Goal: Task Accomplishment & Management: Use online tool/utility

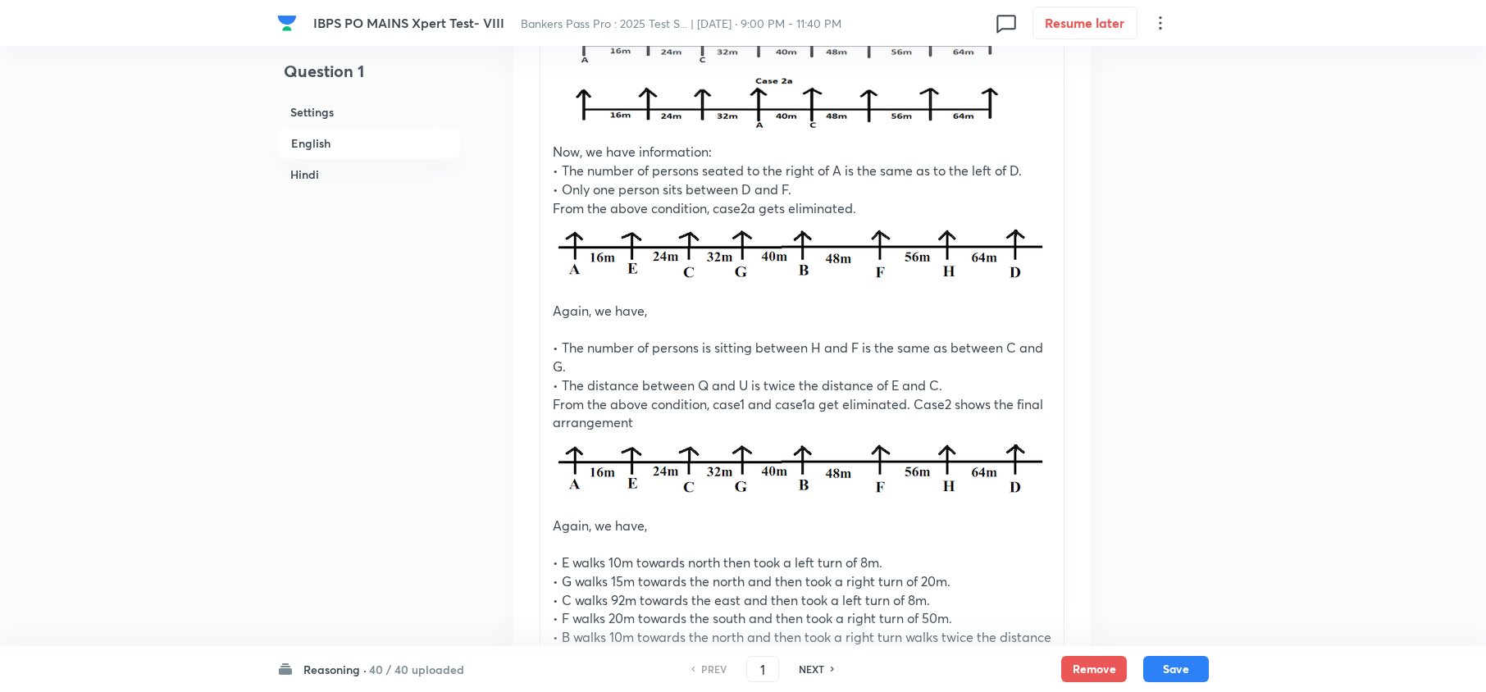
scroll to position [2624, 0]
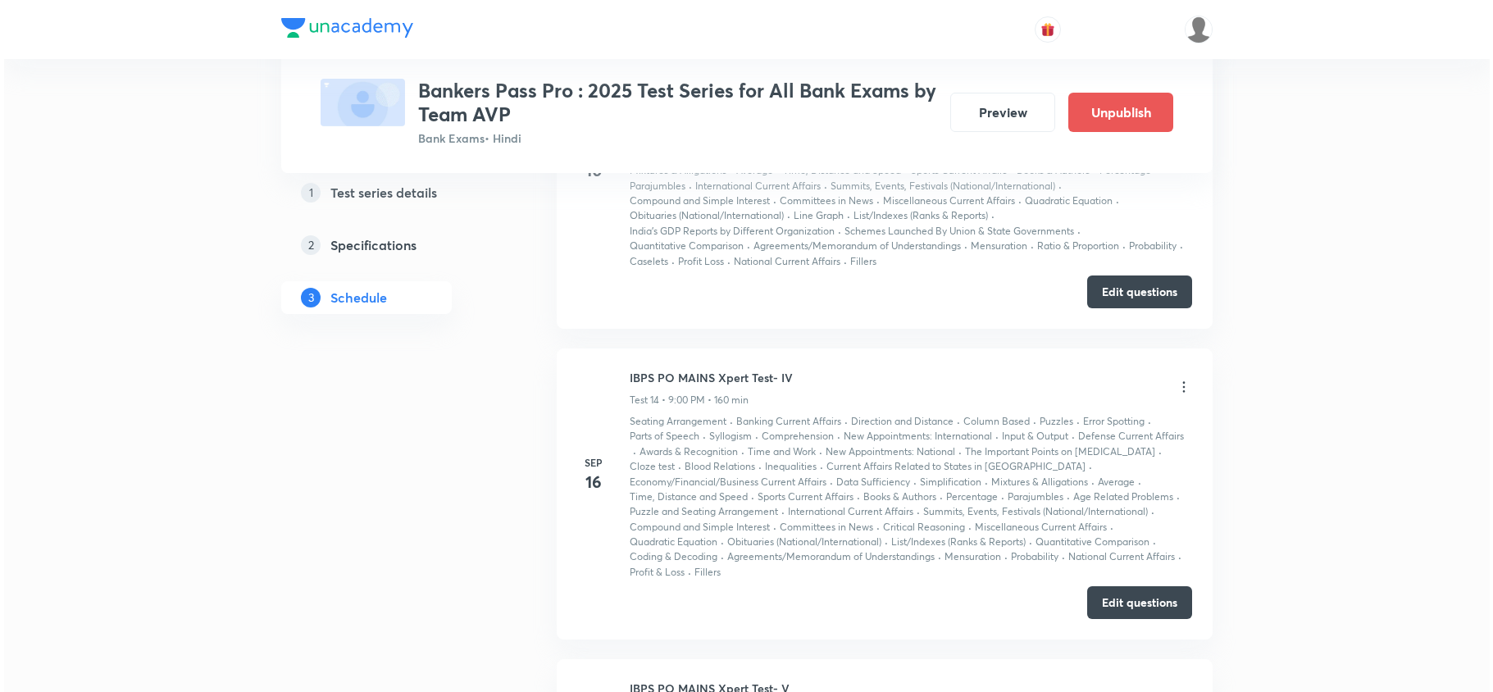
scroll to position [3717, 0]
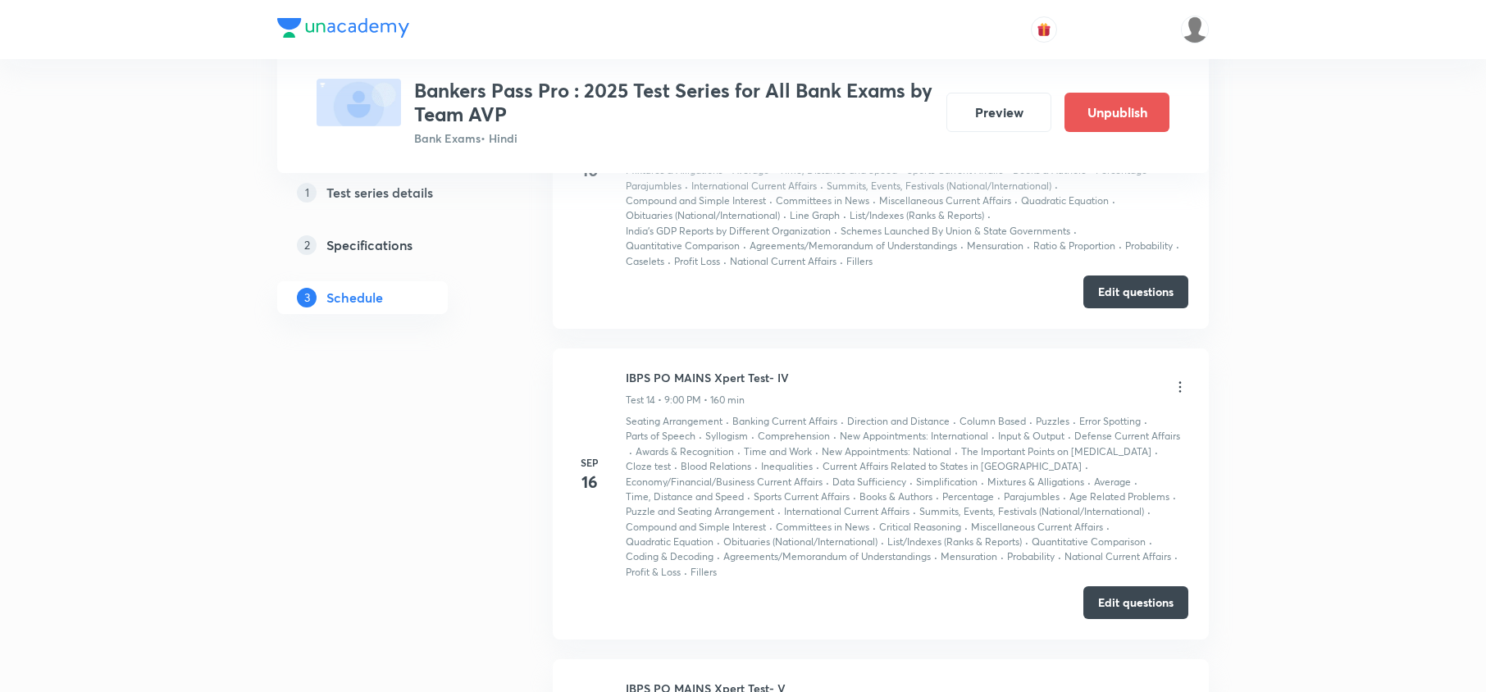
click at [1186, 43] on div at bounding box center [742, 29] width 931 height 59
click at [1197, 30] on img at bounding box center [1195, 30] width 28 height 28
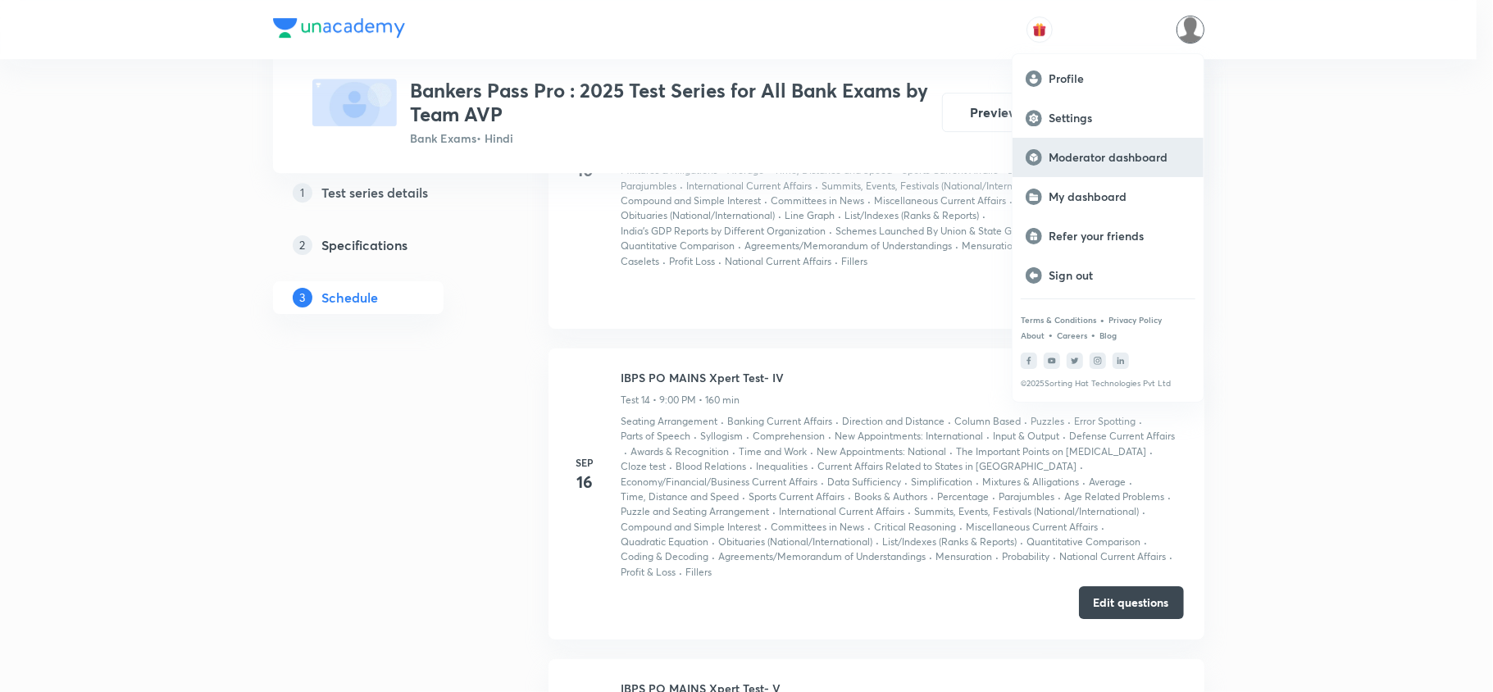
click at [1104, 162] on p "Moderator dashboard" at bounding box center [1120, 157] width 142 height 15
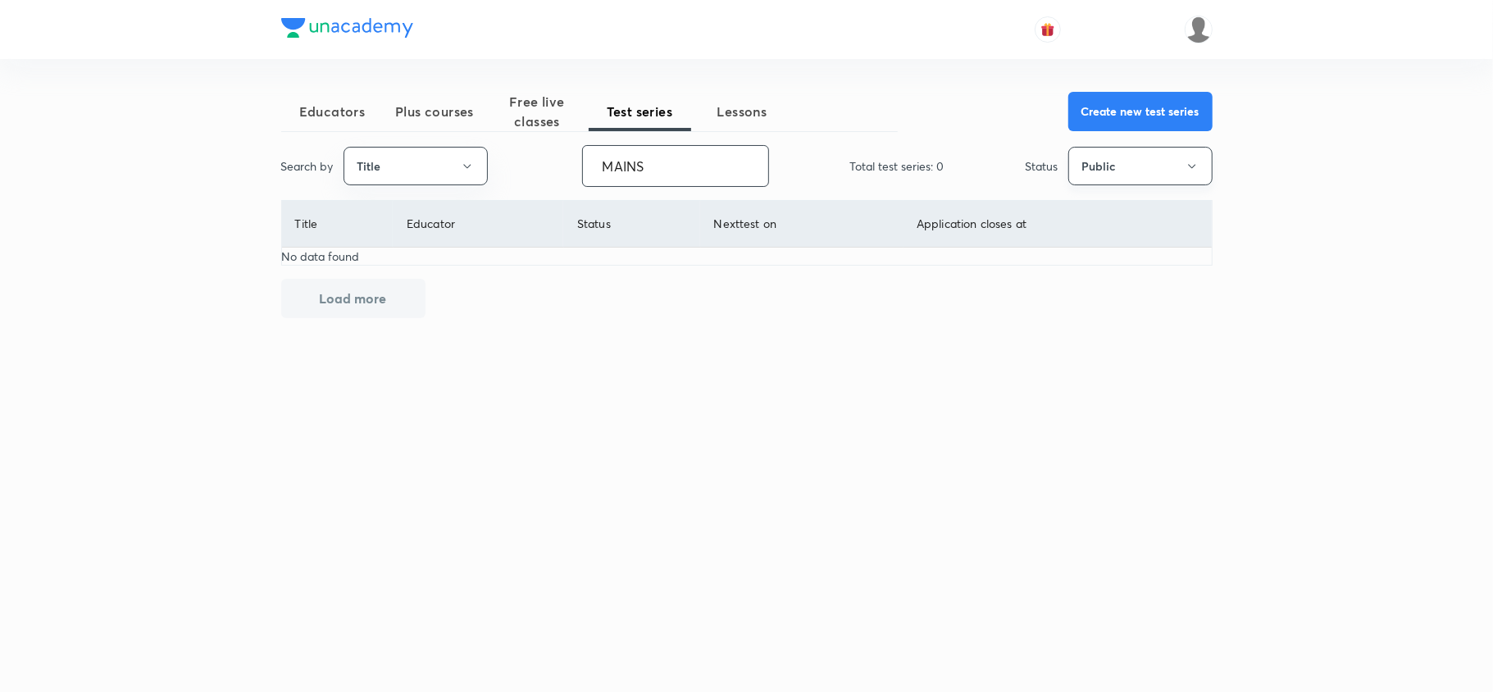
type input "MAINS"
click at [1105, 177] on button "Public" at bounding box center [1140, 166] width 144 height 39
click at [1129, 336] on span "Completed" at bounding box center [1140, 338] width 123 height 17
click at [654, 168] on input "MAINS" at bounding box center [675, 166] width 185 height 42
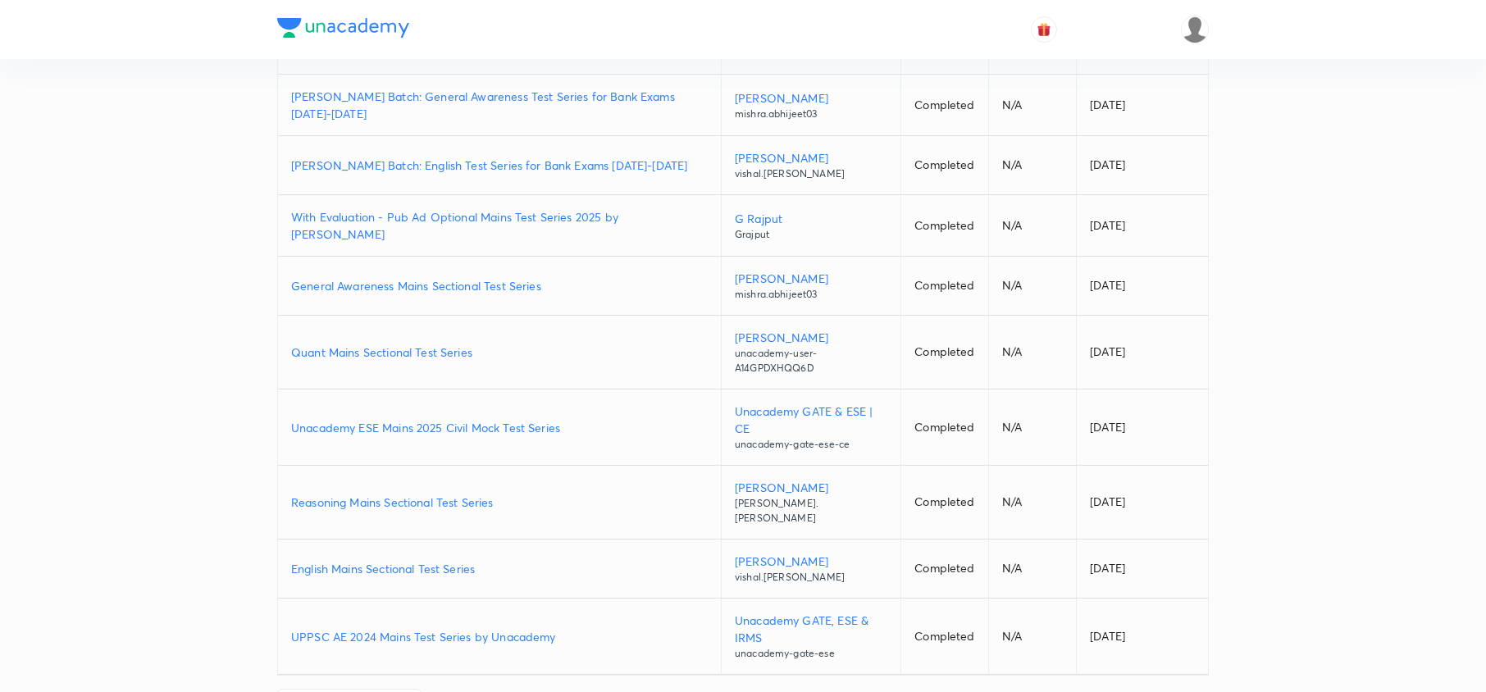
scroll to position [321, 0]
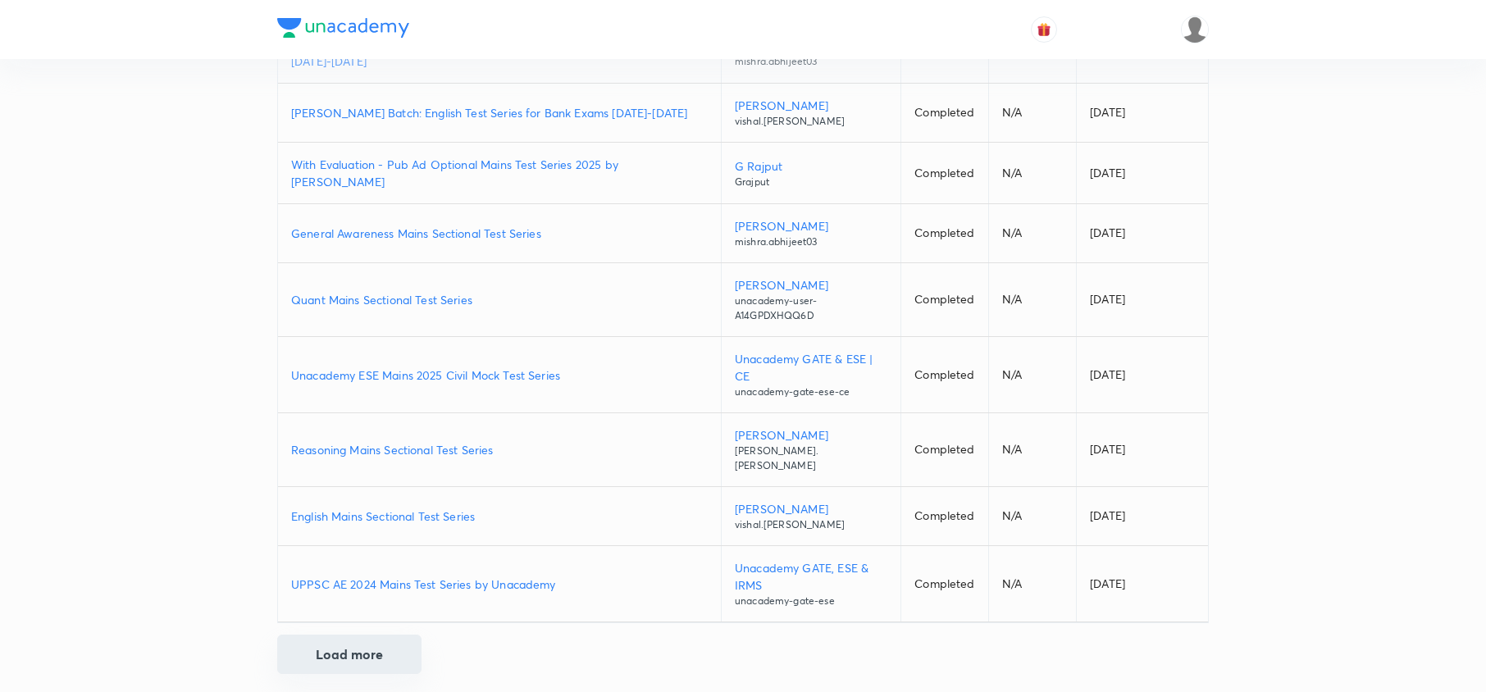
click at [348, 636] on button "Load more" at bounding box center [349, 654] width 144 height 39
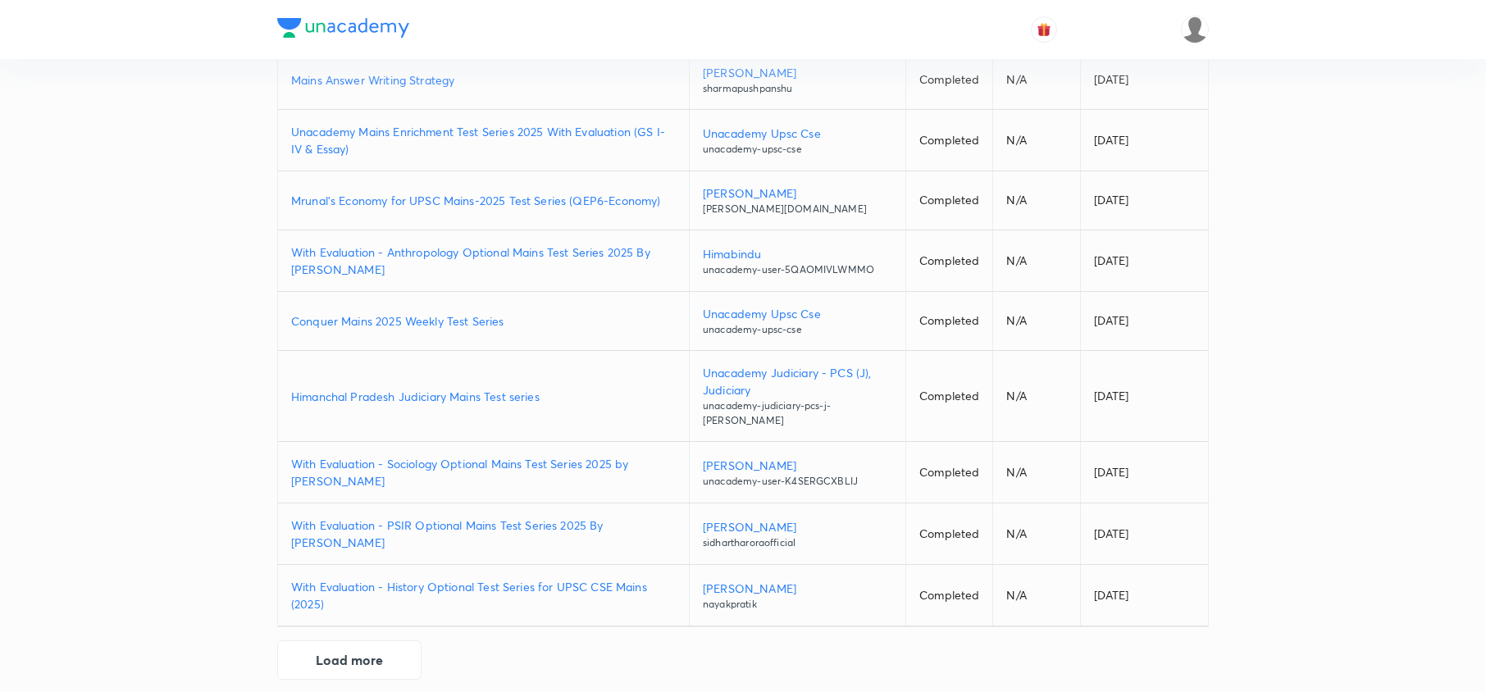
scroll to position [882, 0]
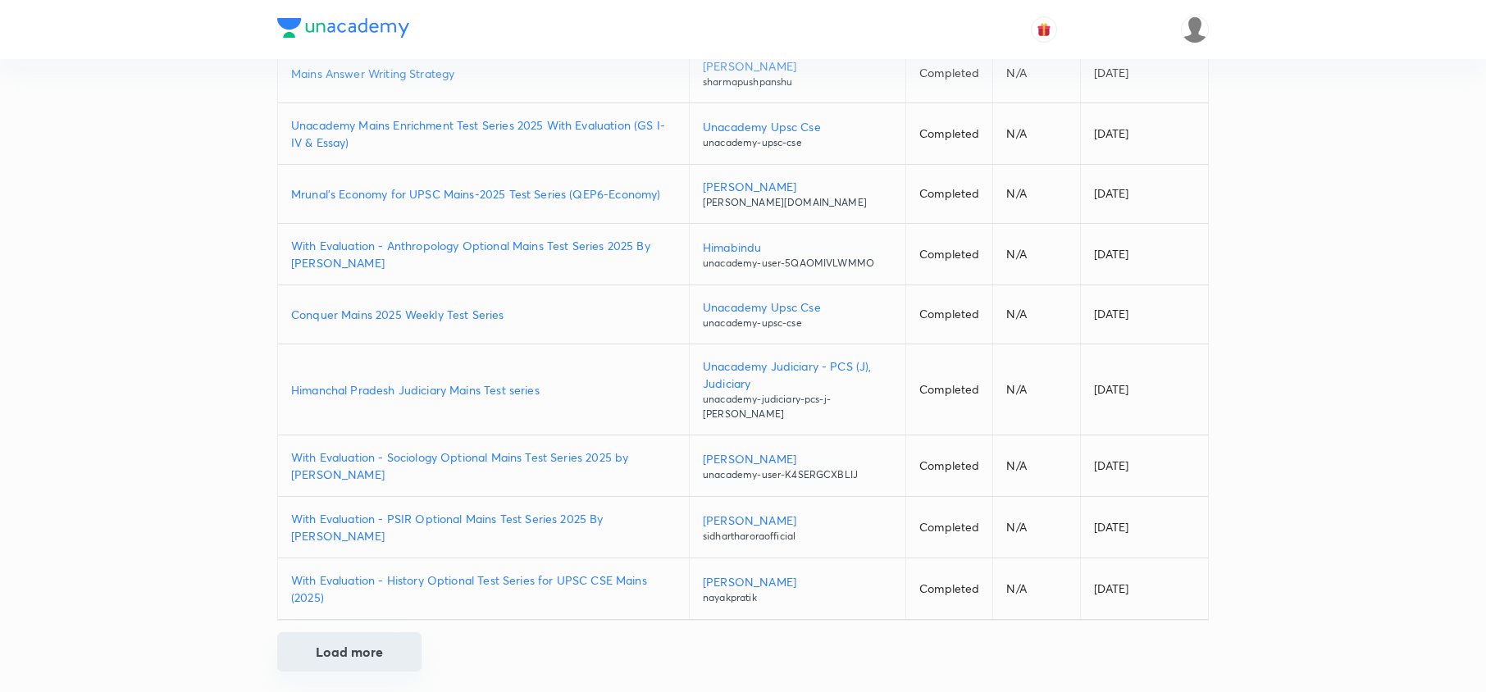
click at [359, 646] on button "Load more" at bounding box center [349, 651] width 144 height 39
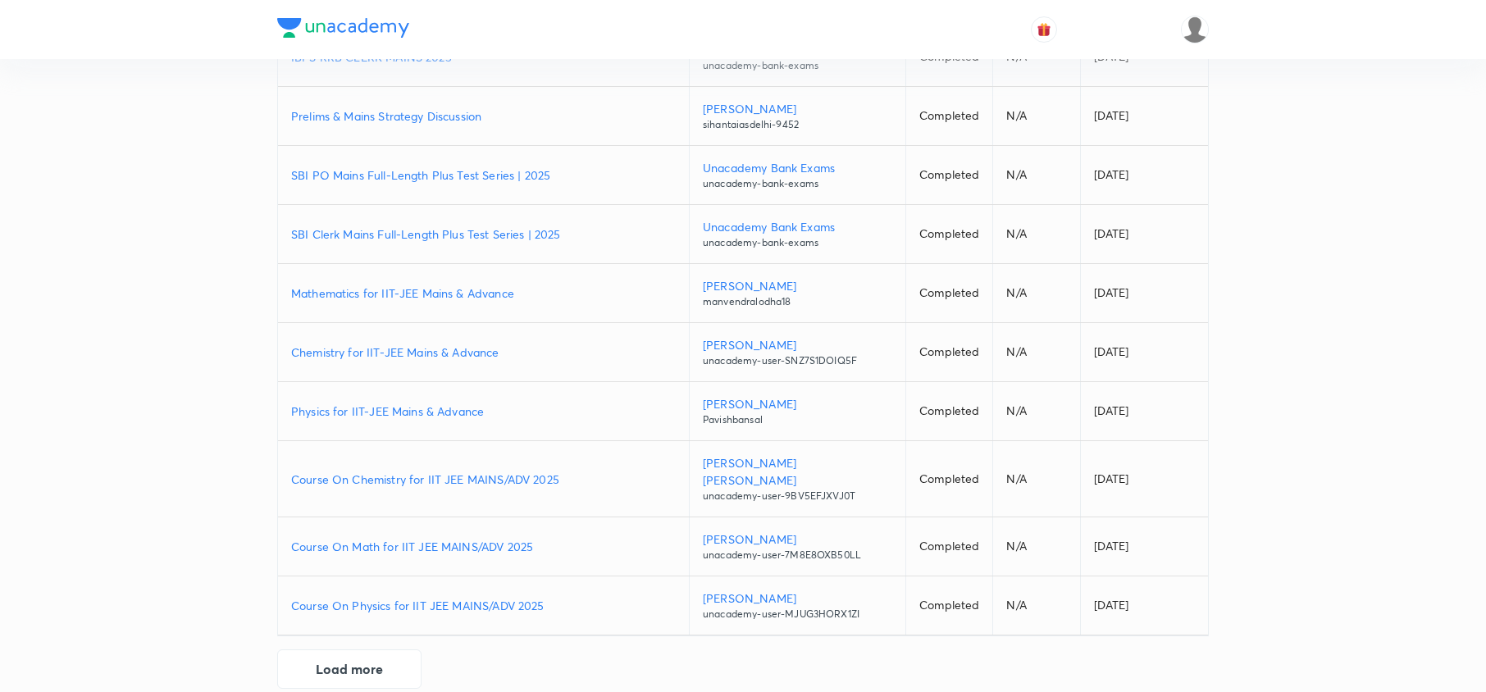
scroll to position [1476, 0]
click at [361, 649] on button "Load more" at bounding box center [349, 665] width 144 height 39
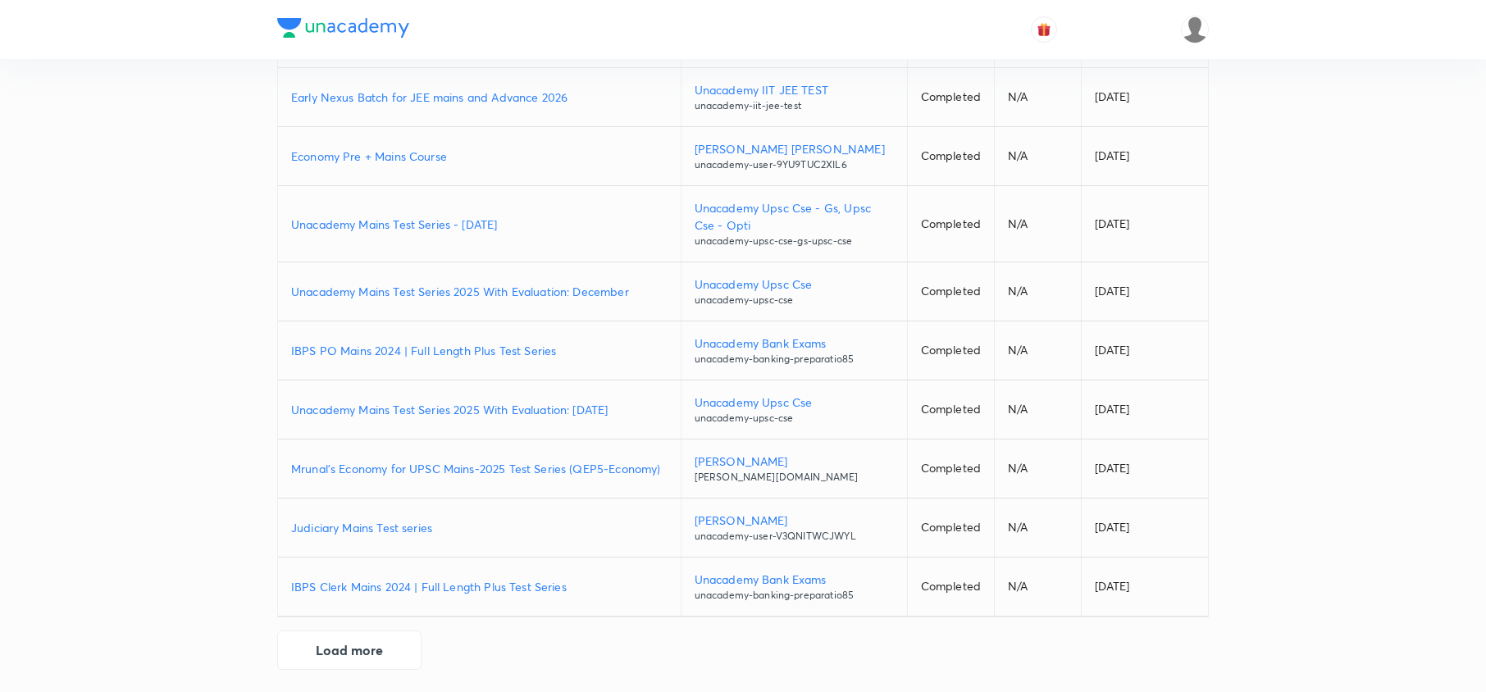
scroll to position [2086, 0]
click at [371, 641] on button "Load more" at bounding box center [349, 645] width 144 height 39
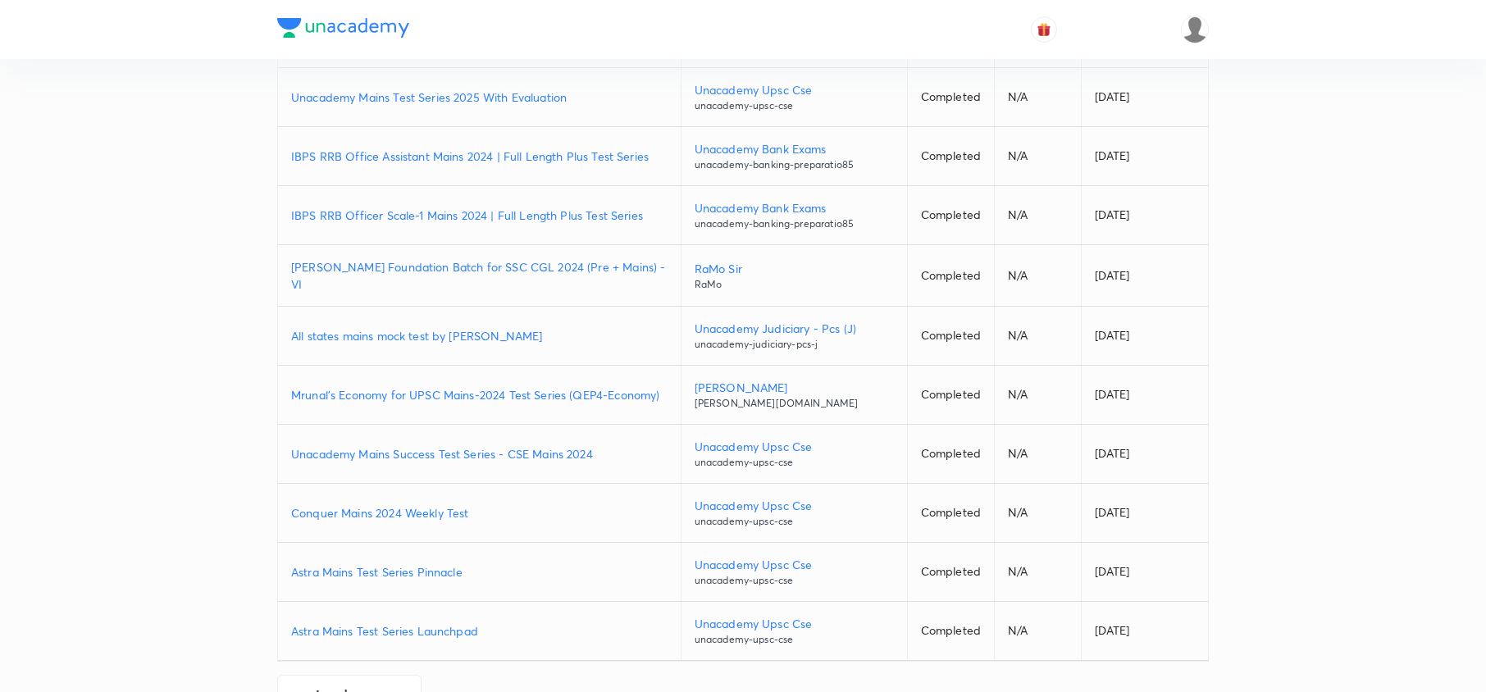
scroll to position [2678, 0]
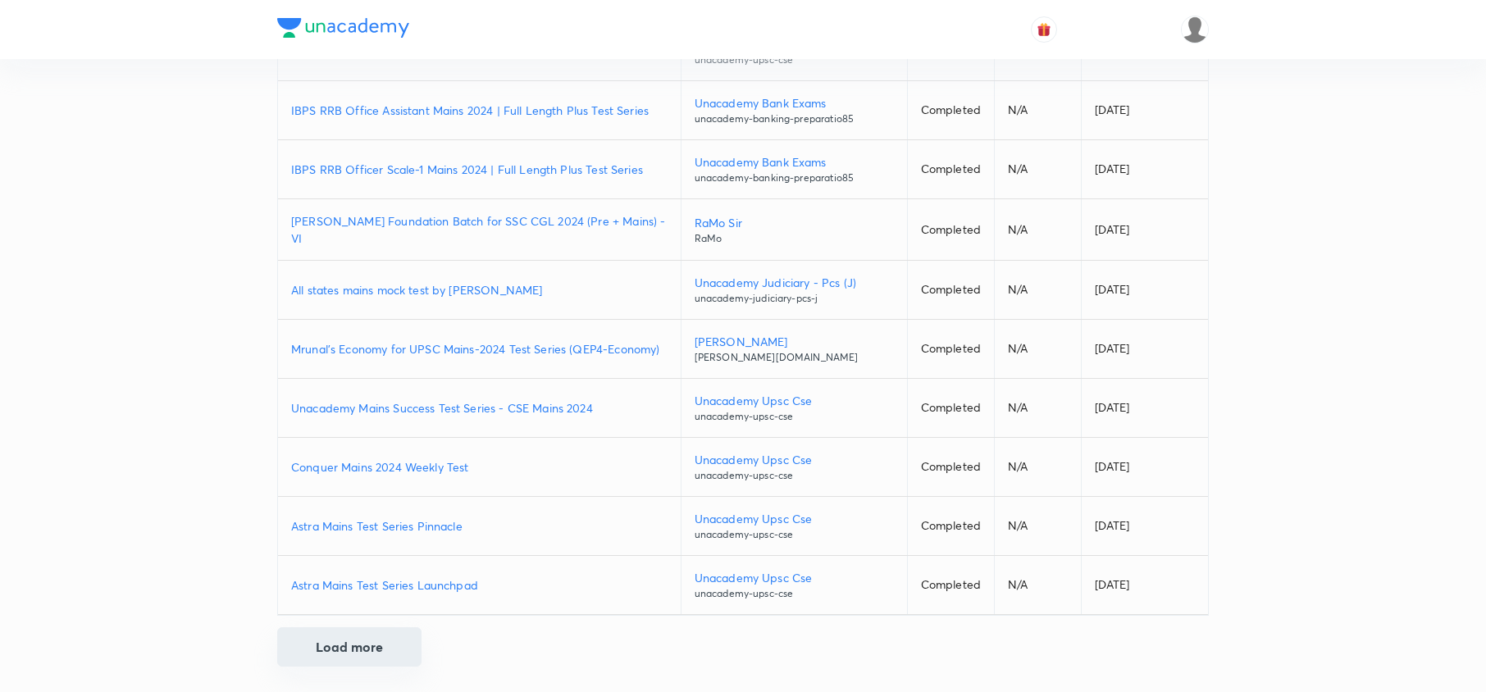
click at [356, 637] on button "Load more" at bounding box center [349, 646] width 144 height 39
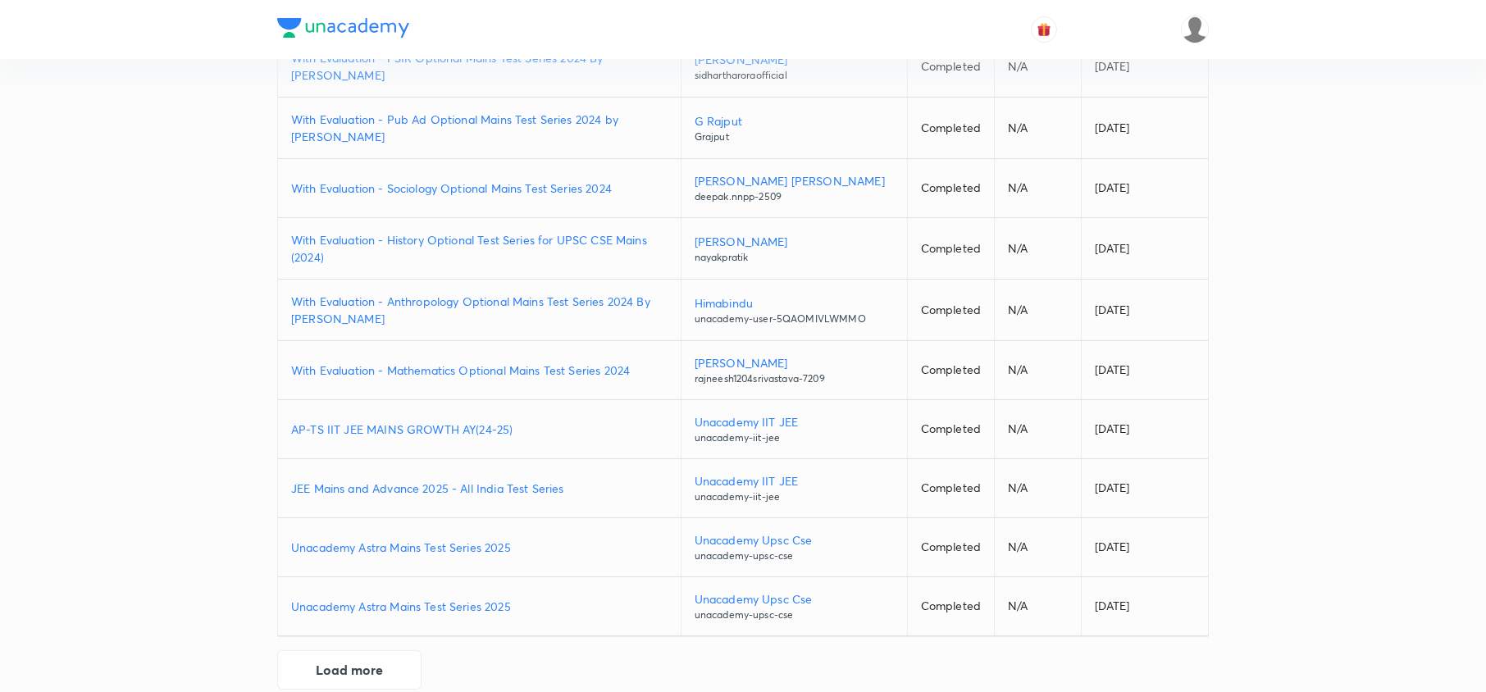
scroll to position [3282, 0]
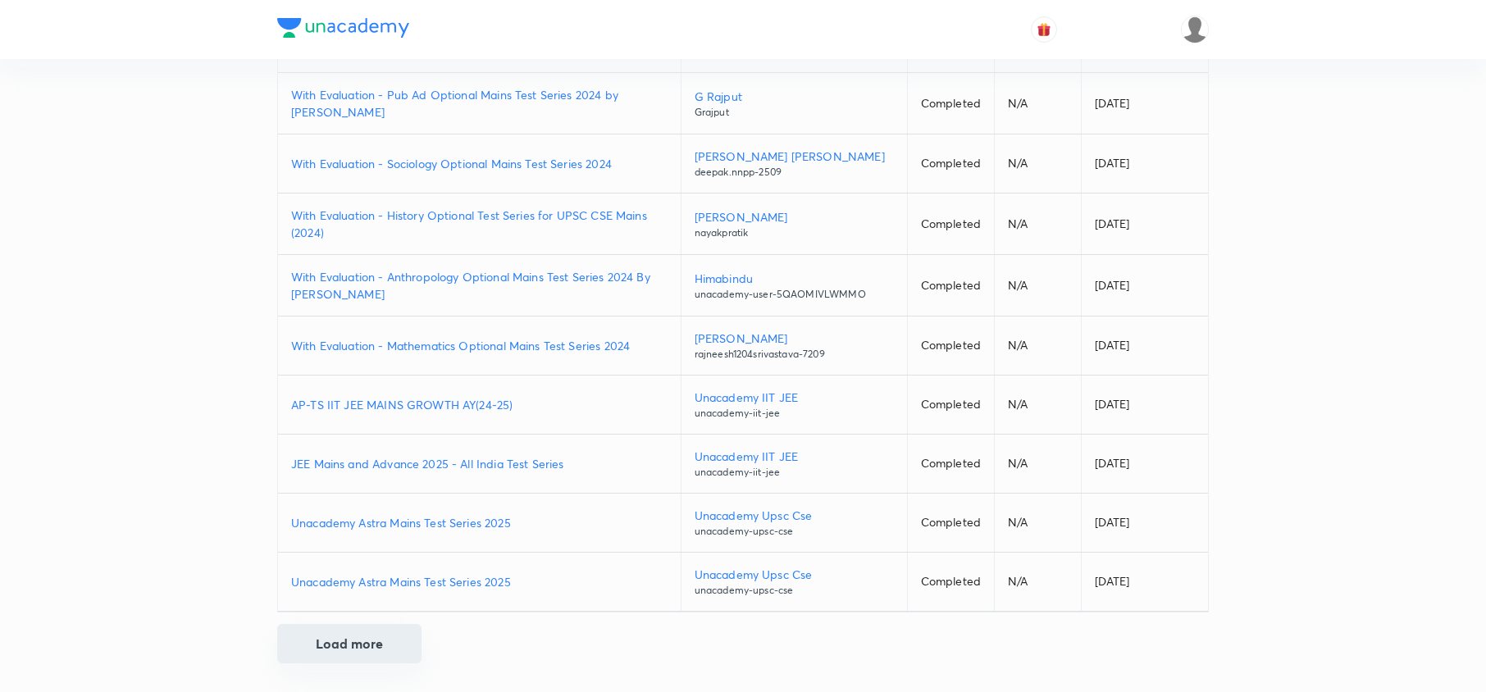
click at [377, 649] on button "Load more" at bounding box center [349, 643] width 144 height 39
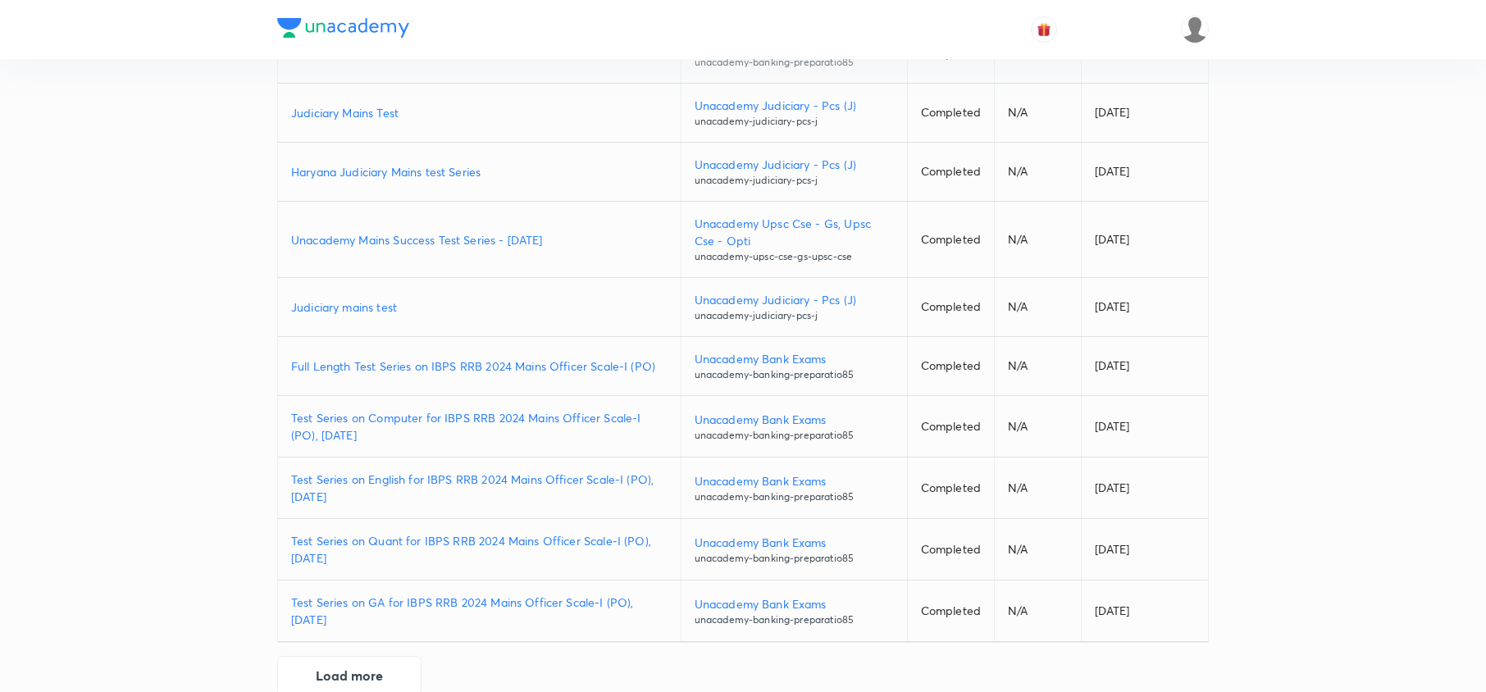
scroll to position [3901, 0]
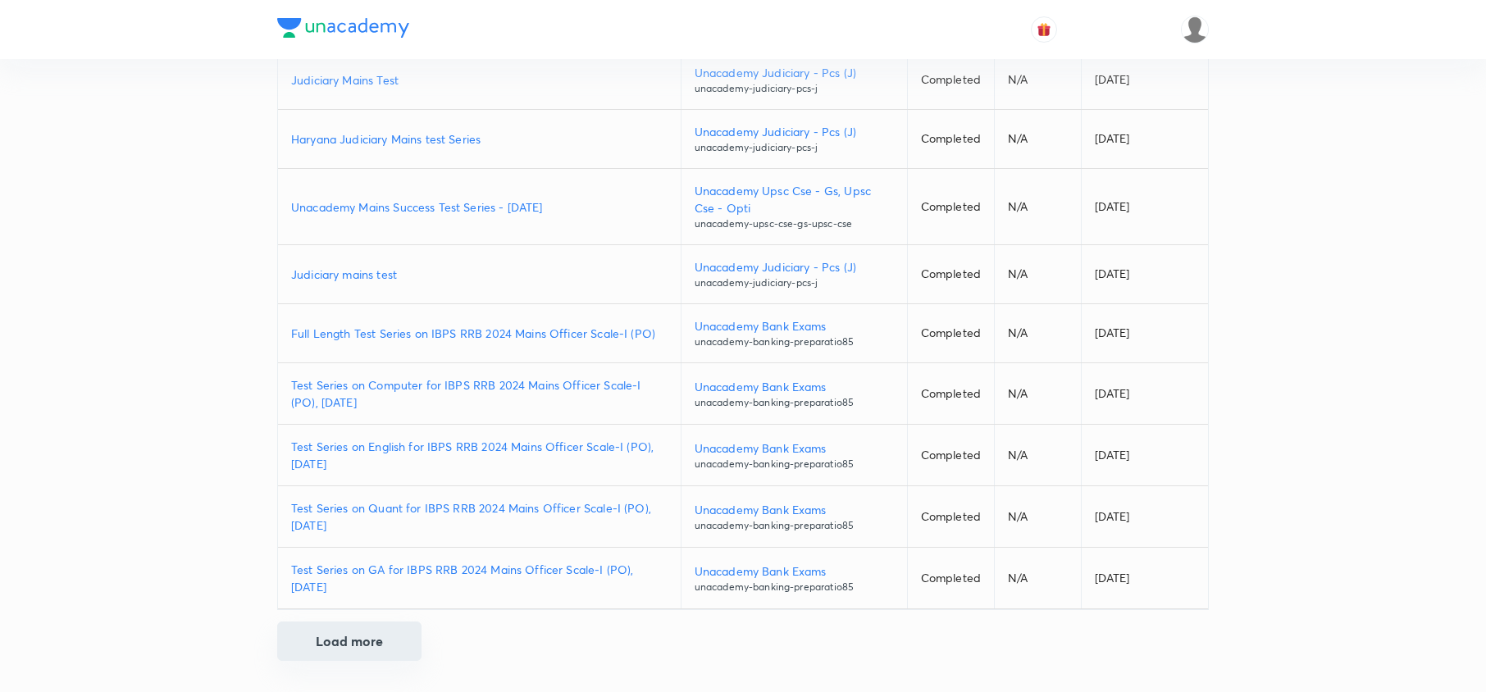
click at [332, 644] on button "Load more" at bounding box center [349, 641] width 144 height 39
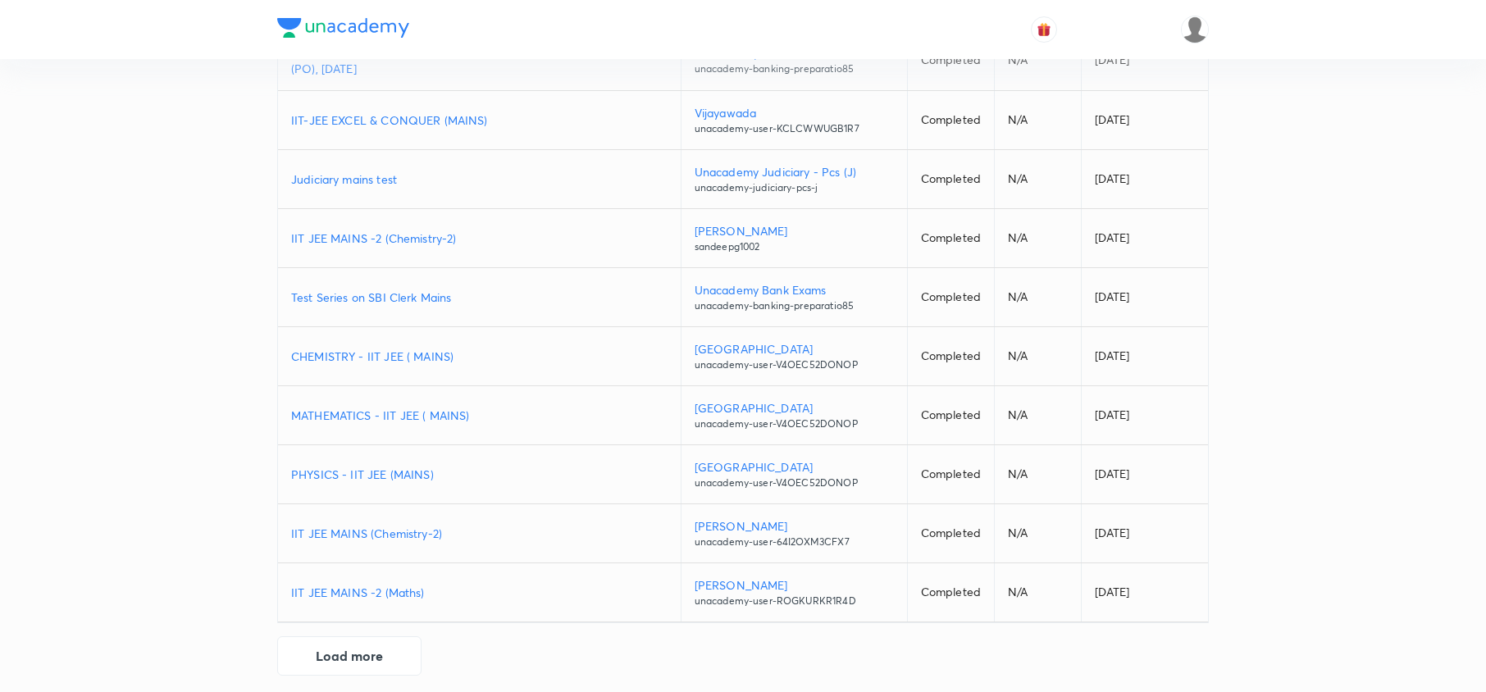
scroll to position [4498, 0]
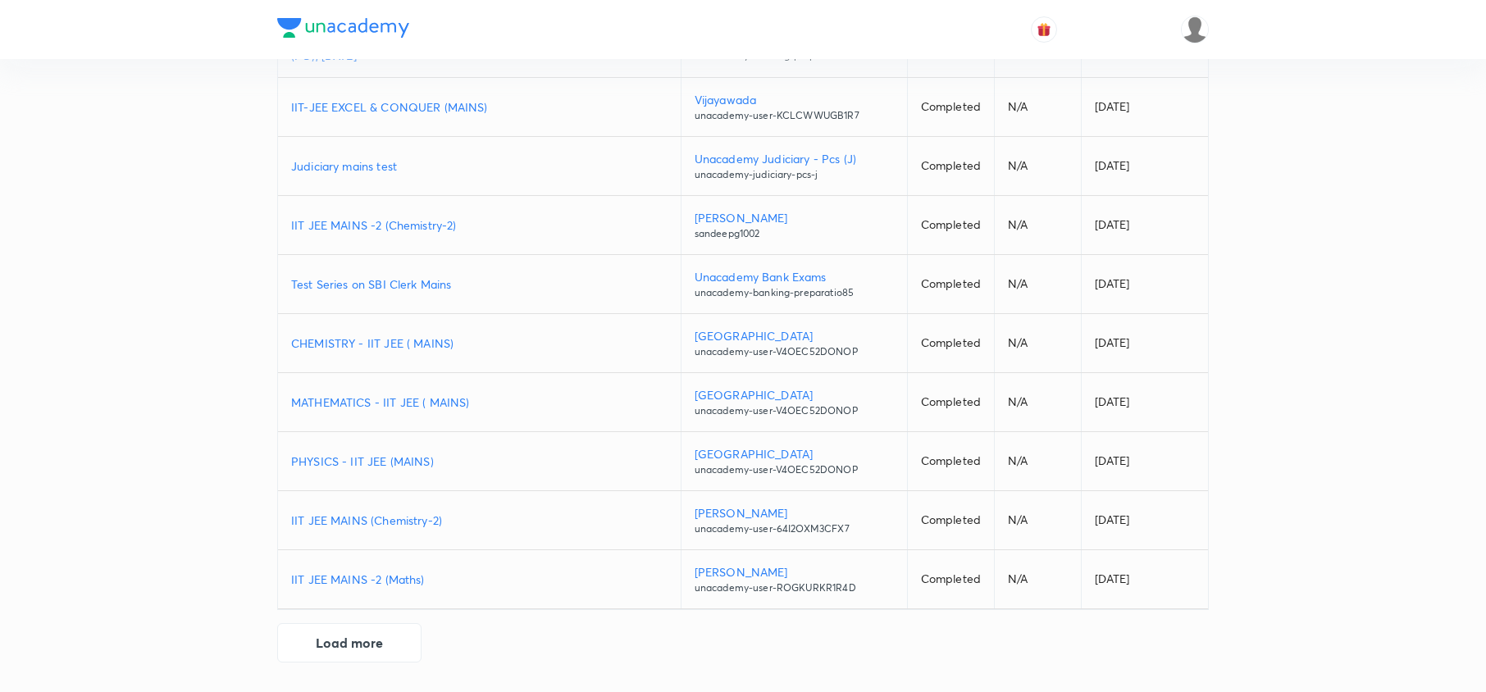
click at [366, 634] on button "Load more" at bounding box center [349, 642] width 144 height 39
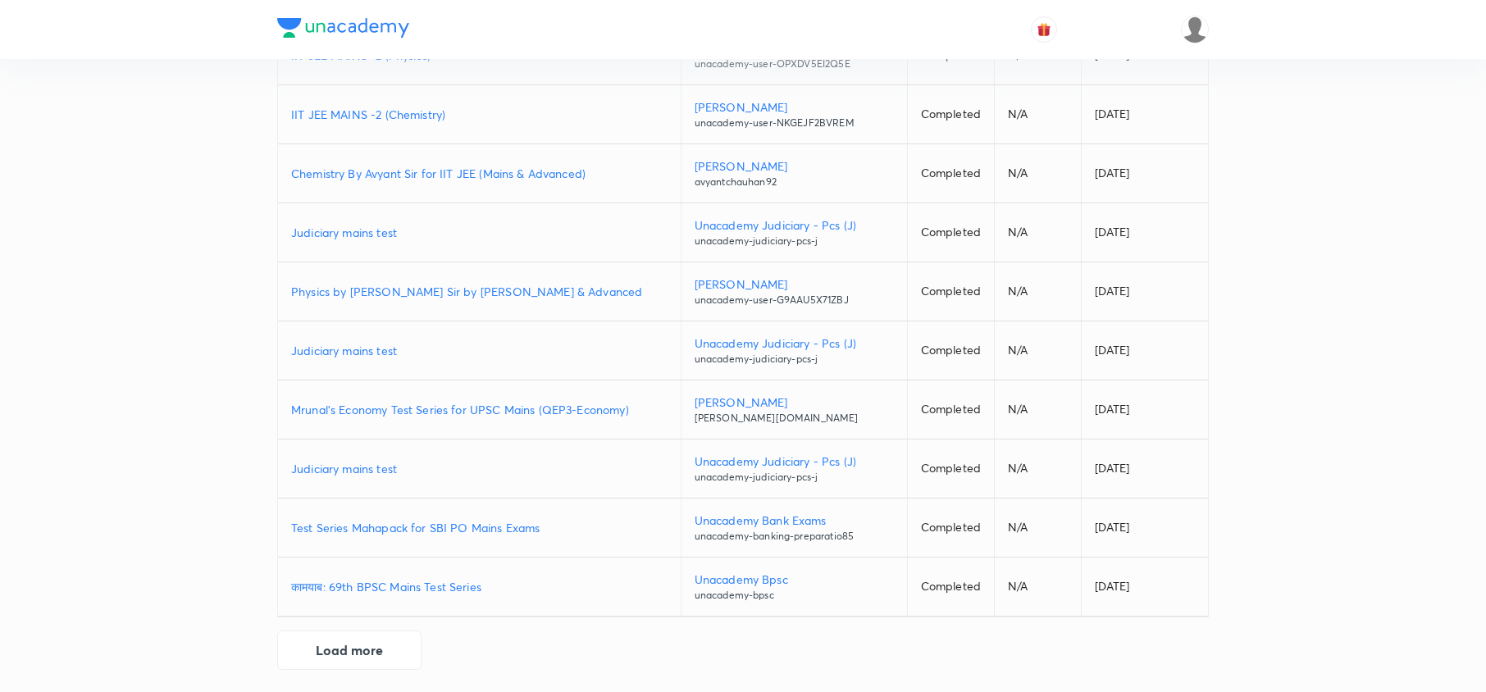
scroll to position [5090, 0]
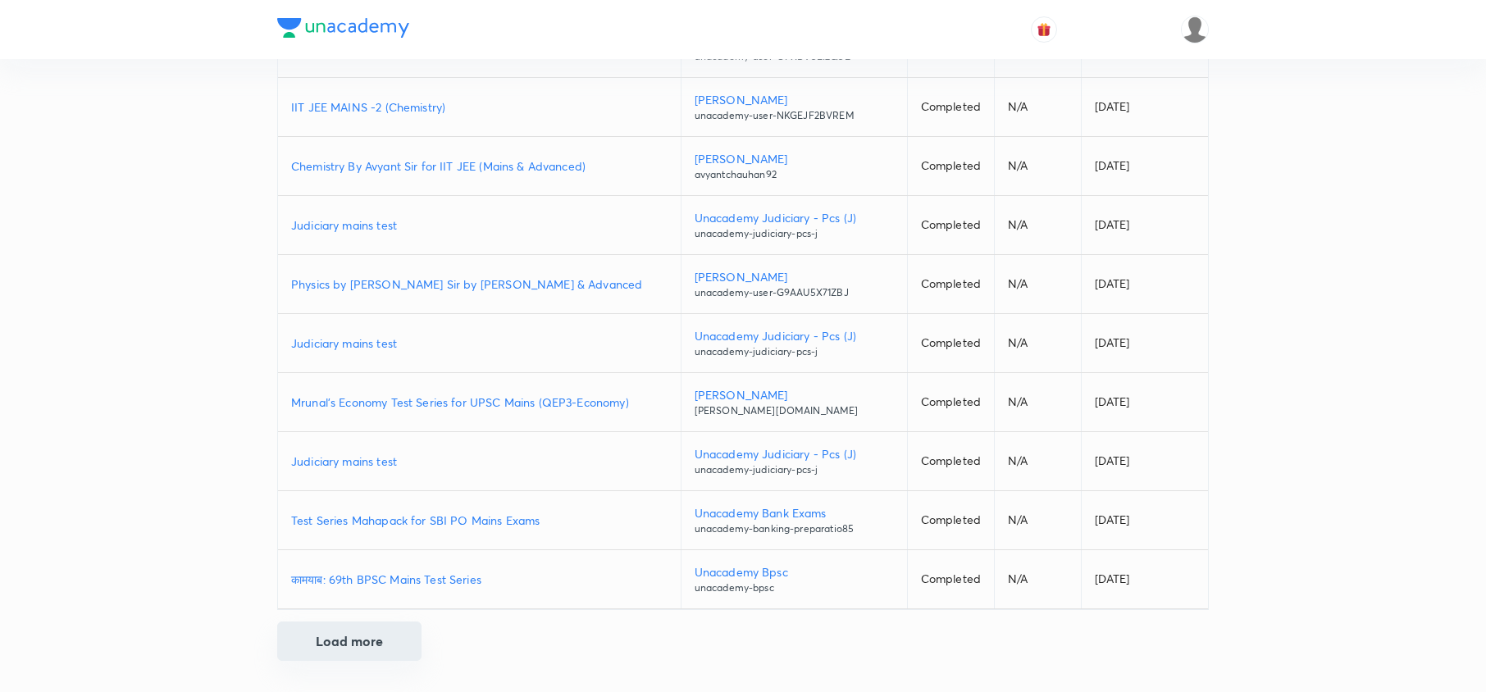
click at [354, 643] on button "Load more" at bounding box center [349, 641] width 144 height 39
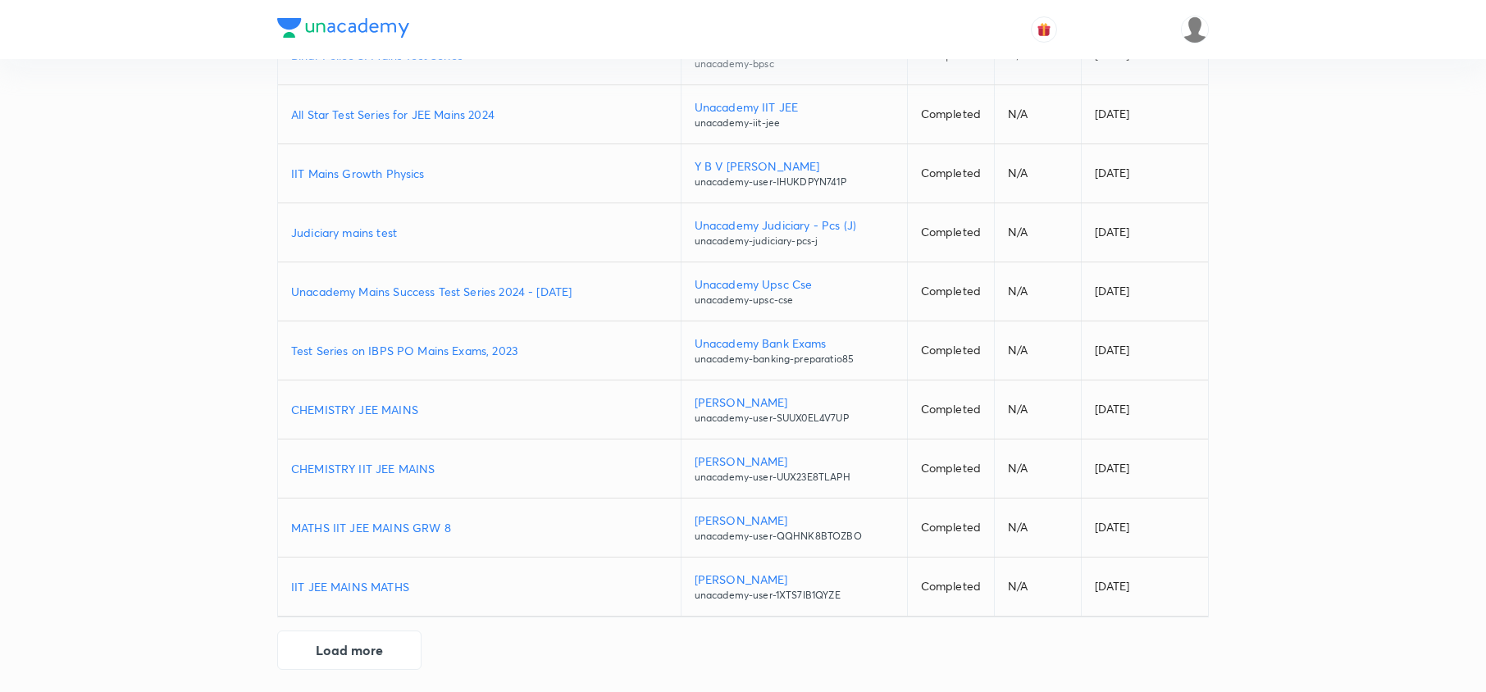
scroll to position [5684, 0]
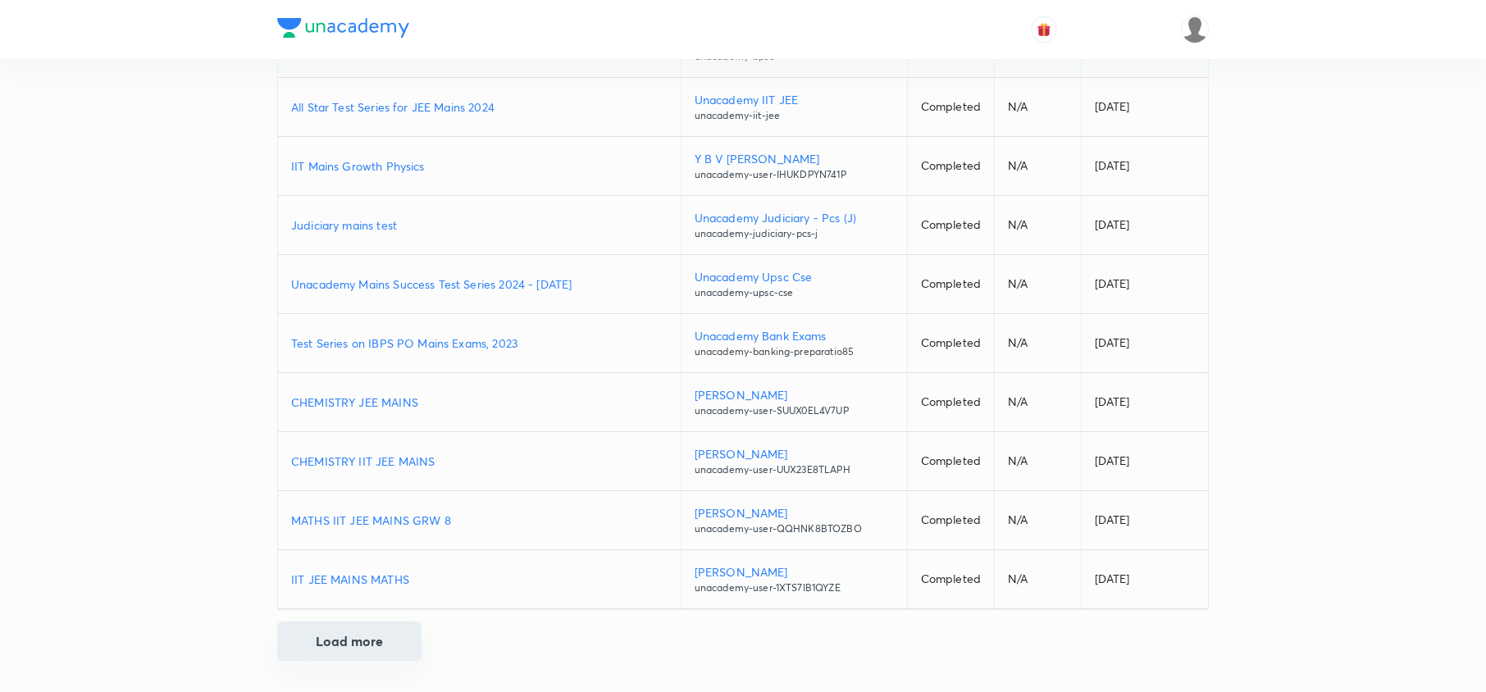
click at [371, 633] on button "Load more" at bounding box center [349, 641] width 144 height 39
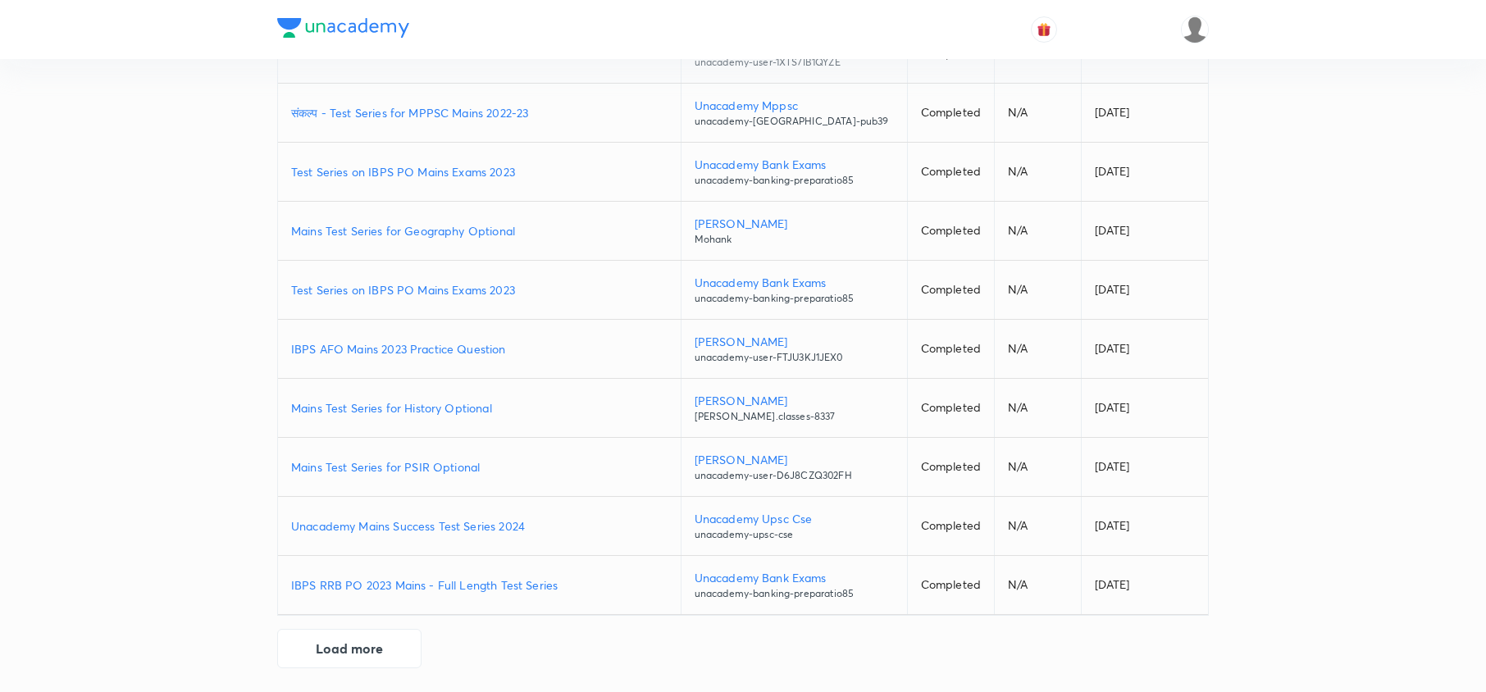
scroll to position [6276, 0]
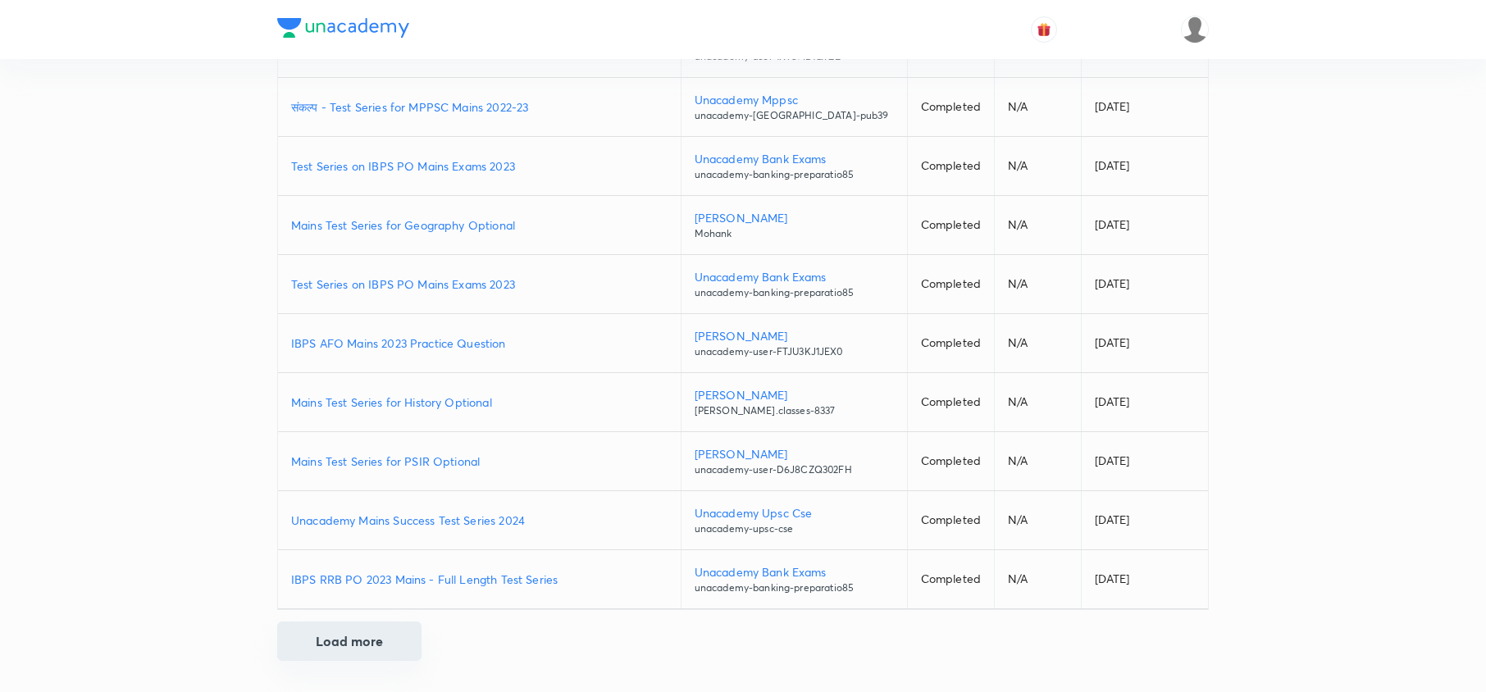
click at [339, 646] on button "Load more" at bounding box center [349, 641] width 144 height 39
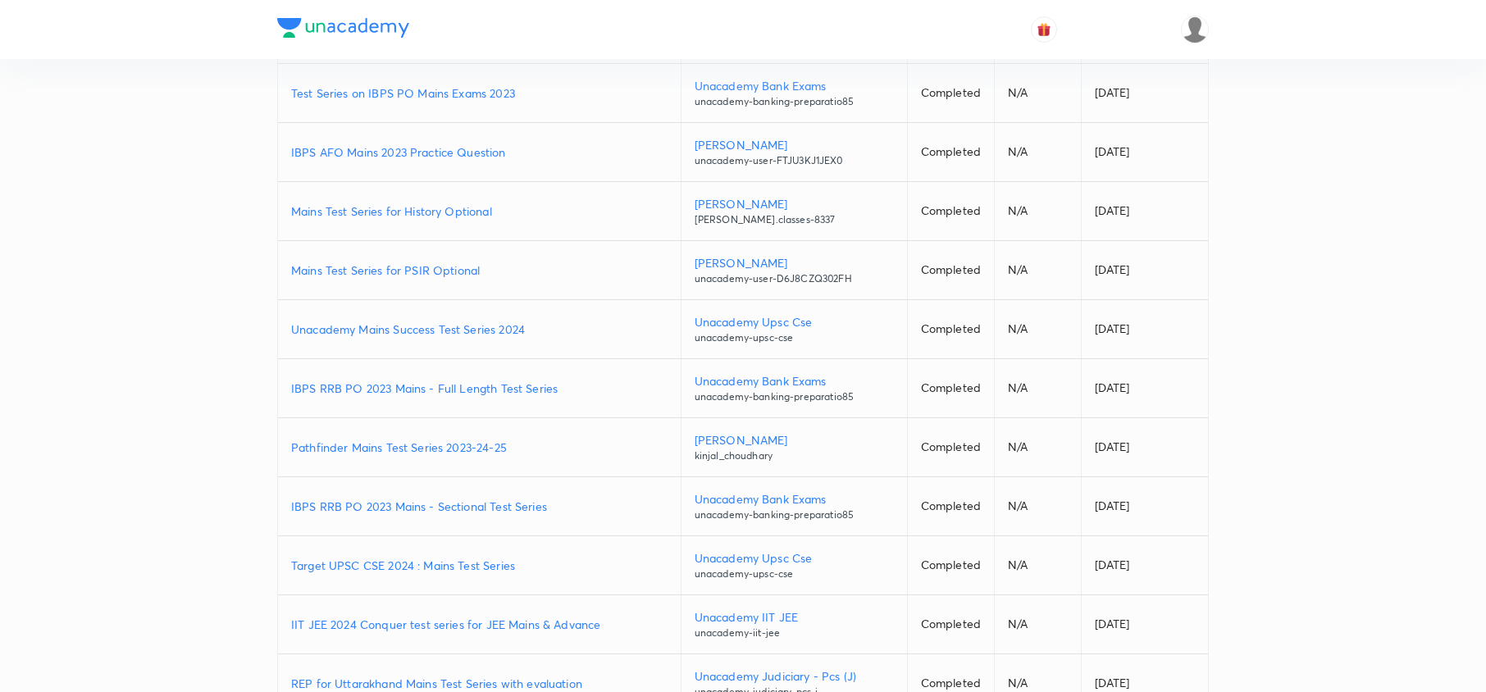
scroll to position [6495, 0]
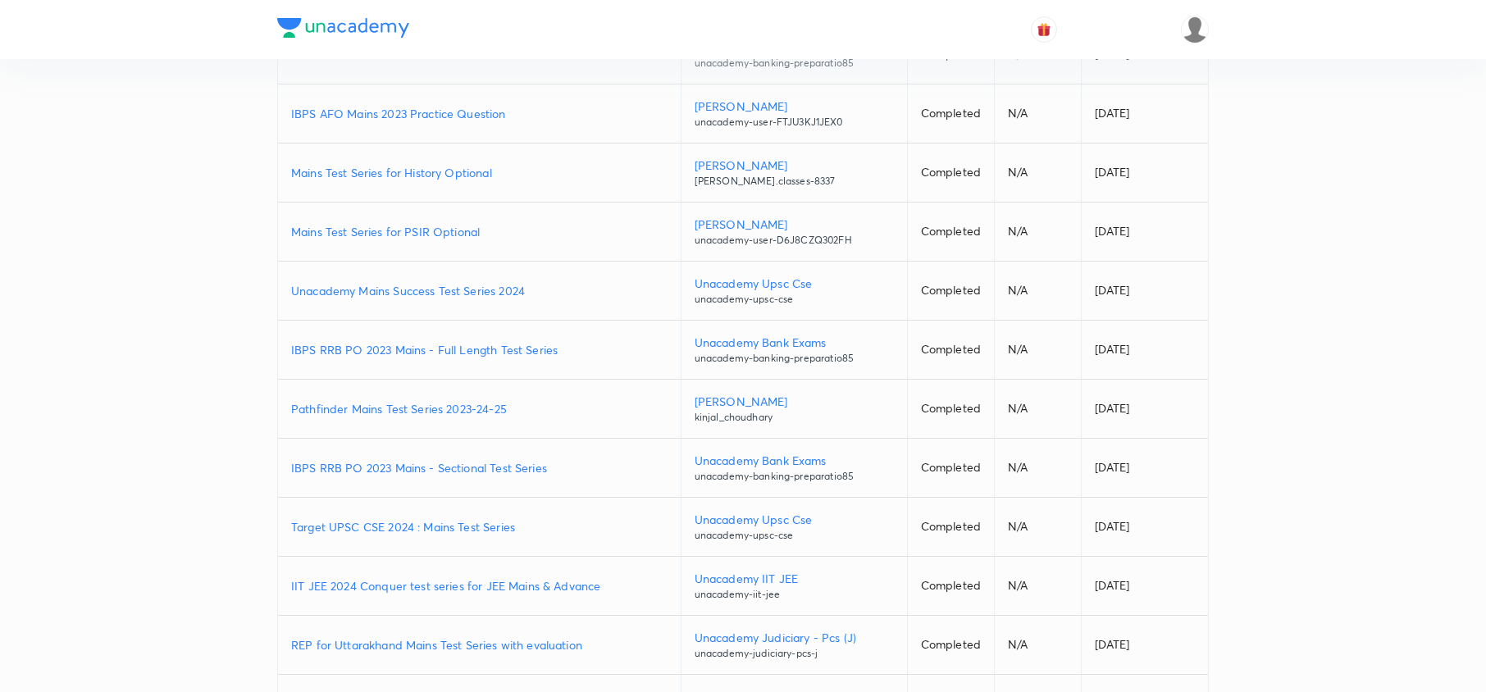
click at [453, 473] on p "IBPS RRB PO 2023 Mains - Sectional Test Series" at bounding box center [479, 467] width 376 height 17
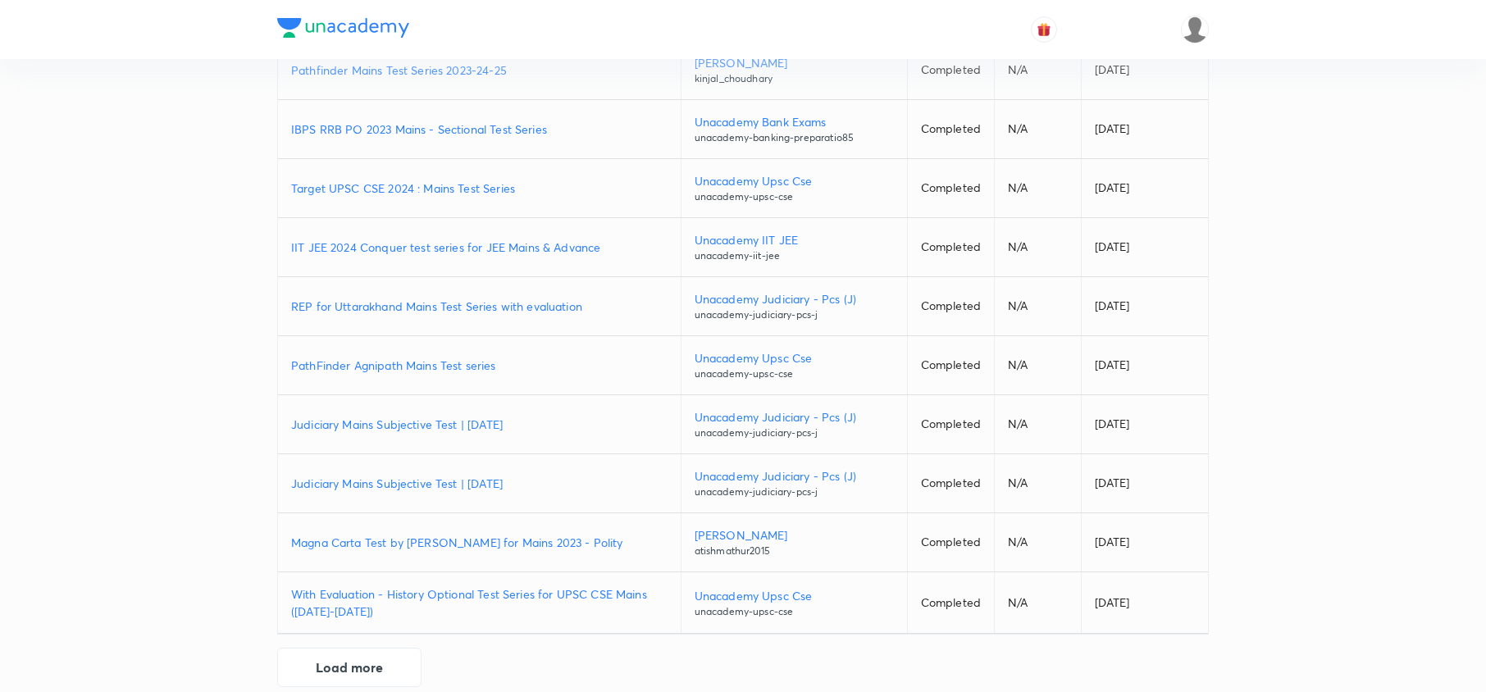
scroll to position [6872, 0]
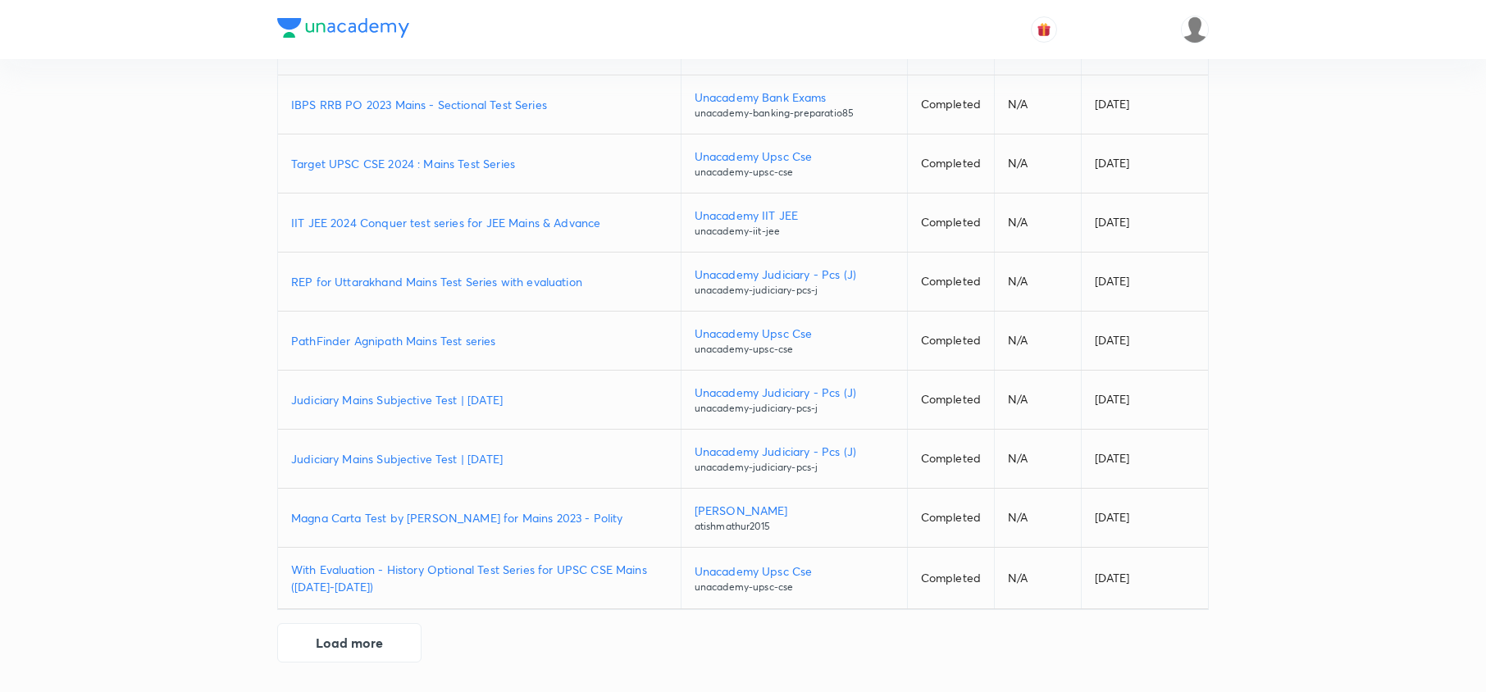
drag, startPoint x: 339, startPoint y: 640, endPoint x: 413, endPoint y: 522, distance: 139.2
click at [339, 638] on button "Load more" at bounding box center [349, 642] width 144 height 39
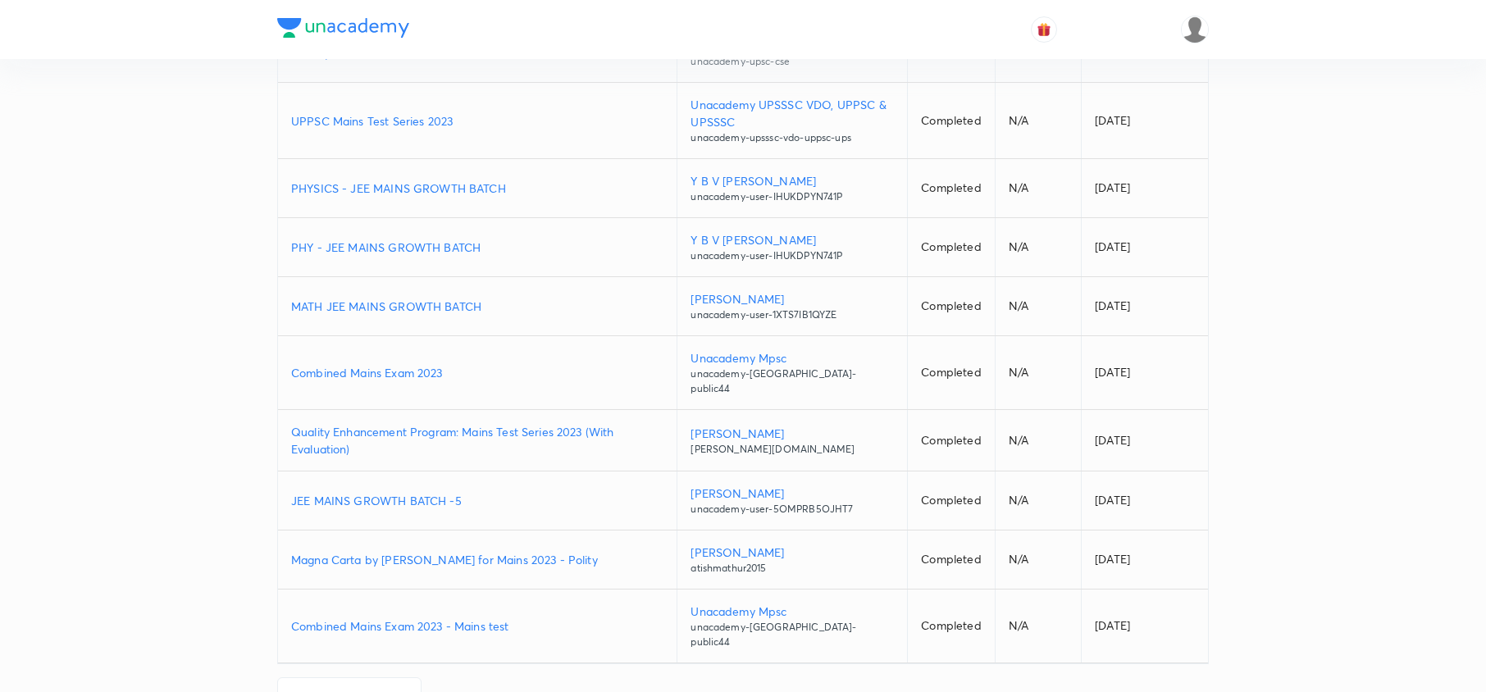
scroll to position [7495, 0]
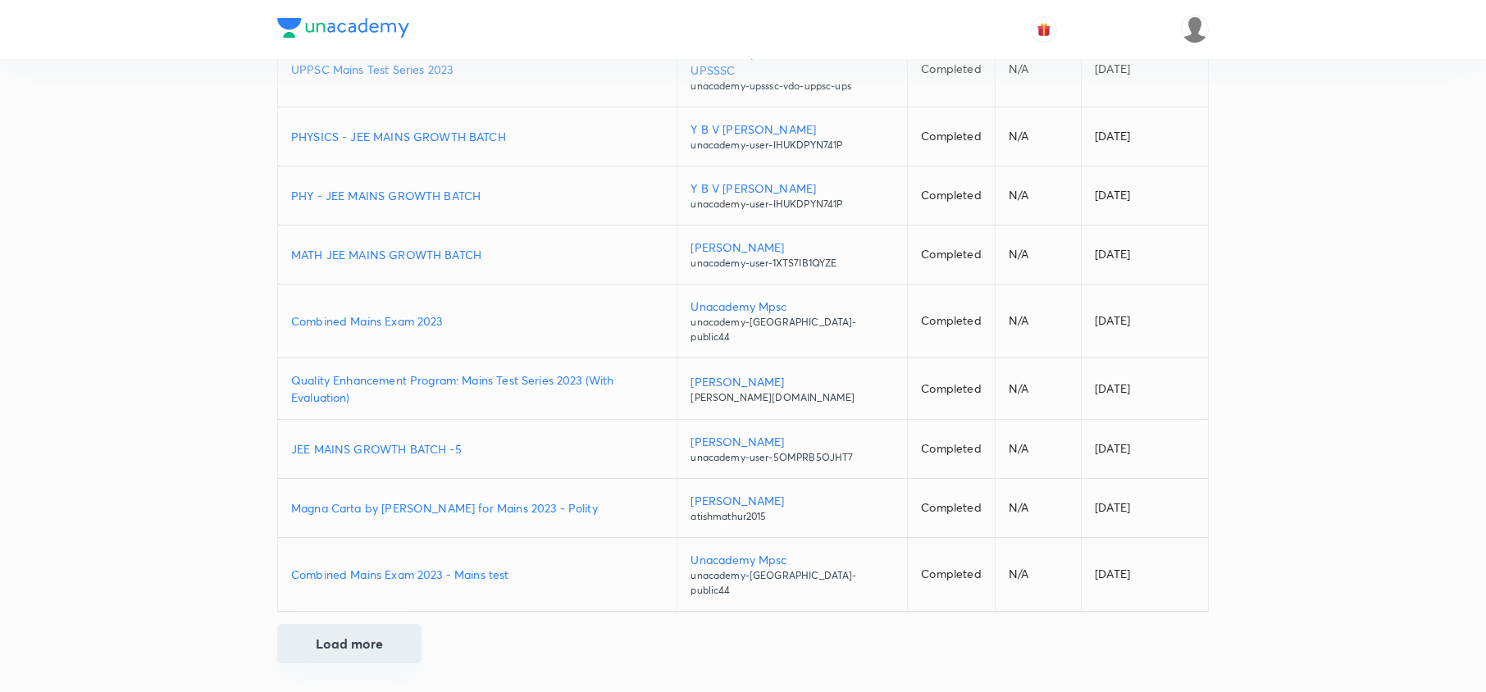
click at [354, 640] on button "Load more" at bounding box center [349, 643] width 144 height 39
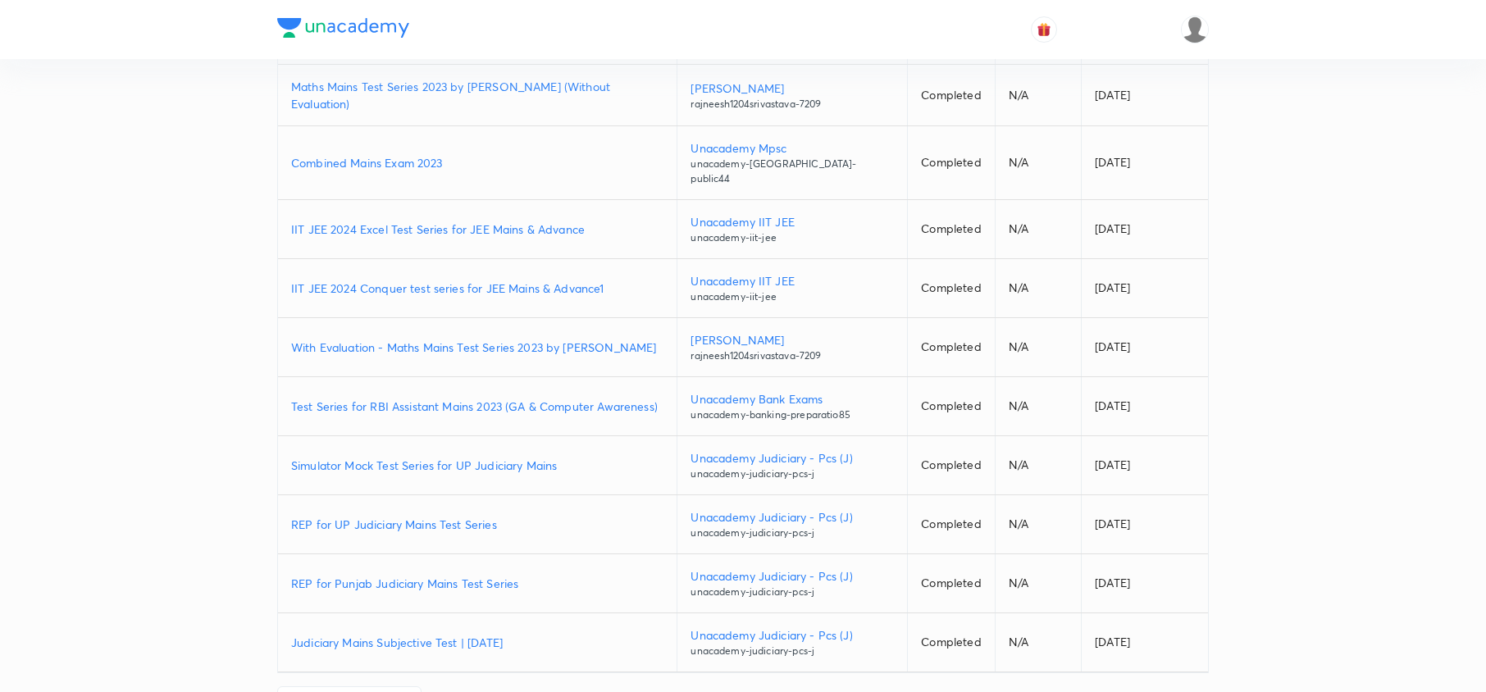
scroll to position [8093, 0]
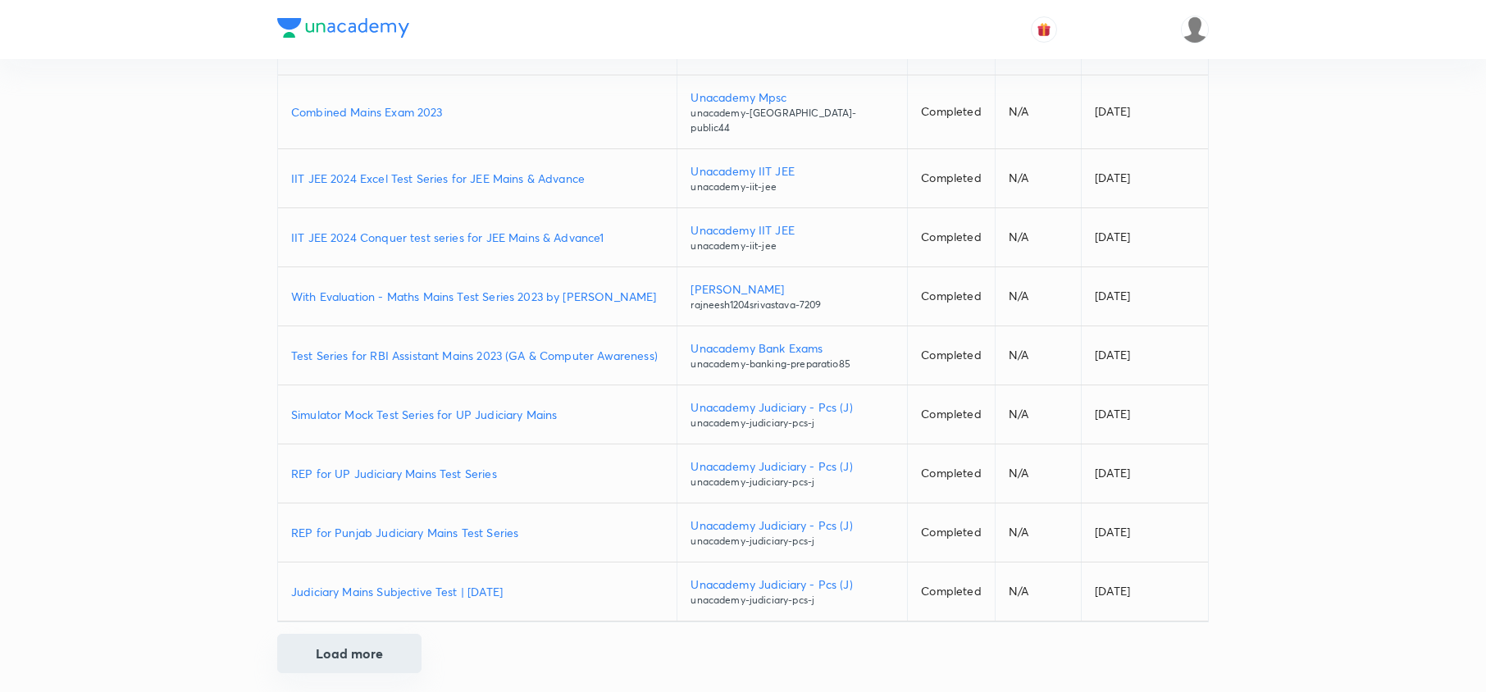
click at [392, 640] on button "Load more" at bounding box center [349, 653] width 144 height 39
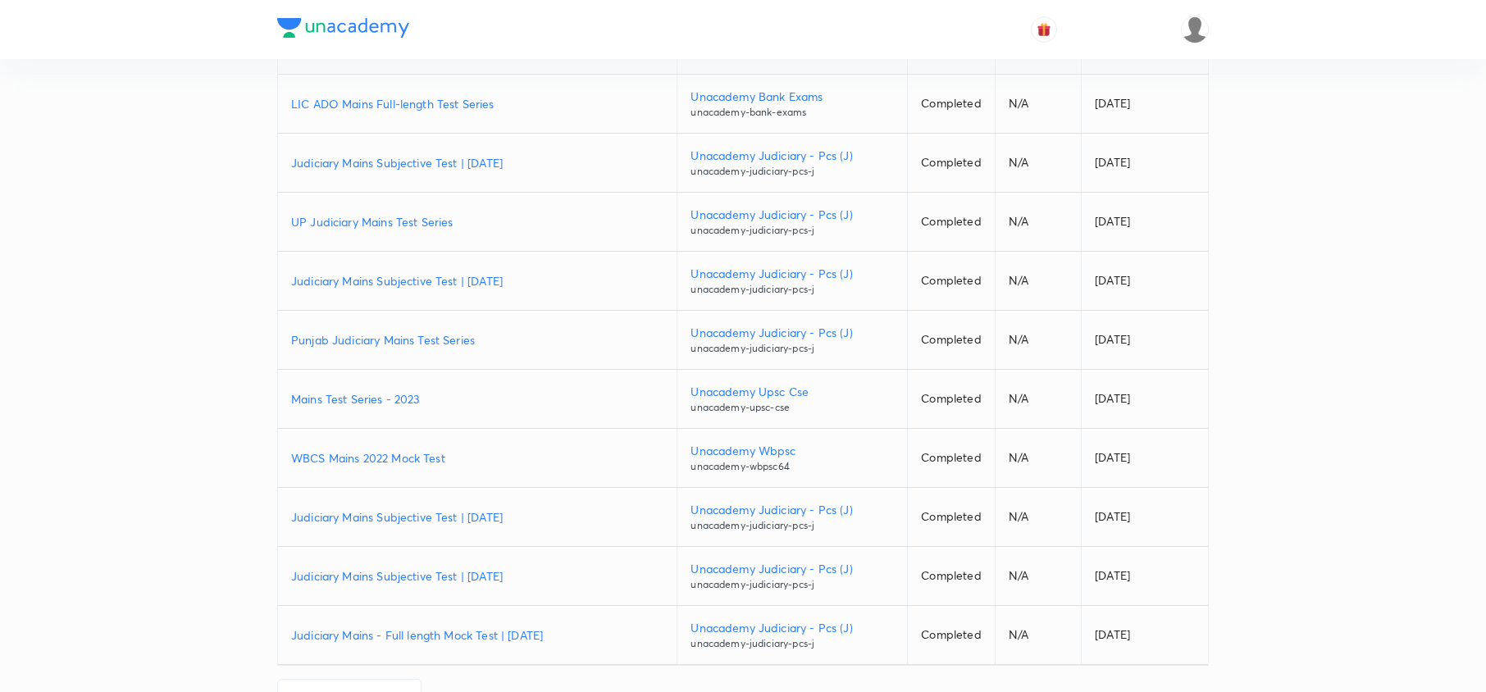
scroll to position [8686, 0]
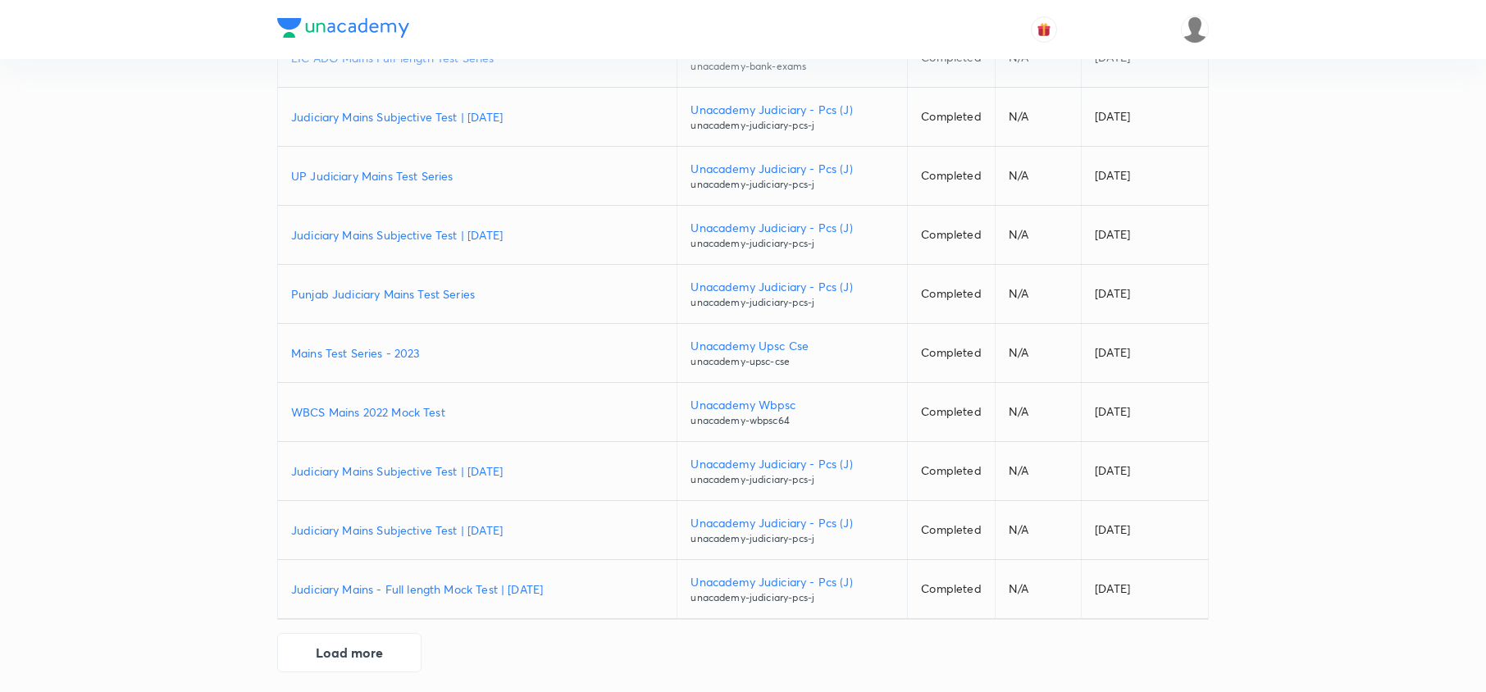
drag, startPoint x: 368, startPoint y: 635, endPoint x: 405, endPoint y: 604, distance: 47.8
click at [368, 635] on button "Load more" at bounding box center [349, 652] width 144 height 39
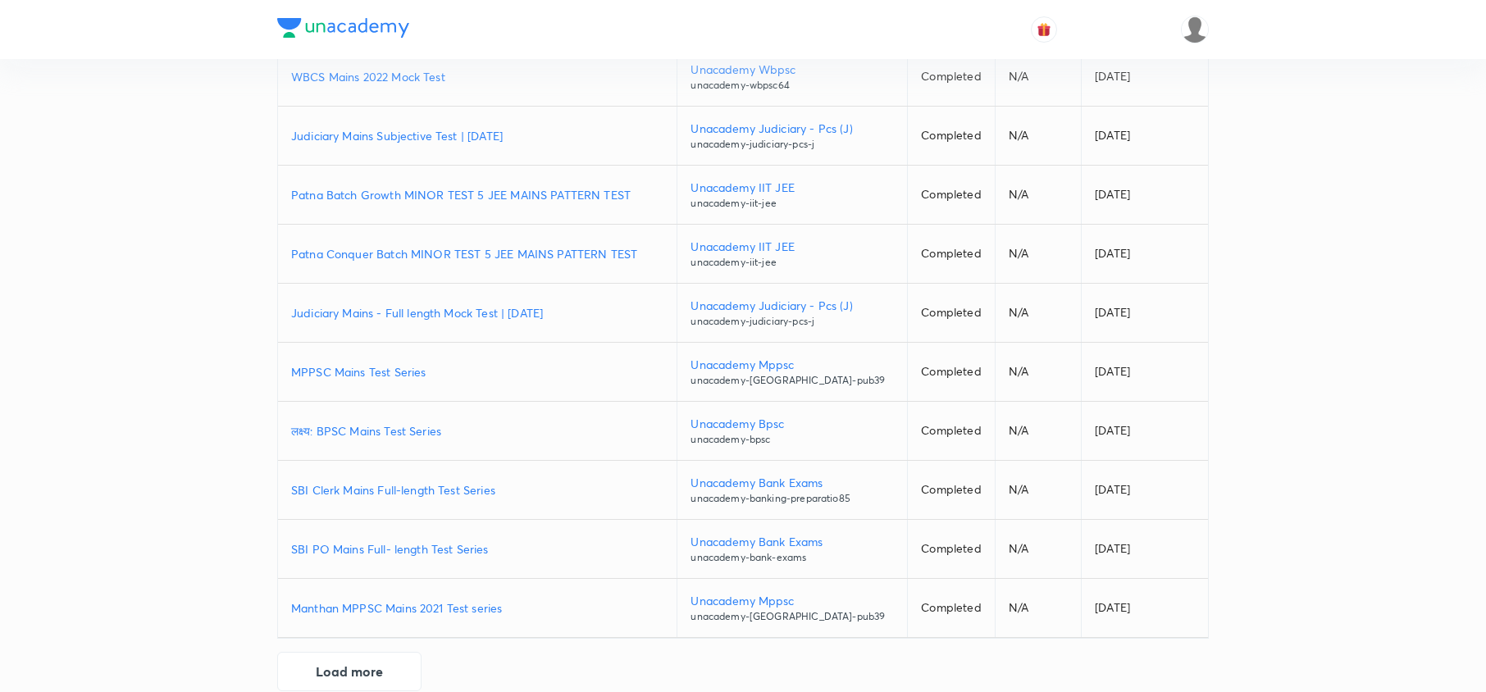
scroll to position [9280, 0]
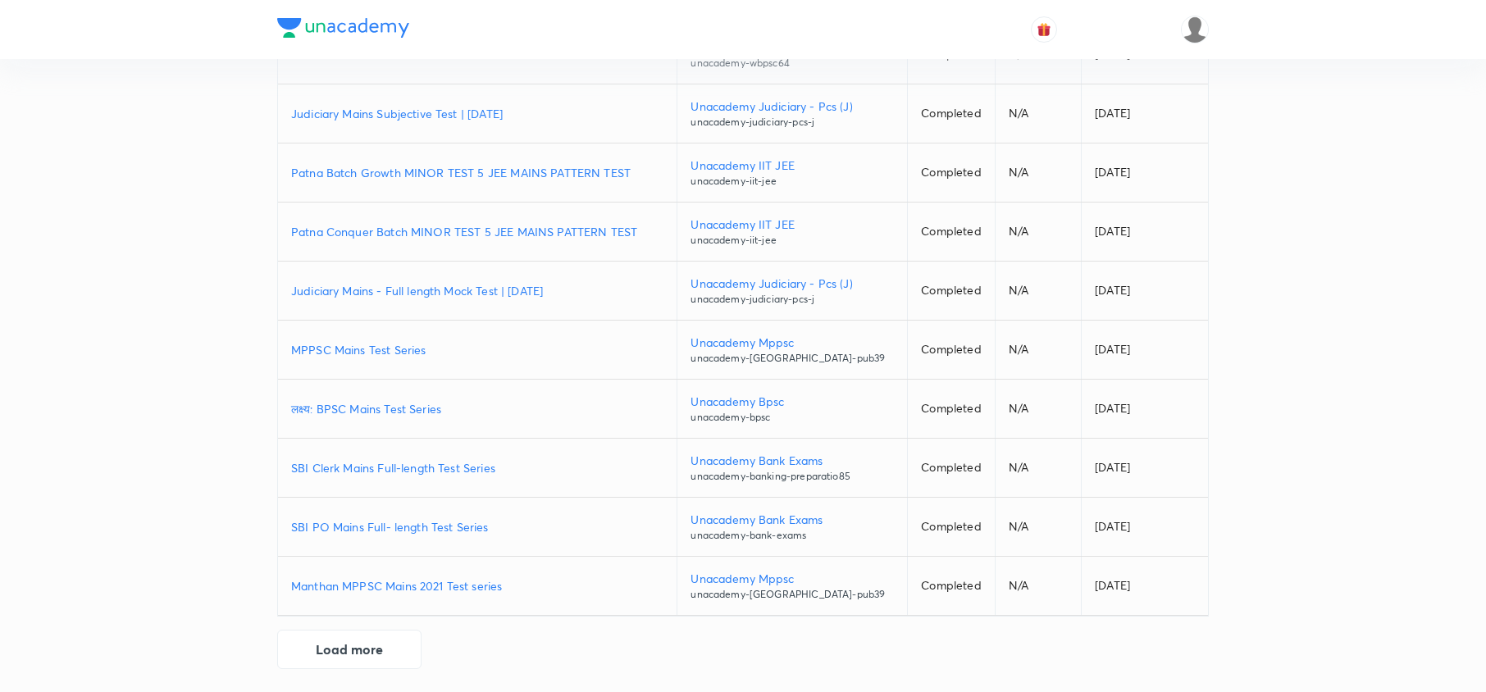
click at [402, 460] on p "SBI Clerk Mains Full-length Test Series" at bounding box center [477, 467] width 372 height 17
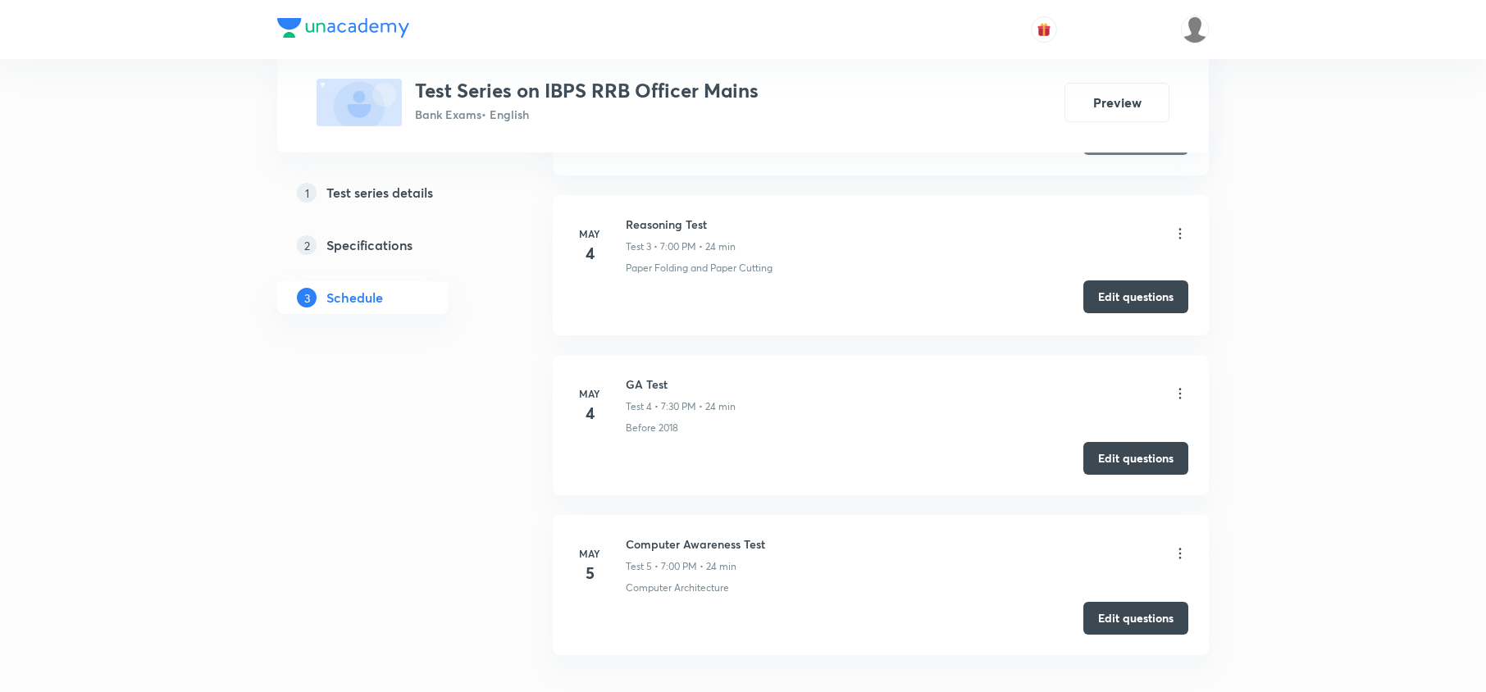
click at [1127, 298] on button "Edit questions" at bounding box center [1135, 296] width 105 height 33
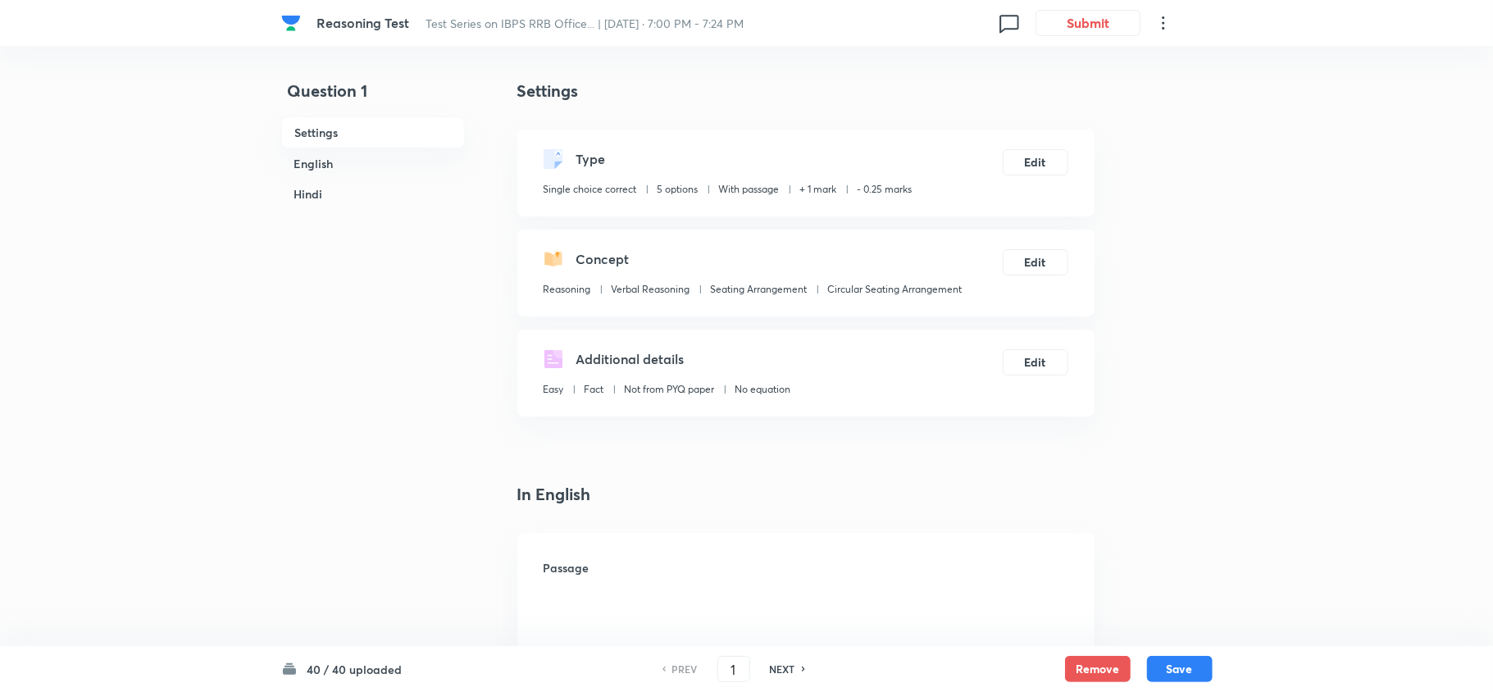
checkbox input "true"
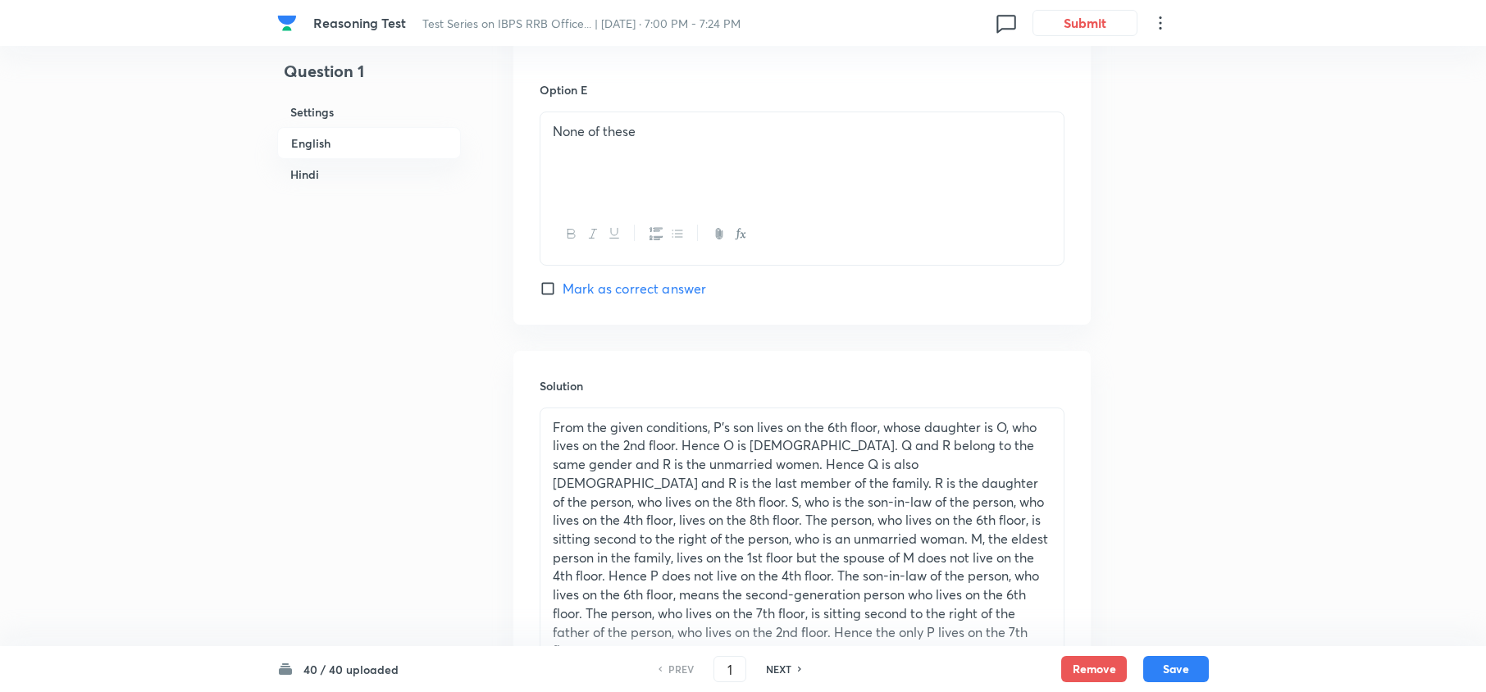
scroll to position [2514, 0]
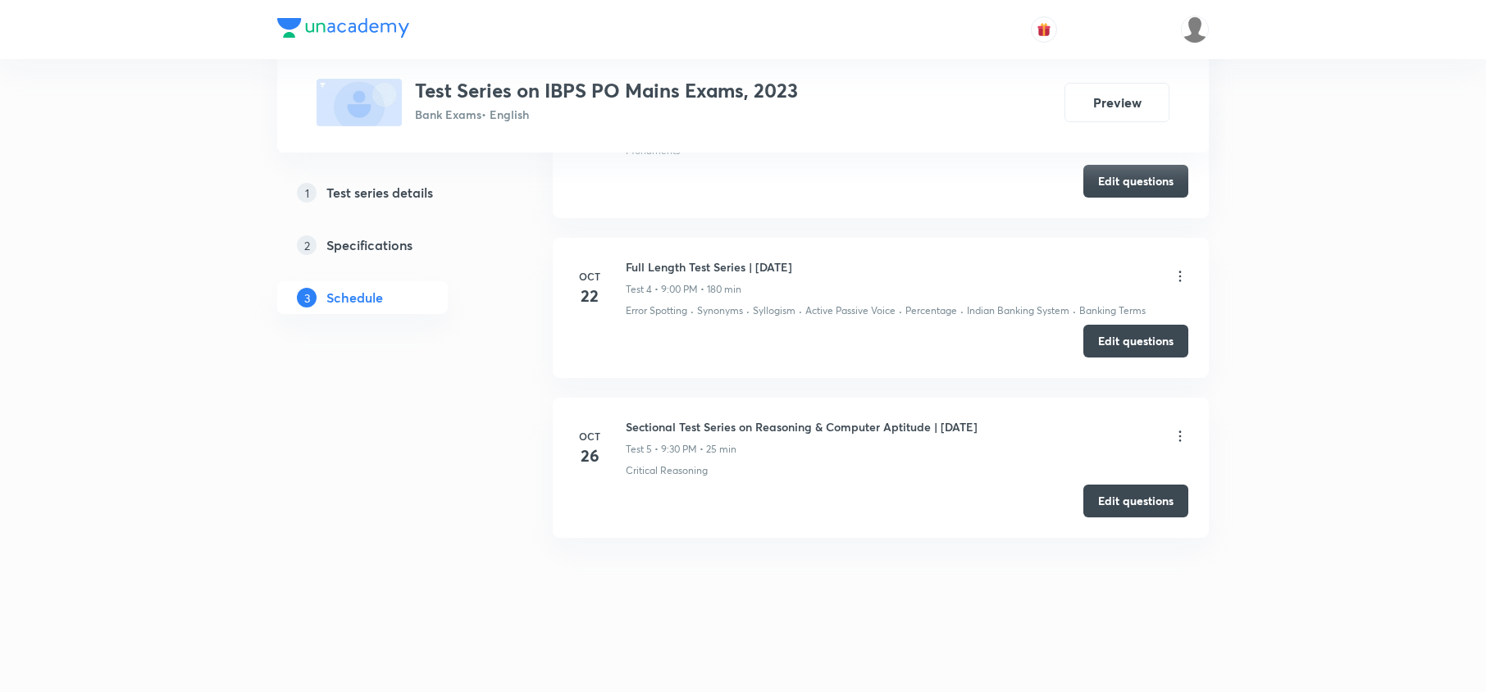
scroll to position [1215, 0]
click at [1109, 506] on button "Edit questions" at bounding box center [1135, 499] width 105 height 33
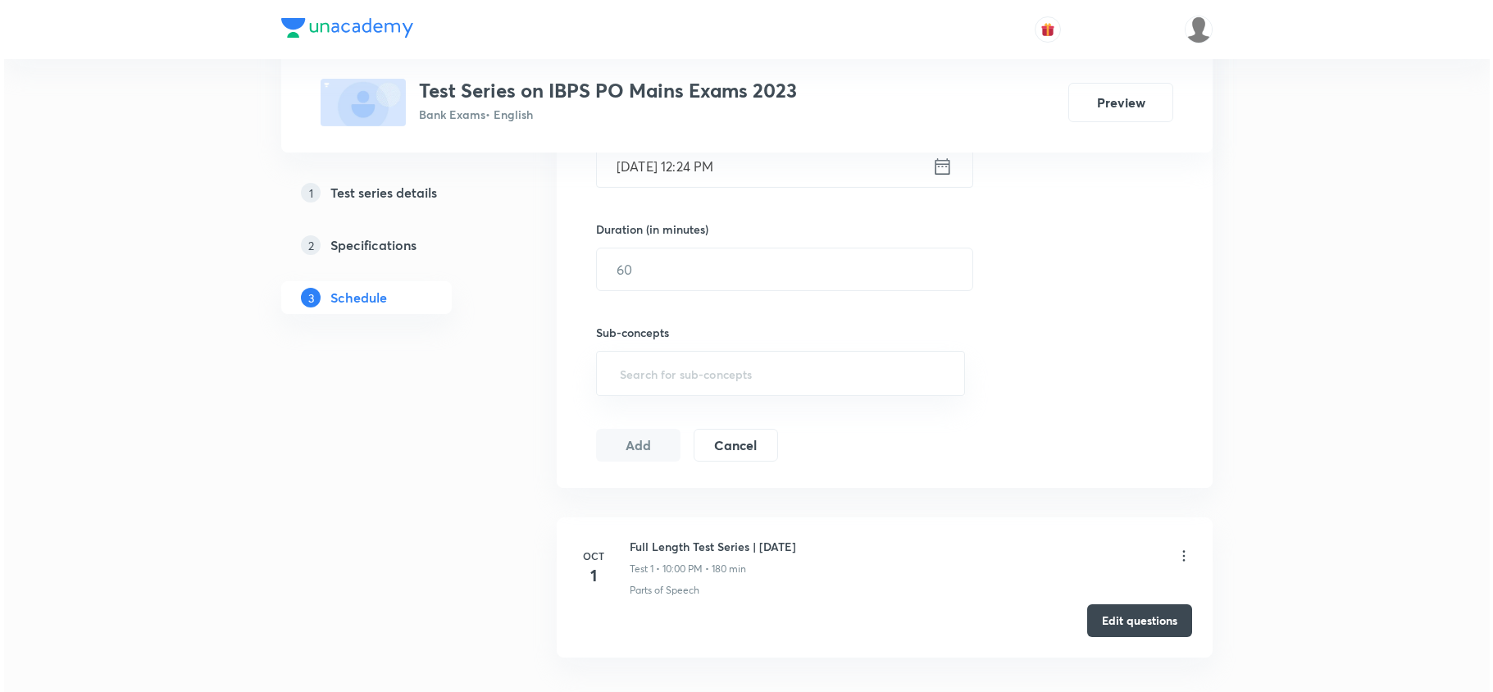
scroll to position [574, 0]
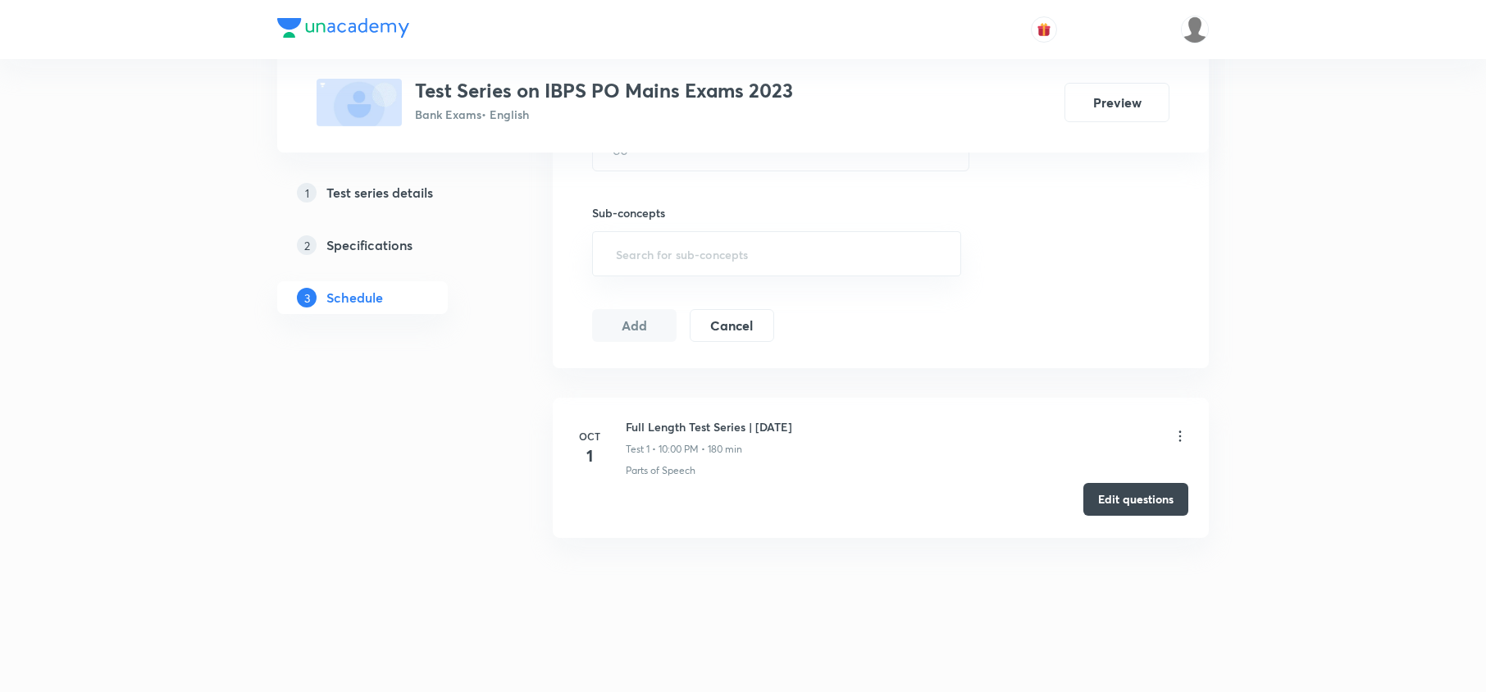
click at [1128, 494] on button "Edit questions" at bounding box center [1135, 499] width 105 height 33
click at [1177, 434] on icon at bounding box center [1180, 436] width 16 height 16
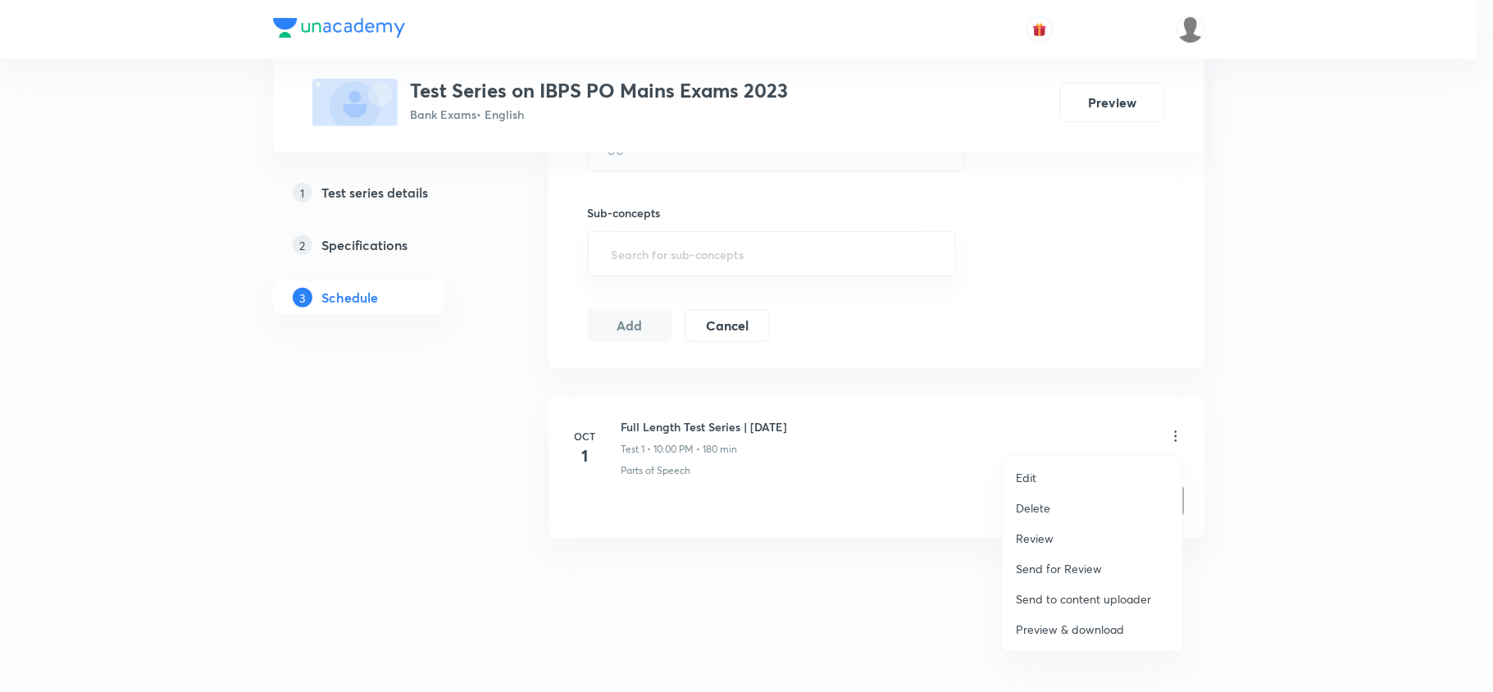
click at [1050, 626] on p "Preview & download" at bounding box center [1070, 629] width 108 height 17
click at [1047, 630] on p "Preview & download" at bounding box center [1070, 629] width 108 height 17
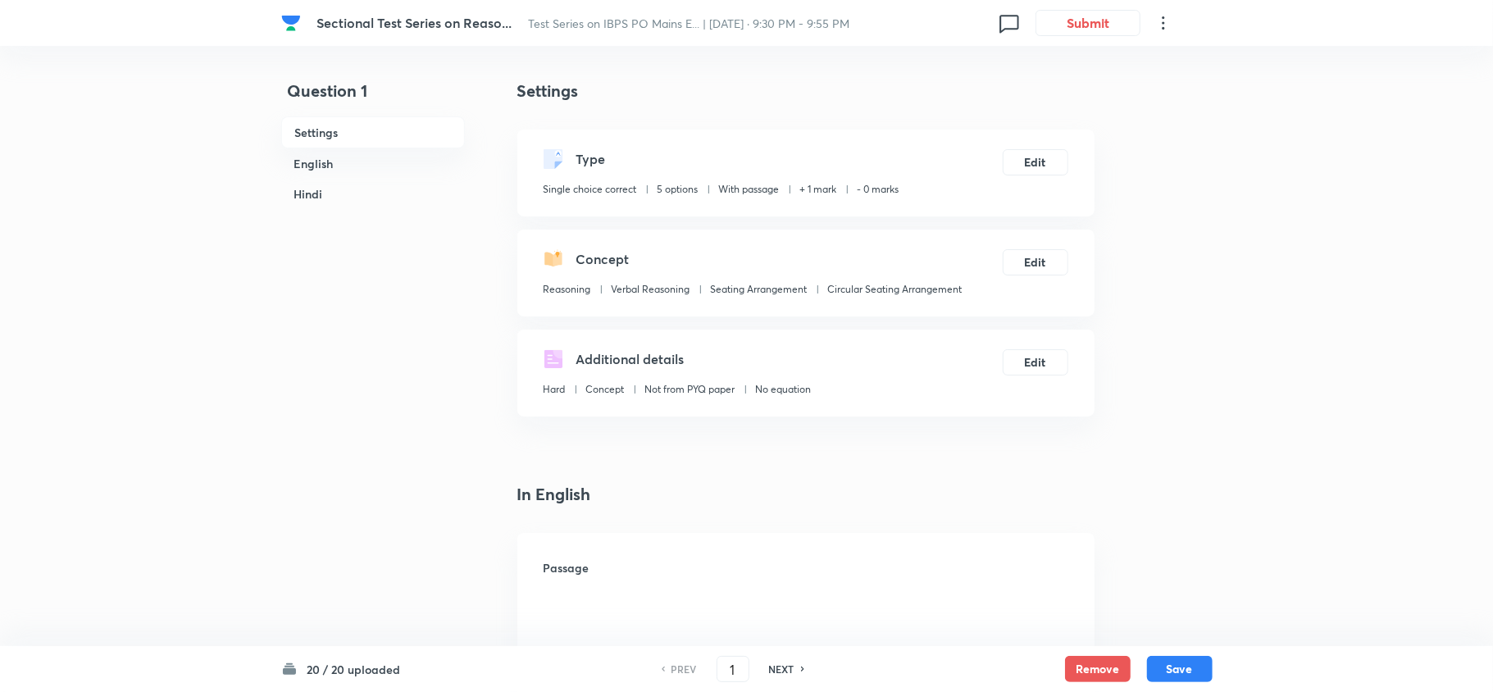
checkbox input "true"
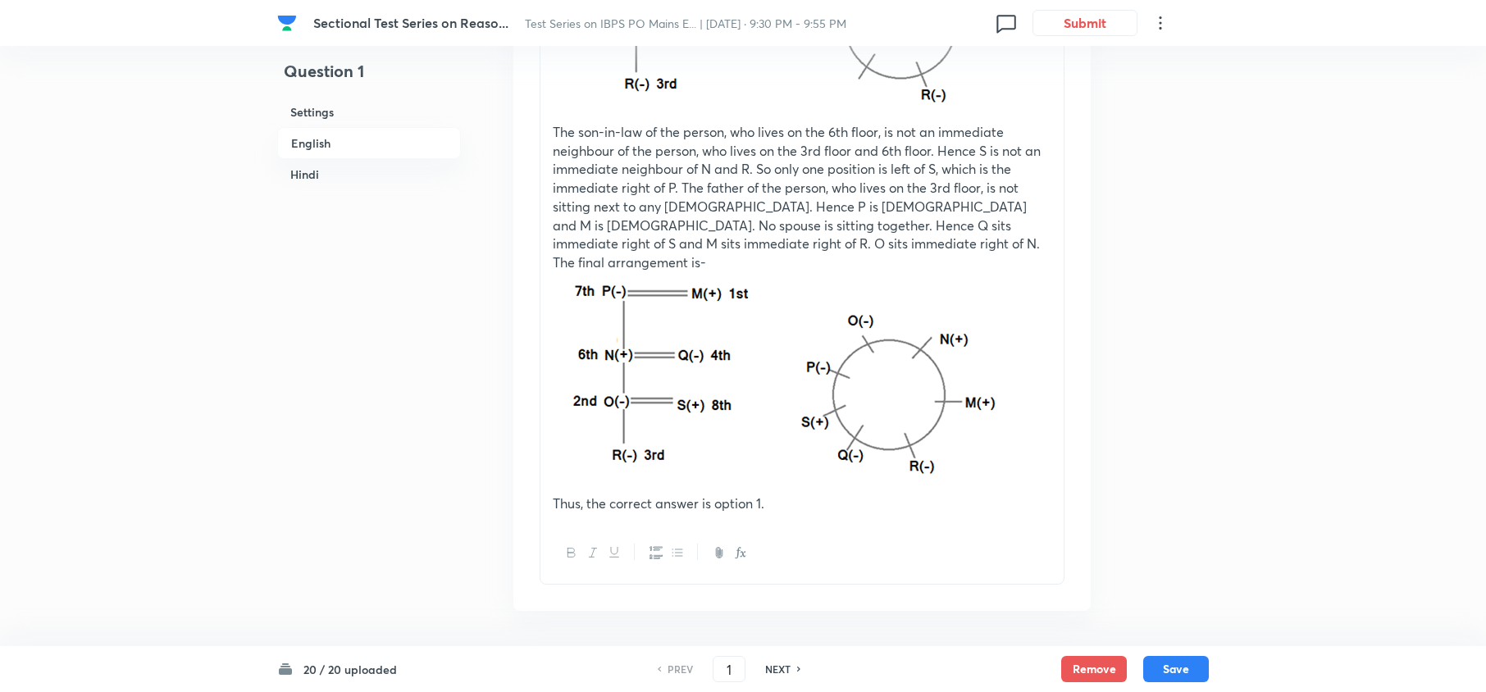
scroll to position [2842, 0]
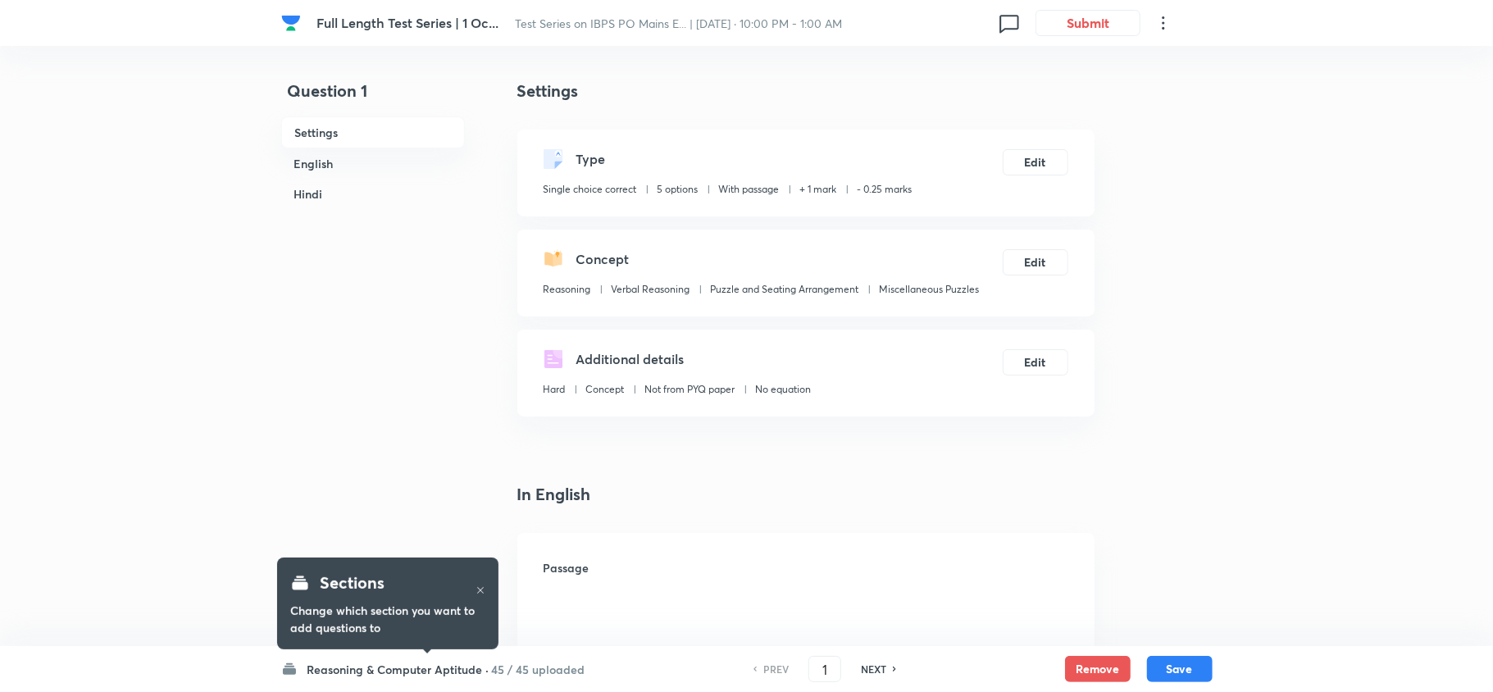
checkbox input "true"
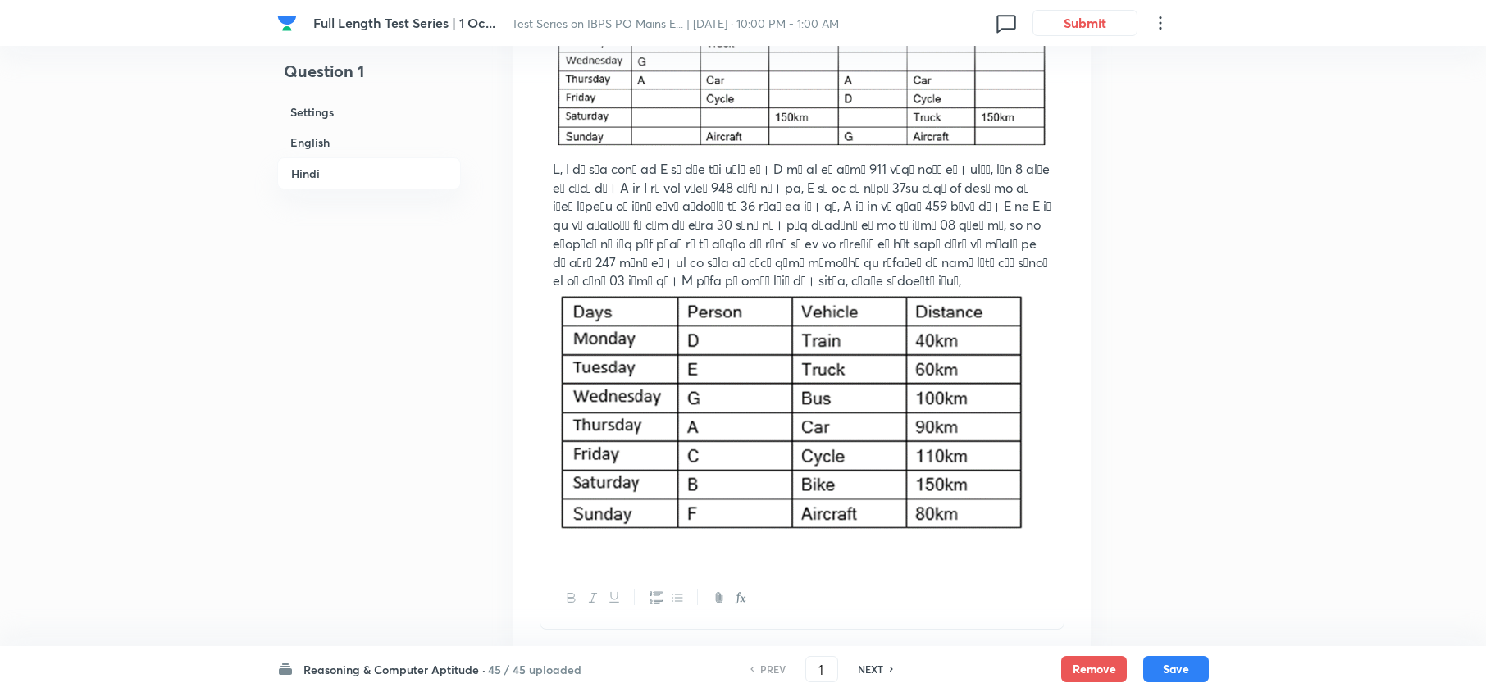
scroll to position [6004, 0]
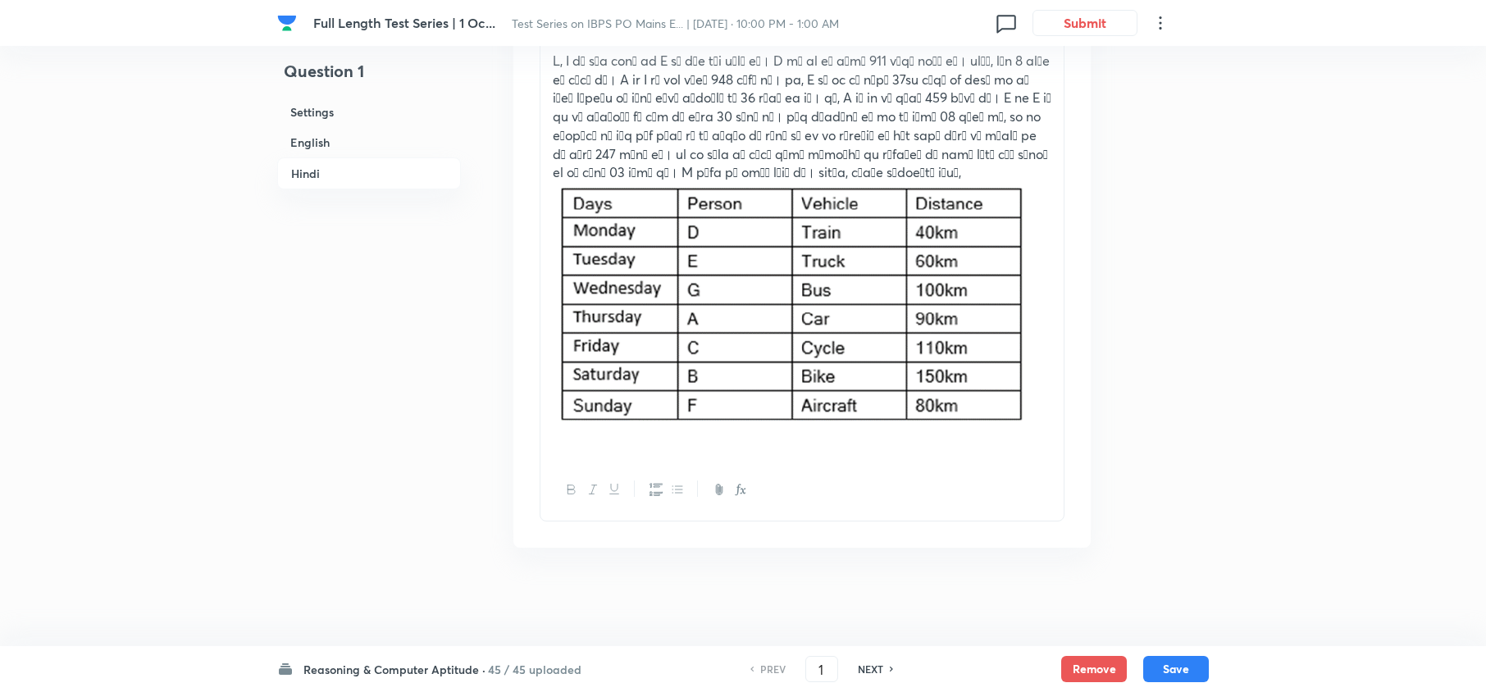
click at [858, 669] on h6 "NEXT" at bounding box center [870, 669] width 25 height 15
type input "2"
checkbox input "false"
checkbox input "true"
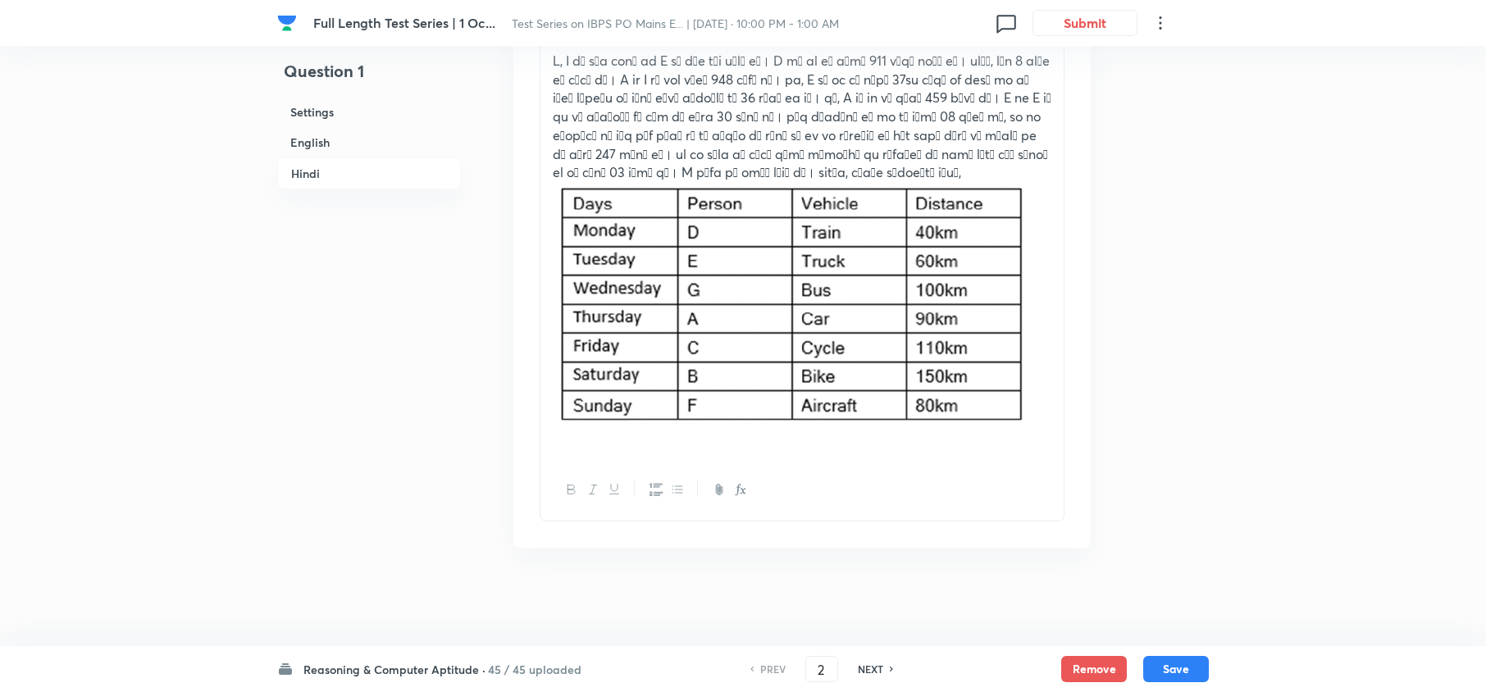
checkbox input "true"
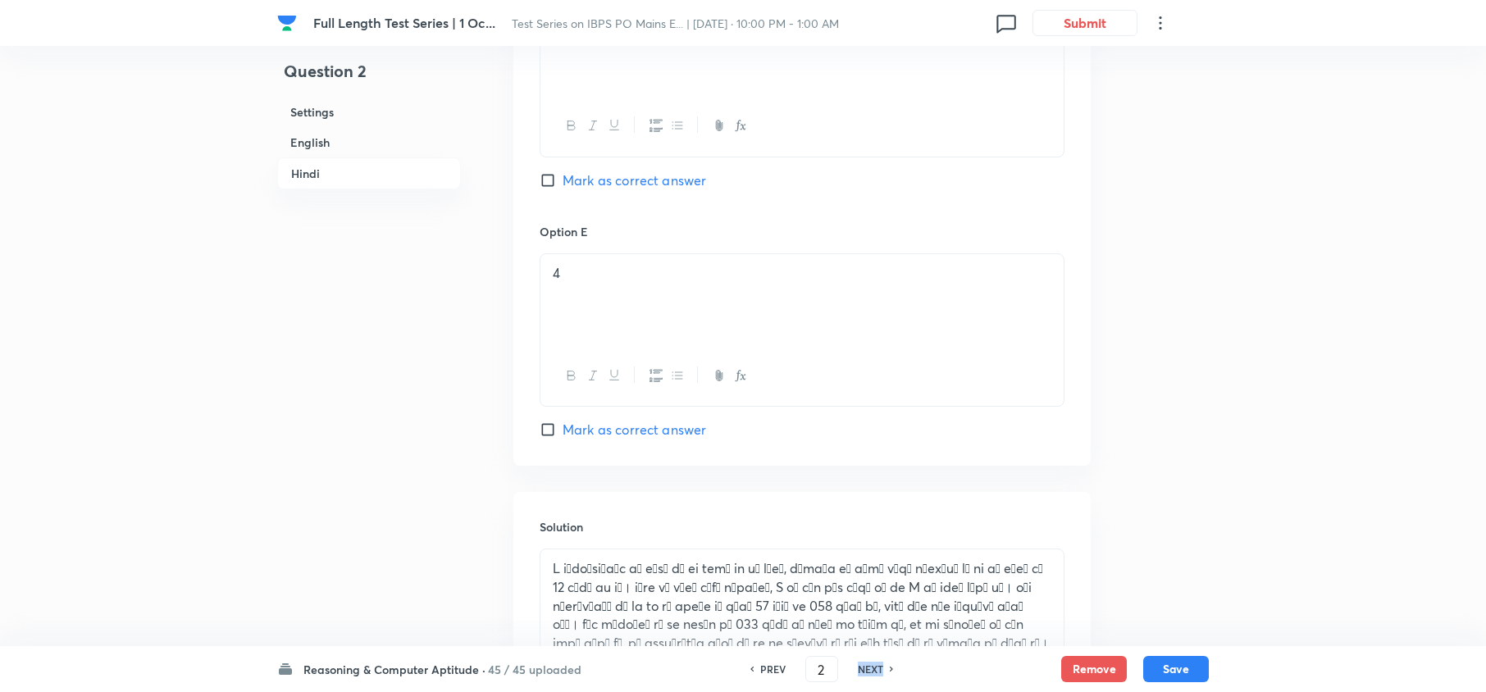
click at [858, 669] on h6 "NEXT" at bounding box center [870, 669] width 25 height 15
type input "3"
checkbox input "false"
checkbox input "true"
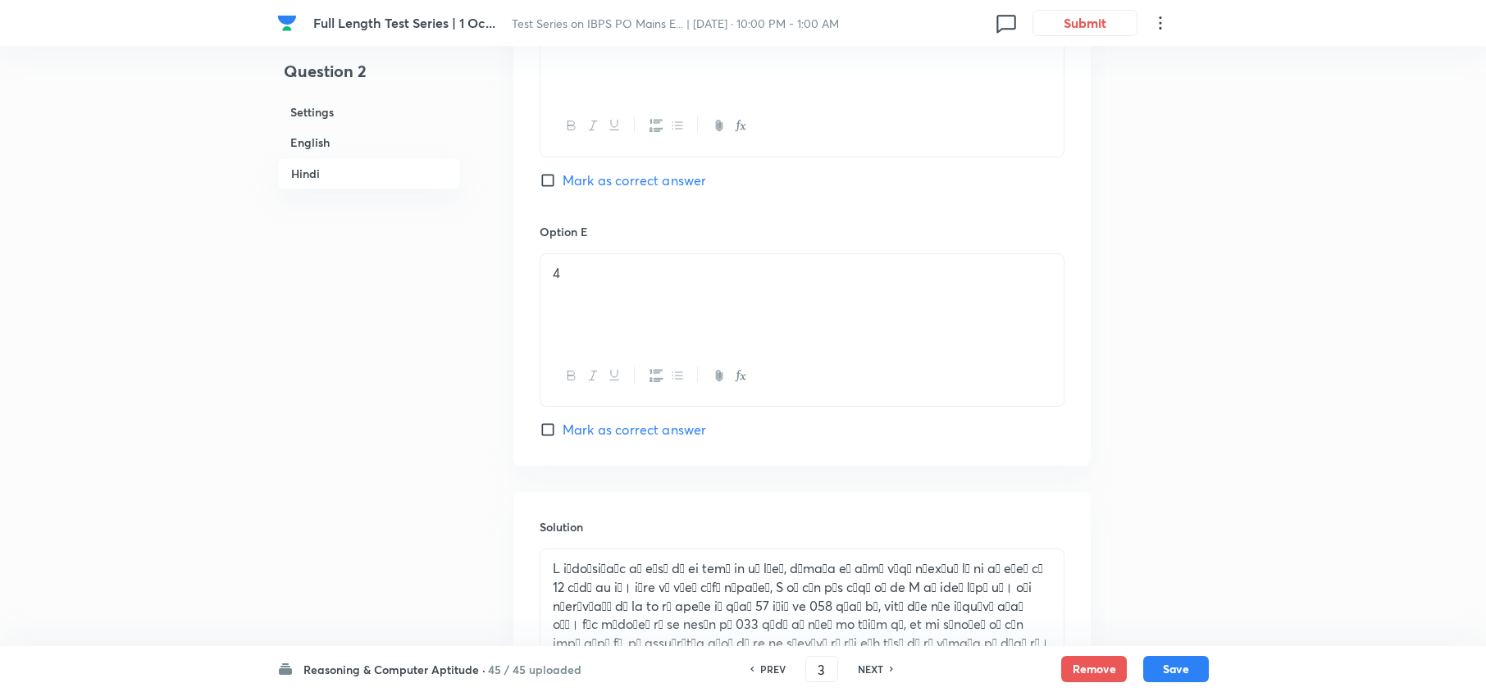
checkbox input "true"
click at [858, 669] on h6 "NEXT" at bounding box center [870, 669] width 25 height 15
type input "4"
checkbox input "false"
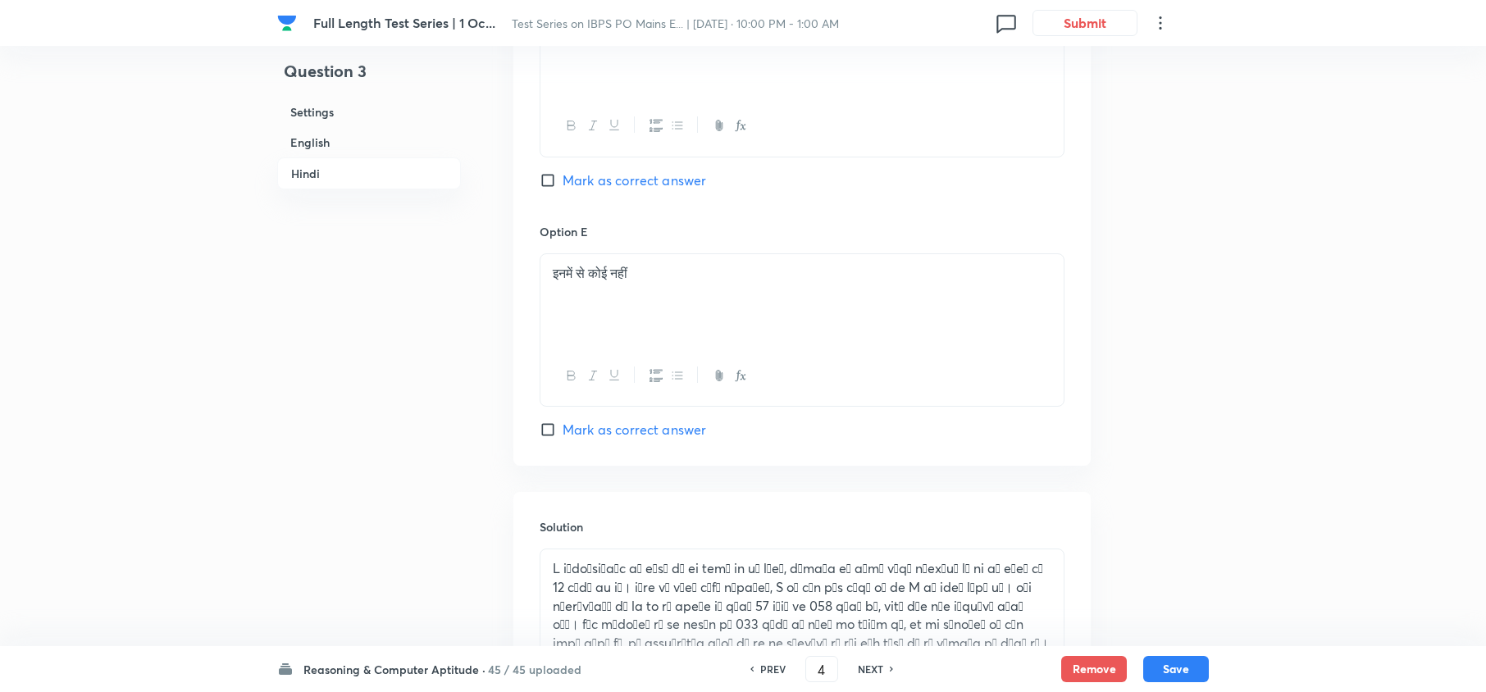
checkbox input "true"
click at [858, 669] on h6 "NEXT" at bounding box center [870, 669] width 25 height 15
type input "5"
checkbox input "false"
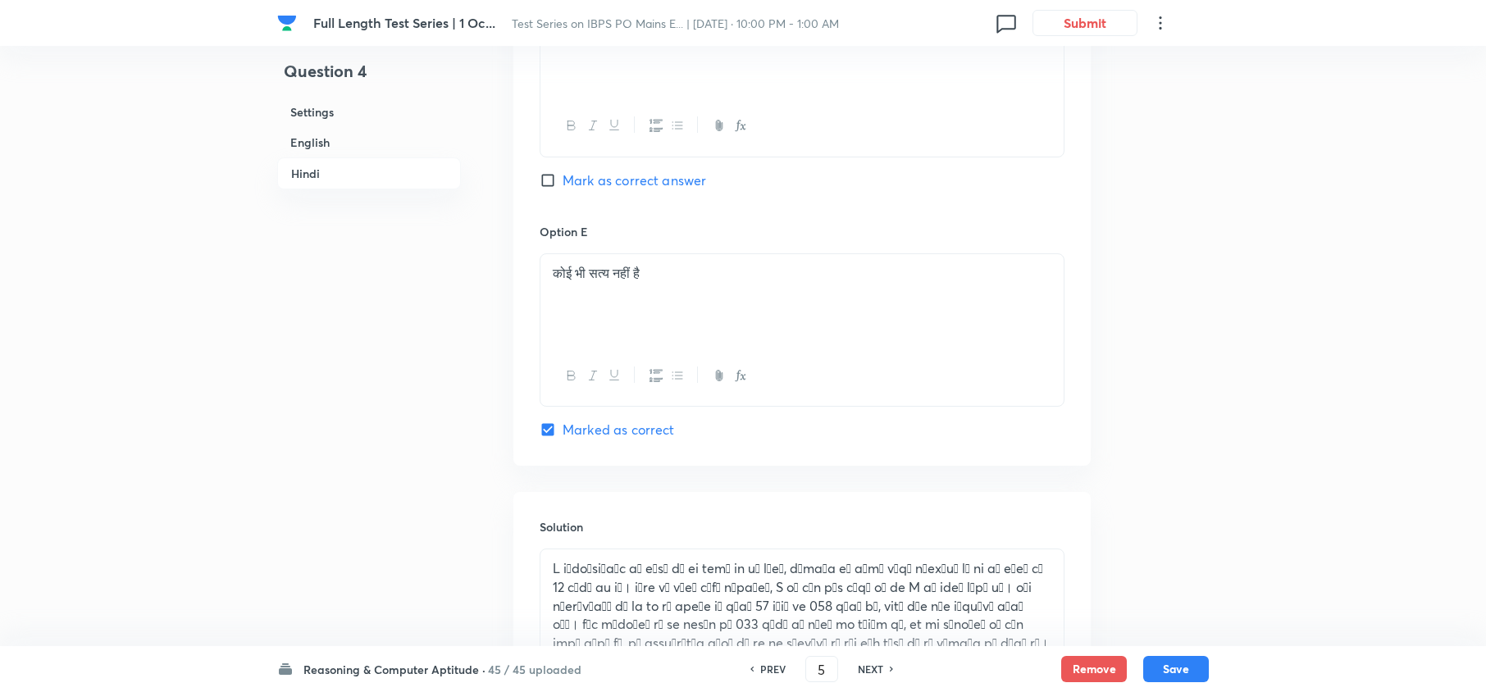
checkbox input "false"
checkbox input "true"
click at [858, 669] on h6 "NEXT" at bounding box center [870, 669] width 25 height 15
type input "6"
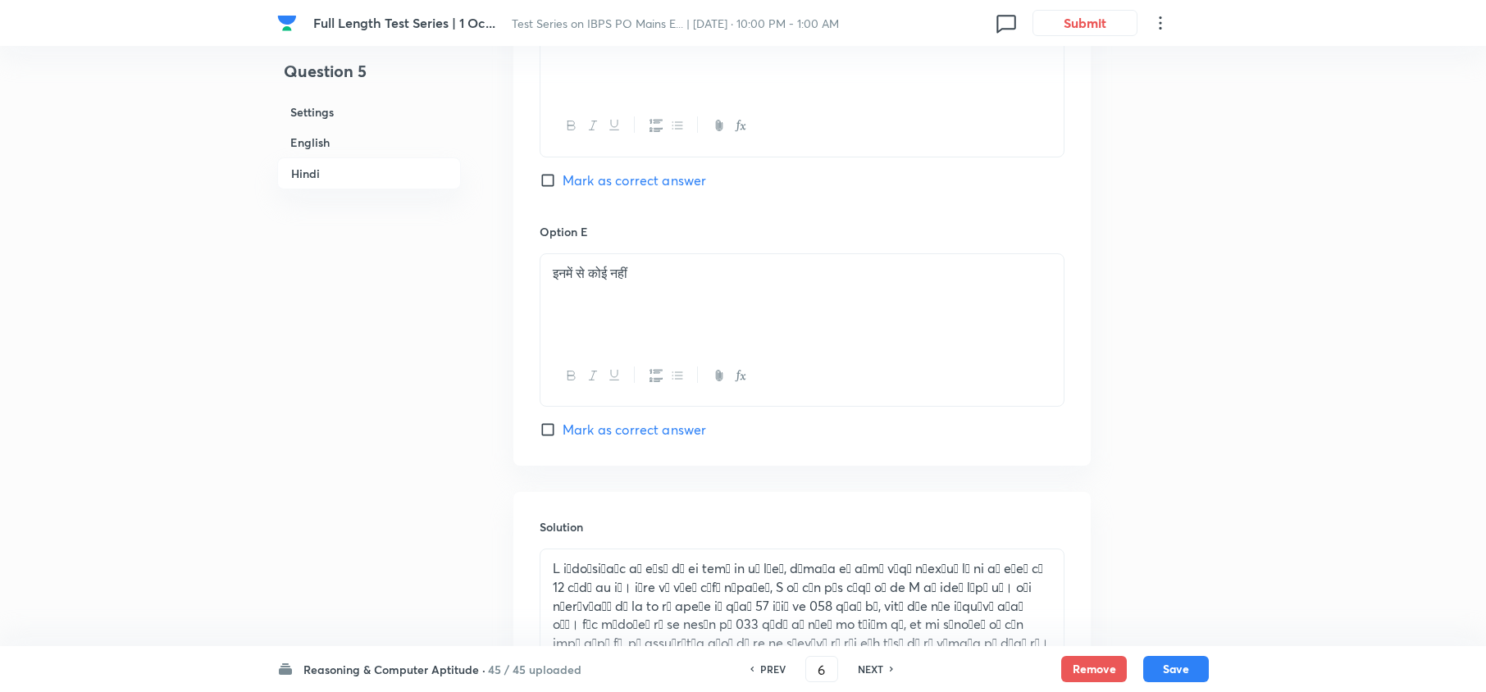
checkbox input "false"
checkbox input "true"
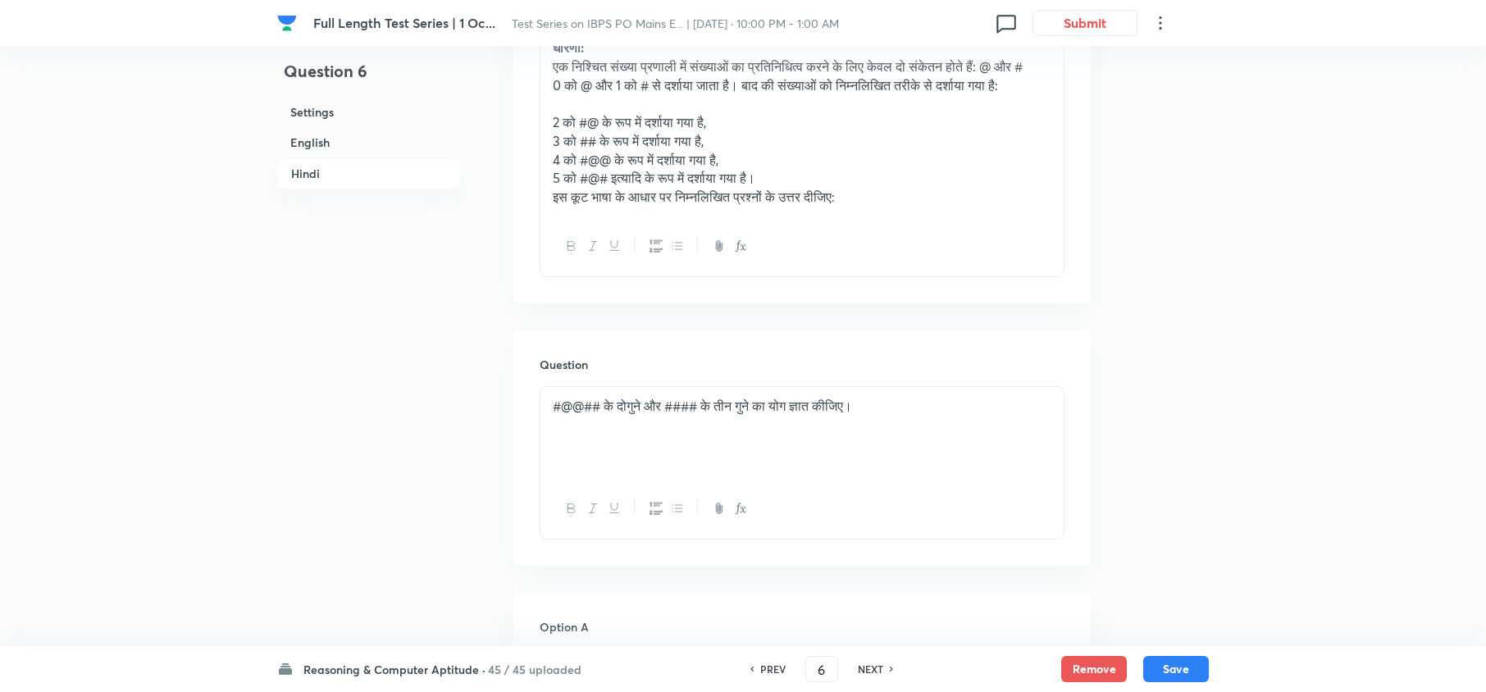
scroll to position [3379, 0]
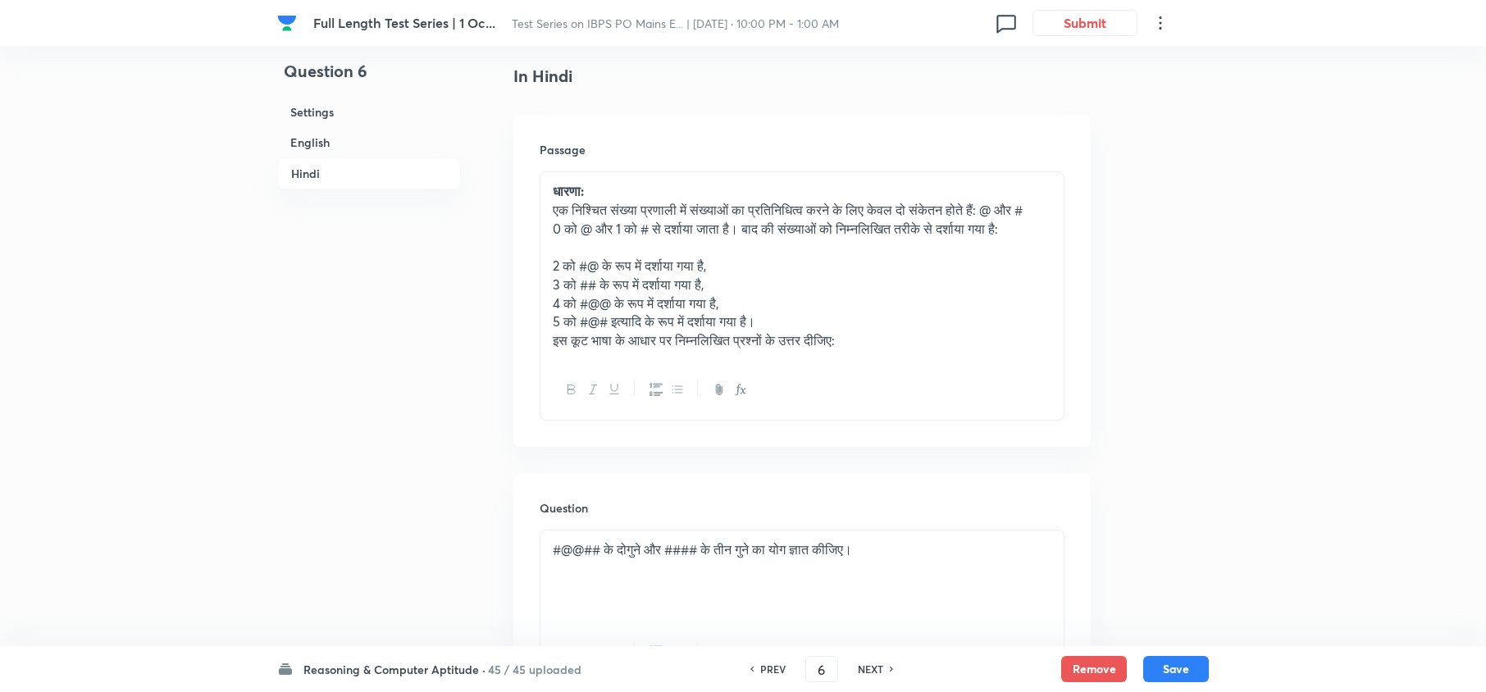
click at [858, 669] on h6 "NEXT" at bounding box center [870, 669] width 25 height 15
type input "7"
checkbox input "false"
checkbox input "true"
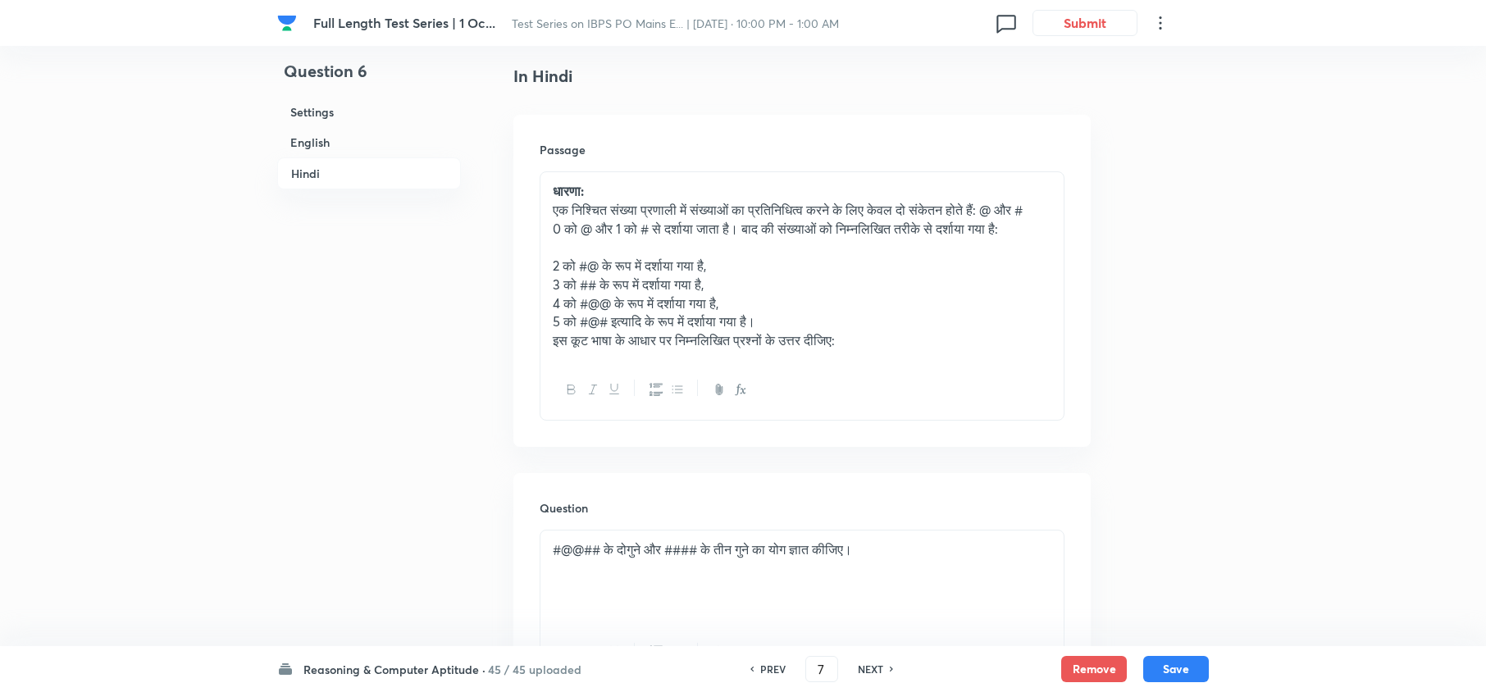
checkbox input "true"
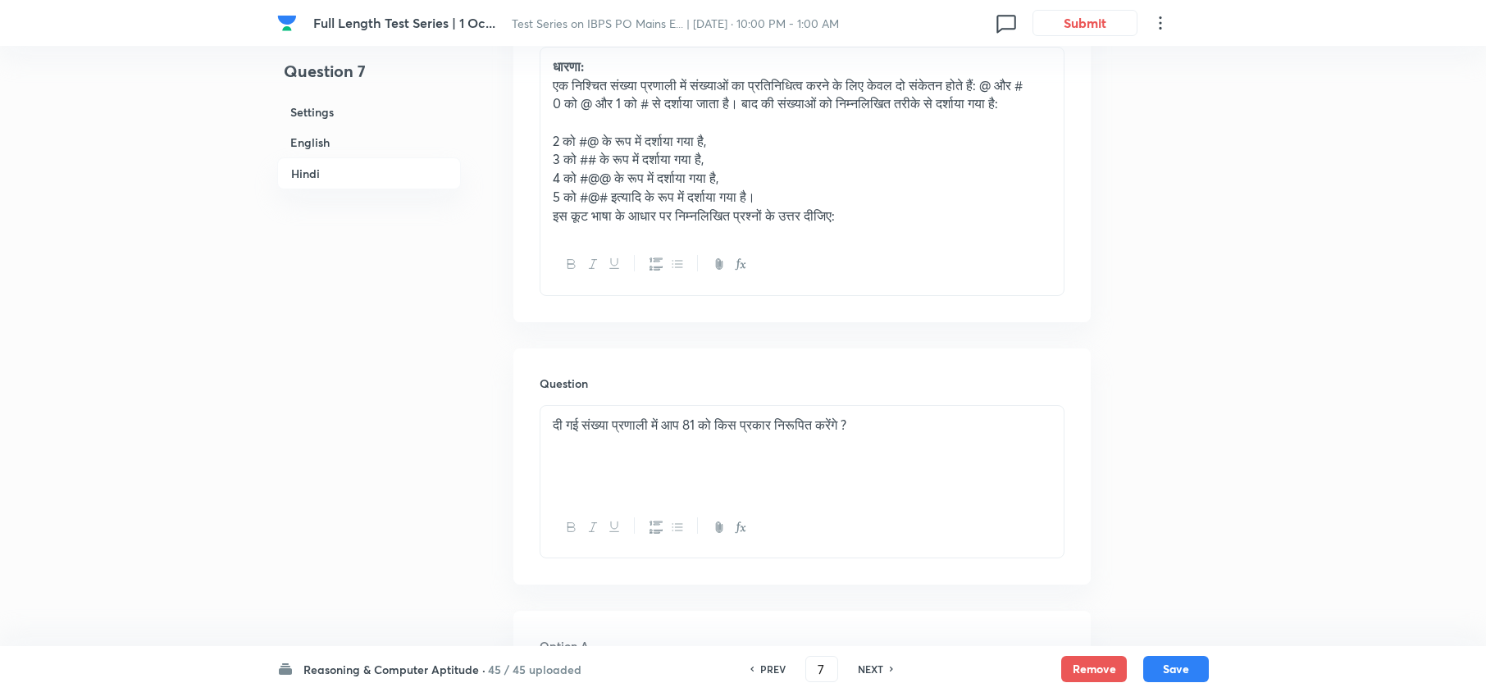
scroll to position [3051, 0]
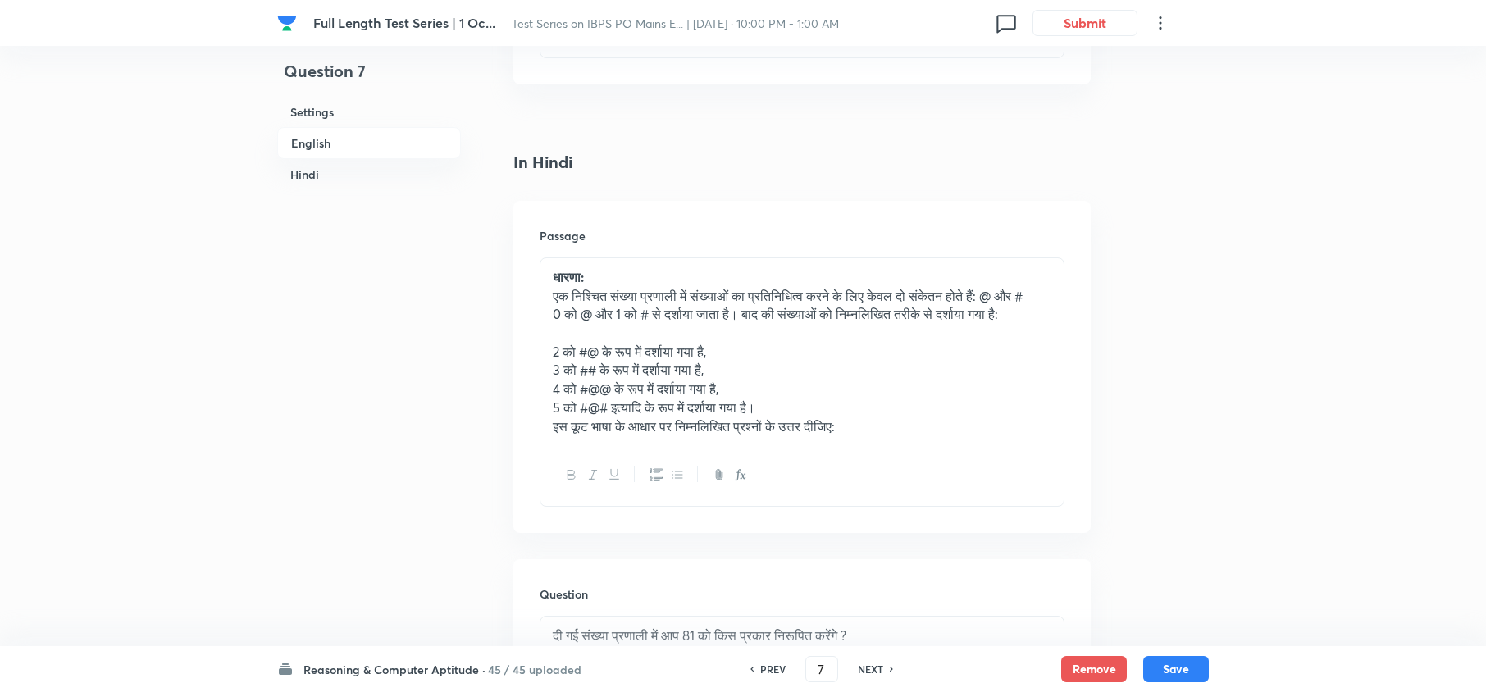
click at [858, 669] on h6 "NEXT" at bounding box center [870, 669] width 25 height 15
type input "8"
checkbox input "false"
checkbox input "true"
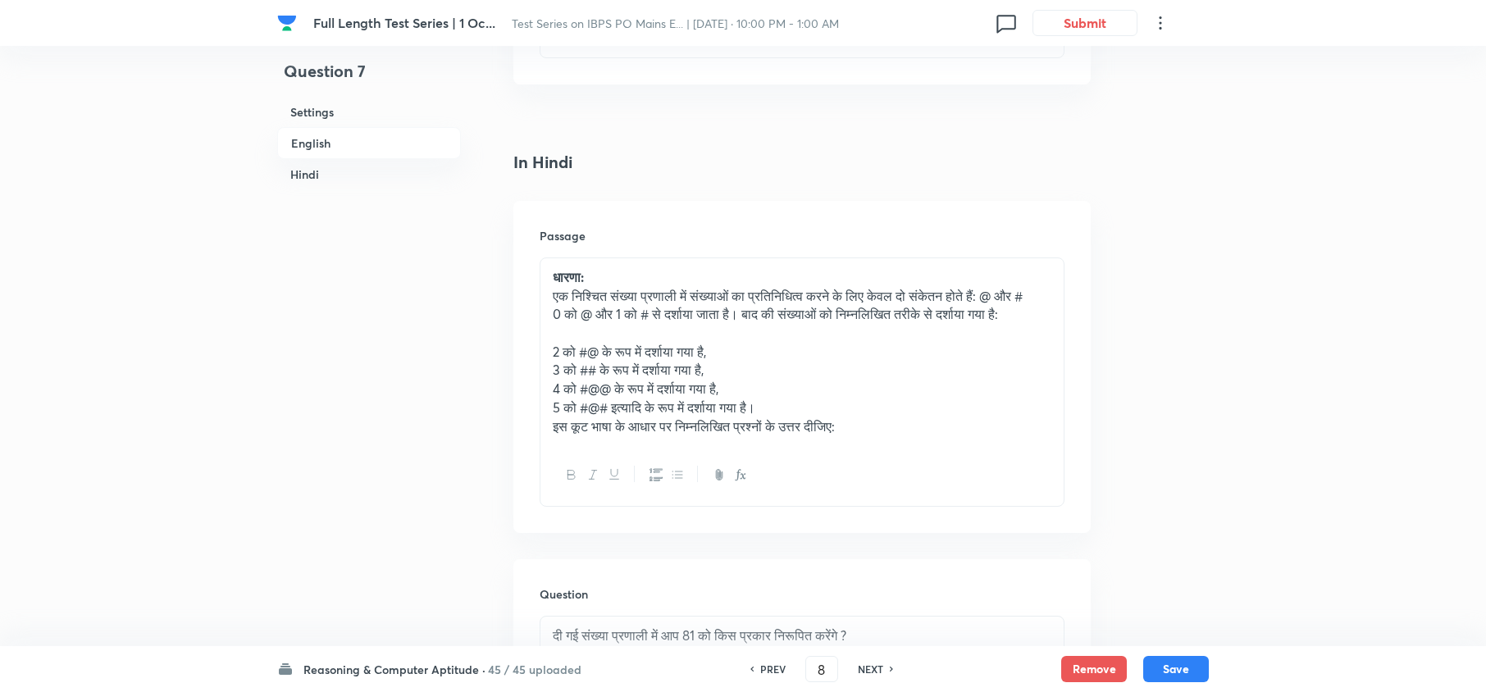
checkbox input "true"
click at [858, 669] on h6 "NEXT" at bounding box center [870, 669] width 25 height 15
type input "9"
checkbox input "false"
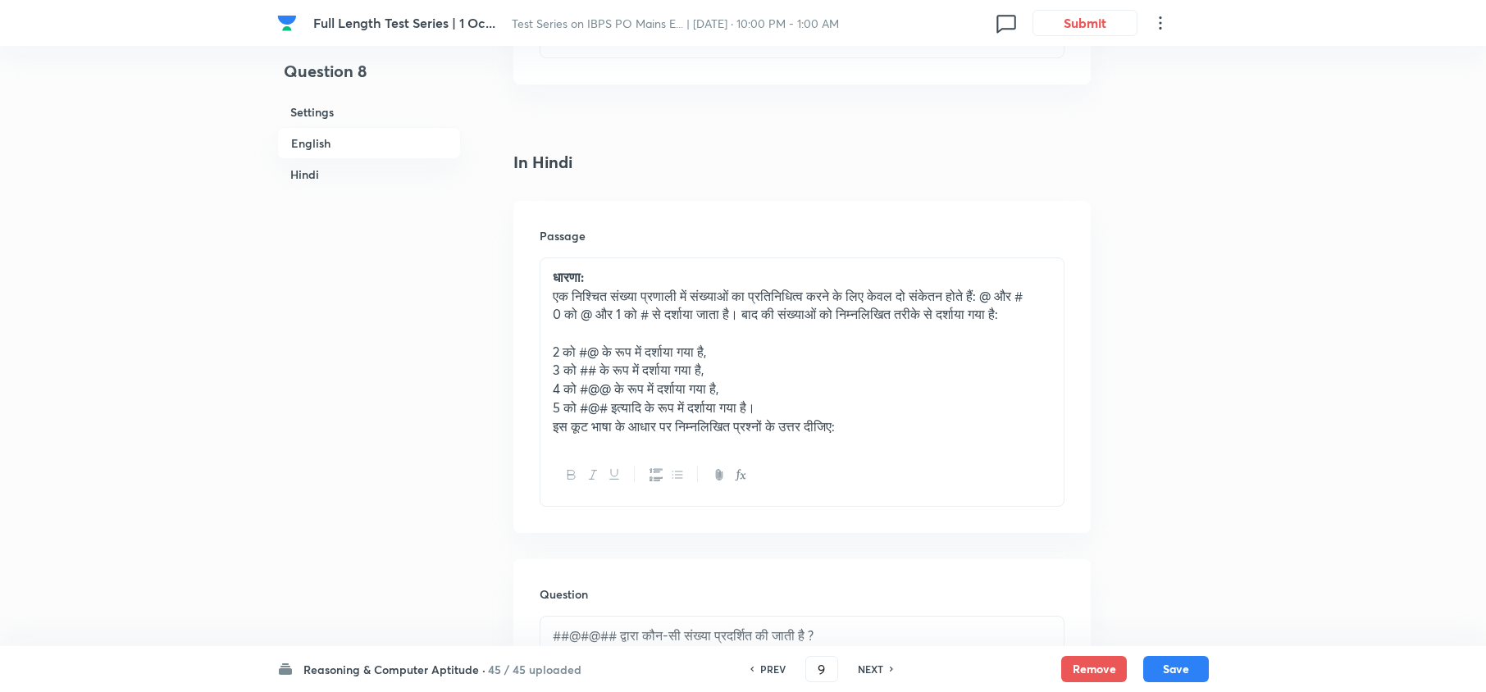
checkbox input "true"
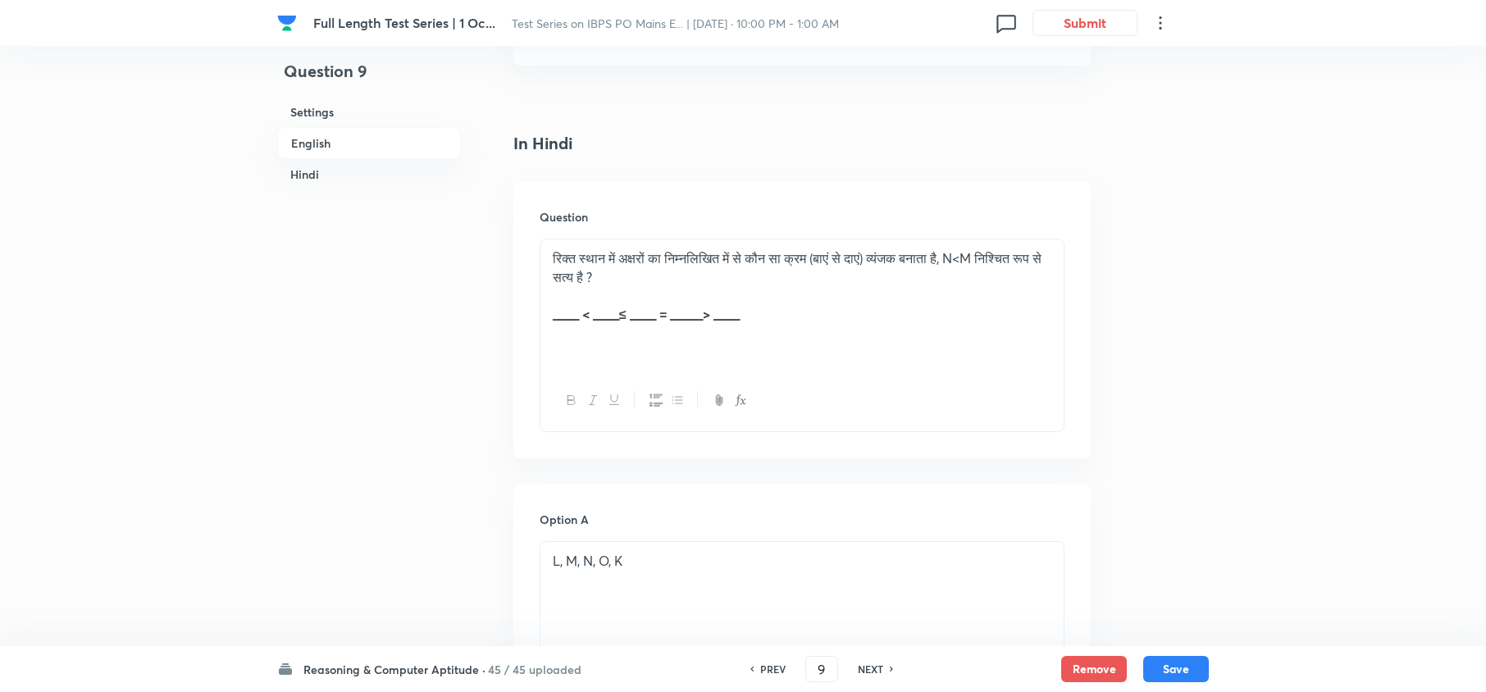
scroll to position [2614, 0]
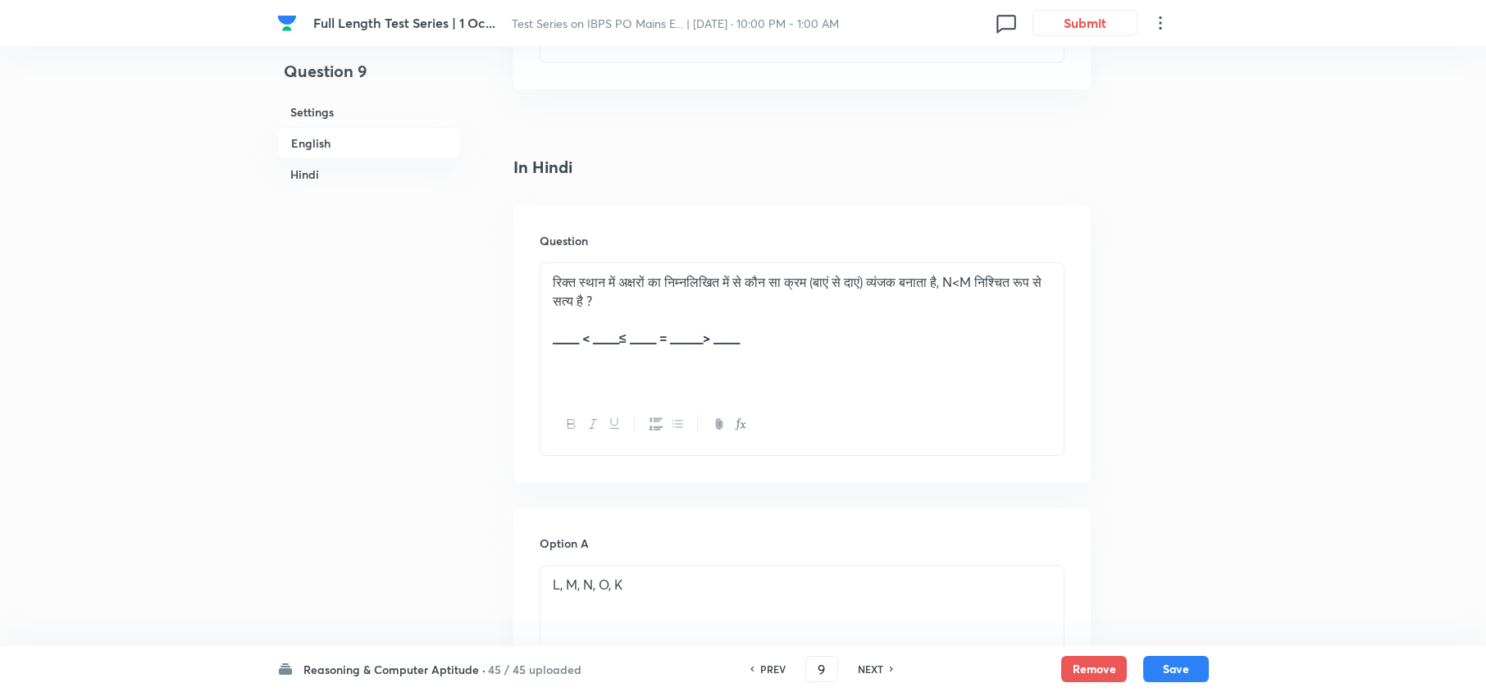
click at [858, 669] on h6 "NEXT" at bounding box center [870, 669] width 25 height 15
type input "10"
checkbox input "false"
checkbox input "true"
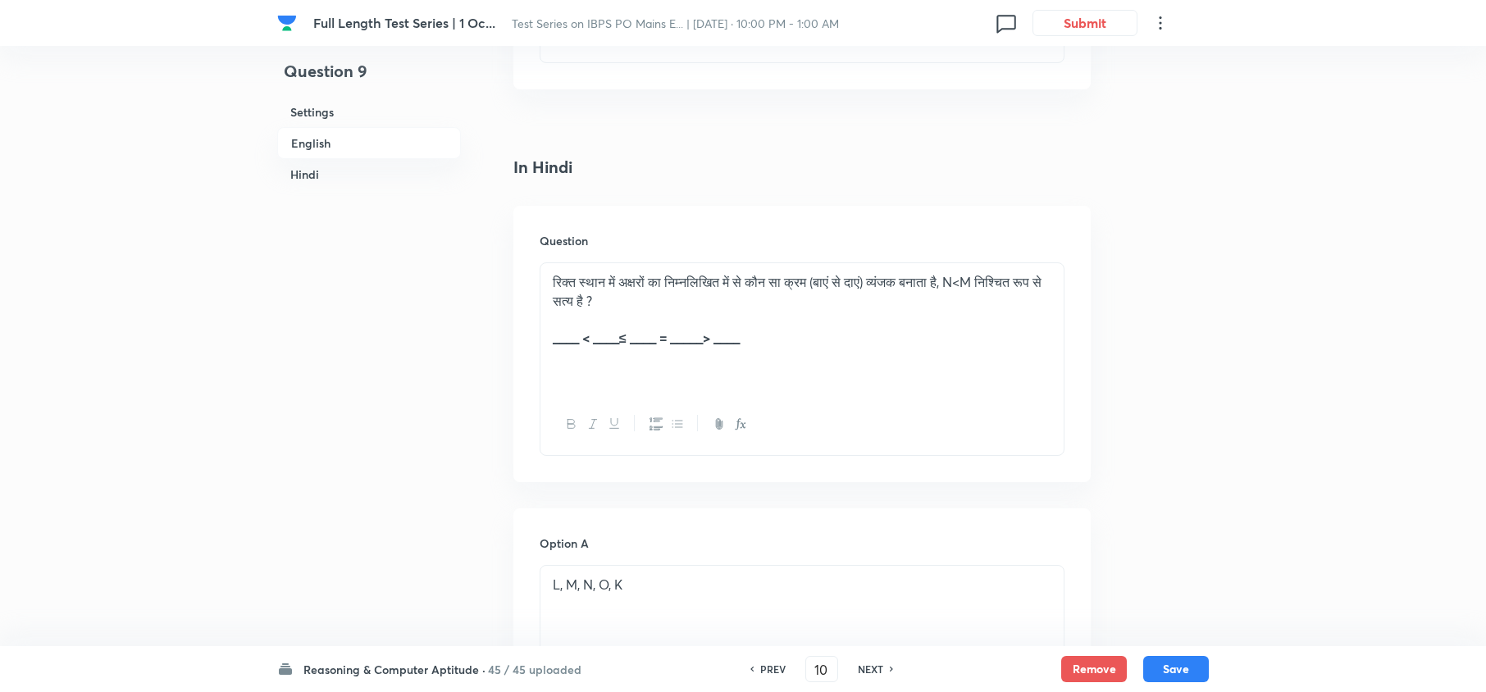
checkbox input "true"
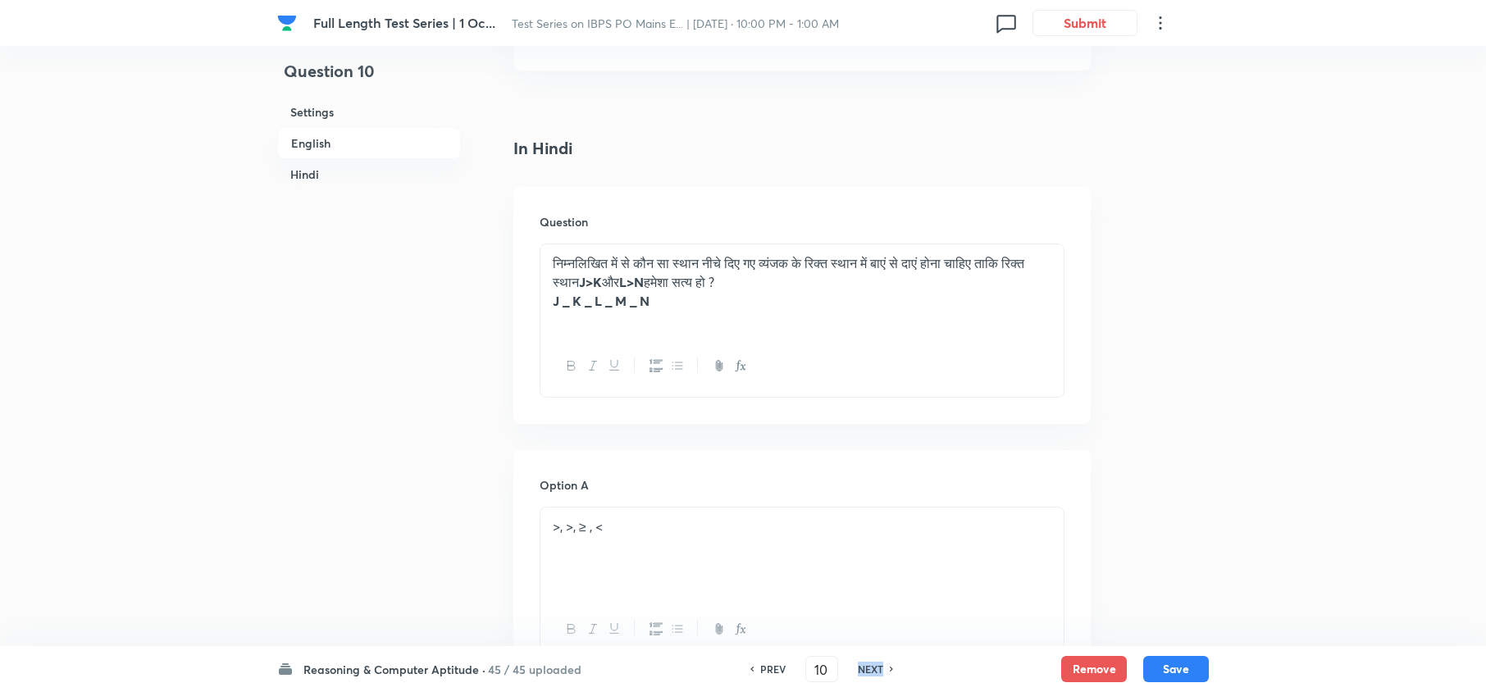
click at [858, 669] on h6 "NEXT" at bounding box center [870, 669] width 25 height 15
type input "11"
checkbox input "false"
checkbox input "true"
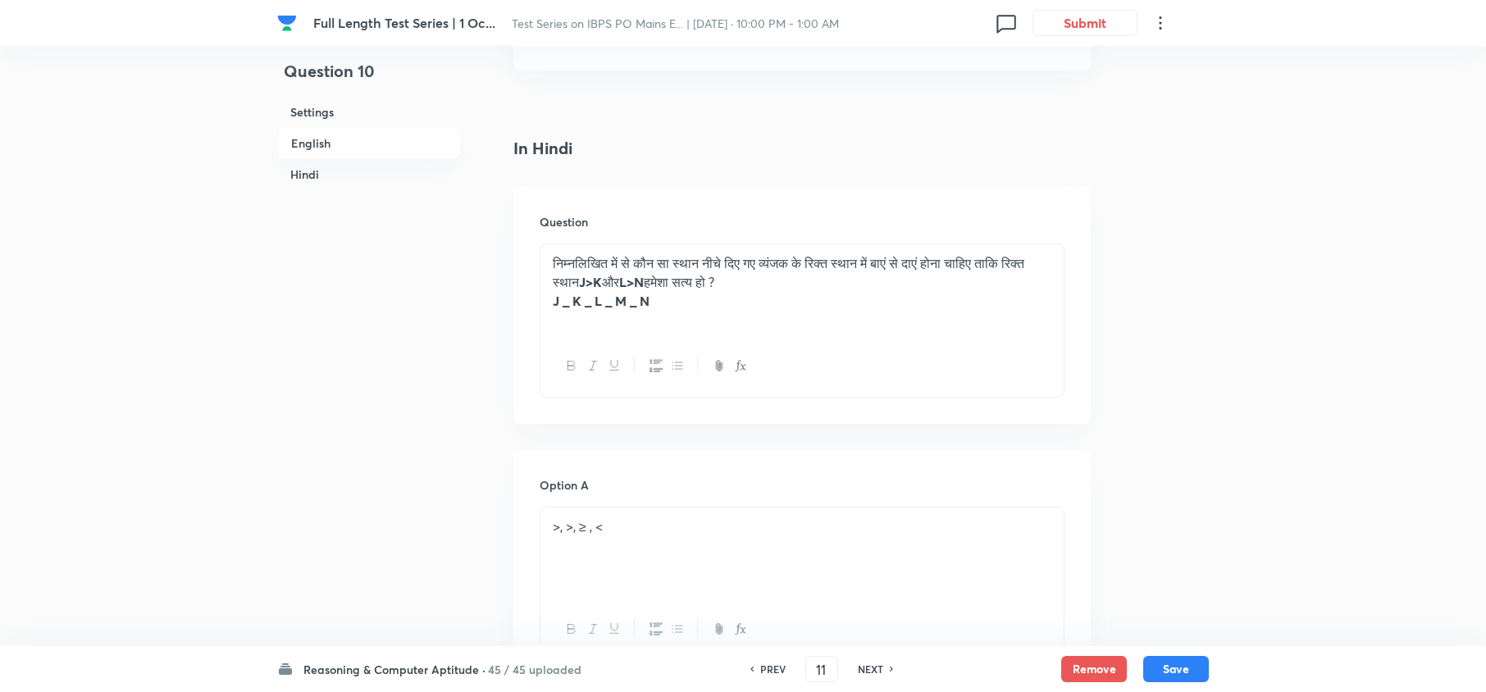
checkbox input "true"
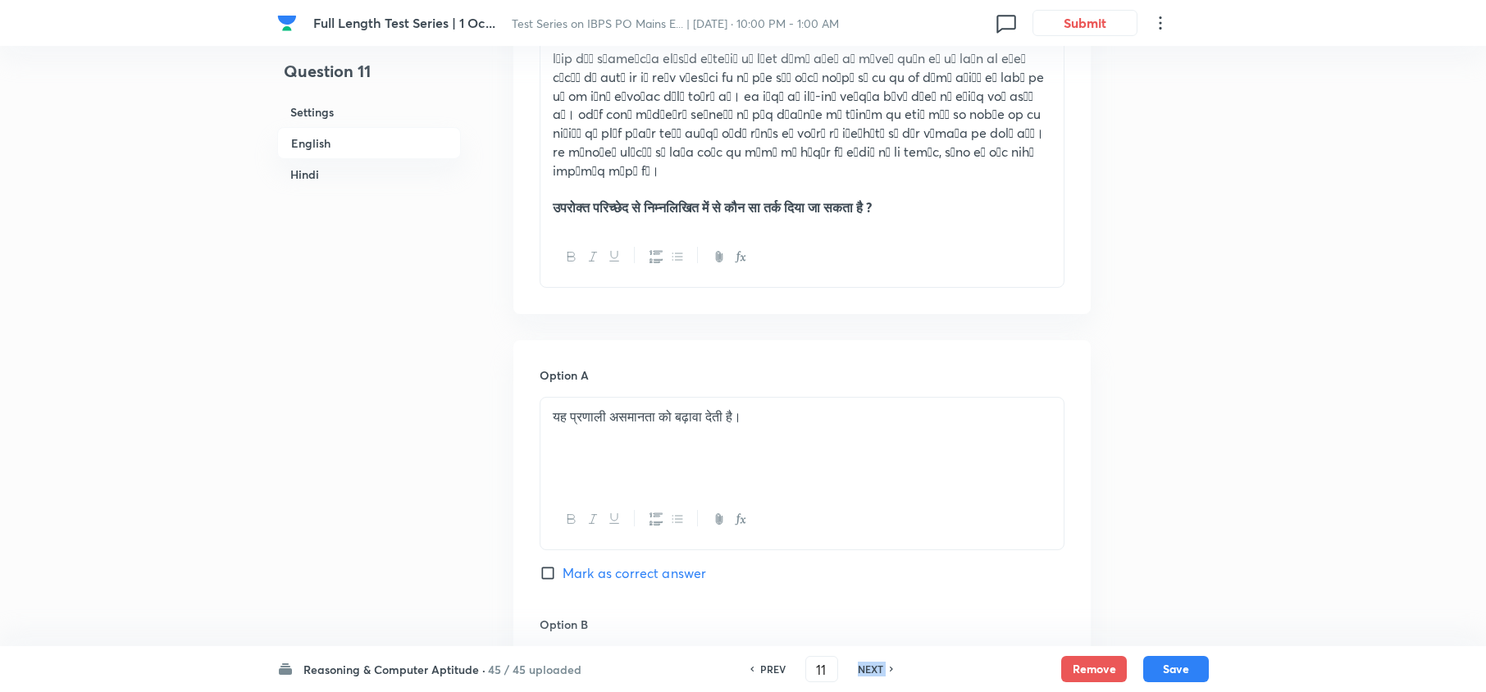
click at [858, 669] on h6 "NEXT" at bounding box center [870, 669] width 25 height 15
type input "12"
checkbox input "false"
checkbox input "true"
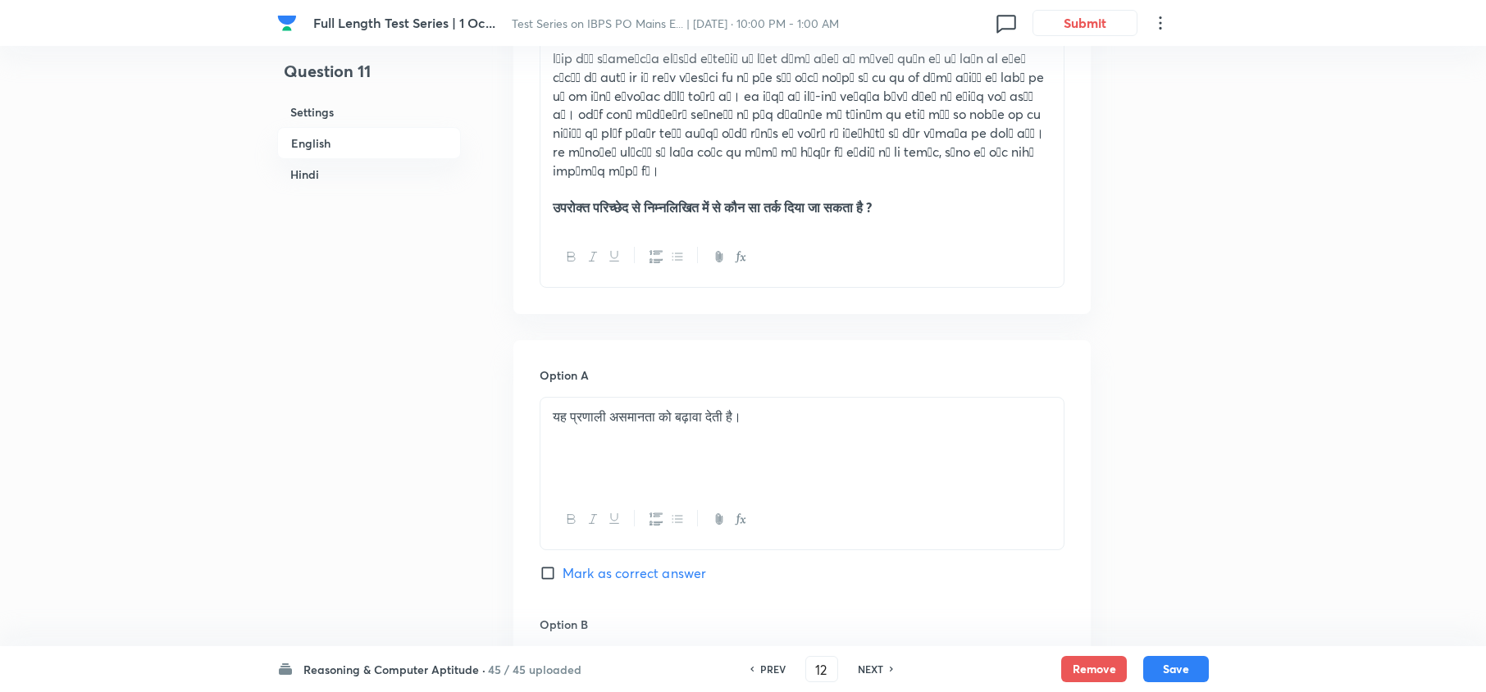
checkbox input "true"
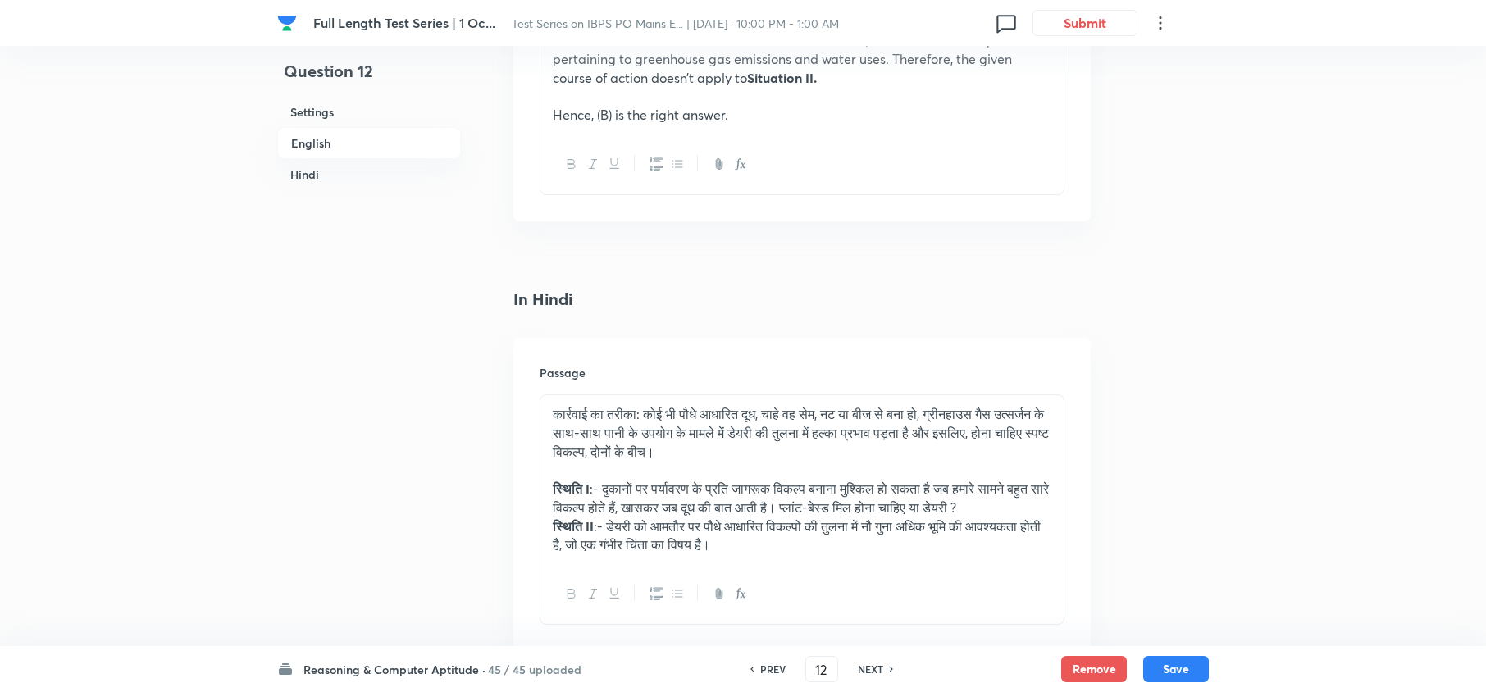
click at [858, 669] on h6 "NEXT" at bounding box center [870, 669] width 25 height 15
type input "13"
checkbox input "false"
checkbox input "true"
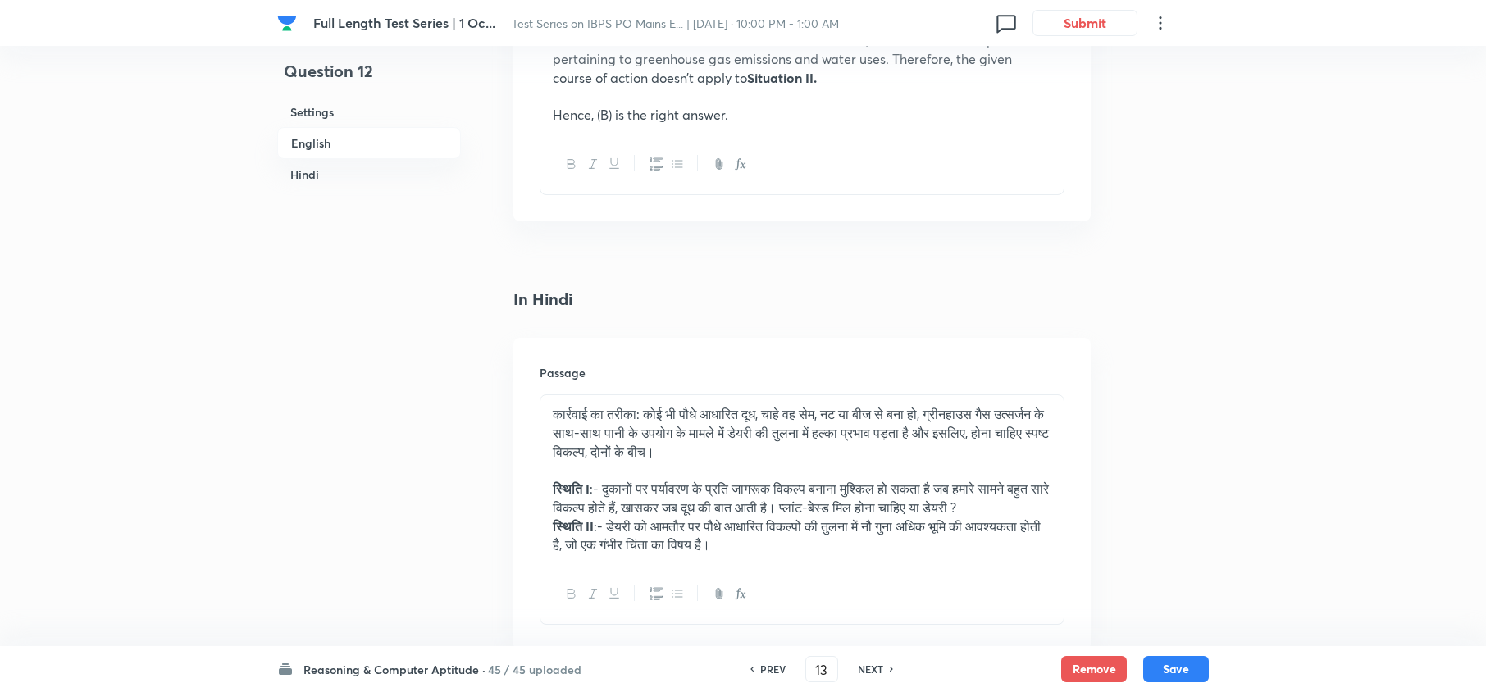
checkbox input "true"
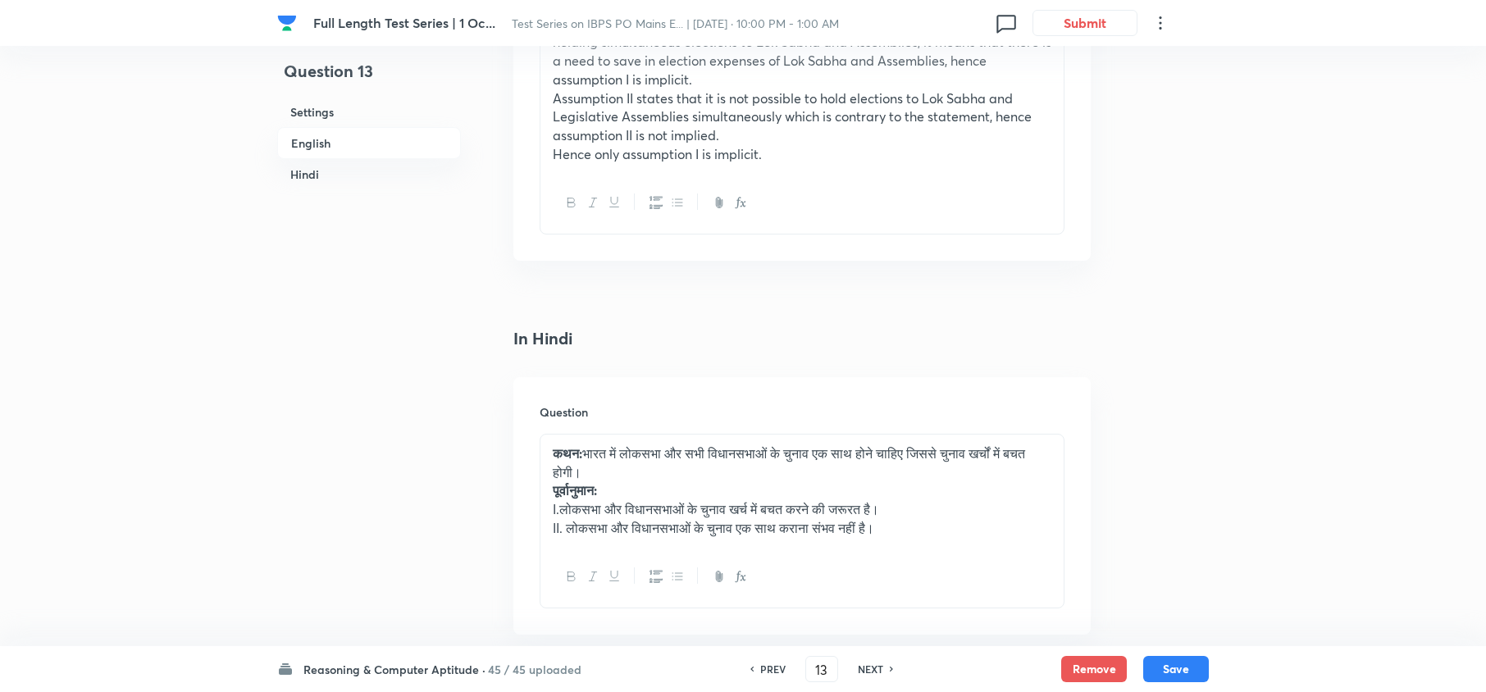
scroll to position [2067, 0]
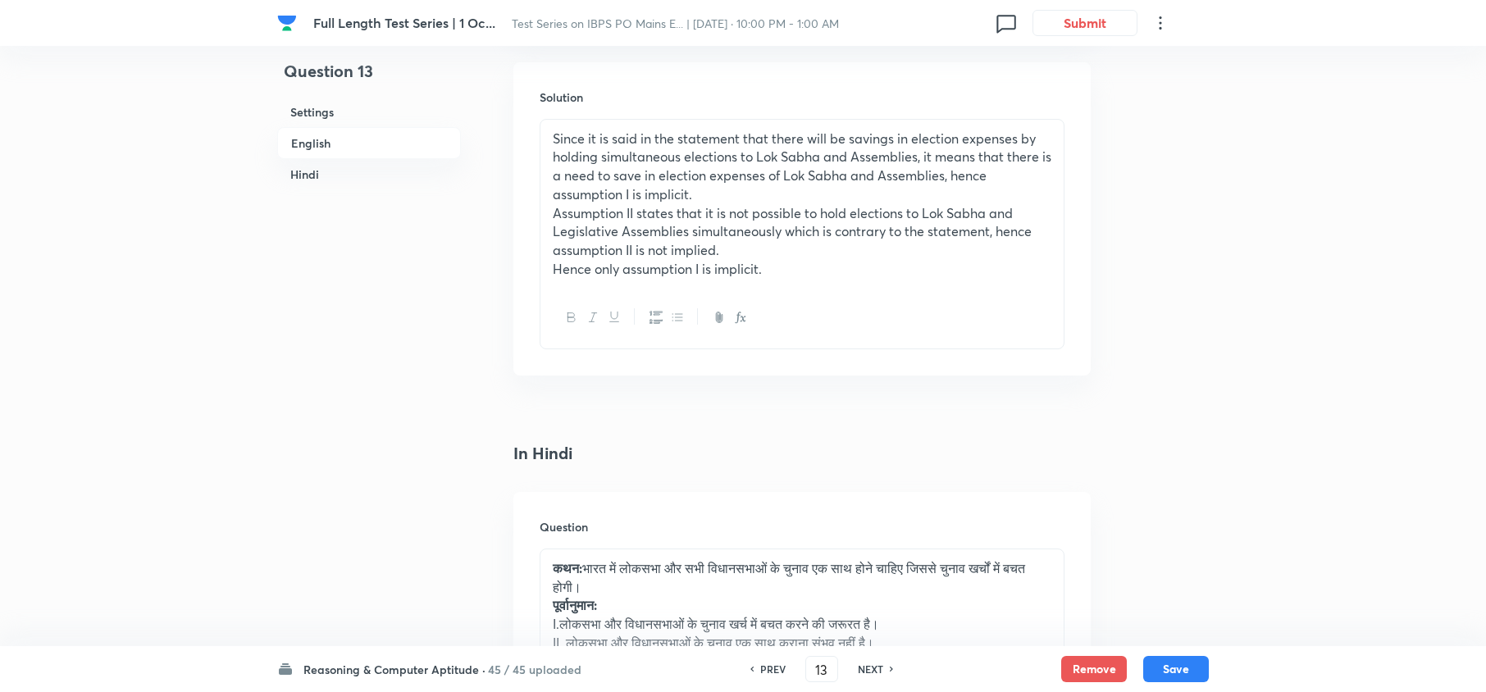
click at [858, 669] on h6 "NEXT" at bounding box center [870, 669] width 25 height 15
type input "14"
checkbox input "false"
checkbox input "true"
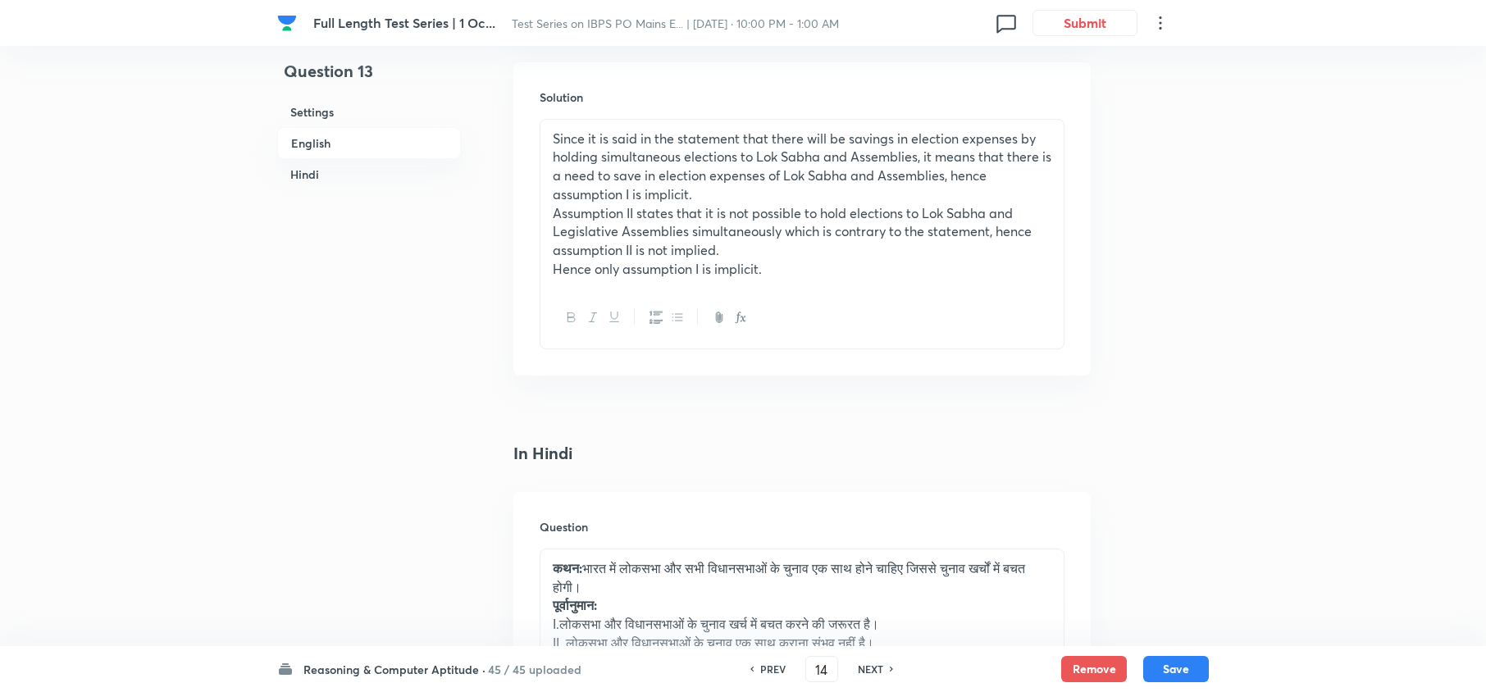
checkbox input "true"
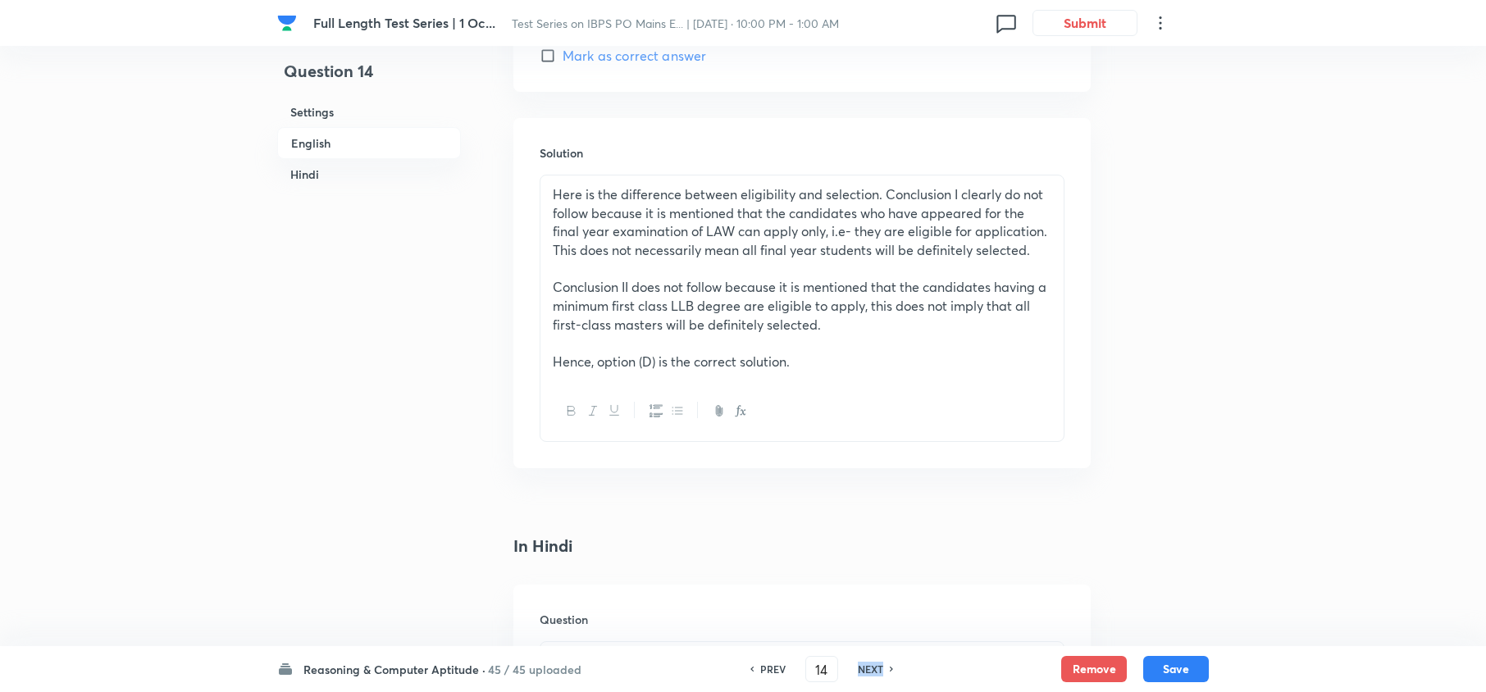
click at [858, 669] on h6 "NEXT" at bounding box center [870, 669] width 25 height 15
type input "15"
checkbox input "false"
checkbox input "true"
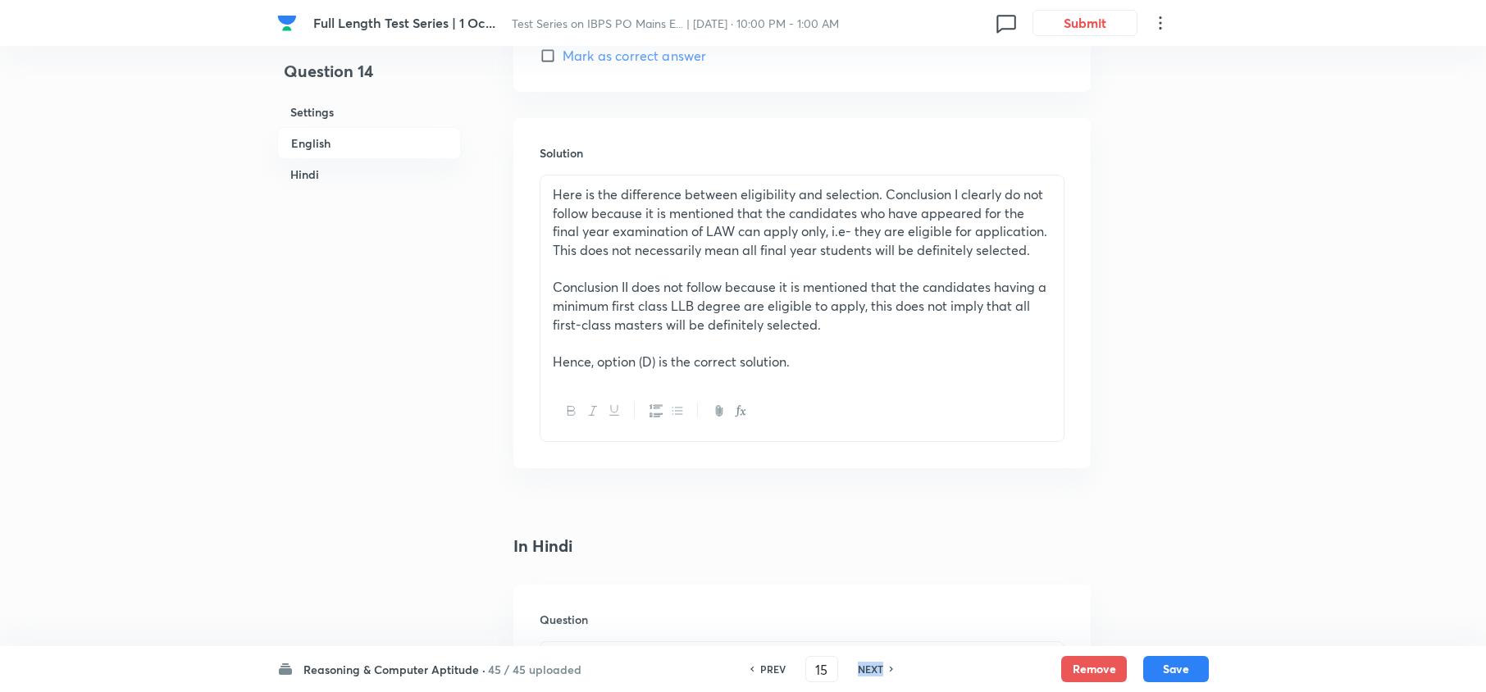
checkbox input "true"
click at [858, 669] on h6 "NEXT" at bounding box center [870, 669] width 25 height 15
type input "16"
checkbox input "false"
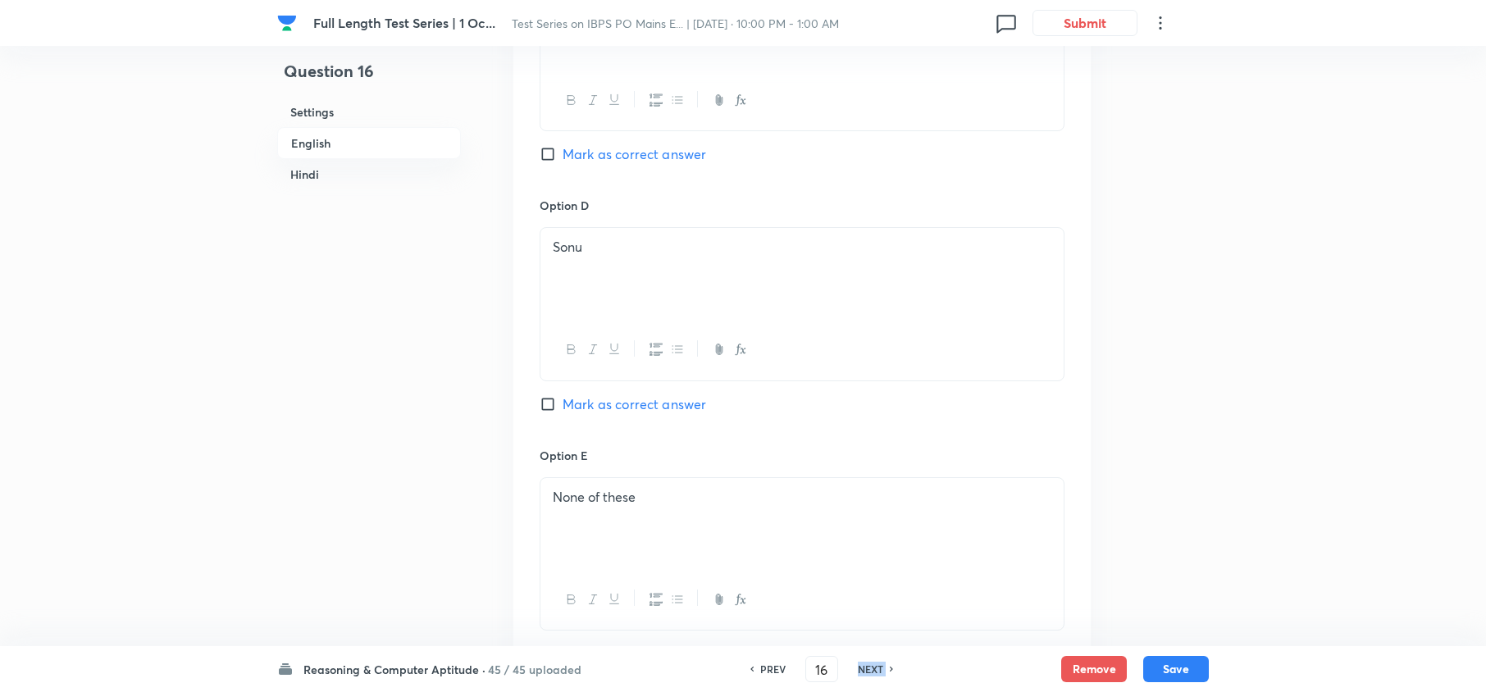
checkbox input "true"
click at [858, 669] on h6 "NEXT" at bounding box center [870, 669] width 25 height 15
type input "17"
checkbox input "false"
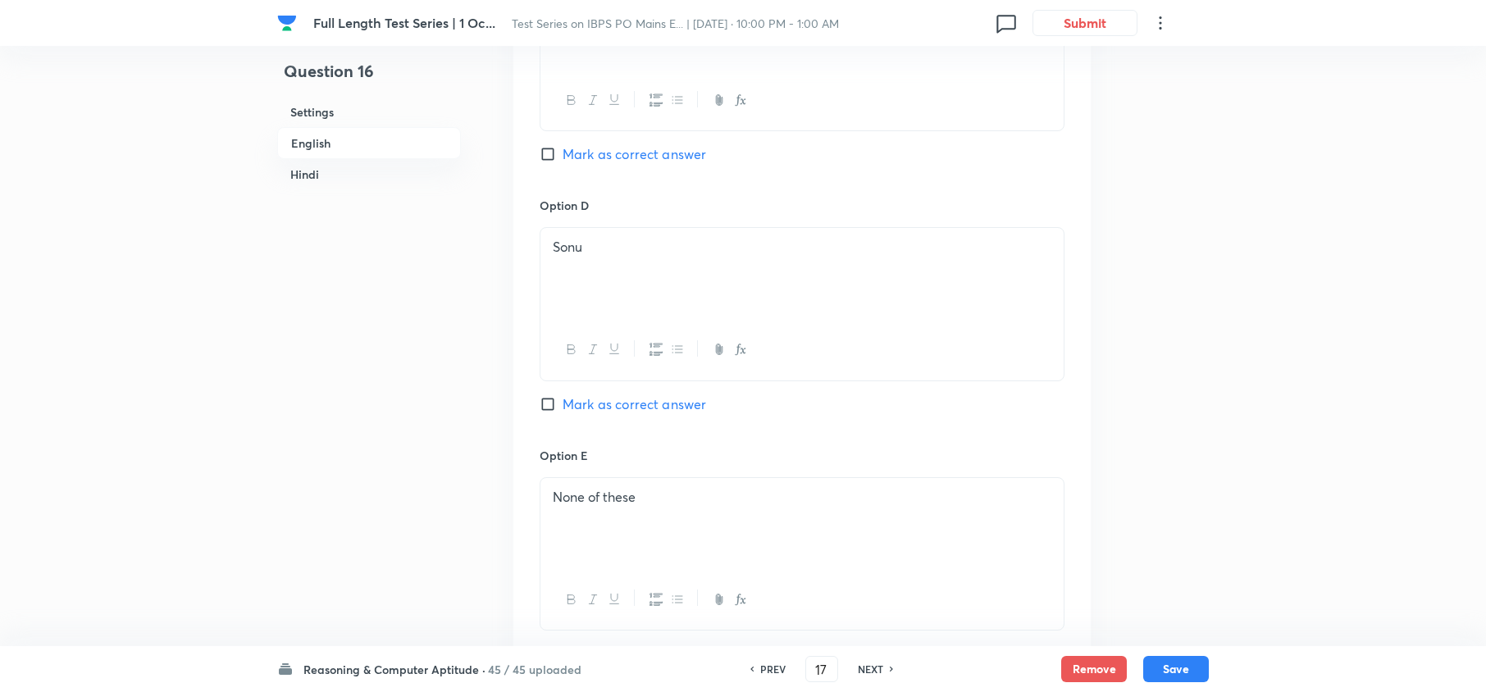
checkbox input "false"
checkbox input "true"
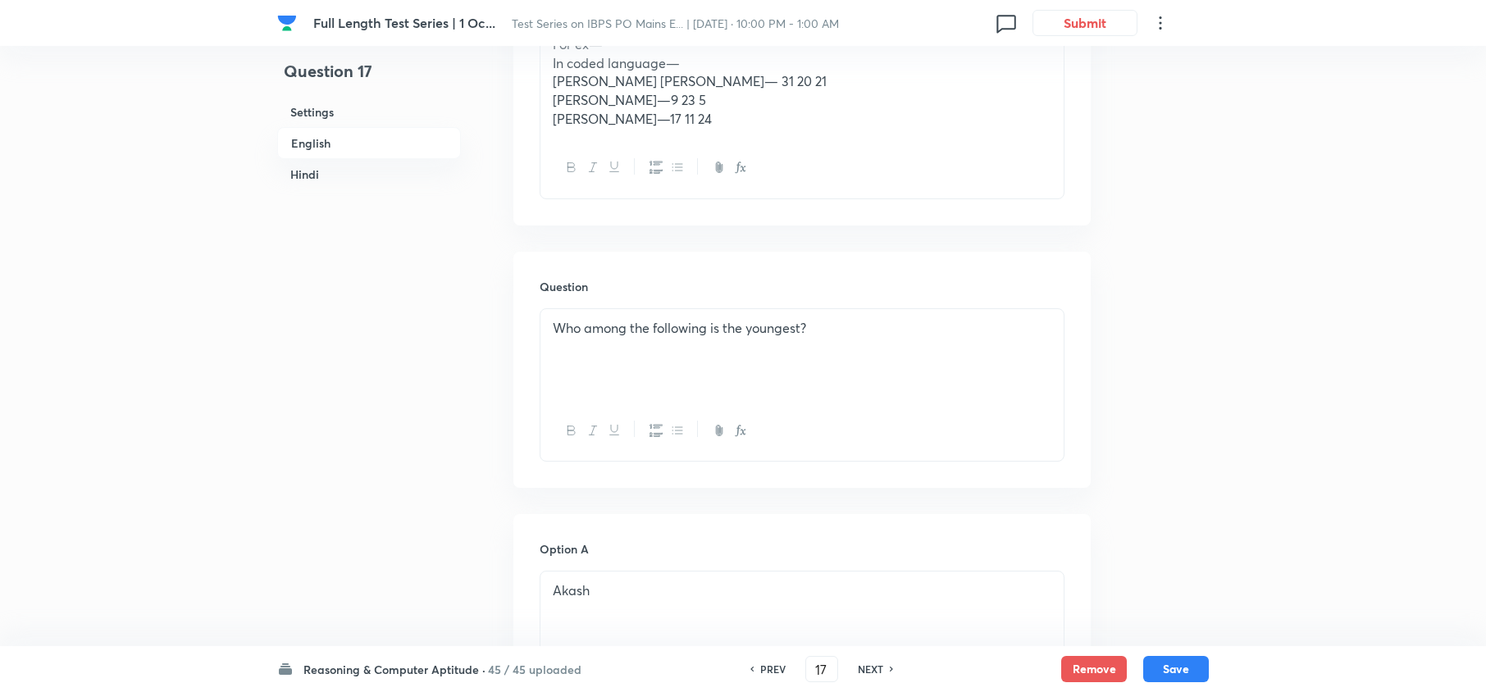
scroll to position [974, 0]
click at [858, 669] on h6 "NEXT" at bounding box center [870, 669] width 25 height 15
type input "18"
checkbox input "false"
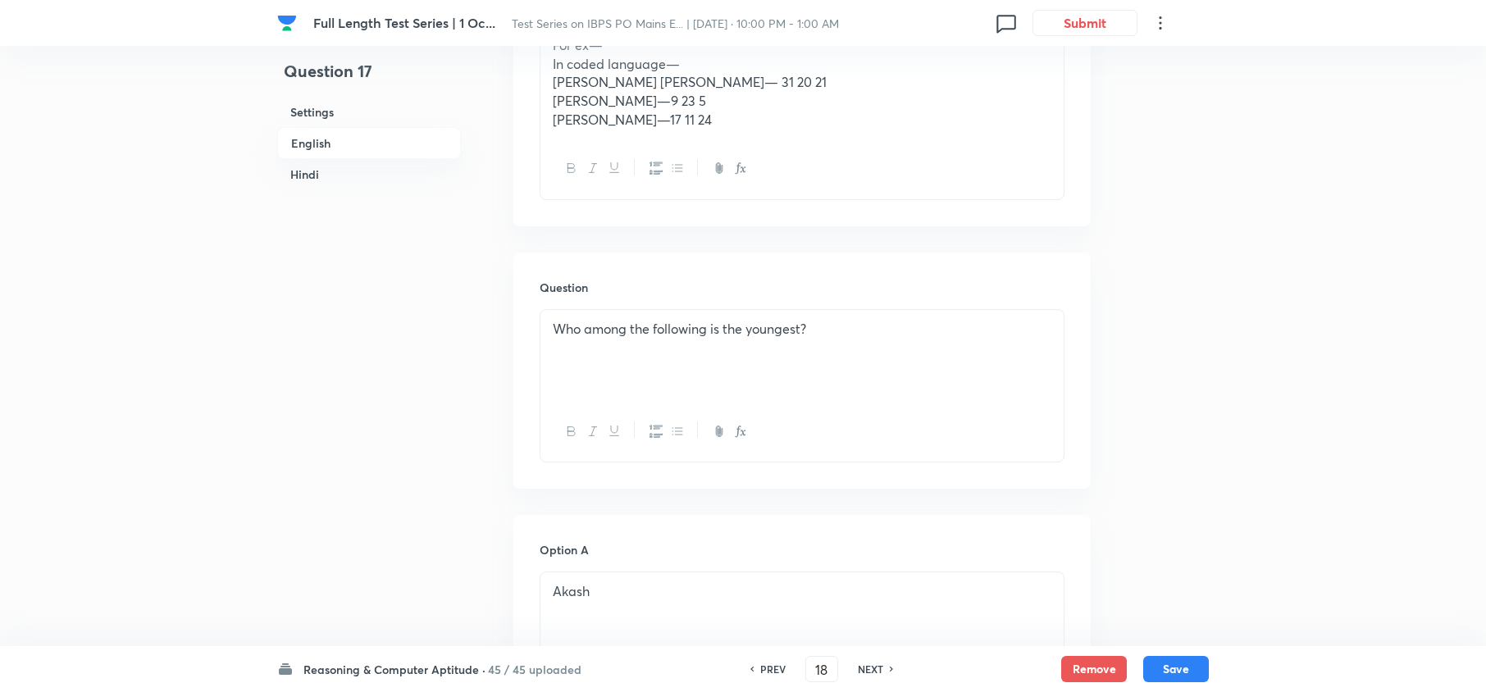
checkbox input "true"
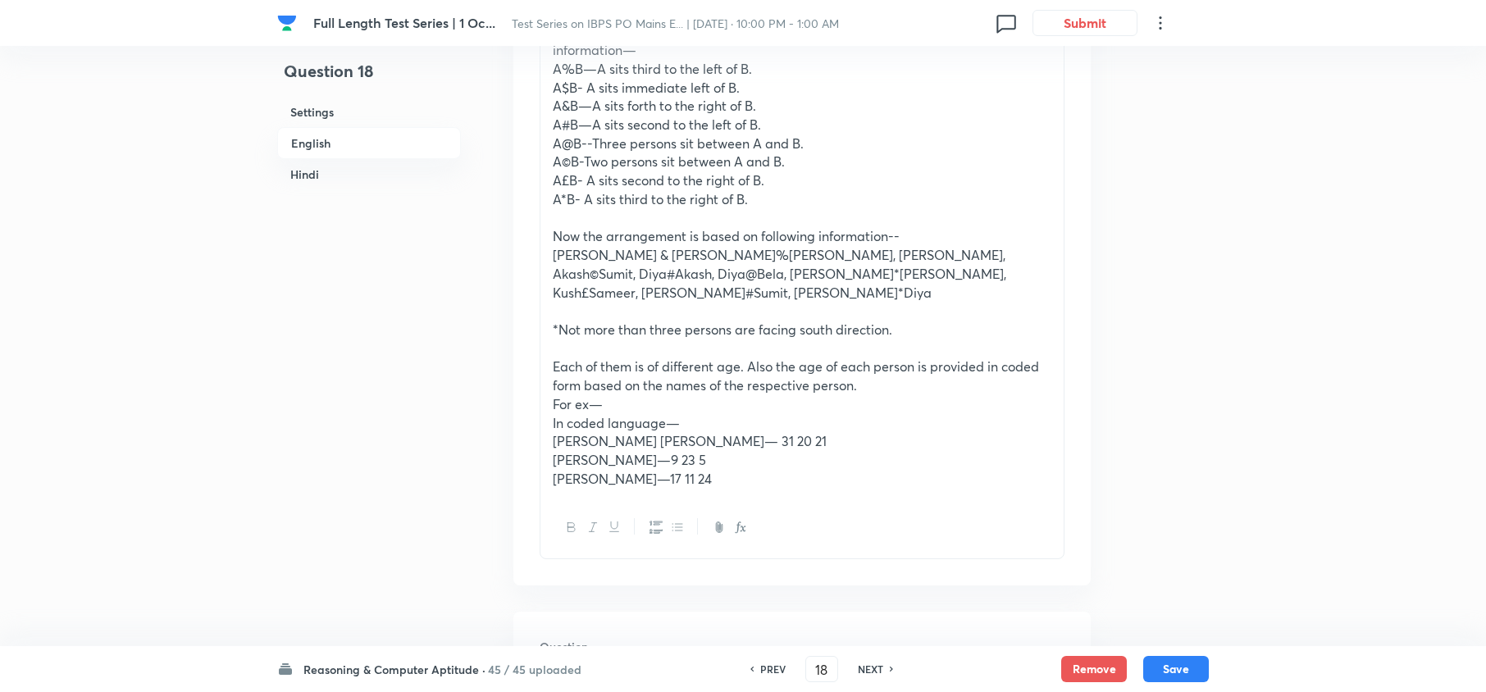
scroll to position [427, 0]
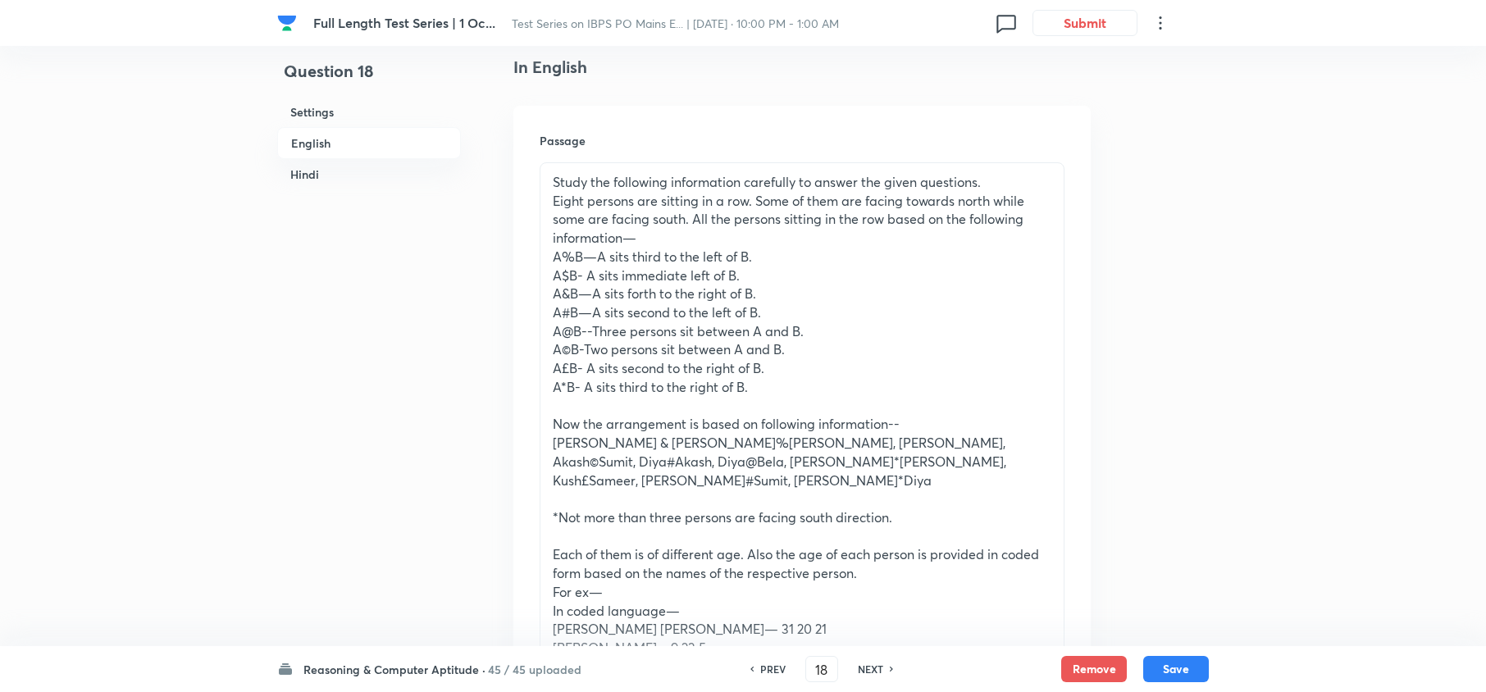
click at [858, 669] on h6 "NEXT" at bounding box center [870, 669] width 25 height 15
type input "19"
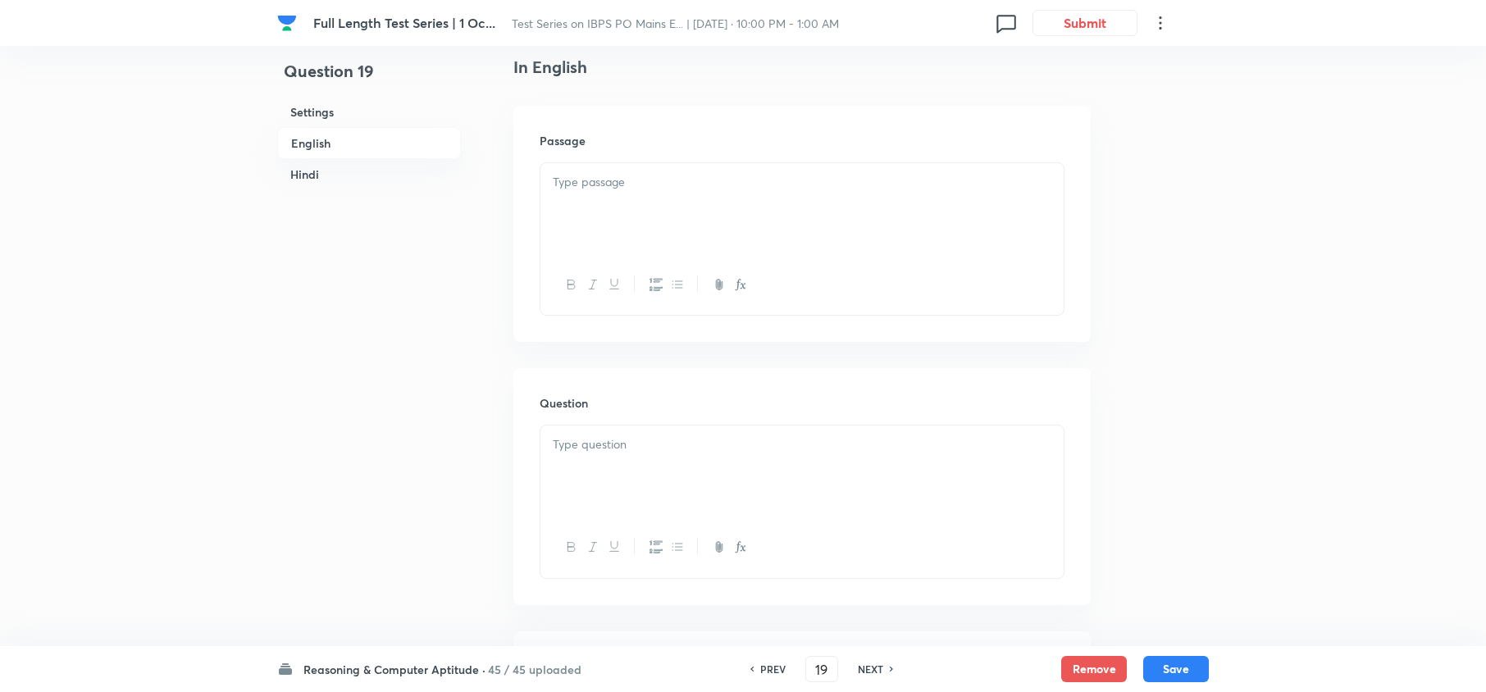
checkbox input "false"
checkbox input "true"
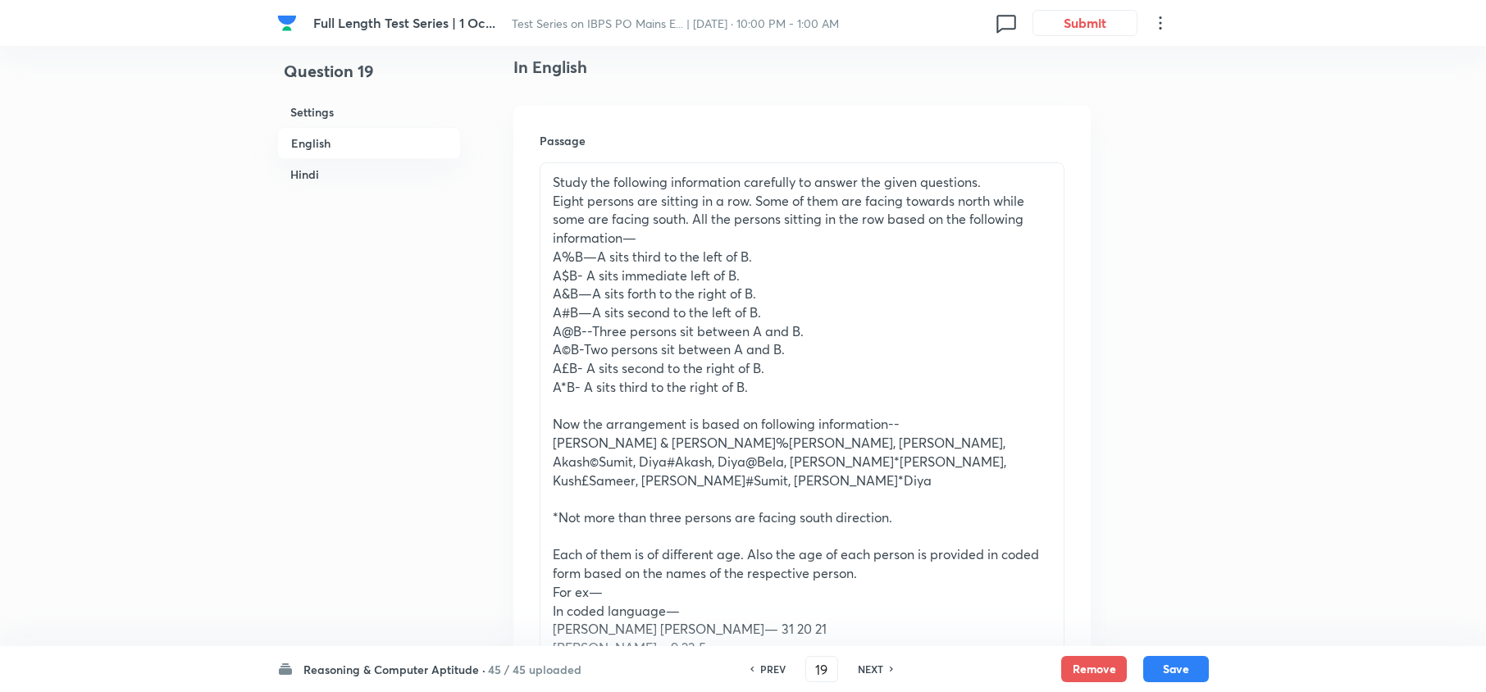
click at [858, 669] on h6 "NEXT" at bounding box center [870, 669] width 25 height 15
type input "20"
checkbox input "false"
checkbox input "true"
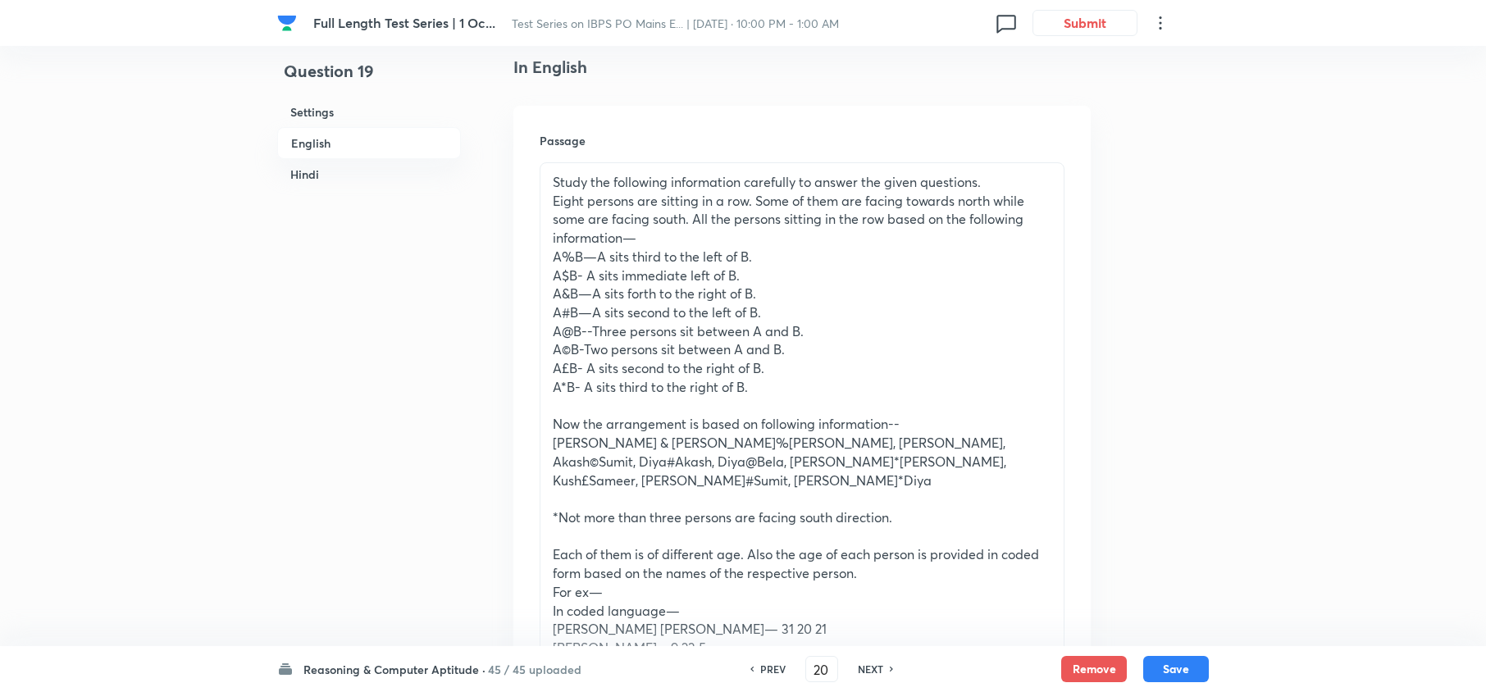
checkbox input "true"
click at [858, 669] on h6 "NEXT" at bounding box center [870, 669] width 25 height 15
type input "21"
checkbox input "false"
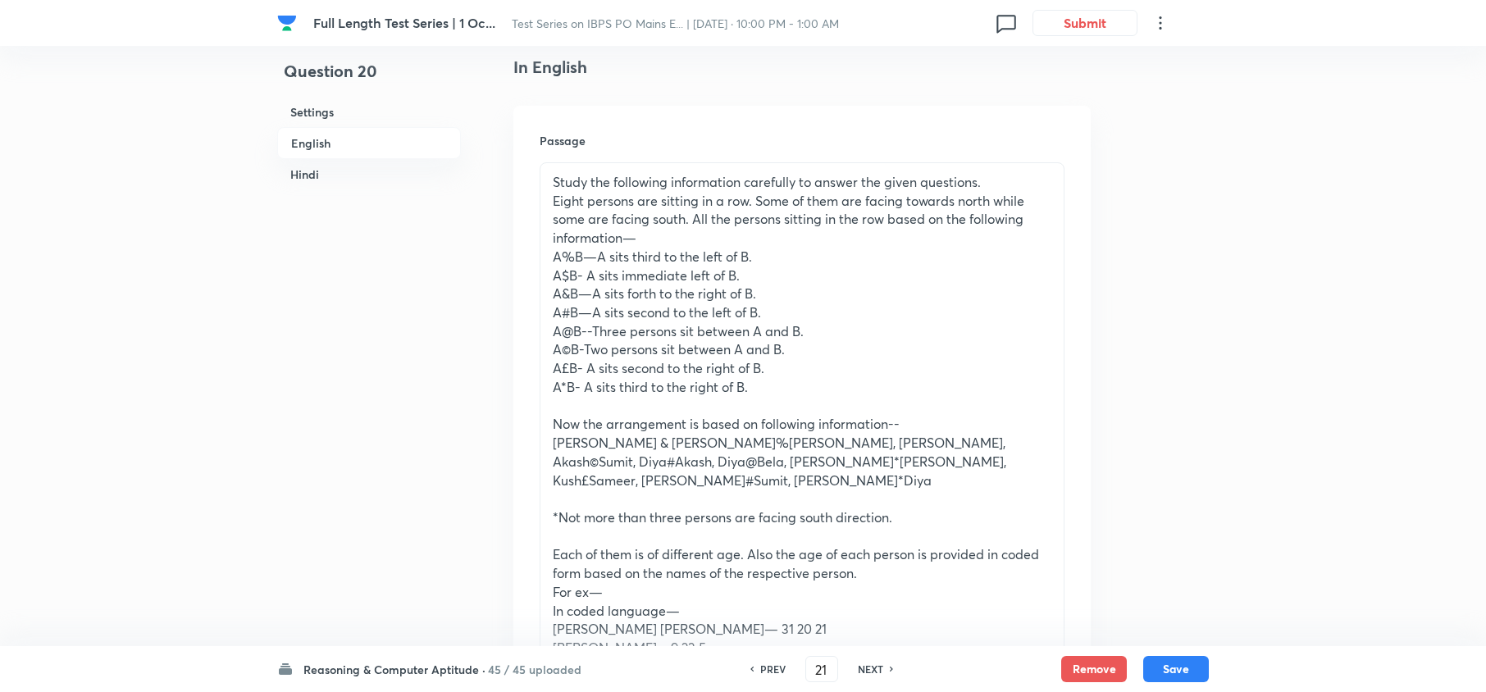
checkbox input "true"
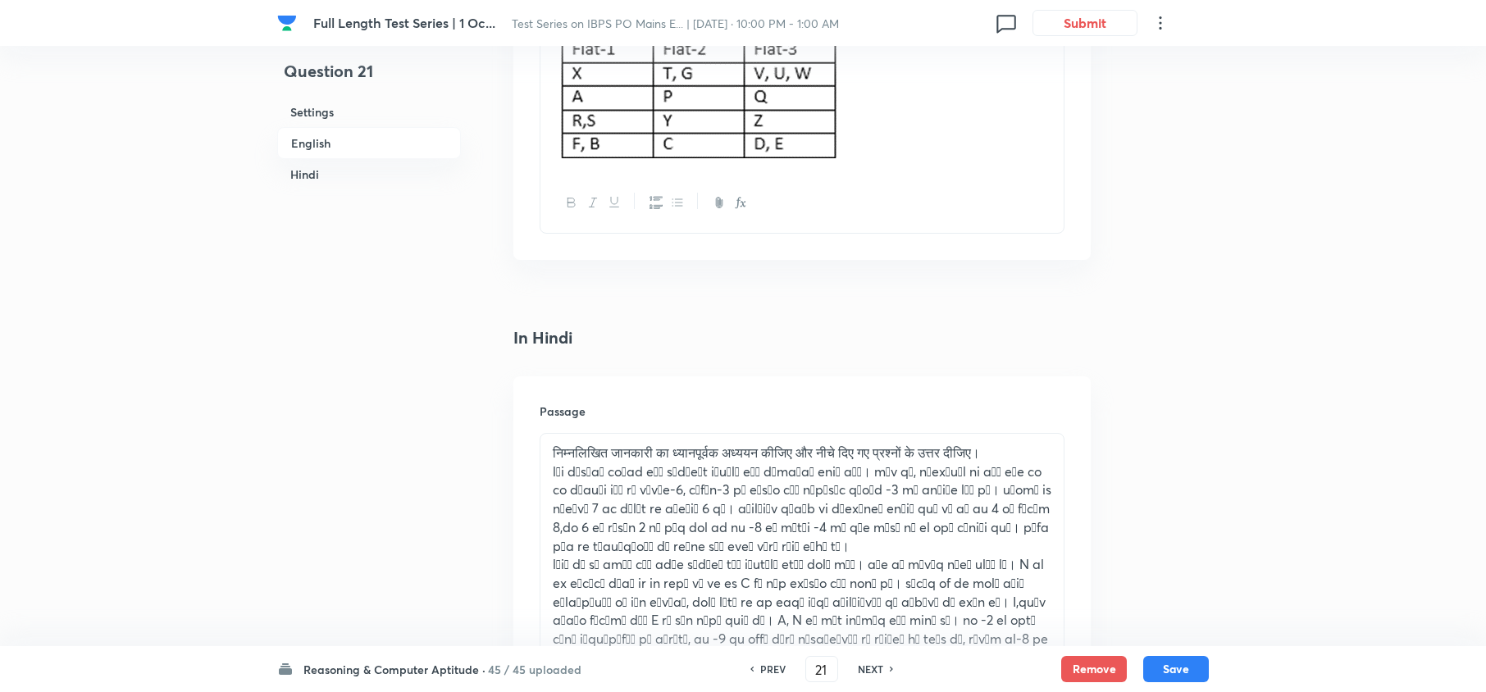
scroll to position [3379, 0]
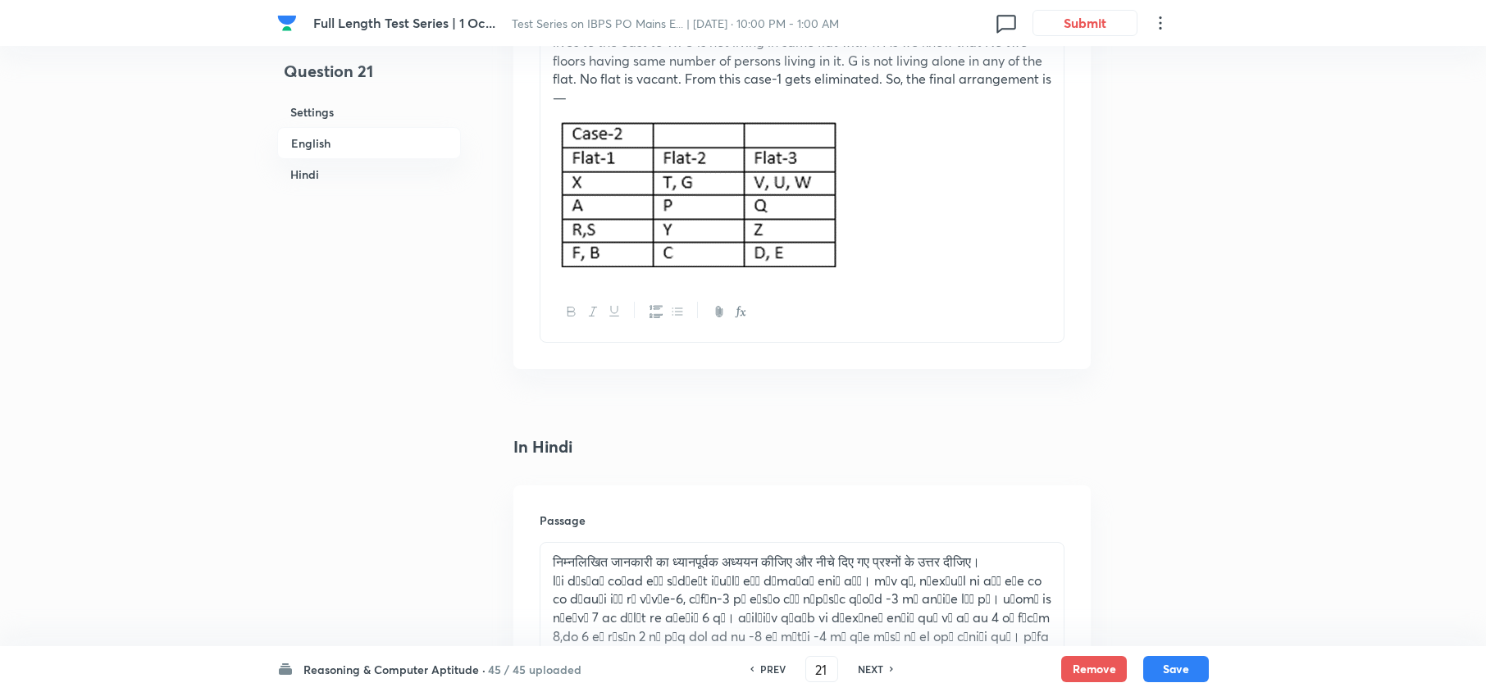
click at [858, 669] on h6 "NEXT" at bounding box center [870, 669] width 25 height 15
type input "22"
checkbox input "false"
checkbox input "true"
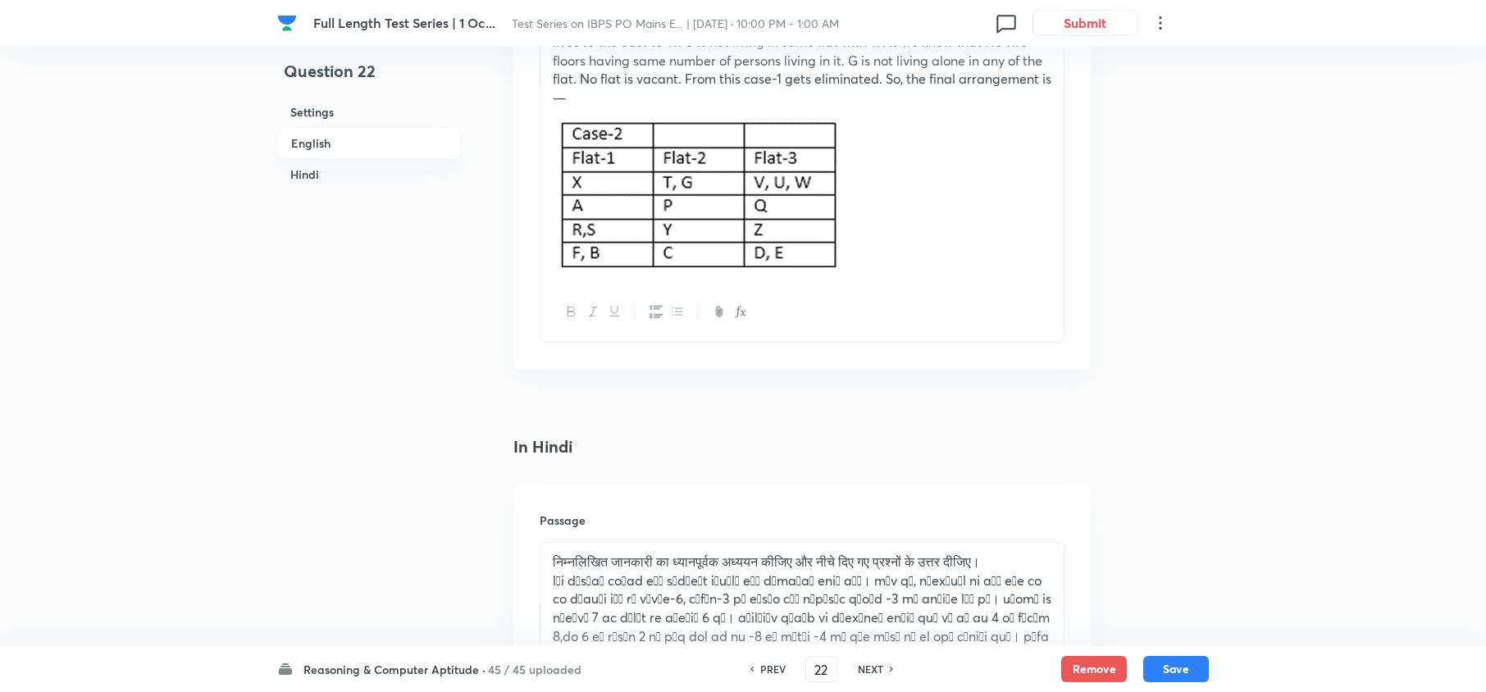
checkbox input "true"
click at [858, 669] on h6 "NEXT" at bounding box center [870, 669] width 25 height 15
type input "23"
checkbox input "false"
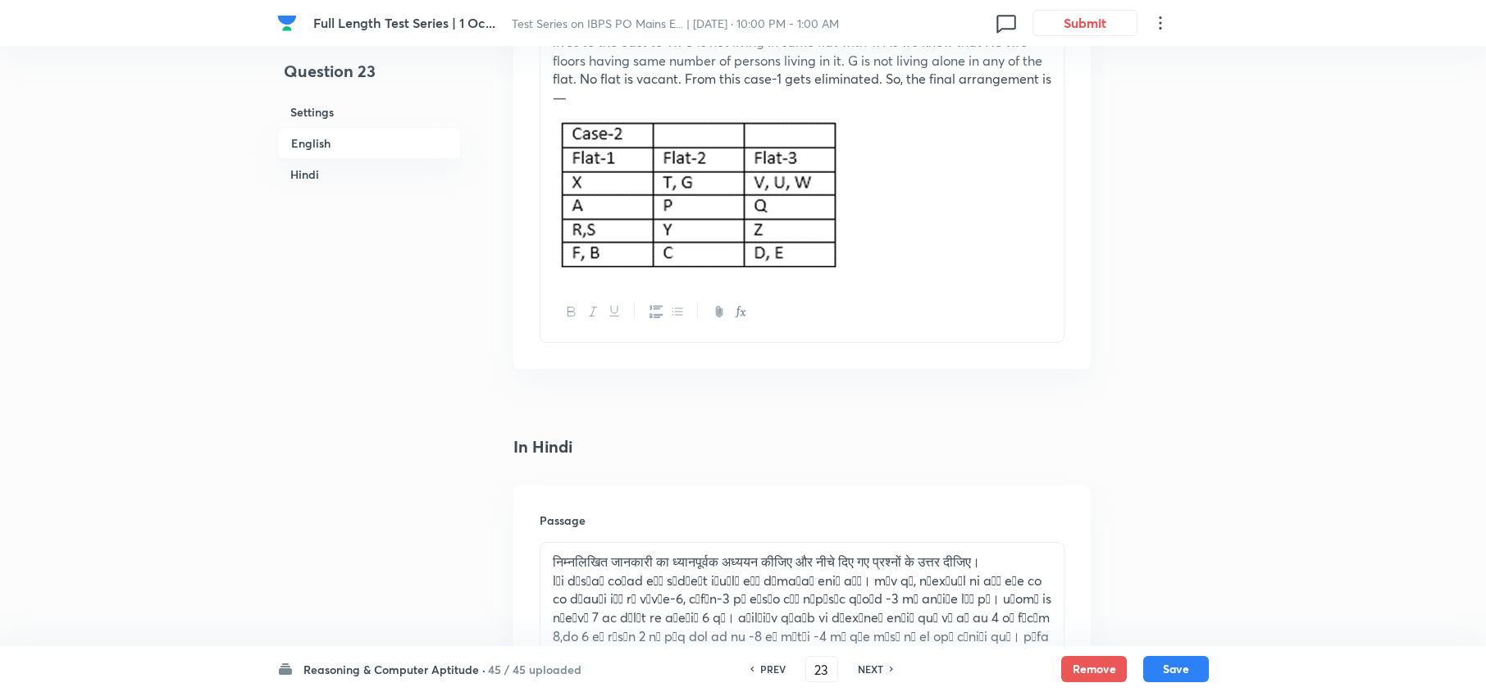
checkbox input "true"
click at [858, 669] on h6 "NEXT" at bounding box center [870, 669] width 25 height 15
type input "24"
checkbox input "false"
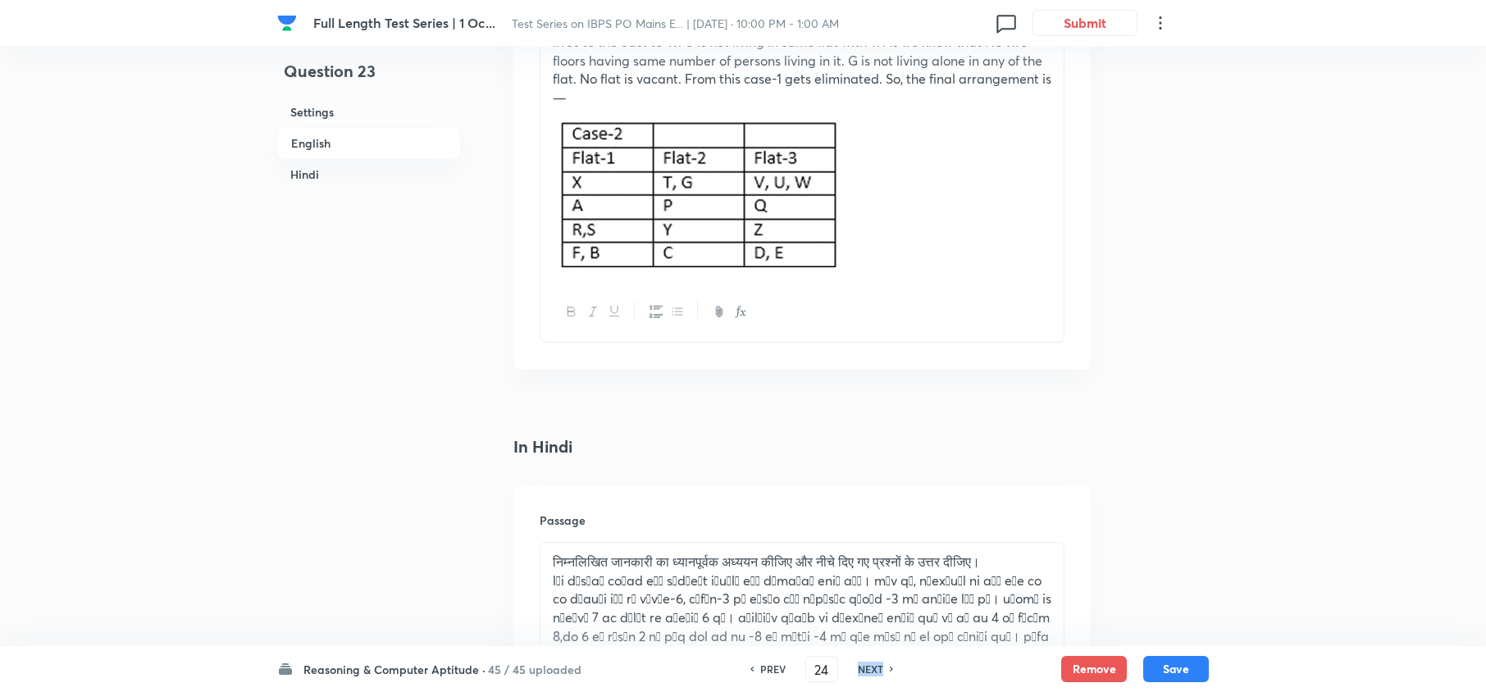
checkbox input "false"
checkbox input "true"
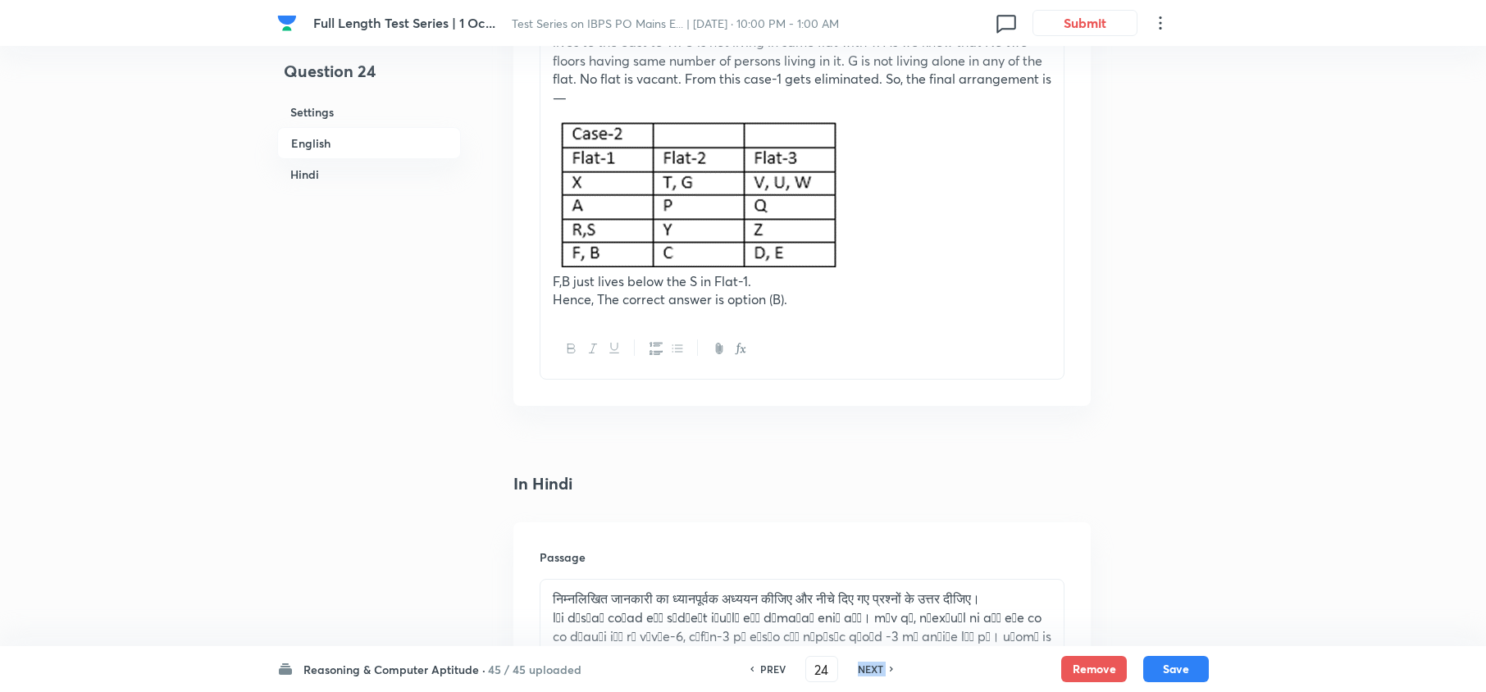
click at [858, 669] on h6 "NEXT" at bounding box center [870, 669] width 25 height 15
type input "25"
checkbox input "false"
checkbox input "true"
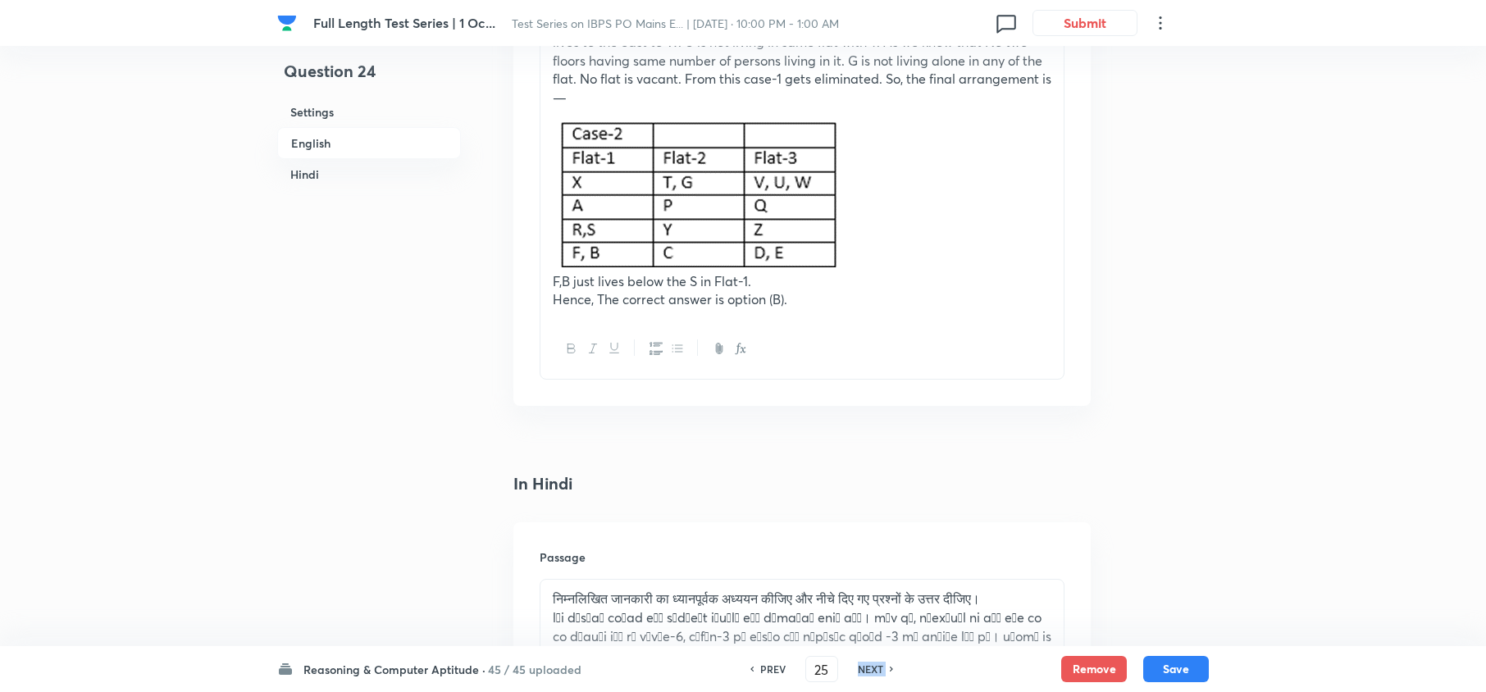
checkbox input "true"
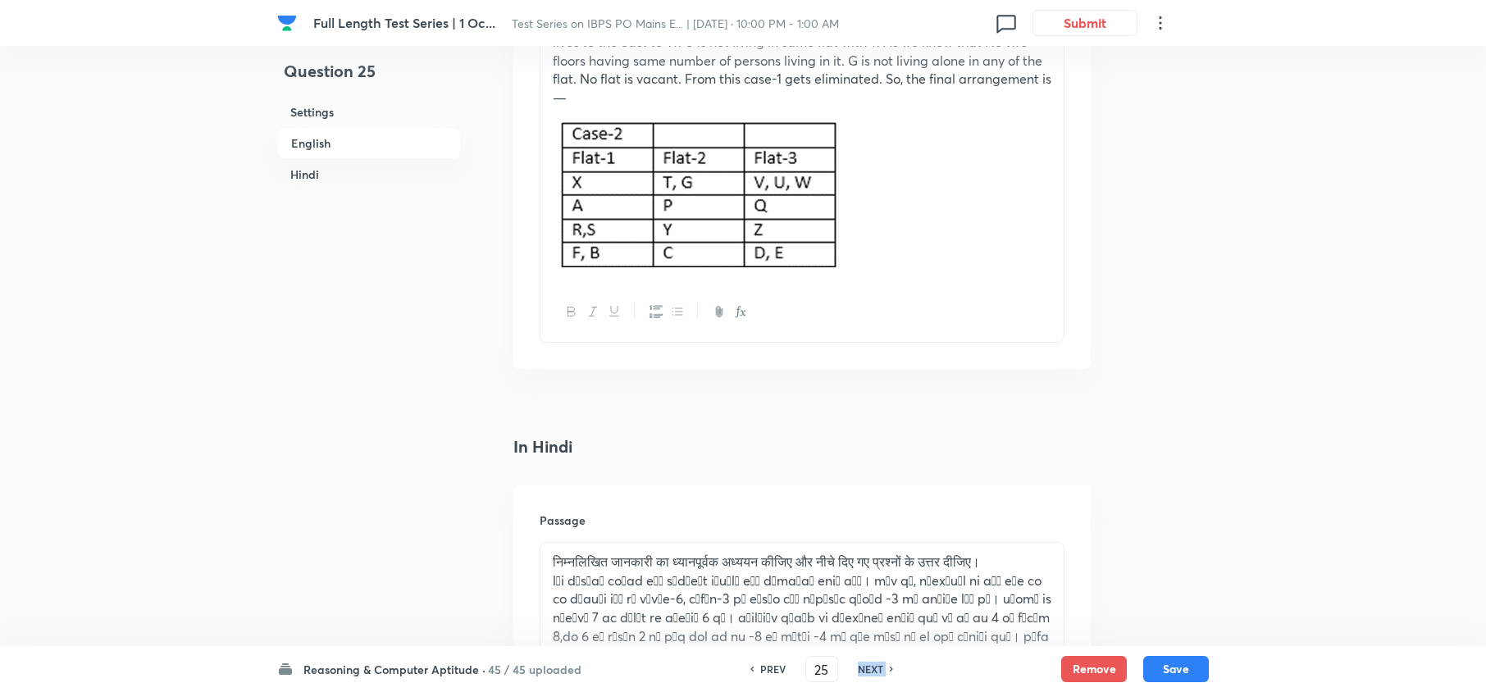
click at [858, 669] on h6 "NEXT" at bounding box center [870, 669] width 25 height 15
type input "26"
checkbox input "false"
checkbox input "true"
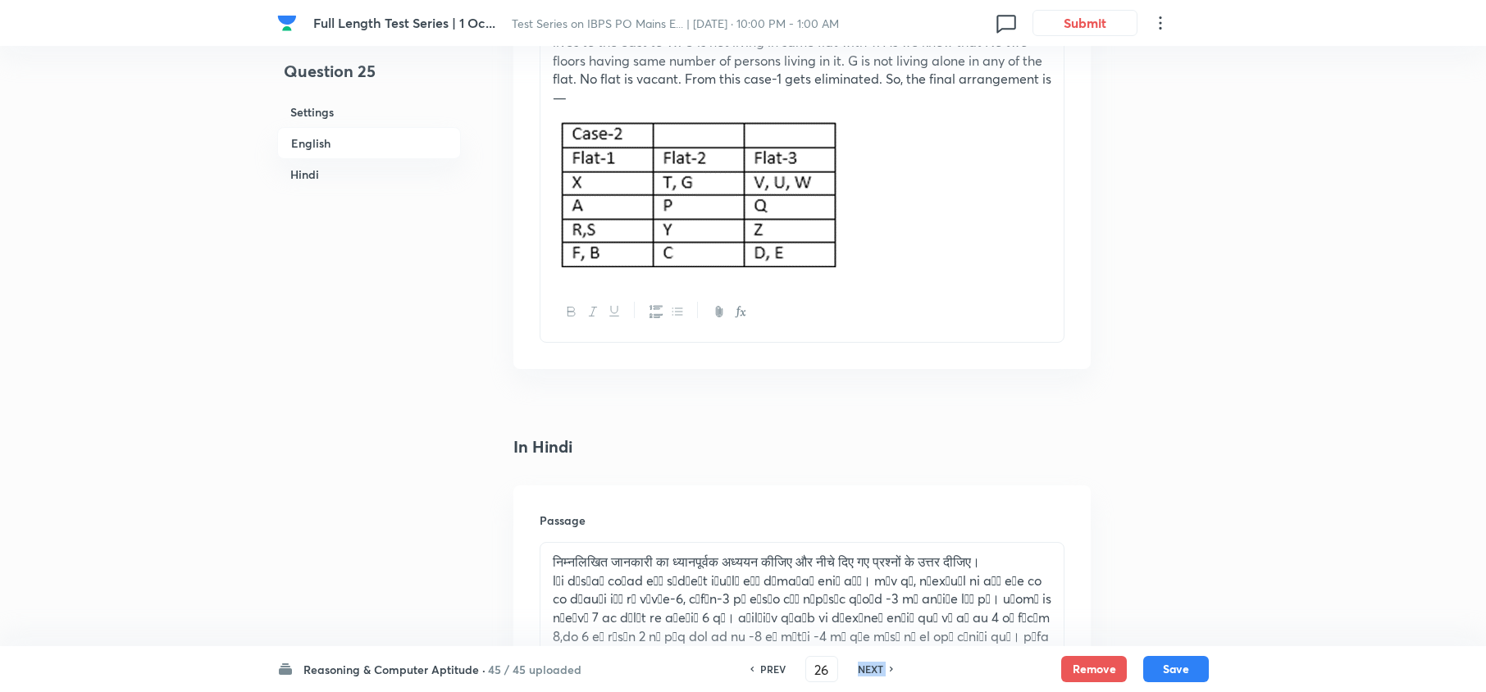
checkbox input "true"
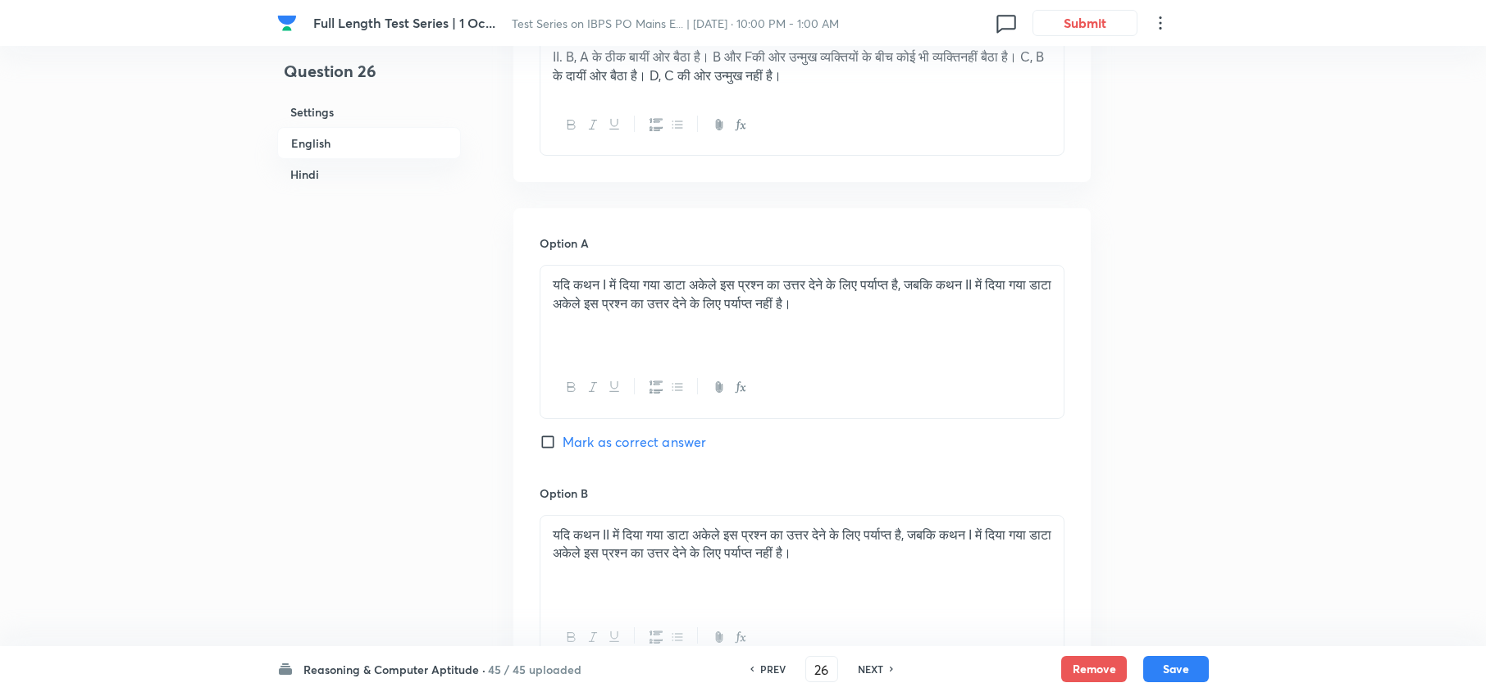
click at [858, 669] on h6 "NEXT" at bounding box center [870, 669] width 25 height 15
type input "27"
checkbox input "false"
checkbox input "true"
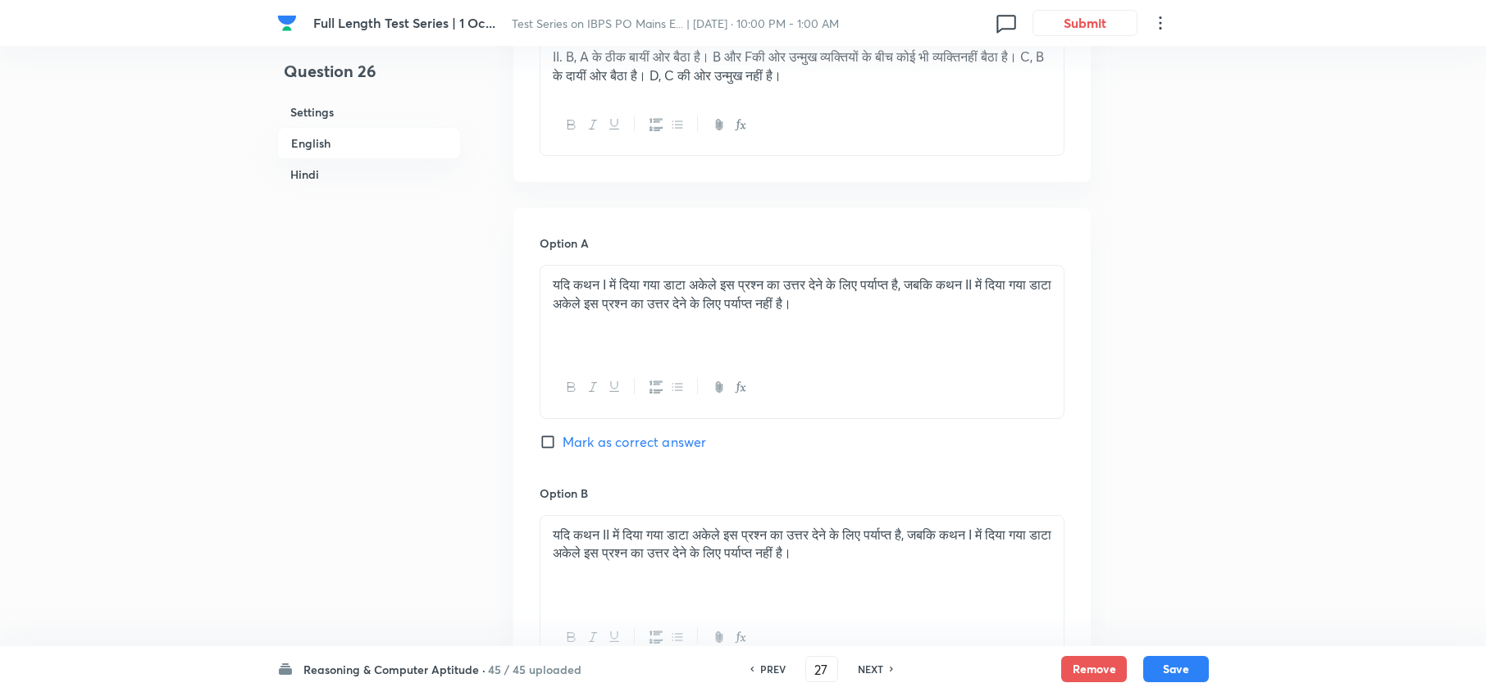
checkbox input "true"
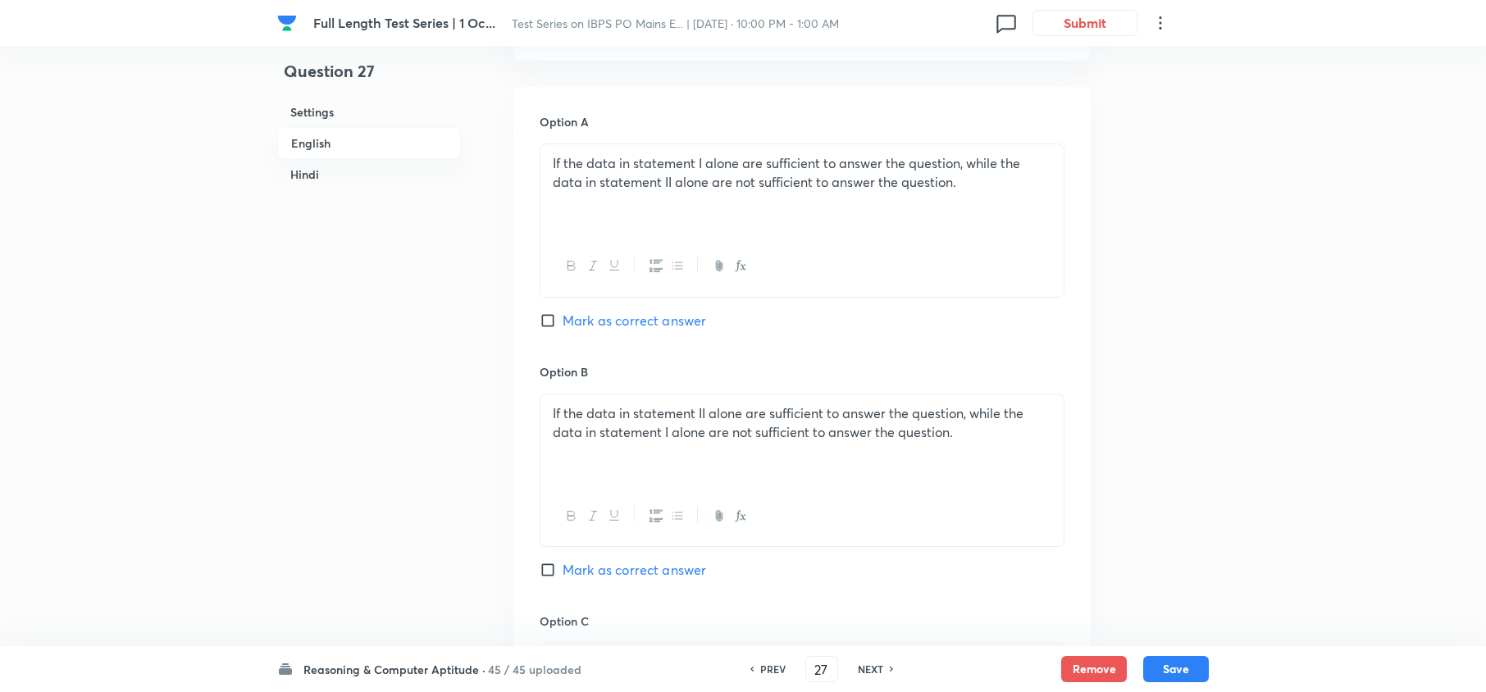
scroll to position [755, 0]
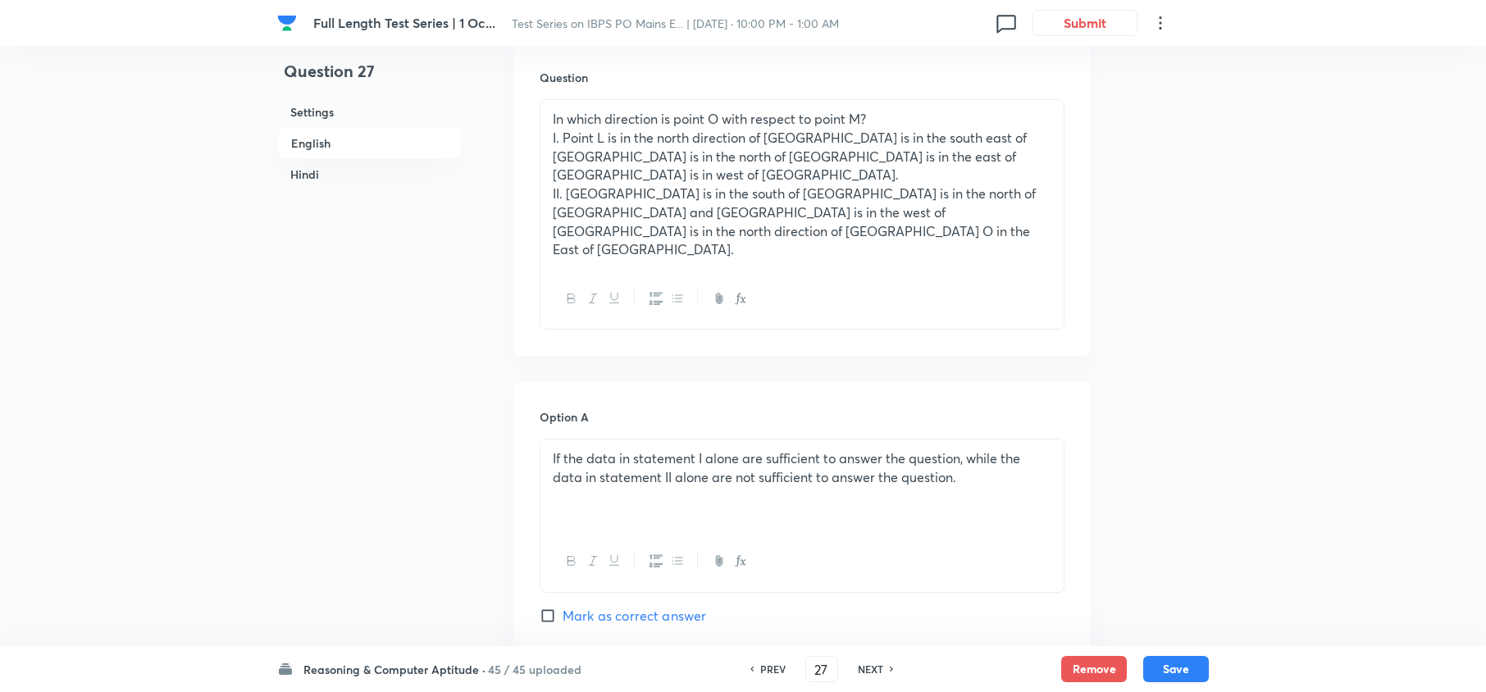
click at [858, 669] on h6 "NEXT" at bounding box center [870, 669] width 25 height 15
type input "28"
checkbox input "false"
checkbox input "true"
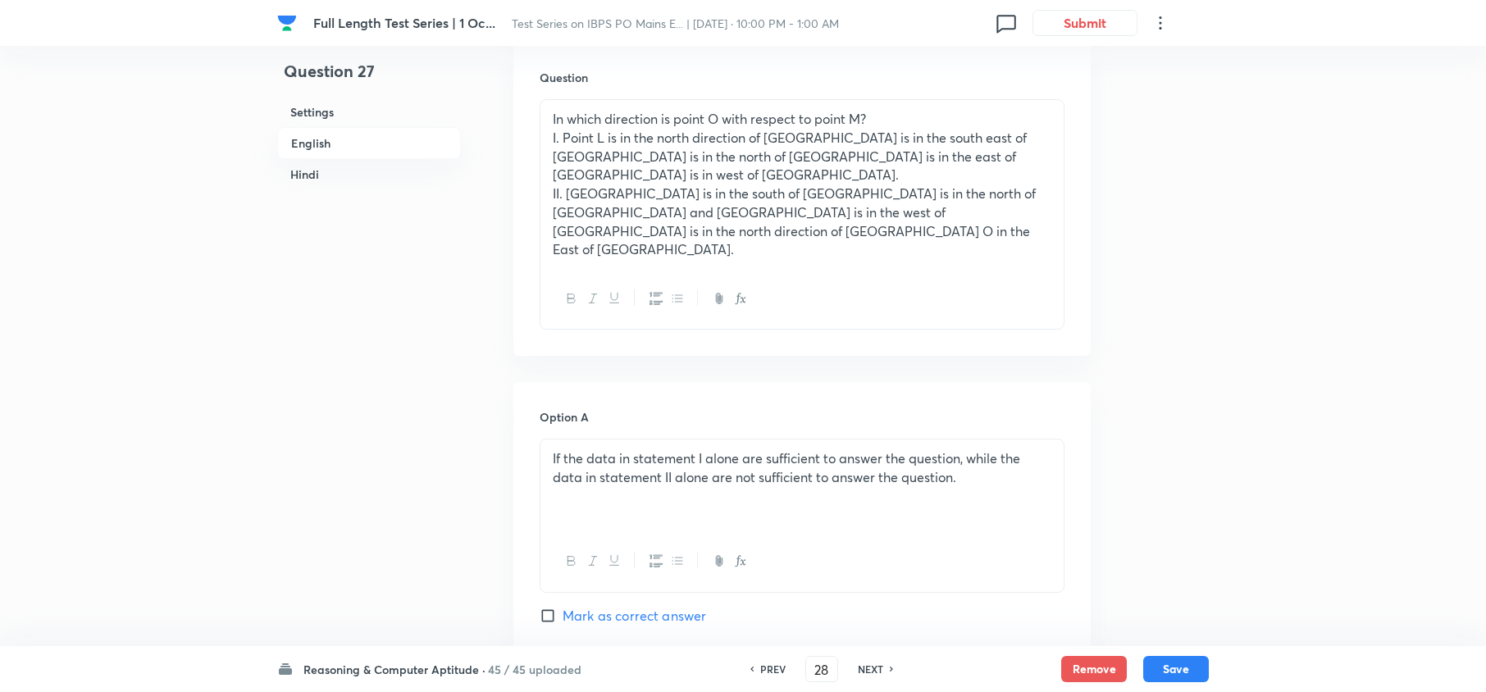
checkbox input "true"
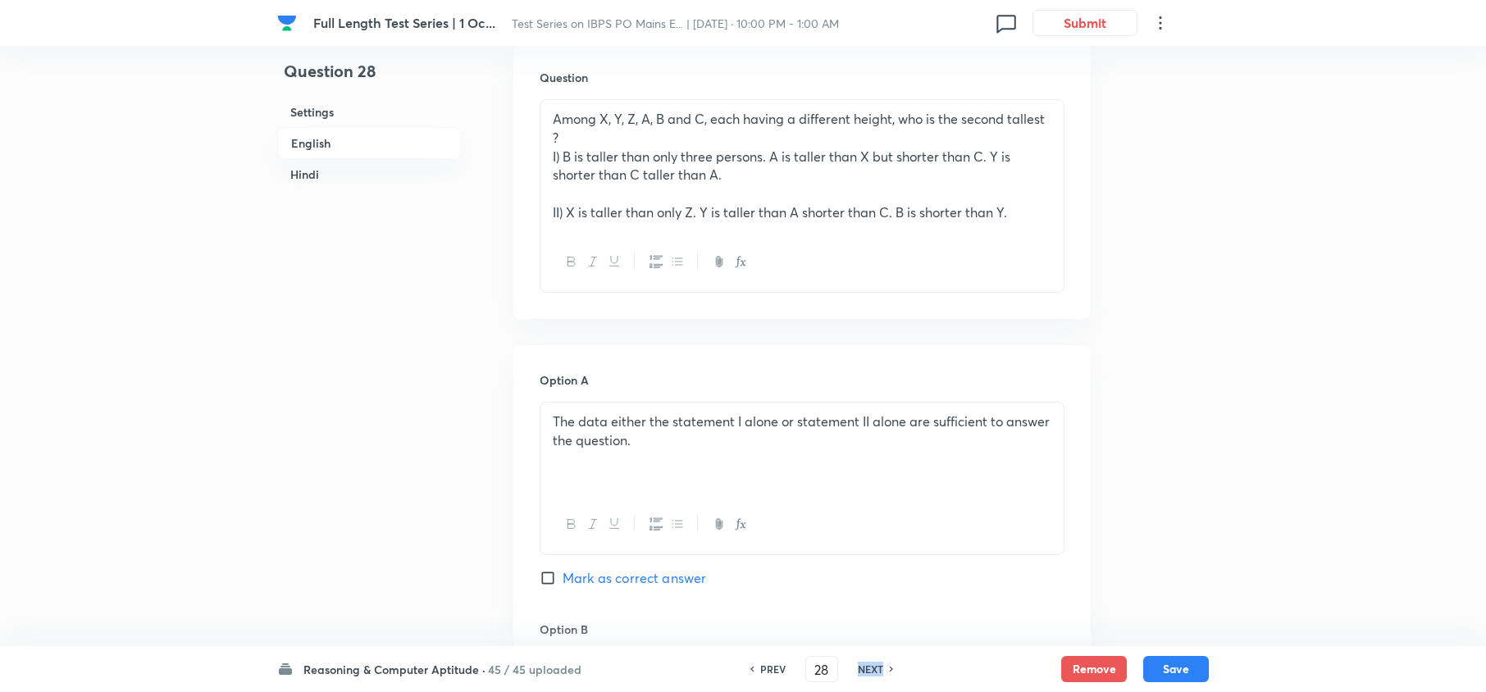
click at [858, 669] on h6 "NEXT" at bounding box center [870, 669] width 25 height 15
type input "29"
checkbox input "false"
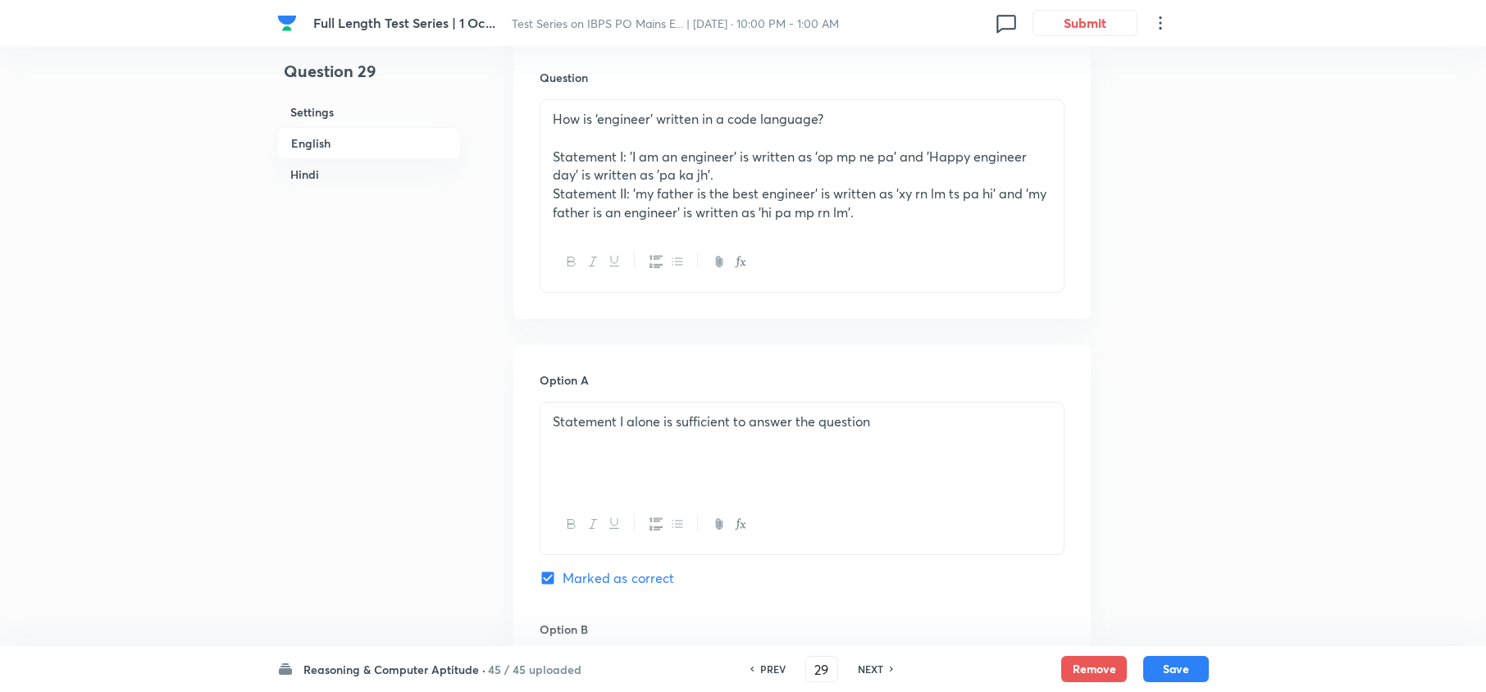
checkbox input "true"
click at [858, 669] on h6 "NEXT" at bounding box center [870, 669] width 25 height 15
type input "30"
checkbox input "false"
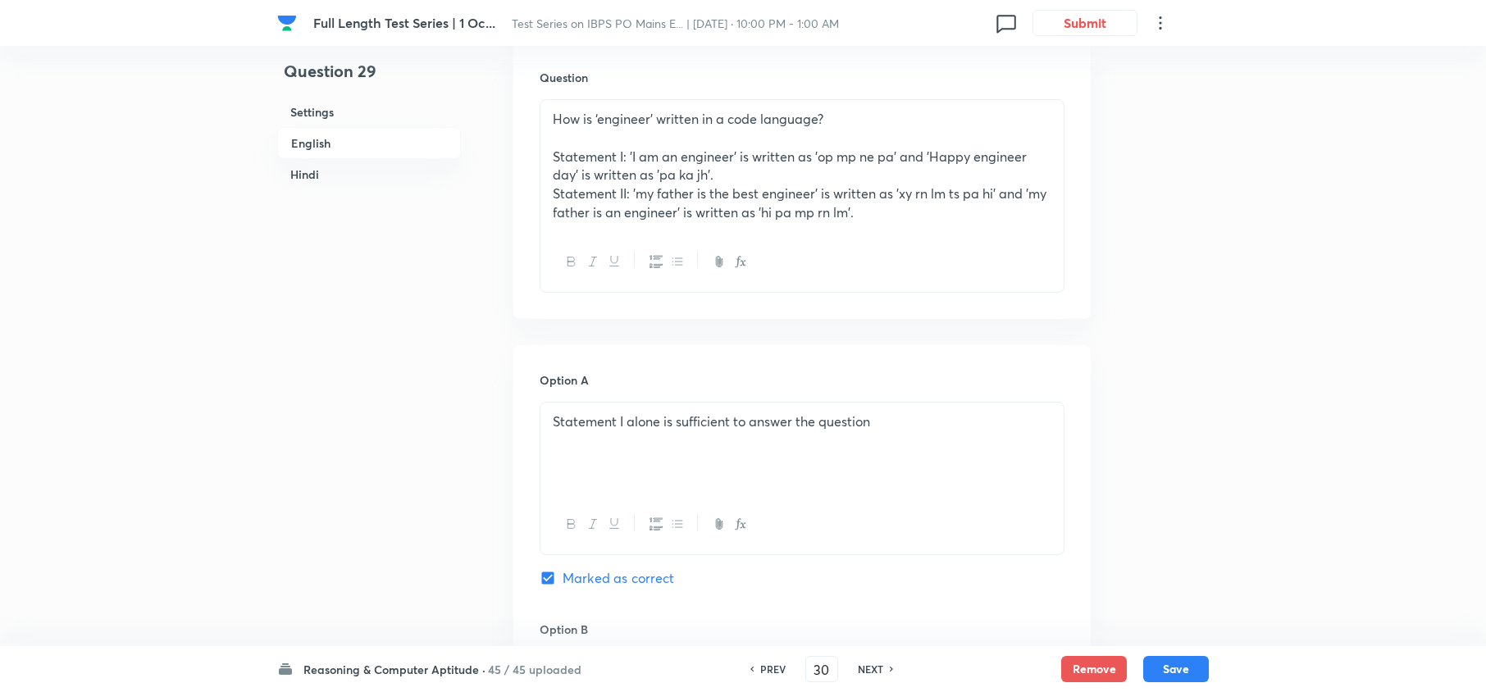
checkbox input "false"
checkbox input "true"
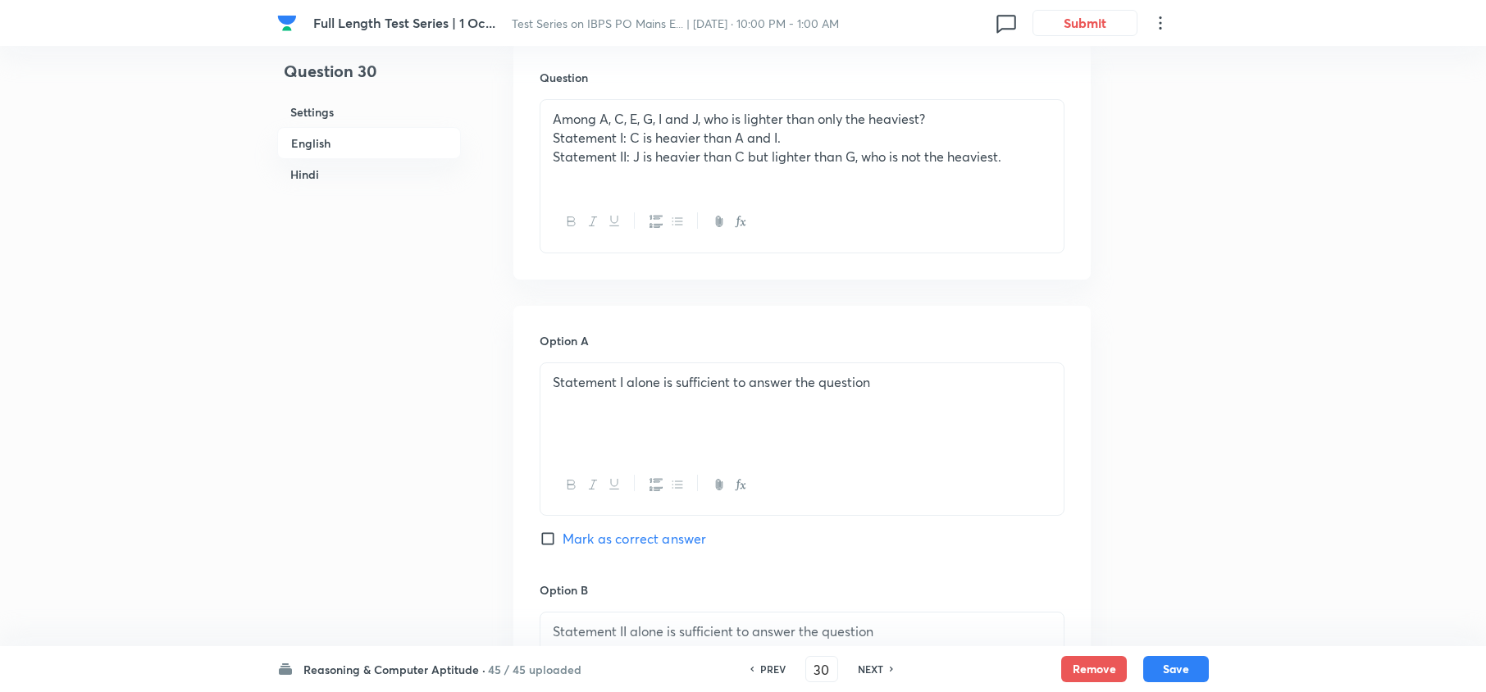
click at [858, 669] on h6 "NEXT" at bounding box center [870, 669] width 25 height 15
type input "31"
checkbox input "false"
checkbox input "true"
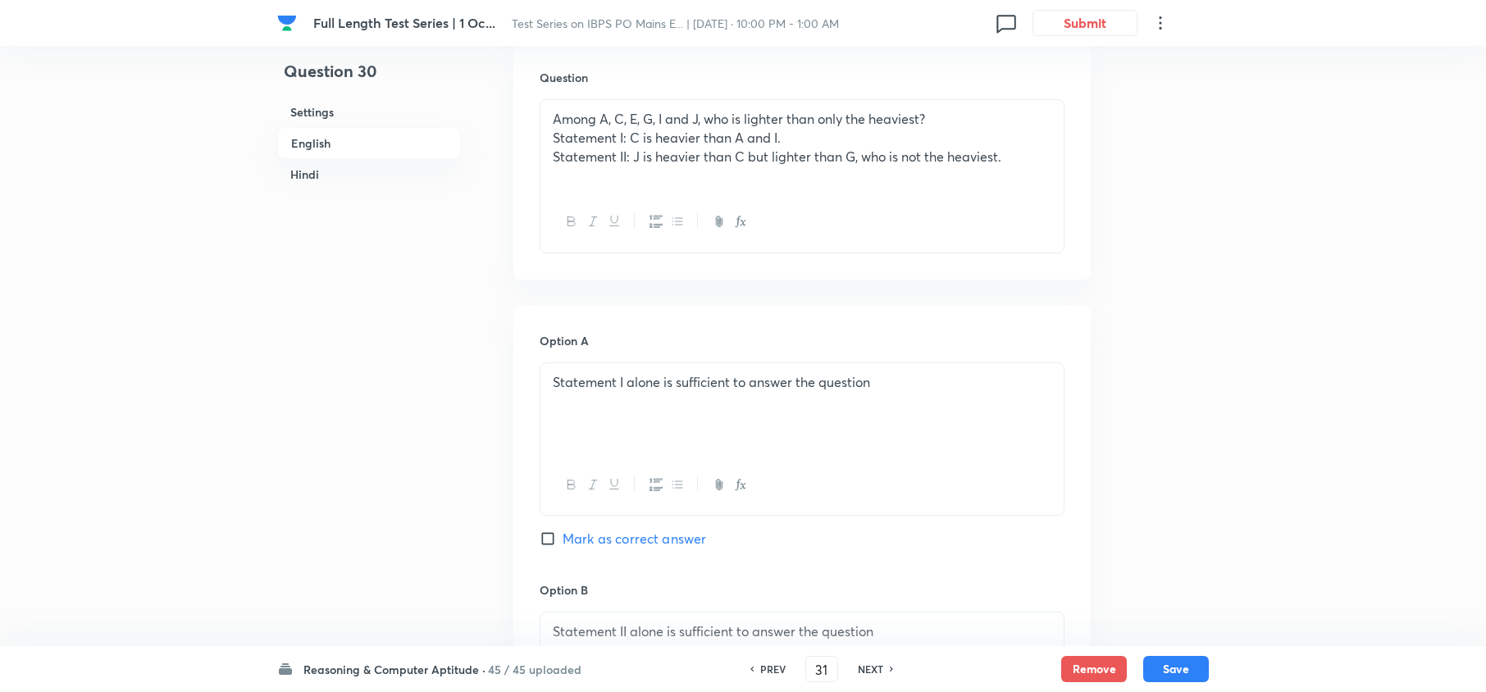
checkbox input "true"
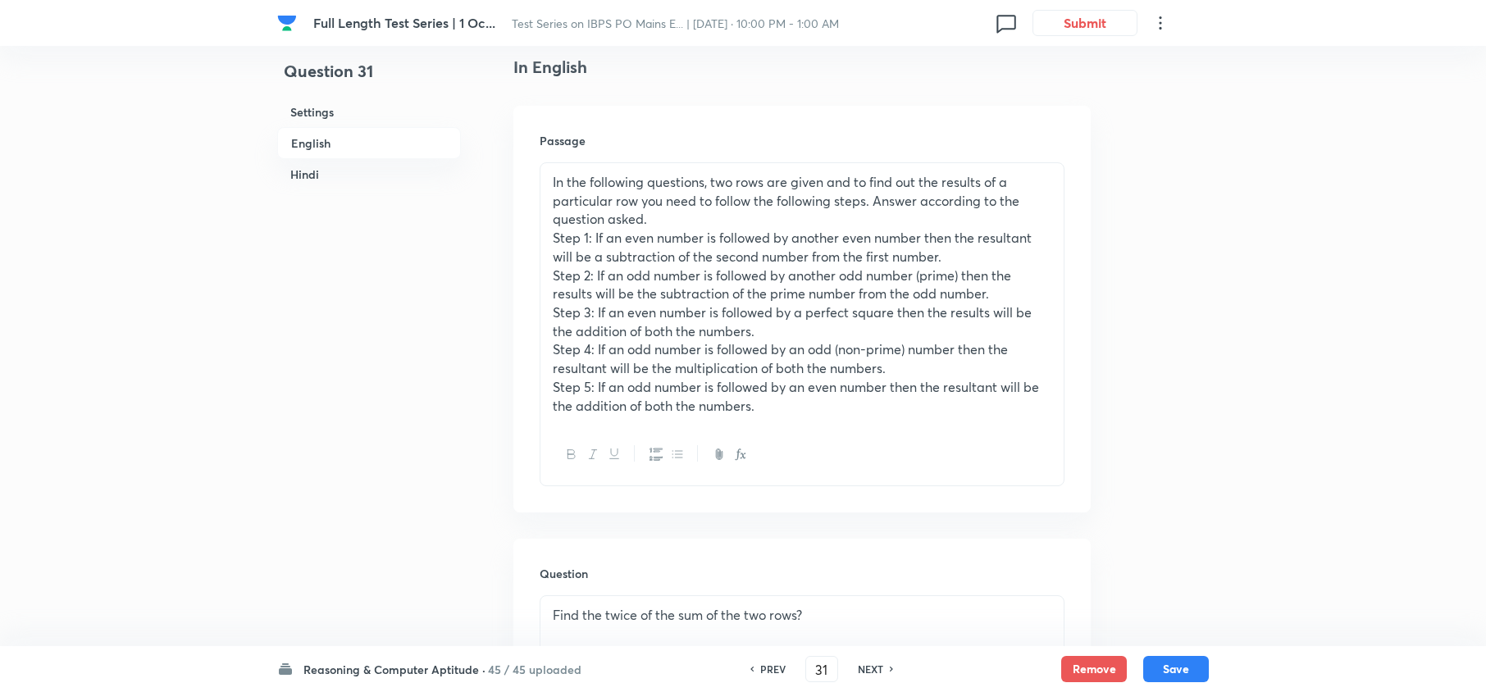
scroll to position [536, 0]
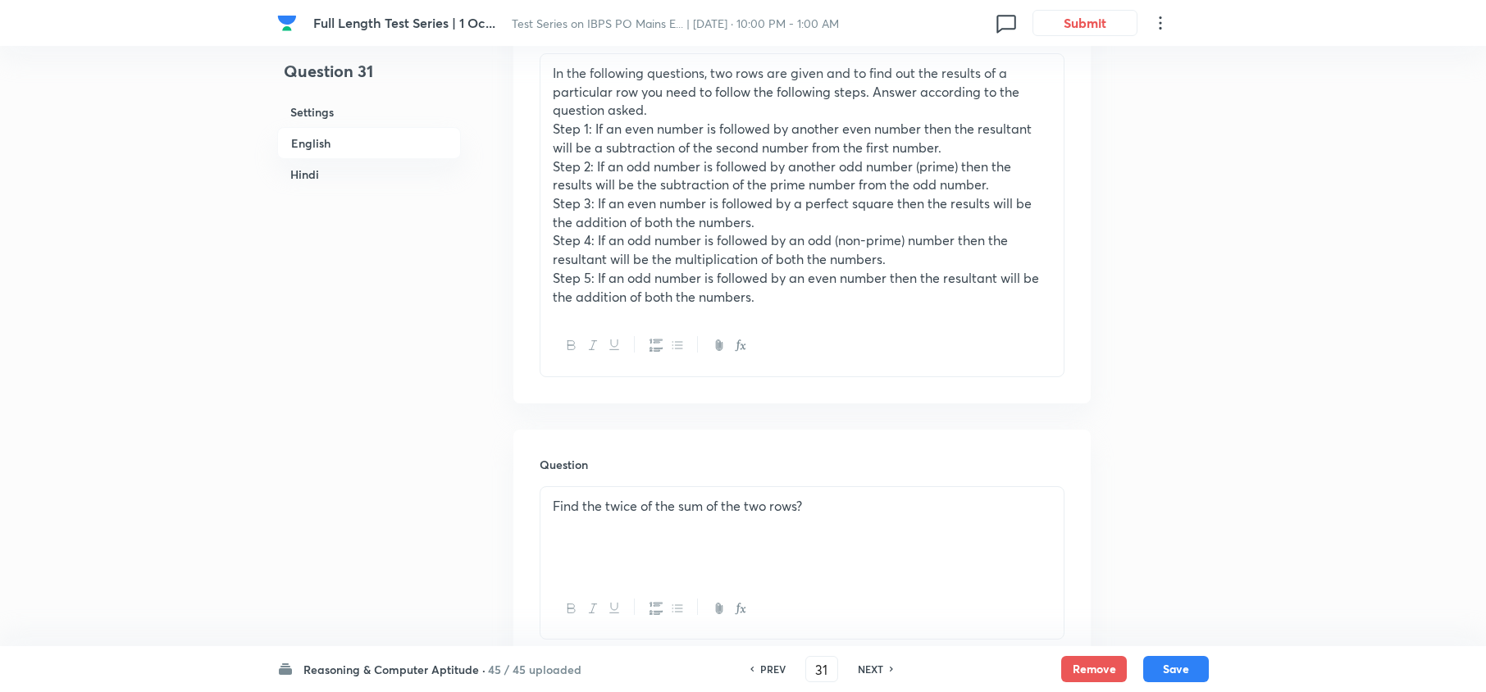
click at [858, 669] on h6 "NEXT" at bounding box center [870, 669] width 25 height 15
type input "32"
checkbox input "false"
checkbox input "true"
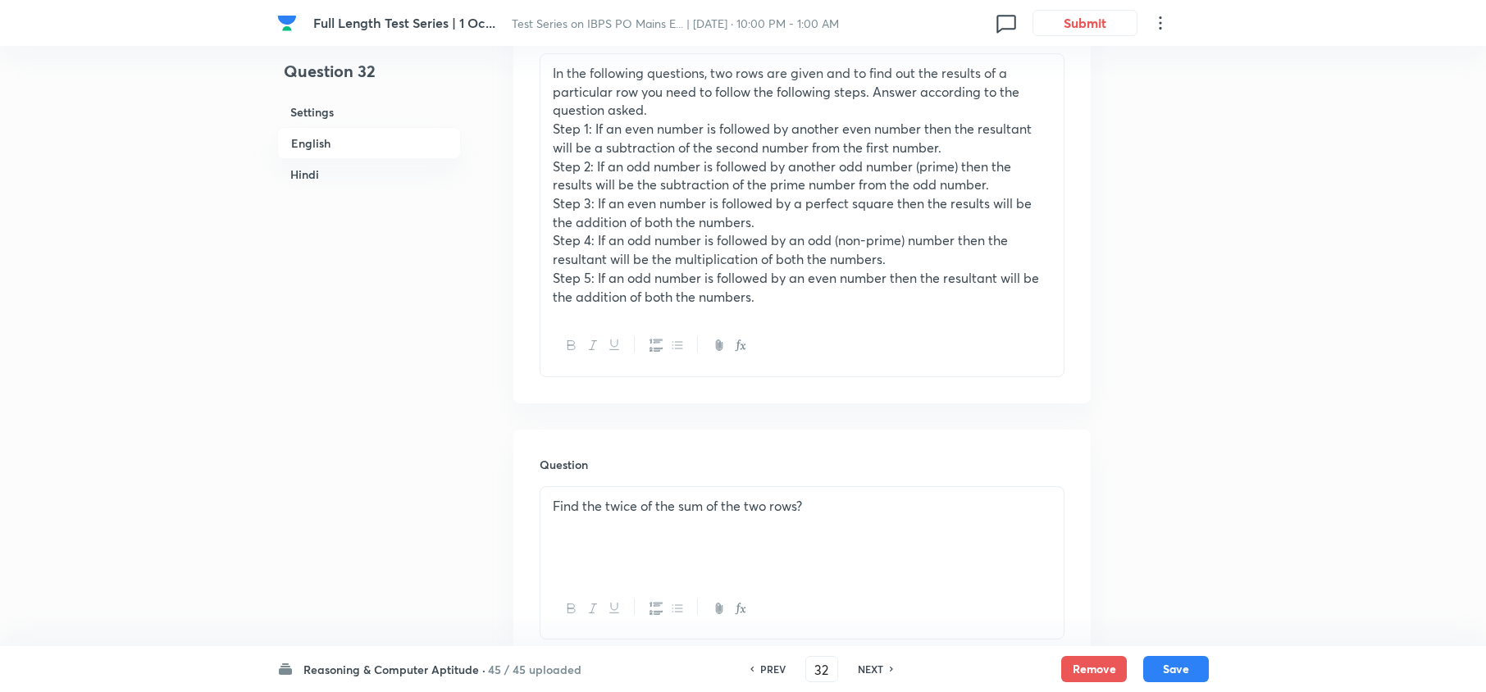
checkbox input "true"
click at [858, 669] on h6 "NEXT" at bounding box center [870, 669] width 25 height 15
type input "33"
checkbox input "false"
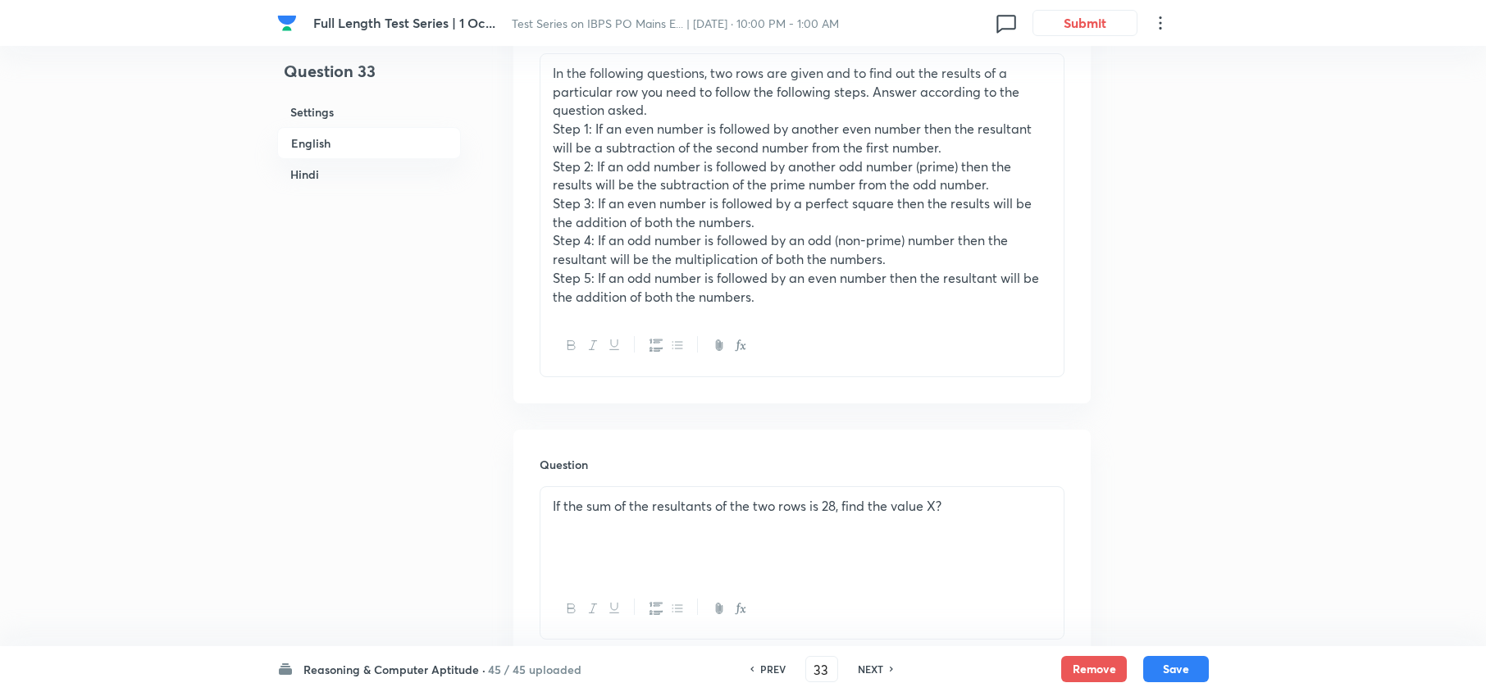
checkbox input "true"
click at [858, 669] on h6 "NEXT" at bounding box center [870, 669] width 25 height 15
type input "34"
checkbox input "false"
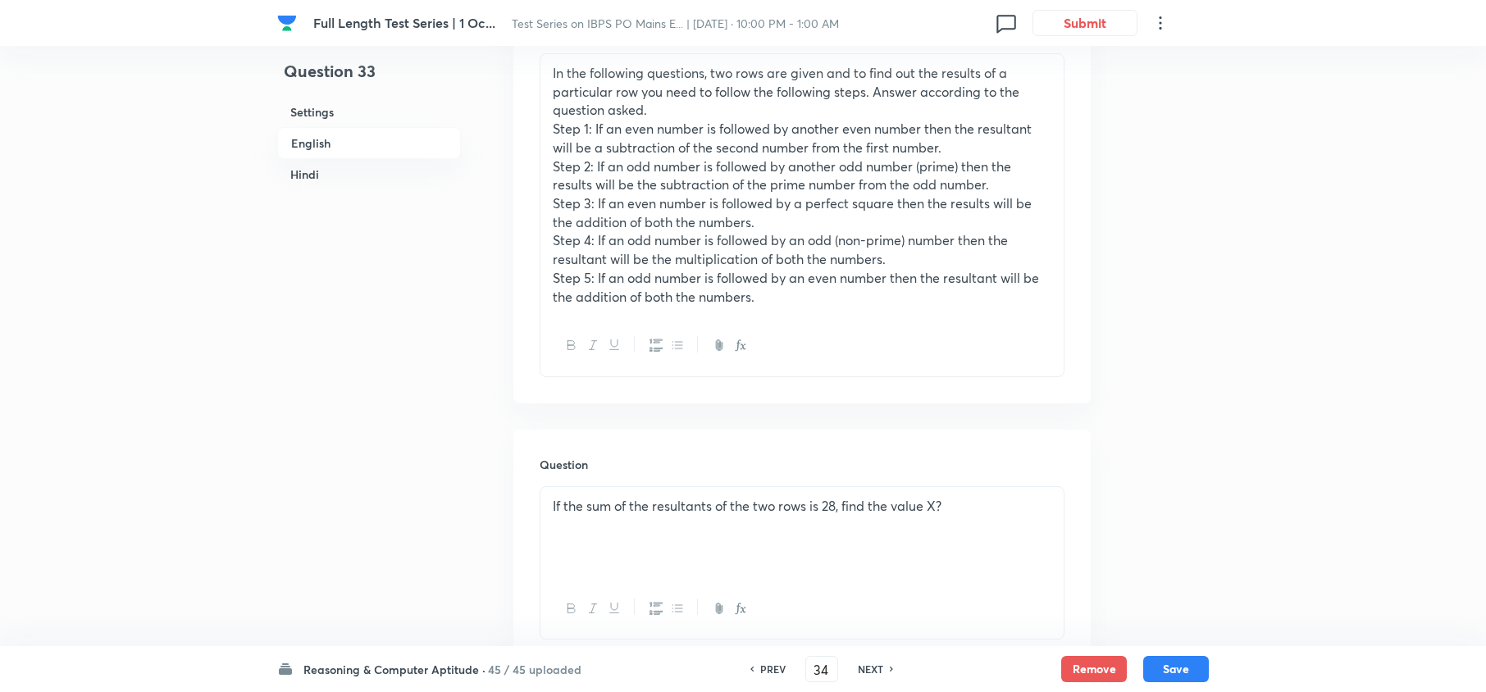
checkbox input "false"
checkbox input "true"
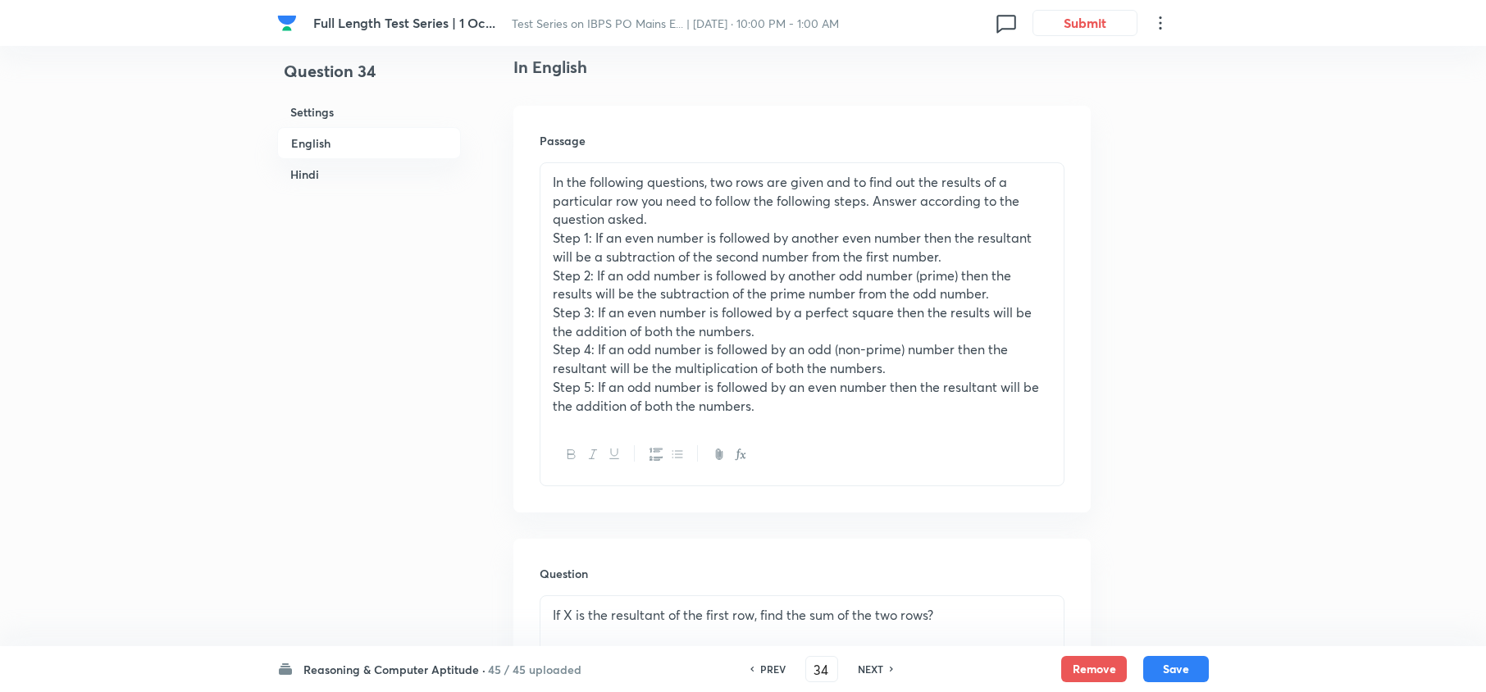
click at [858, 669] on h6 "NEXT" at bounding box center [870, 669] width 25 height 15
type input "35"
checkbox input "false"
checkbox input "true"
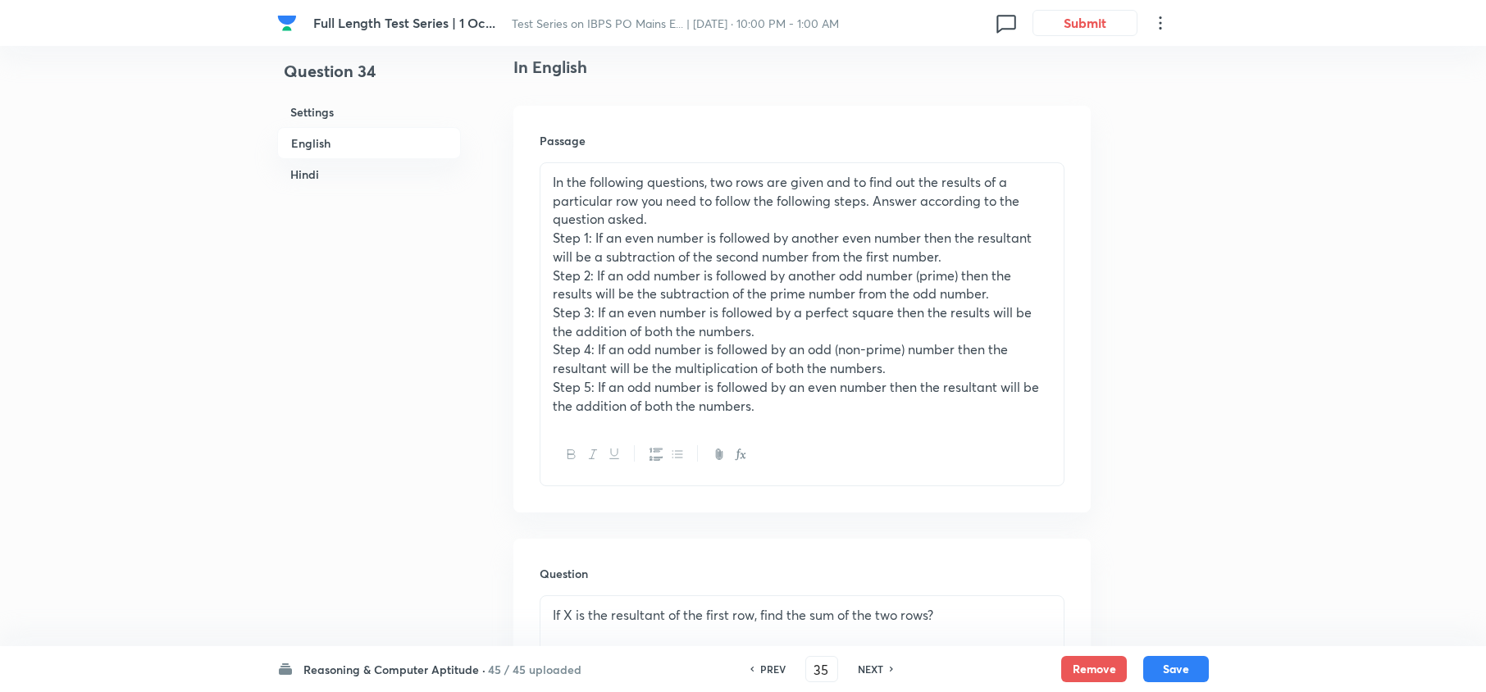
checkbox input "true"
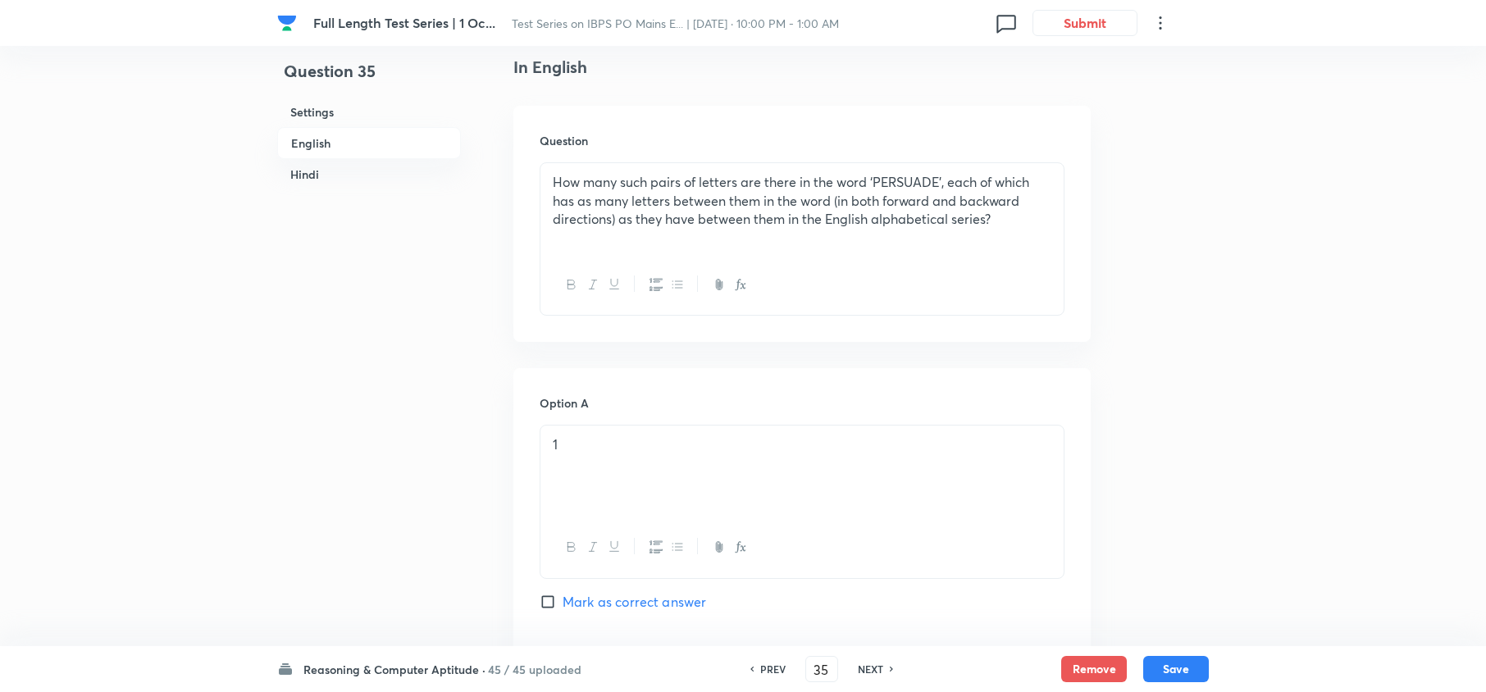
click at [858, 669] on h6 "NEXT" at bounding box center [870, 669] width 25 height 15
type input "36"
checkbox input "false"
checkbox input "true"
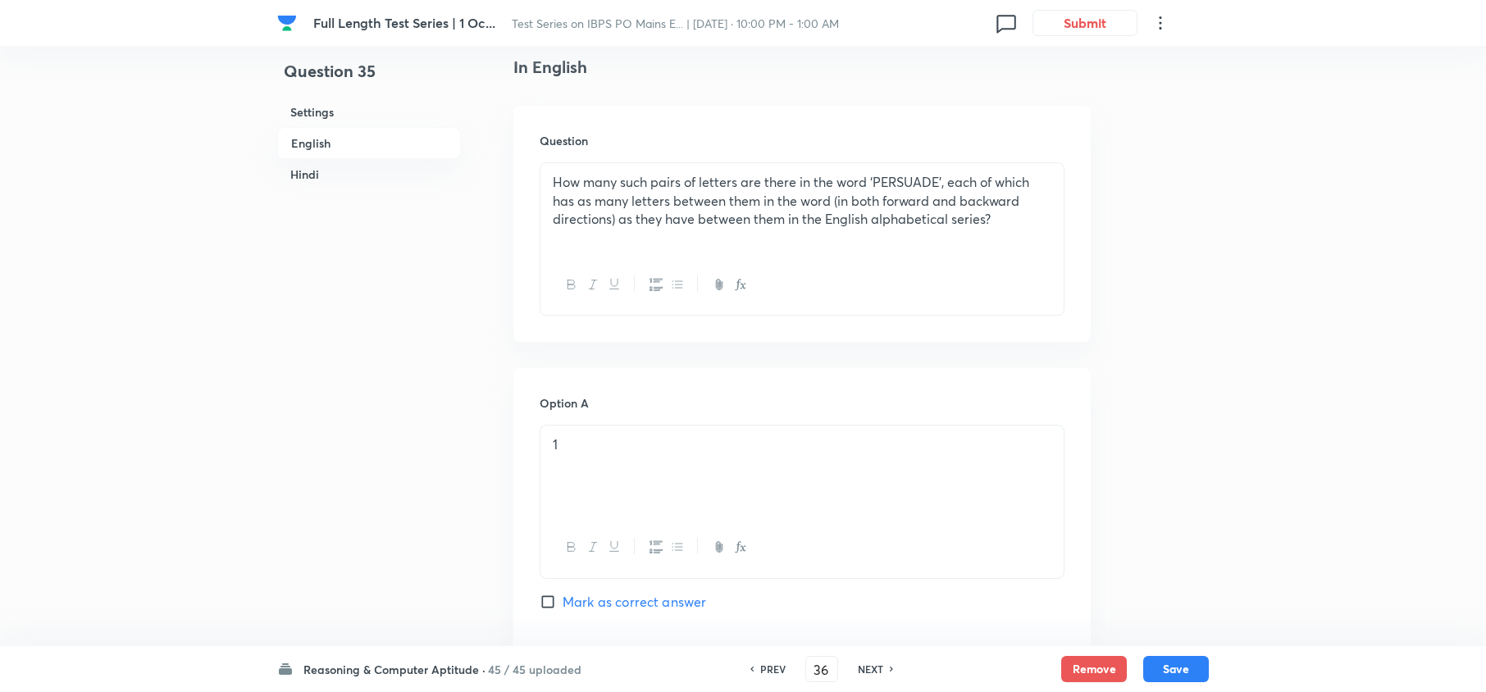
checkbox input "true"
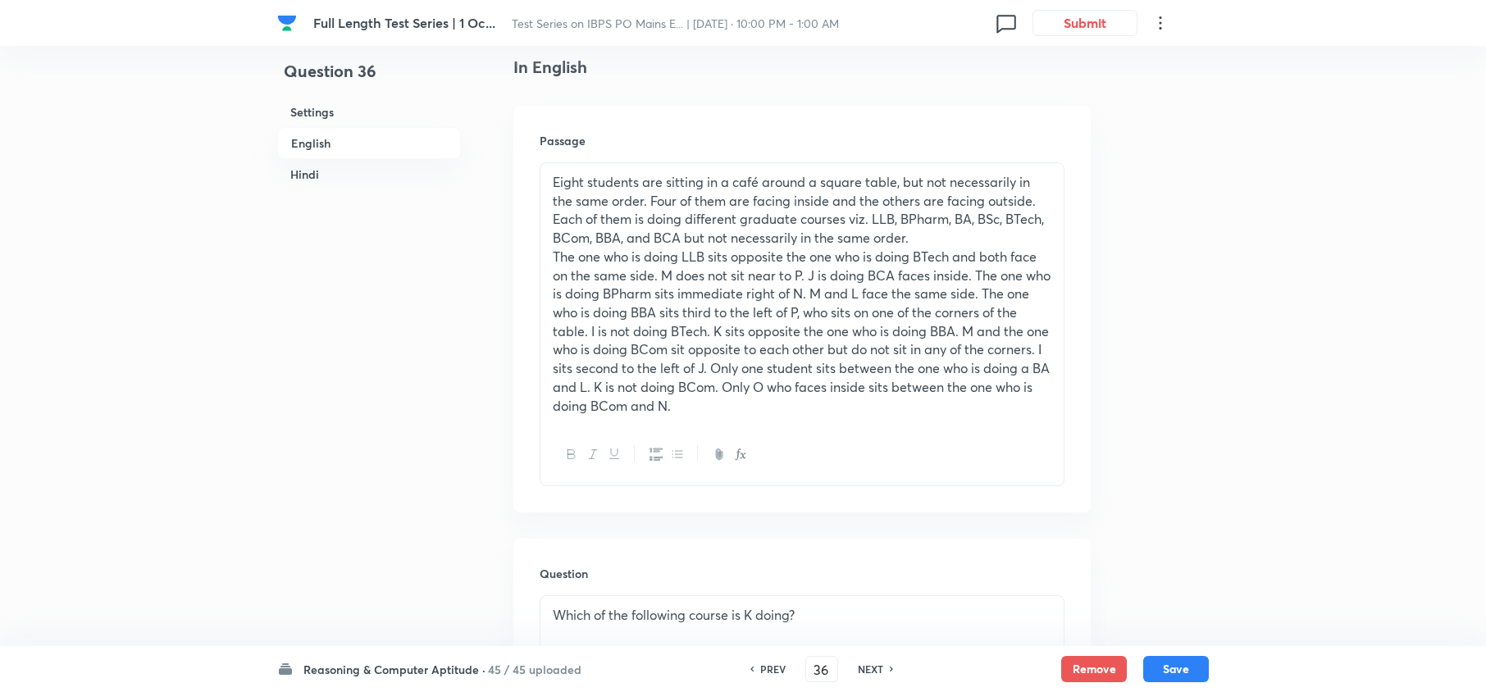
click at [858, 669] on h6 "NEXT" at bounding box center [870, 669] width 25 height 15
type input "37"
checkbox input "false"
checkbox input "true"
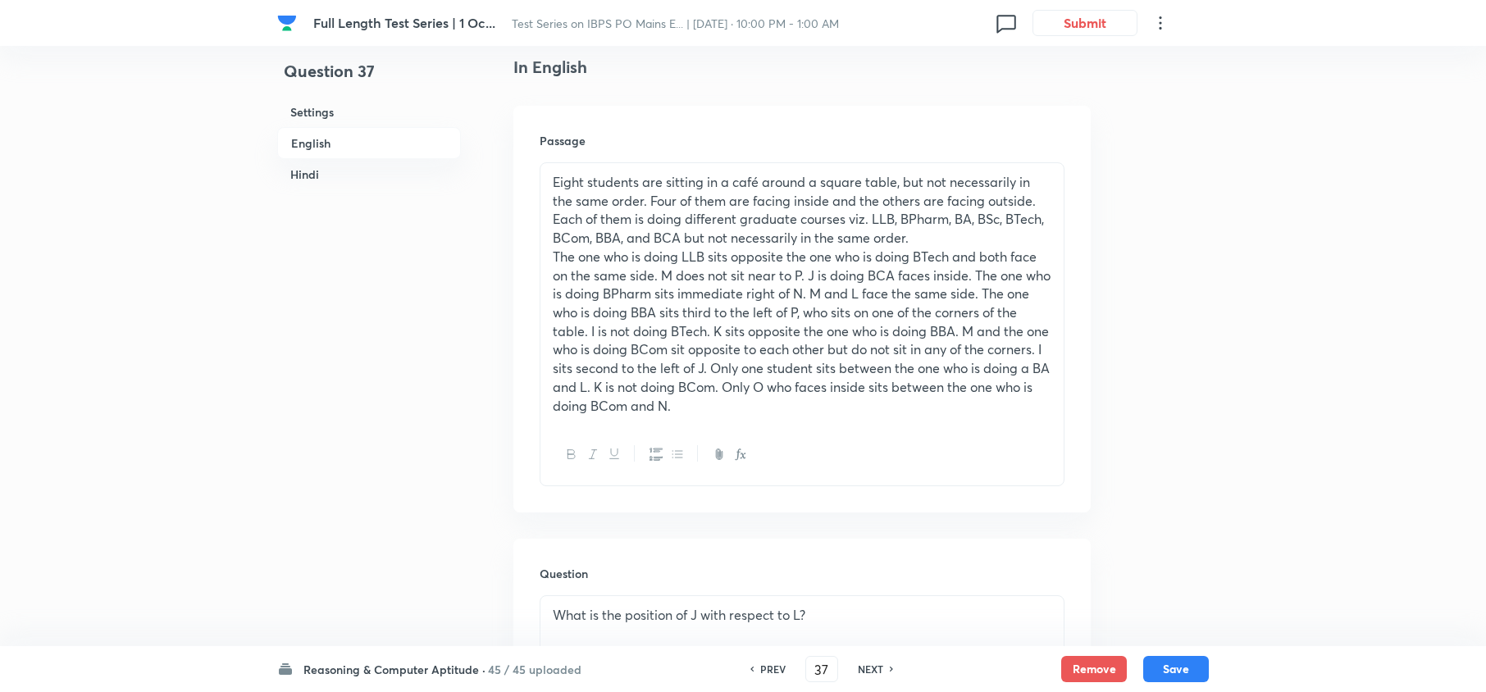
checkbox input "true"
click at [858, 669] on h6 "NEXT" at bounding box center [870, 669] width 25 height 15
type input "38"
checkbox input "false"
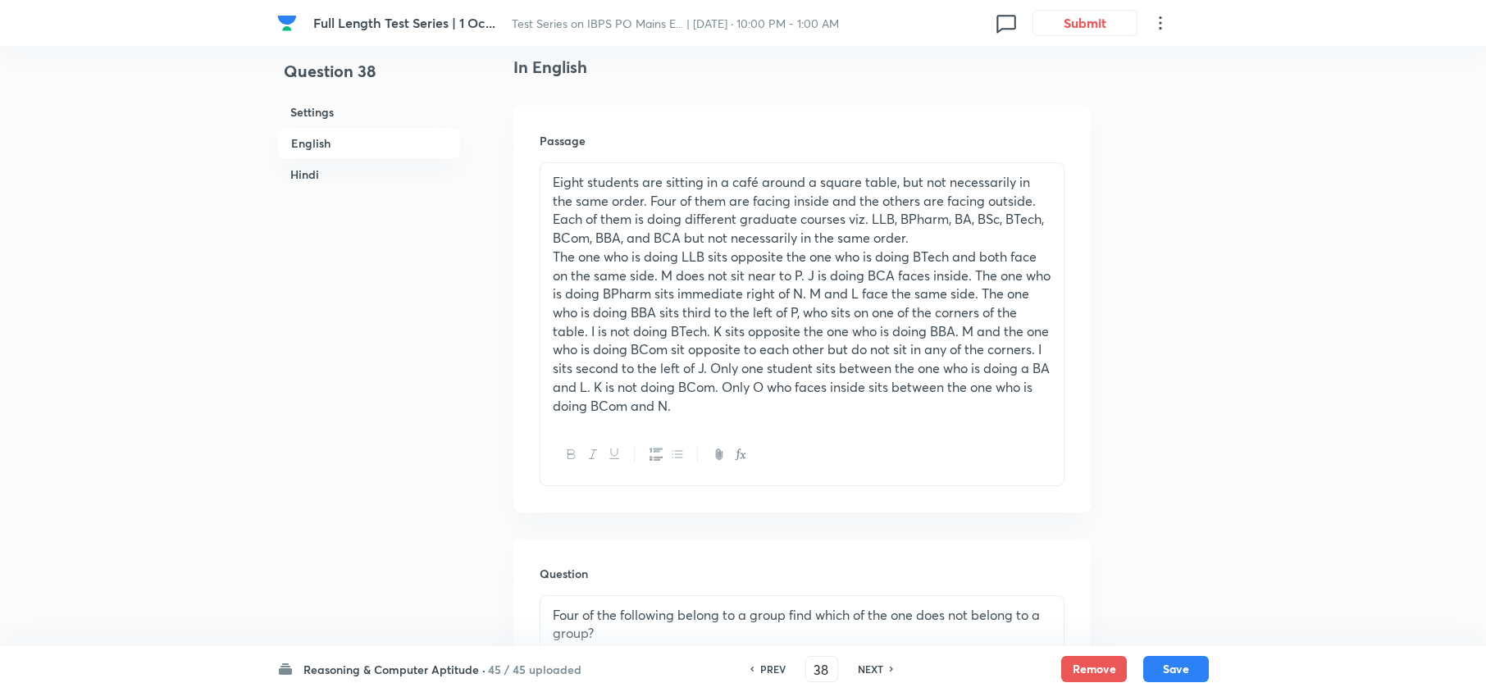
checkbox input "true"
click at [858, 669] on h6 "NEXT" at bounding box center [870, 669] width 25 height 15
type input "39"
checkbox input "false"
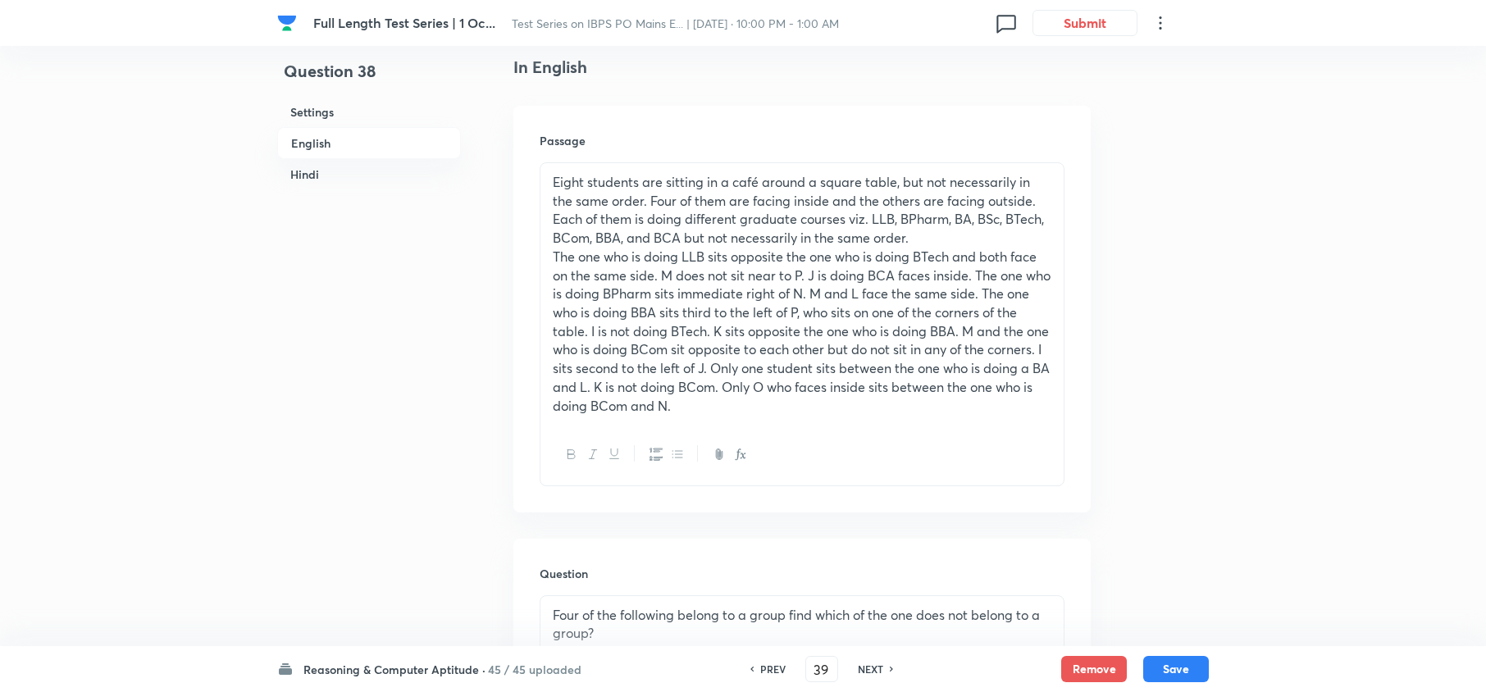
checkbox input "false"
checkbox input "true"
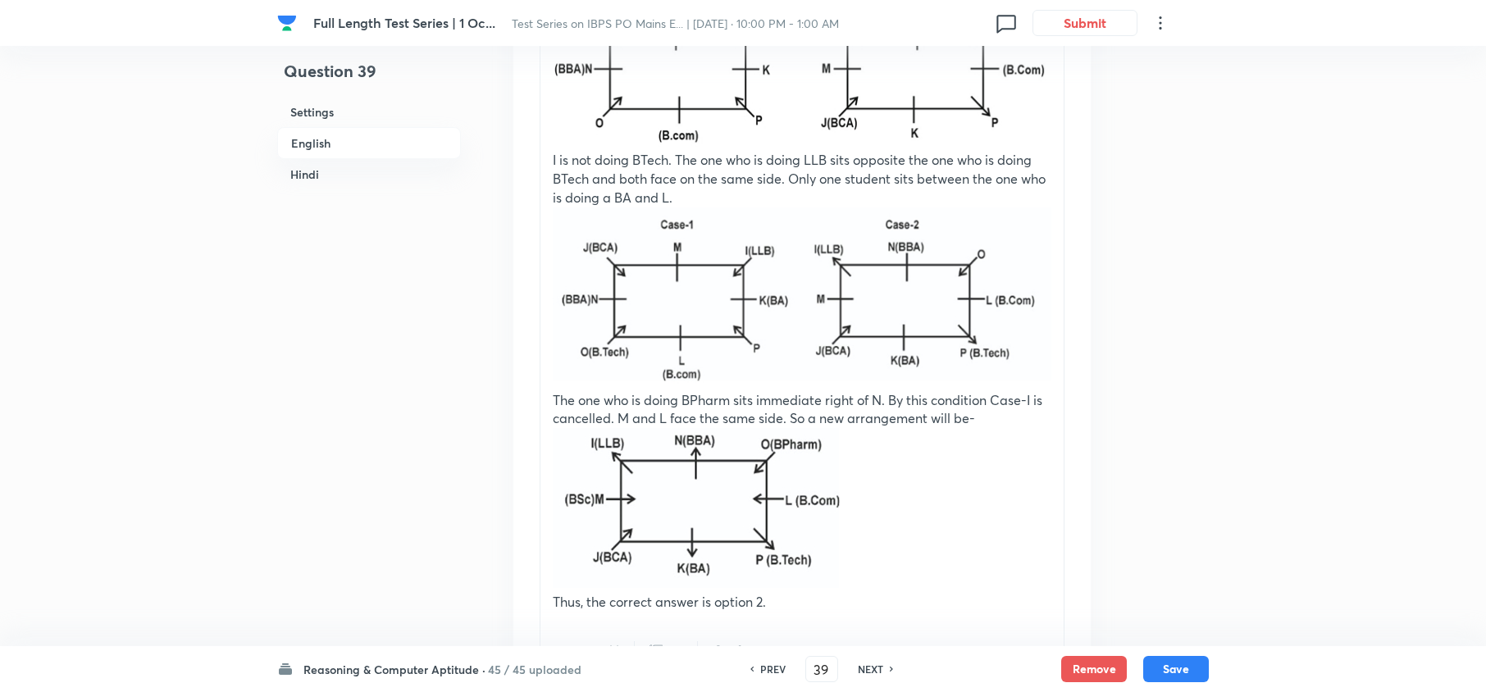
scroll to position [2942, 0]
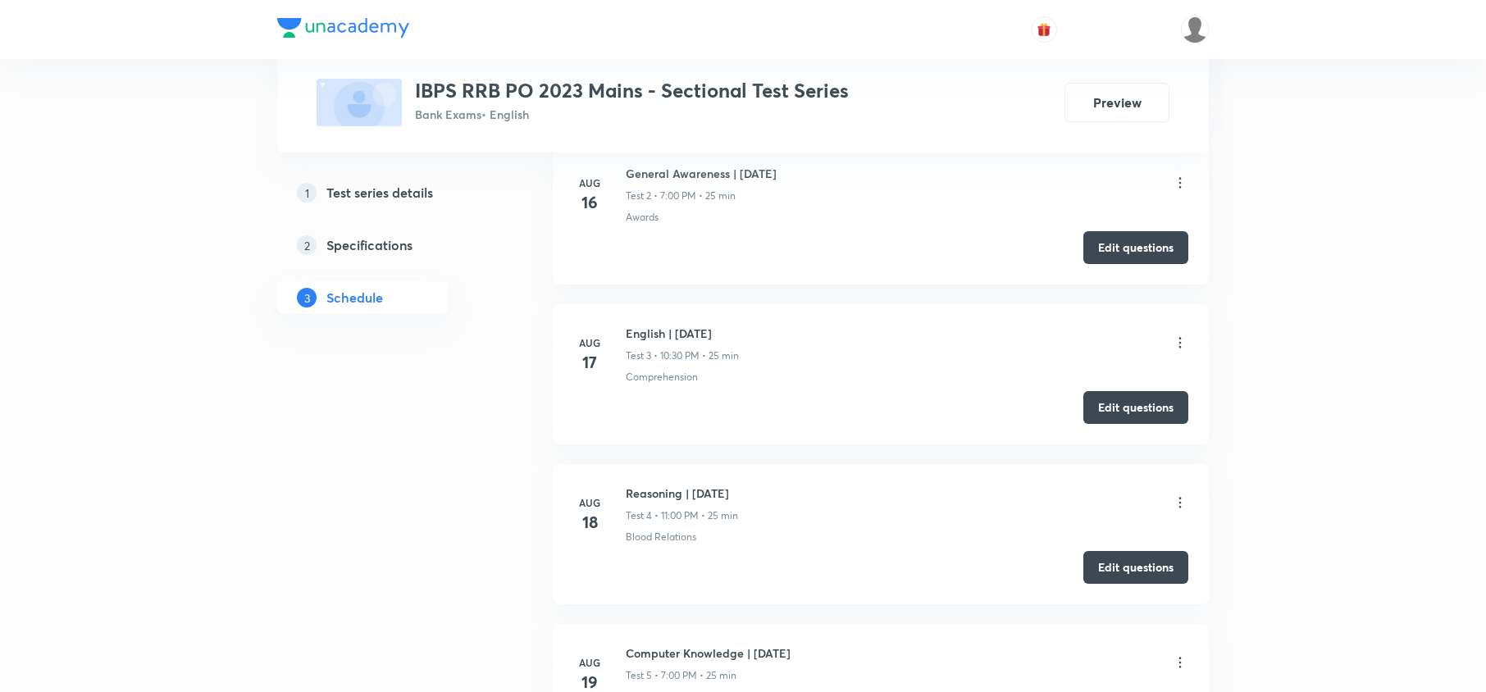
scroll to position [1093, 0]
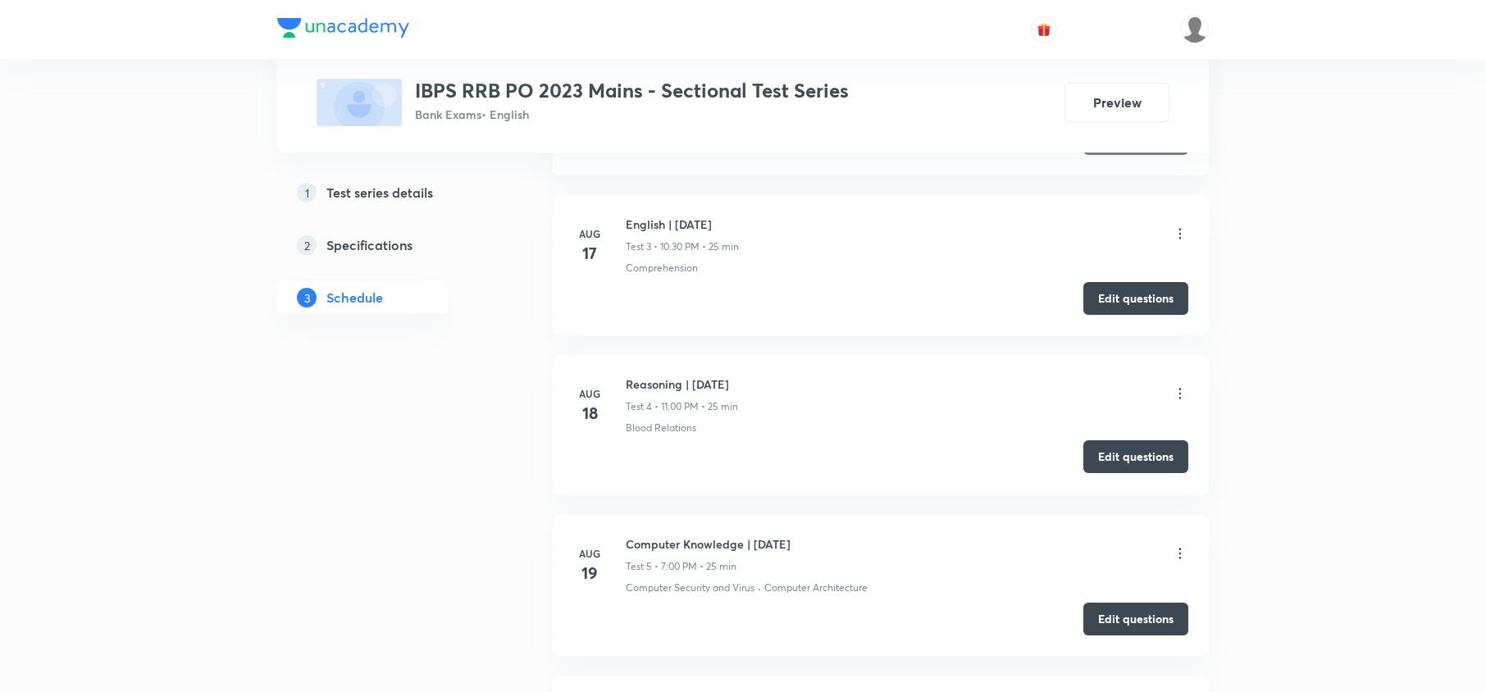
click at [1148, 473] on button "Edit questions" at bounding box center [1135, 456] width 105 height 33
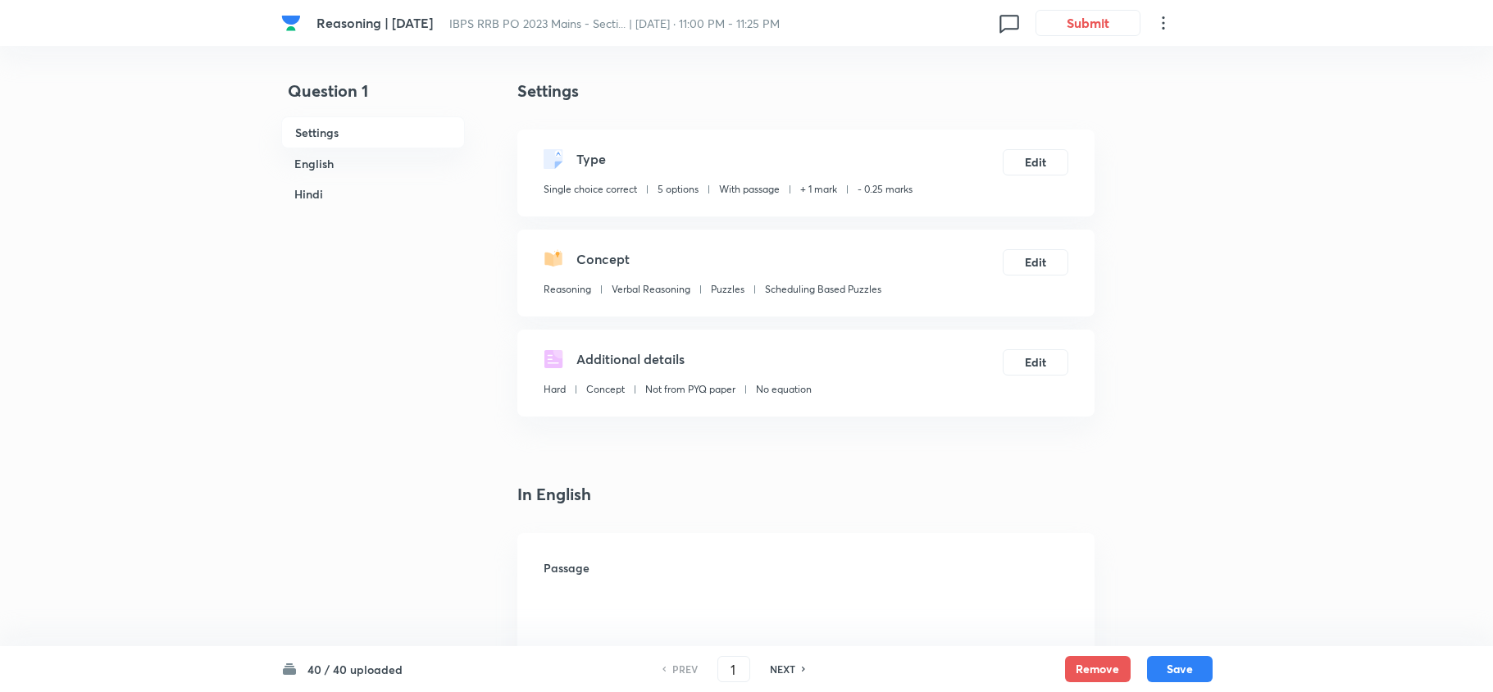
checkbox input "true"
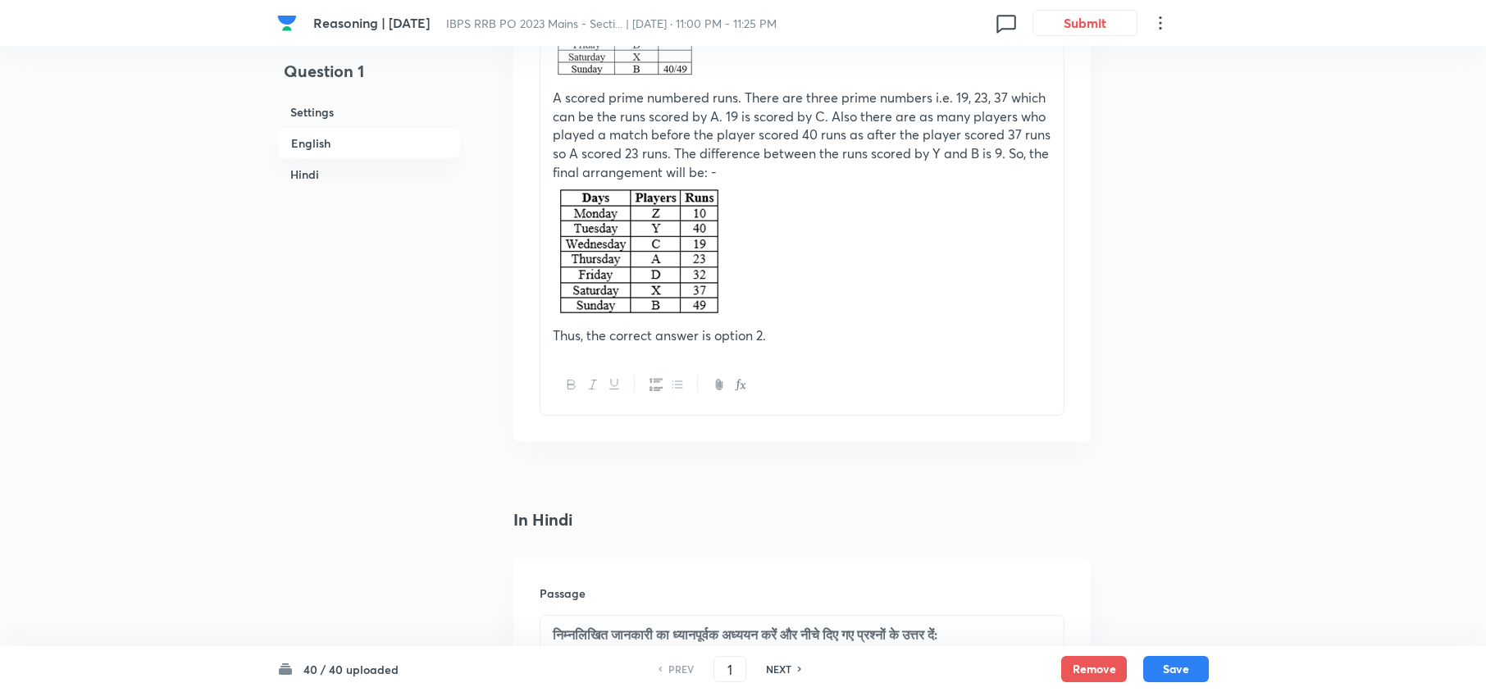
scroll to position [2952, 0]
click at [772, 669] on h6 "NEXT" at bounding box center [778, 669] width 25 height 15
type input "2"
checkbox input "false"
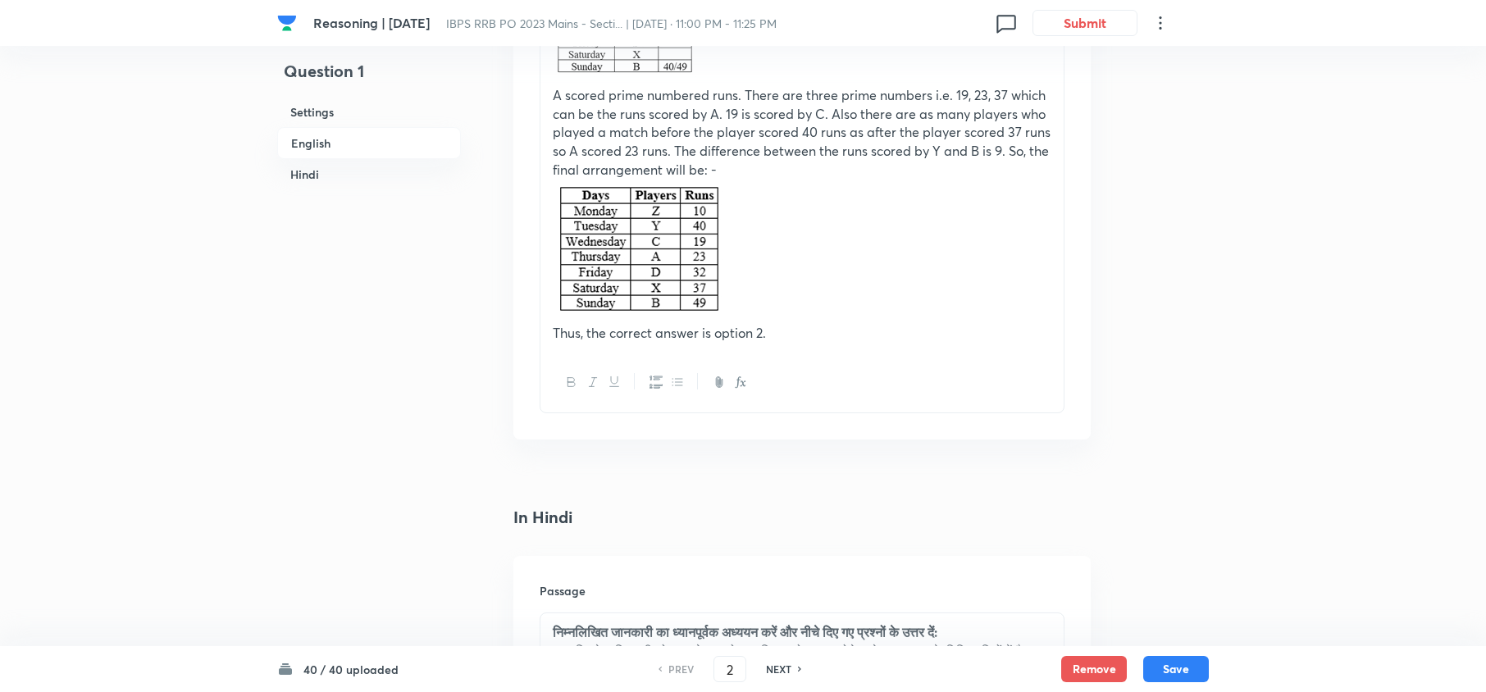
checkbox input "true"
click at [772, 669] on h6 "NEXT" at bounding box center [778, 669] width 25 height 15
type input "3"
checkbox input "false"
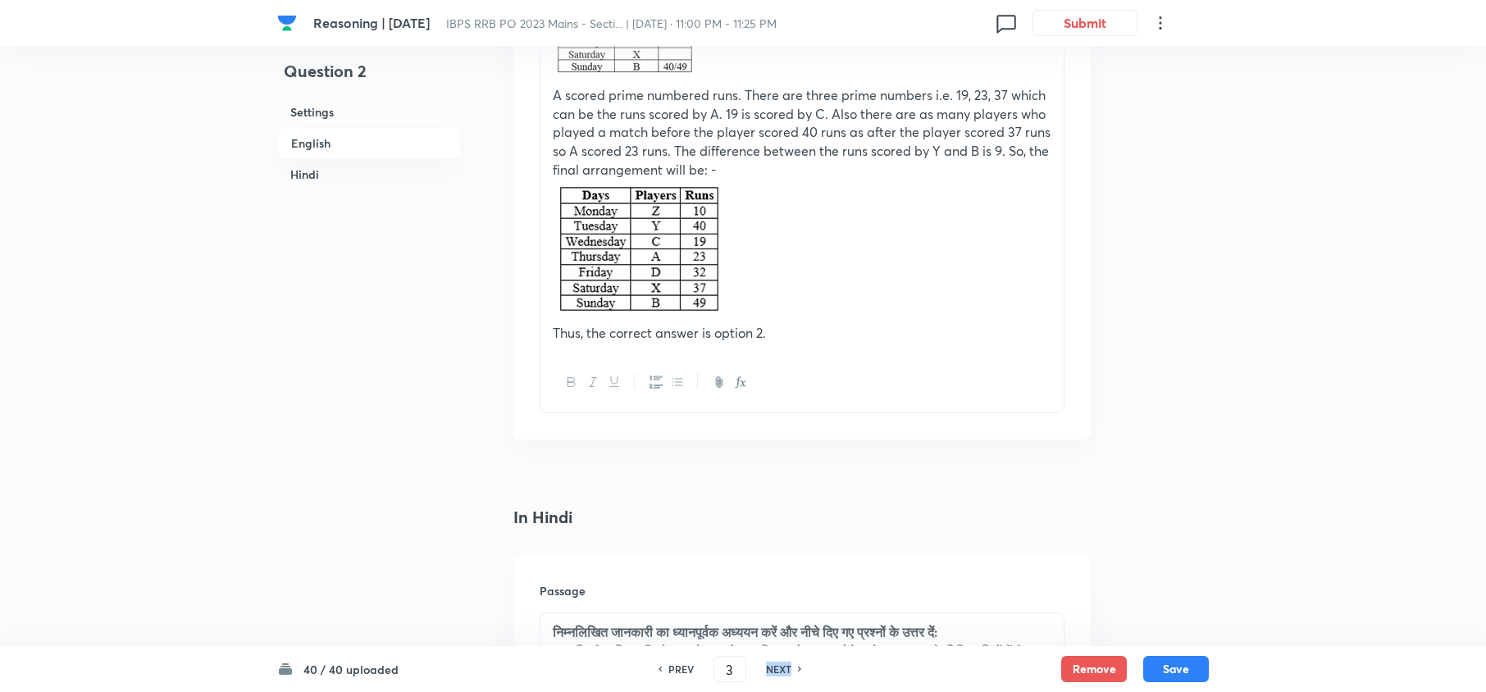
checkbox input "false"
click at [771, 669] on h6 "NEXT" at bounding box center [778, 669] width 25 height 15
checkbox input "true"
type input "4"
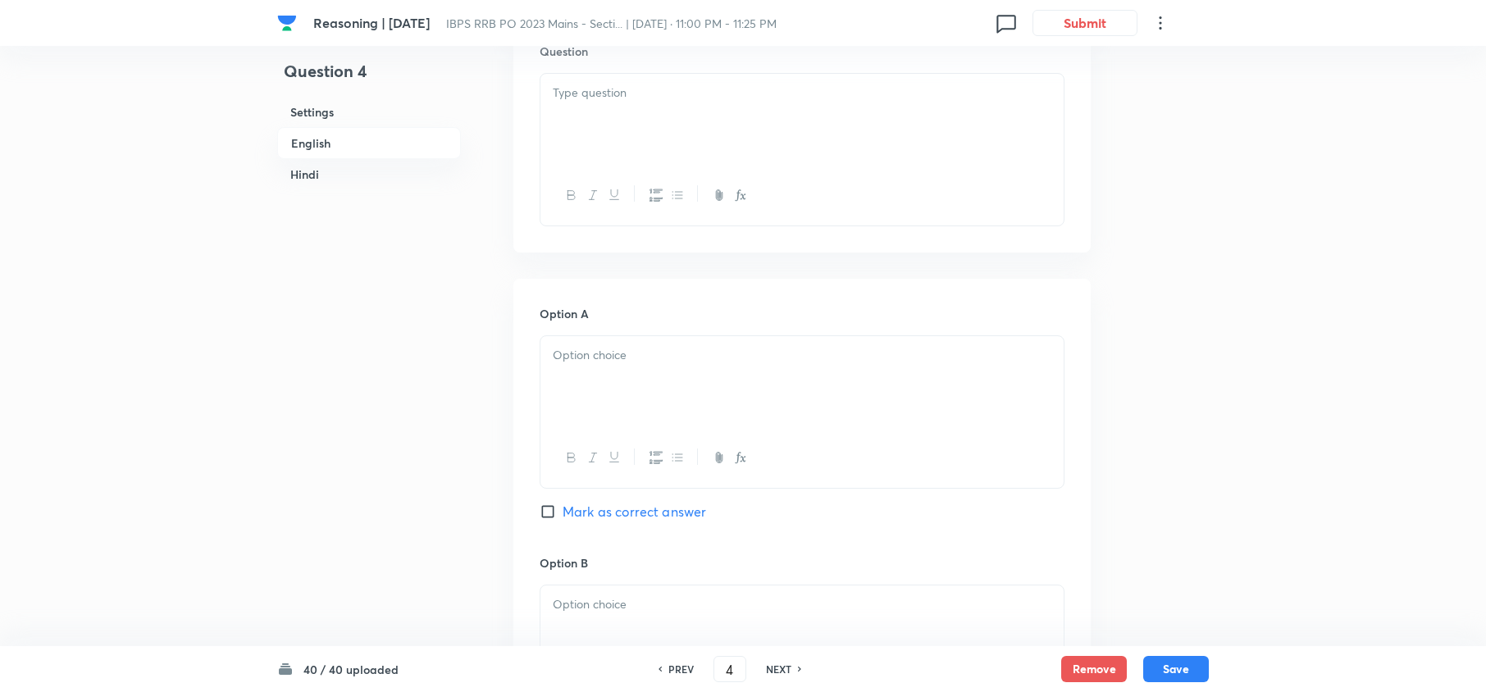
checkbox input "false"
checkbox input "true"
click at [771, 669] on h6 "NEXT" at bounding box center [778, 669] width 25 height 15
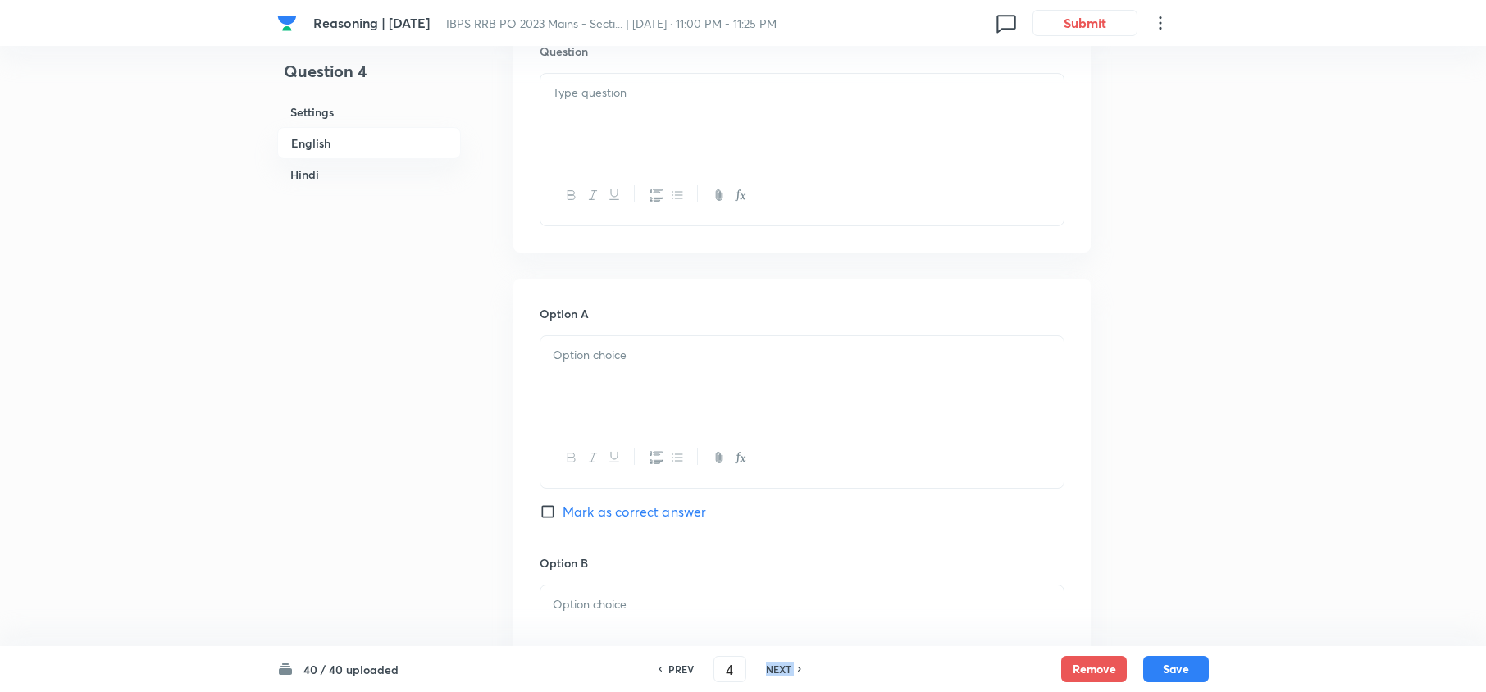
type input "5"
checkbox input "false"
checkbox input "true"
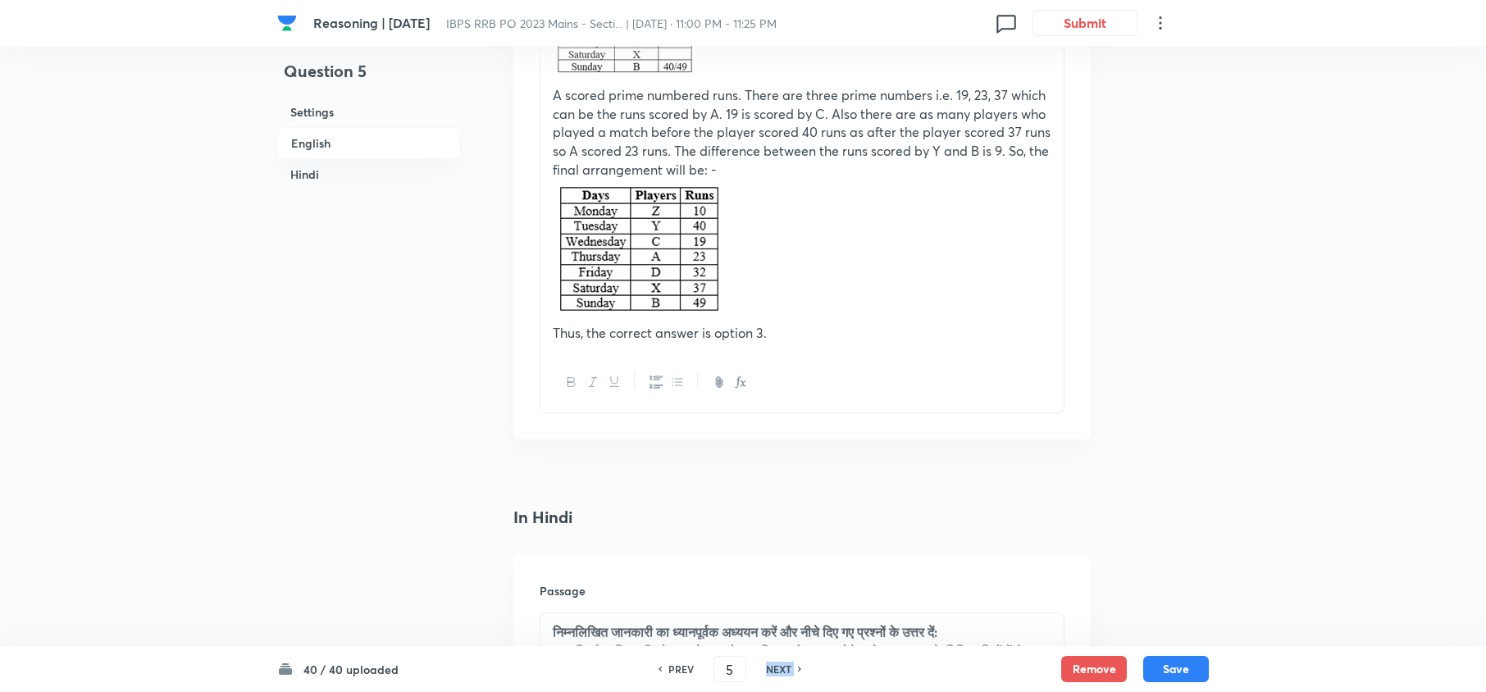
click at [771, 669] on h6 "NEXT" at bounding box center [778, 669] width 25 height 15
type input "6"
checkbox input "false"
checkbox input "true"
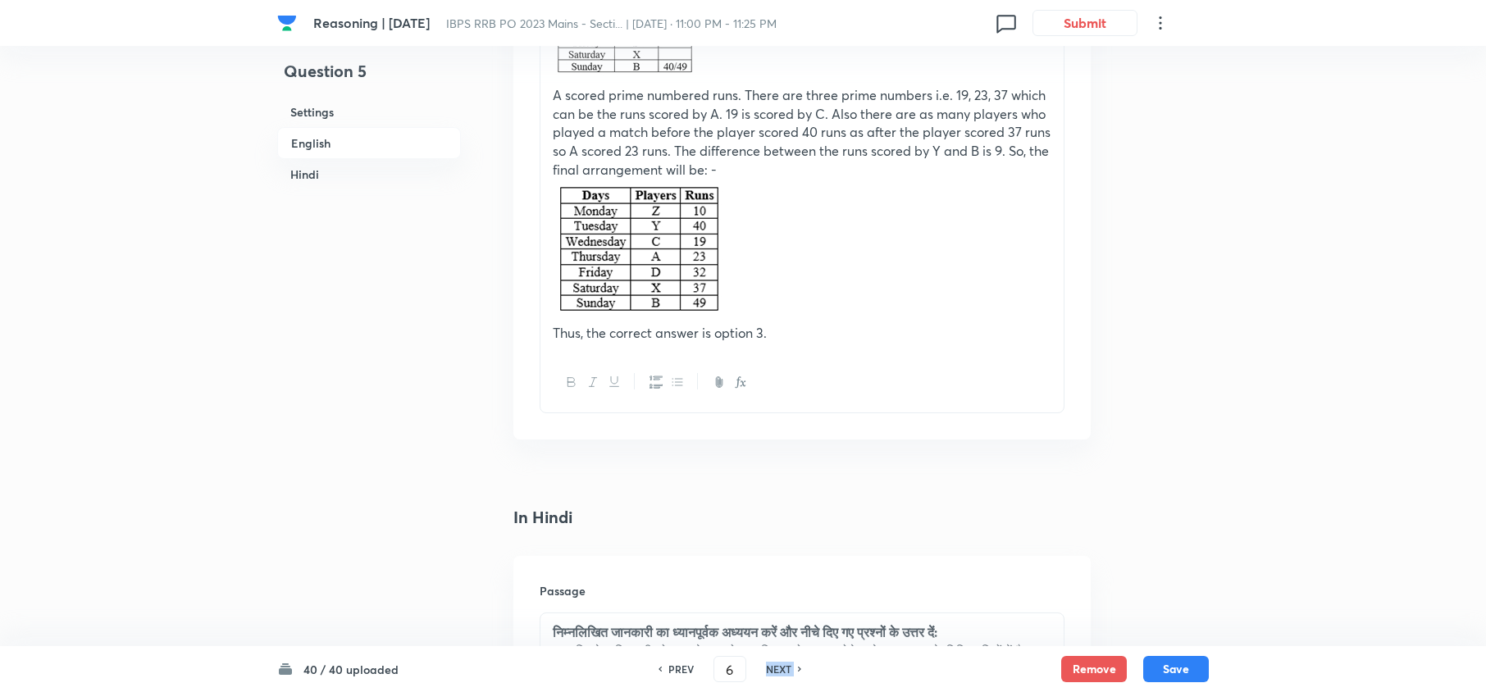
checkbox input "true"
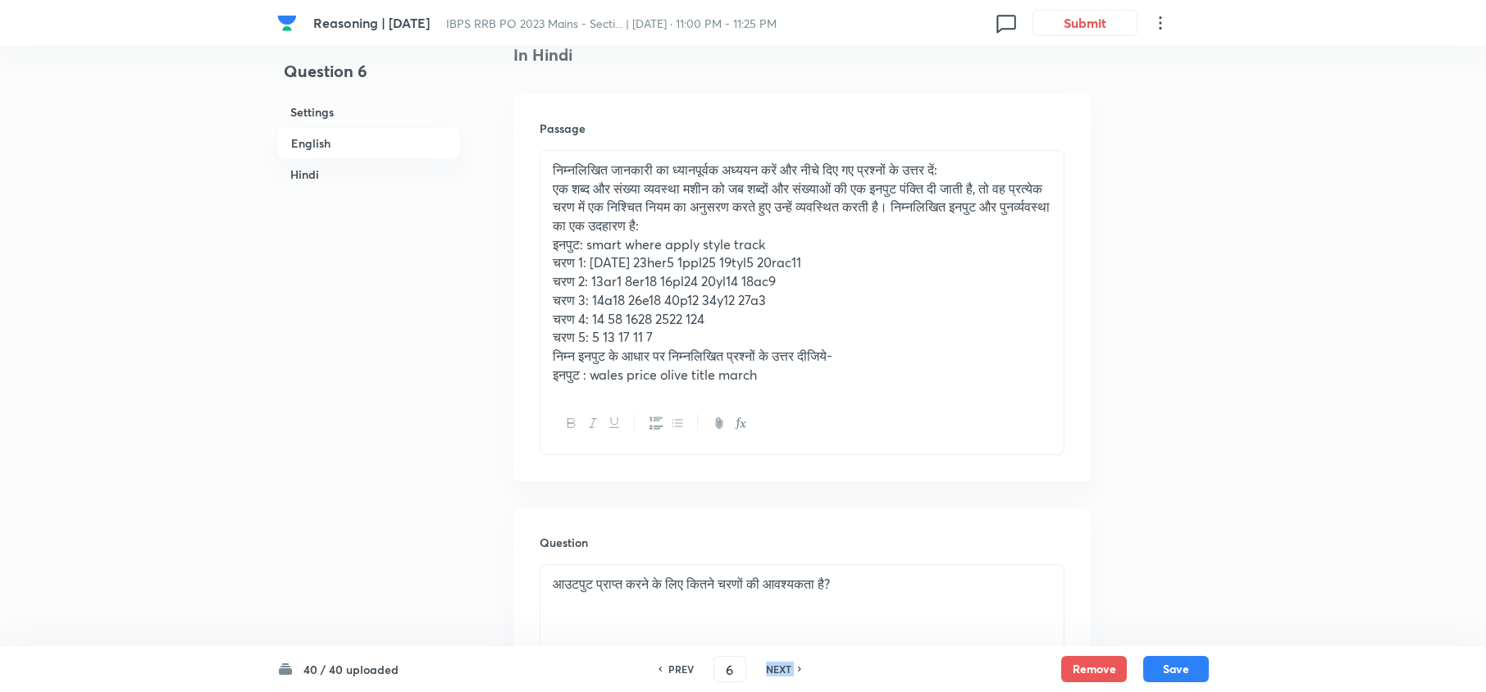
click at [771, 669] on h6 "NEXT" at bounding box center [778, 669] width 25 height 15
type input "7"
checkbox input "false"
checkbox input "true"
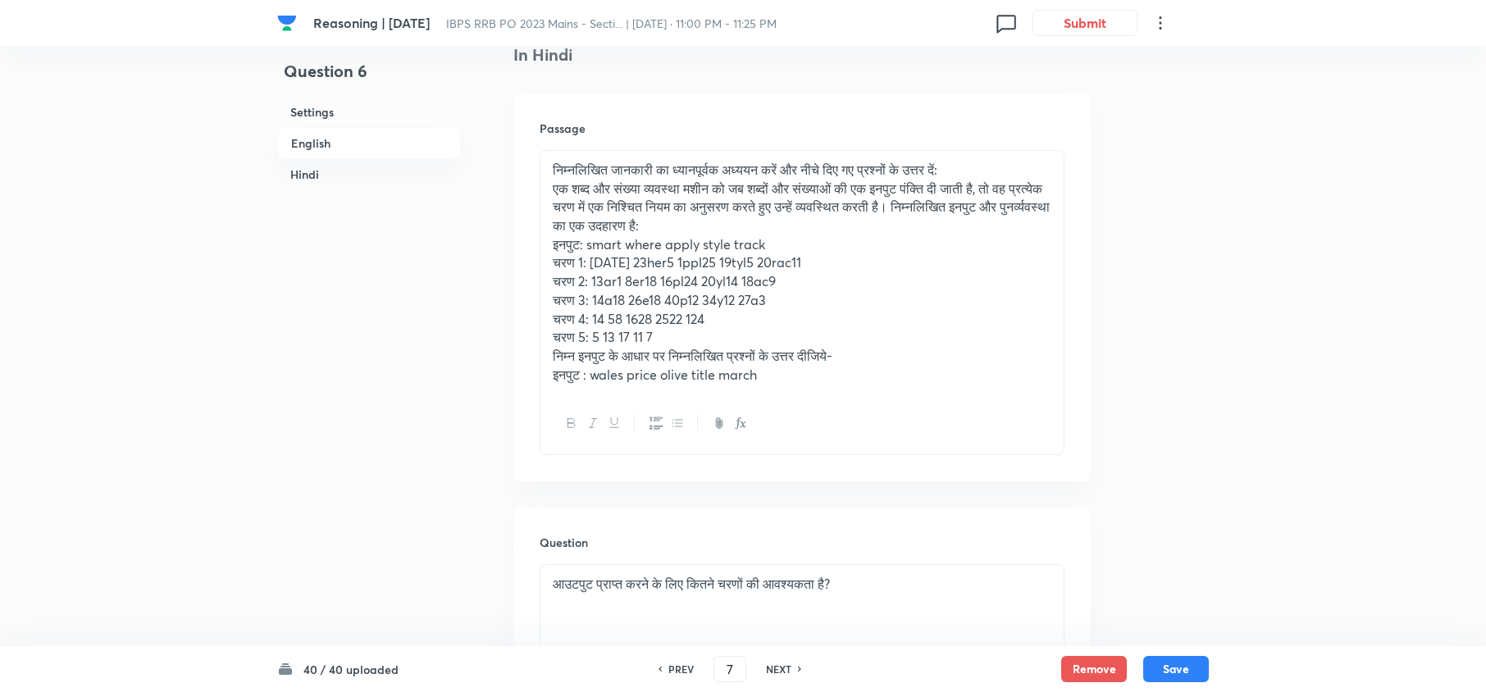
checkbox input "true"
click at [771, 669] on h6 "NEXT" at bounding box center [778, 669] width 25 height 15
type input "8"
checkbox input "false"
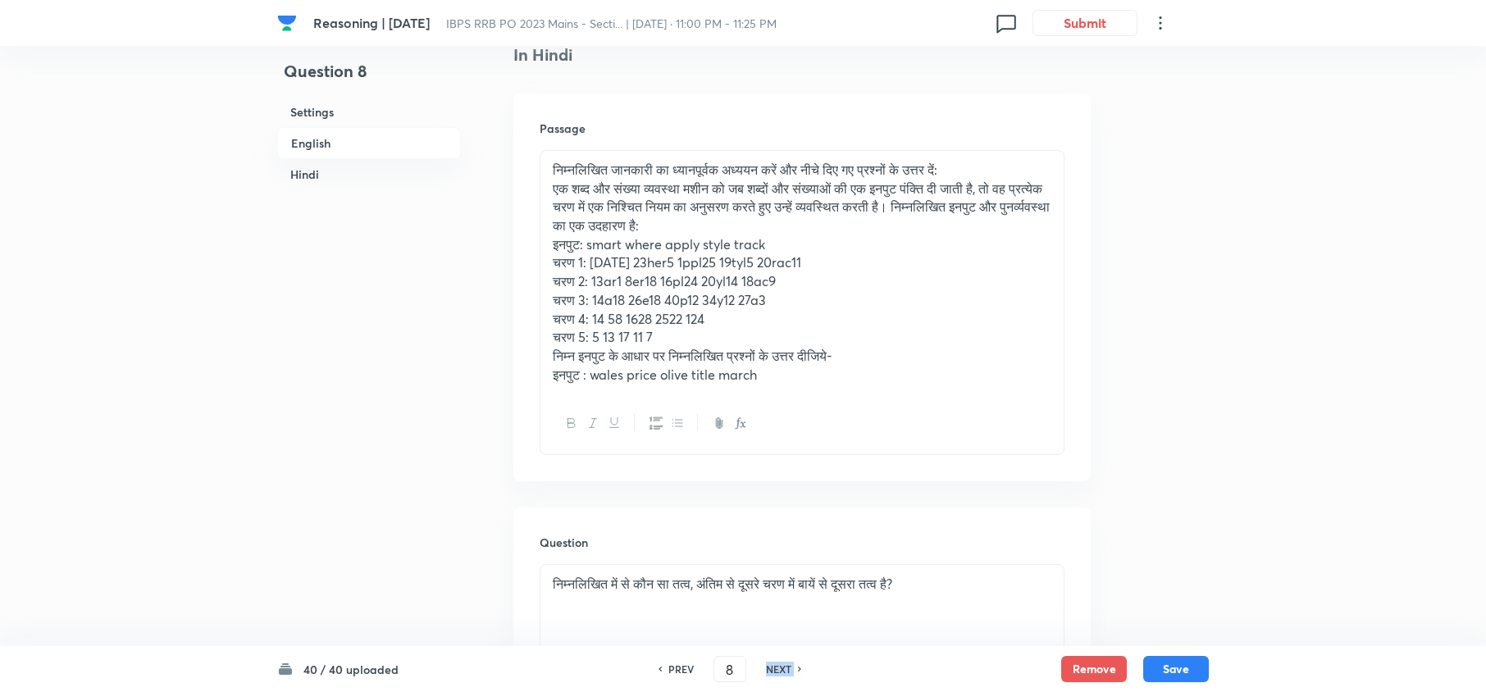
checkbox input "true"
click at [771, 669] on h6 "NEXT" at bounding box center [778, 669] width 25 height 15
type input "9"
checkbox input "false"
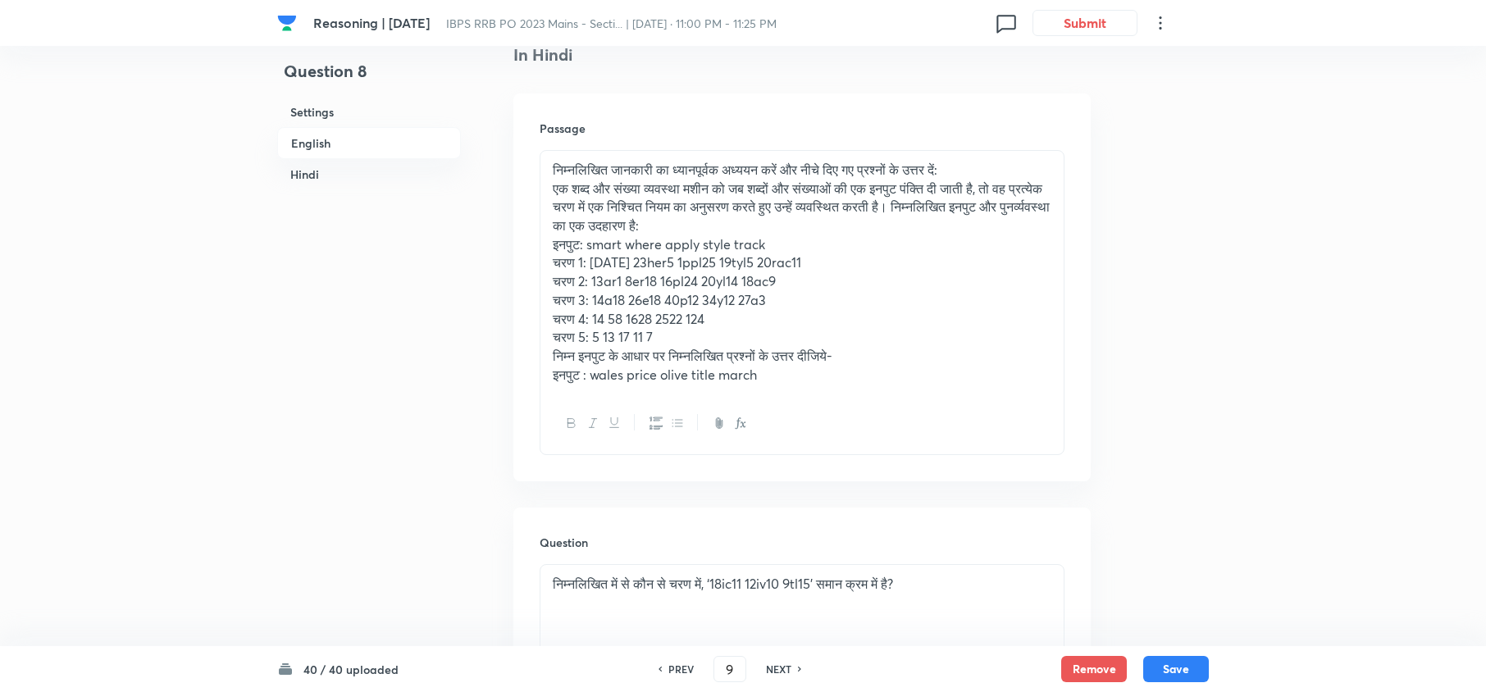
checkbox input "false"
checkbox input "true"
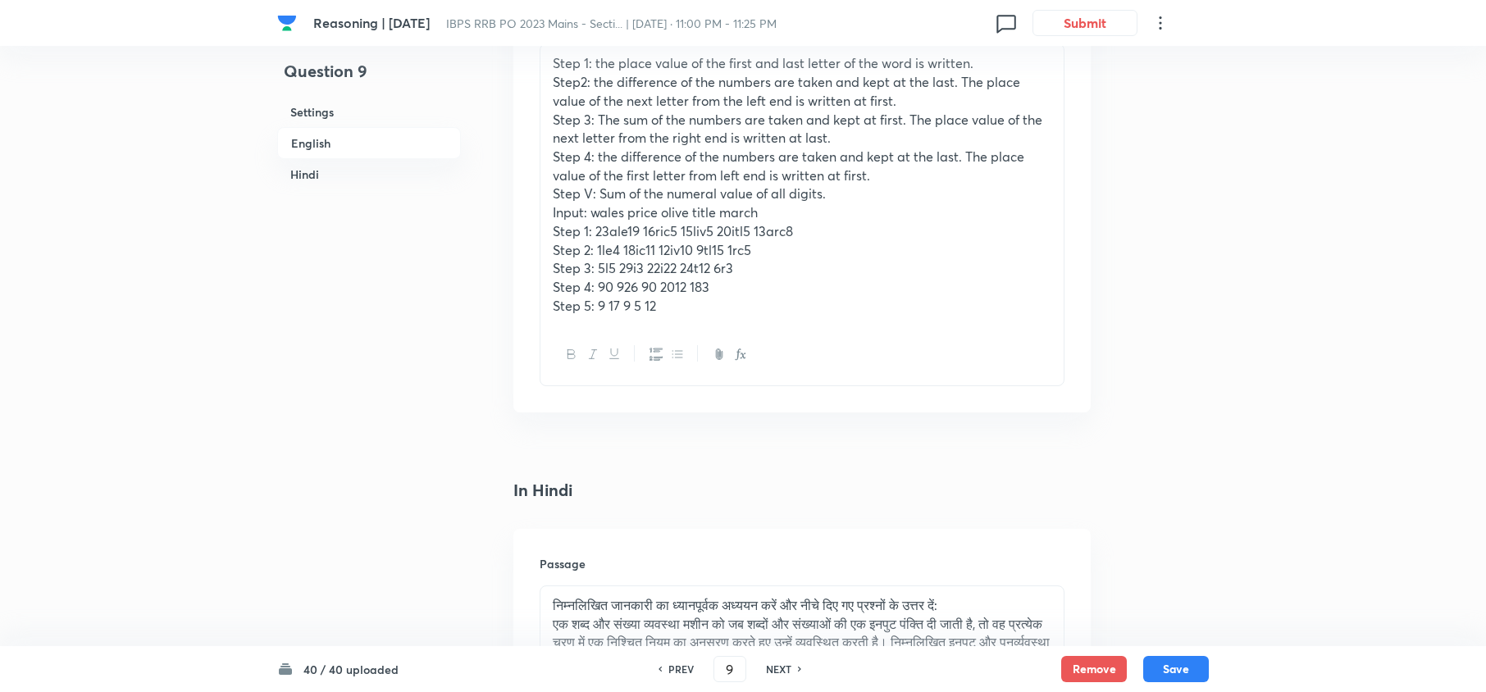
scroll to position [2514, 0]
click at [771, 669] on h6 "NEXT" at bounding box center [778, 669] width 25 height 15
type input "10"
checkbox input "false"
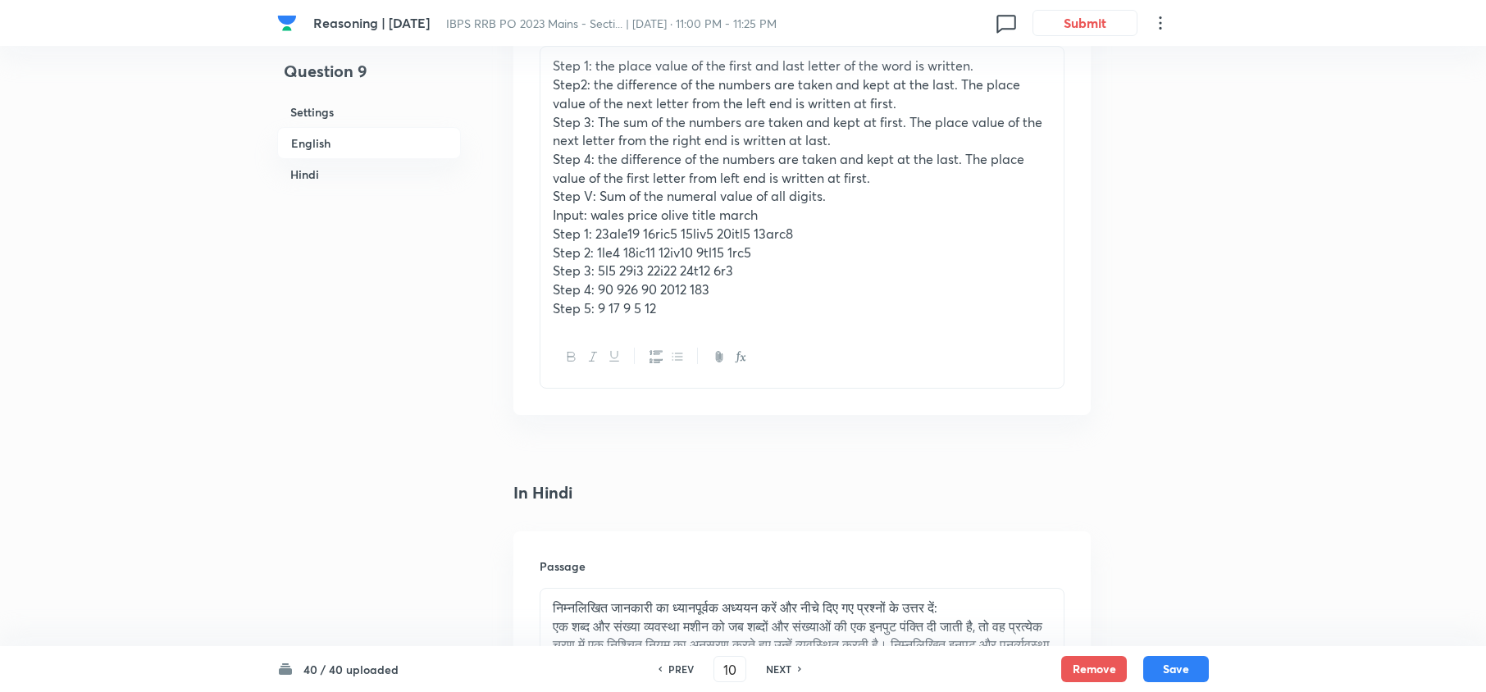
checkbox input "true"
click at [771, 669] on h6 "NEXT" at bounding box center [778, 669] width 25 height 15
type input "11"
checkbox input "false"
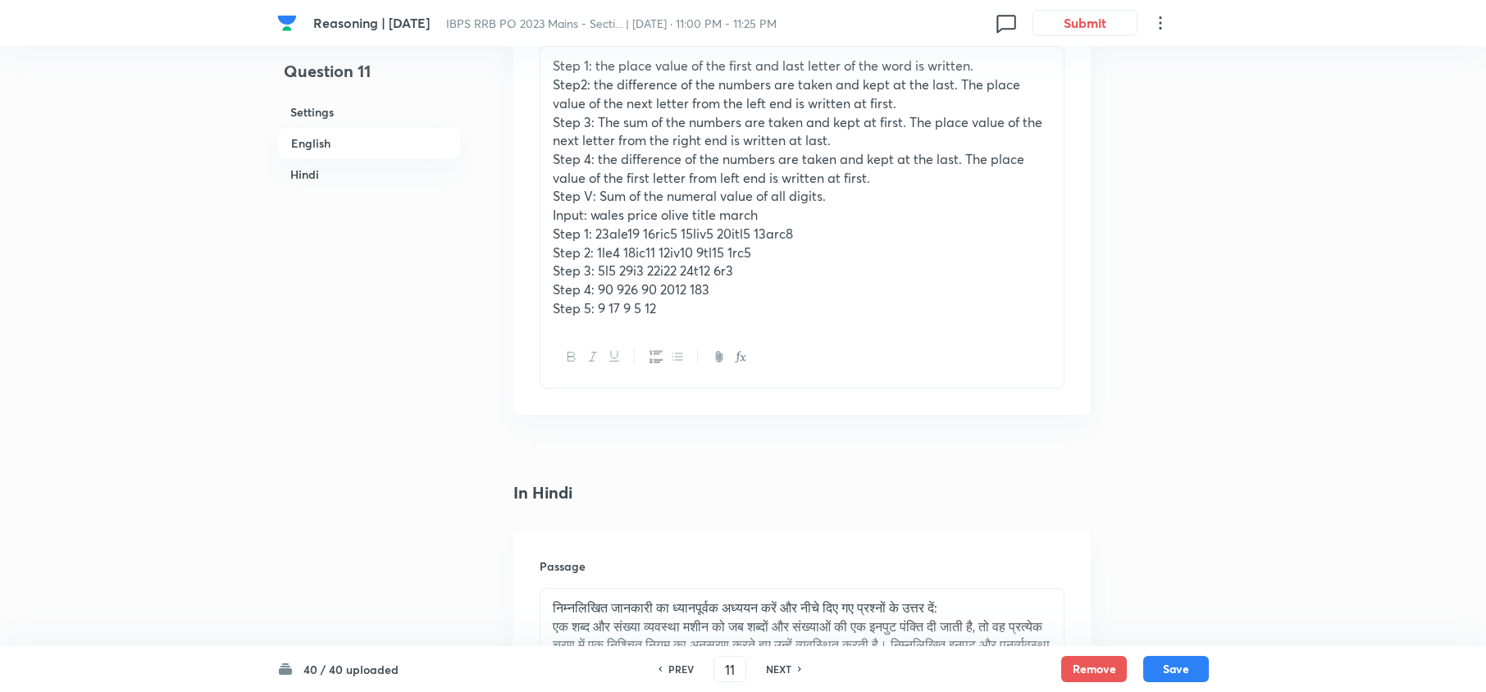
checkbox input "false"
checkbox input "true"
click at [771, 669] on h6 "NEXT" at bounding box center [778, 669] width 25 height 15
type input "12"
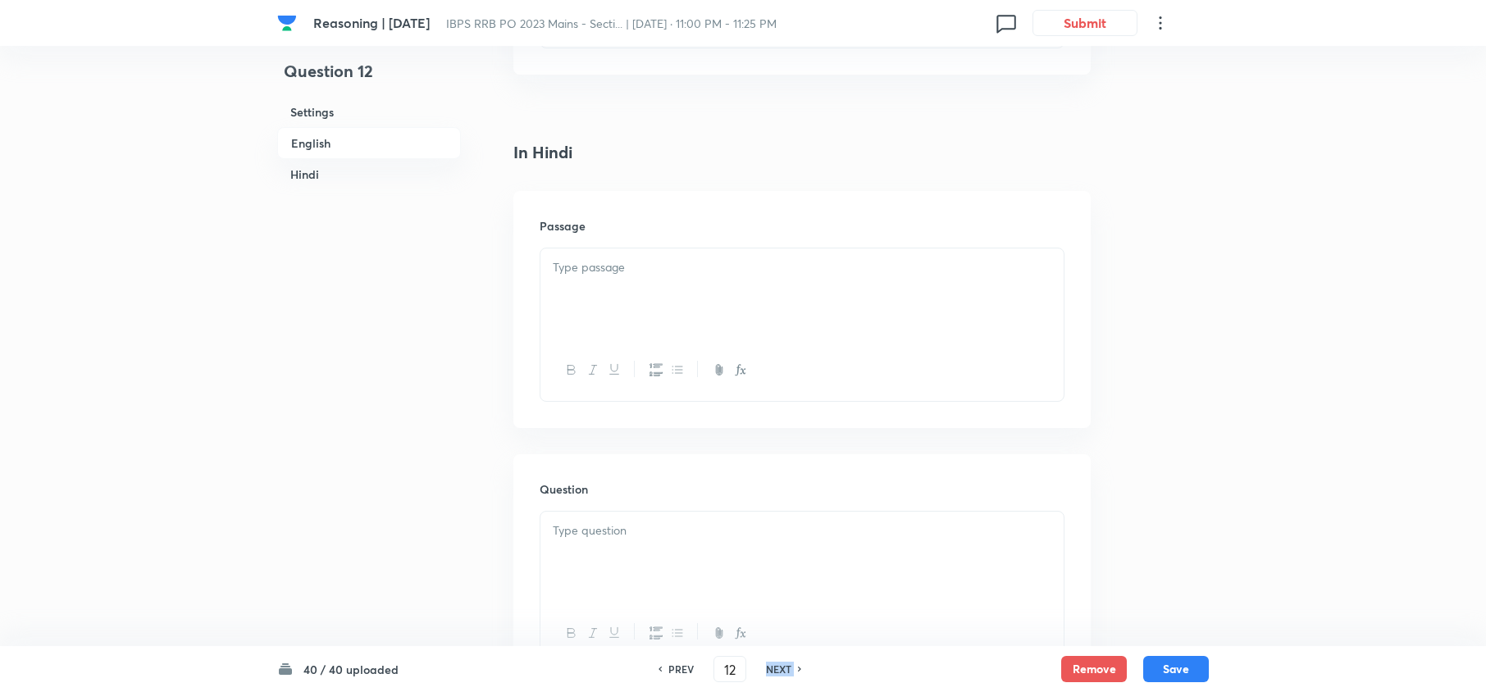
checkbox input "false"
checkbox input "true"
click at [771, 669] on h6 "NEXT" at bounding box center [778, 669] width 25 height 15
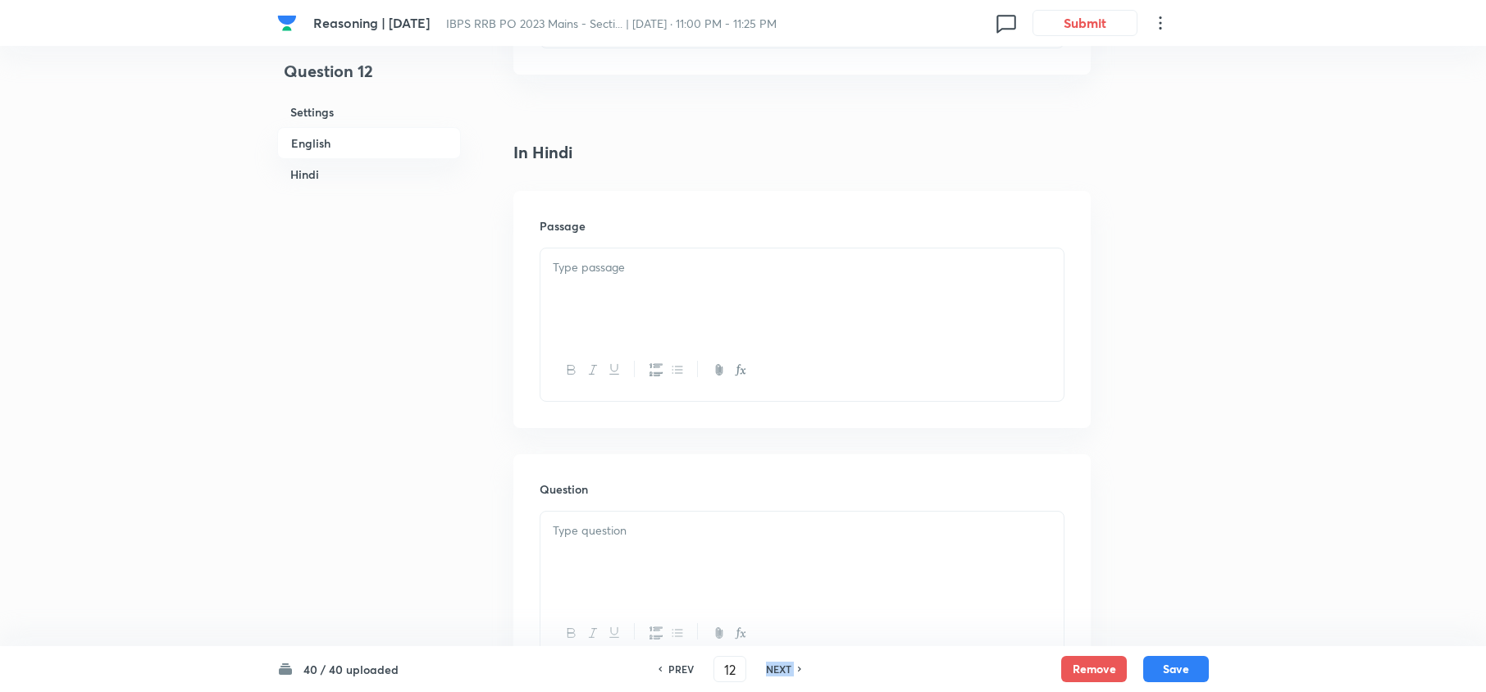
type input "13"
checkbox input "false"
checkbox input "true"
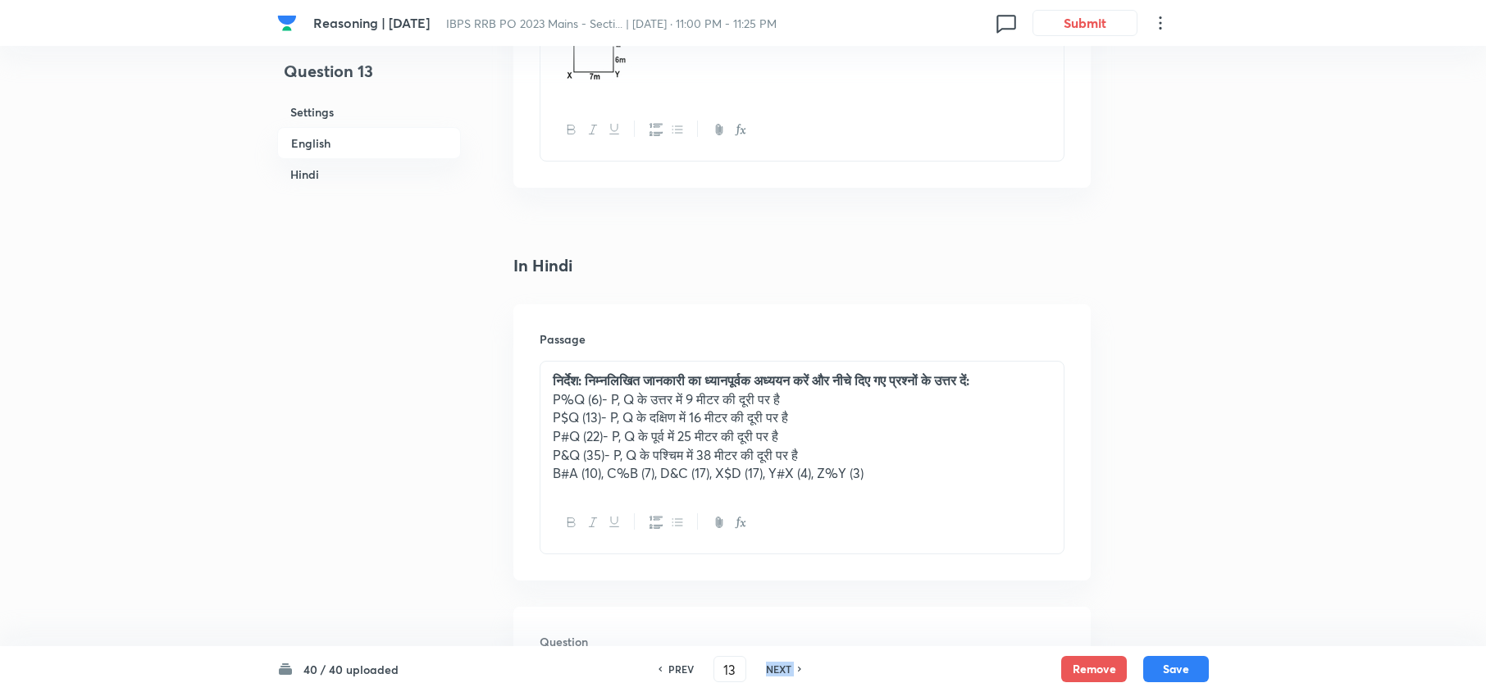
click at [771, 669] on h6 "NEXT" at bounding box center [778, 669] width 25 height 15
type input "14"
checkbox input "false"
checkbox input "true"
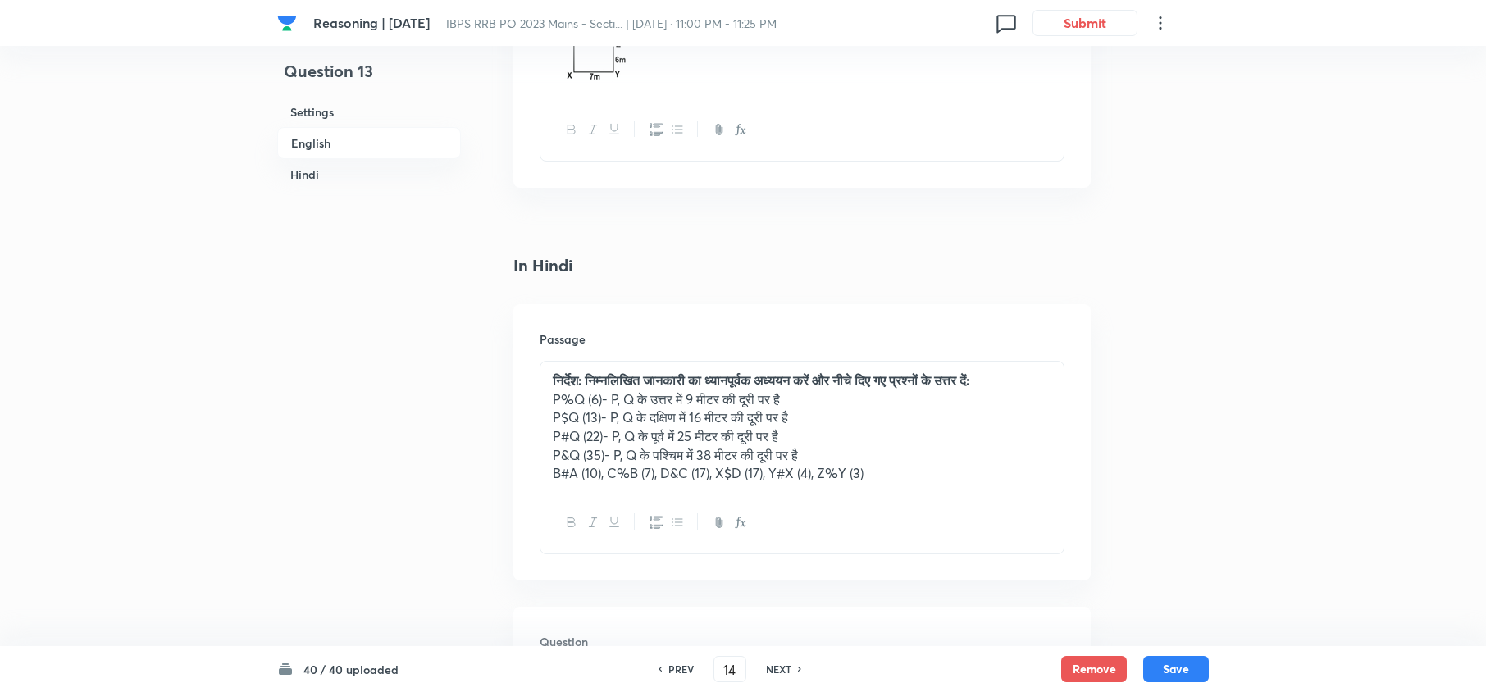
checkbox input "true"
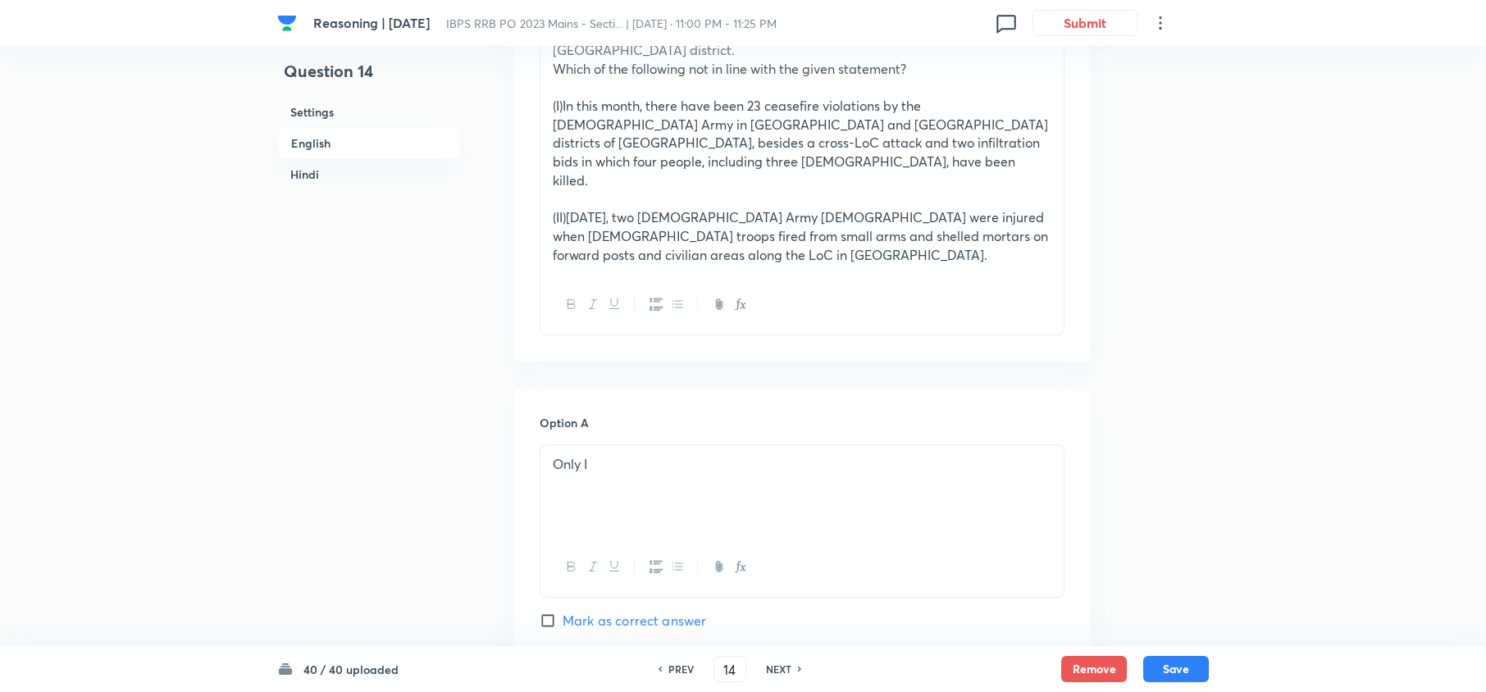
scroll to position [437, 0]
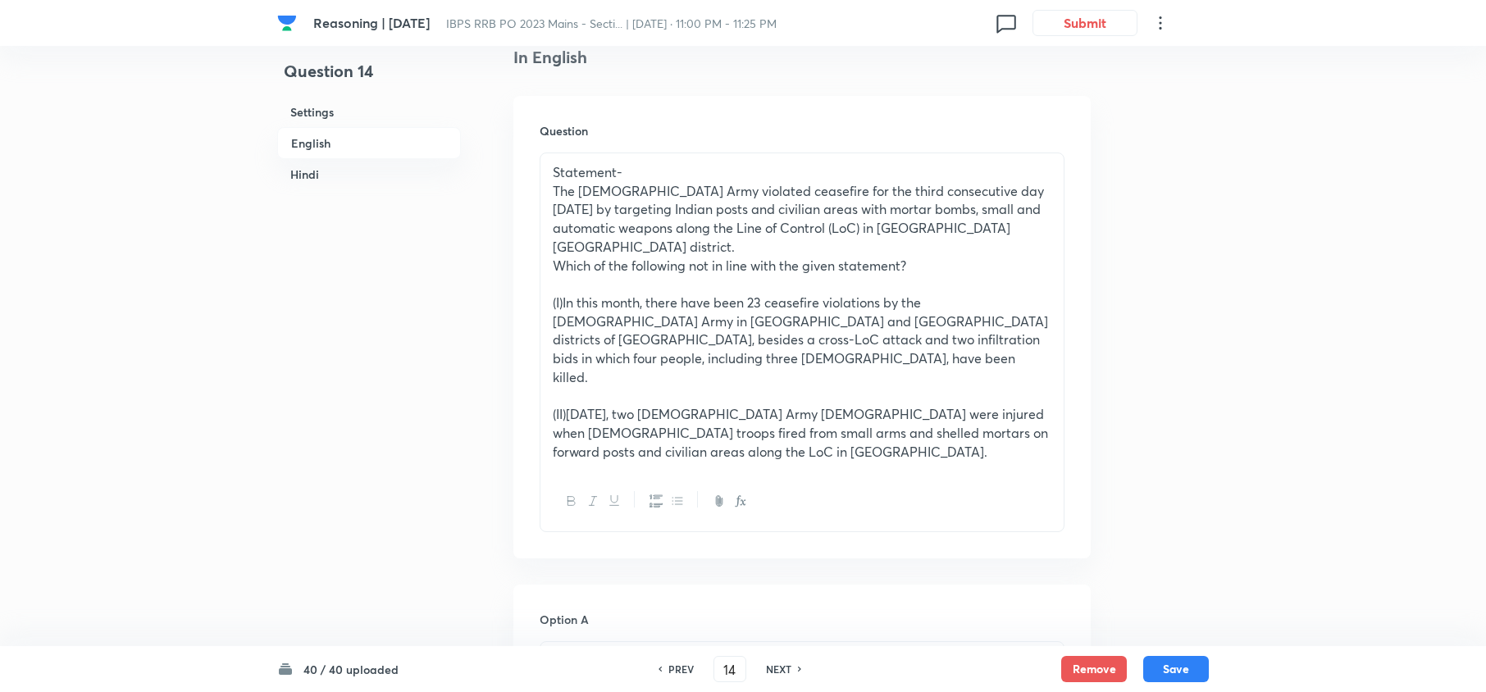
click at [771, 669] on h6 "NEXT" at bounding box center [778, 669] width 25 height 15
type input "15"
checkbox input "false"
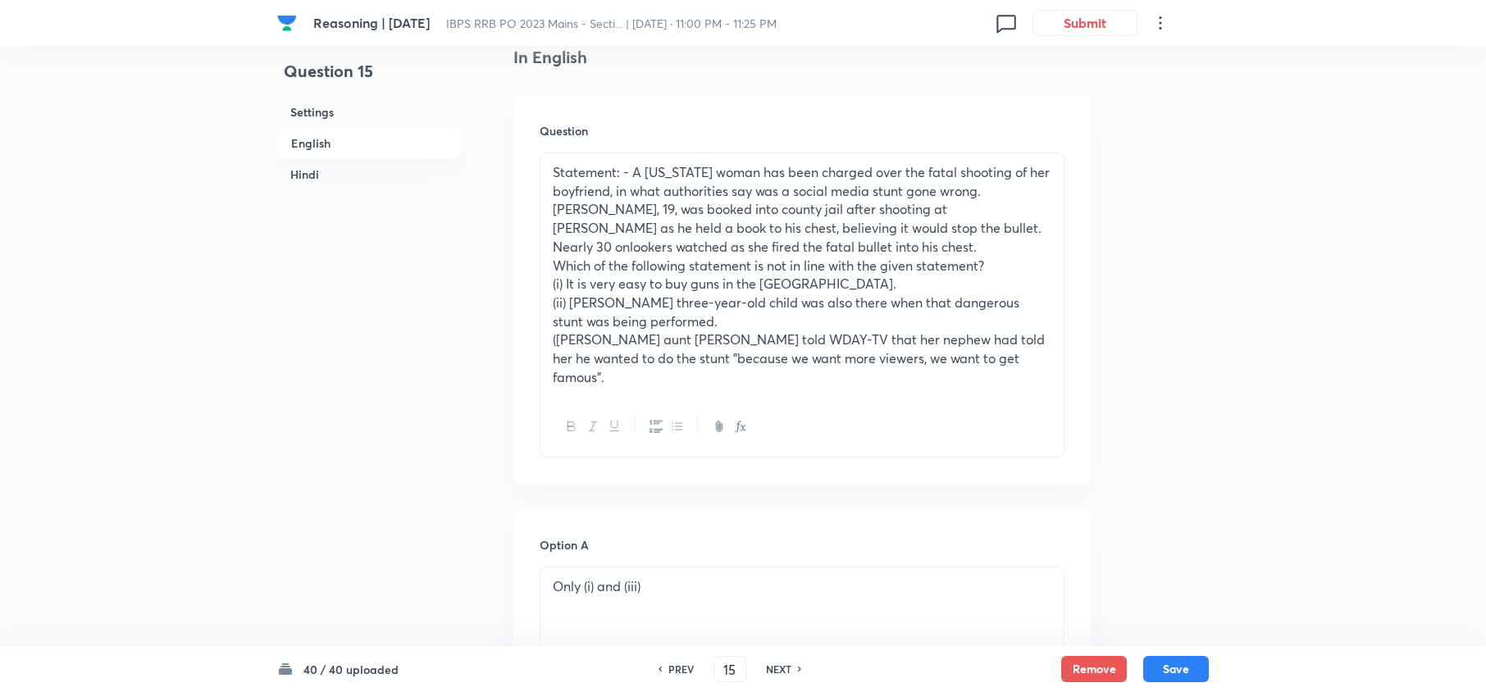
checkbox input "true"
click at [771, 669] on h6 "NEXT" at bounding box center [778, 669] width 25 height 15
type input "16"
checkbox input "false"
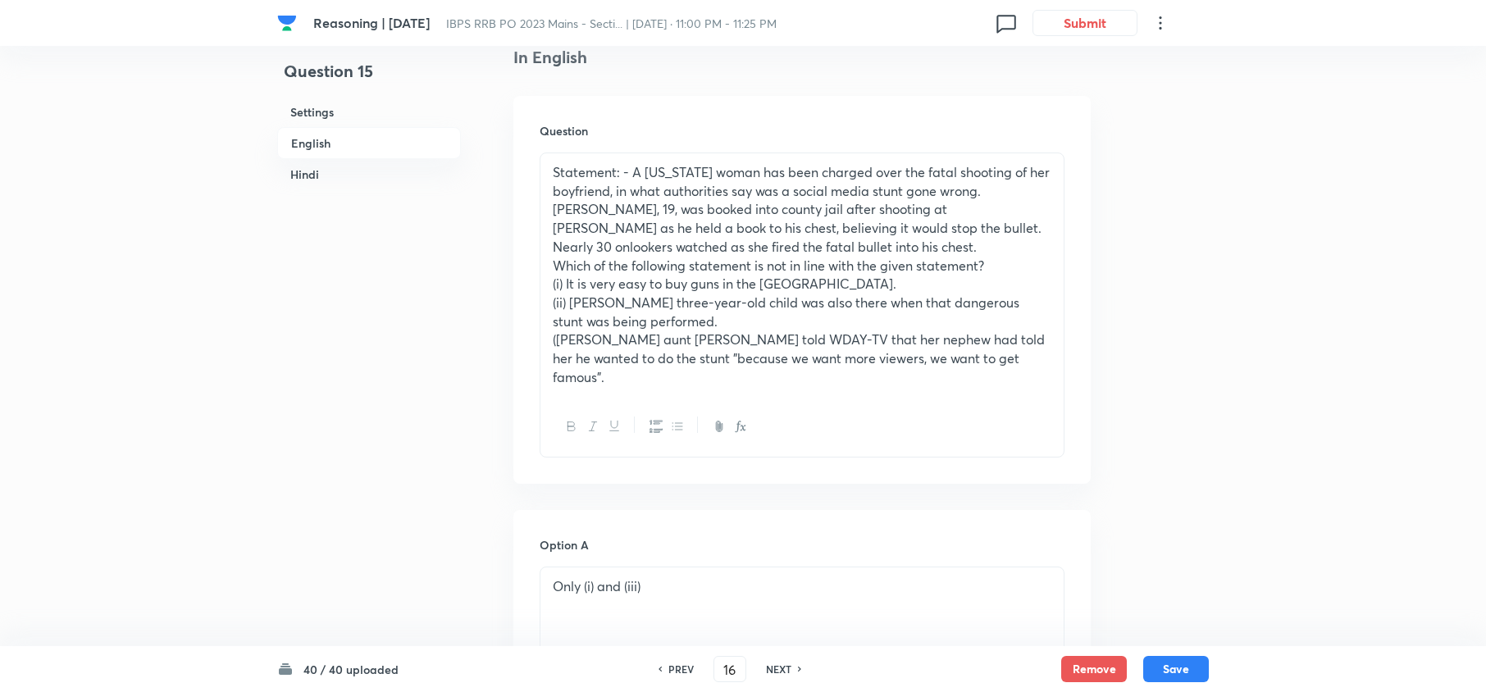
checkbox input "false"
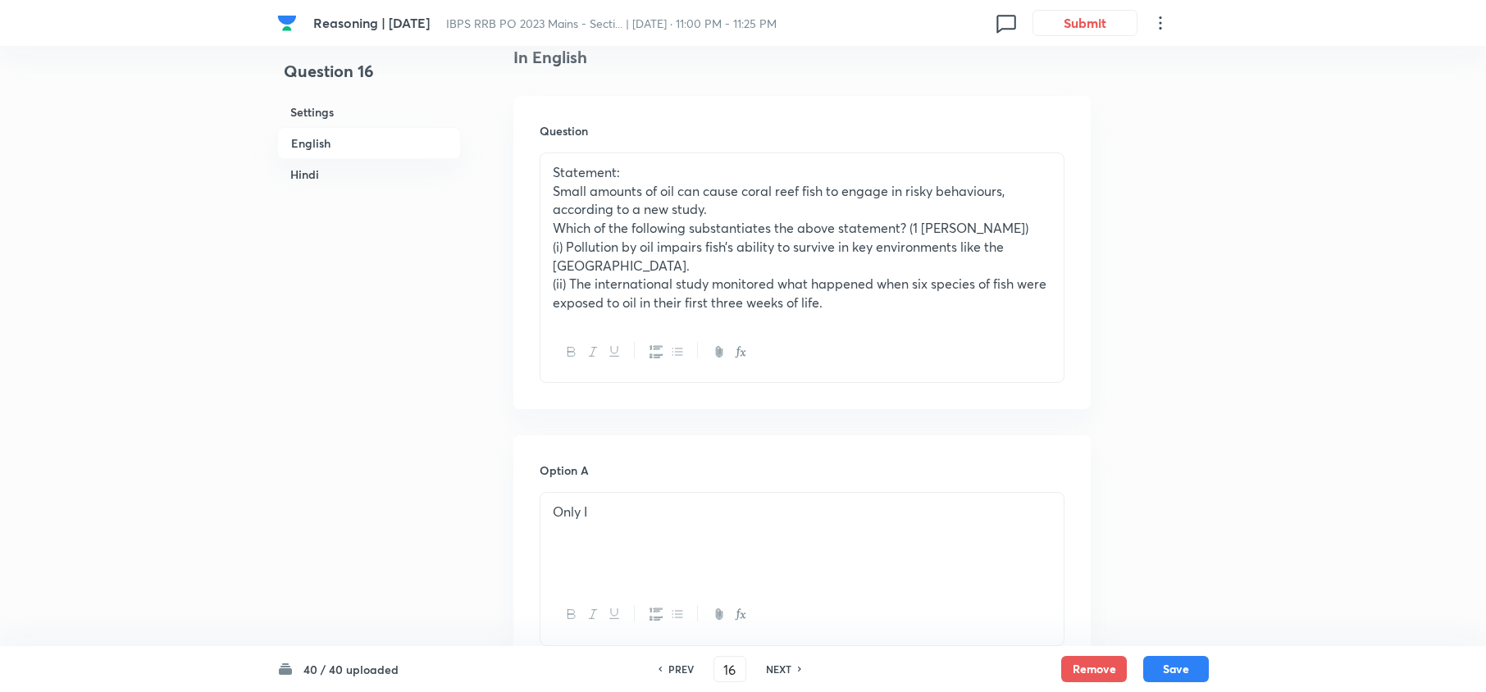
checkbox input "true"
click at [771, 669] on h6 "NEXT" at bounding box center [778, 669] width 25 height 15
type input "17"
checkbox input "false"
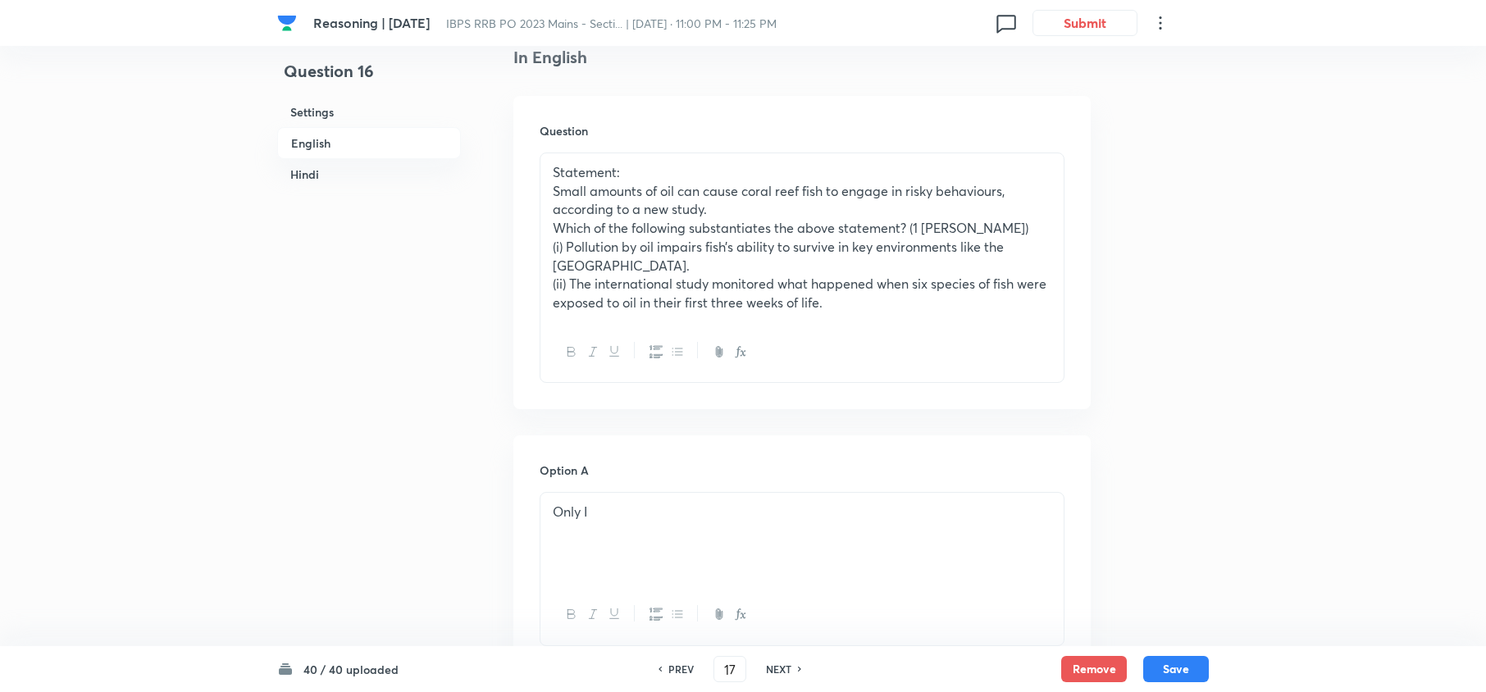
checkbox input "false"
checkbox input "true"
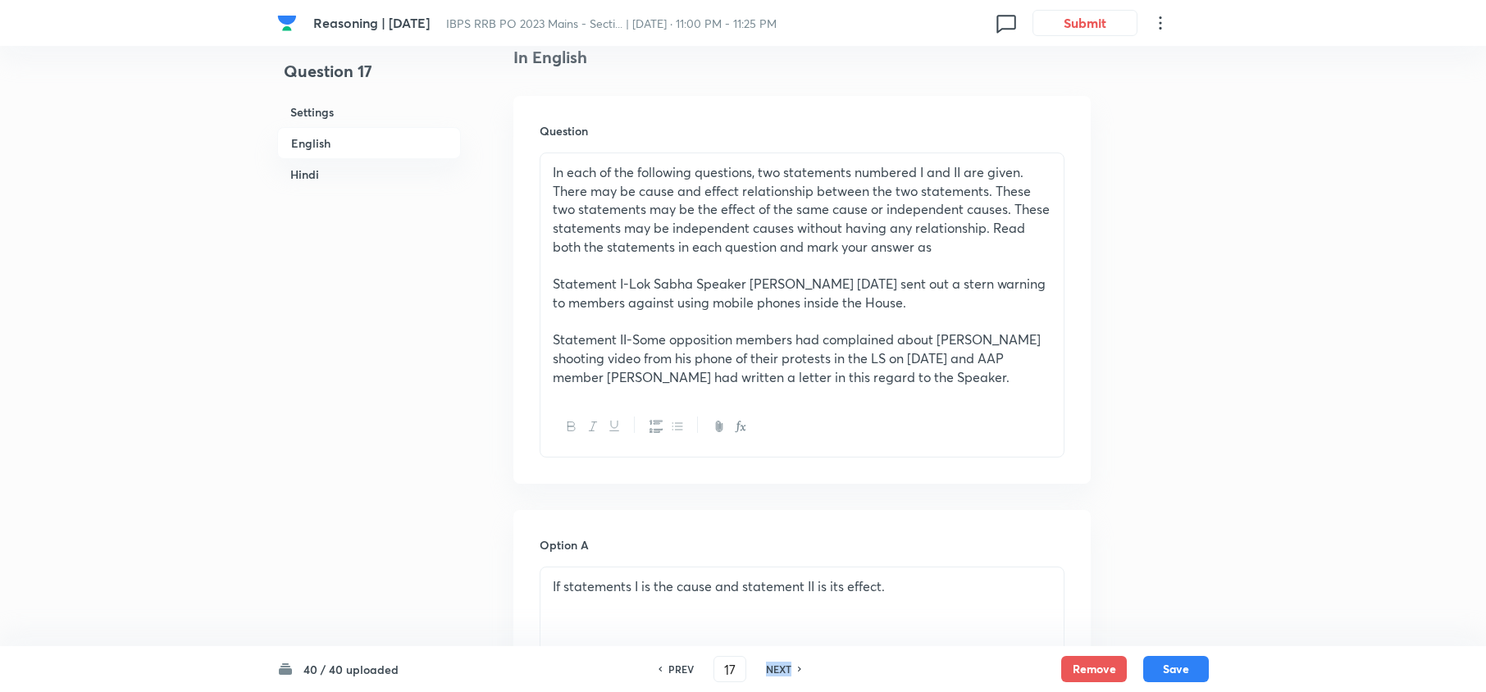
click at [771, 669] on h6 "NEXT" at bounding box center [778, 669] width 25 height 15
type input "18"
checkbox input "false"
checkbox input "true"
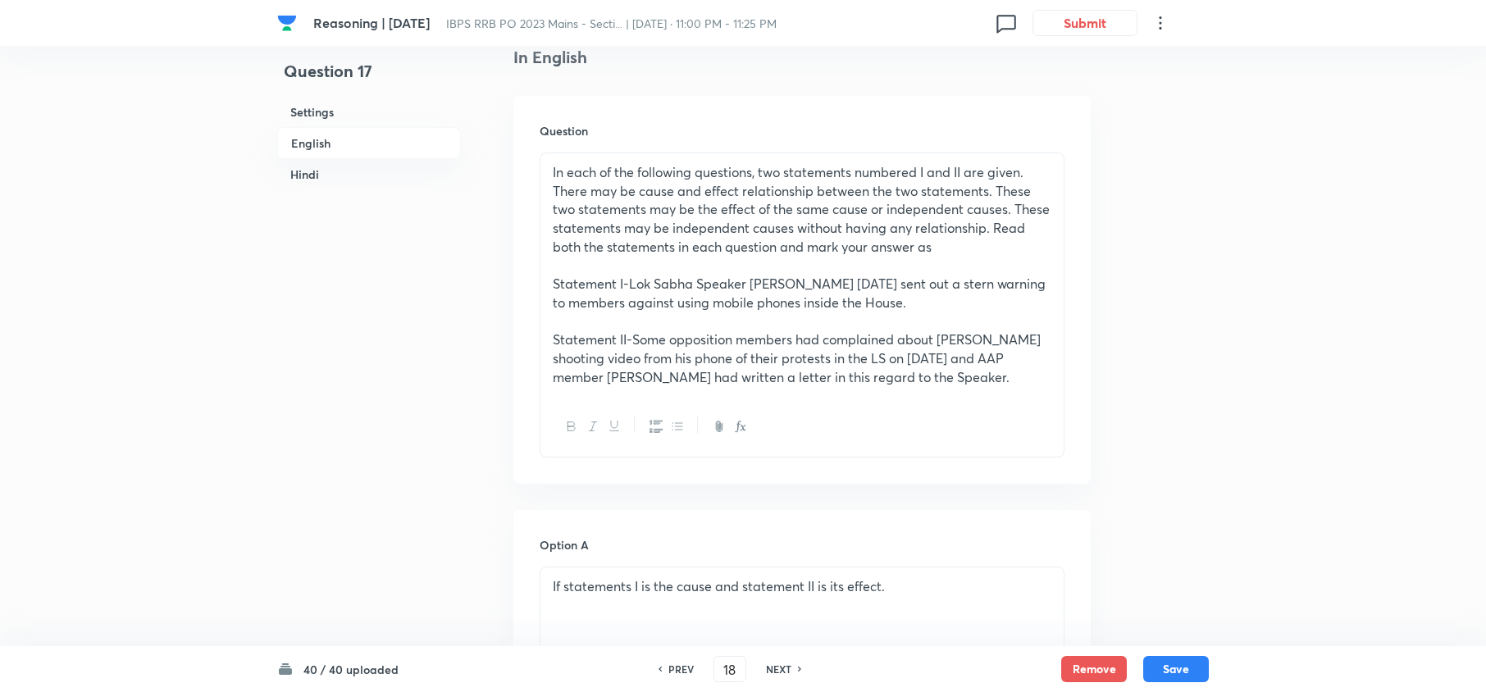
checkbox input "true"
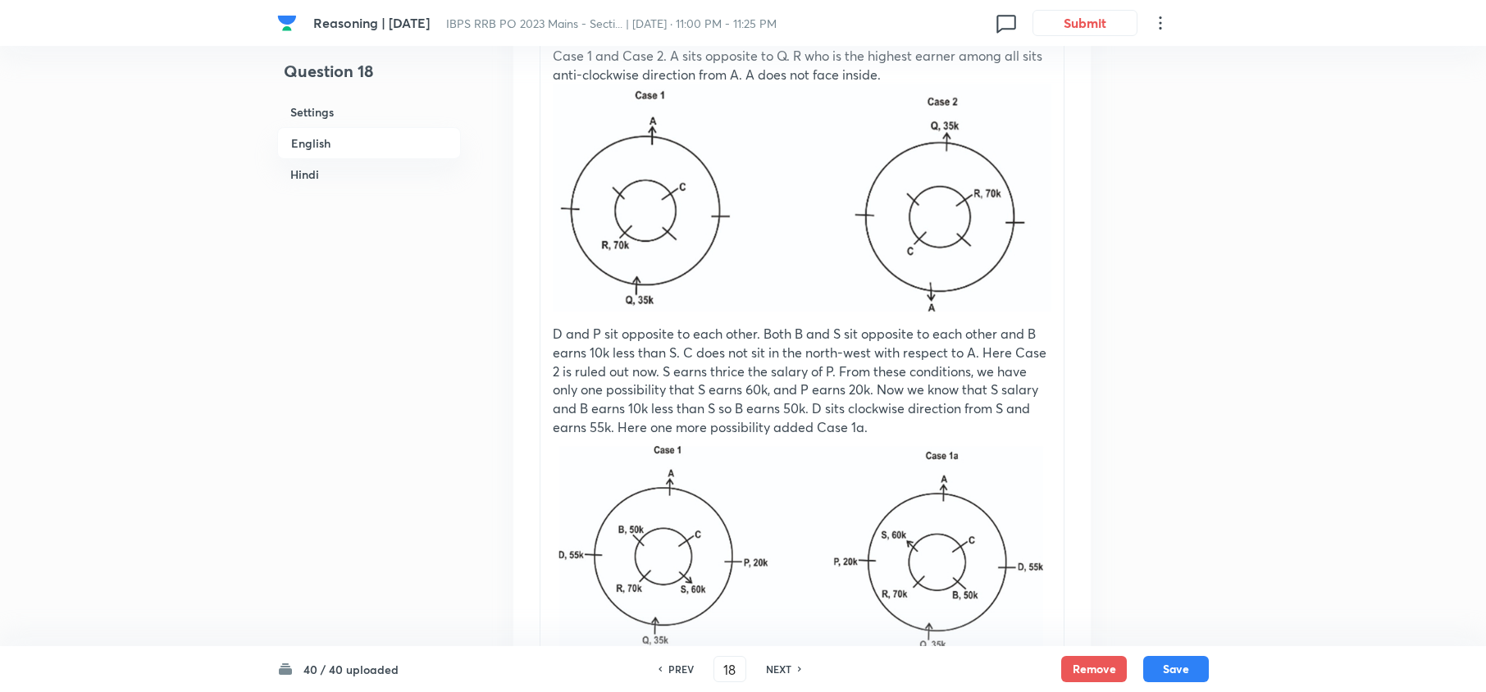
scroll to position [3170, 0]
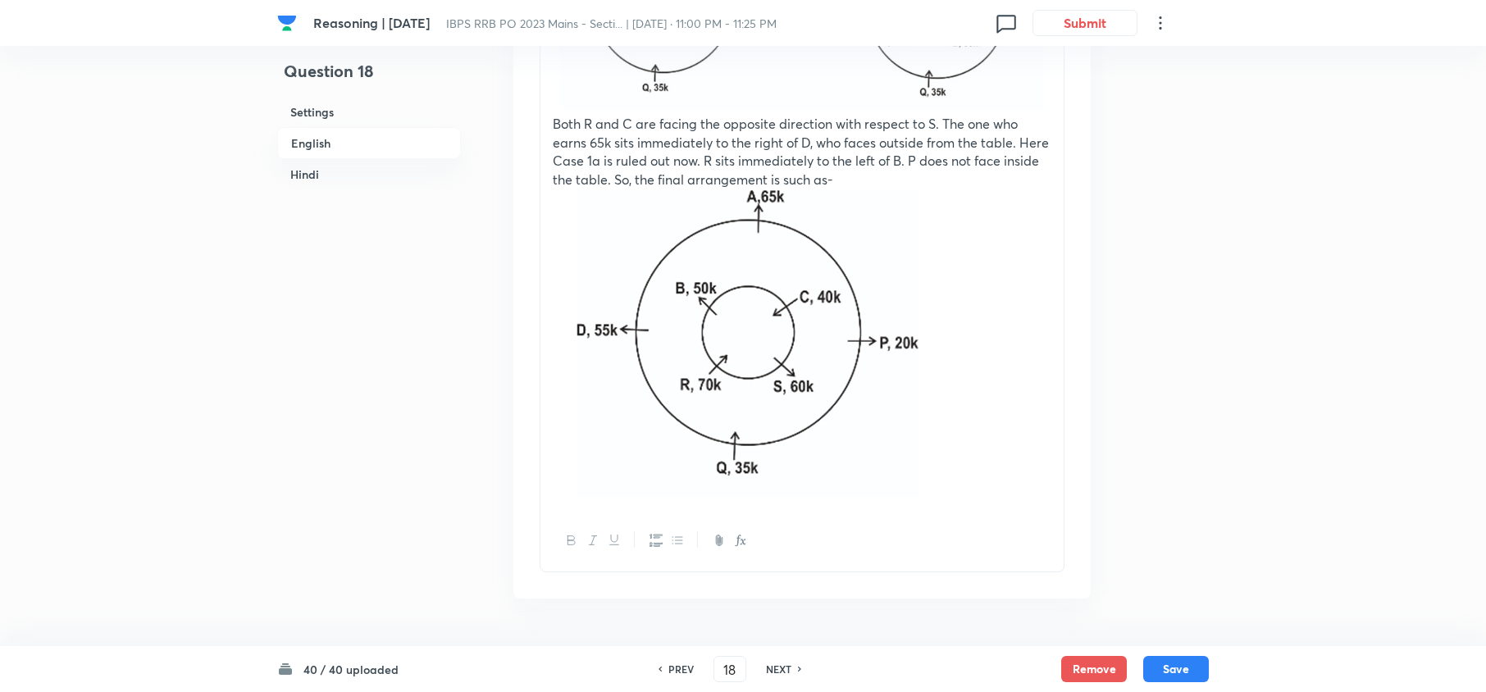
click at [771, 669] on h6 "NEXT" at bounding box center [778, 669] width 25 height 15
type input "19"
checkbox input "false"
checkbox input "true"
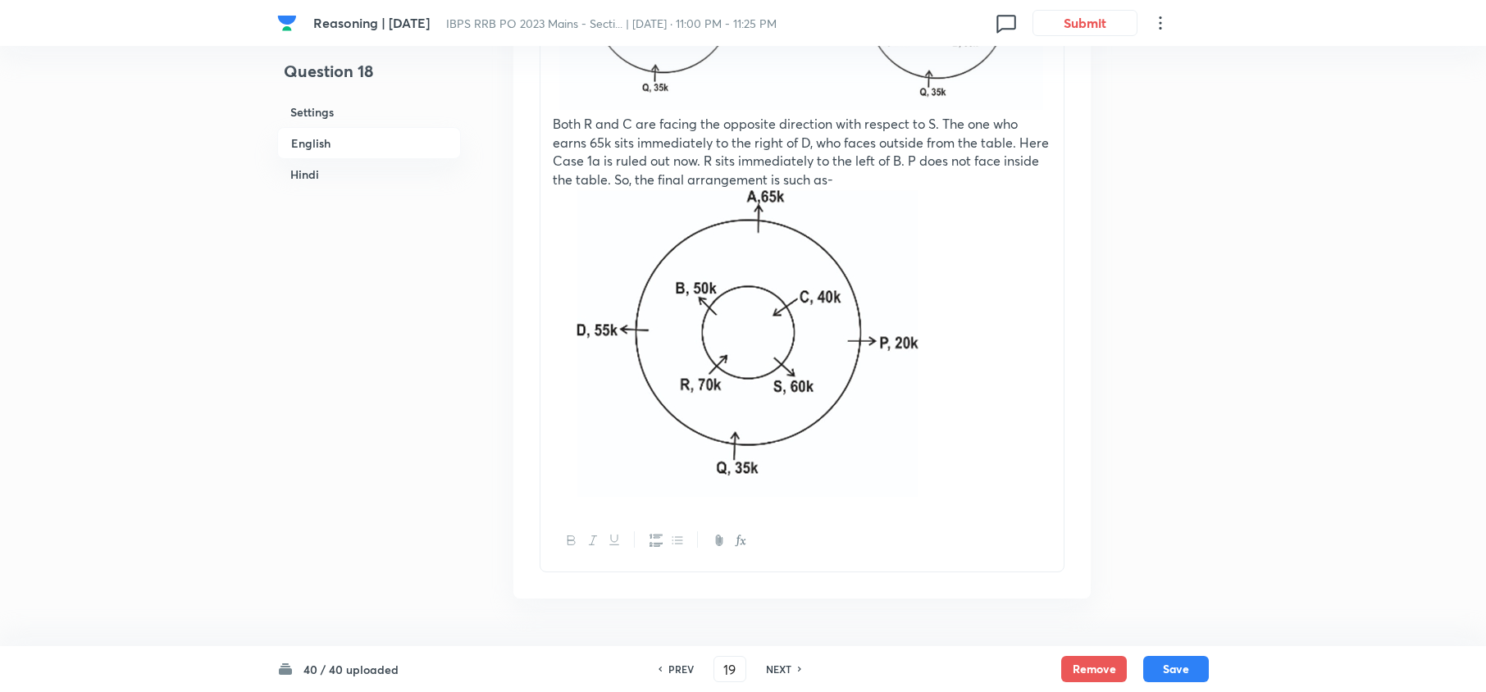
checkbox input "true"
click at [771, 669] on h6 "NEXT" at bounding box center [778, 669] width 25 height 15
type input "20"
checkbox input "false"
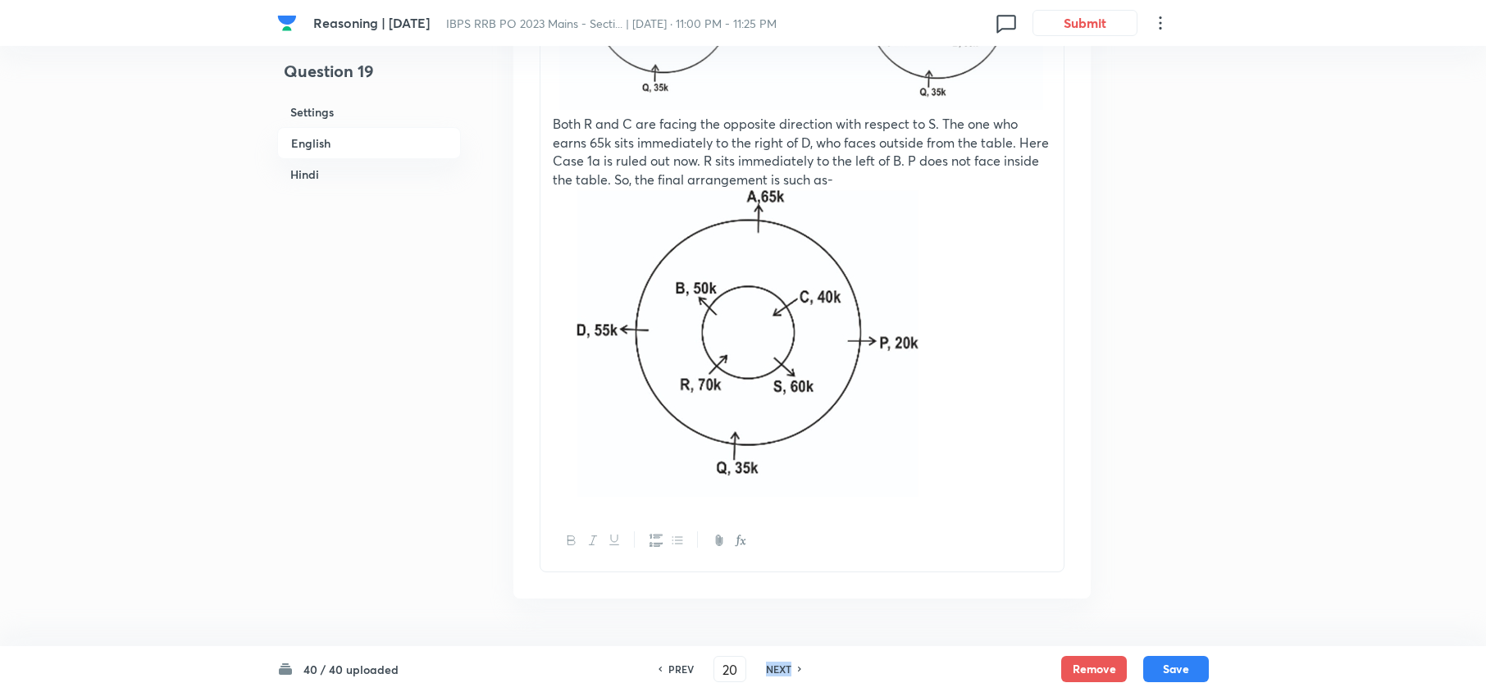
checkbox input "true"
click at [771, 669] on h6 "NEXT" at bounding box center [778, 669] width 25 height 15
type input "21"
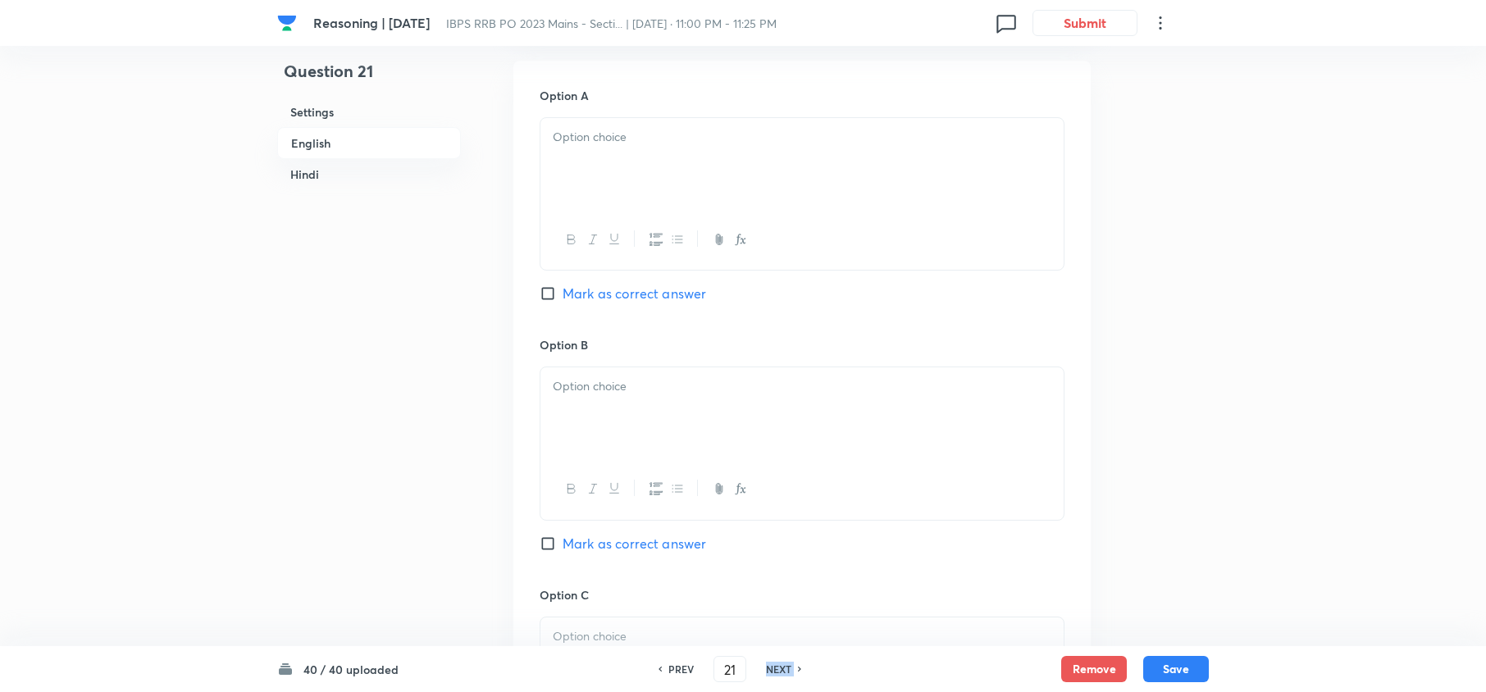
checkbox input "false"
checkbox input "true"
click at [771, 669] on h6 "NEXT" at bounding box center [778, 669] width 25 height 15
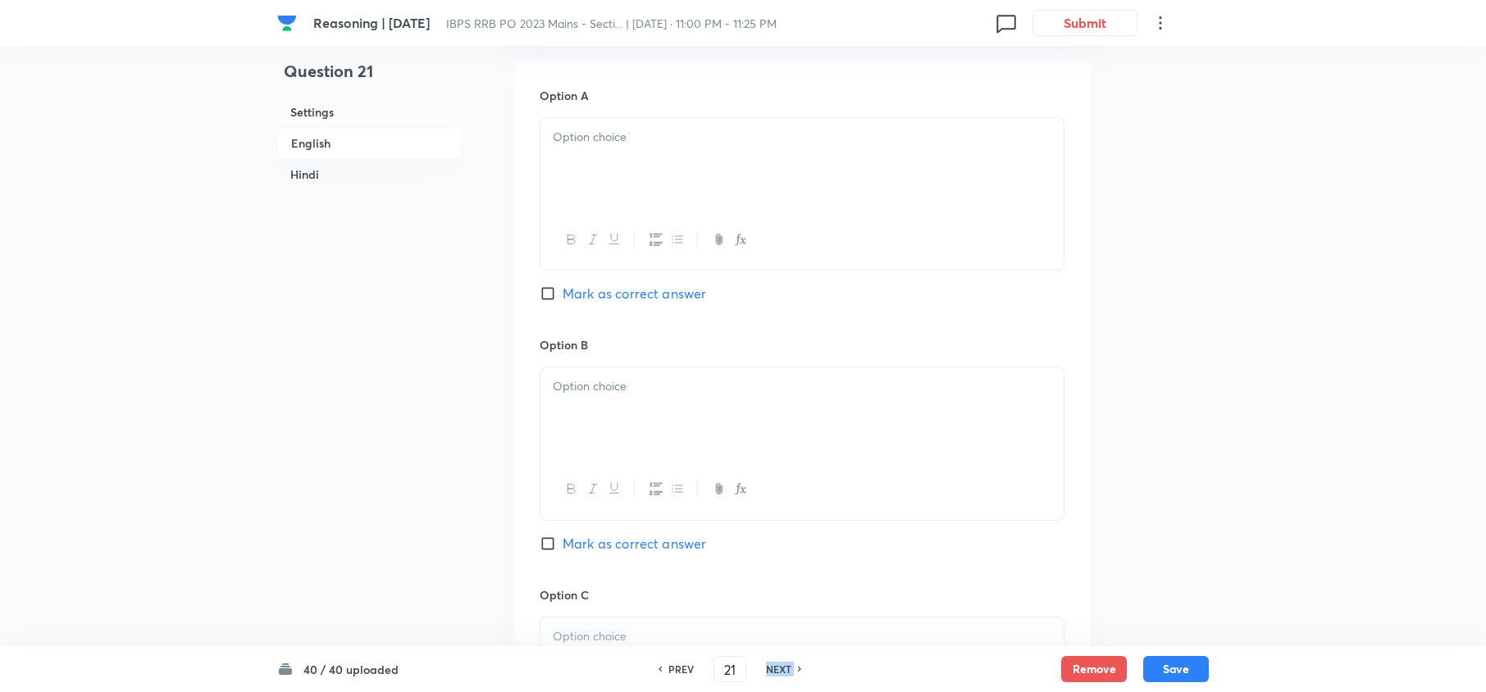
type input "22"
checkbox input "false"
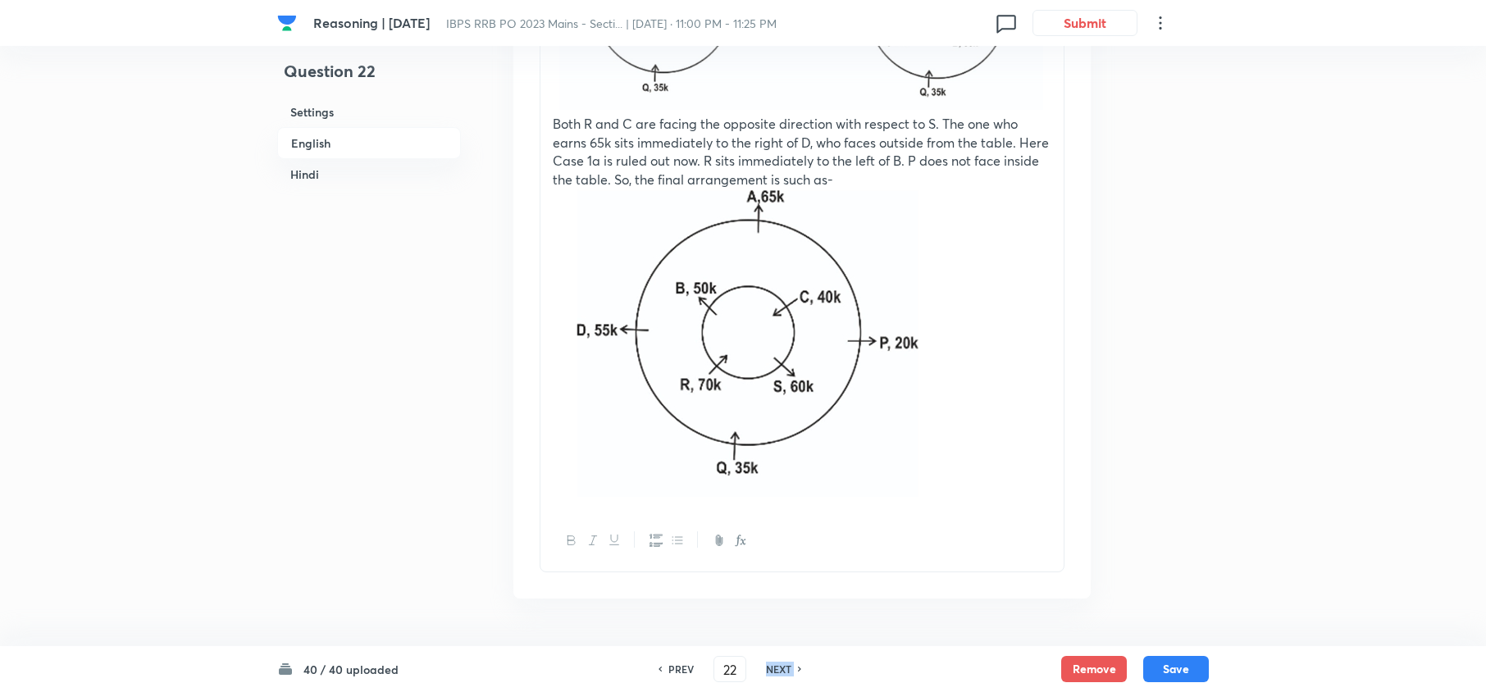
checkbox input "true"
click at [771, 669] on h6 "NEXT" at bounding box center [778, 669] width 25 height 15
type input "23"
checkbox input "false"
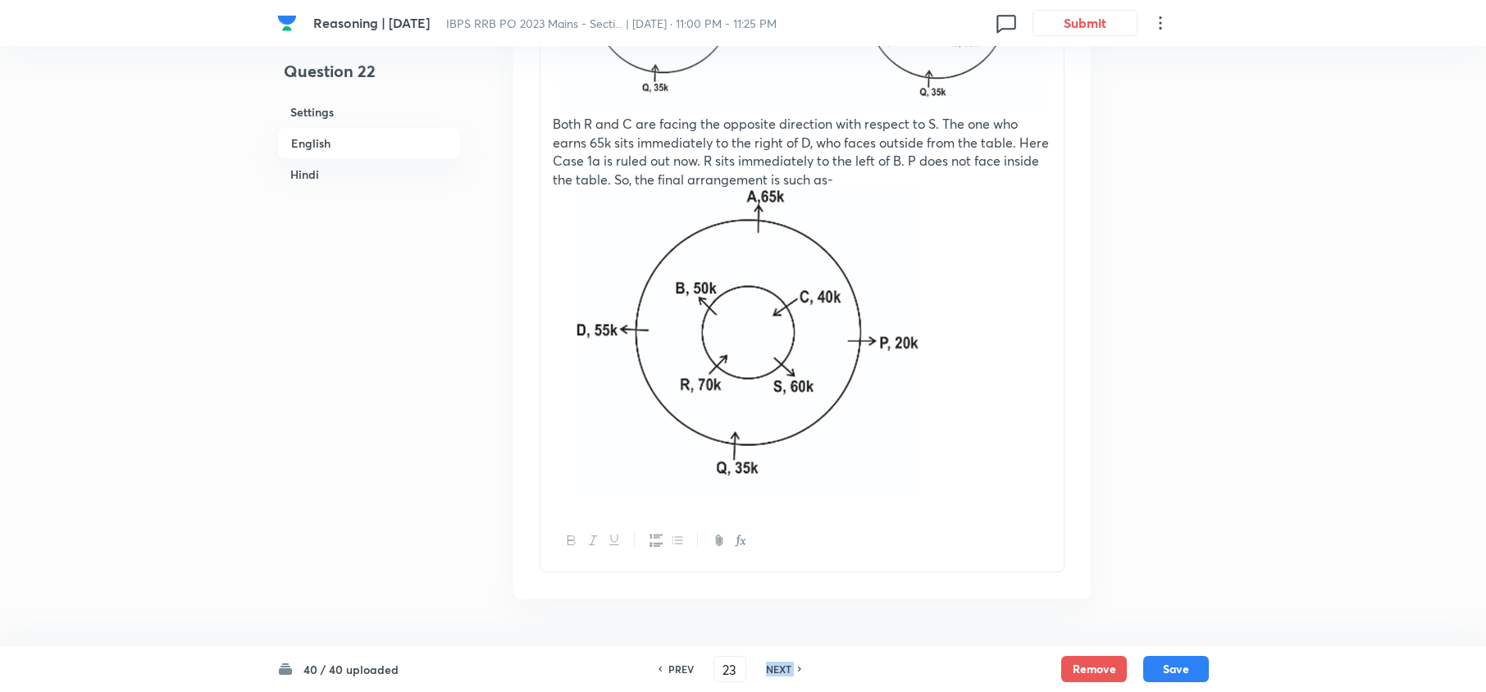
checkbox input "false"
checkbox input "true"
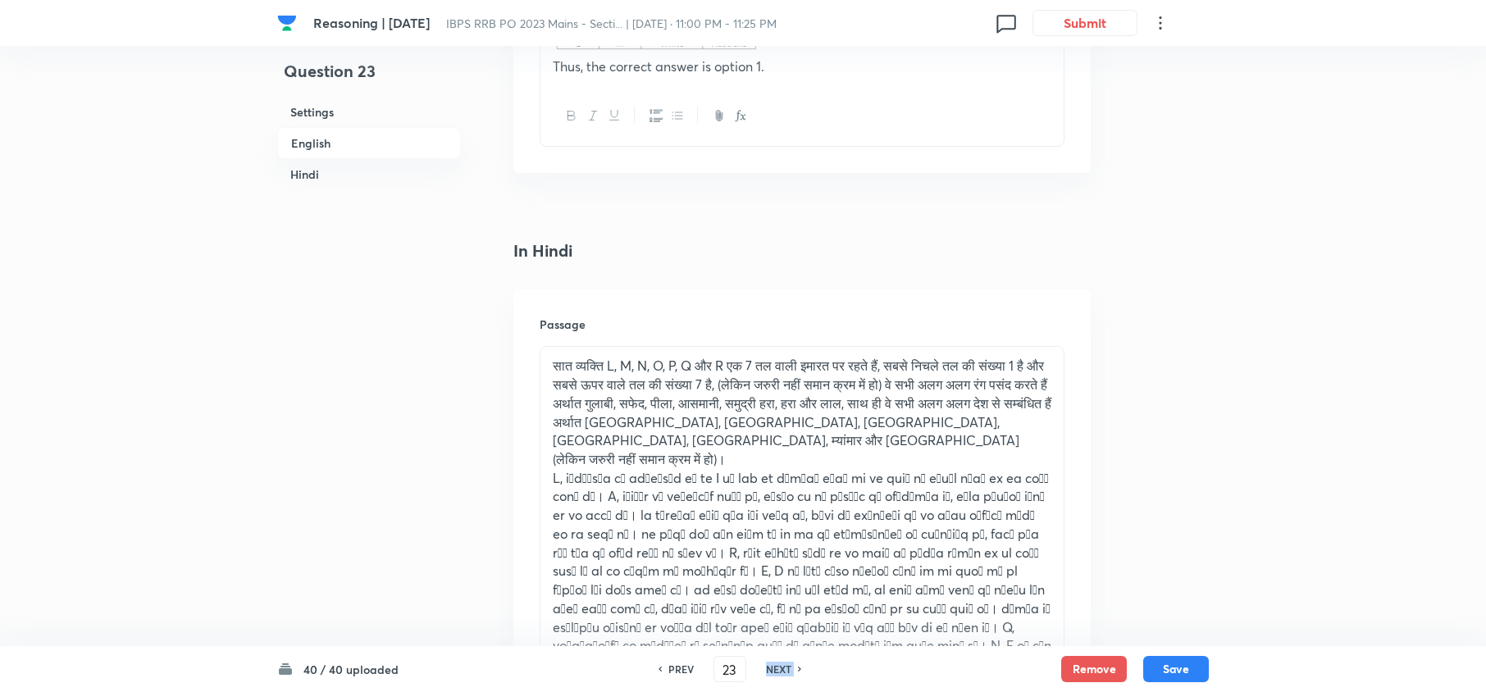
click at [771, 669] on h6 "NEXT" at bounding box center [778, 669] width 25 height 15
type input "24"
checkbox input "false"
checkbox input "true"
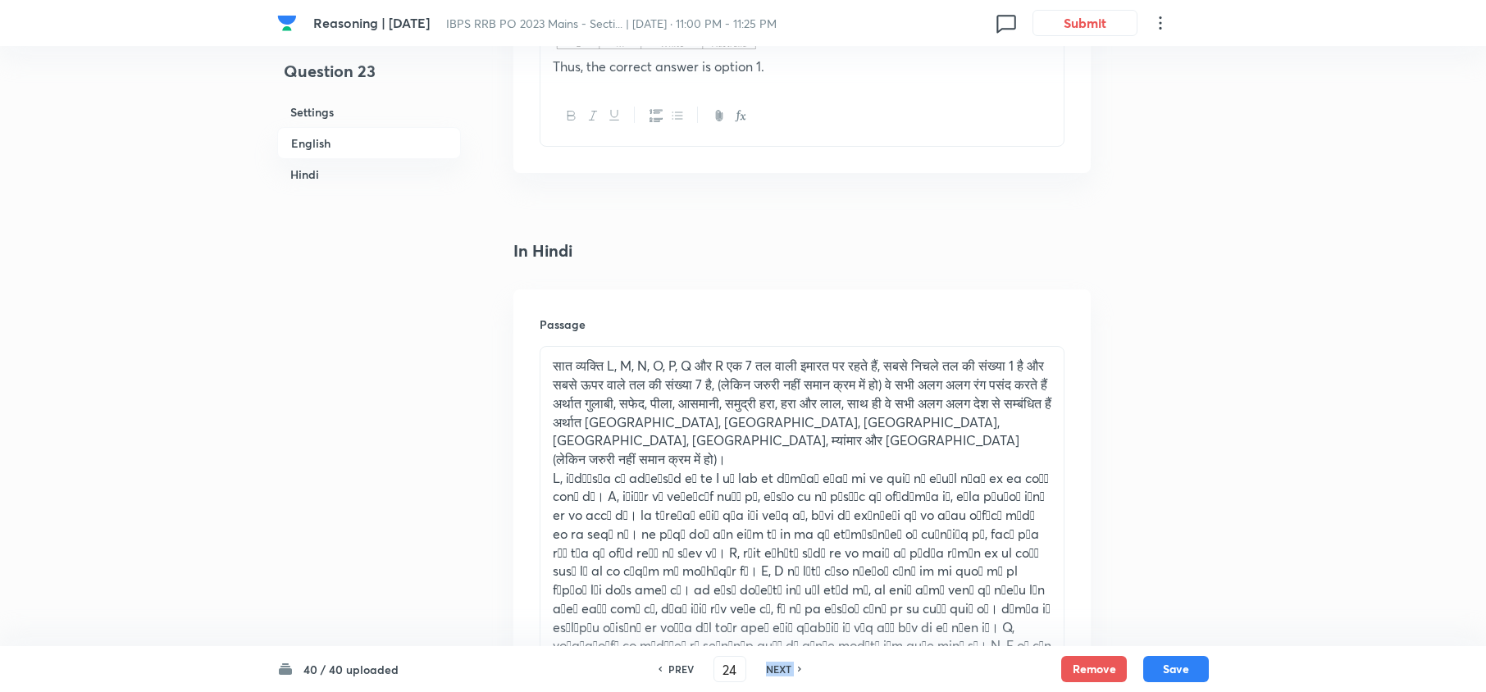
checkbox input "true"
click at [771, 669] on h6 "NEXT" at bounding box center [778, 669] width 25 height 15
type input "25"
checkbox input "false"
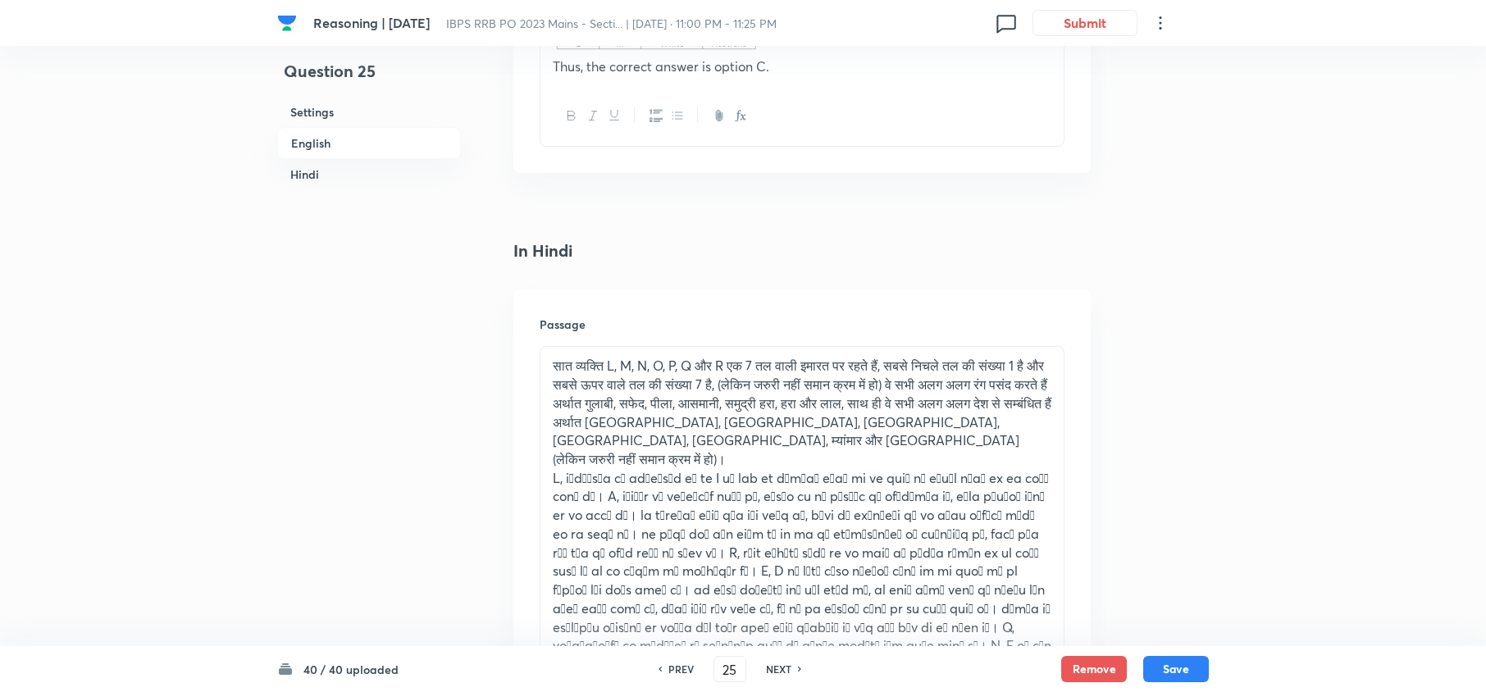
checkbox input "true"
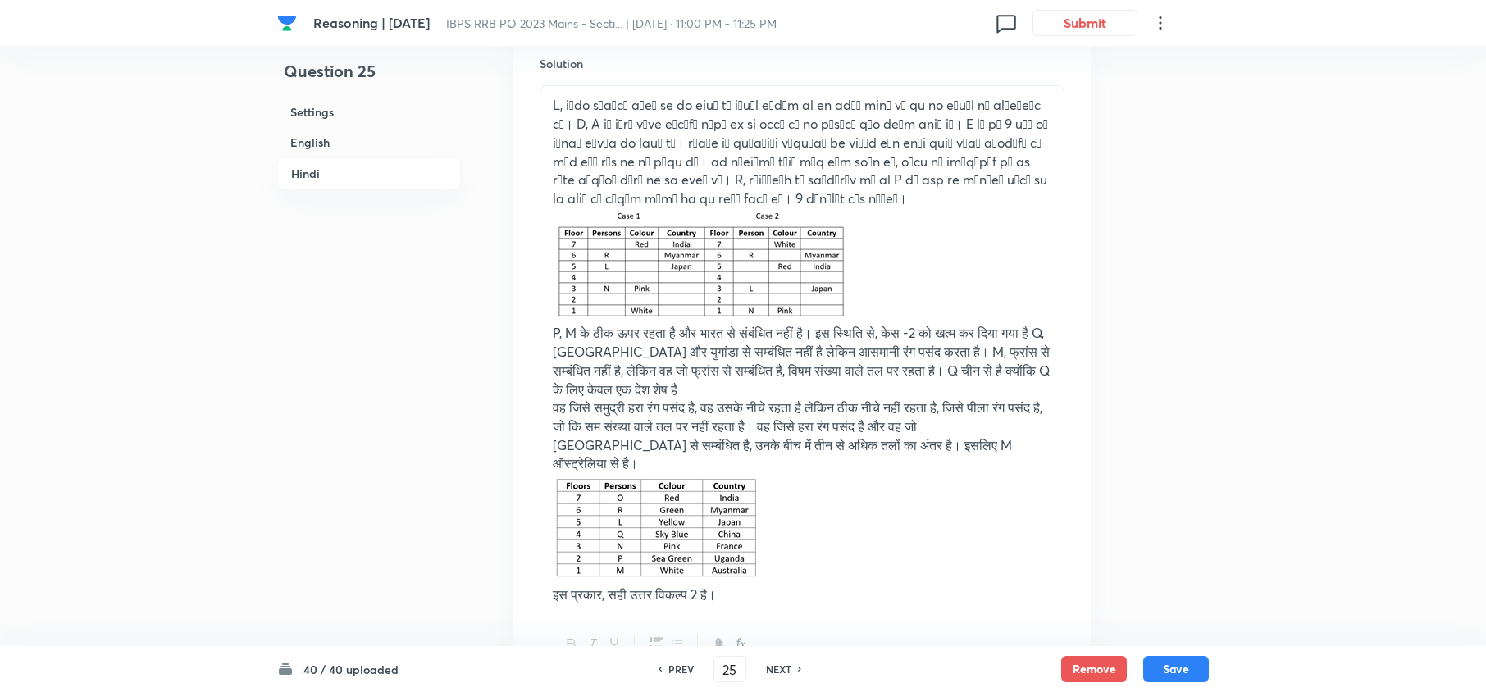
scroll to position [5510, 0]
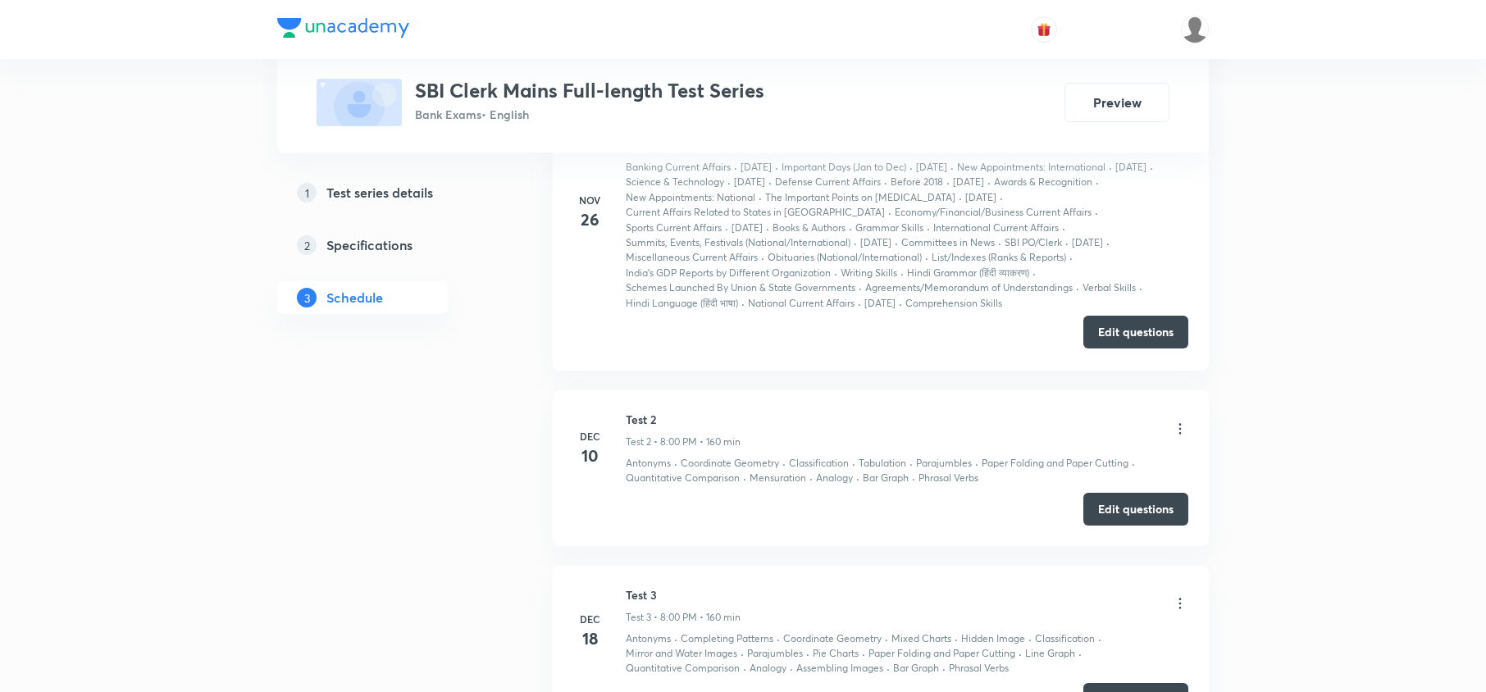
click at [1112, 328] on button "Edit questions" at bounding box center [1135, 332] width 105 height 33
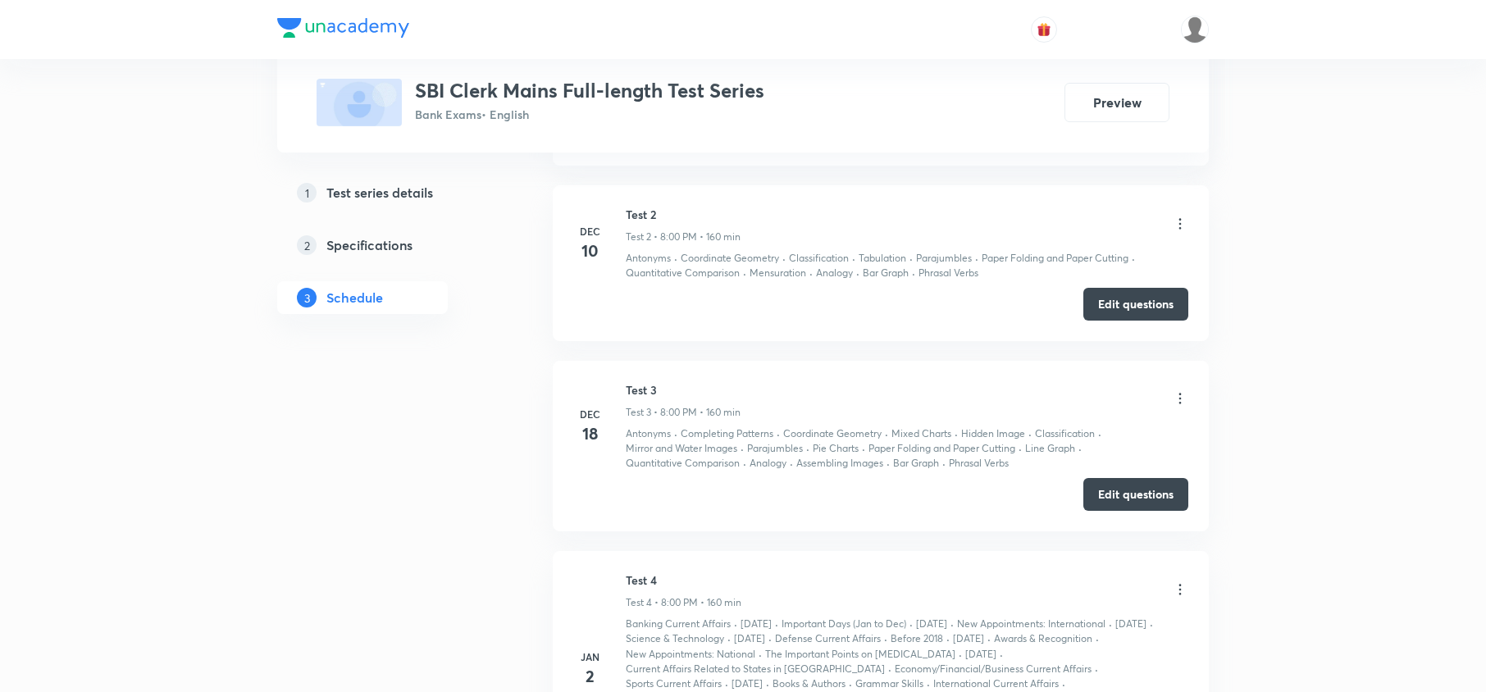
scroll to position [1093, 0]
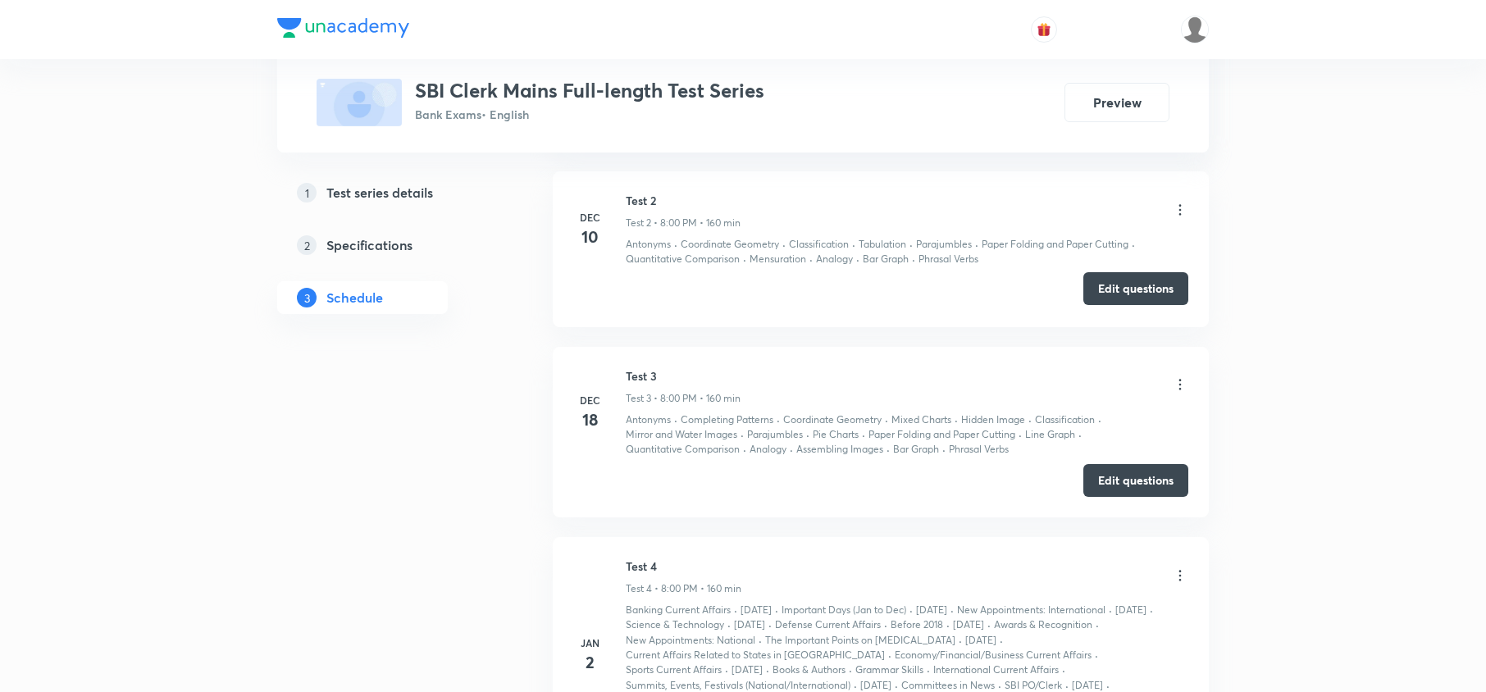
click at [1155, 287] on button "Edit questions" at bounding box center [1135, 288] width 105 height 33
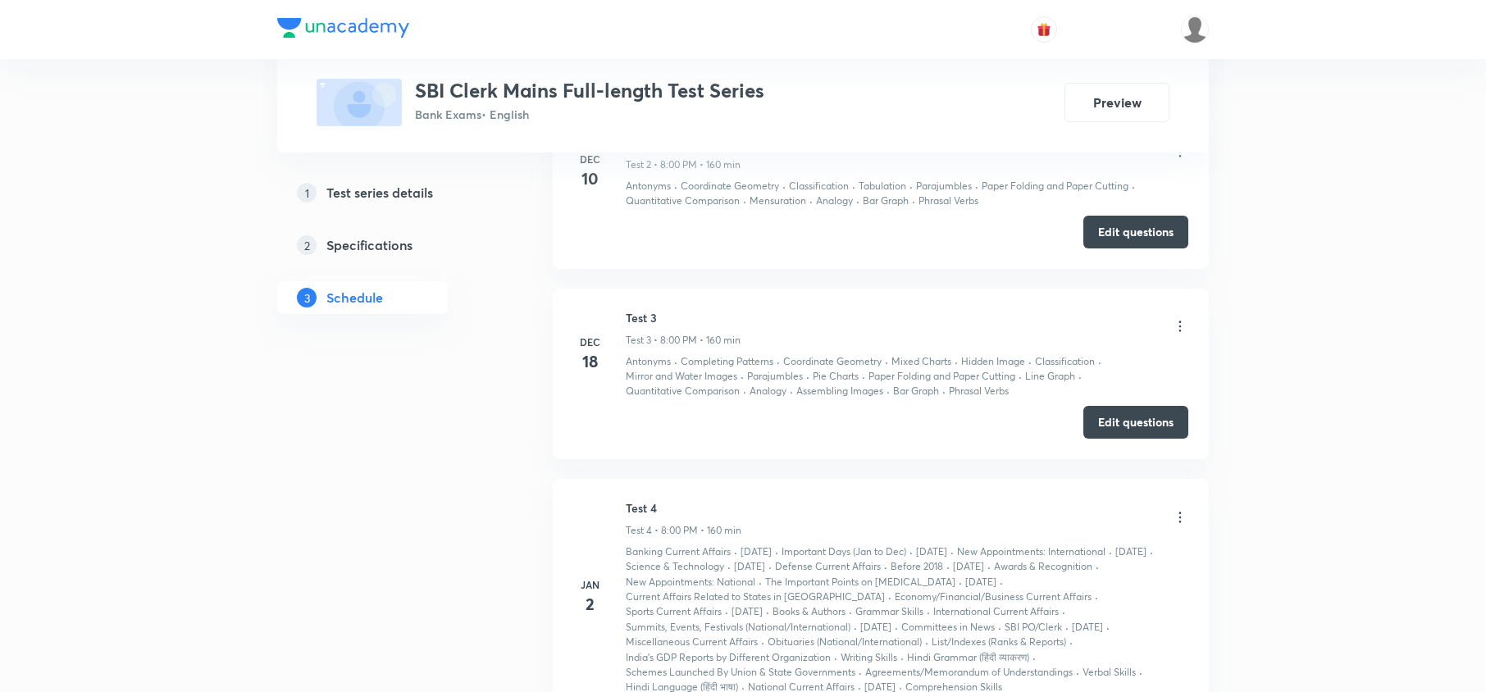
scroll to position [1312, 0]
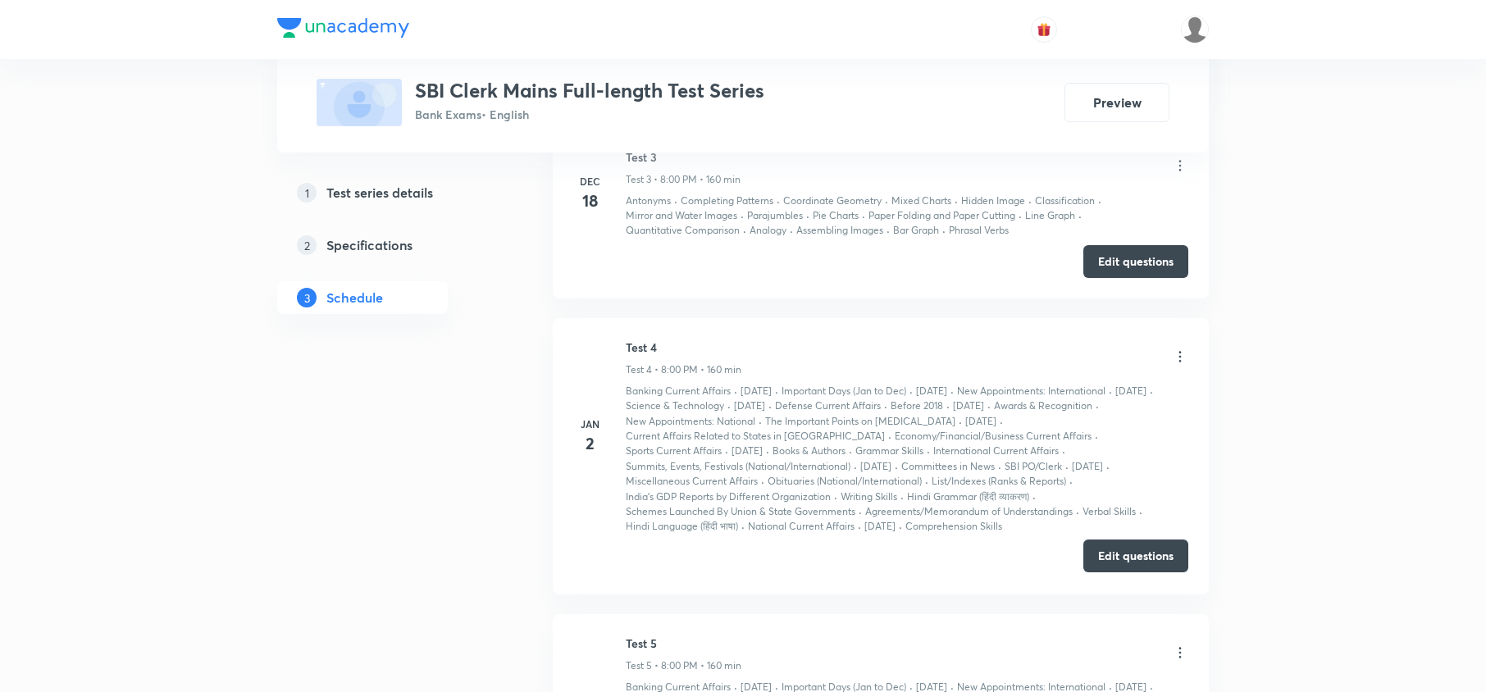
click at [1102, 540] on button "Edit questions" at bounding box center [1135, 556] width 105 height 33
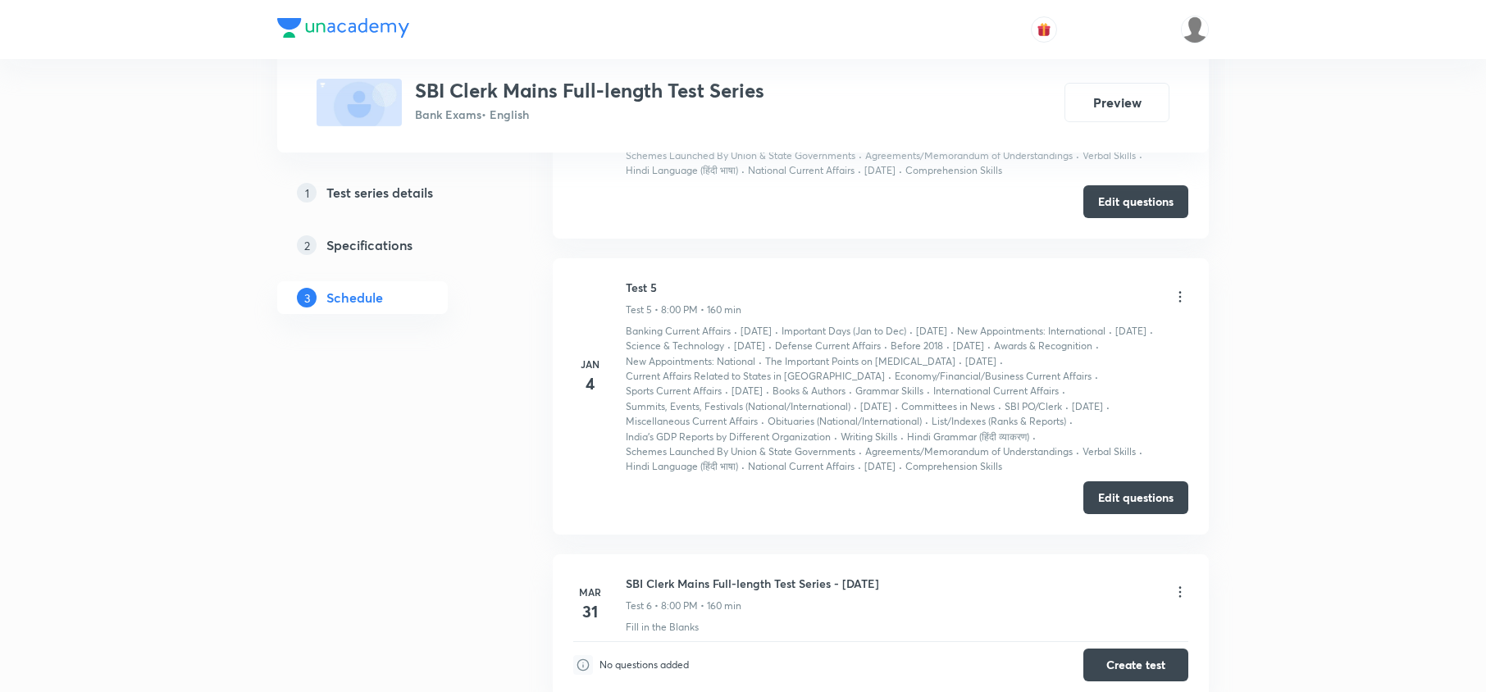
scroll to position [1792, 0]
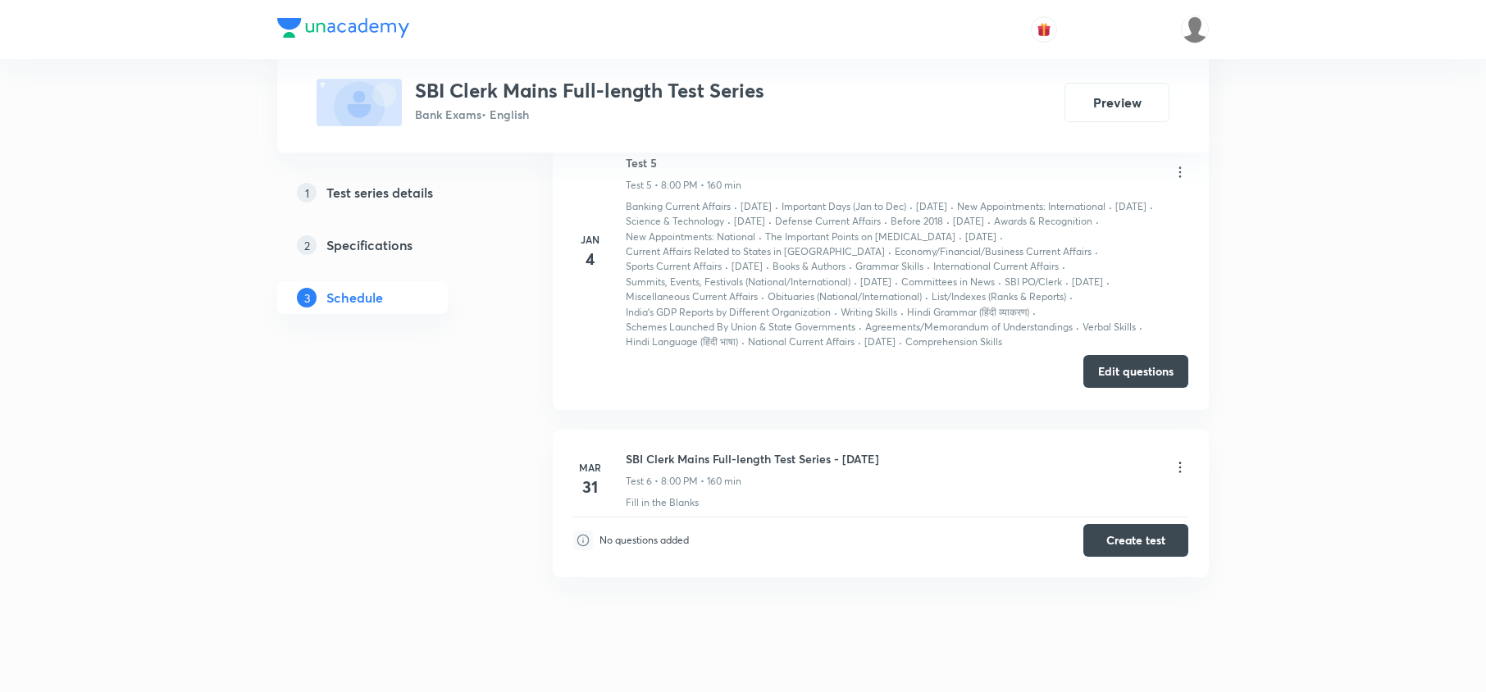
click at [1112, 355] on button "Edit questions" at bounding box center [1135, 371] width 105 height 33
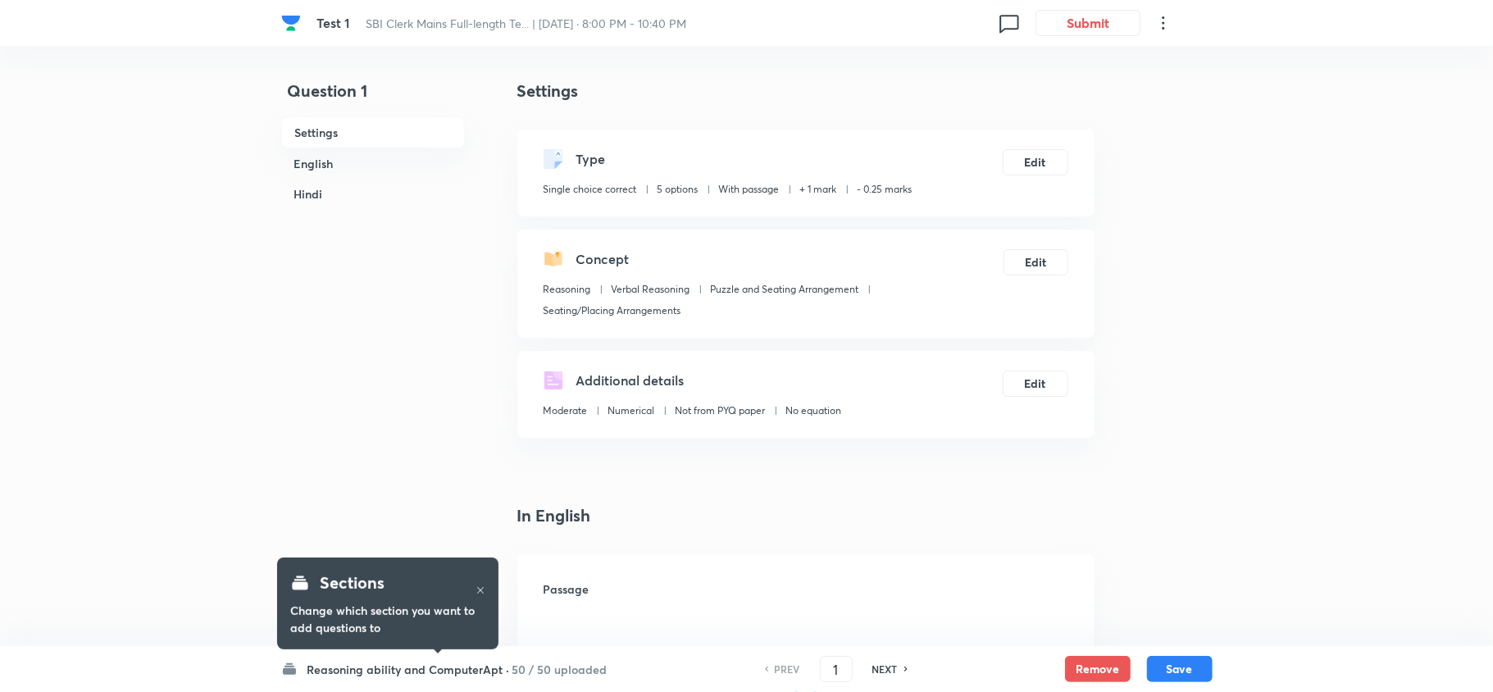
checkbox input "true"
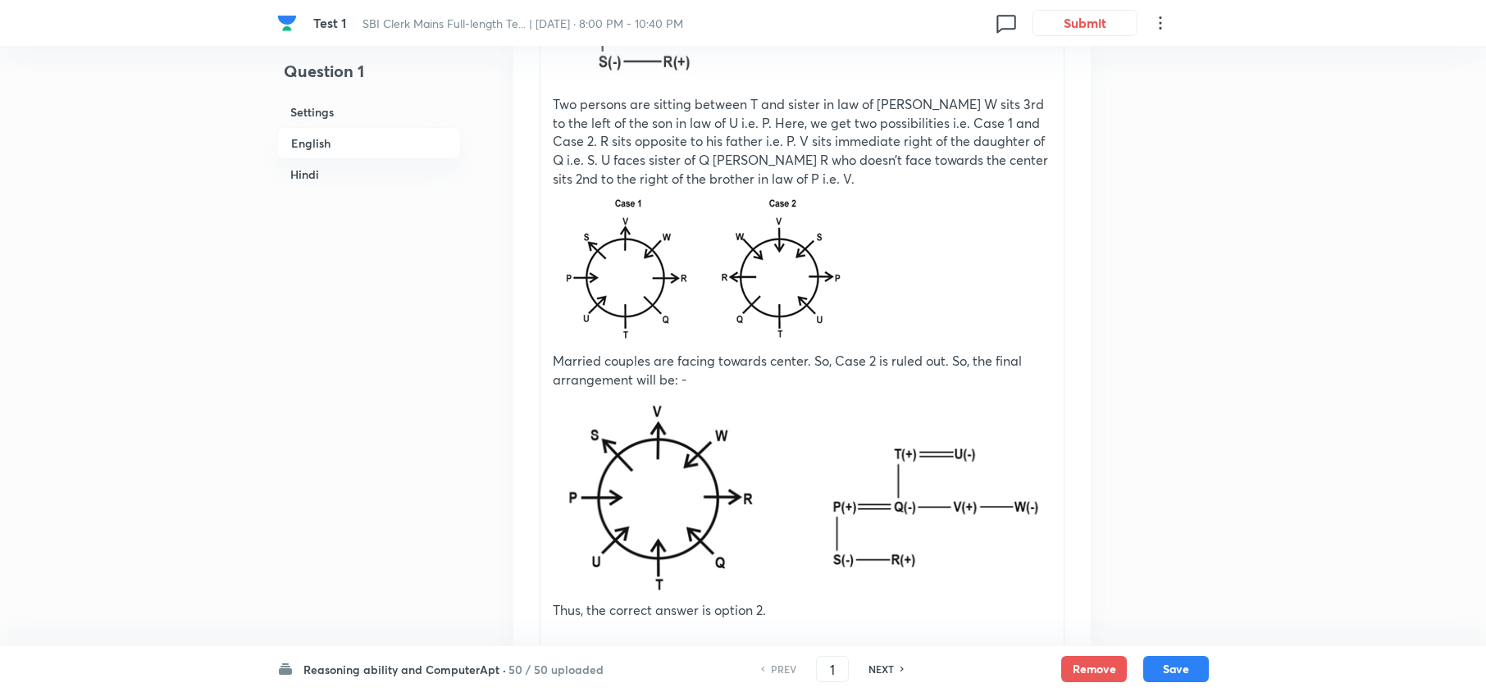
scroll to position [2952, 0]
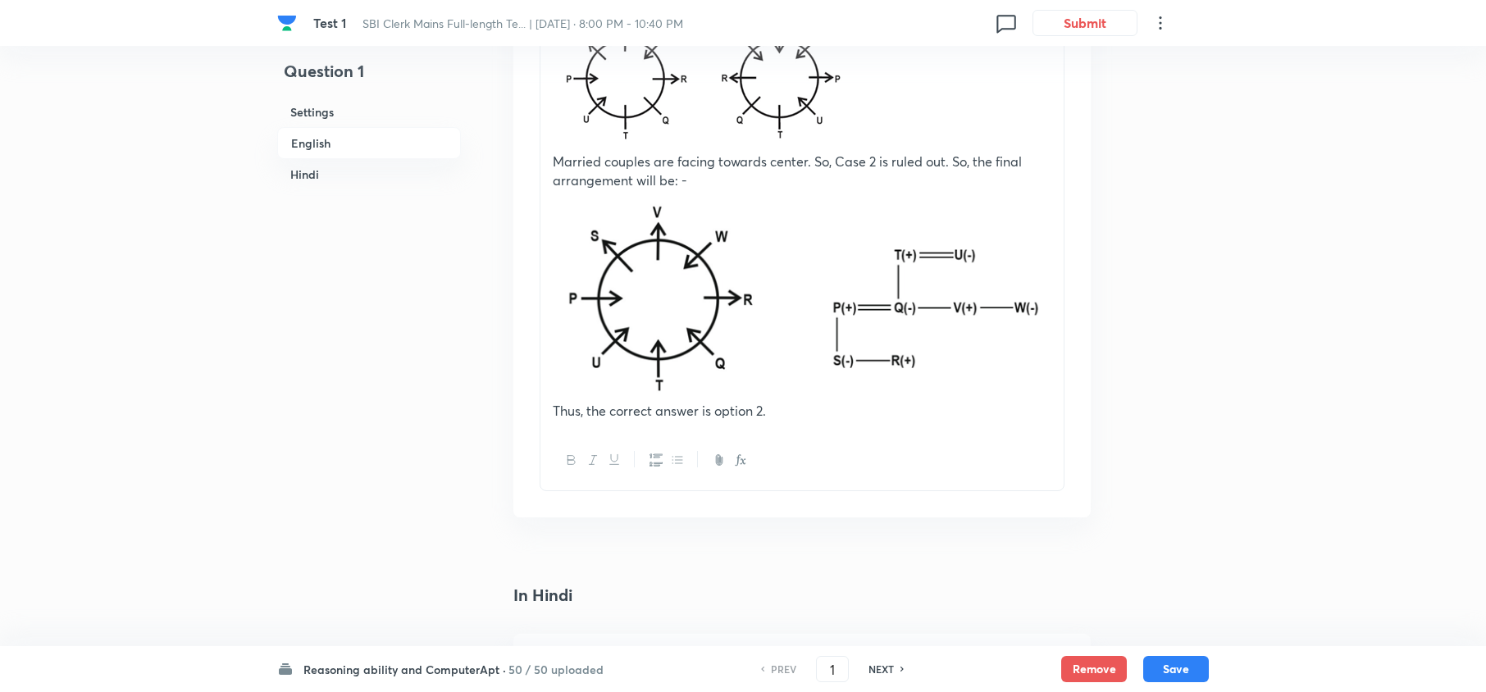
click at [877, 670] on h6 "NEXT" at bounding box center [880, 669] width 25 height 15
type input "2"
checkbox input "false"
checkbox input "true"
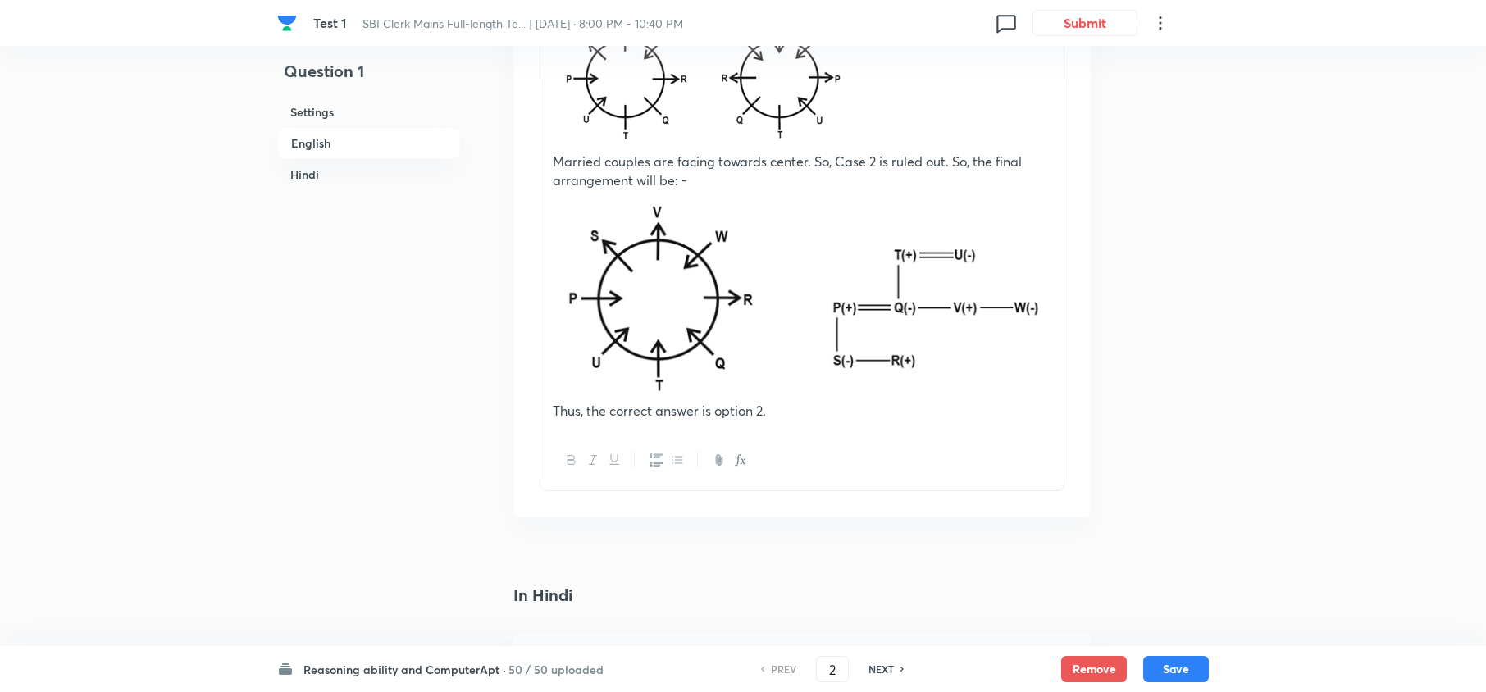
checkbox input "true"
click at [877, 670] on h6 "NEXT" at bounding box center [880, 669] width 25 height 15
type input "3"
checkbox input "false"
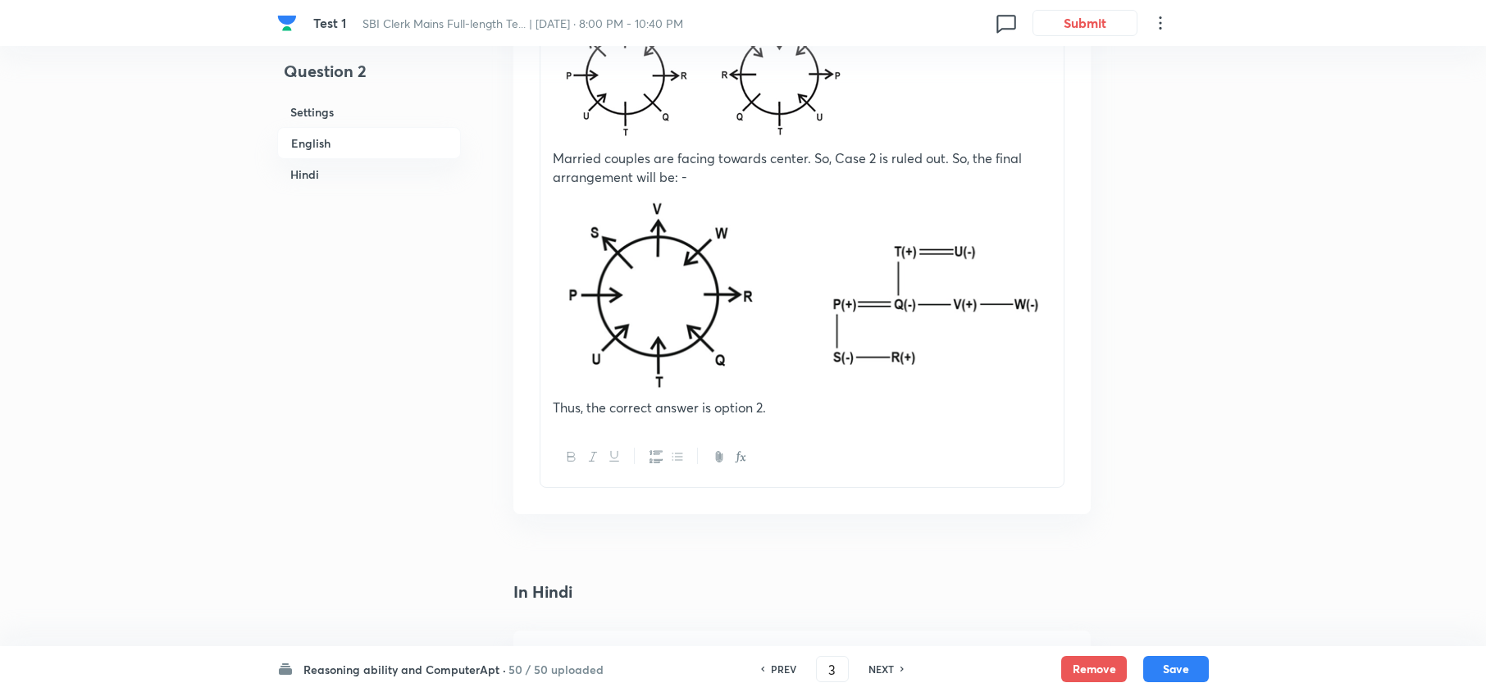
checkbox input "true"
click at [877, 670] on h6 "NEXT" at bounding box center [880, 669] width 25 height 15
type input "4"
checkbox input "false"
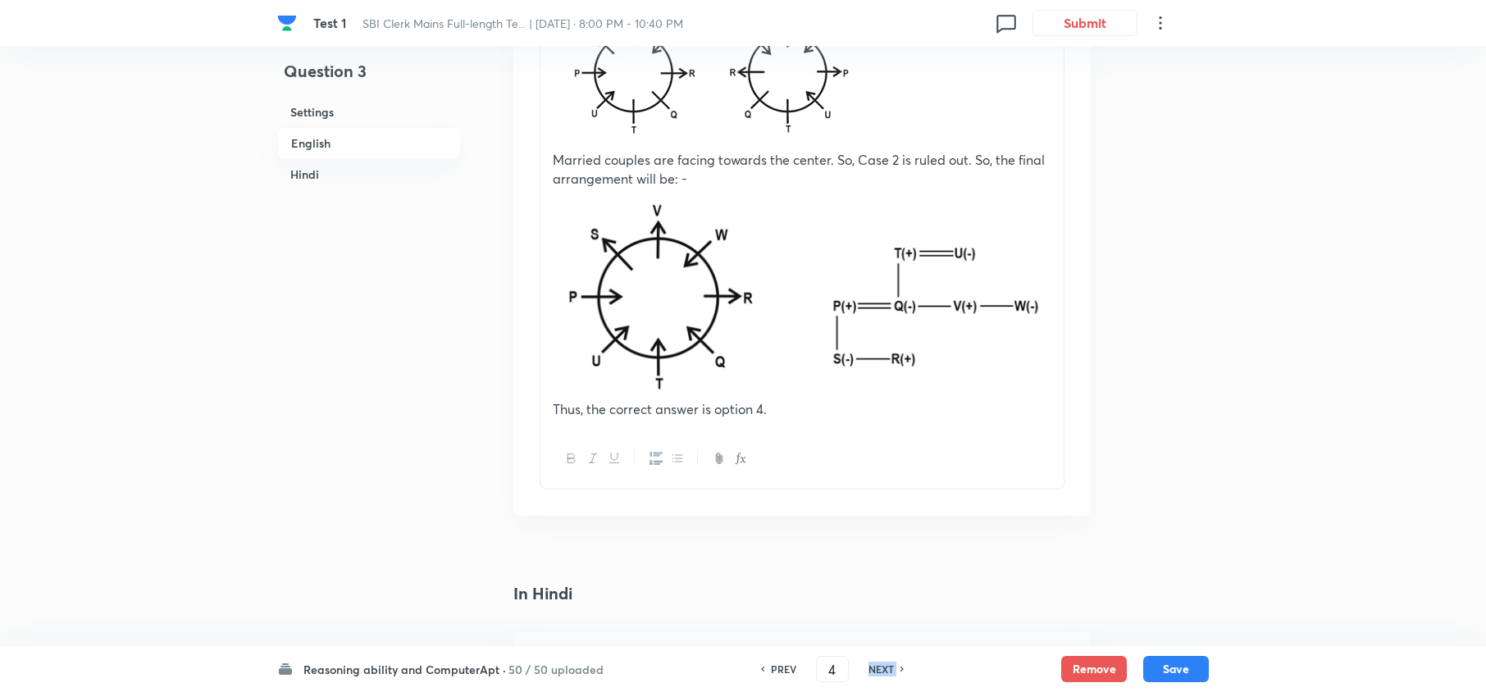
checkbox input "false"
checkbox input "true"
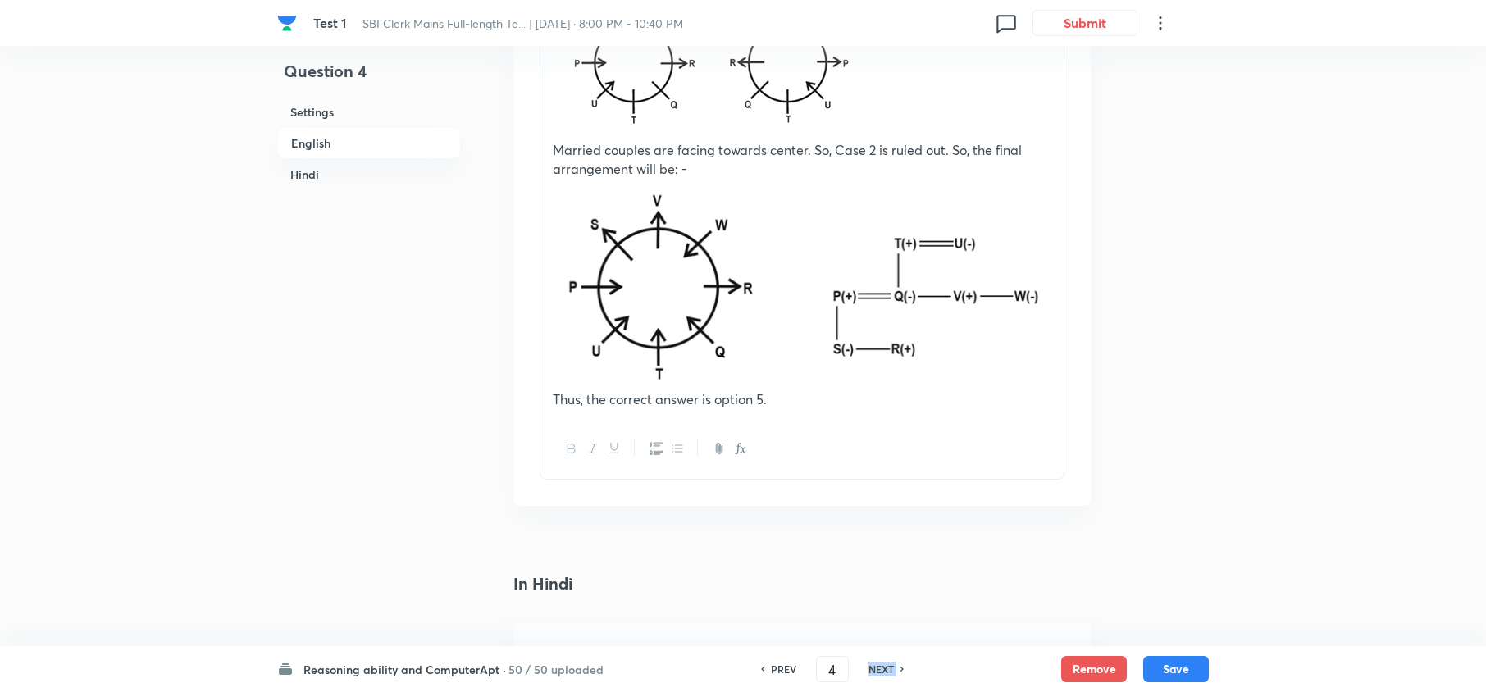
click at [877, 670] on h6 "NEXT" at bounding box center [880, 669] width 25 height 15
type input "5"
checkbox input "false"
checkbox input "true"
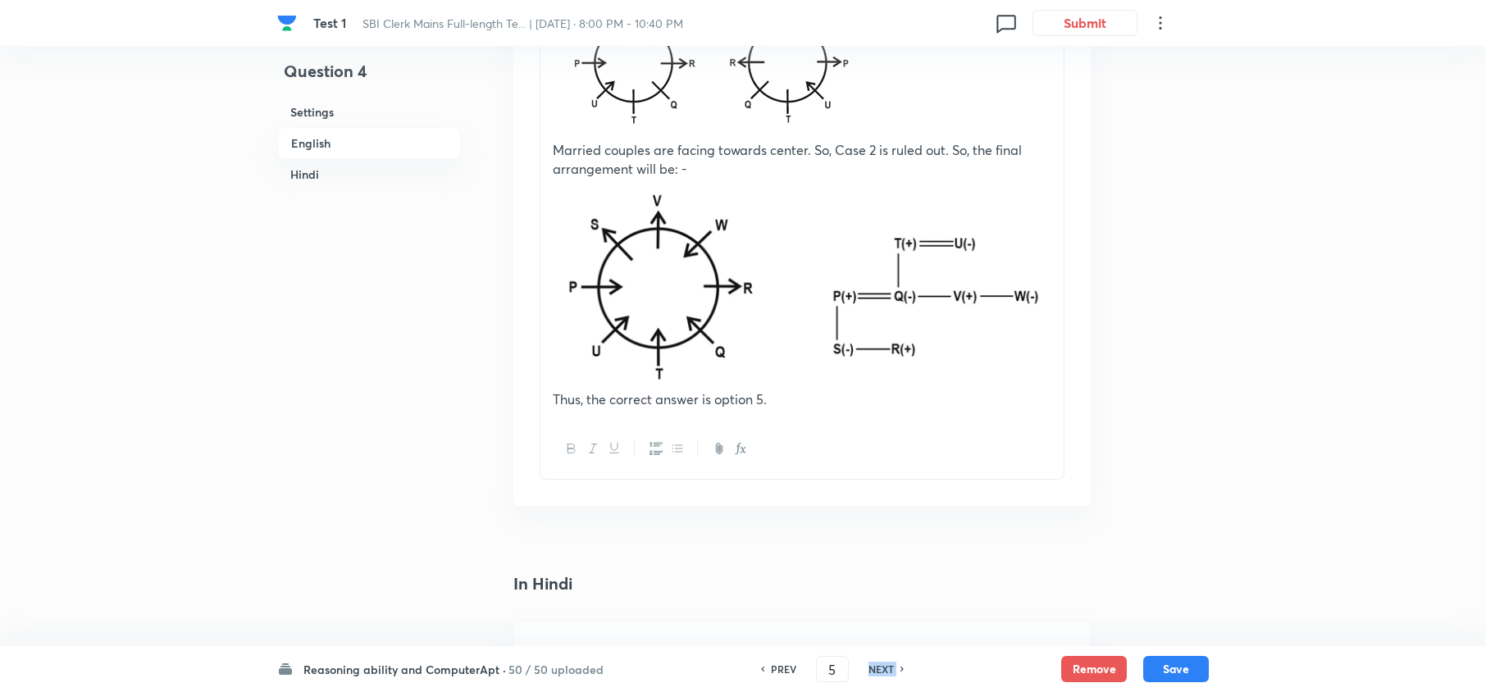
checkbox input "true"
click at [877, 670] on h6 "NEXT" at bounding box center [880, 669] width 25 height 15
type input "6"
checkbox input "false"
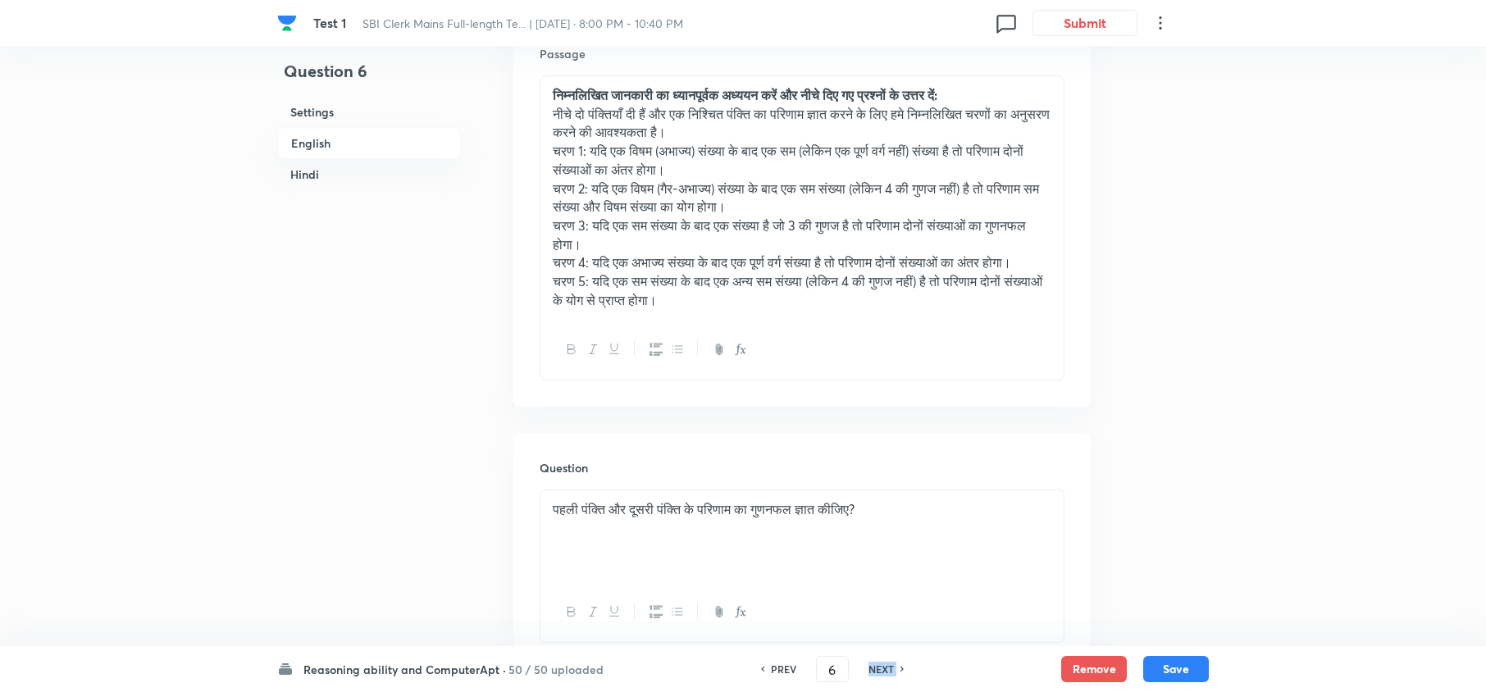
checkbox input "true"
click at [877, 670] on h6 "NEXT" at bounding box center [880, 669] width 25 height 15
type input "7"
checkbox input "false"
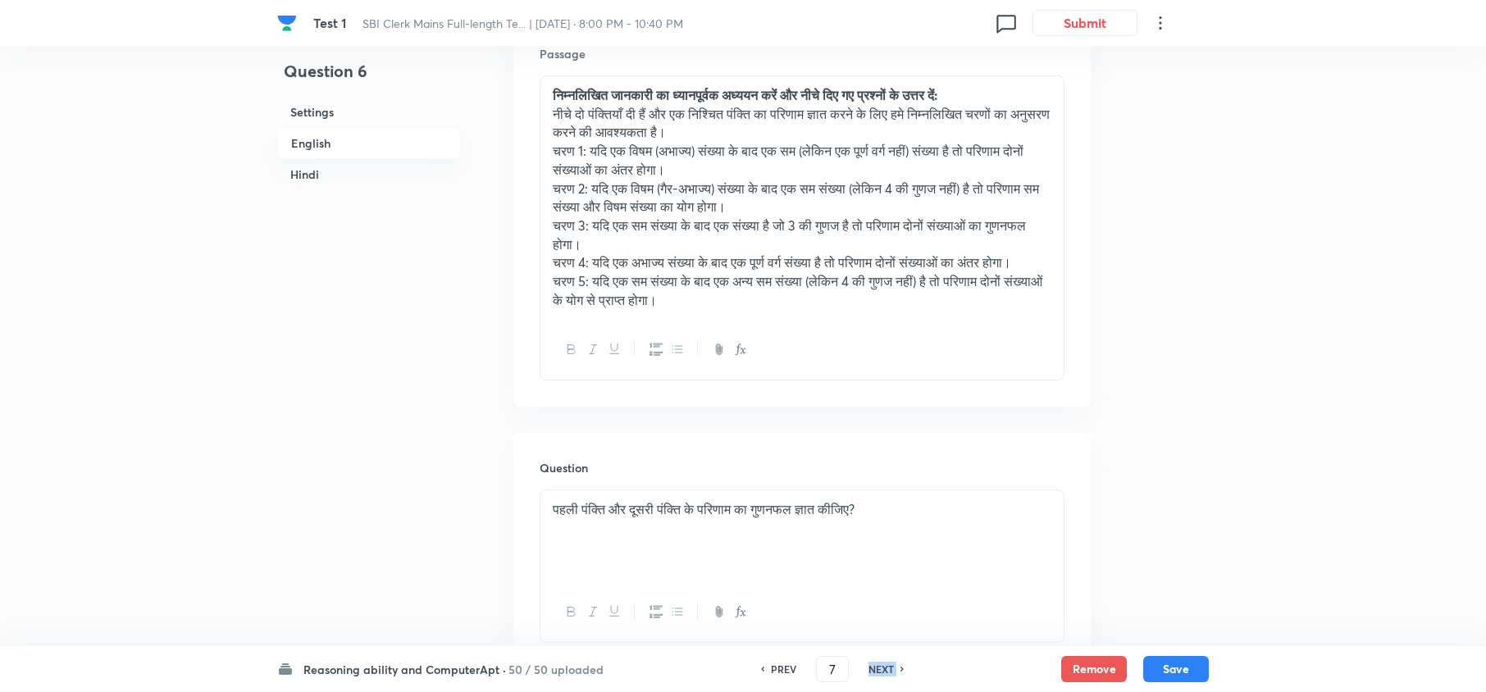
checkbox input "false"
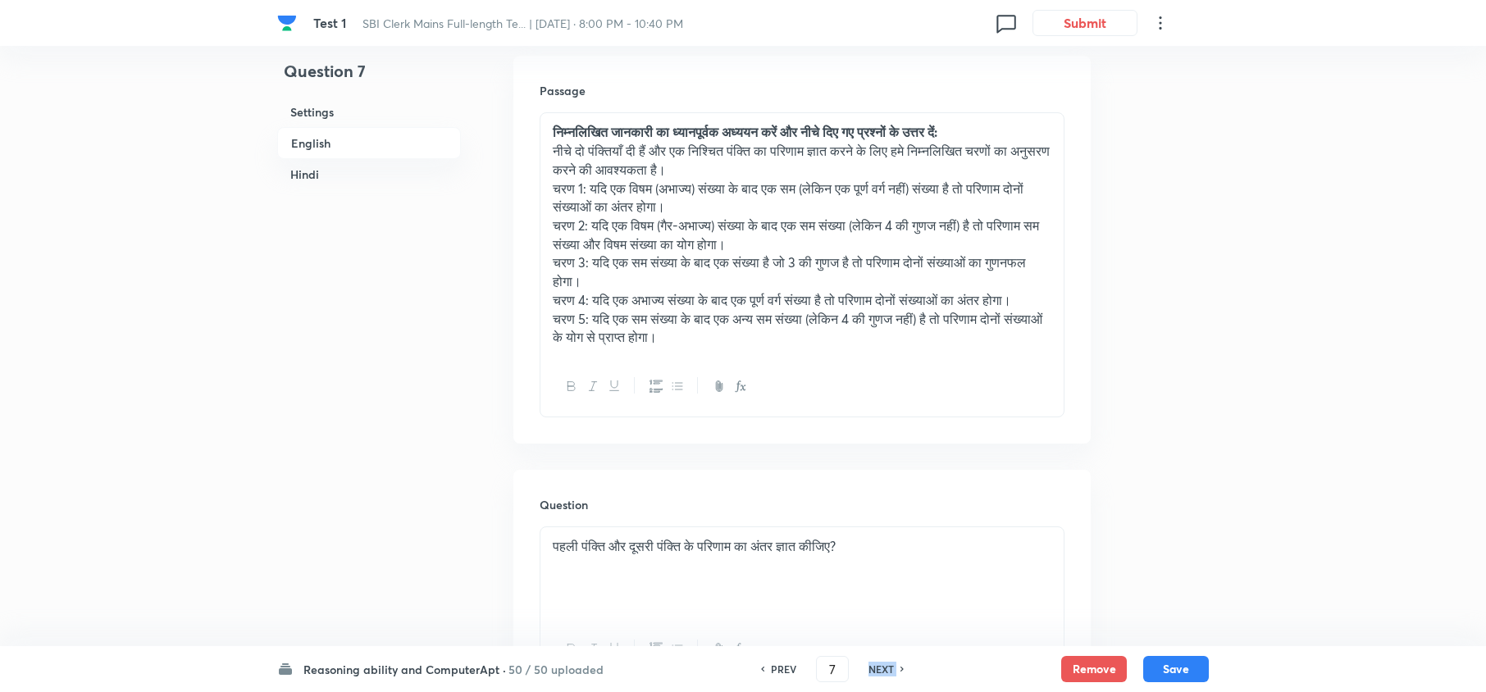
checkbox input "true"
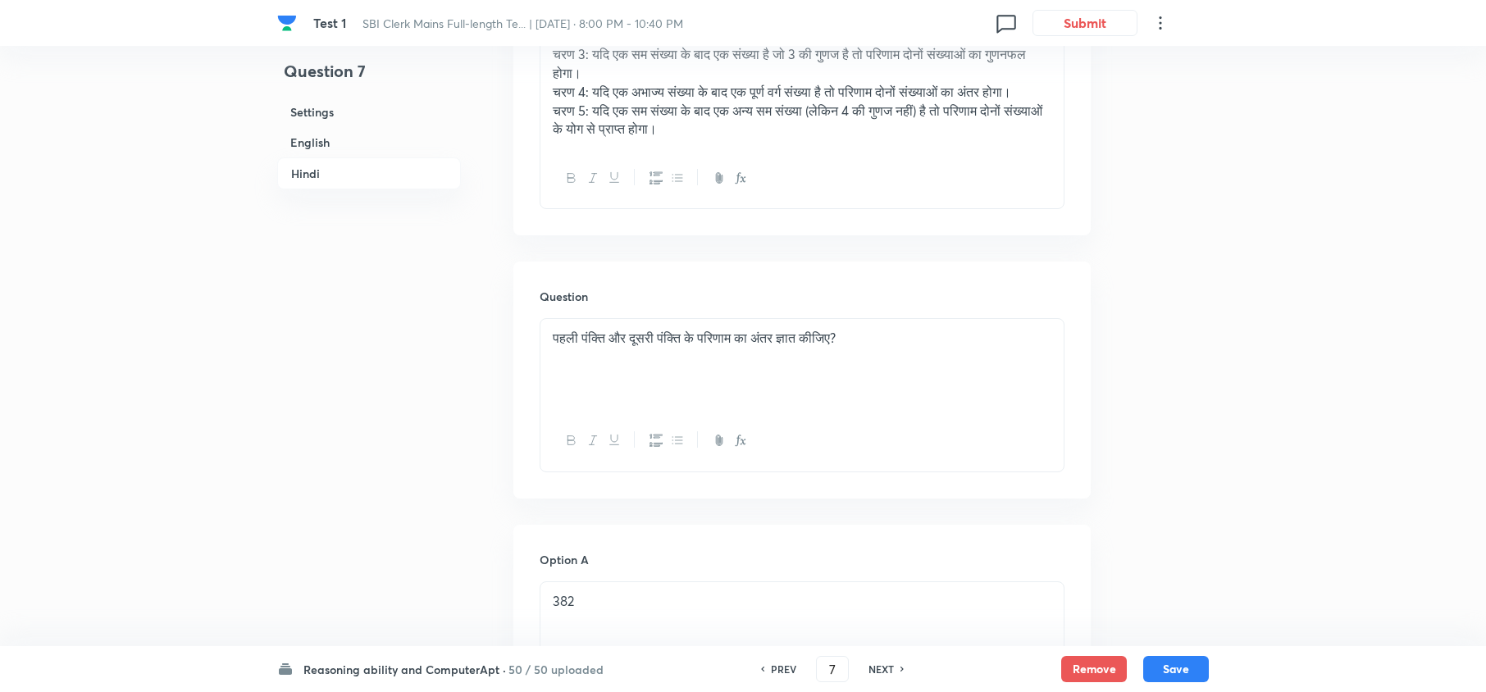
scroll to position [3170, 0]
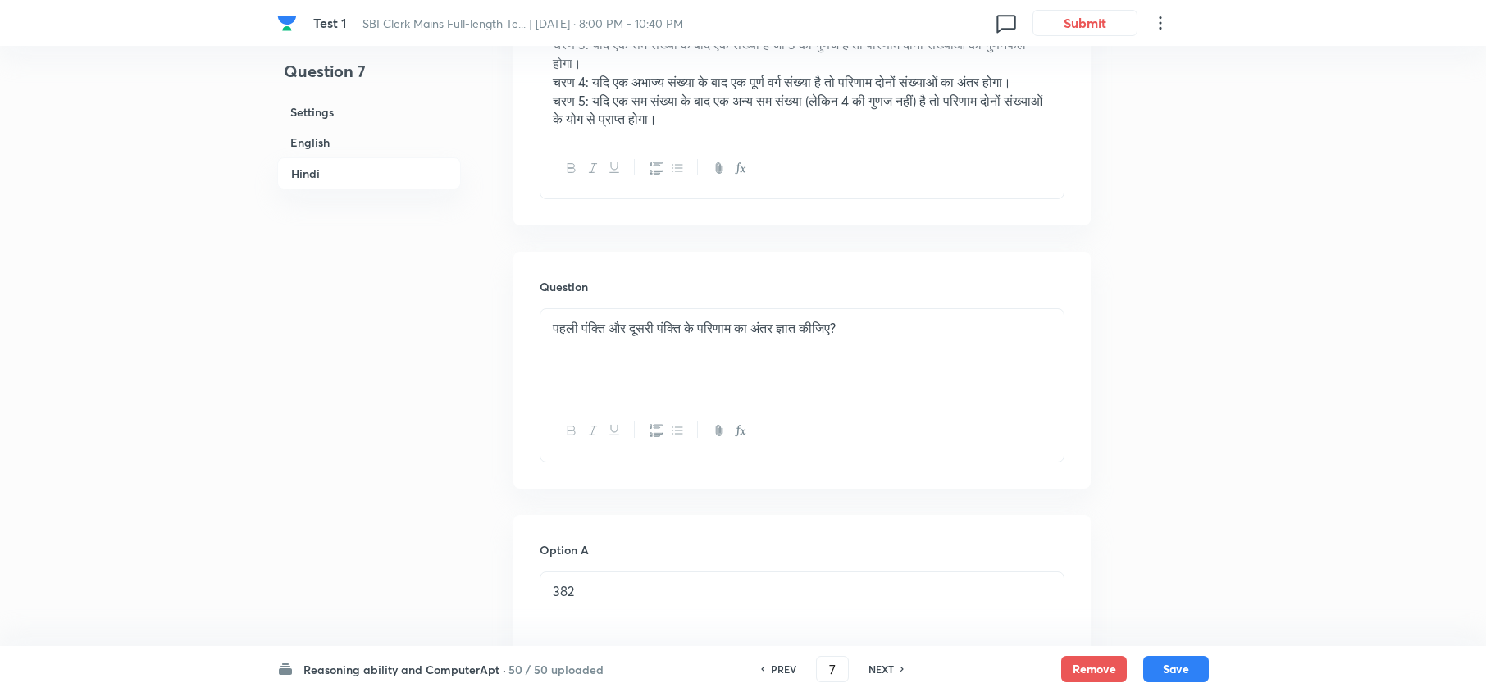
click at [877, 670] on h6 "NEXT" at bounding box center [880, 669] width 25 height 15
type input "8"
checkbox input "false"
checkbox input "true"
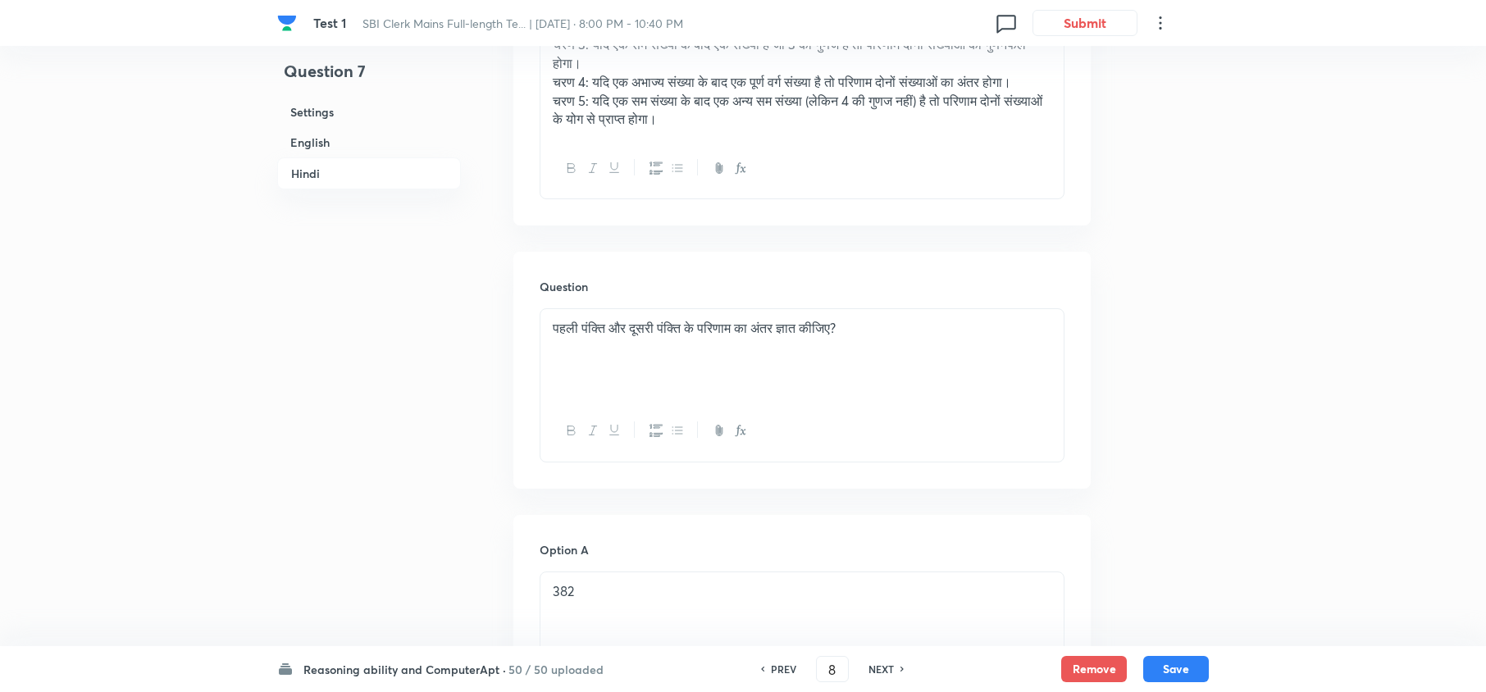
checkbox input "true"
click at [877, 670] on h6 "NEXT" at bounding box center [880, 669] width 25 height 15
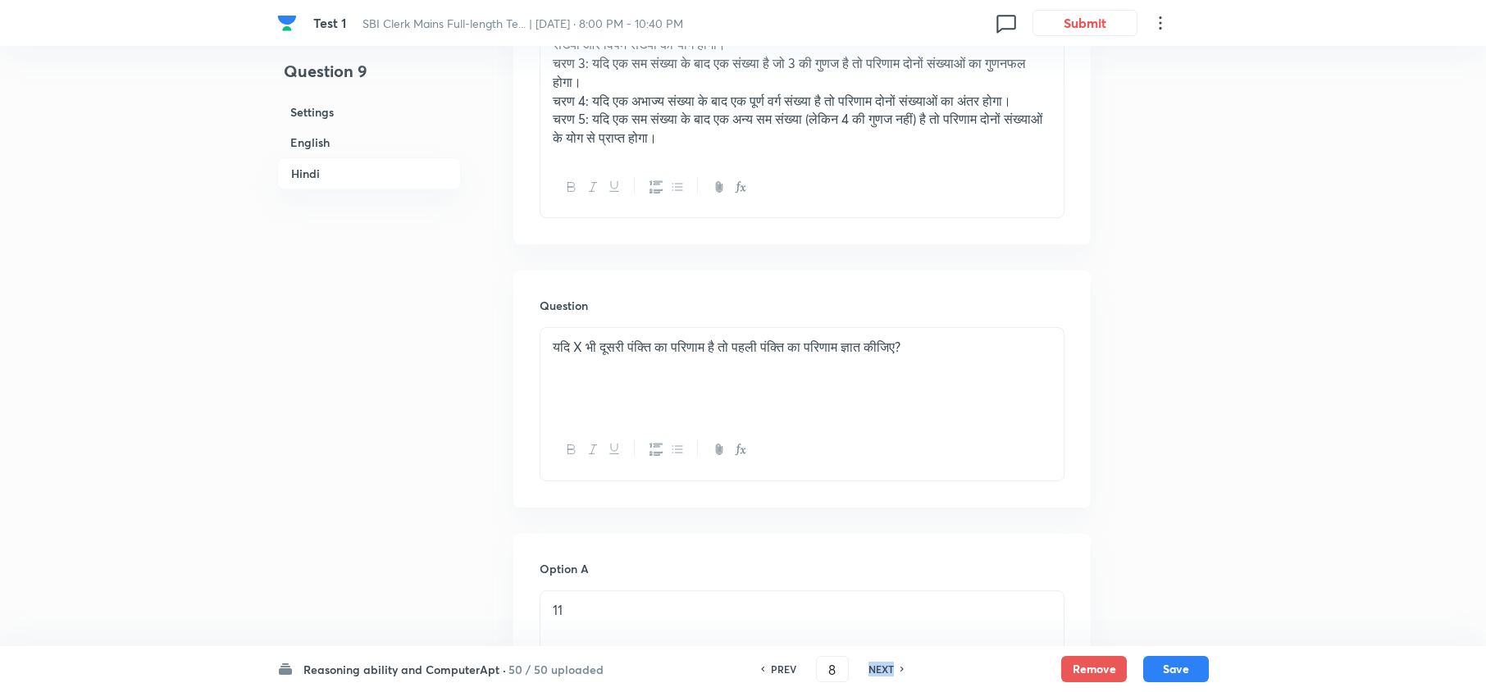
type input "9"
checkbox input "false"
checkbox input "true"
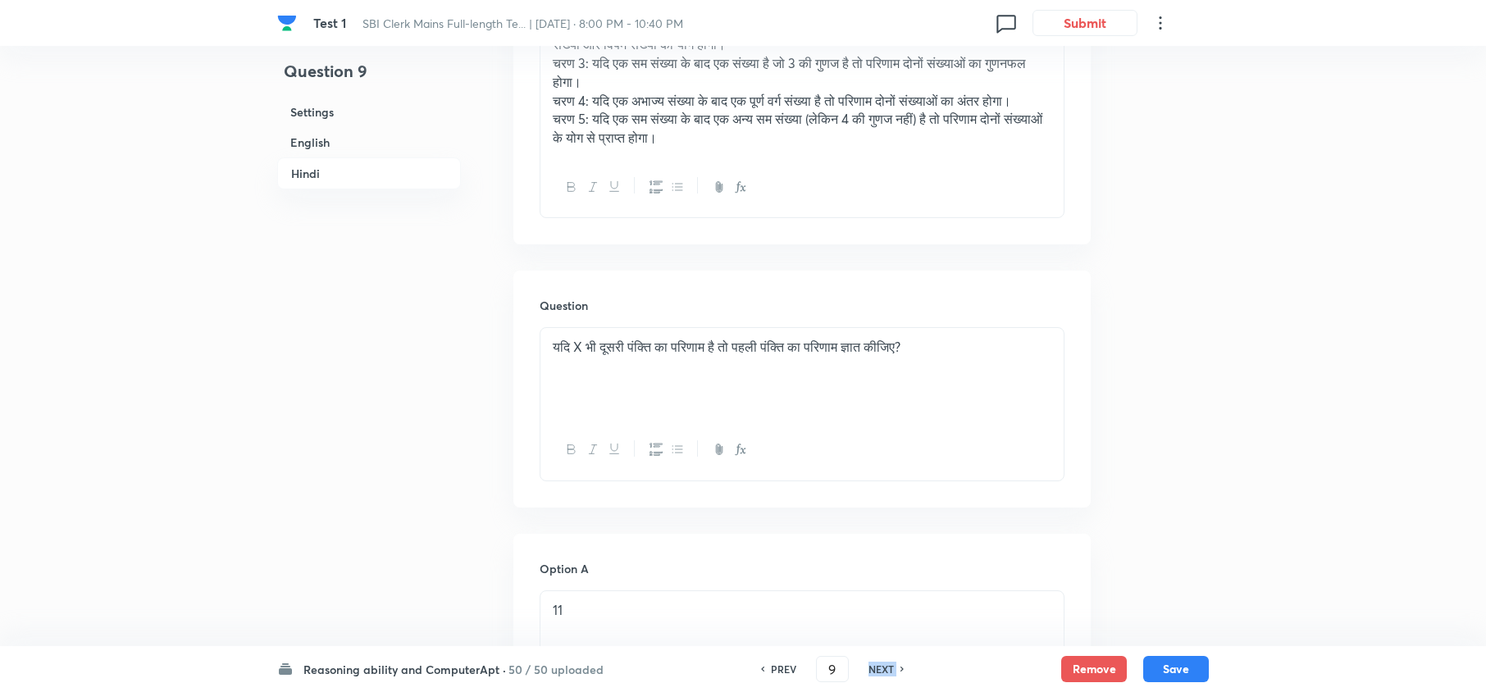
click at [877, 670] on h6 "NEXT" at bounding box center [880, 669] width 25 height 15
type input "10"
checkbox input "false"
checkbox input "true"
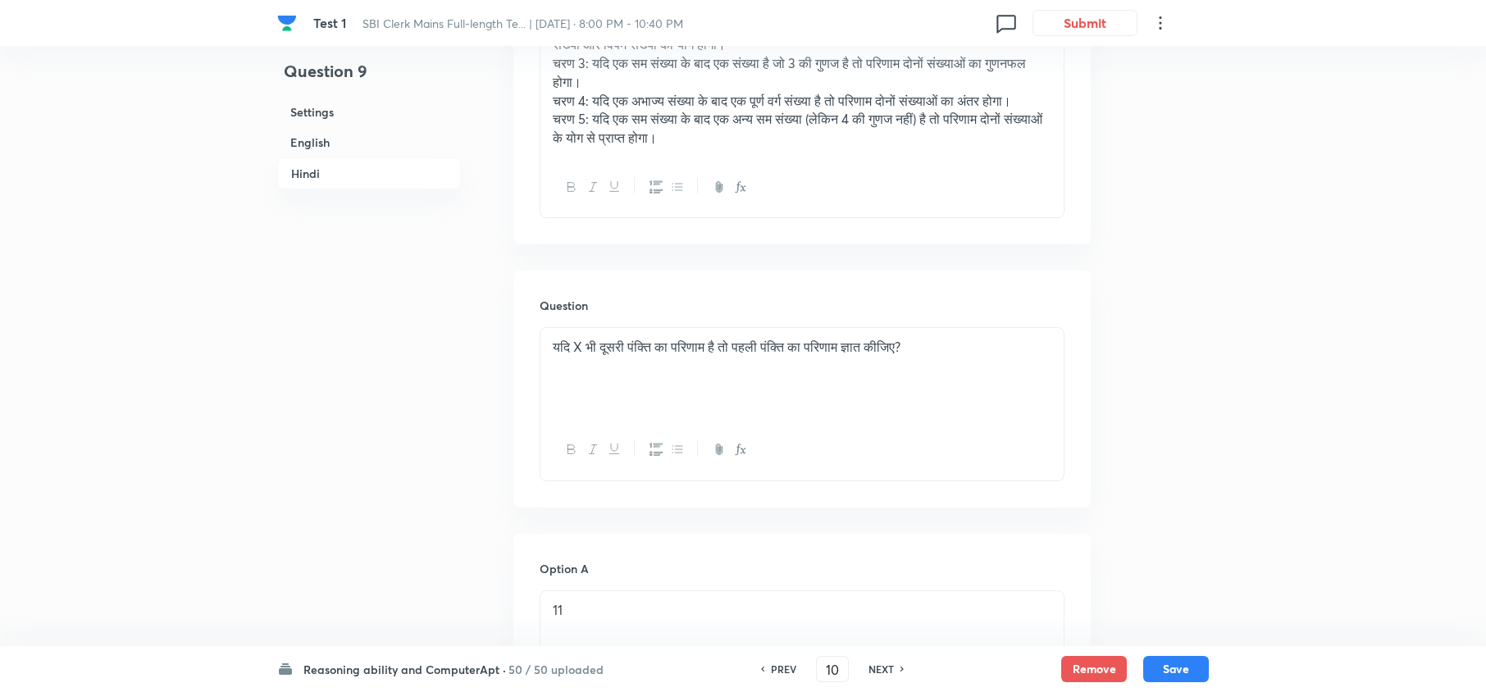
checkbox input "true"
click at [877, 670] on h6 "NEXT" at bounding box center [880, 669] width 25 height 15
type input "11"
checkbox input "false"
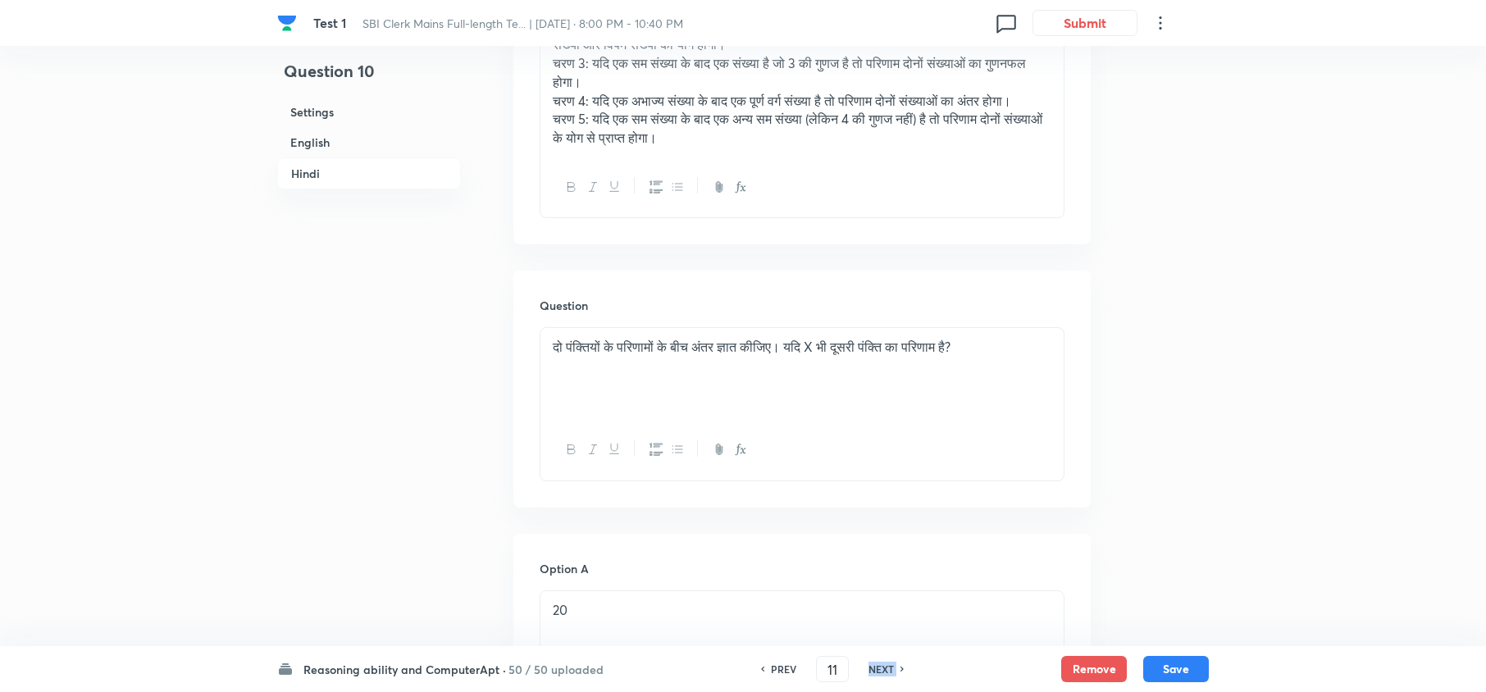
checkbox input "true"
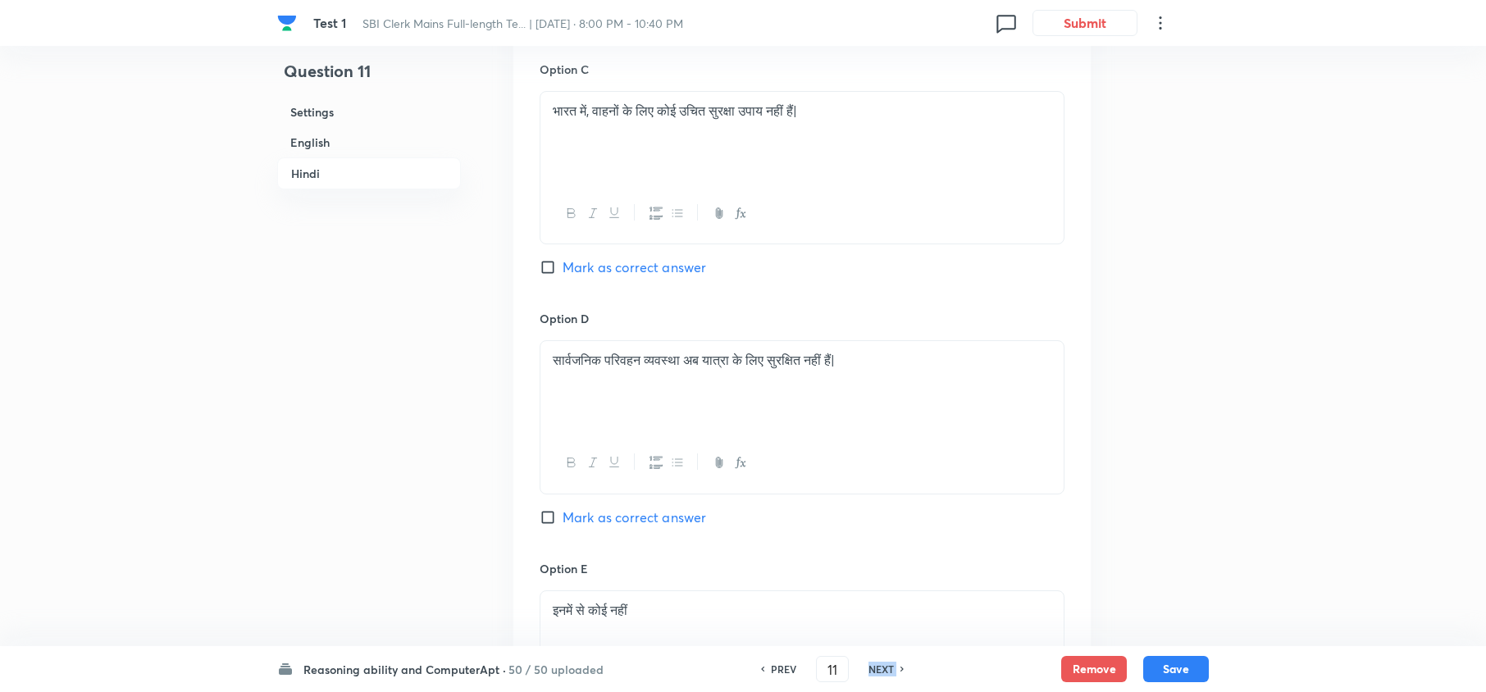
click at [877, 670] on h6 "NEXT" at bounding box center [880, 669] width 25 height 15
type input "12"
checkbox input "false"
checkbox input "true"
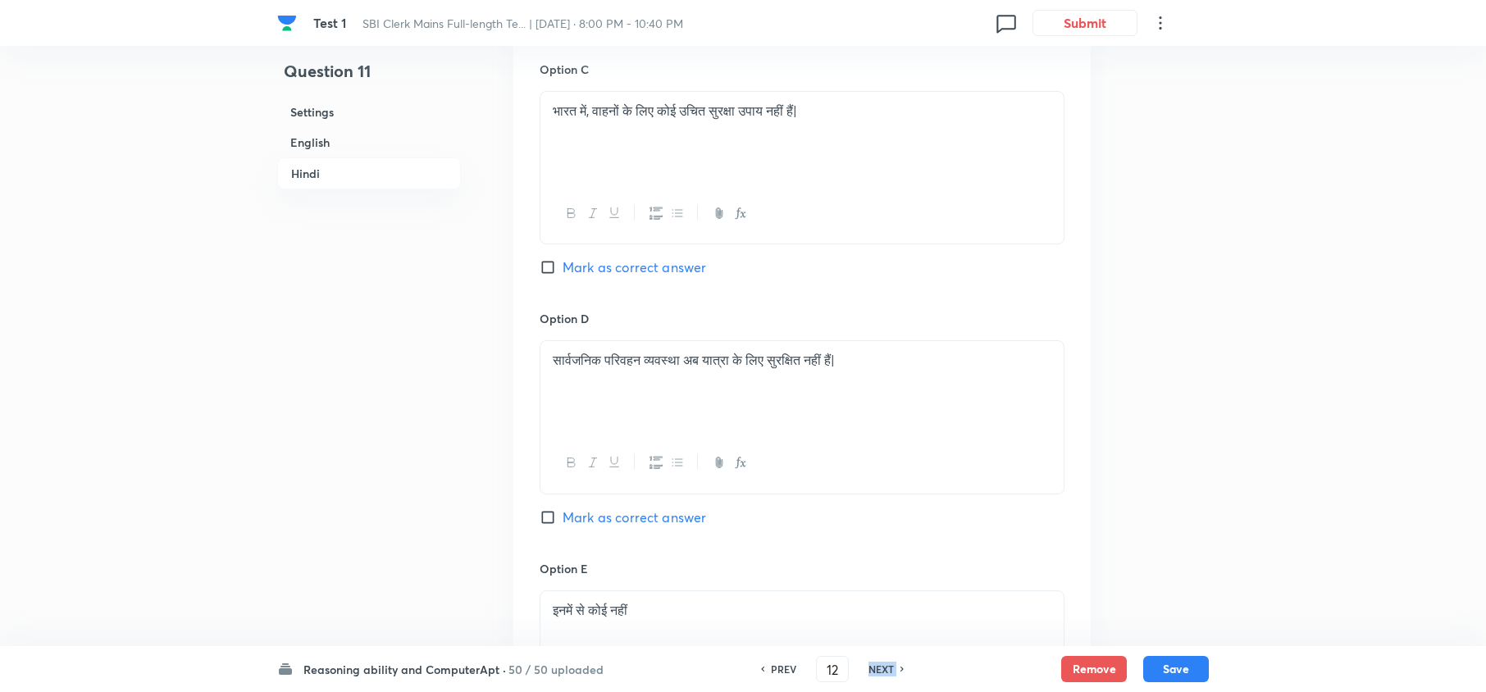
checkbox input "true"
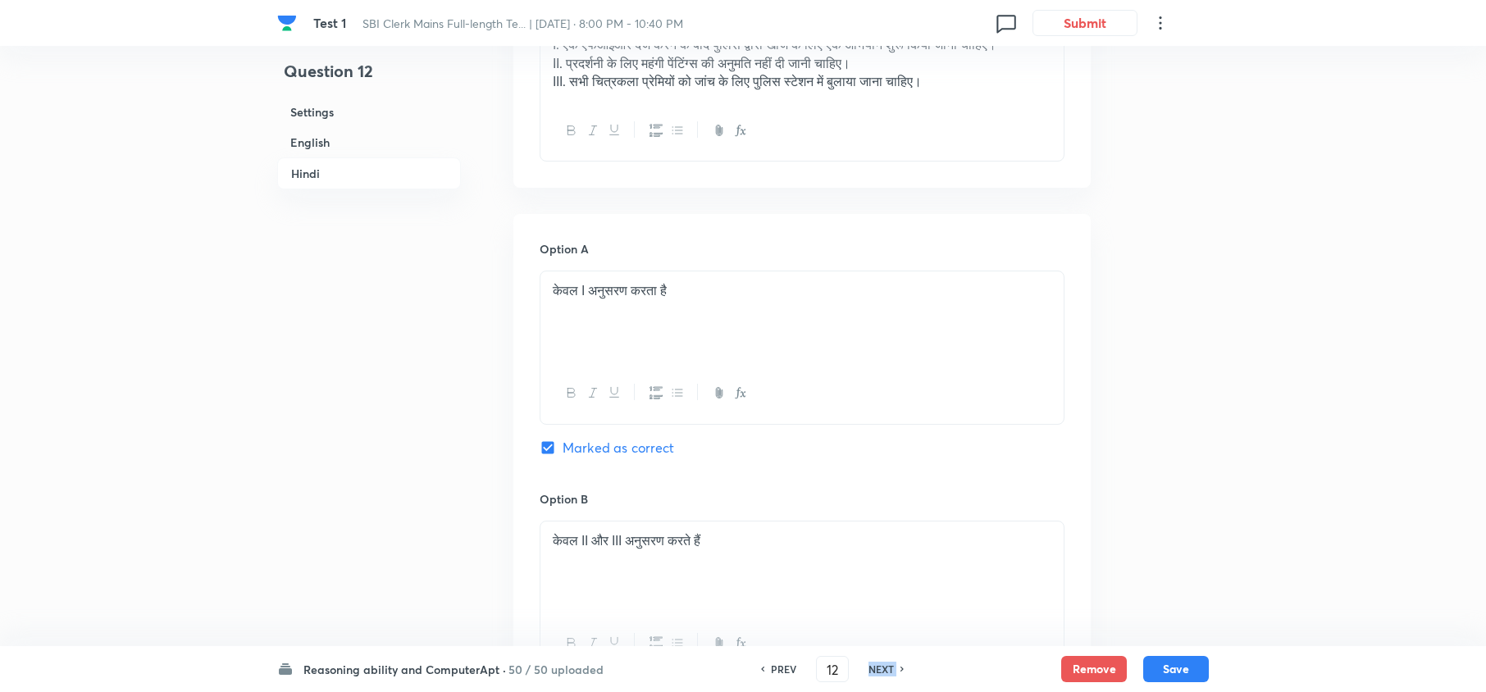
click at [877, 670] on h6 "NEXT" at bounding box center [880, 669] width 25 height 15
type input "13"
checkbox input "false"
checkbox input "true"
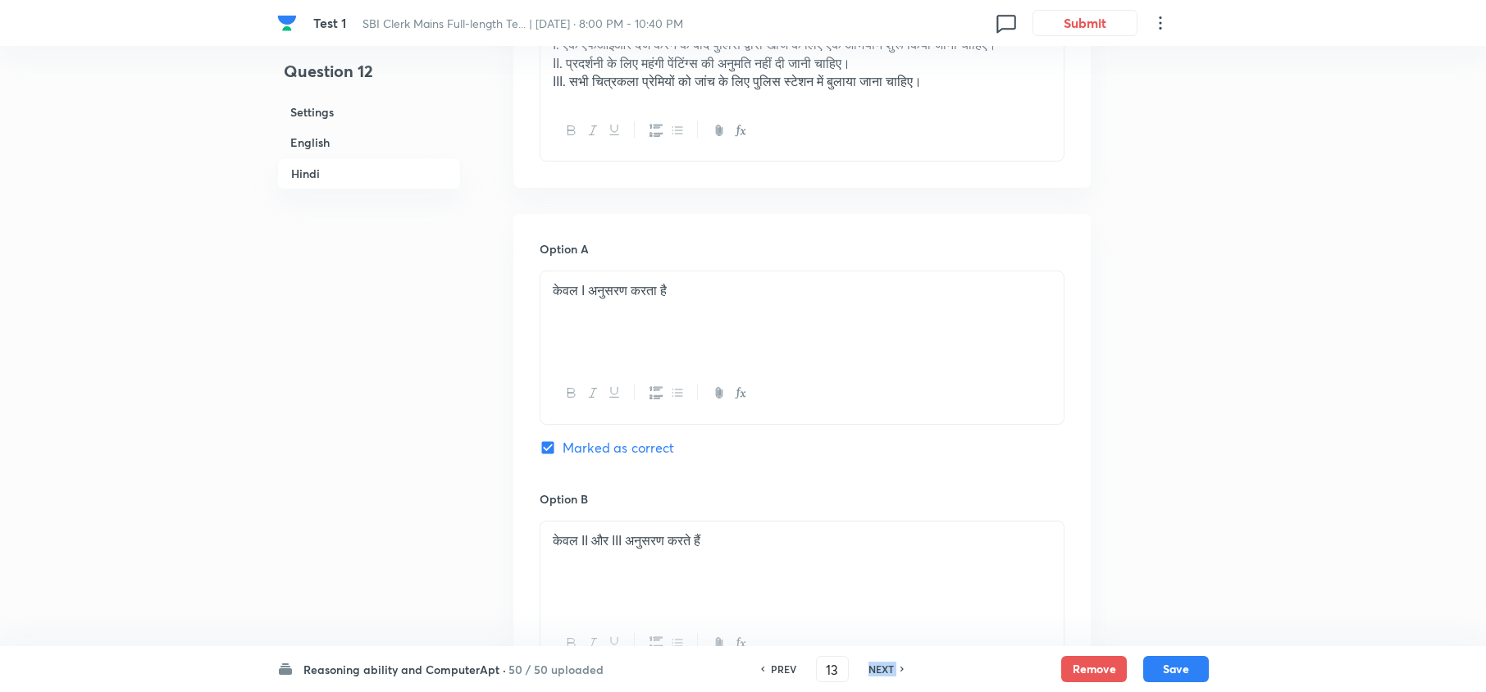
checkbox input "true"
click at [877, 670] on h6 "NEXT" at bounding box center [880, 669] width 25 height 15
type input "14"
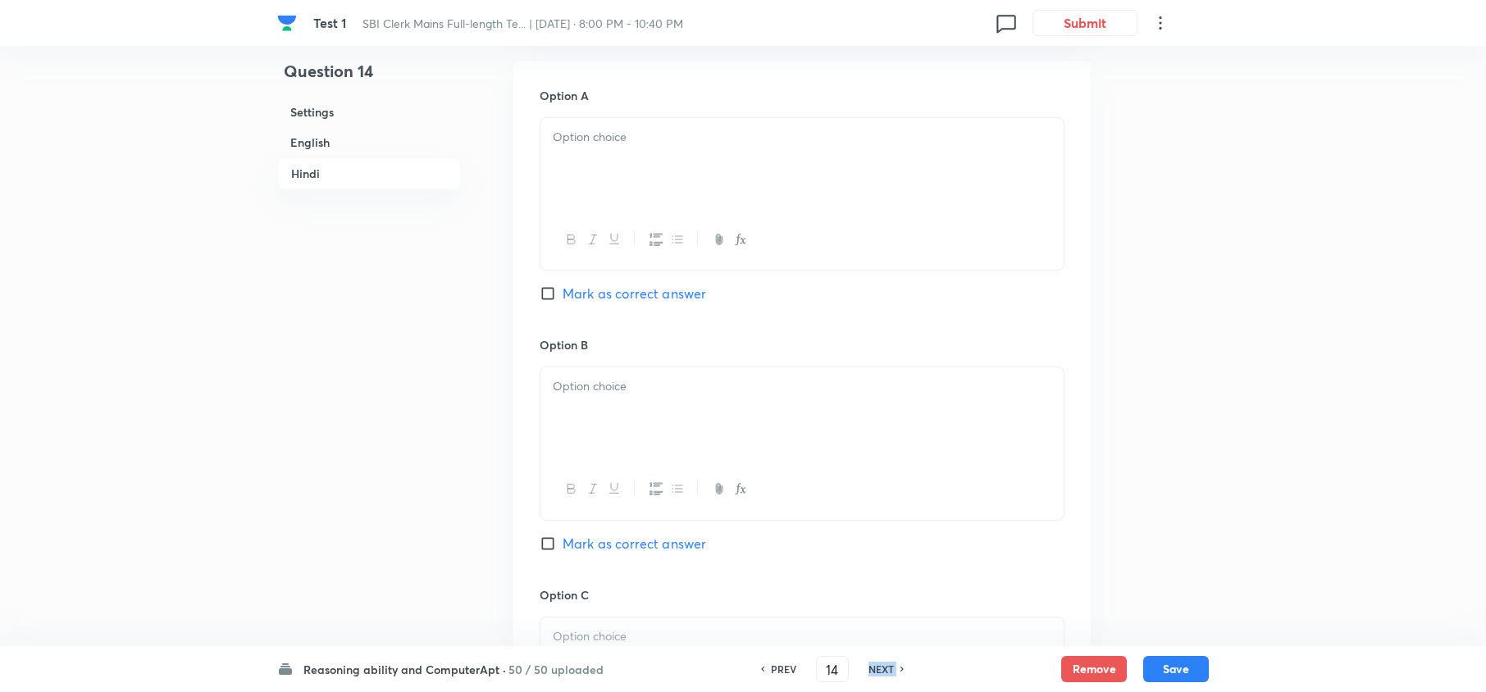
checkbox input "false"
checkbox input "true"
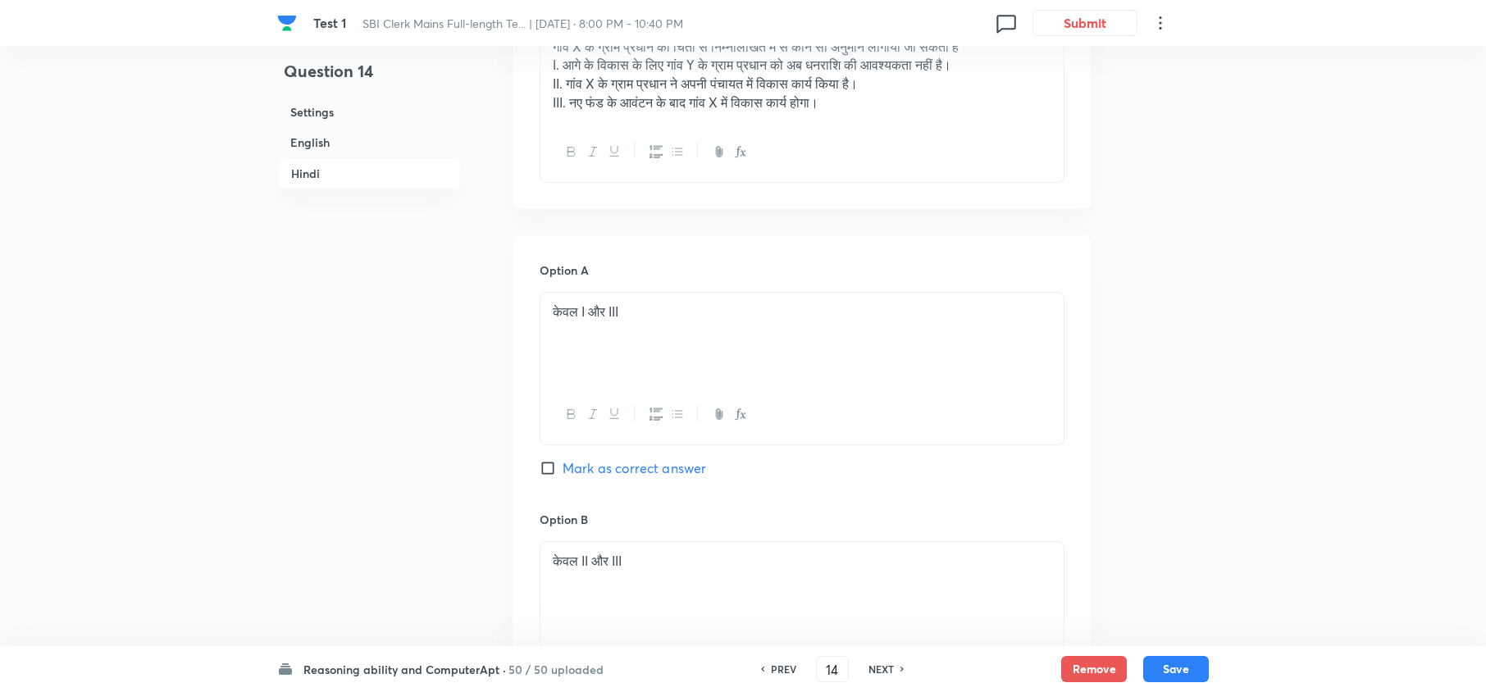
click at [877, 670] on h6 "NEXT" at bounding box center [880, 669] width 25 height 15
type input "15"
checkbox input "false"
checkbox input "true"
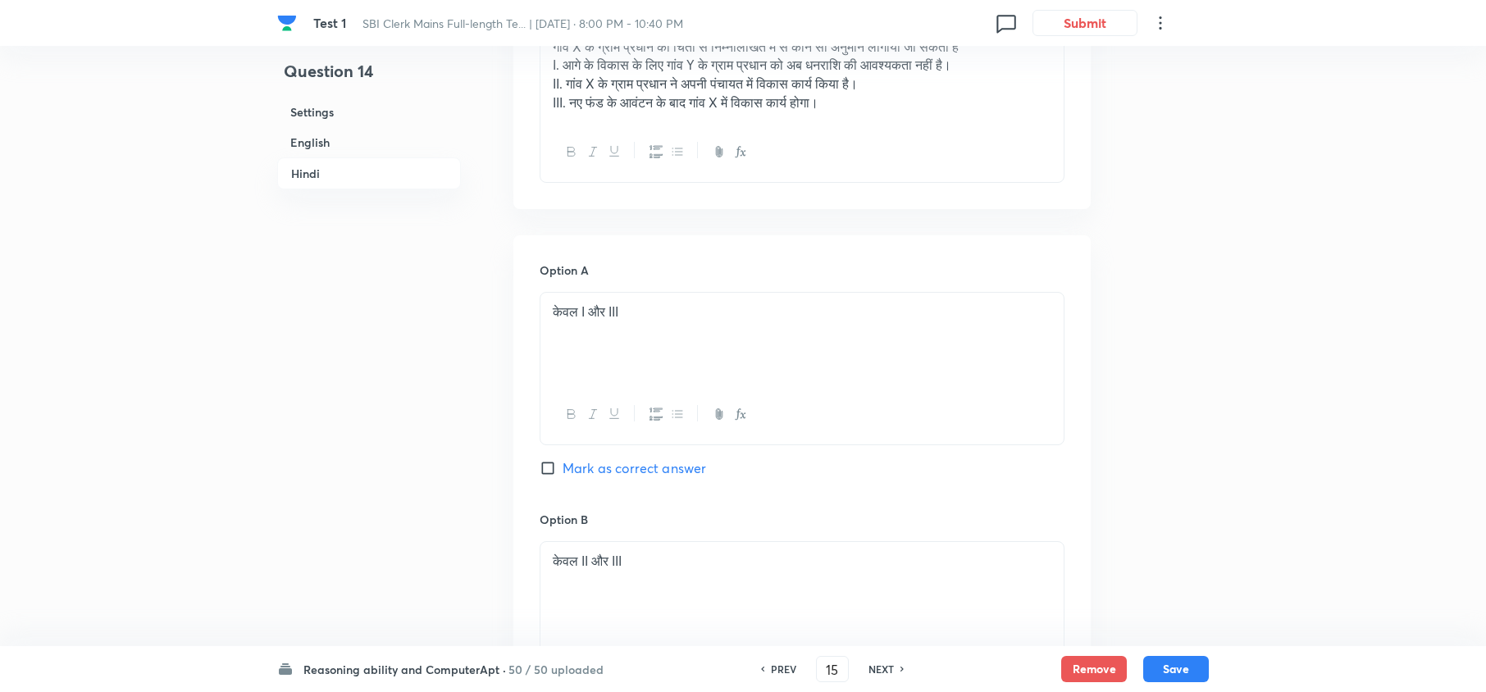
checkbox input "true"
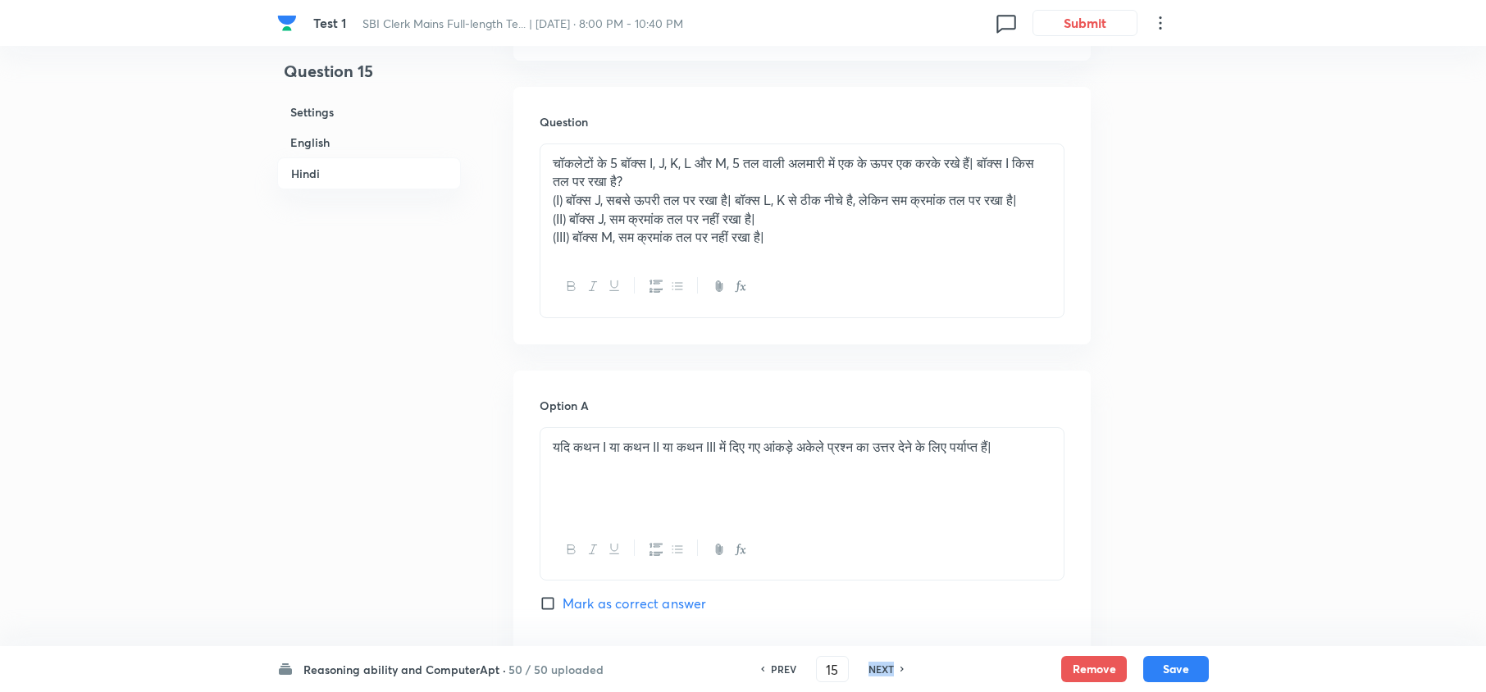
click at [877, 670] on h6 "NEXT" at bounding box center [880, 669] width 25 height 15
type input "16"
checkbox input "false"
checkbox input "true"
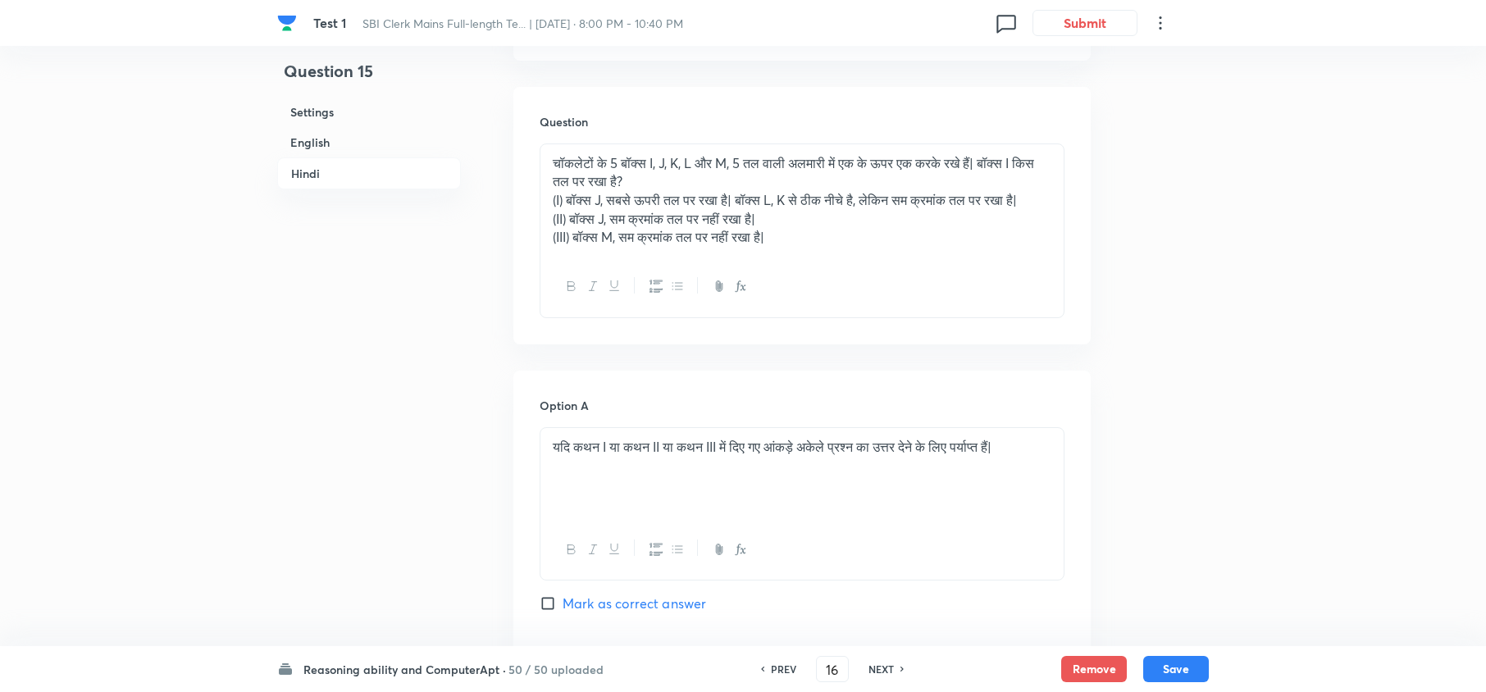
checkbox input "true"
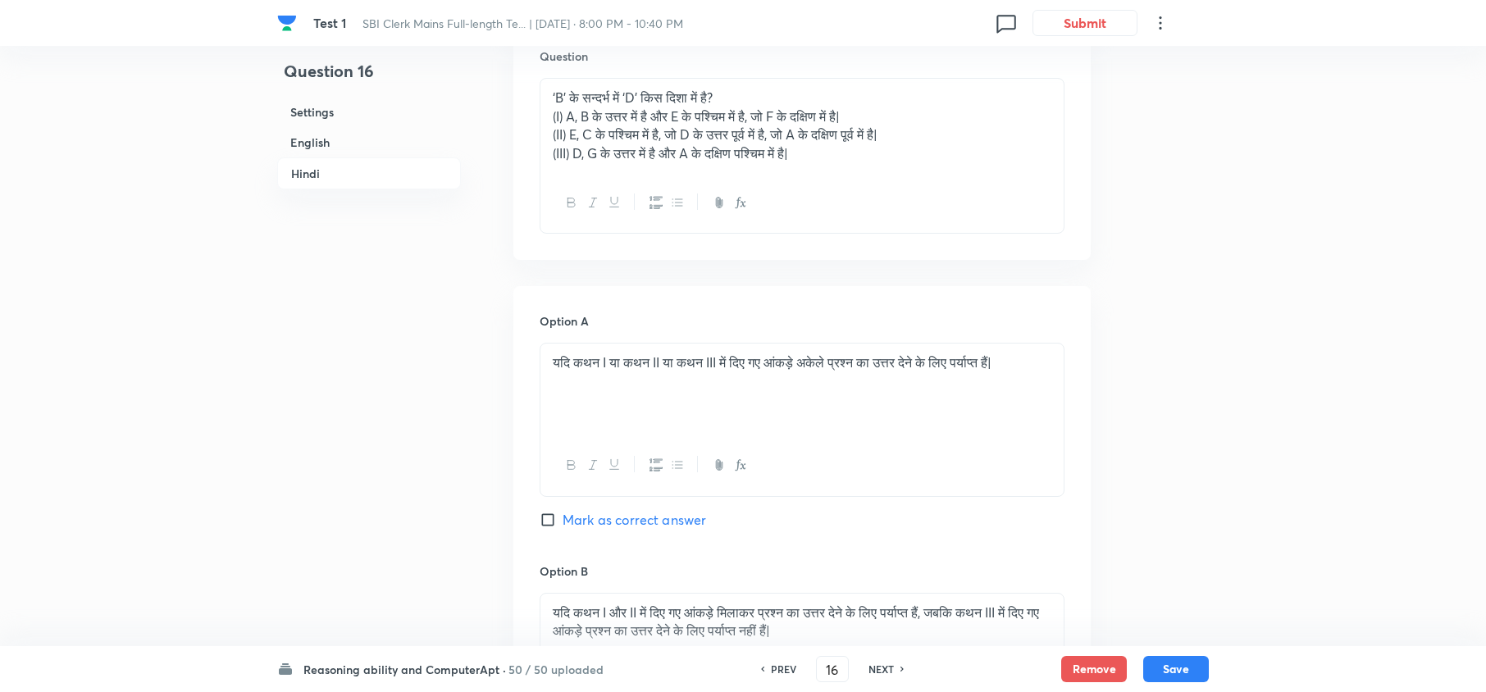
click at [877, 670] on h6 "NEXT" at bounding box center [880, 669] width 25 height 15
type input "17"
checkbox input "false"
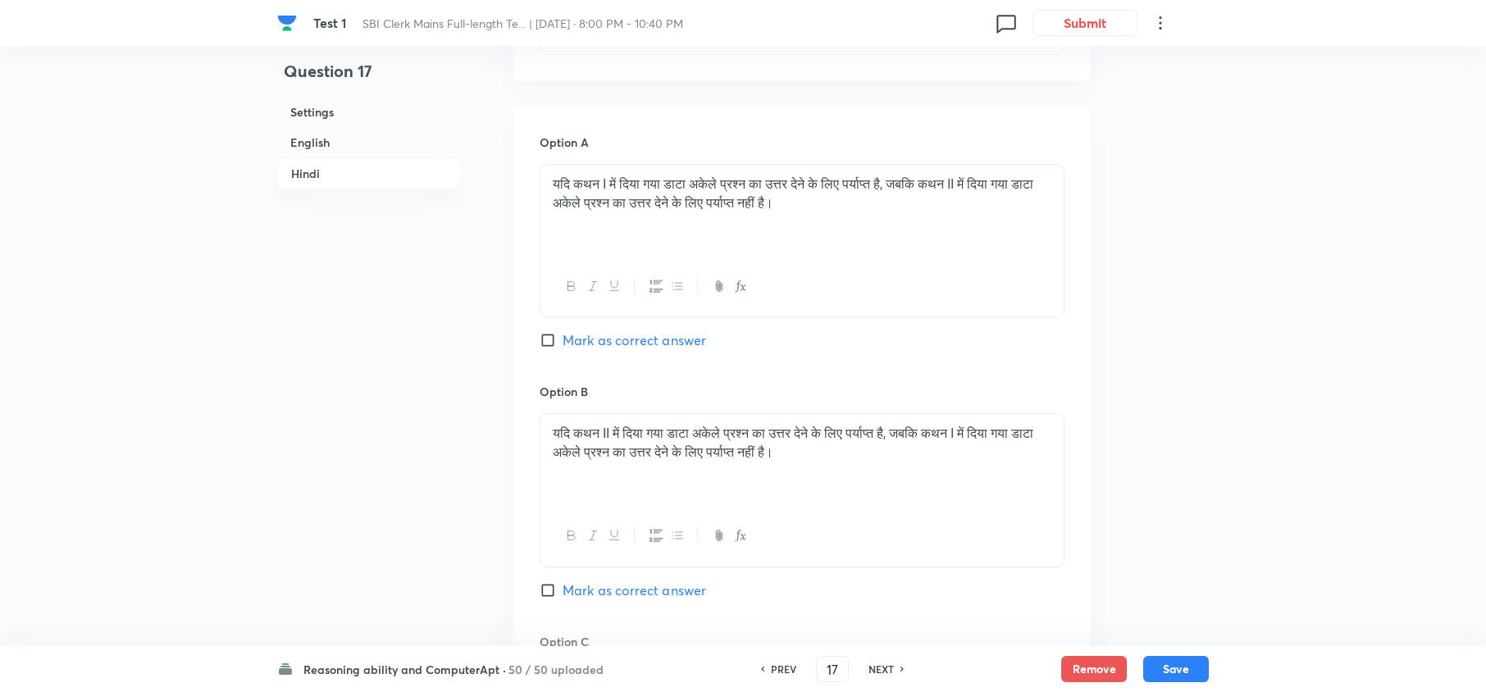
checkbox input "true"
click at [877, 670] on h6 "NEXT" at bounding box center [880, 669] width 25 height 15
type input "18"
checkbox input "false"
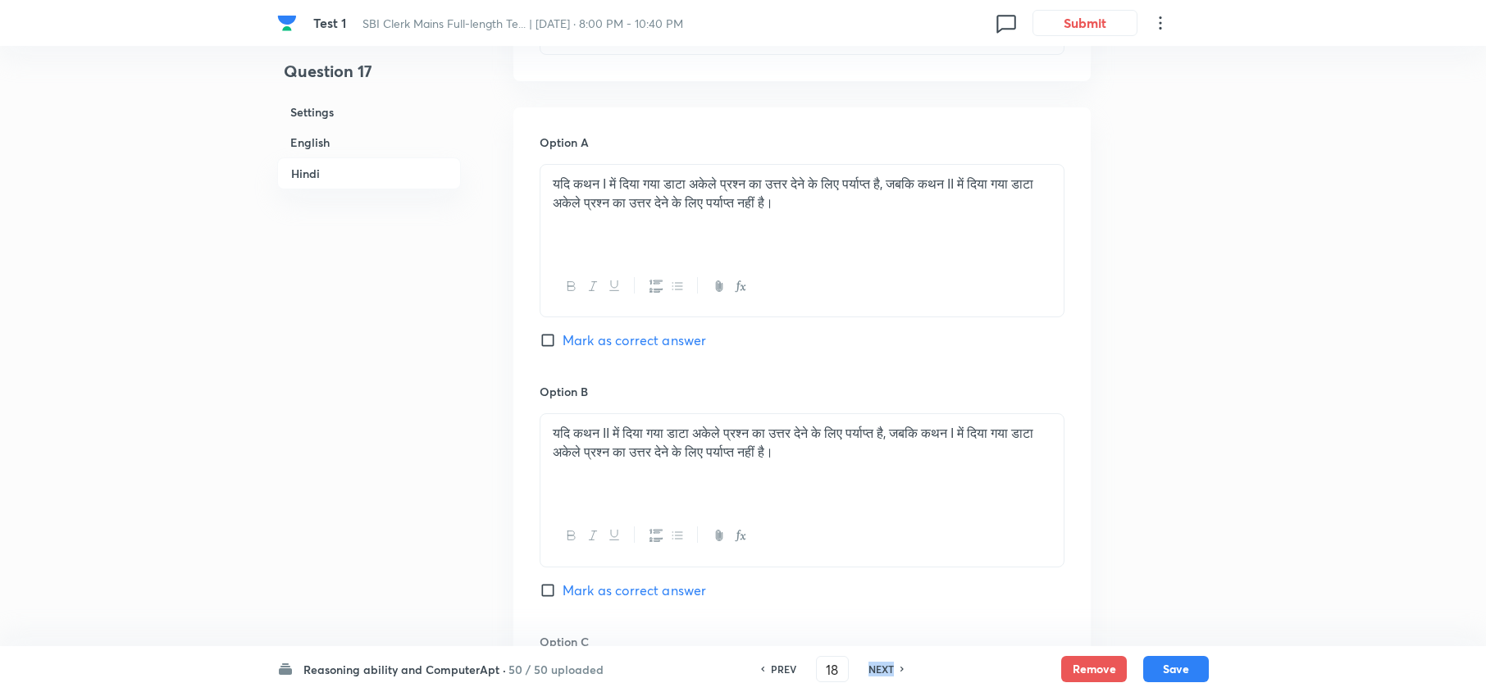
checkbox input "false"
checkbox input "true"
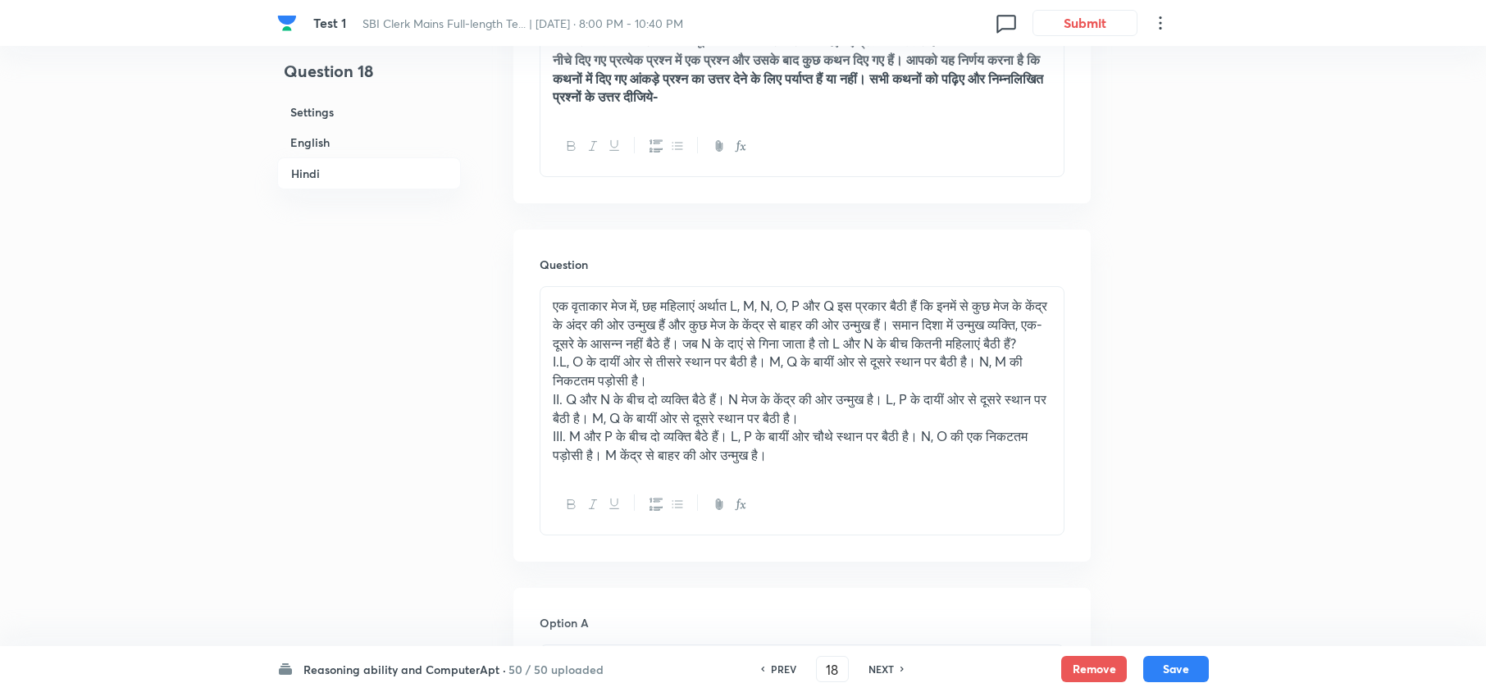
scroll to position [2952, 0]
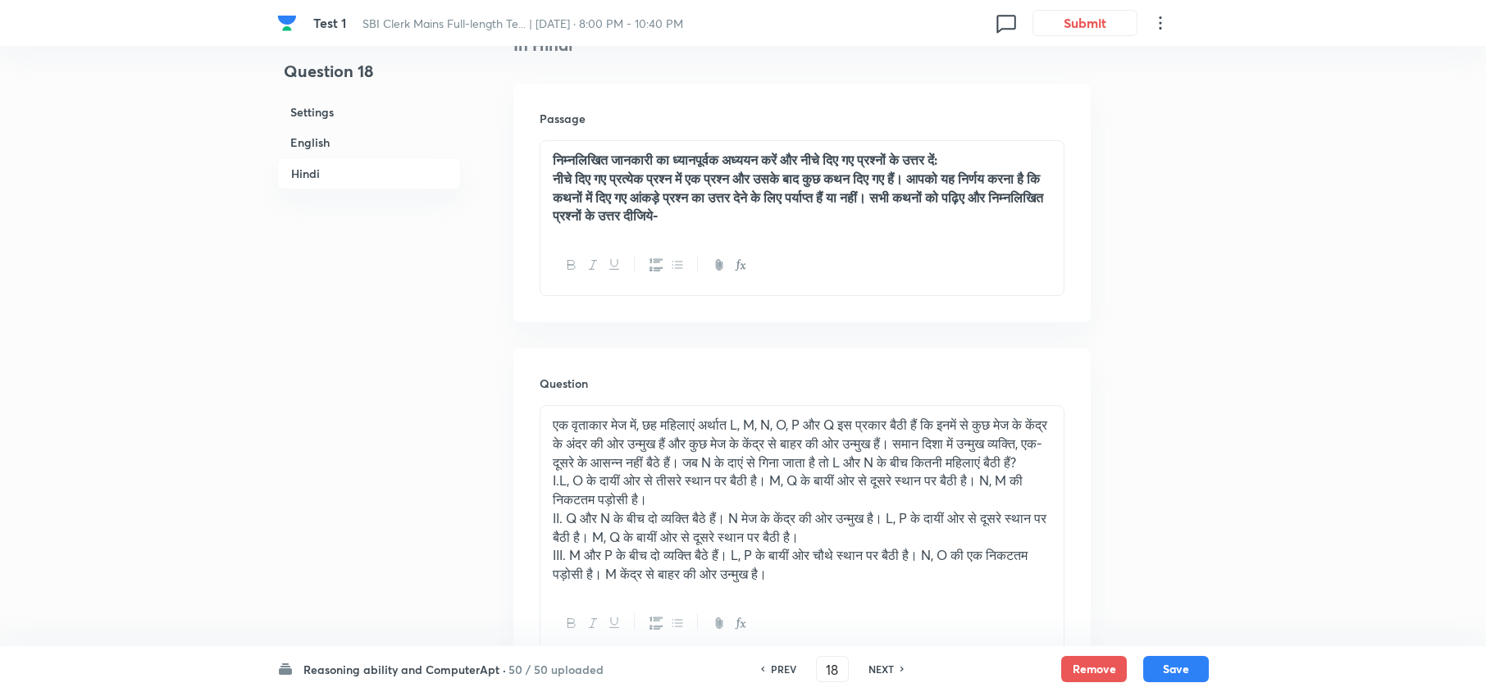
click at [877, 670] on h6 "NEXT" at bounding box center [880, 669] width 25 height 15
type input "19"
checkbox input "false"
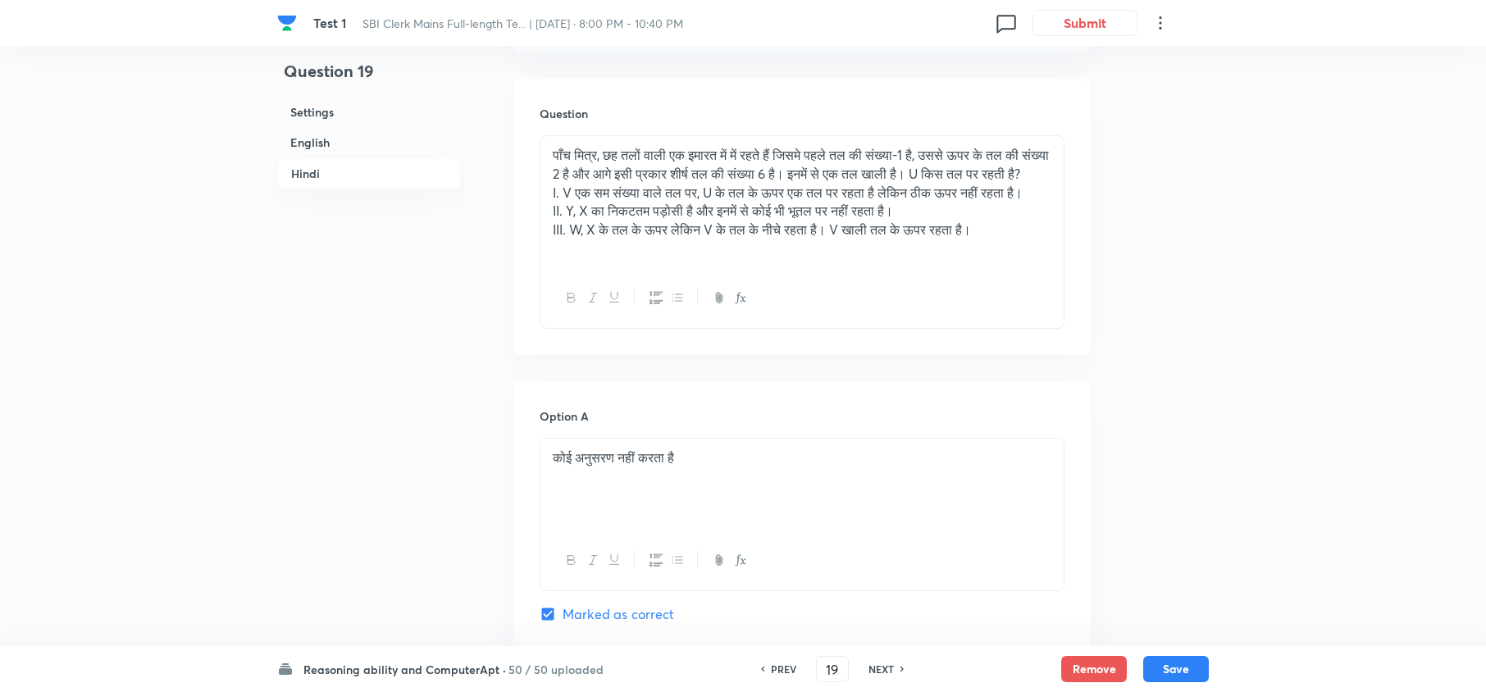
checkbox input "true"
click at [877, 670] on h6 "NEXT" at bounding box center [880, 669] width 25 height 15
type input "20"
checkbox input "false"
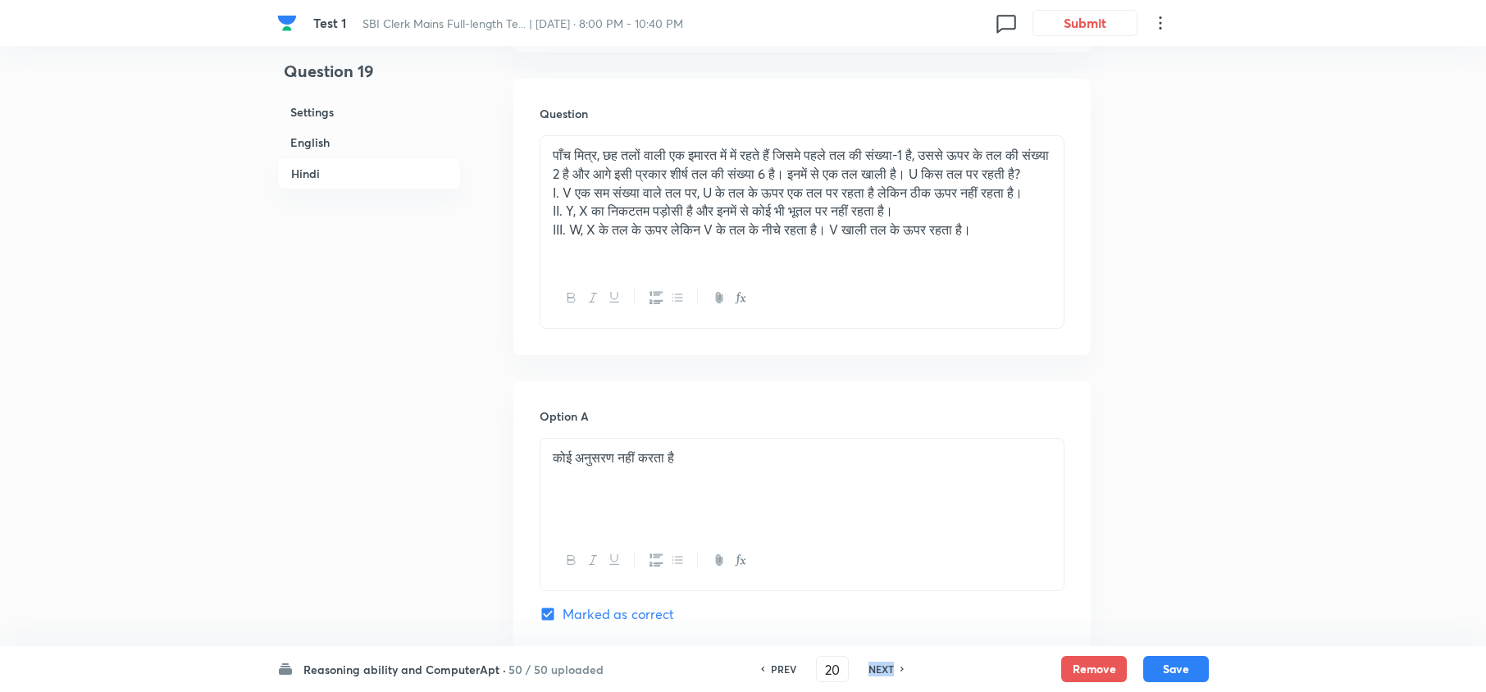
checkbox input "false"
checkbox input "true"
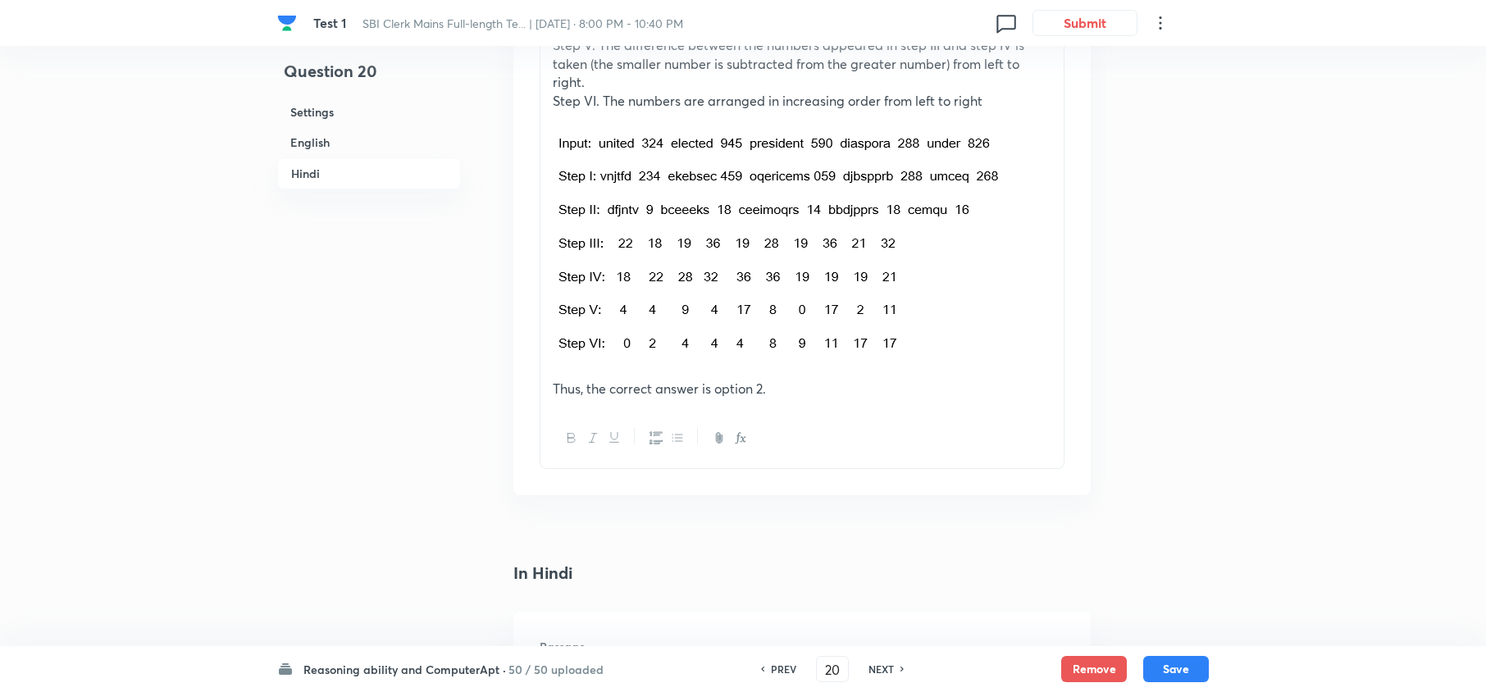
click at [877, 670] on h6 "NEXT" at bounding box center [880, 669] width 25 height 15
type input "21"
checkbox input "false"
checkbox input "true"
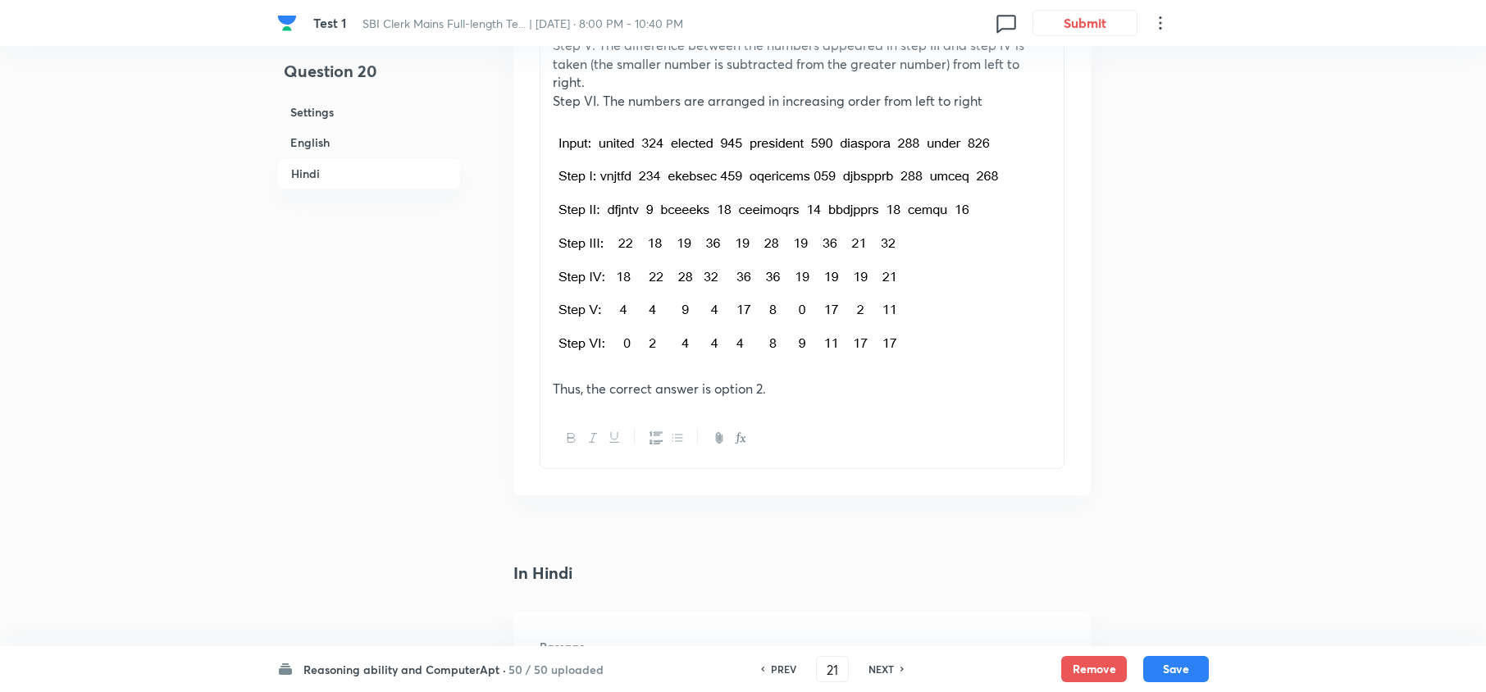
checkbox input "true"
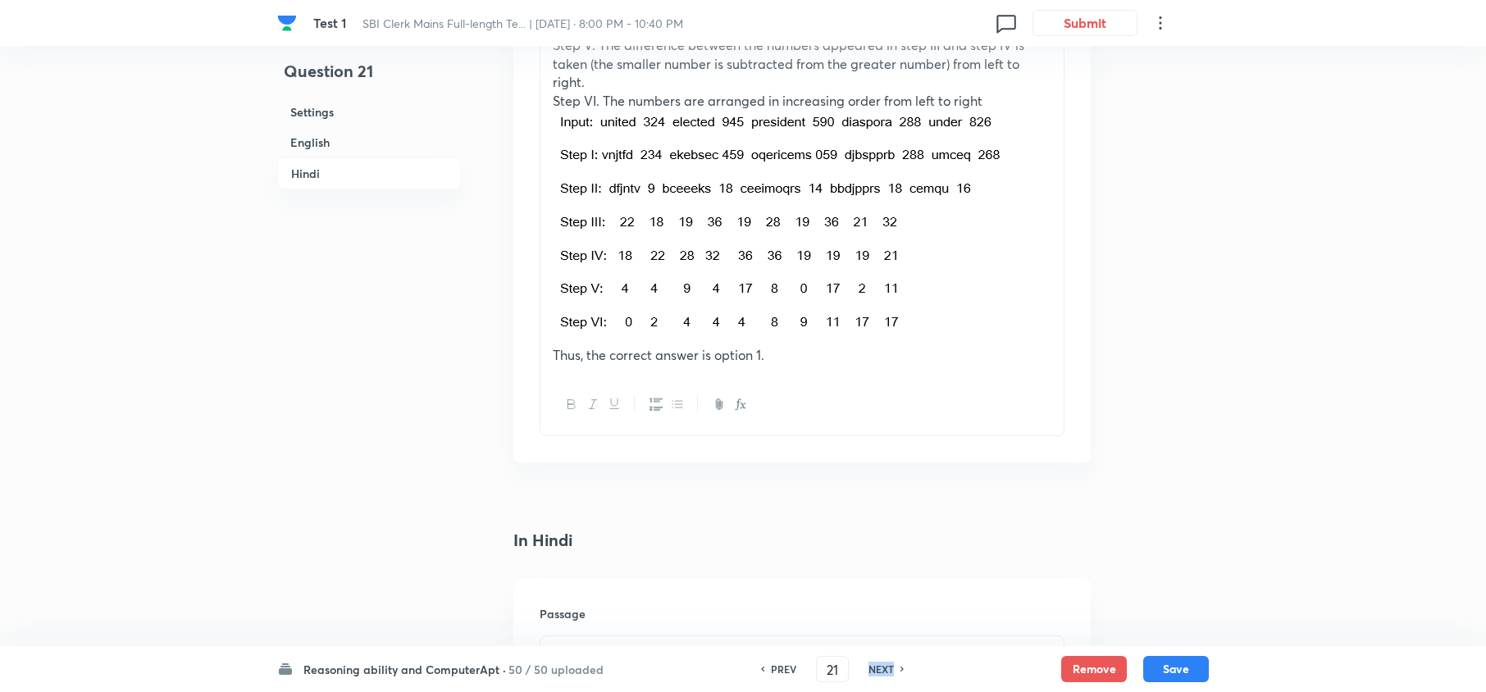
click at [877, 670] on h6 "NEXT" at bounding box center [880, 669] width 25 height 15
type input "22"
checkbox input "false"
checkbox input "true"
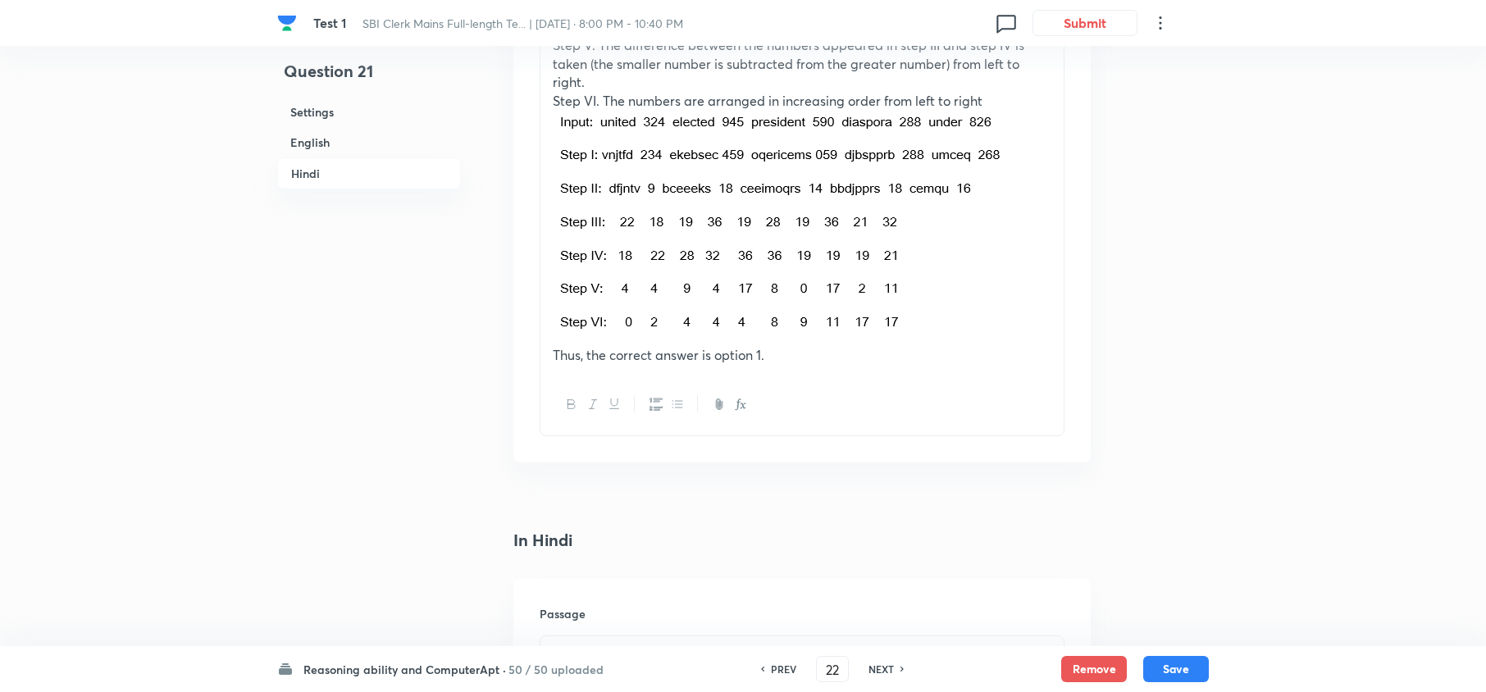
checkbox input "true"
click at [876, 670] on h6 "NEXT" at bounding box center [880, 669] width 25 height 15
type input "23"
checkbox input "false"
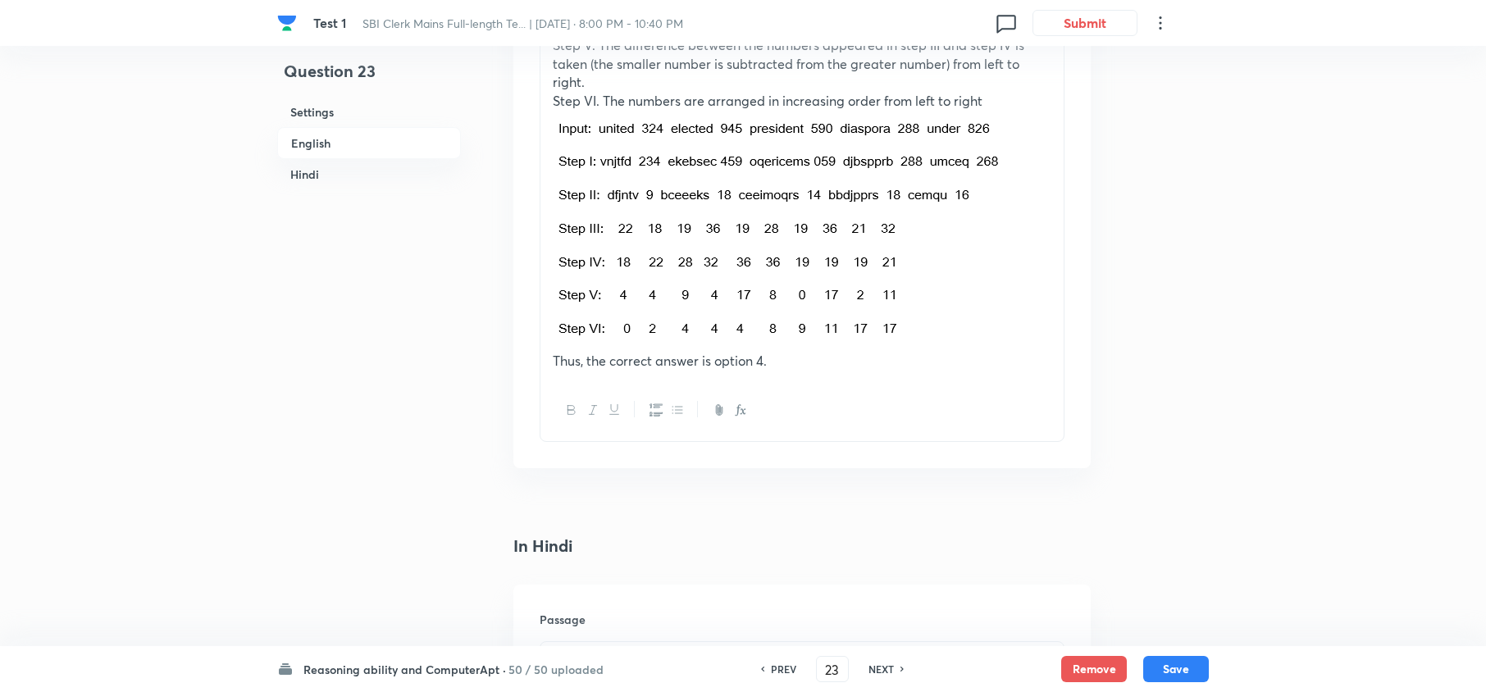
checkbox input "true"
click at [876, 670] on h6 "NEXT" at bounding box center [880, 669] width 25 height 15
type input "24"
checkbox input "false"
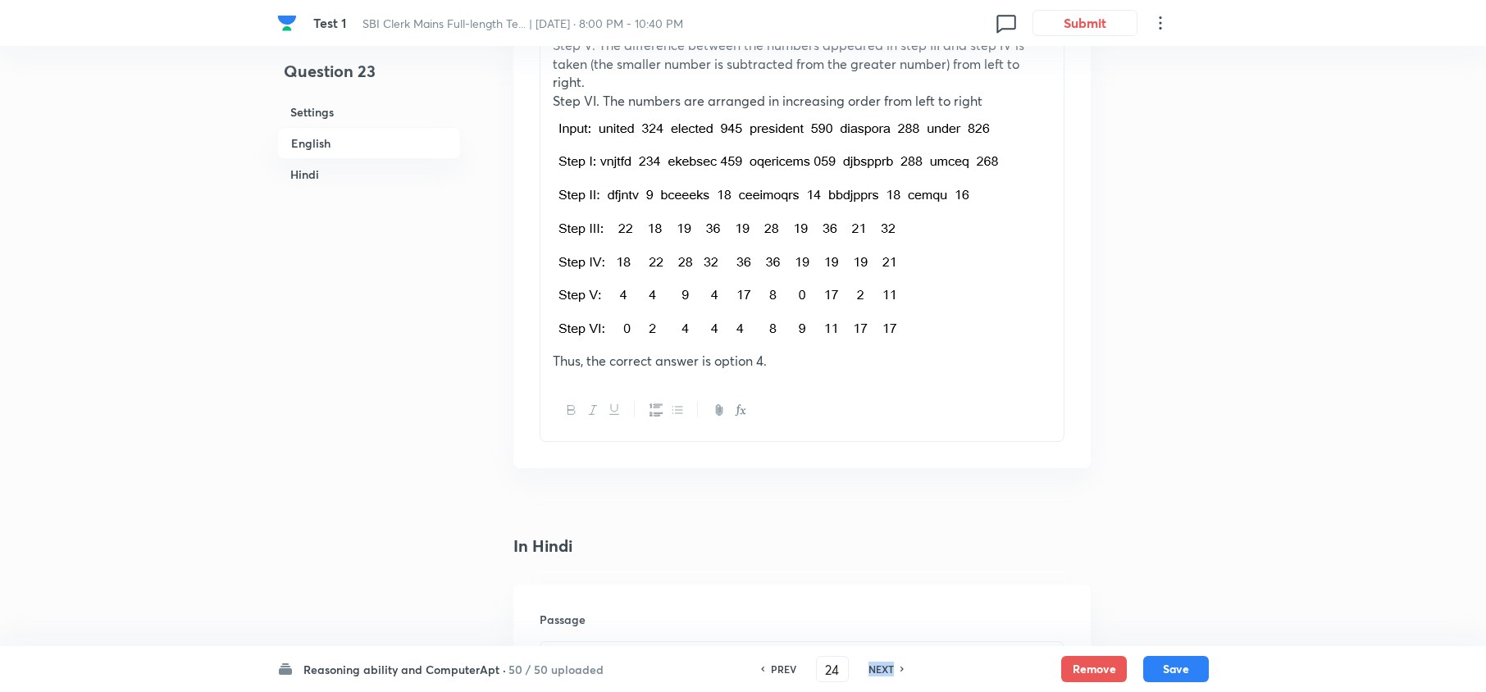
checkbox input "false"
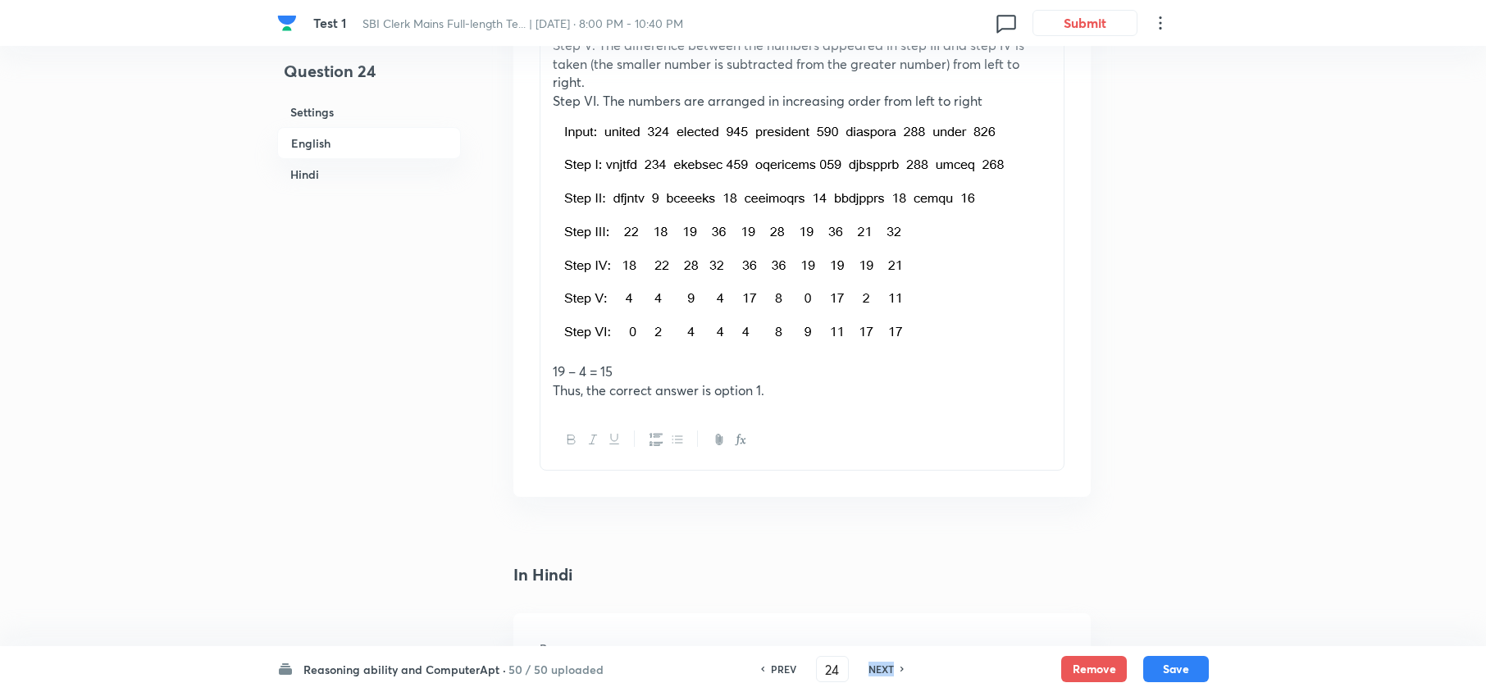
checkbox input "true"
click at [876, 670] on h6 "NEXT" at bounding box center [880, 669] width 25 height 15
type input "25"
checkbox input "false"
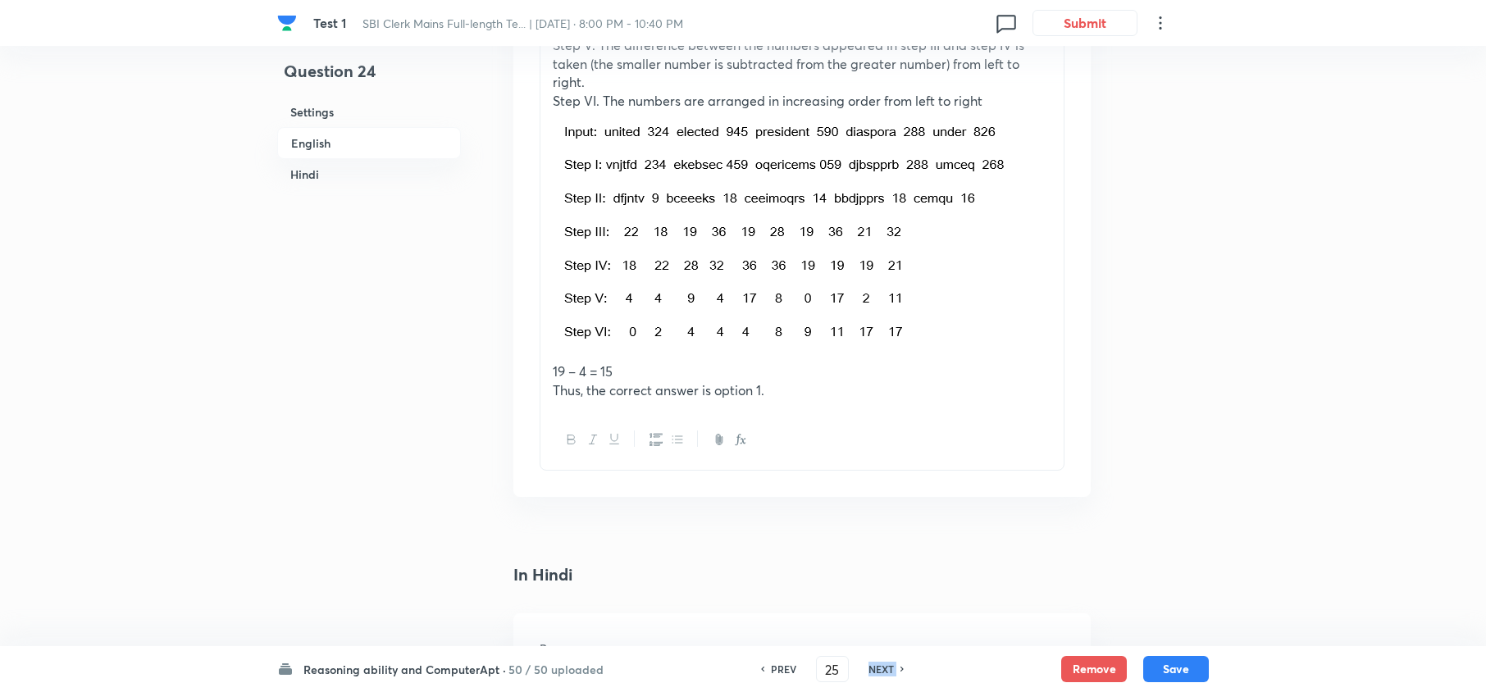
checkbox input "false"
checkbox input "true"
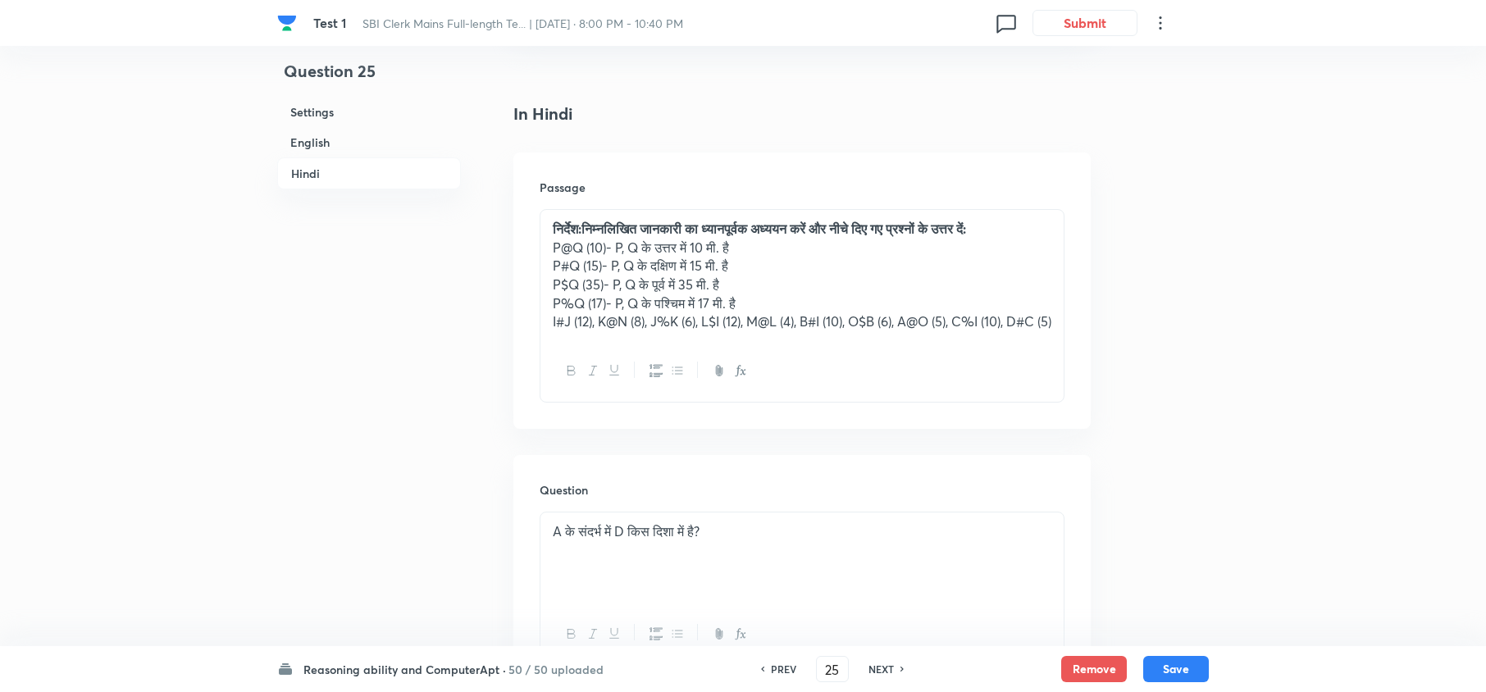
scroll to position [2733, 0]
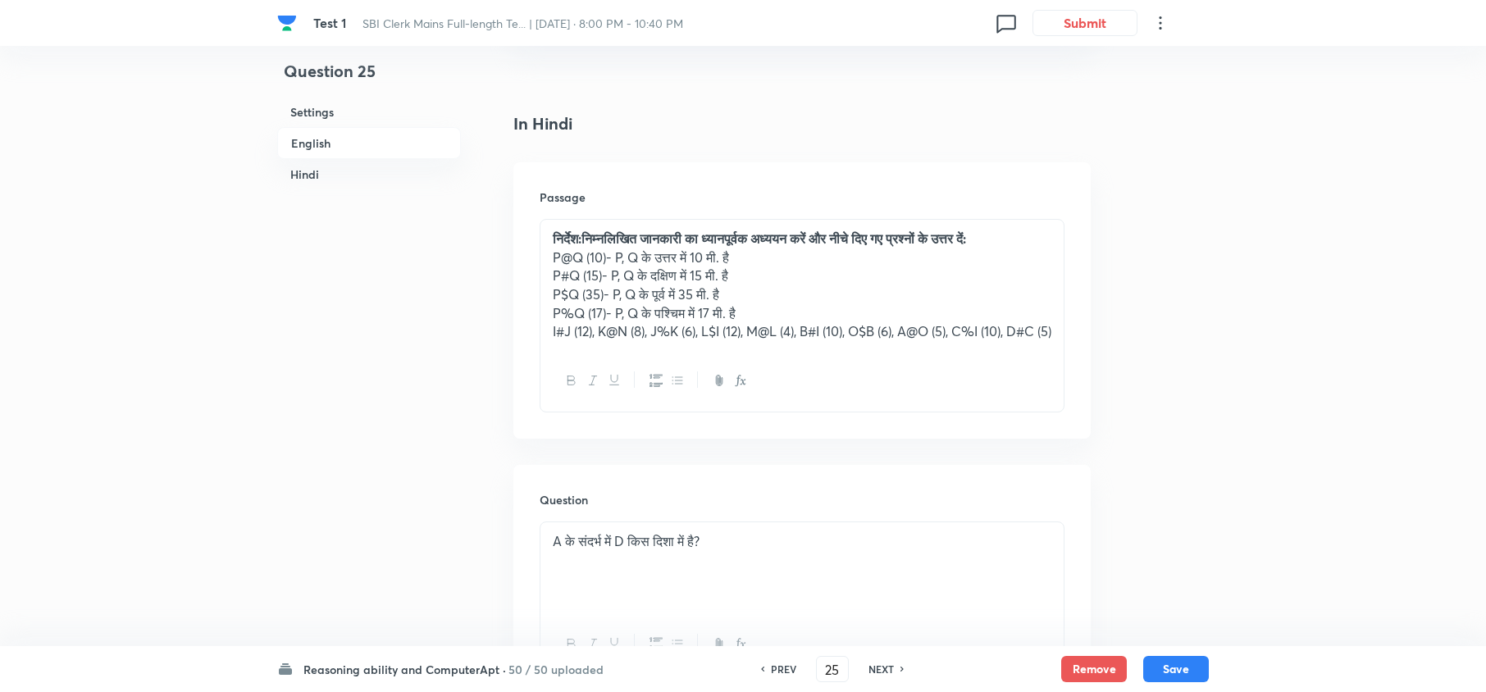
click at [876, 670] on h6 "NEXT" at bounding box center [880, 669] width 25 height 15
type input "26"
checkbox input "false"
checkbox input "true"
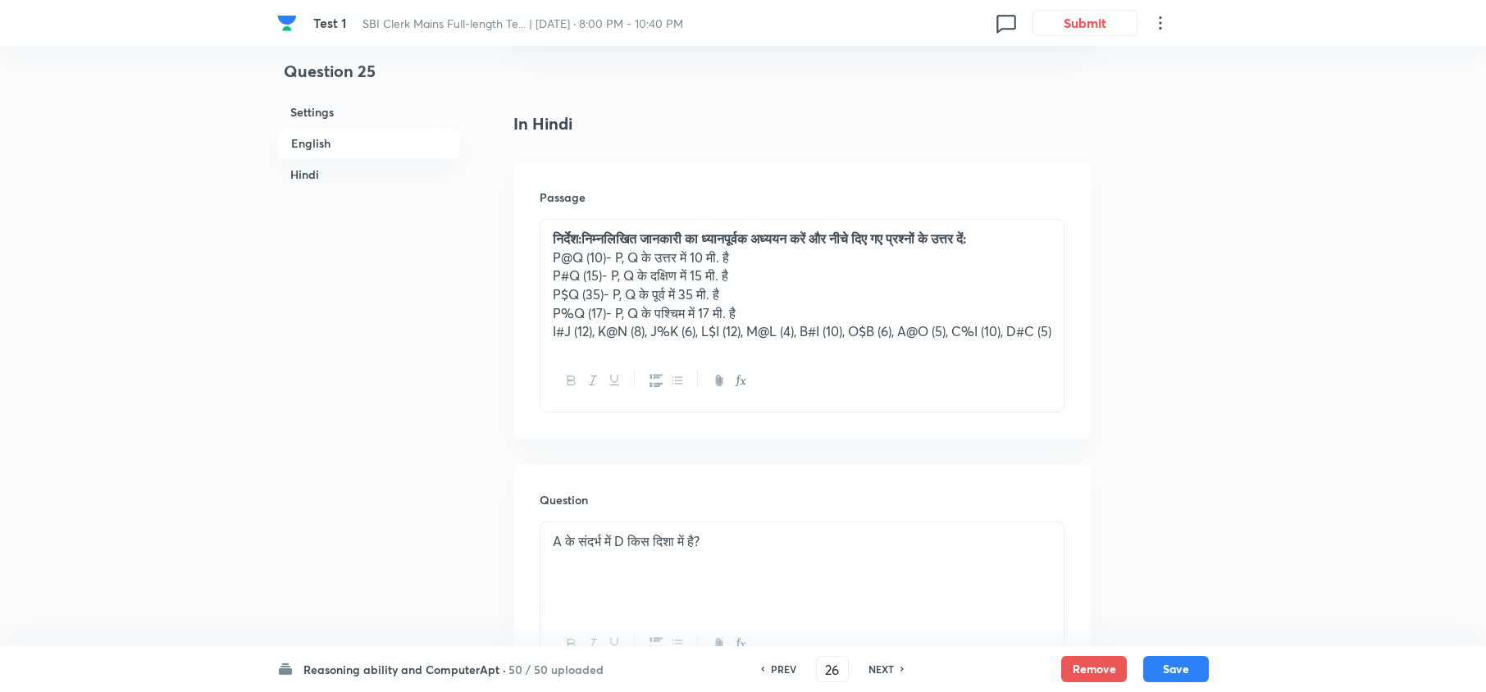
checkbox input "true"
click at [876, 670] on h6 "NEXT" at bounding box center [880, 669] width 25 height 15
type input "27"
checkbox input "false"
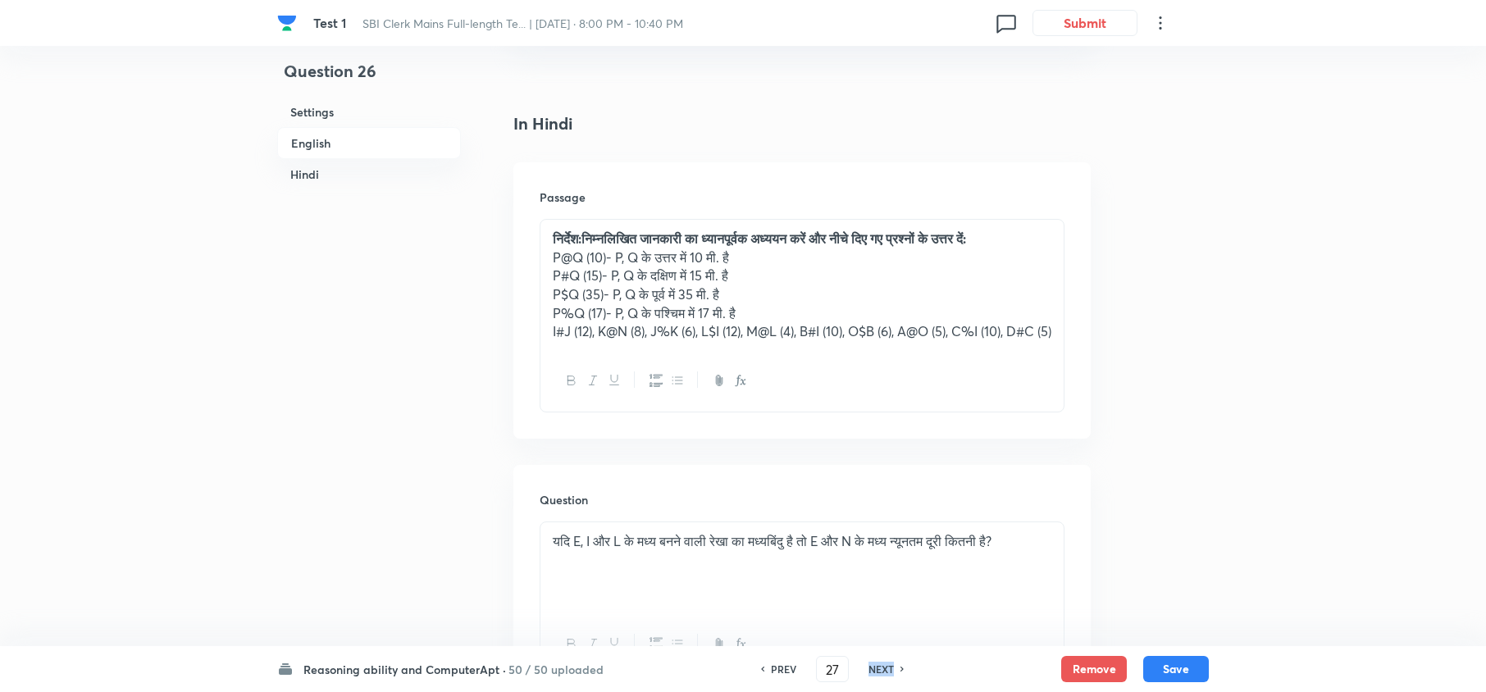
checkbox input "true"
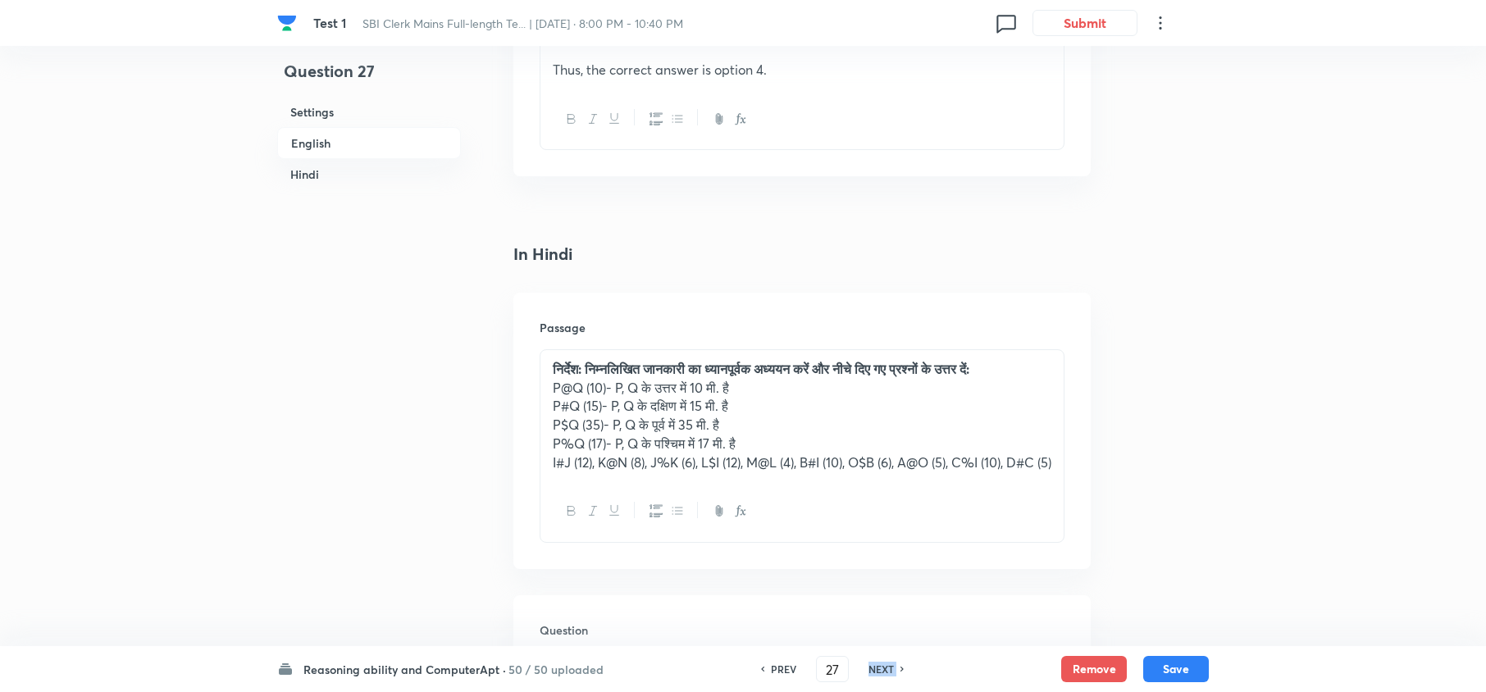
click at [876, 670] on h6 "NEXT" at bounding box center [880, 669] width 25 height 15
type input "28"
checkbox input "false"
checkbox input "true"
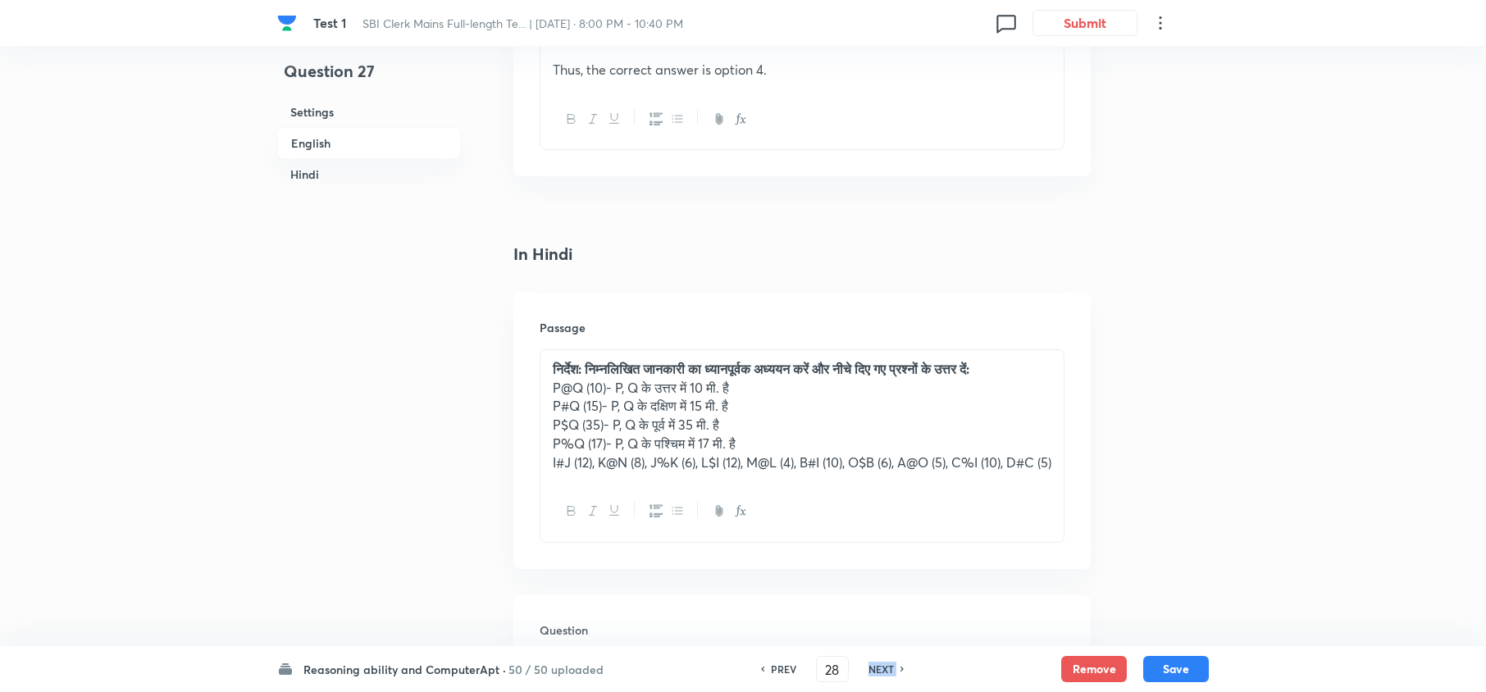
checkbox input "true"
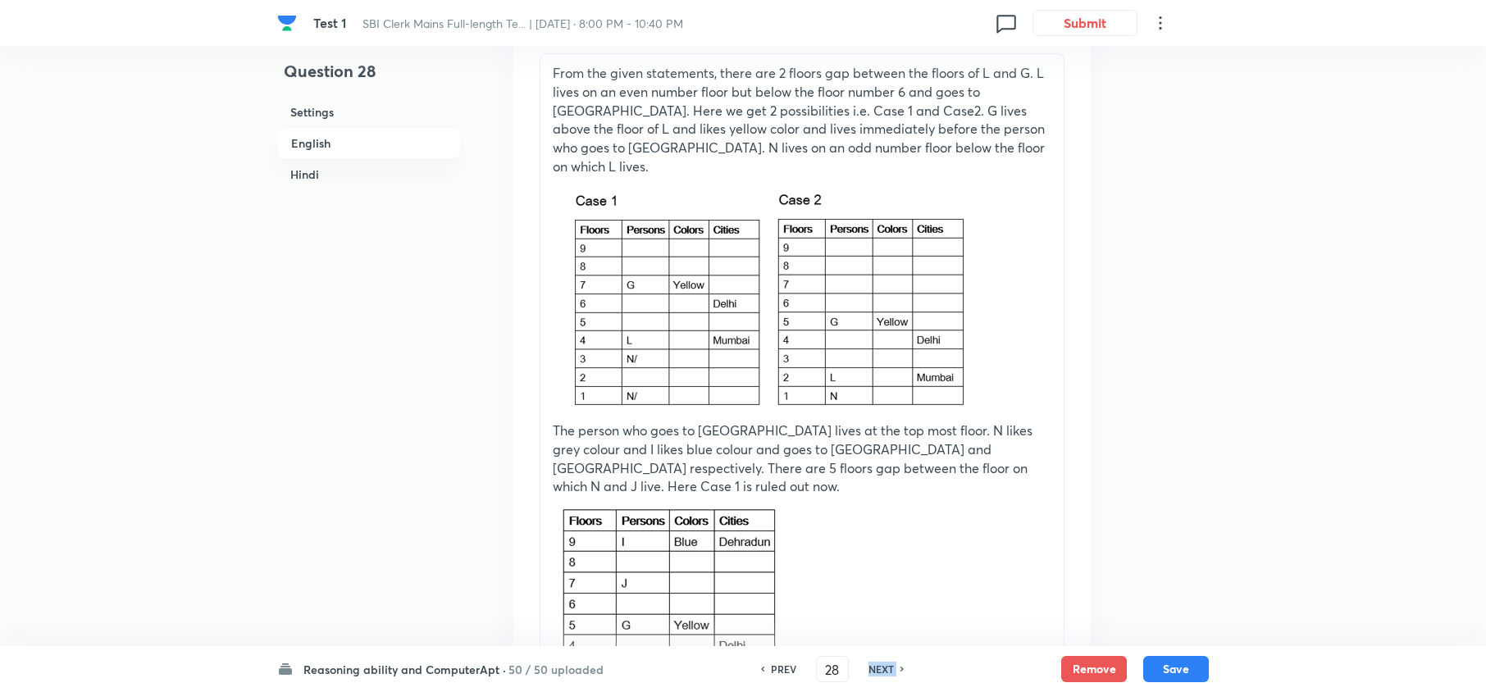
click at [876, 670] on h6 "NEXT" at bounding box center [880, 669] width 25 height 15
type input "29"
checkbox input "false"
checkbox input "true"
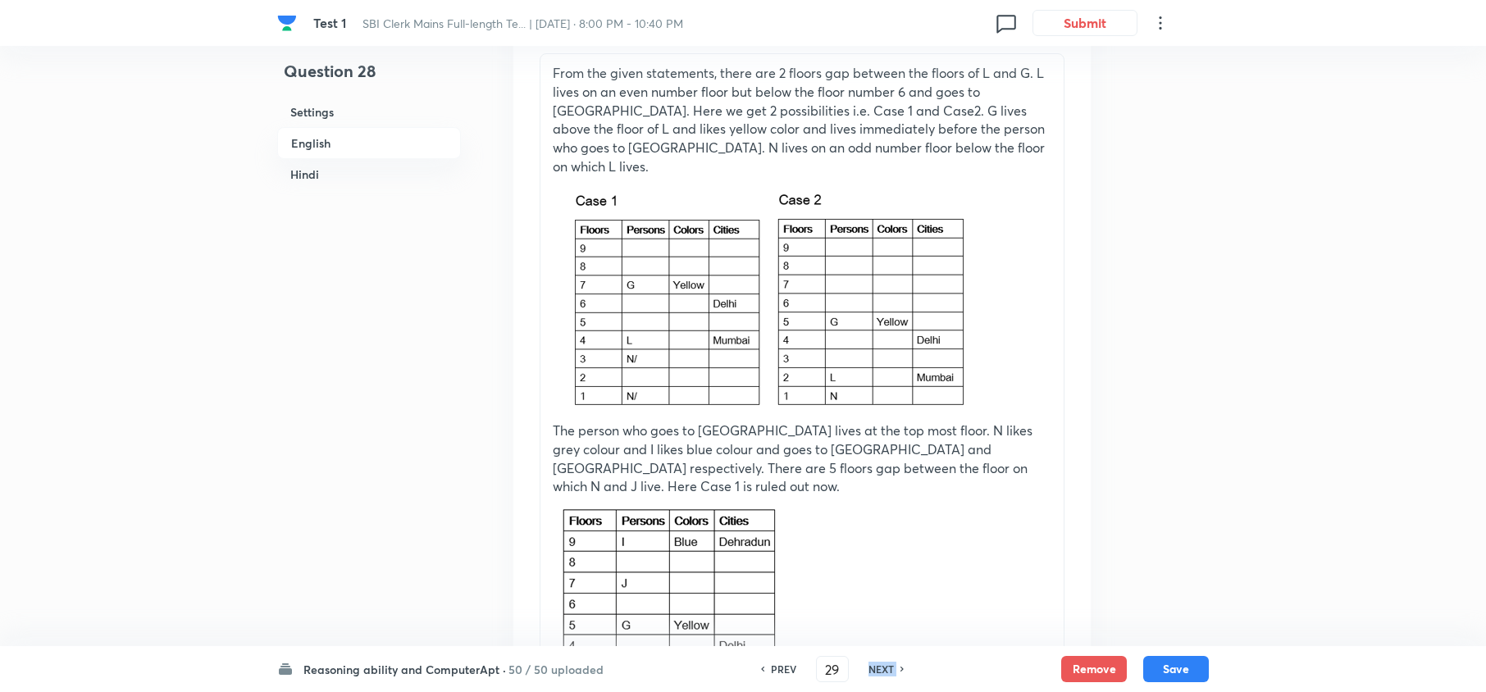
checkbox input "true"
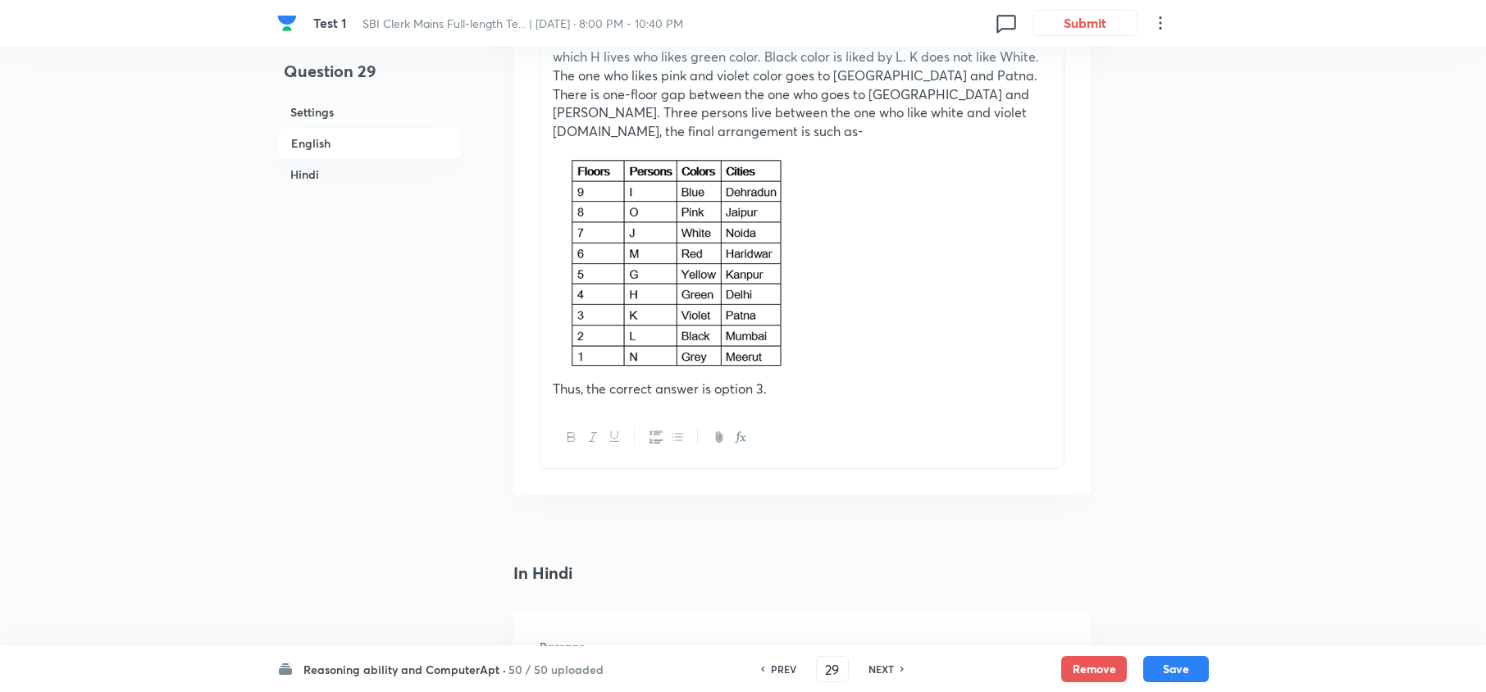
scroll to position [3498, 0]
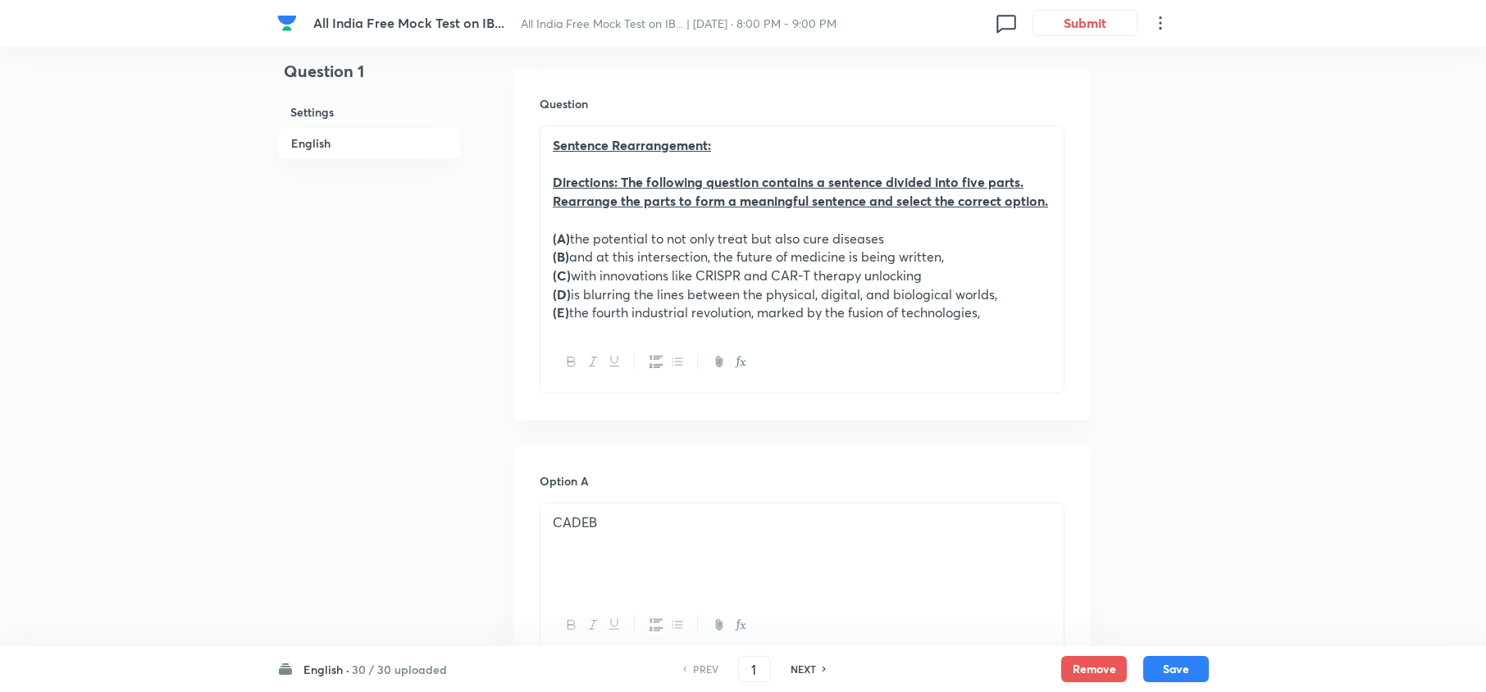
scroll to position [437, 0]
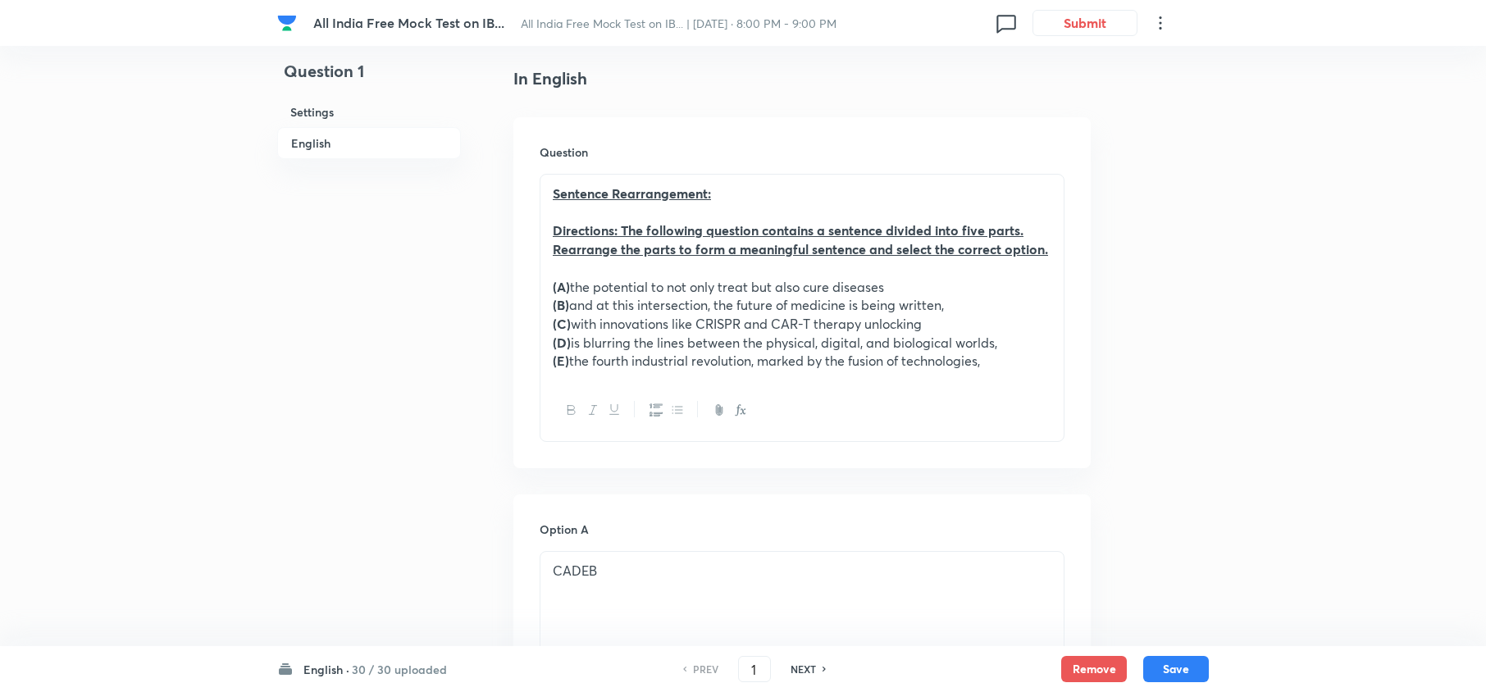
click at [364, 672] on h6 "30 / 30 uploaded" at bounding box center [399, 669] width 95 height 17
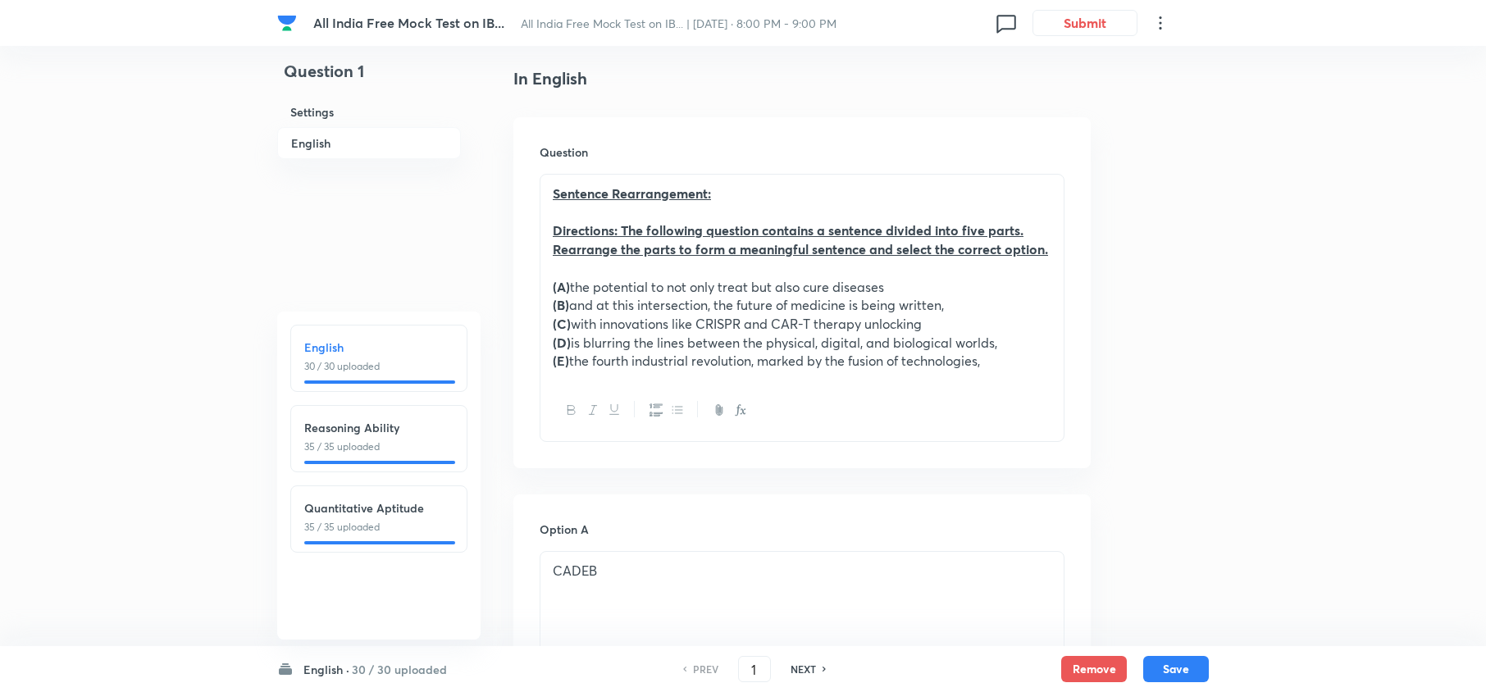
click at [362, 426] on h6 "Reasoning Ability" at bounding box center [378, 427] width 149 height 17
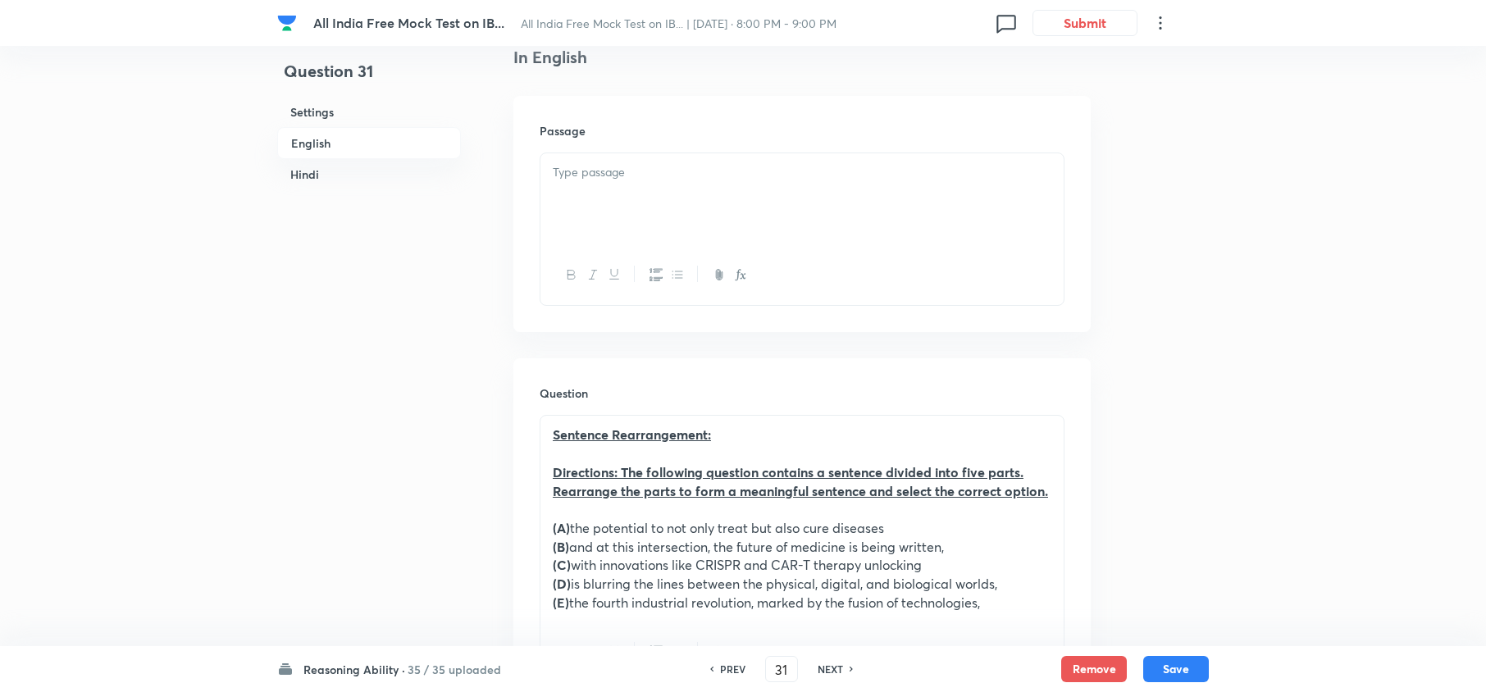
type input "31"
checkbox input "false"
checkbox input "true"
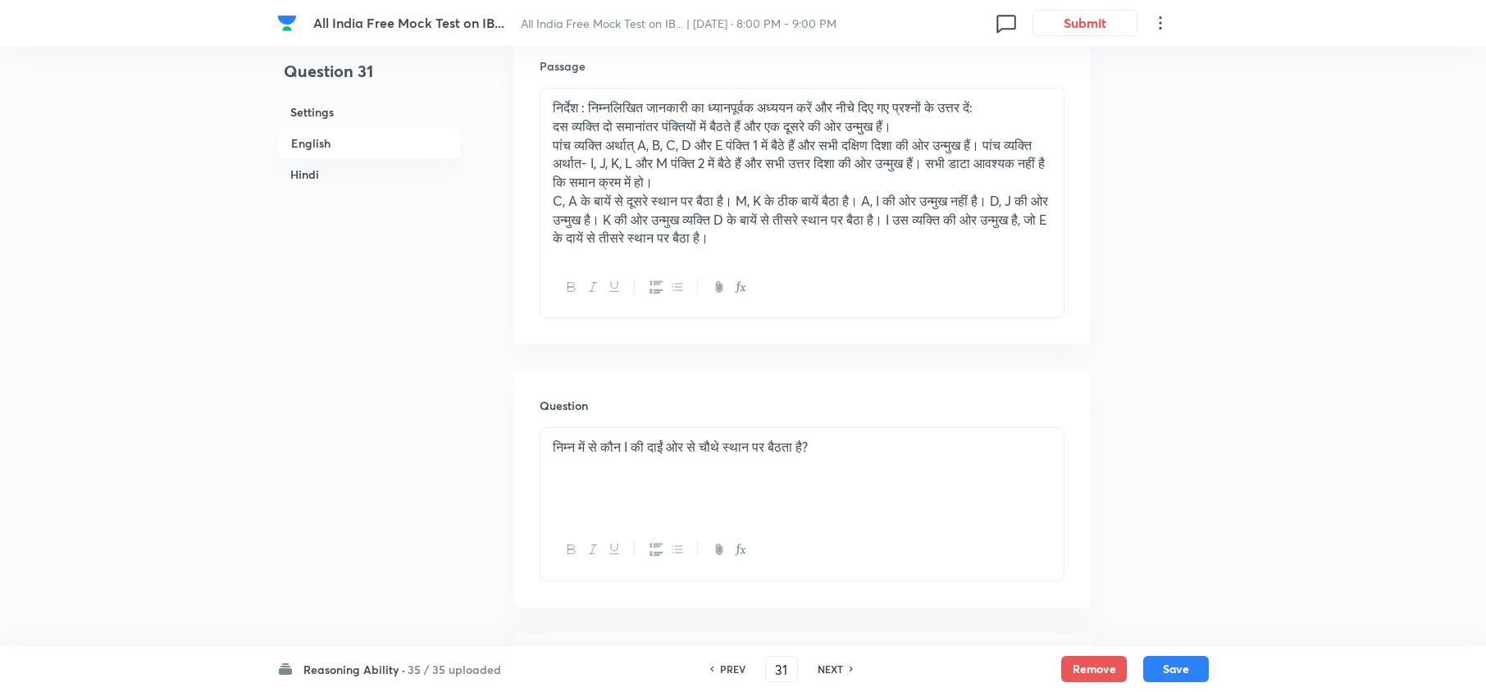
scroll to position [2842, 0]
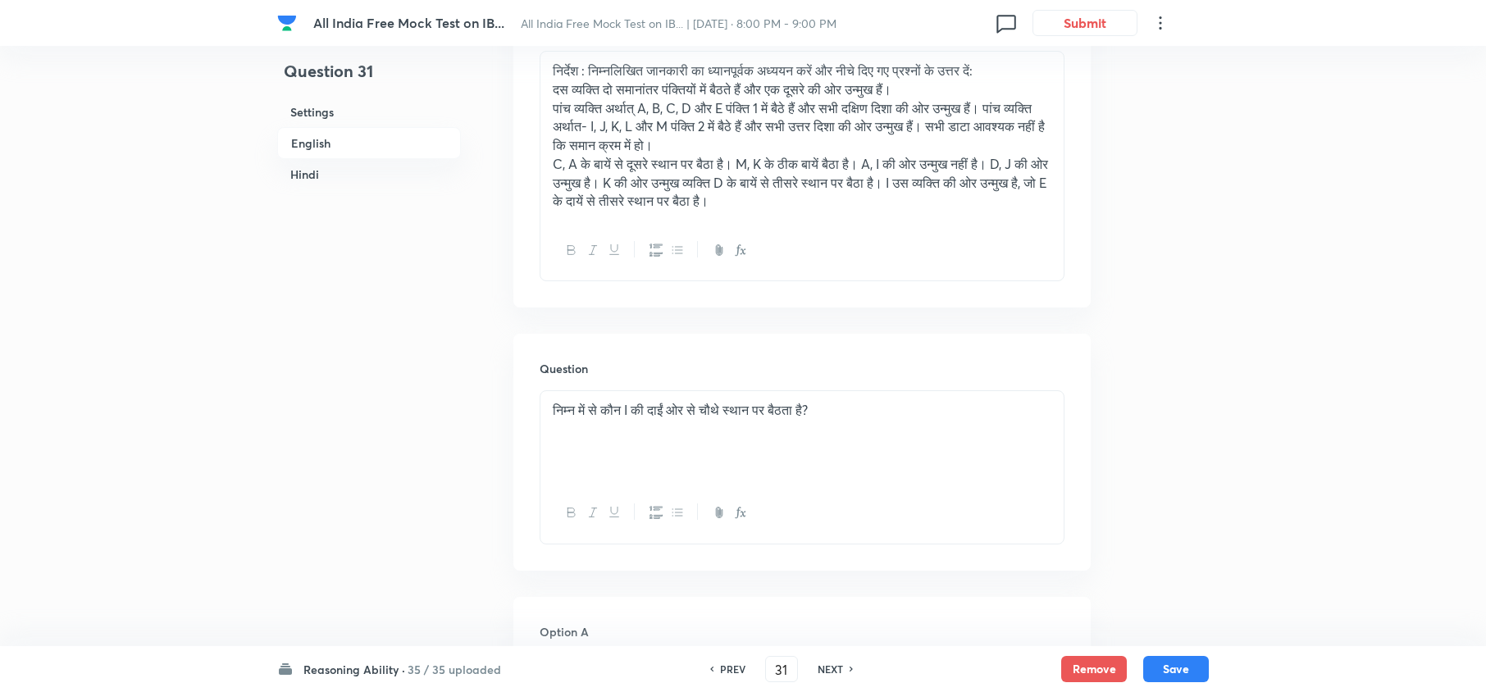
click at [823, 666] on h6 "NEXT" at bounding box center [830, 669] width 25 height 15
type input "32"
checkbox input "false"
checkbox input "true"
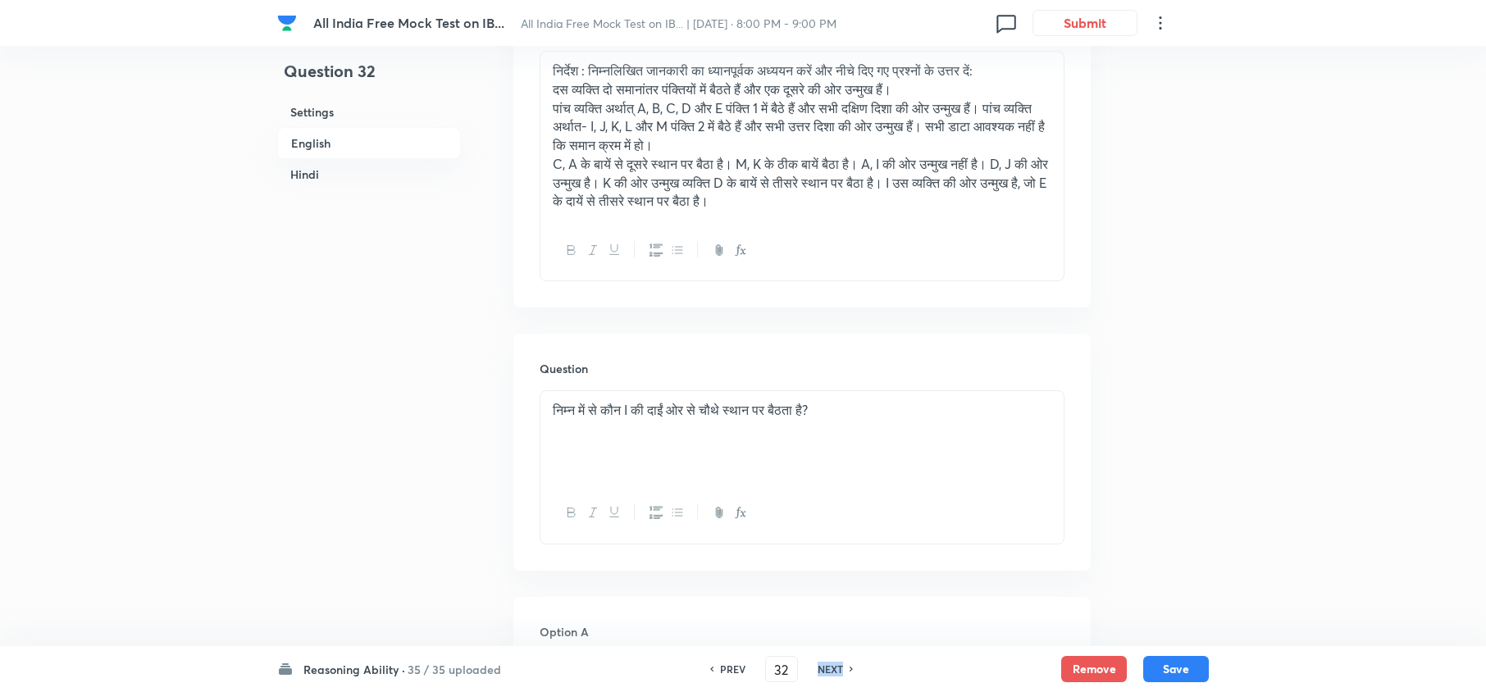
checkbox input "true"
click at [823, 666] on h6 "NEXT" at bounding box center [830, 669] width 25 height 15
type input "33"
checkbox input "false"
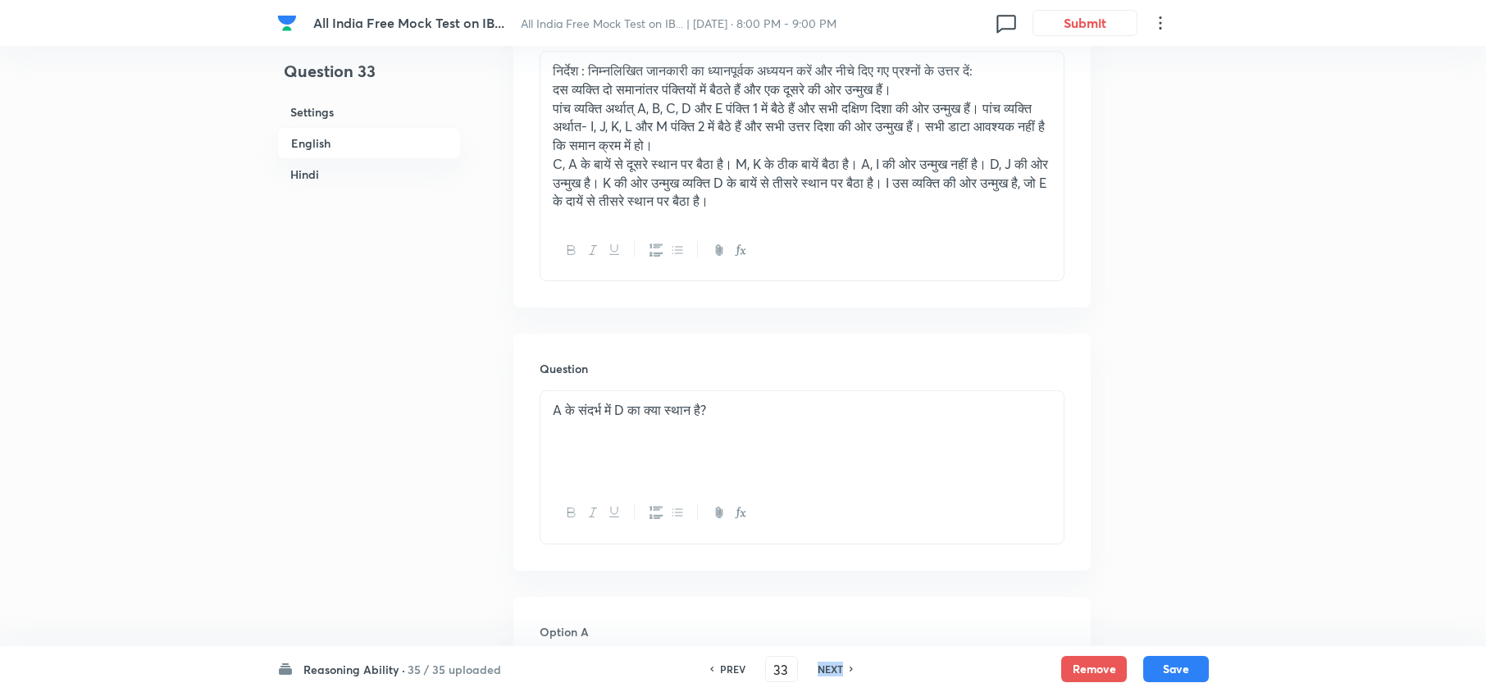
checkbox input "true"
click at [823, 666] on h6 "NEXT" at bounding box center [830, 669] width 25 height 15
type input "34"
checkbox input "false"
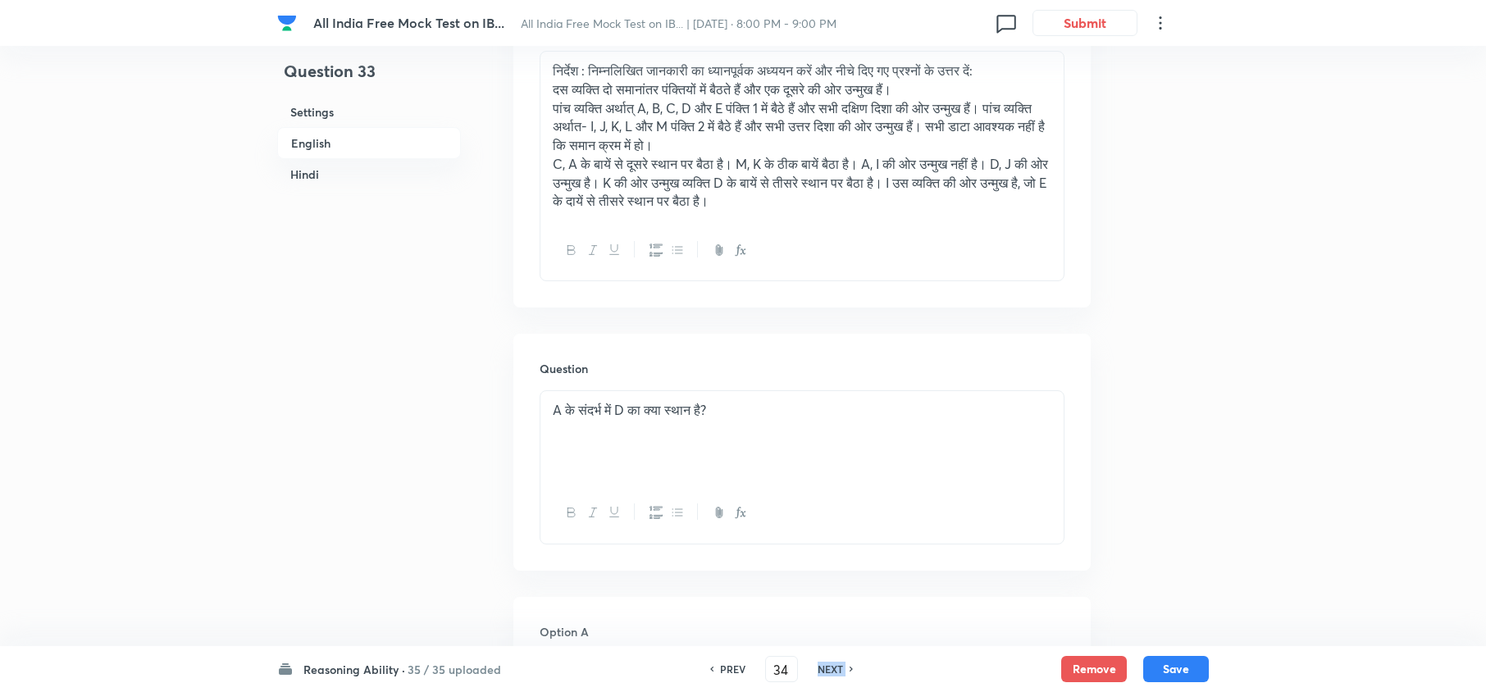
checkbox input "false"
checkbox input "true"
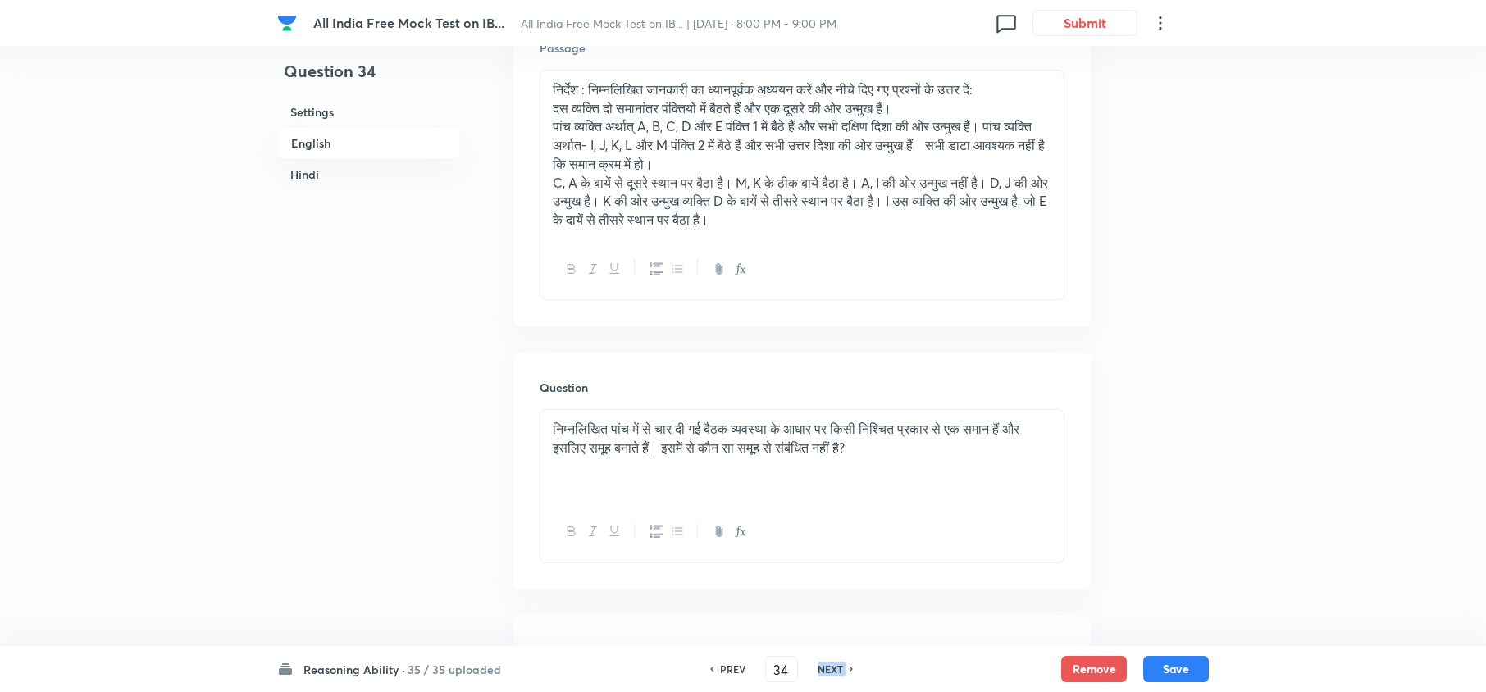
click at [823, 666] on h6 "NEXT" at bounding box center [830, 669] width 25 height 15
type input "35"
checkbox input "false"
checkbox input "true"
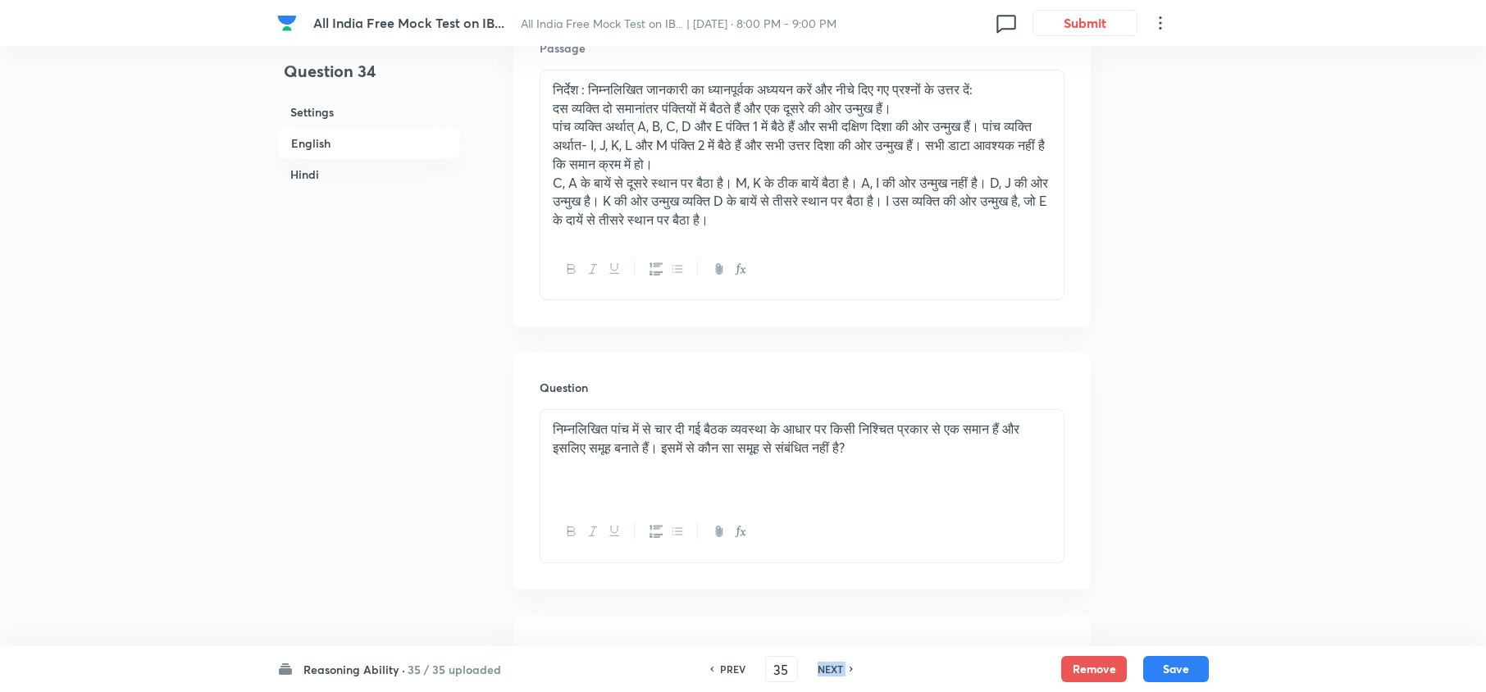
checkbox input "true"
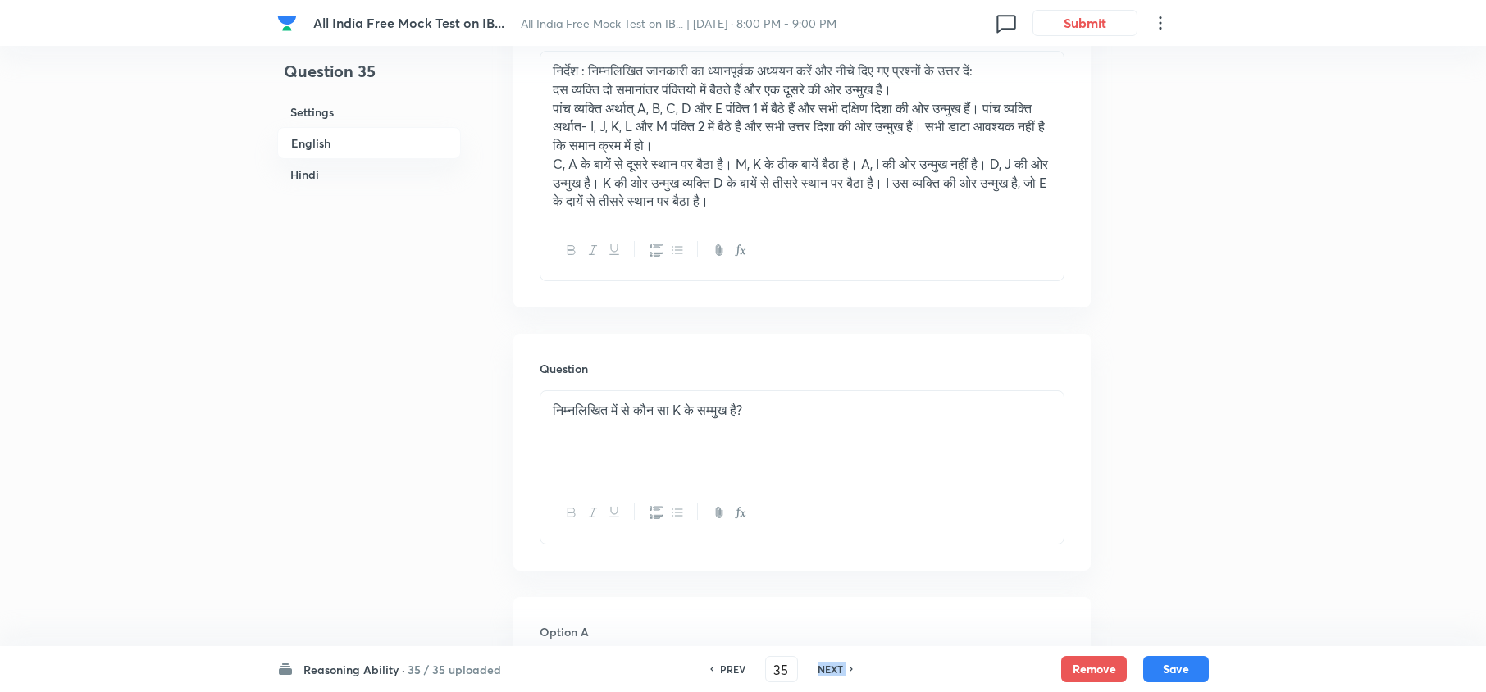
click at [823, 666] on h6 "NEXT" at bounding box center [830, 669] width 25 height 15
type input "36"
checkbox input "false"
checkbox input "true"
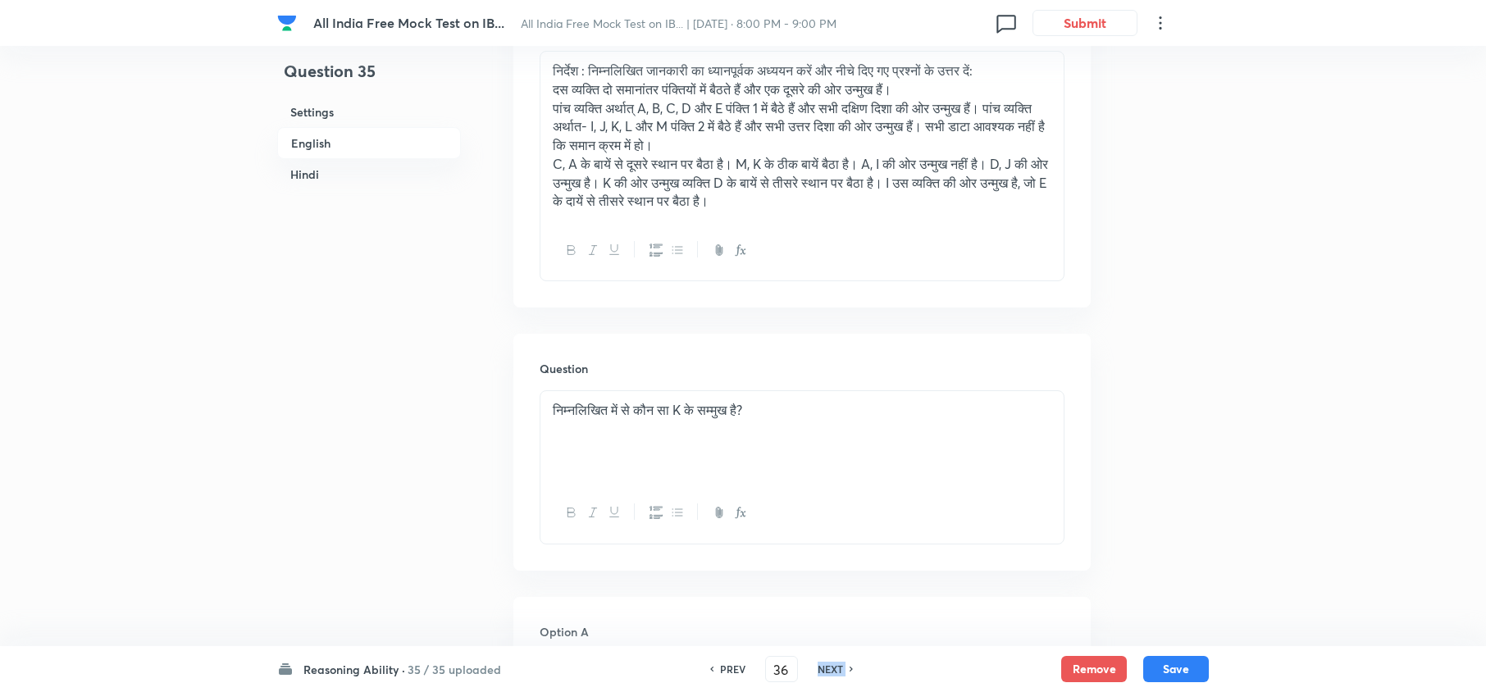
checkbox input "true"
click at [823, 666] on h6 "NEXT" at bounding box center [830, 669] width 25 height 15
type input "37"
checkbox input "false"
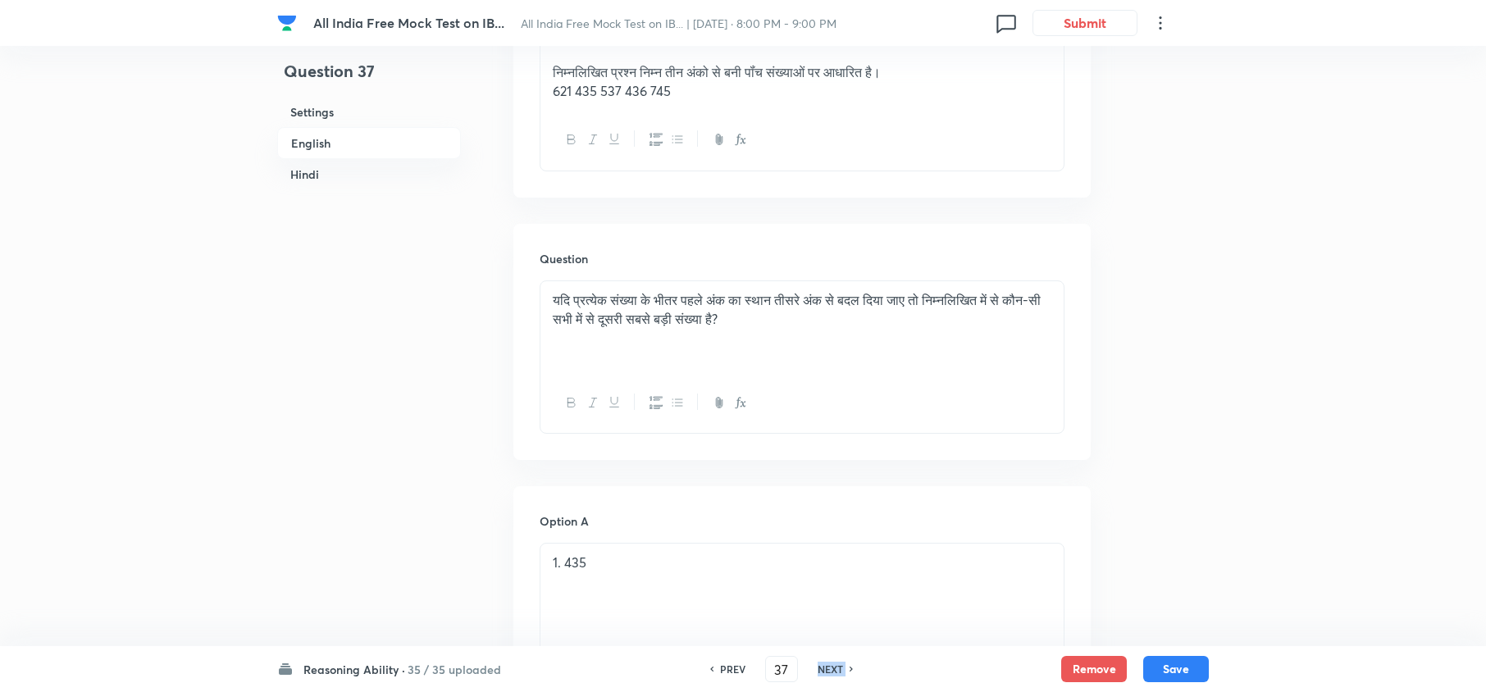
checkbox input "true"
click at [823, 666] on h6 "NEXT" at bounding box center [830, 669] width 25 height 15
type input "38"
checkbox input "false"
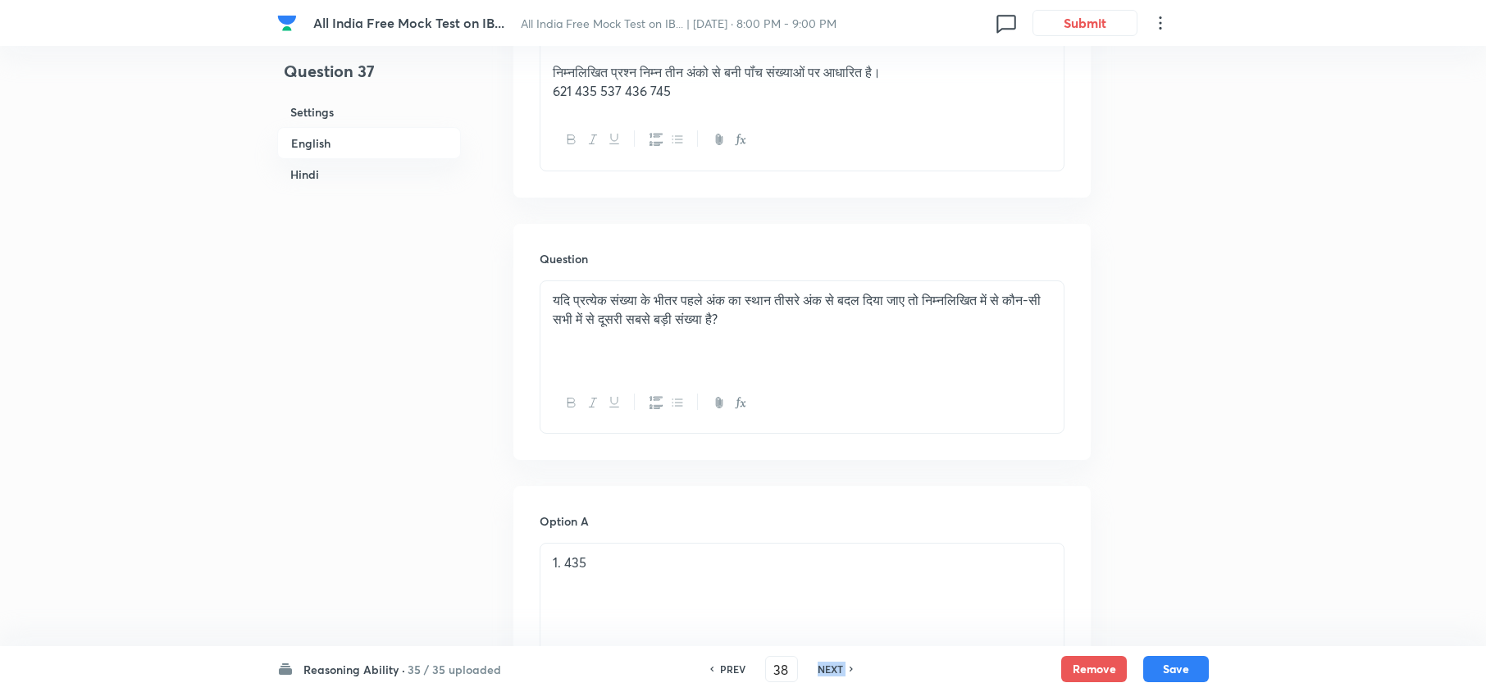
checkbox input "false"
checkbox input "true"
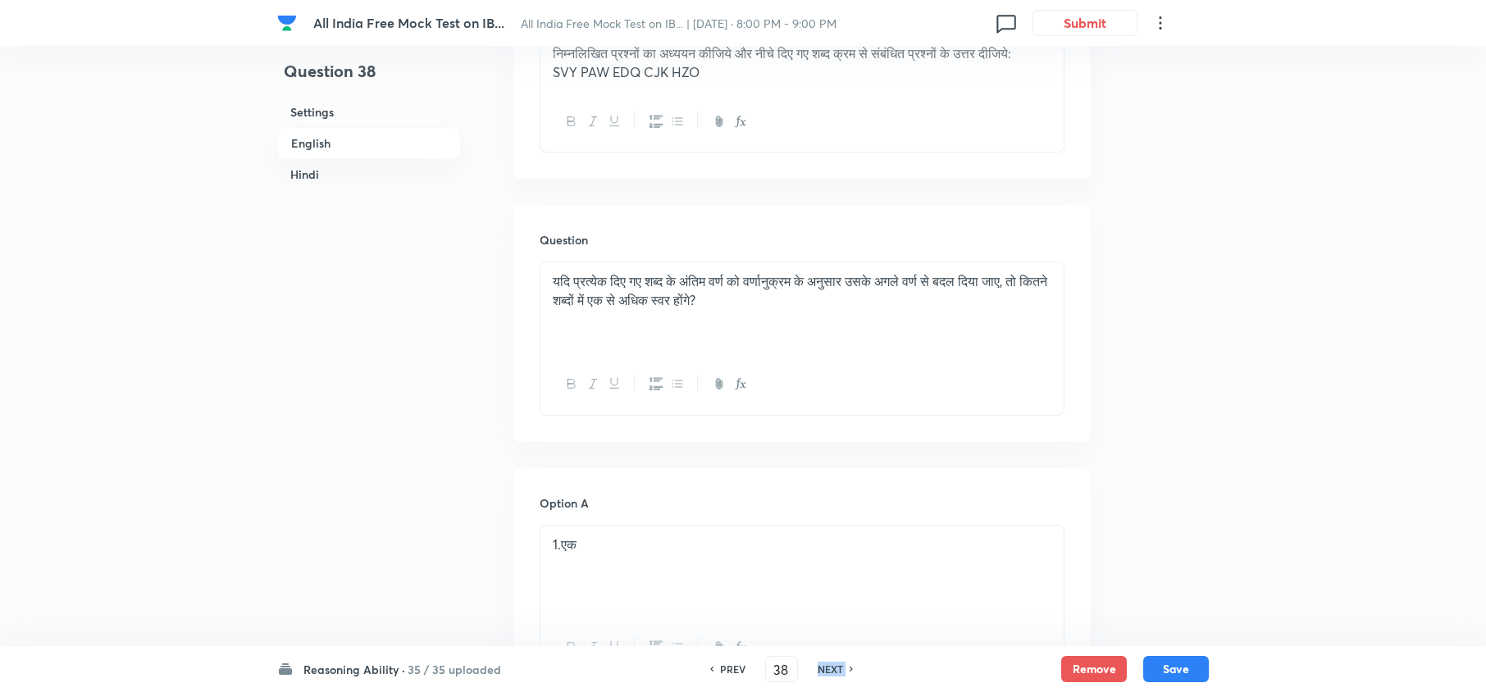
click at [823, 666] on h6 "NEXT" at bounding box center [830, 669] width 25 height 15
type input "39"
click at [823, 666] on h6 "NEXT" at bounding box center [830, 669] width 25 height 15
checkbox input "false"
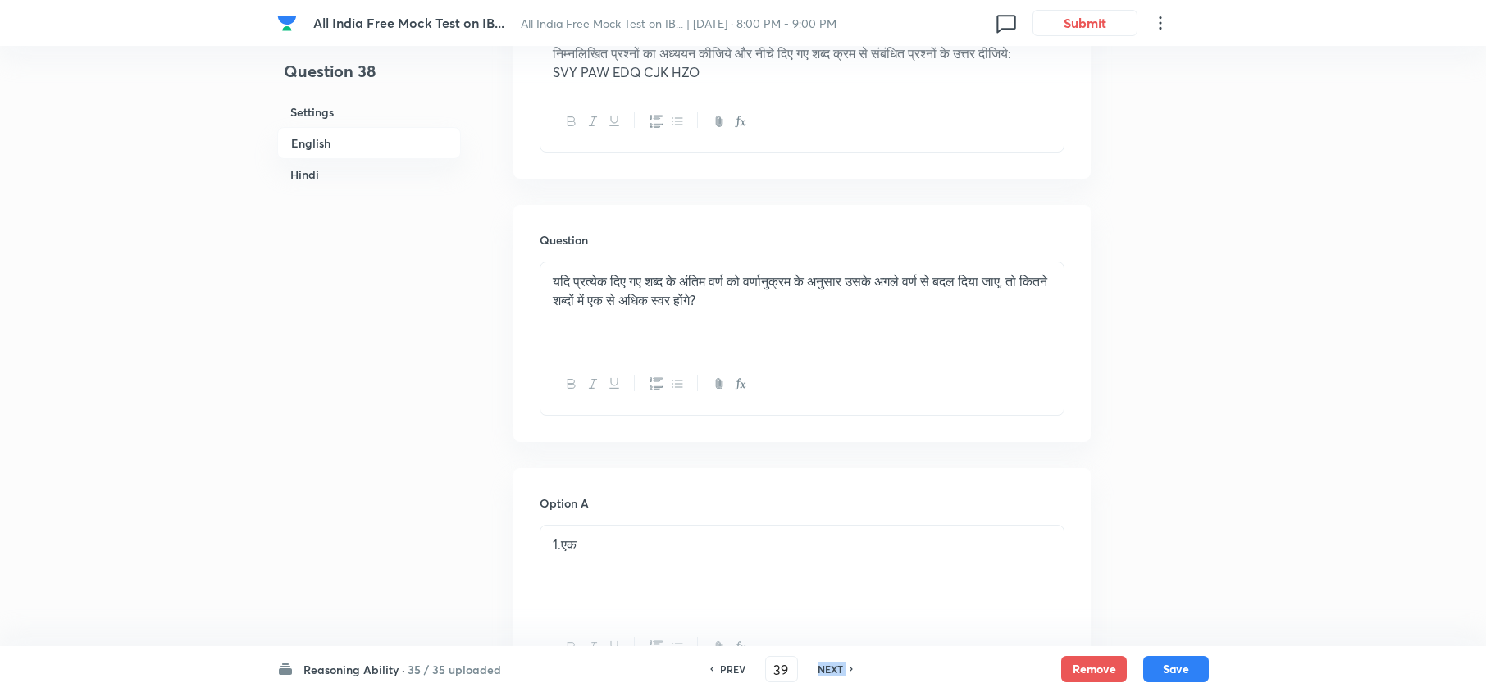
checkbox input "true"
type input "40"
checkbox input "true"
checkbox input "false"
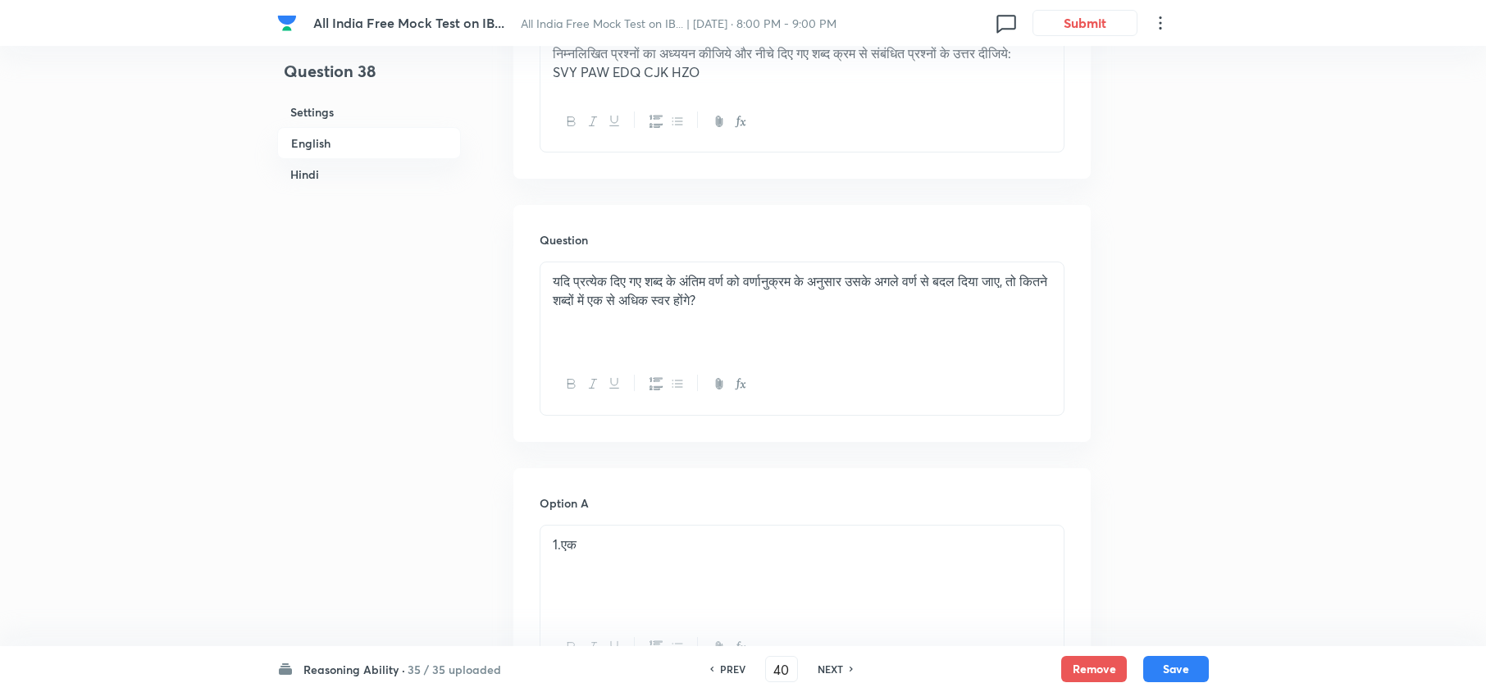
checkbox input "true"
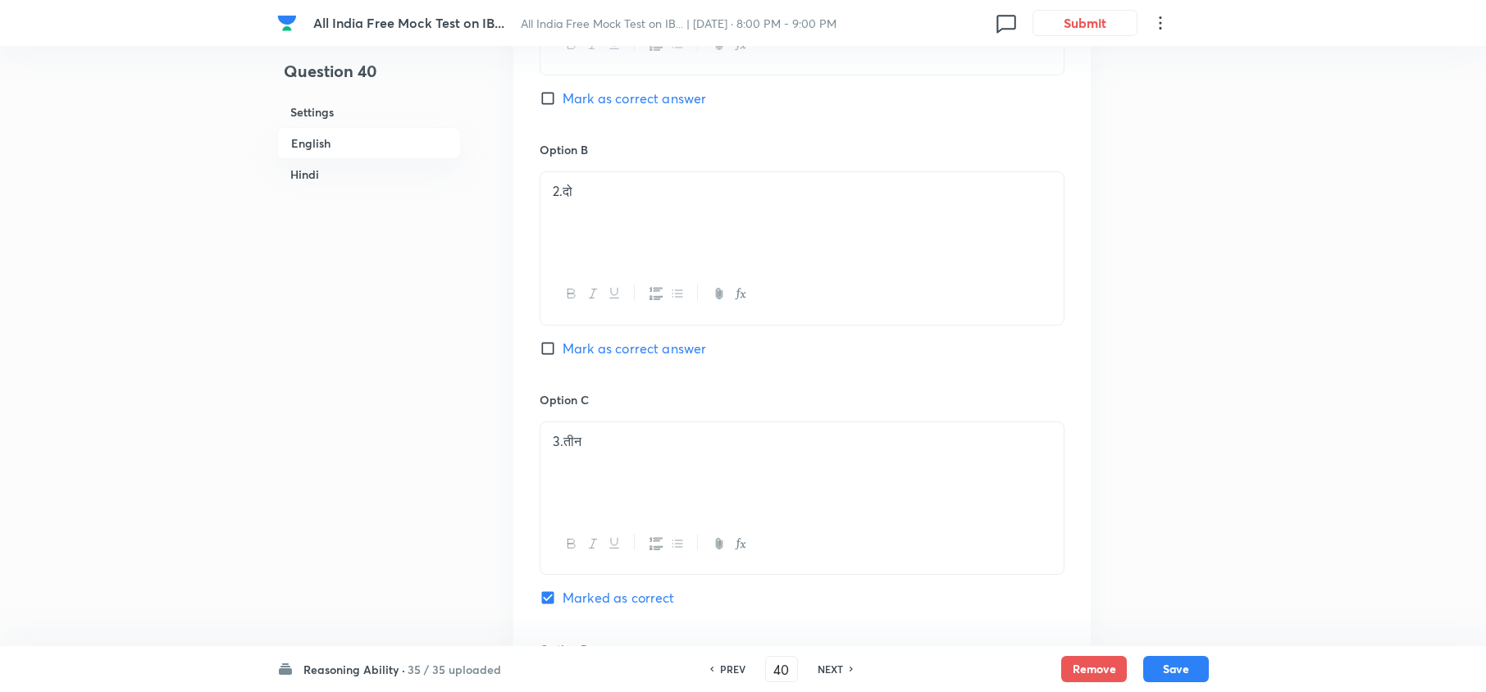
click at [823, 666] on h6 "NEXT" at bounding box center [830, 669] width 25 height 15
type input "41"
checkbox input "false"
checkbox input "true"
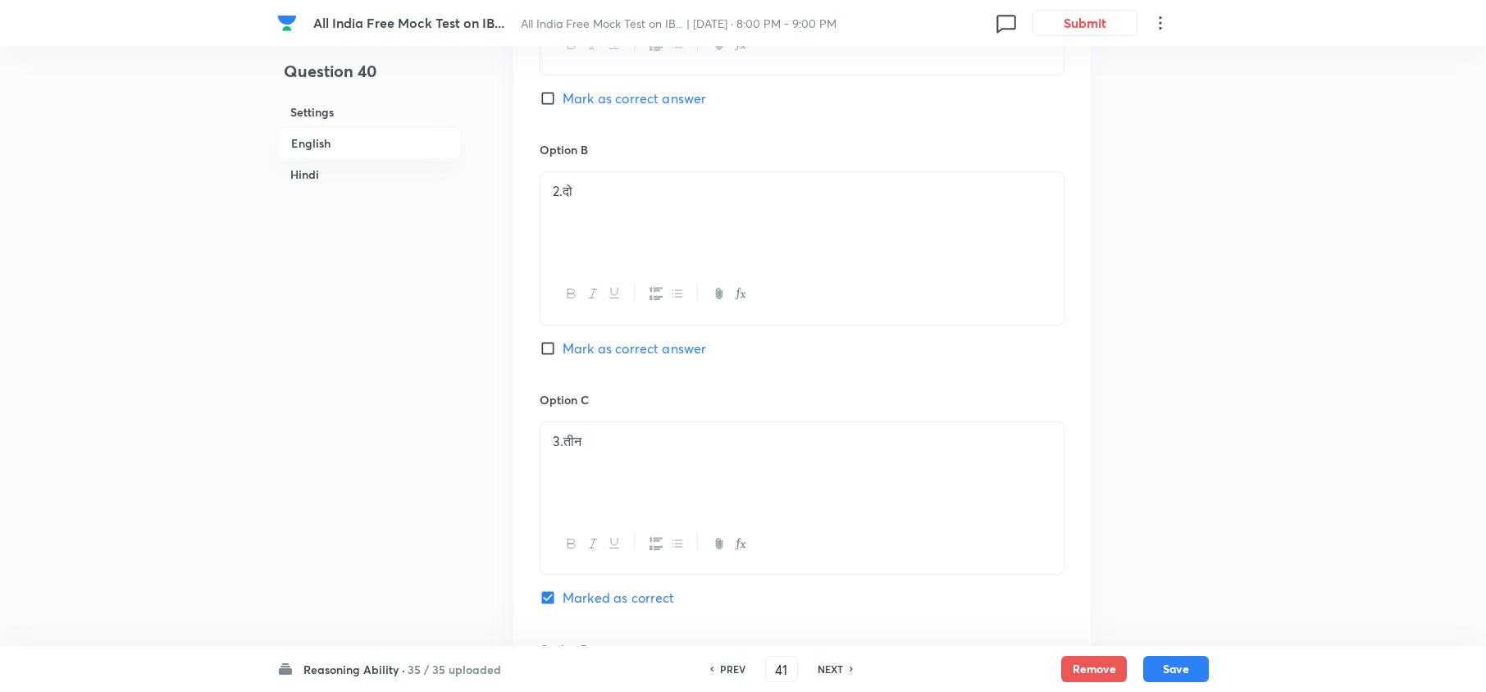
checkbox input "true"
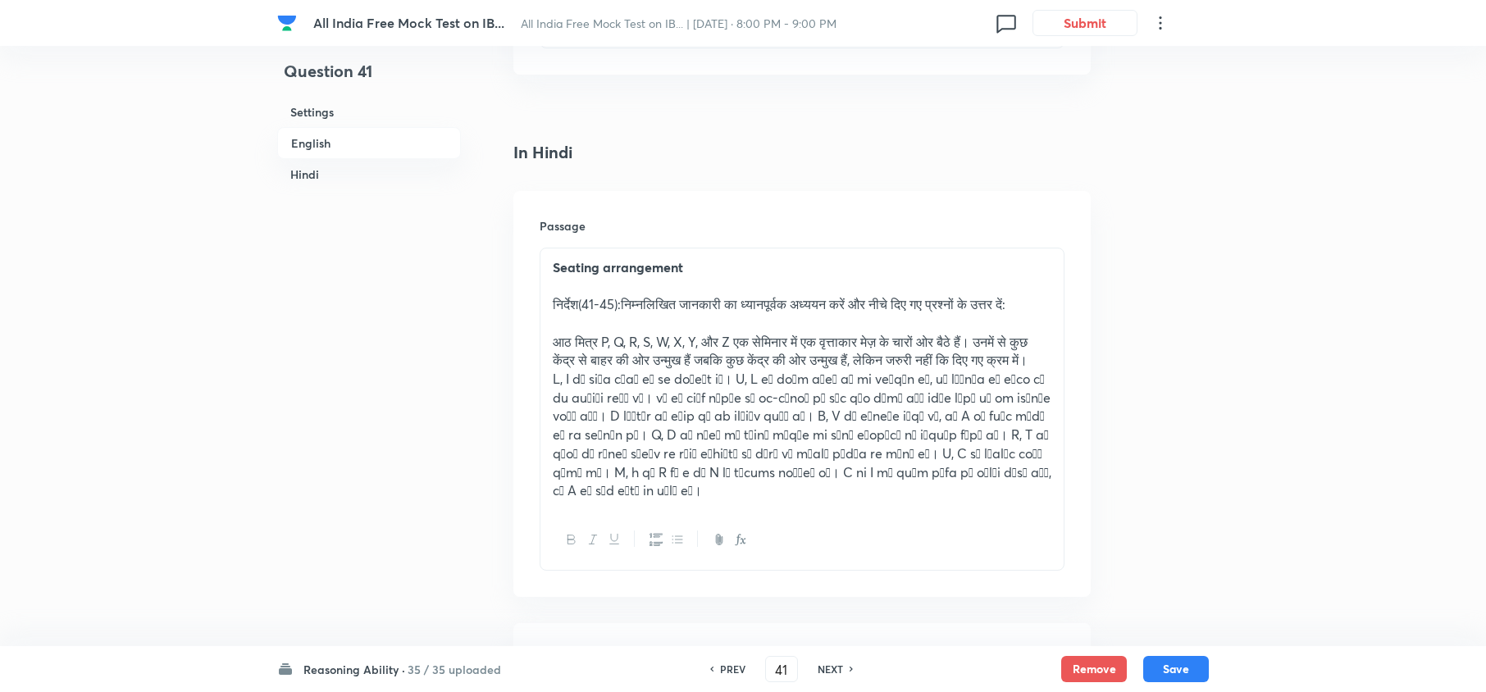
click at [823, 666] on h6 "NEXT" at bounding box center [830, 669] width 25 height 15
type input "42"
checkbox input "false"
checkbox input "true"
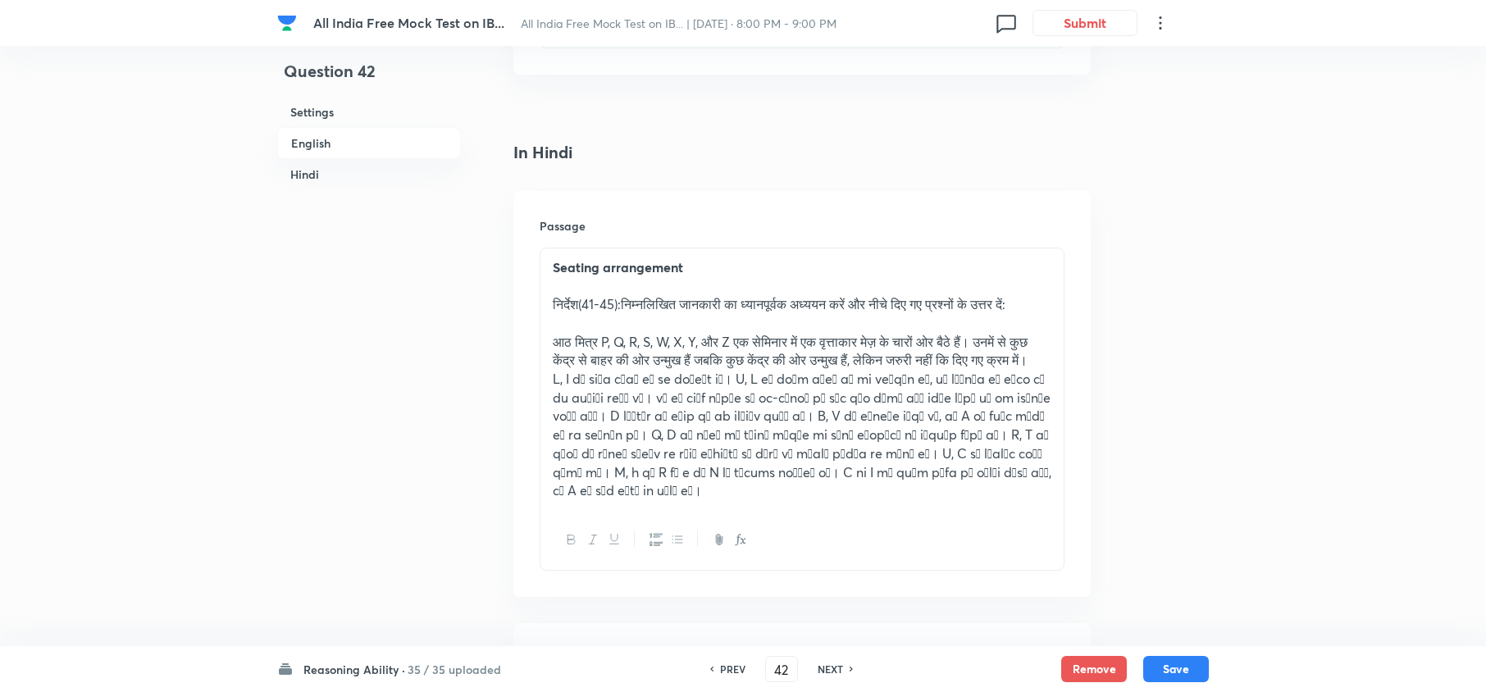
checkbox input "true"
click at [823, 666] on h6 "NEXT" at bounding box center [830, 669] width 25 height 15
type input "43"
checkbox input "false"
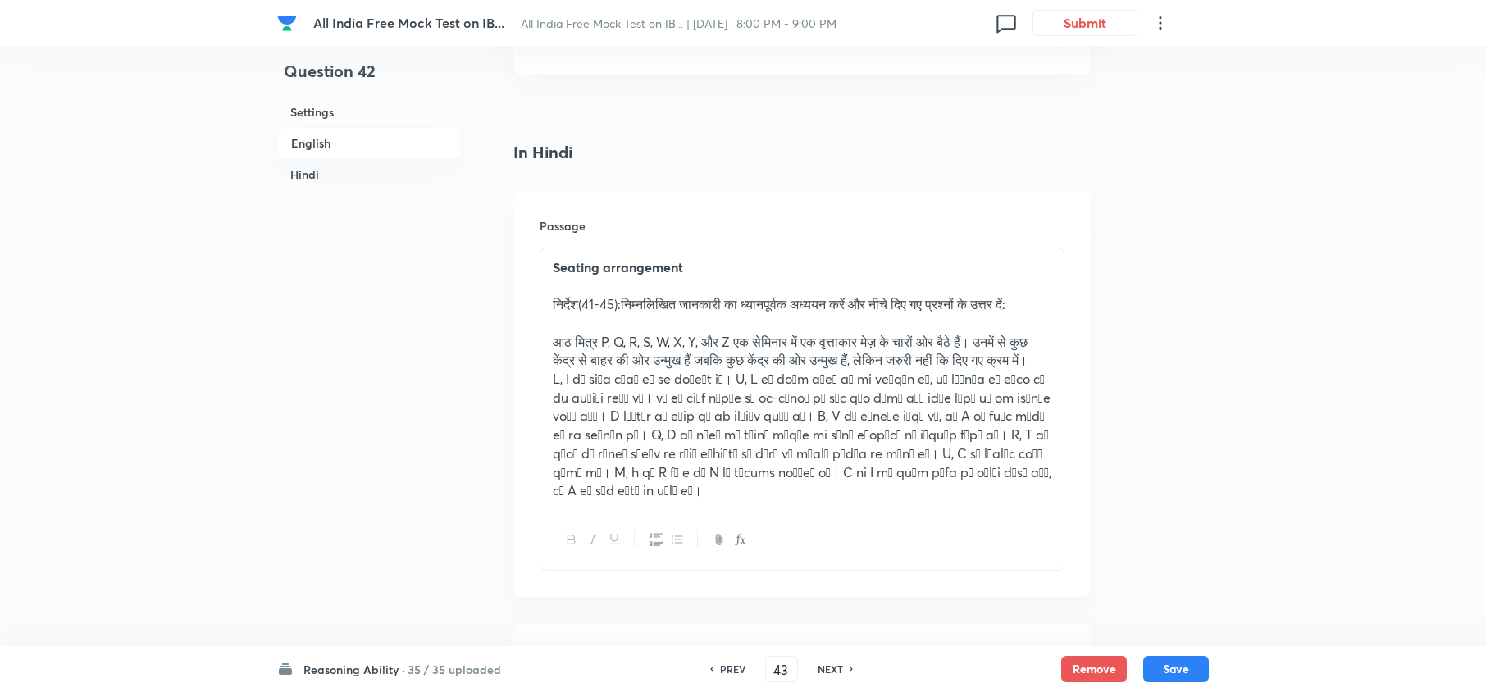
checkbox input "true"
click at [823, 666] on h6 "NEXT" at bounding box center [830, 669] width 25 height 15
type input "44"
click at [823, 666] on h6 "NEXT" at bounding box center [830, 669] width 25 height 15
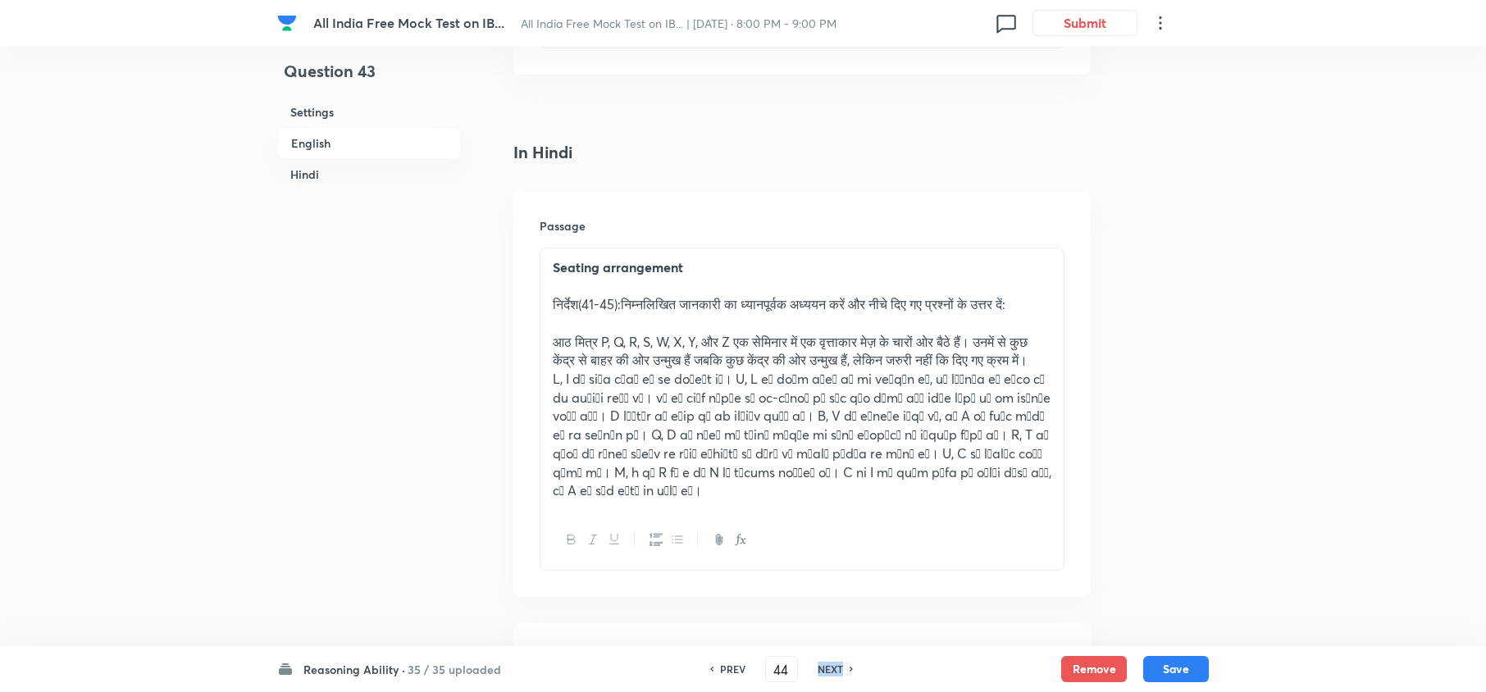
checkbox input "false"
checkbox input "true"
type input "45"
checkbox input "true"
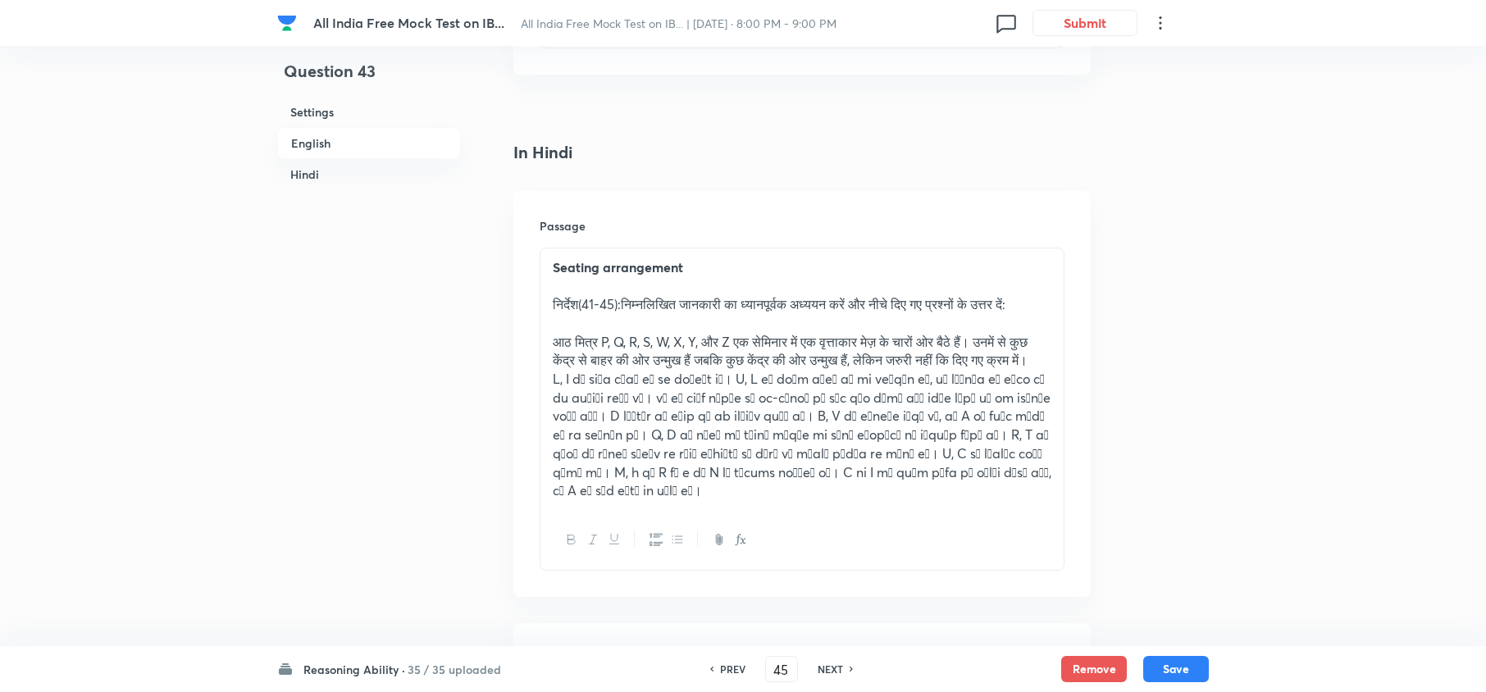
checkbox input "false"
checkbox input "true"
click at [823, 666] on h6 "NEXT" at bounding box center [830, 669] width 25 height 15
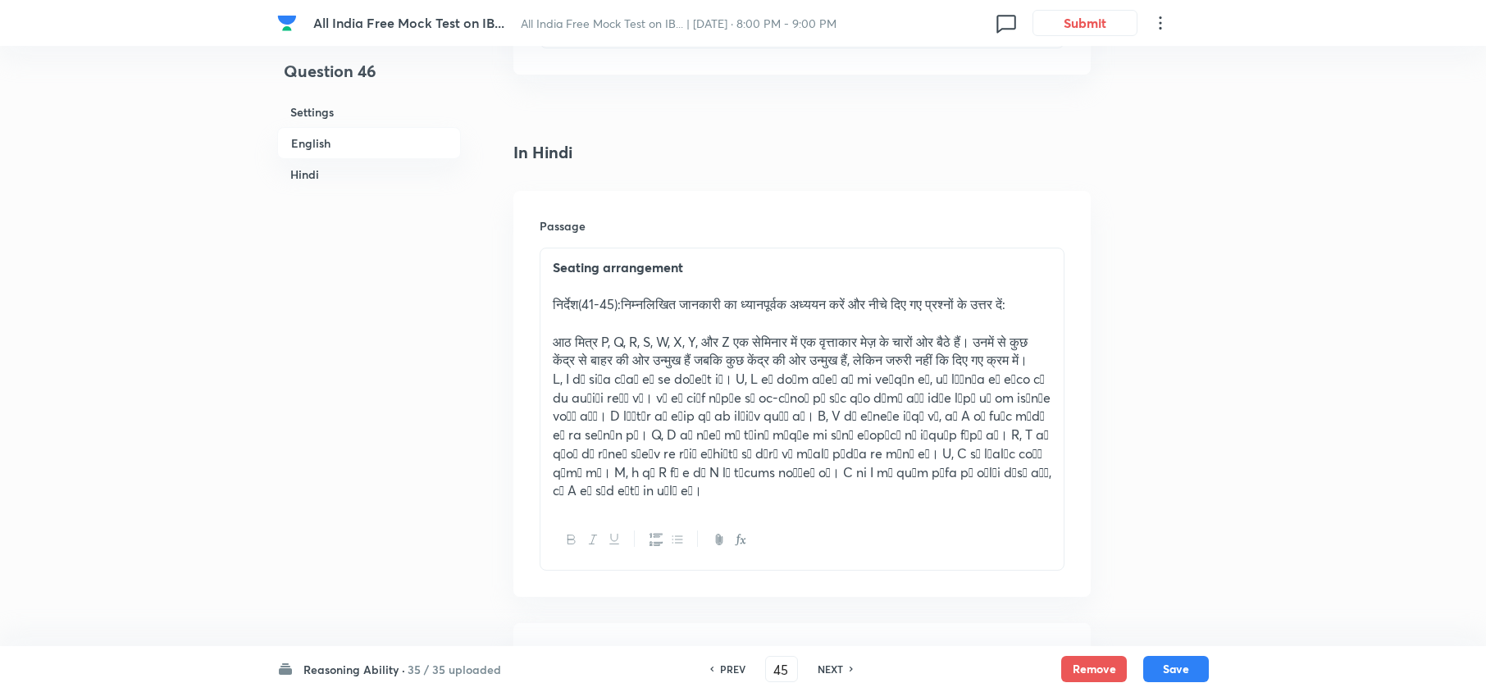
type input "46"
click at [823, 666] on h6 "NEXT" at bounding box center [830, 669] width 25 height 15
checkbox input "false"
checkbox input "true"
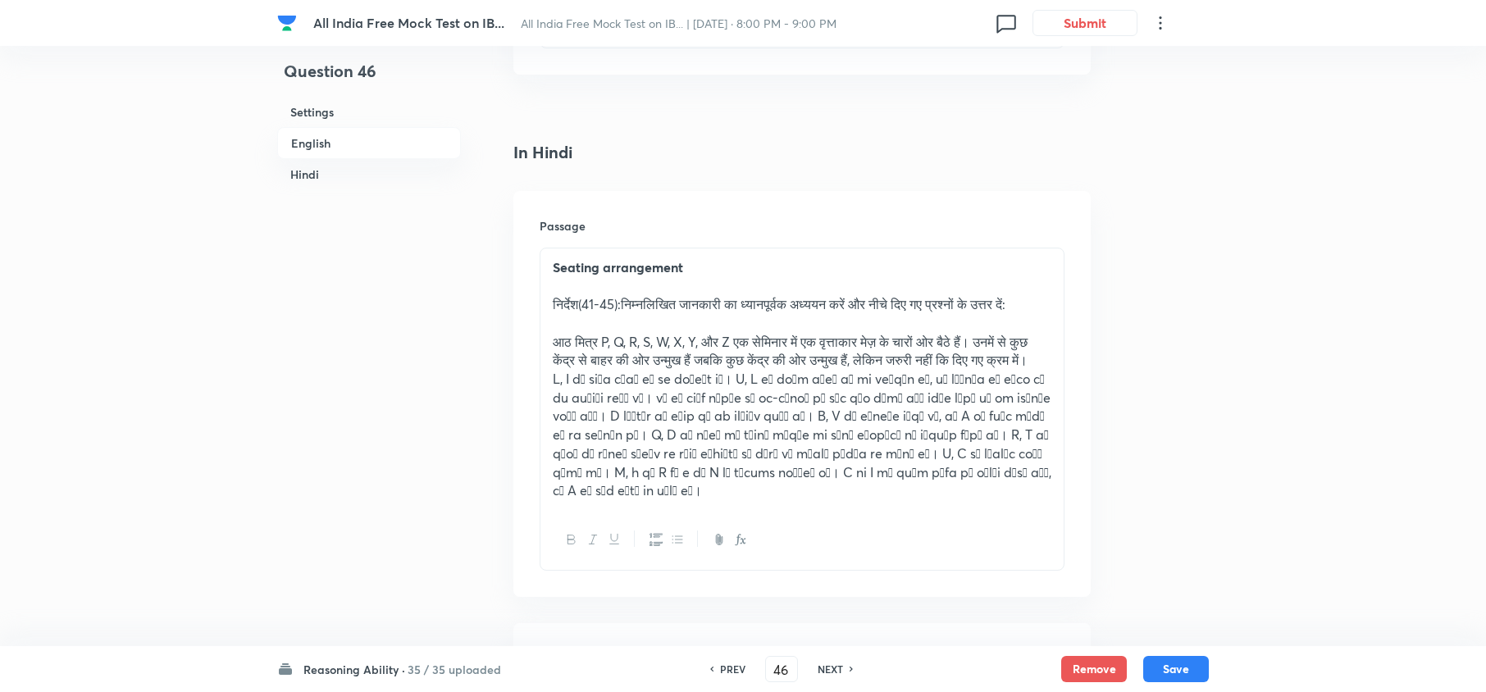
type input "47"
checkbox input "true"
checkbox input "false"
checkbox input "true"
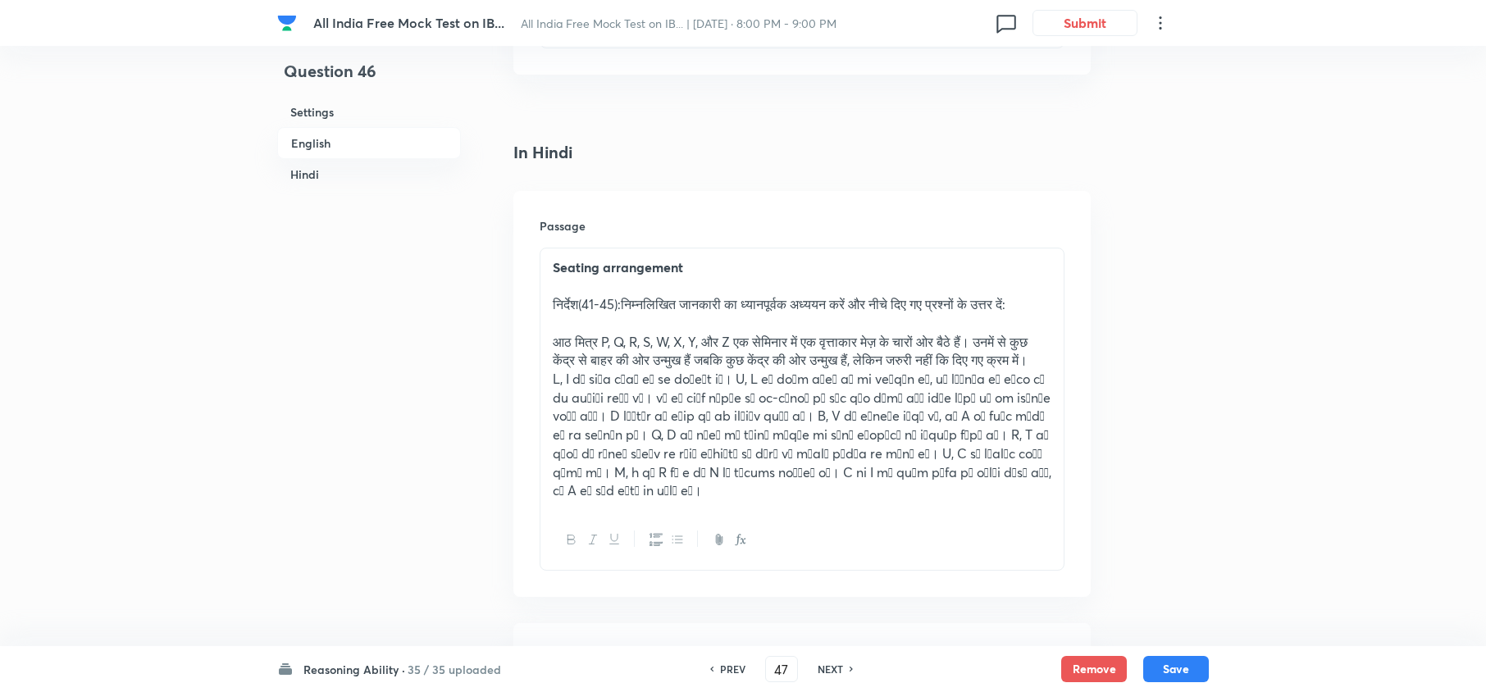
checkbox input "true"
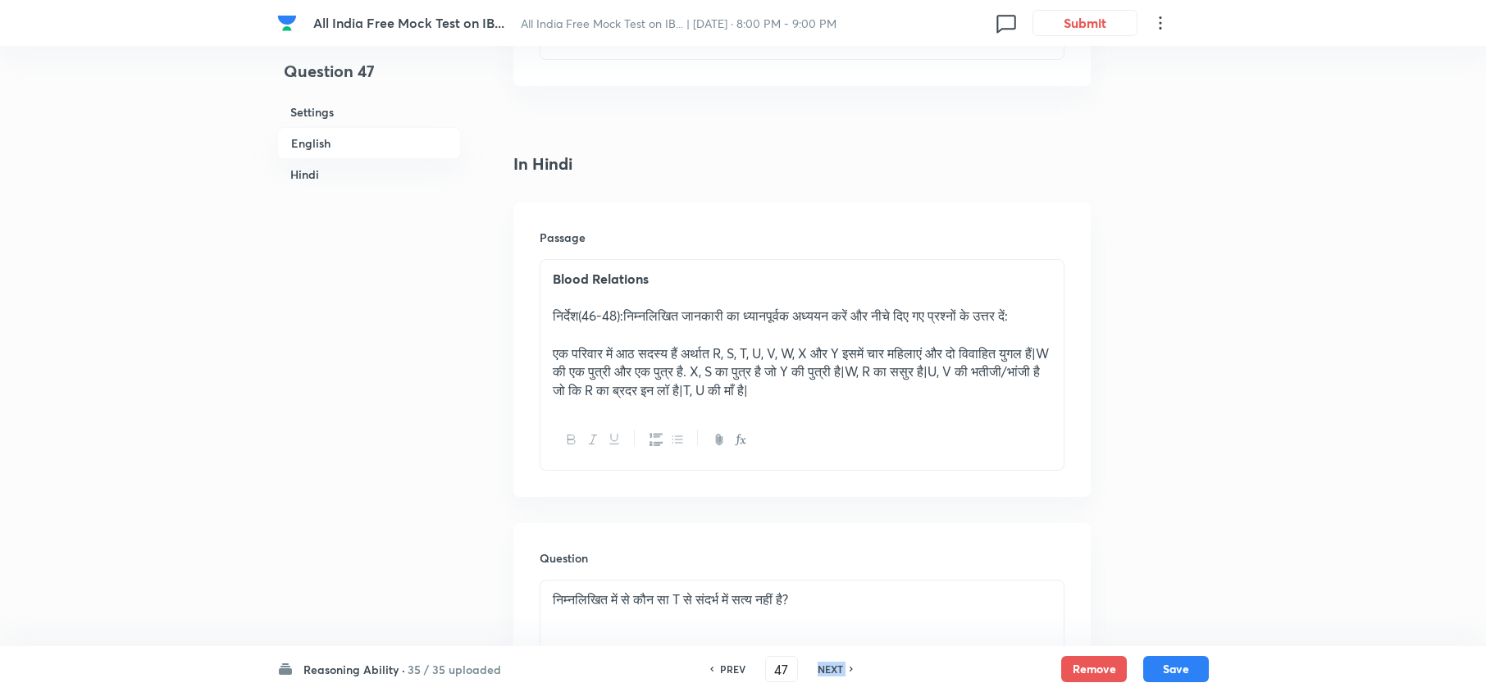
click at [823, 666] on h6 "NEXT" at bounding box center [830, 669] width 25 height 15
type input "48"
checkbox input "false"
checkbox input "true"
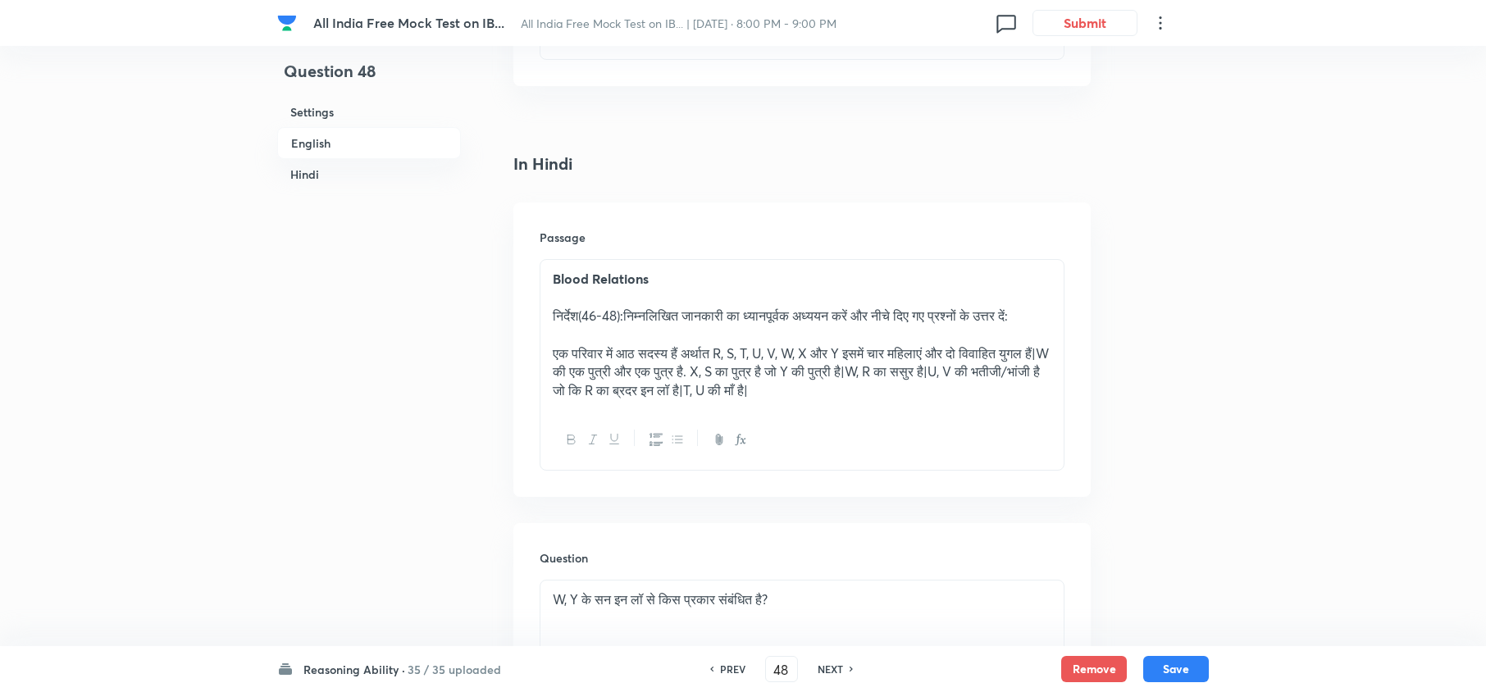
checkbox input "true"
click at [823, 666] on h6 "NEXT" at bounding box center [830, 669] width 25 height 15
type input "49"
checkbox input "false"
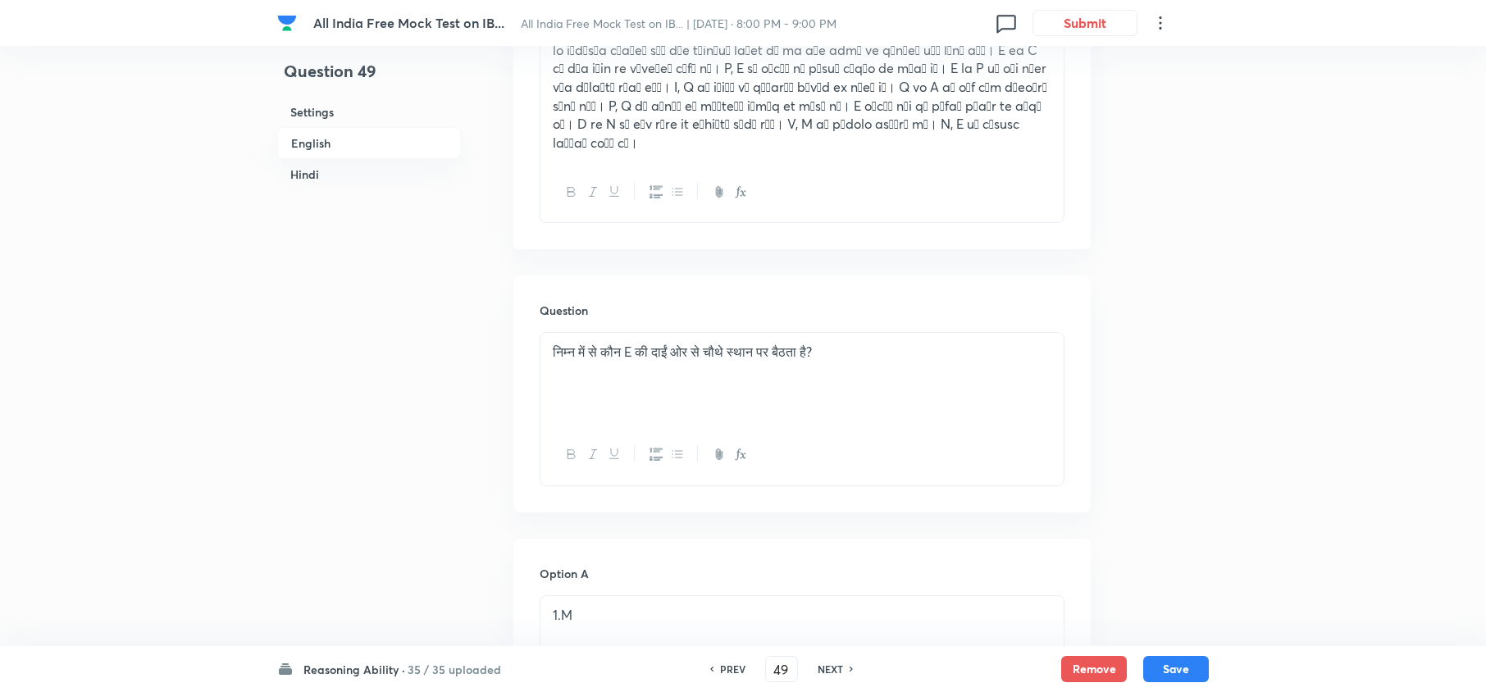
checkbox input "true"
click at [823, 666] on h6 "NEXT" at bounding box center [830, 669] width 25 height 15
type input "50"
checkbox input "false"
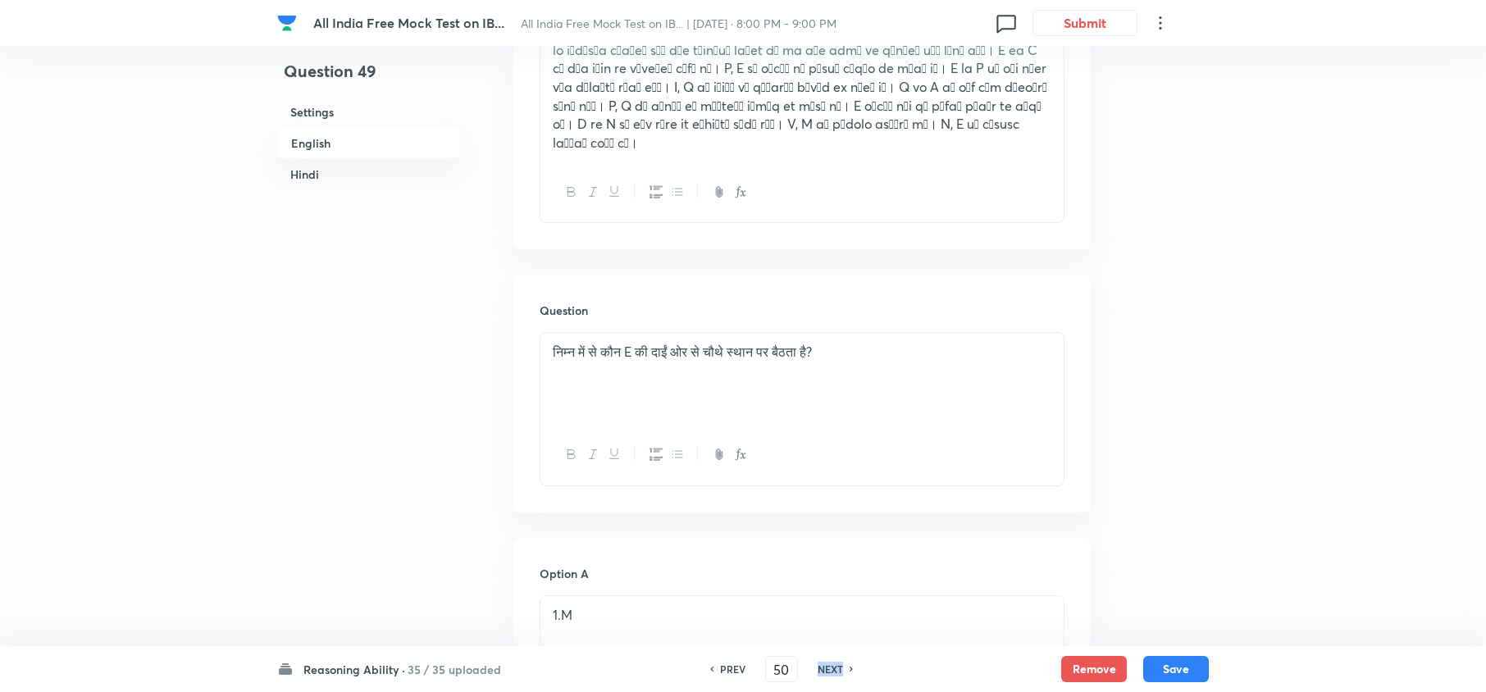
checkbox input "false"
checkbox input "true"
click at [823, 666] on h6 "NEXT" at bounding box center [830, 669] width 25 height 15
type input "51"
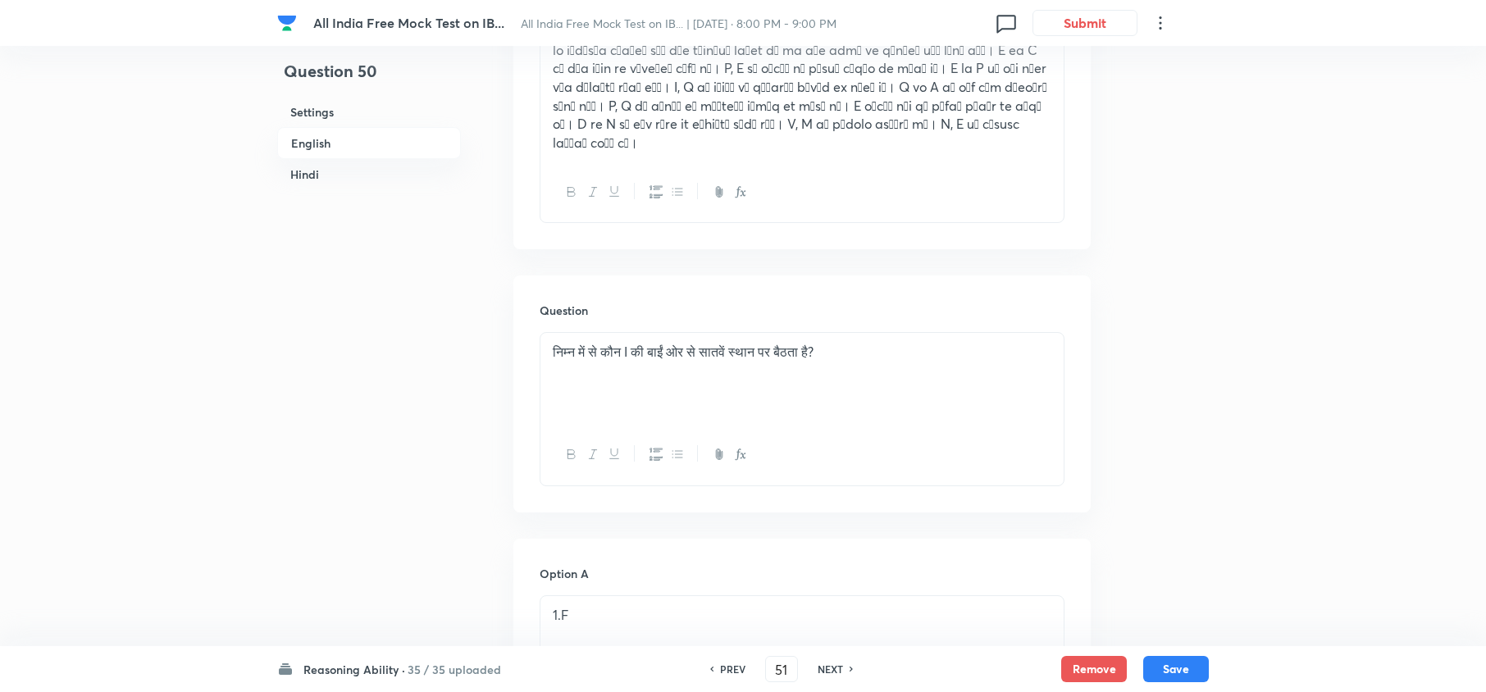
checkbox input "false"
checkbox input "true"
click at [823, 666] on h6 "NEXT" at bounding box center [830, 669] width 25 height 15
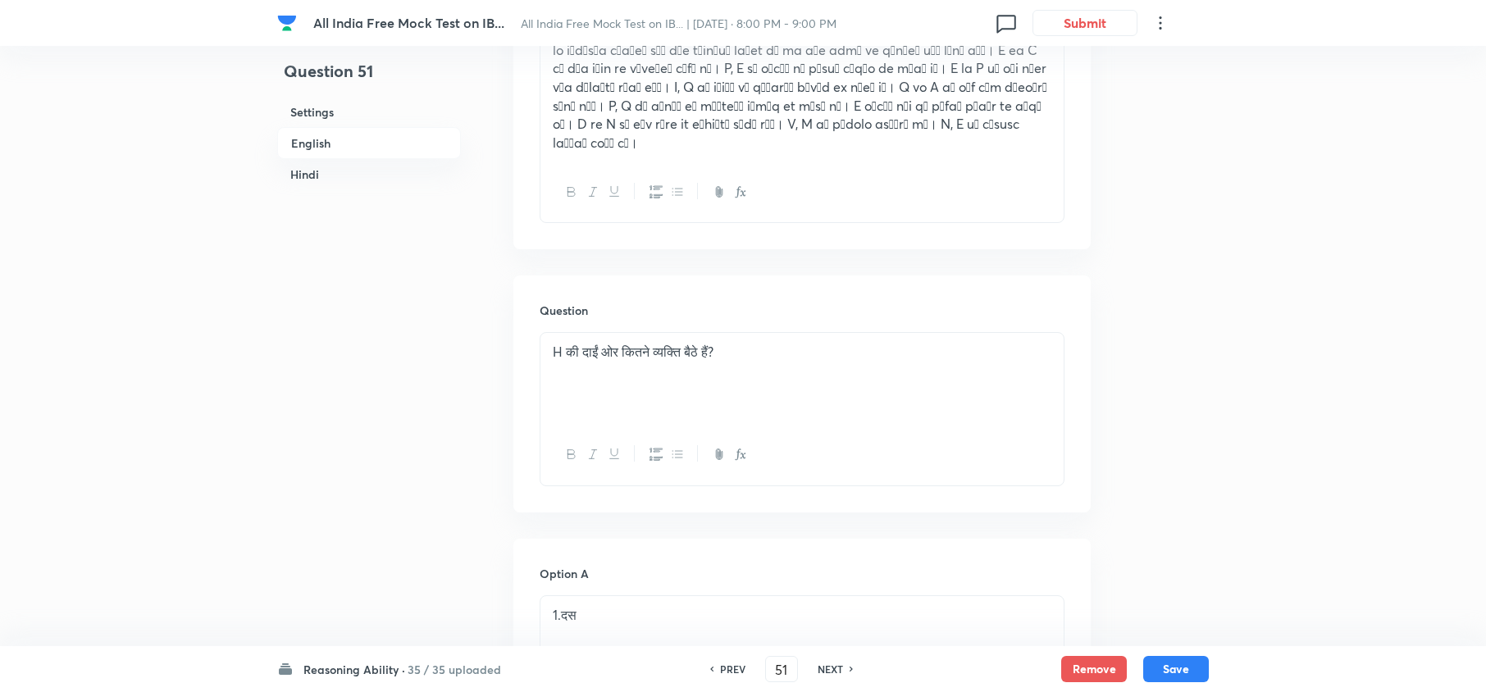
type input "52"
checkbox input "false"
checkbox input "true"
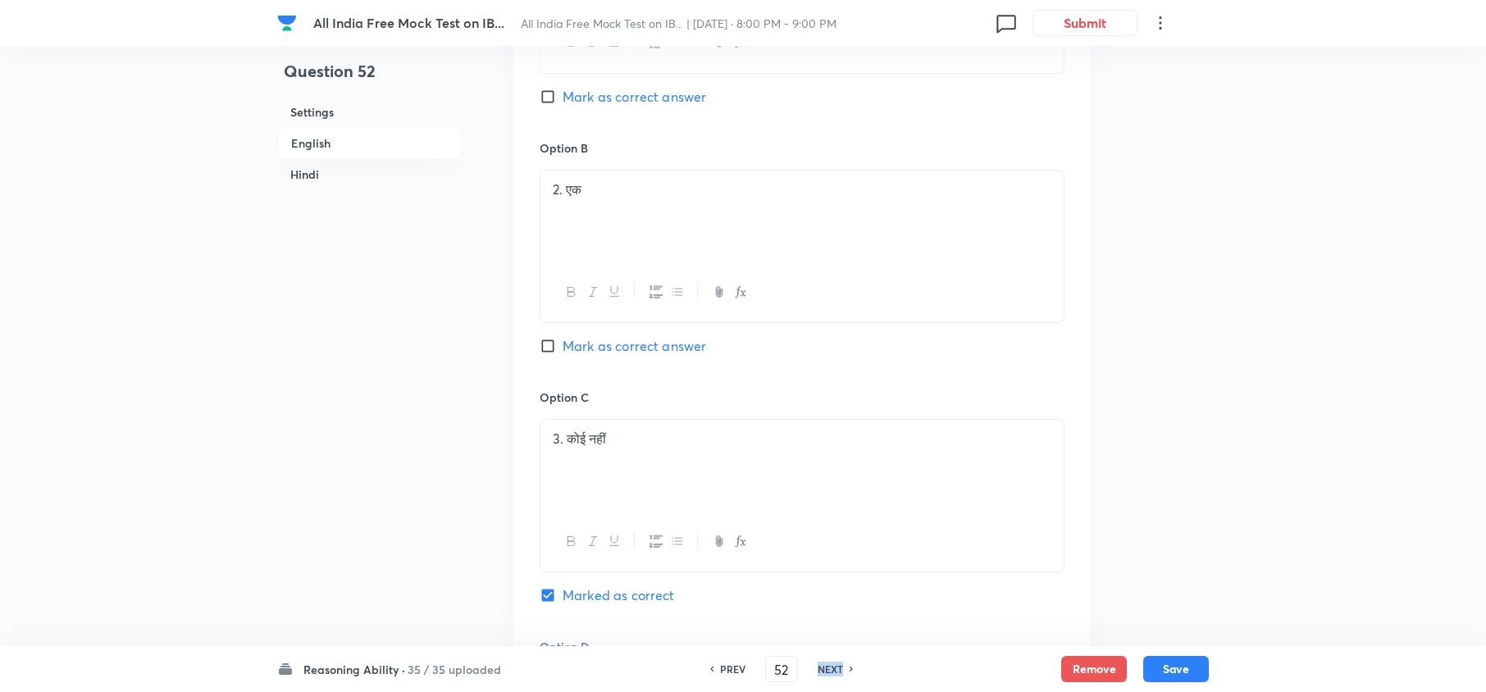
click at [823, 666] on h6 "NEXT" at bounding box center [830, 669] width 25 height 15
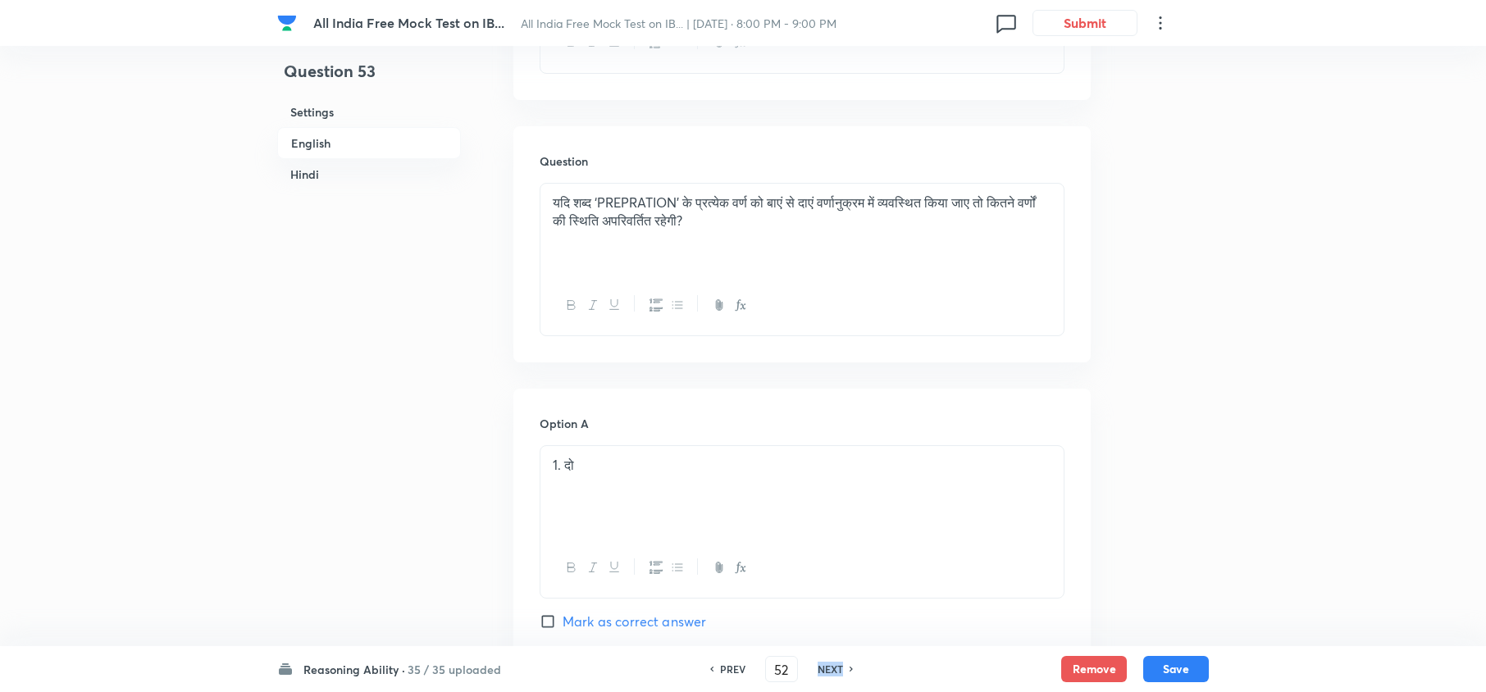
type input "53"
checkbox input "false"
checkbox input "true"
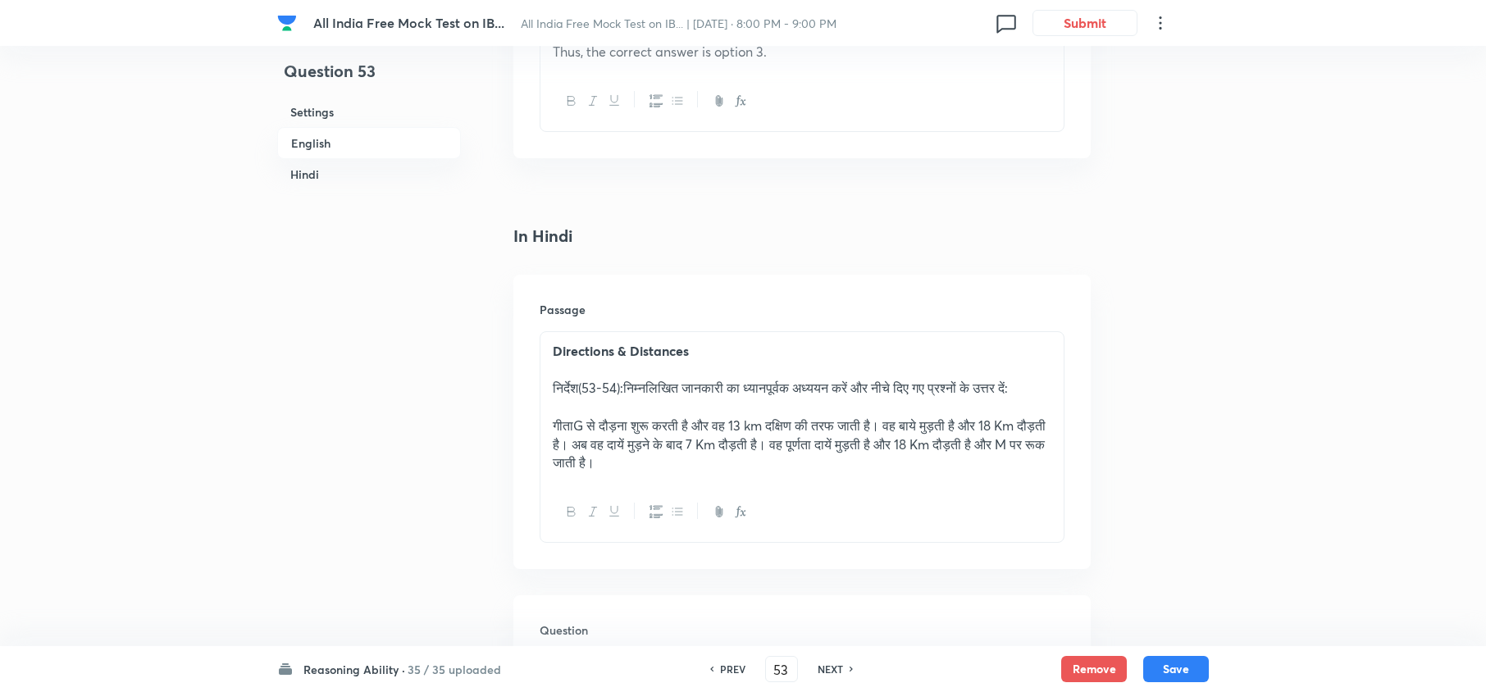
click at [823, 666] on h6 "NEXT" at bounding box center [830, 669] width 25 height 15
type input "54"
checkbox input "false"
checkbox input "true"
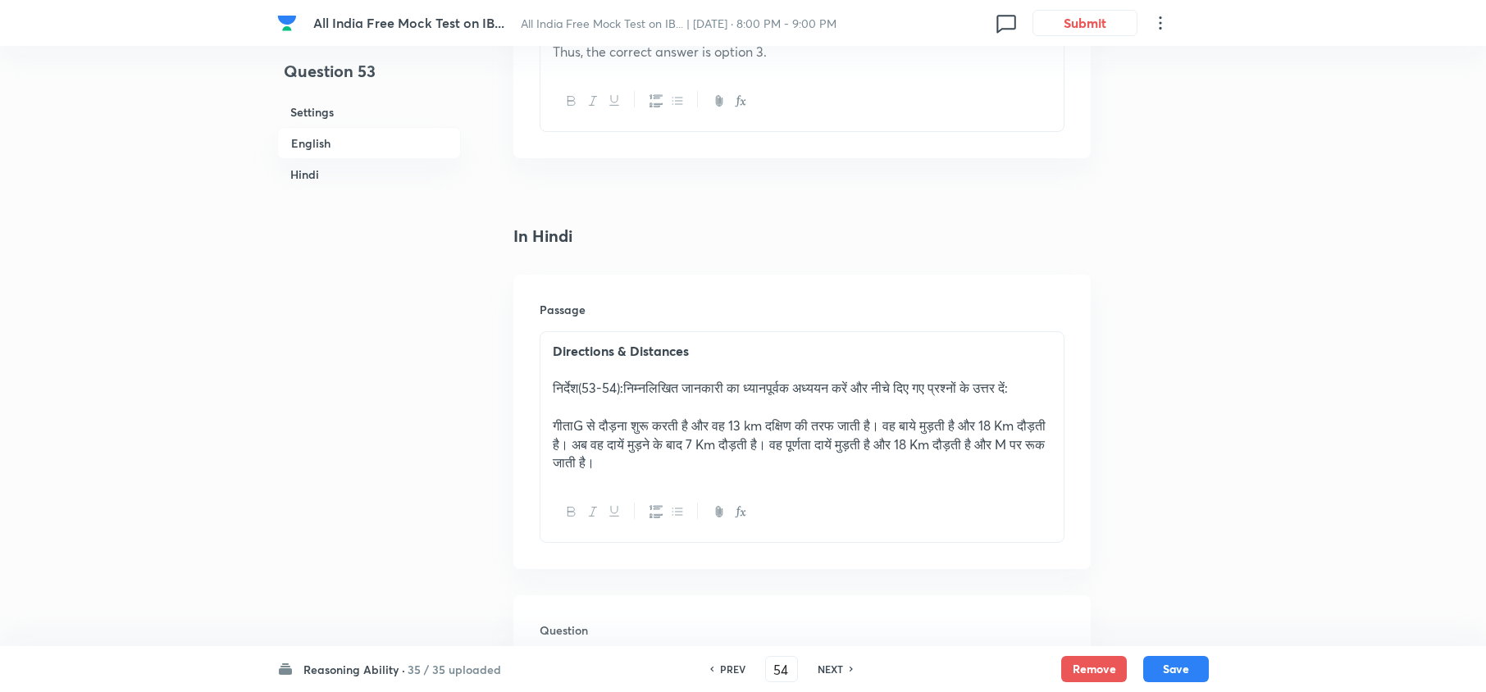
checkbox input "true"
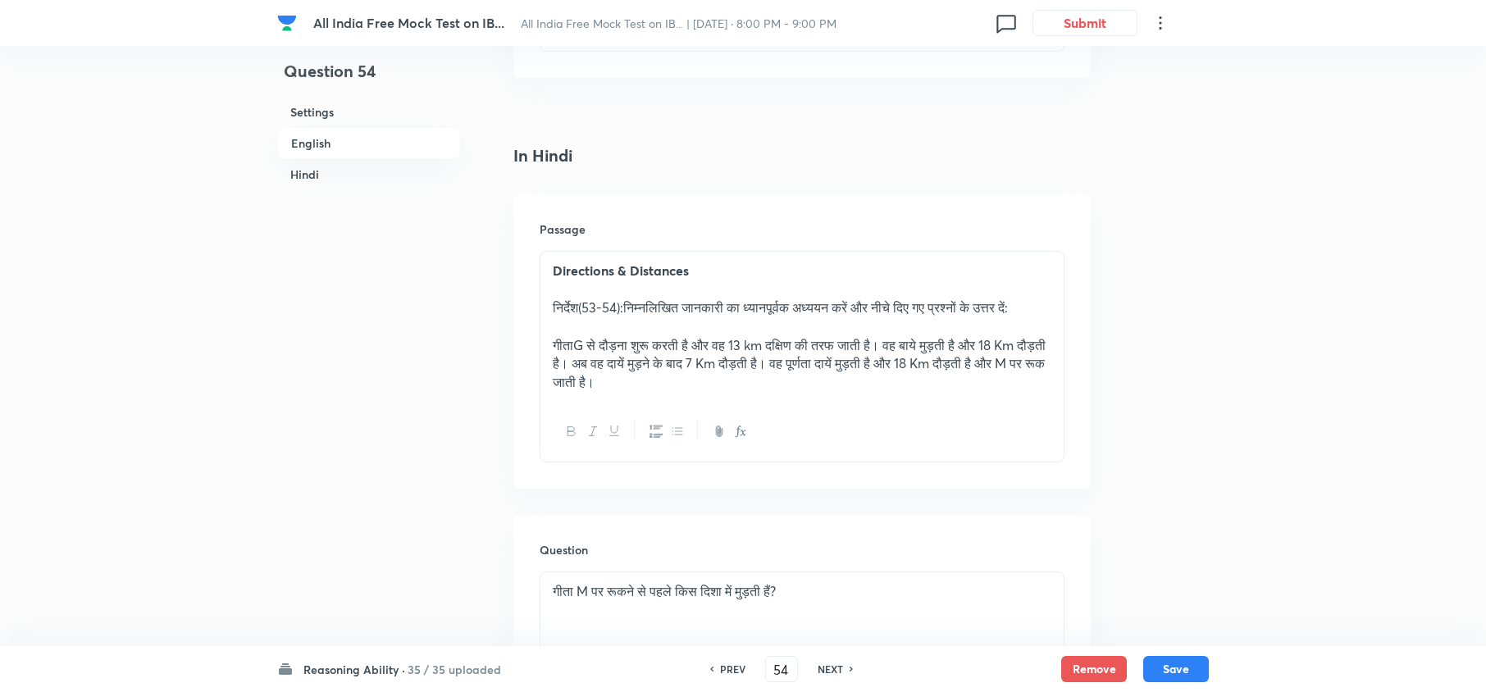
click at [823, 666] on h6 "NEXT" at bounding box center [830, 669] width 25 height 15
type input "55"
checkbox input "false"
checkbox input "true"
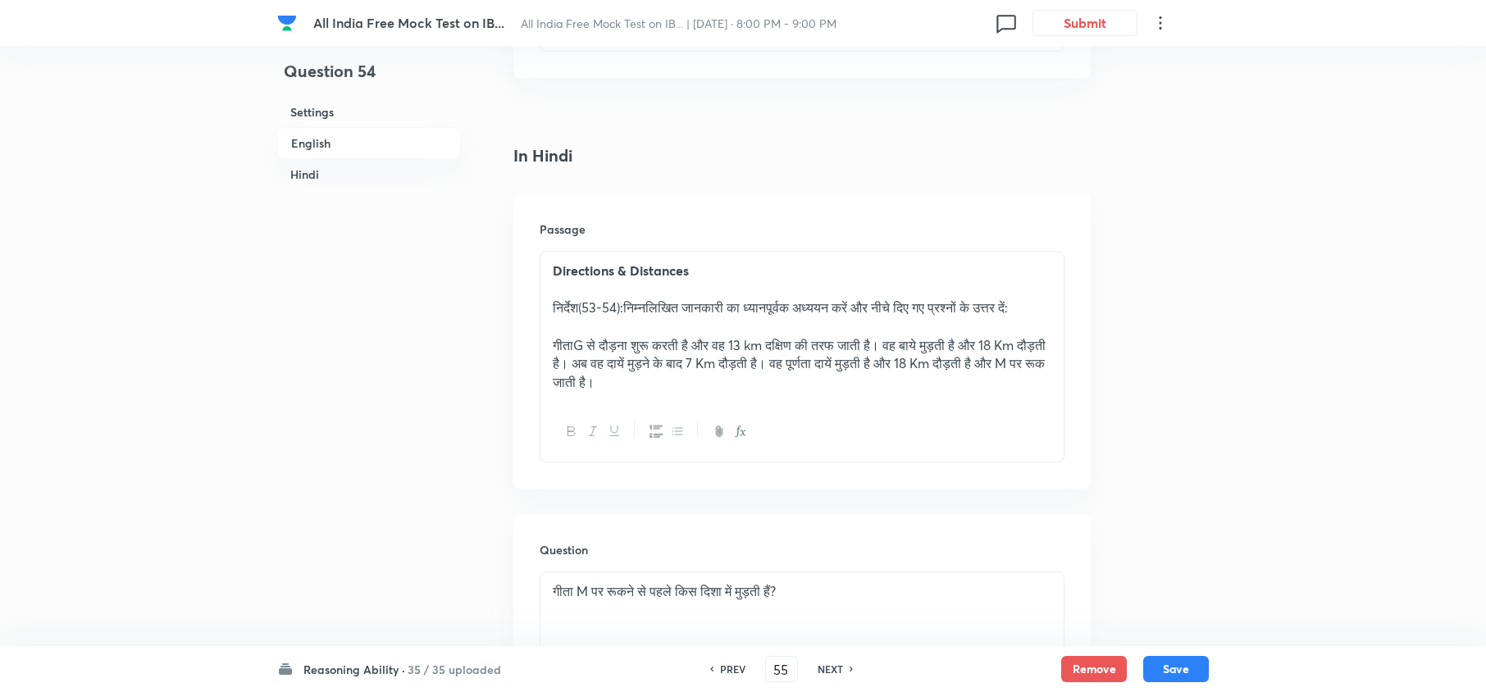
checkbox input "true"
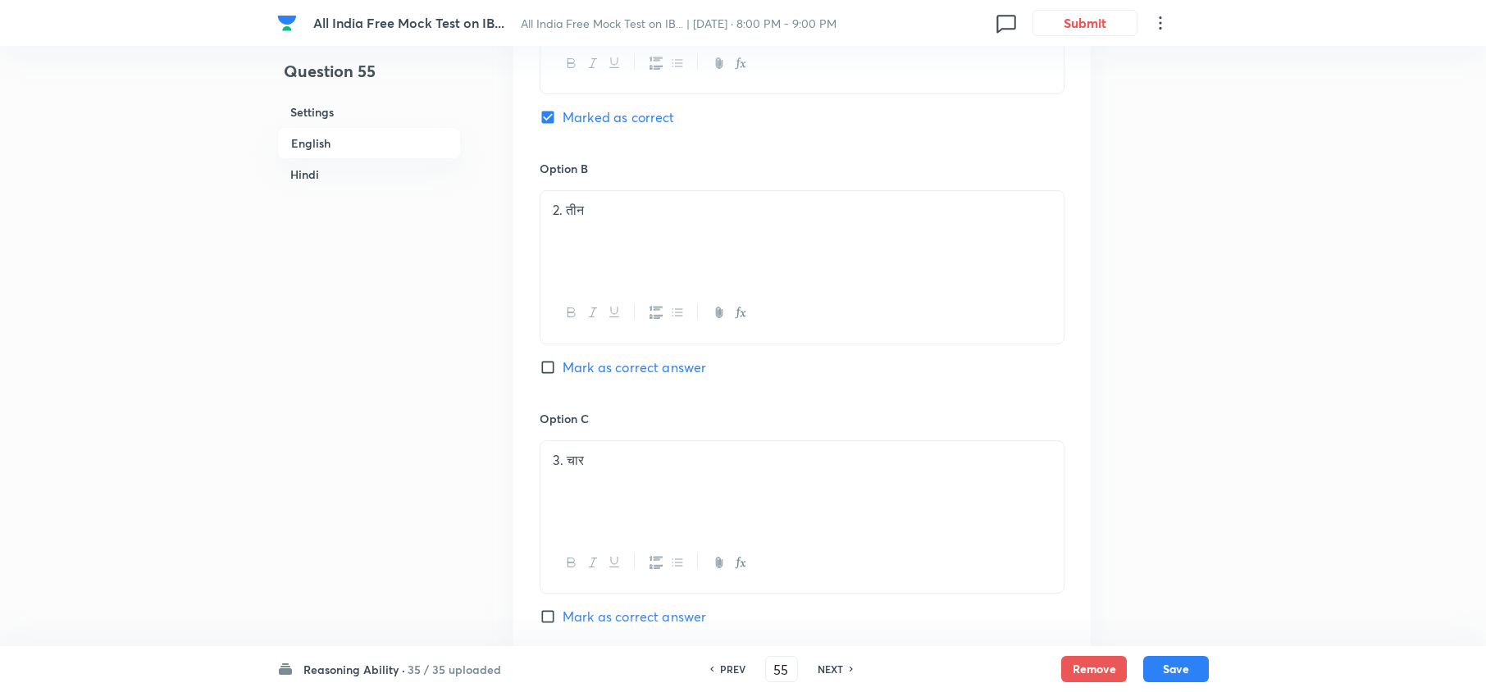
click at [823, 666] on h6 "NEXT" at bounding box center [830, 669] width 25 height 15
type input "56"
checkbox input "false"
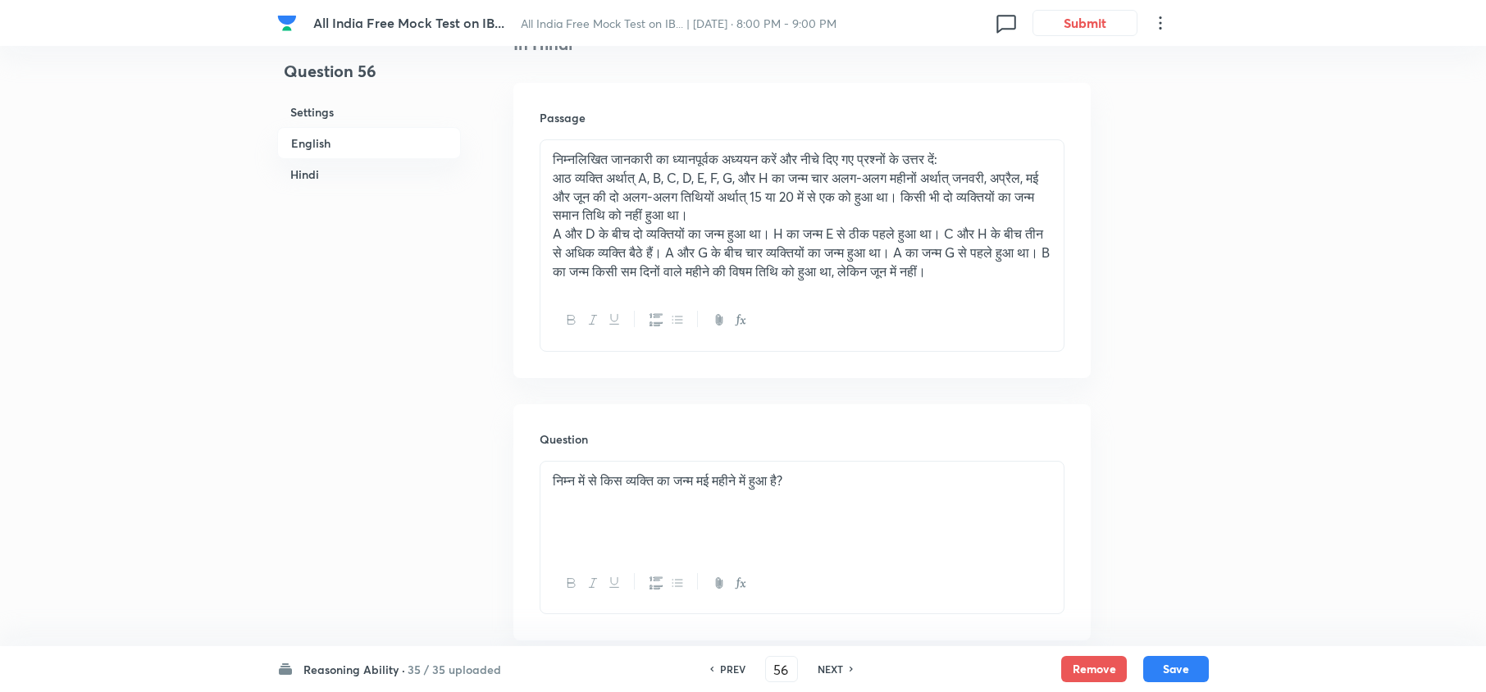
checkbox input "true"
click at [823, 666] on h6 "NEXT" at bounding box center [830, 669] width 25 height 15
type input "57"
checkbox input "false"
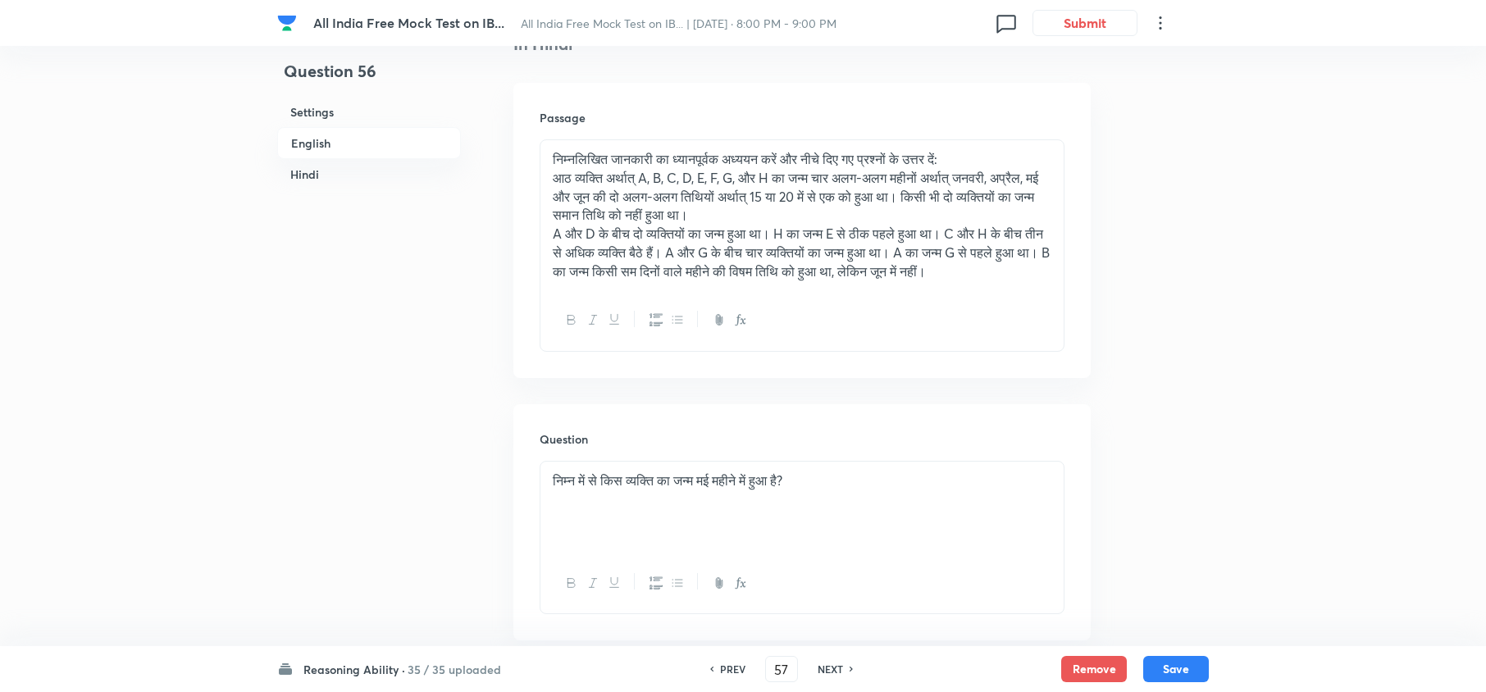
checkbox input "false"
checkbox input "true"
click at [823, 666] on h6 "NEXT" at bounding box center [830, 669] width 25 height 15
type input "58"
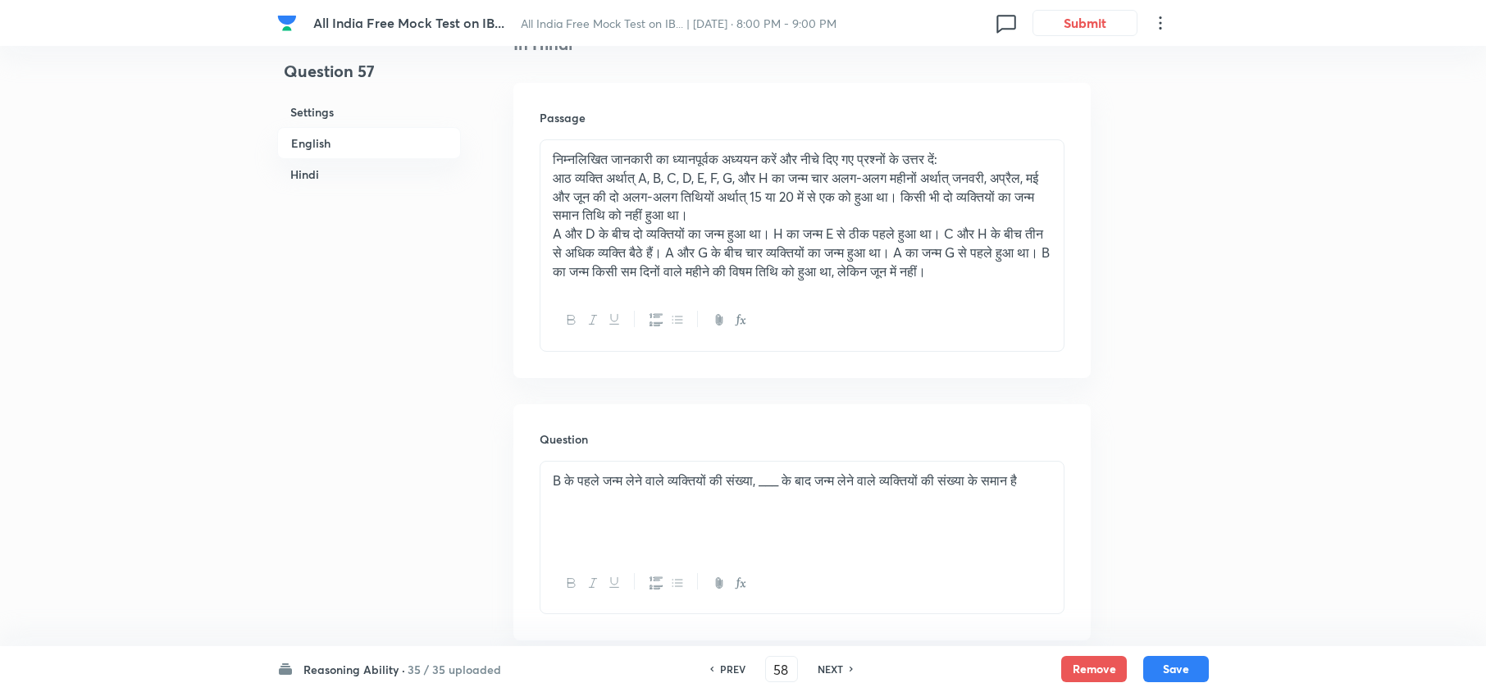
checkbox input "false"
checkbox input "true"
click at [823, 666] on h6 "NEXT" at bounding box center [830, 669] width 25 height 15
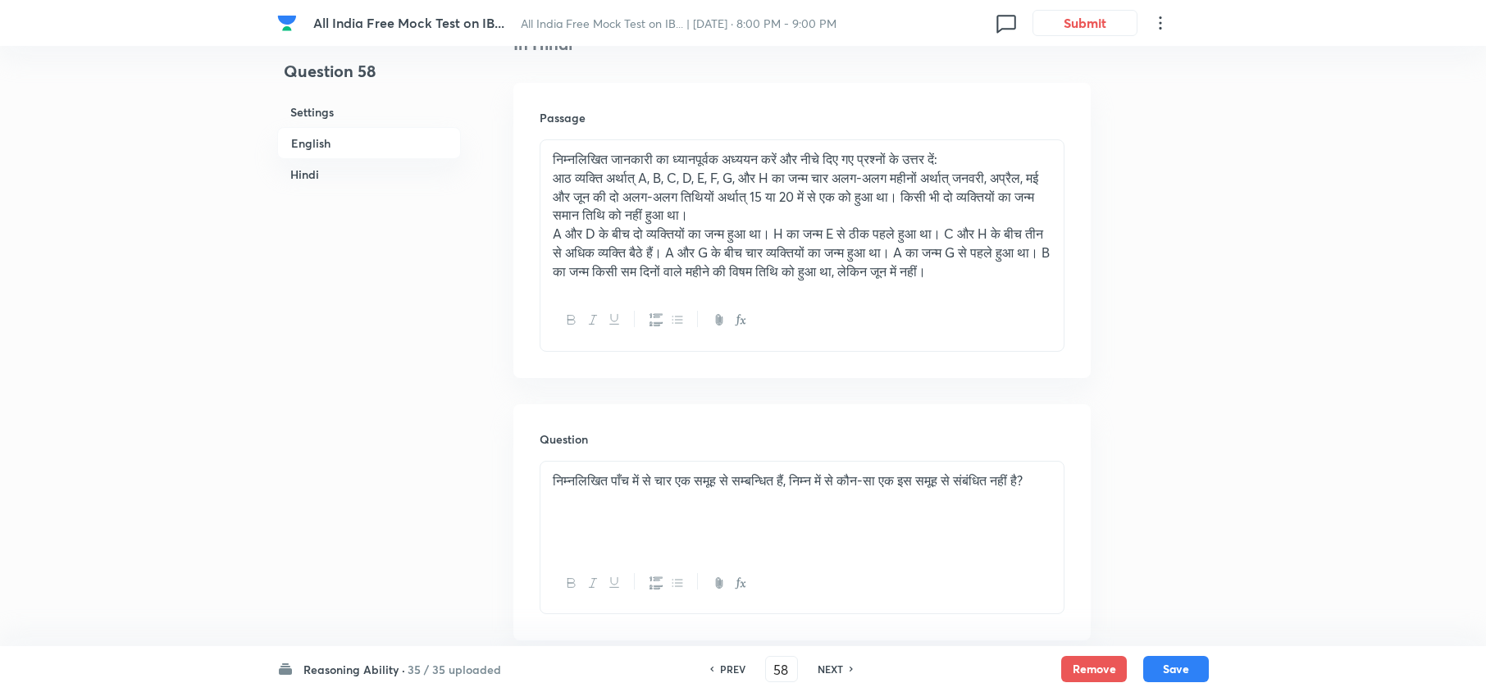
type input "59"
checkbox input "false"
checkbox input "true"
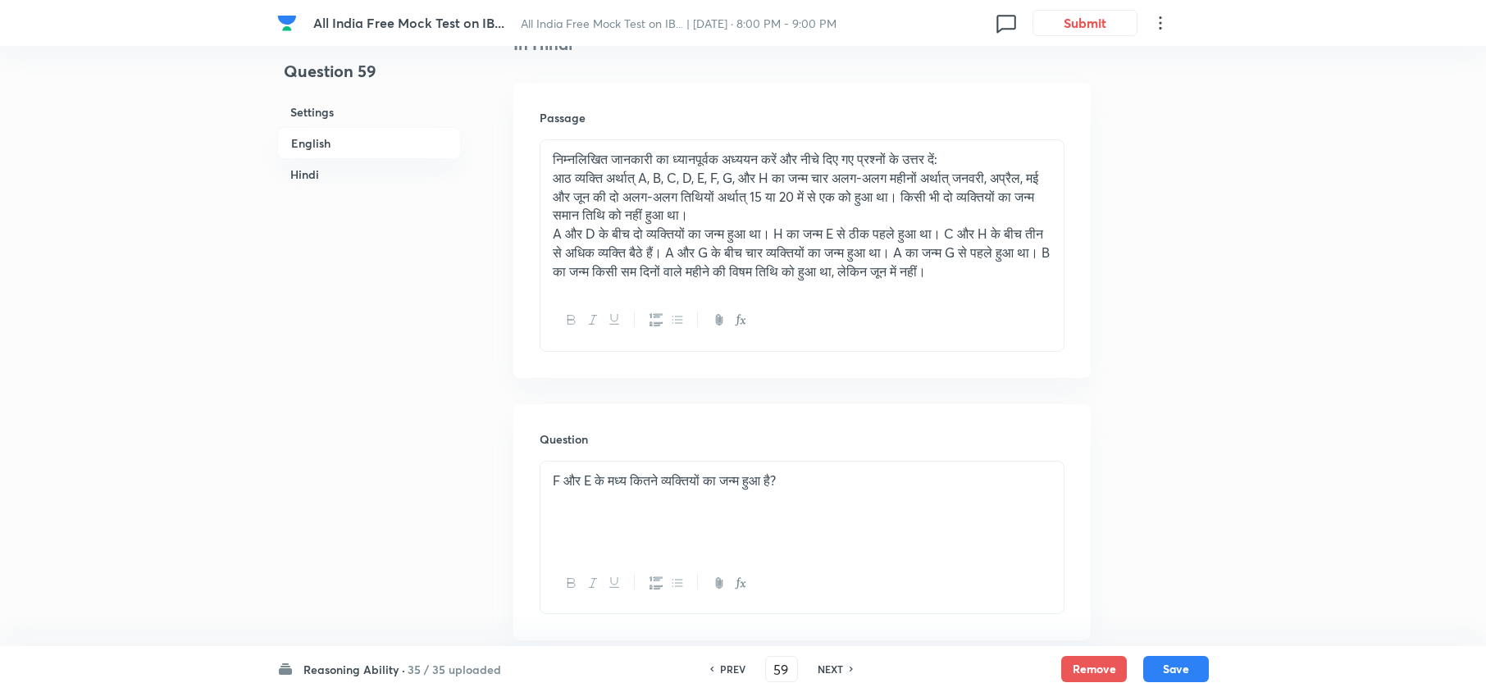
click at [823, 666] on h6 "NEXT" at bounding box center [830, 669] width 25 height 15
type input "60"
checkbox input "false"
checkbox input "true"
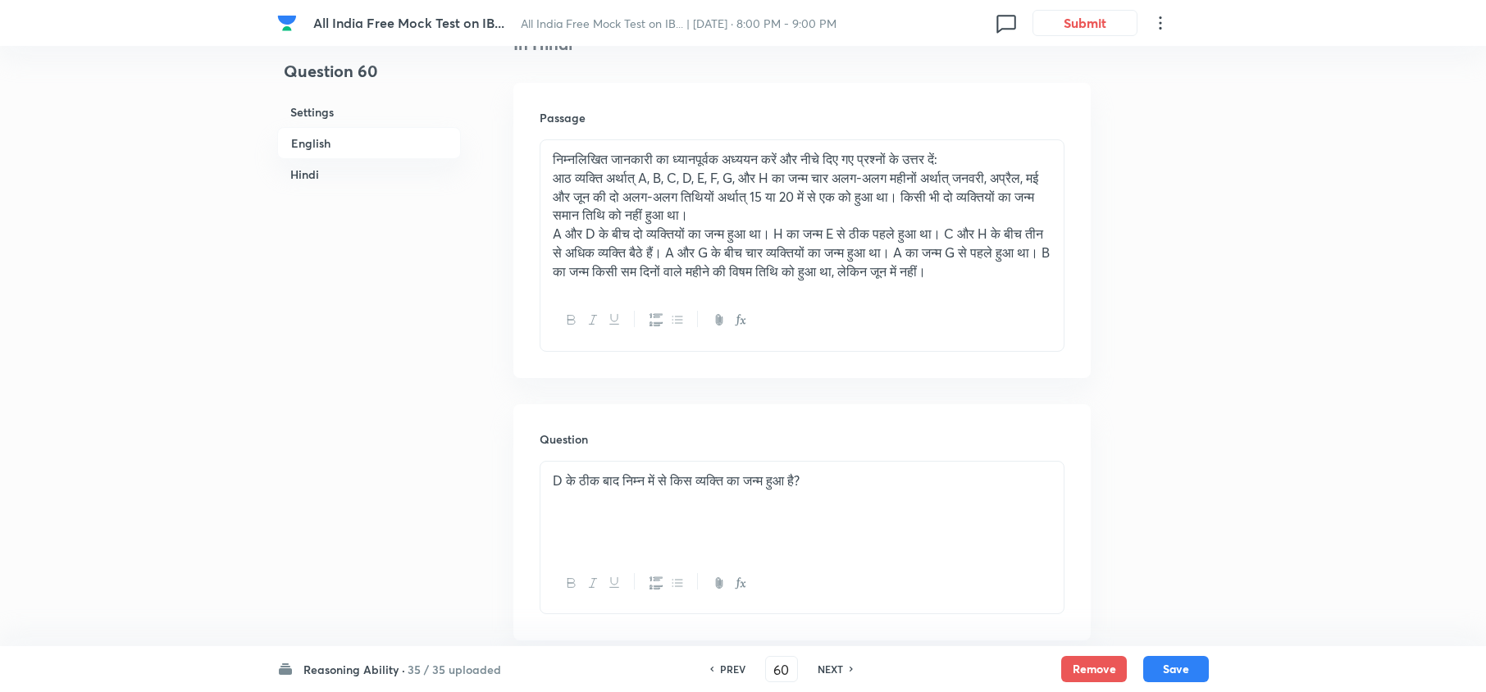
checkbox input "true"
click at [823, 666] on h6 "NEXT" at bounding box center [830, 669] width 25 height 15
type input "61"
checkbox input "false"
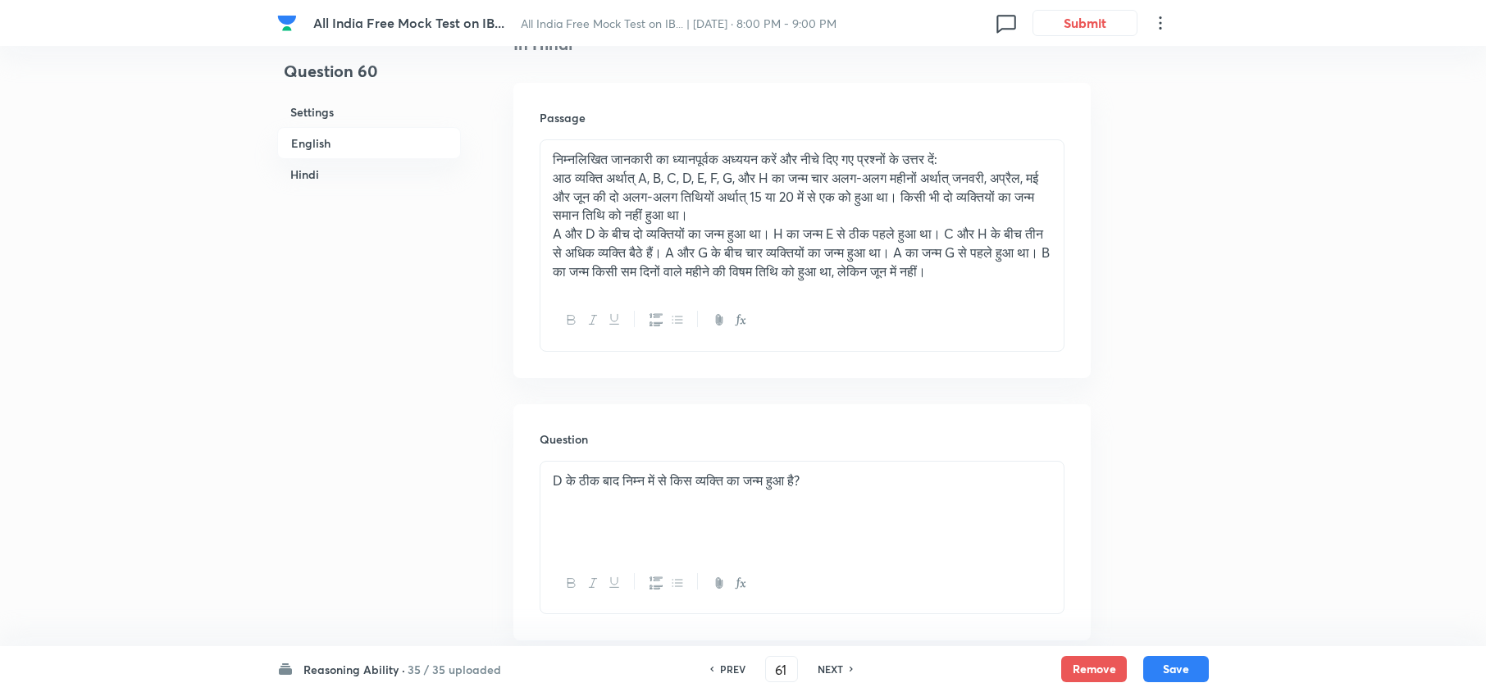
checkbox input "true"
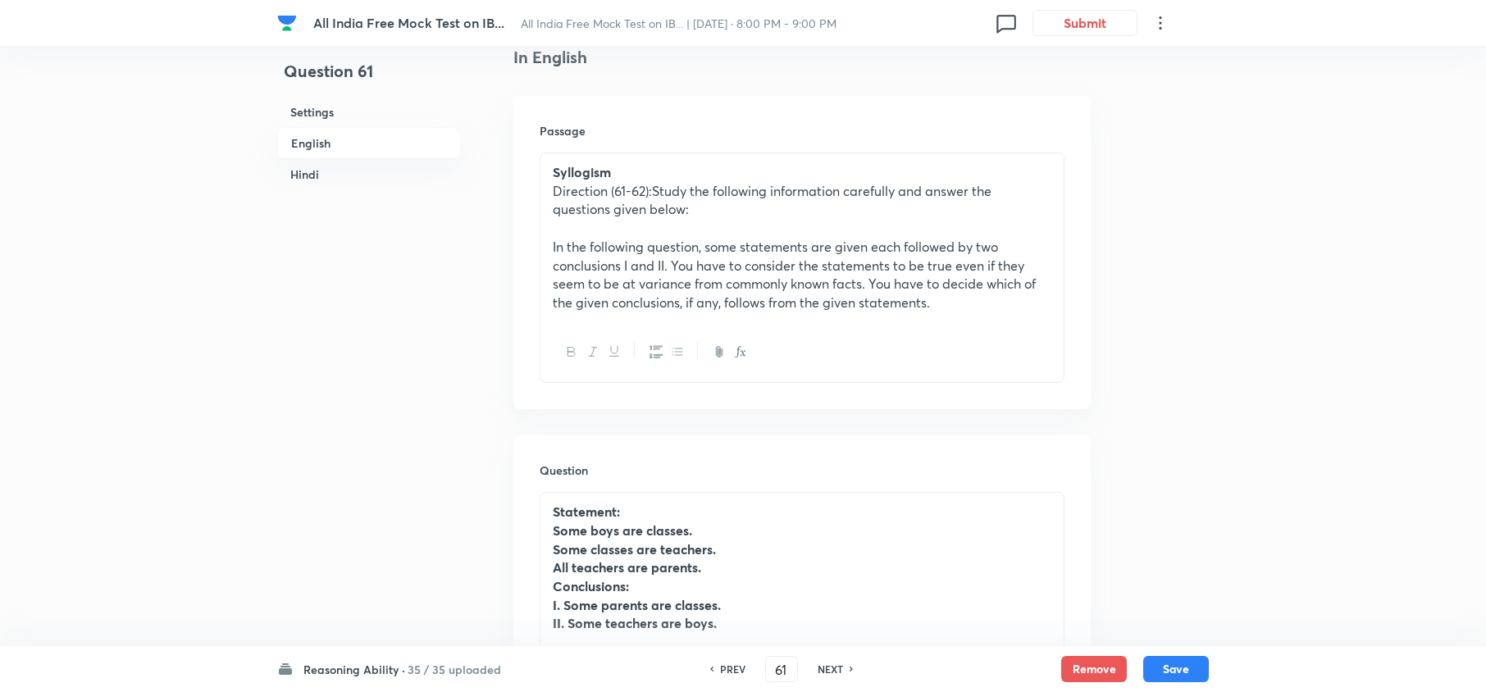
scroll to position [546, 0]
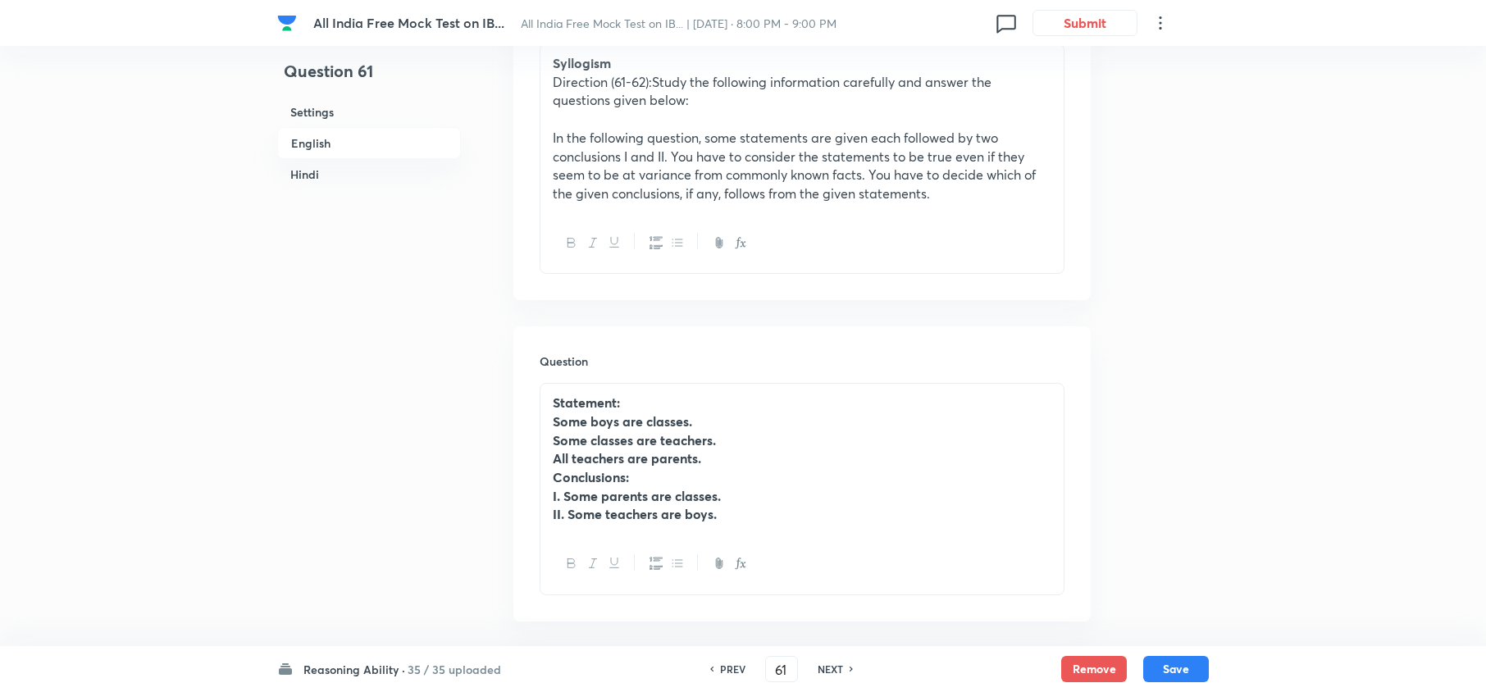
click at [812, 664] on div "NEXT" at bounding box center [832, 669] width 43 height 15
type input "62"
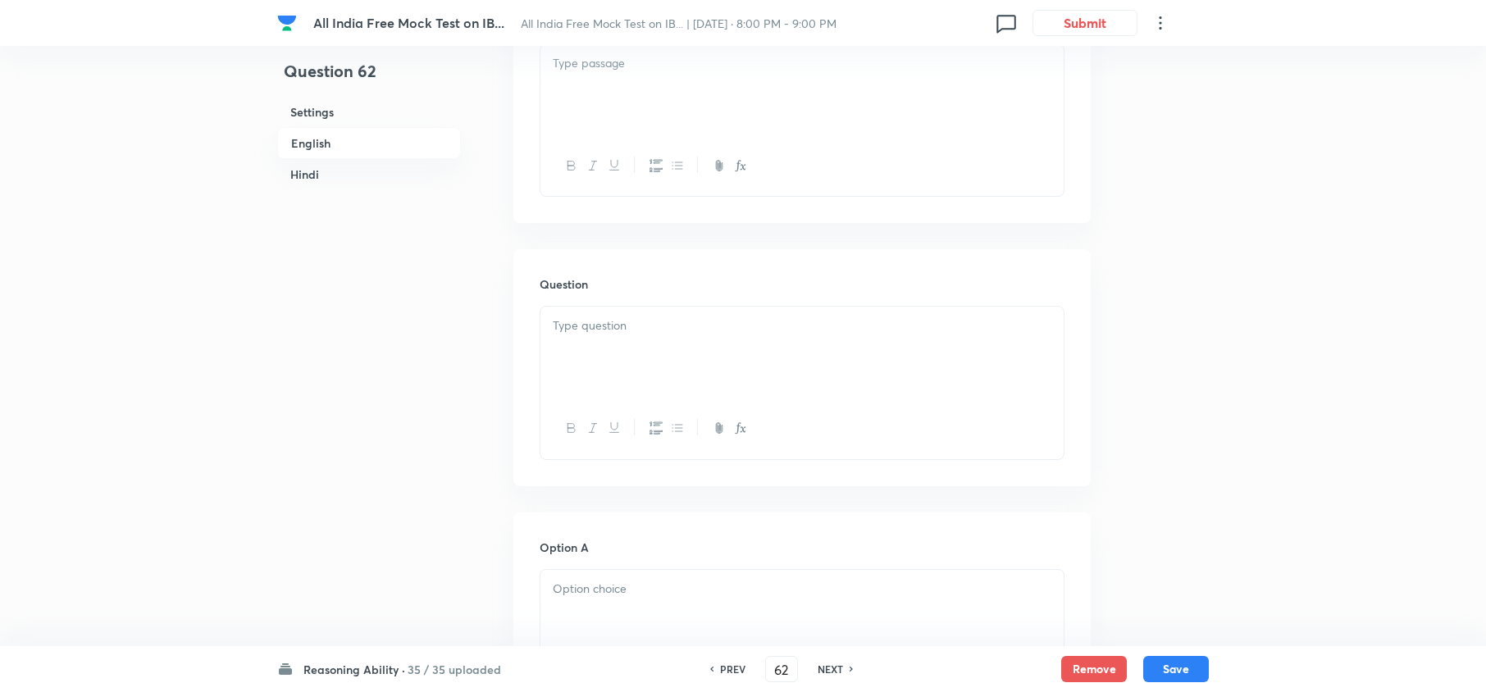
checkbox input "false"
checkbox input "true"
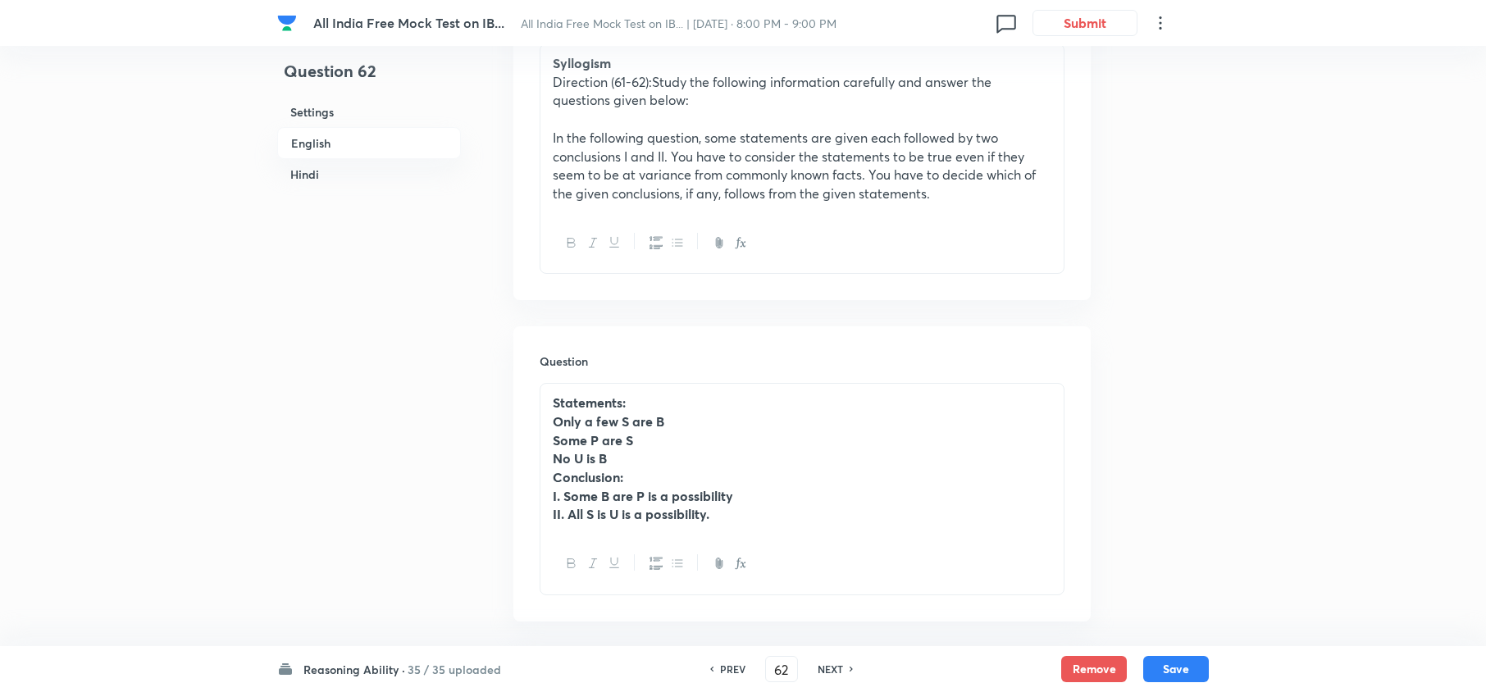
click at [840, 666] on h6 "NEXT" at bounding box center [830, 669] width 25 height 15
type input "63"
checkbox input "false"
checkbox input "true"
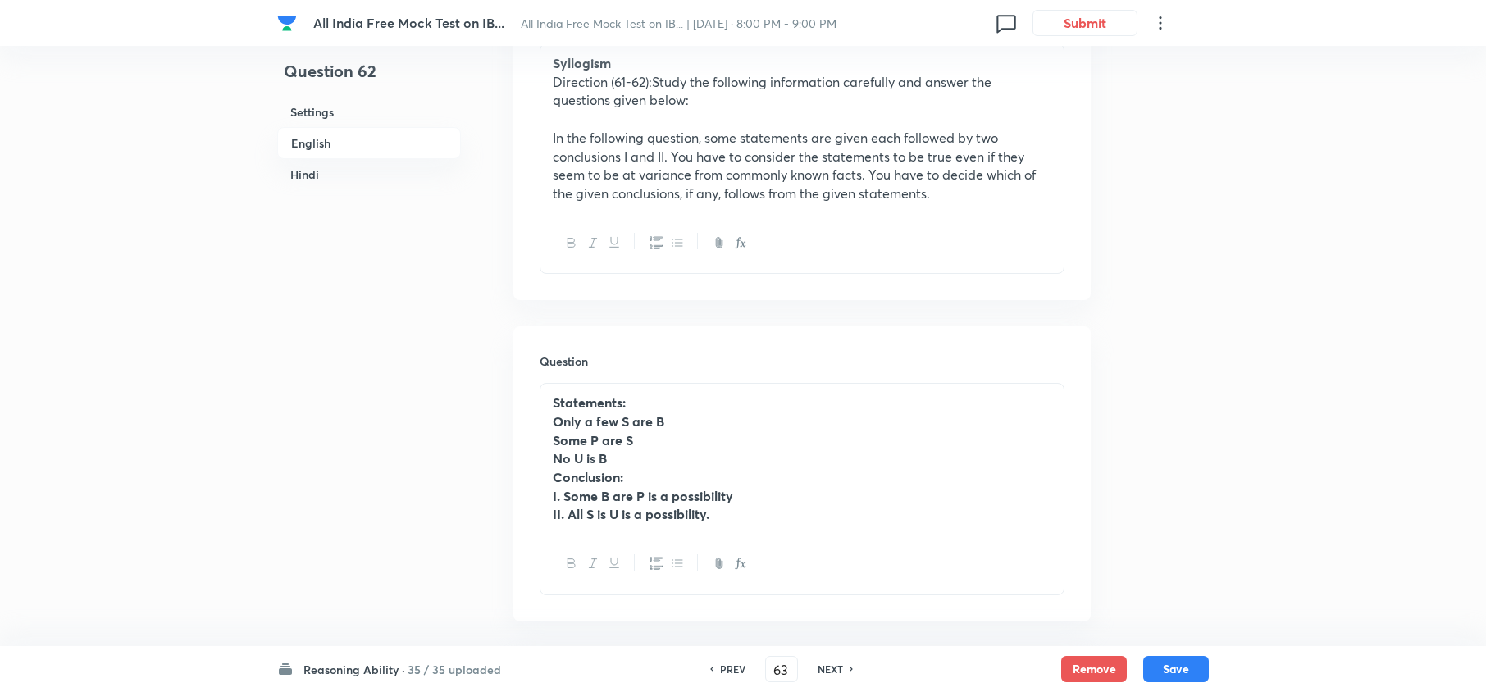
checkbox input "true"
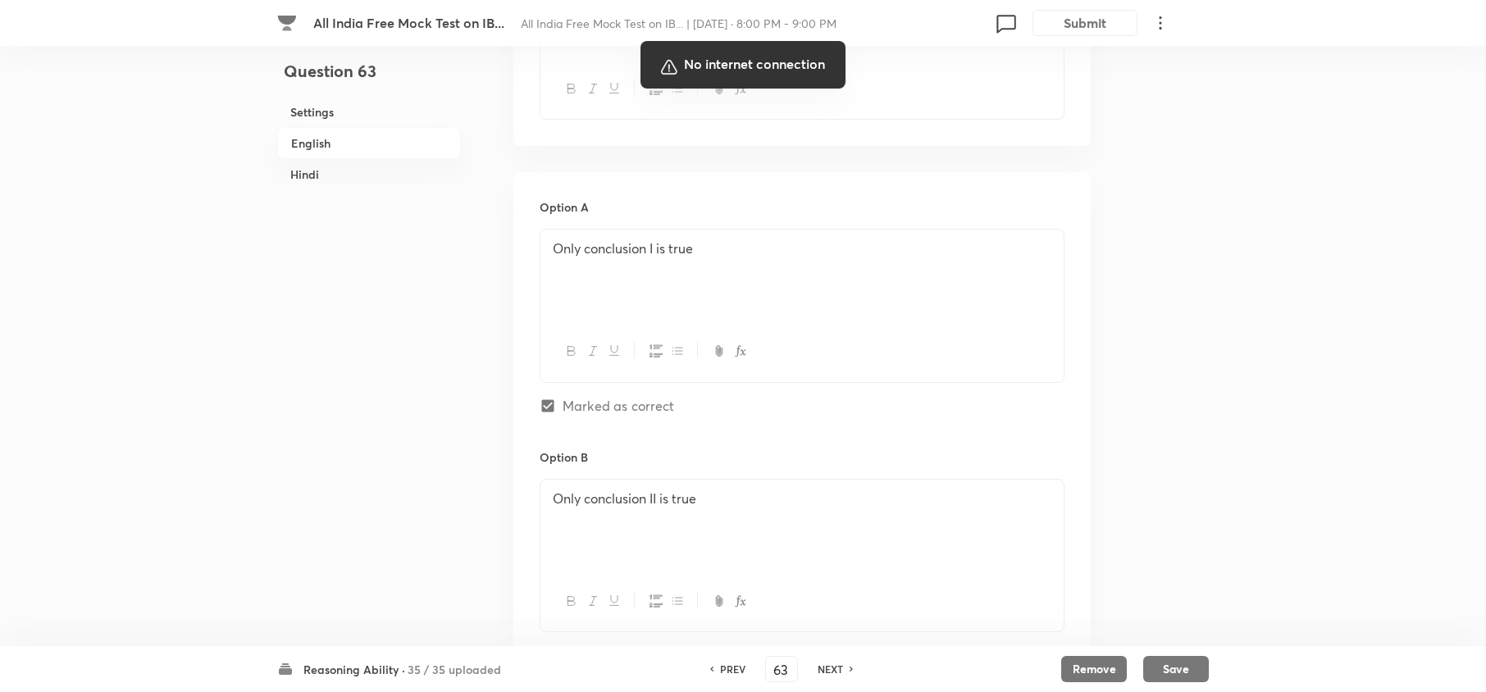
scroll to position [765, 0]
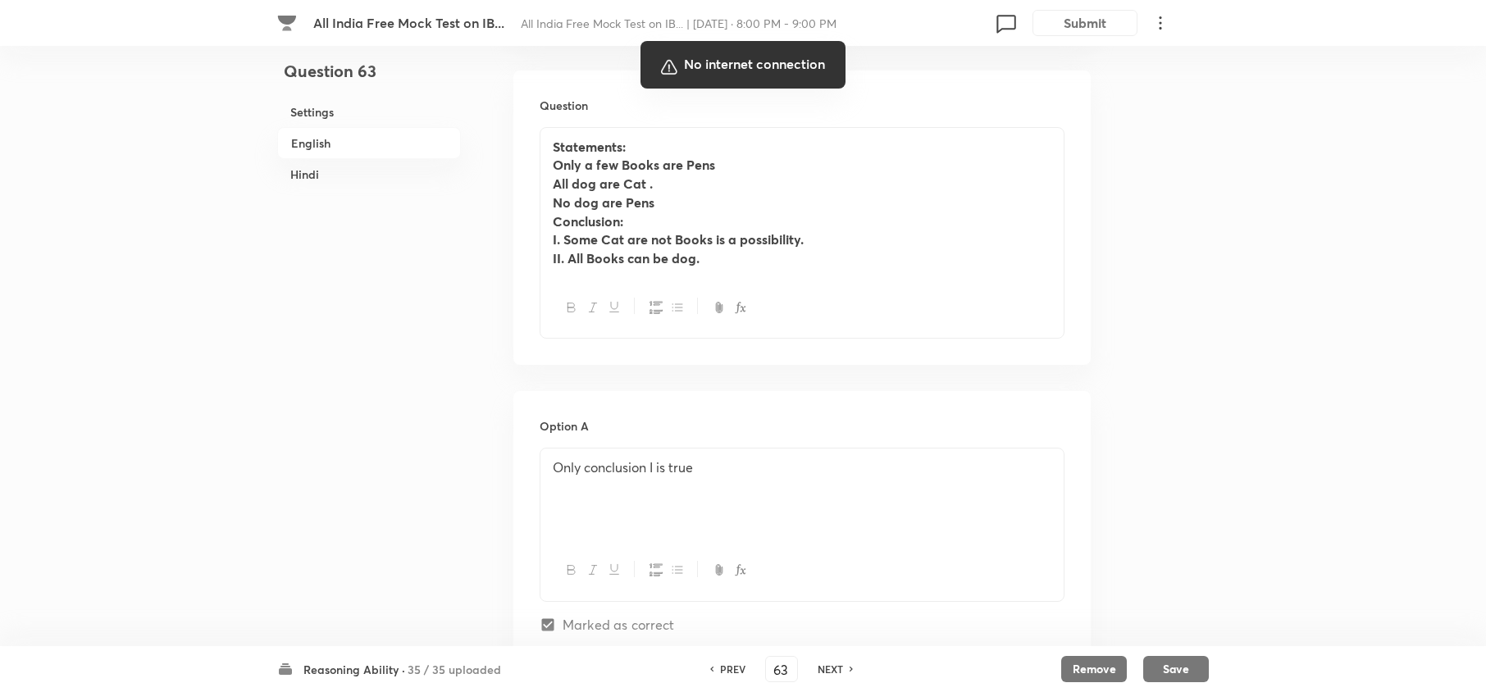
click at [828, 667] on div at bounding box center [743, 346] width 1486 height 692
click at [731, 666] on div at bounding box center [743, 346] width 1486 height 692
click at [728, 667] on div at bounding box center [743, 346] width 1486 height 692
click at [917, 516] on div at bounding box center [743, 346] width 1486 height 692
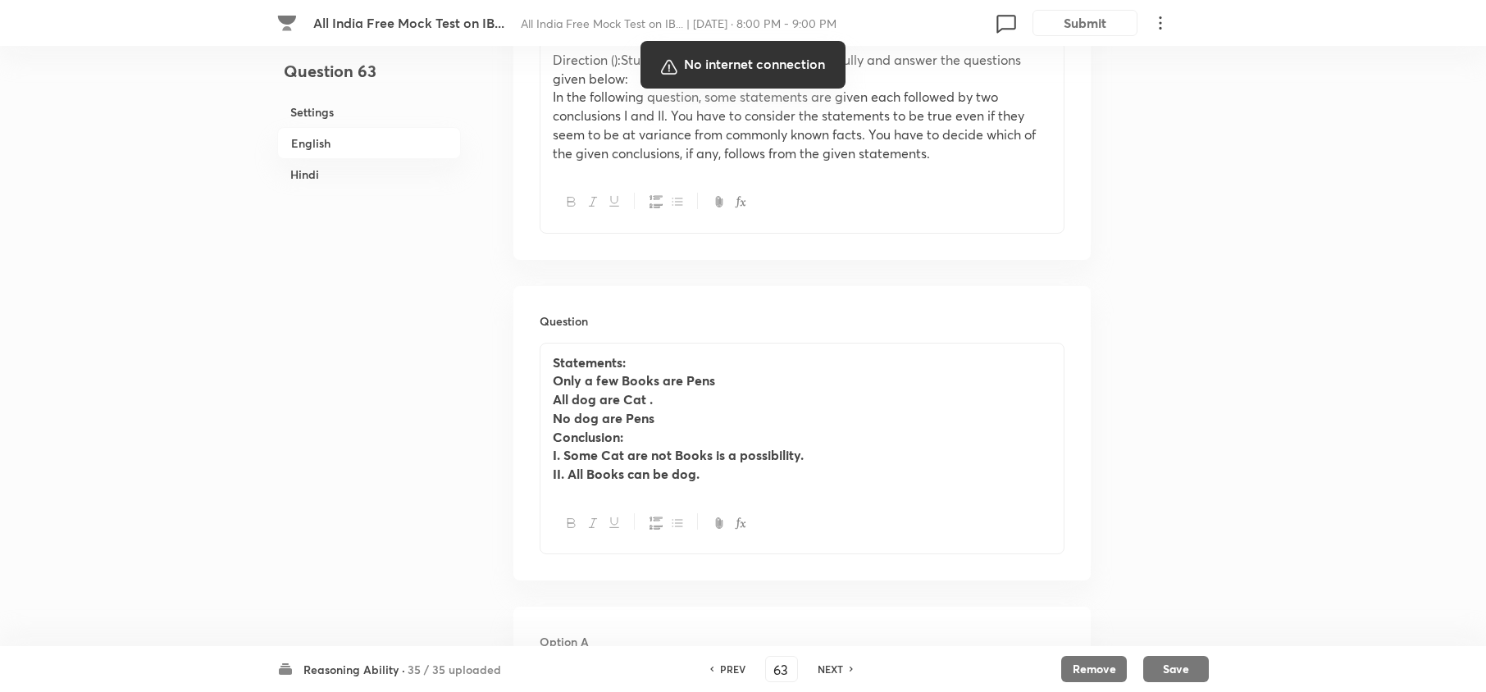
scroll to position [546, 0]
click at [1057, 471] on div at bounding box center [743, 346] width 1486 height 692
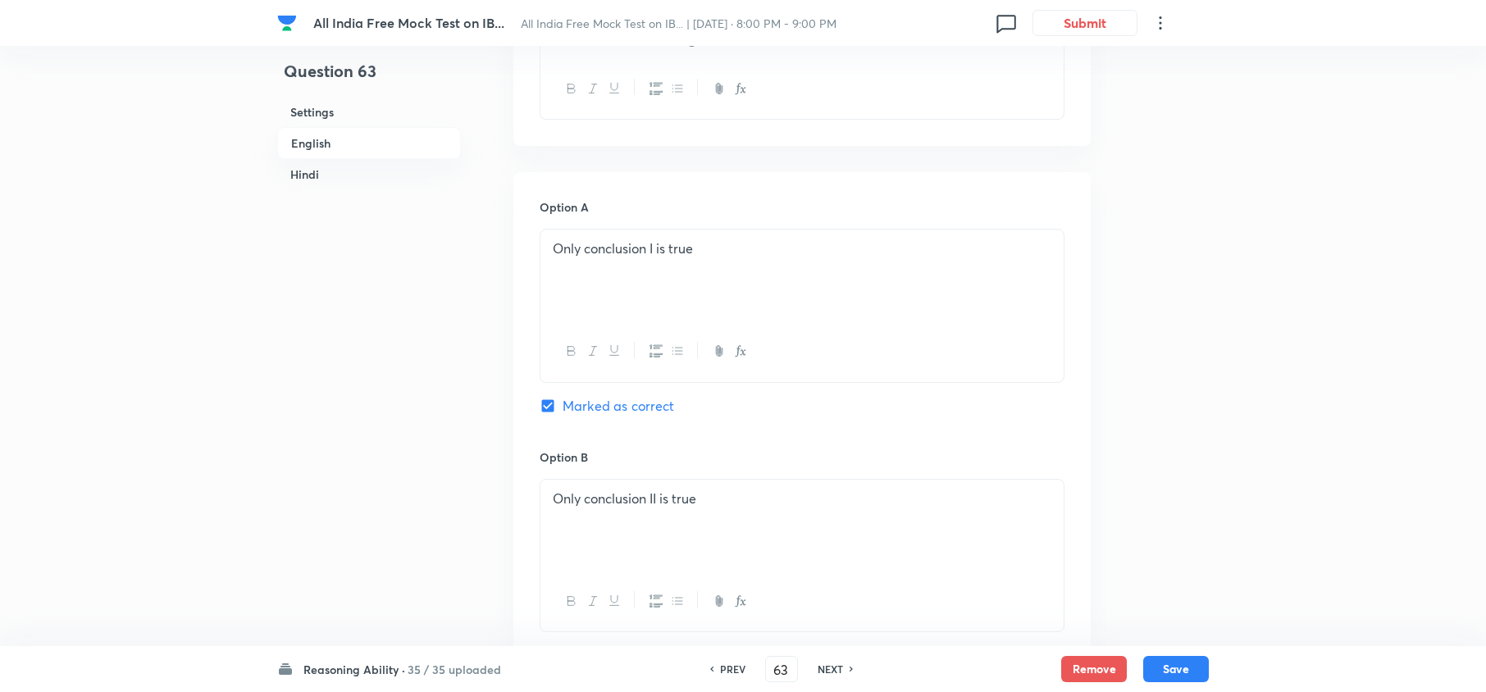
scroll to position [939, 0]
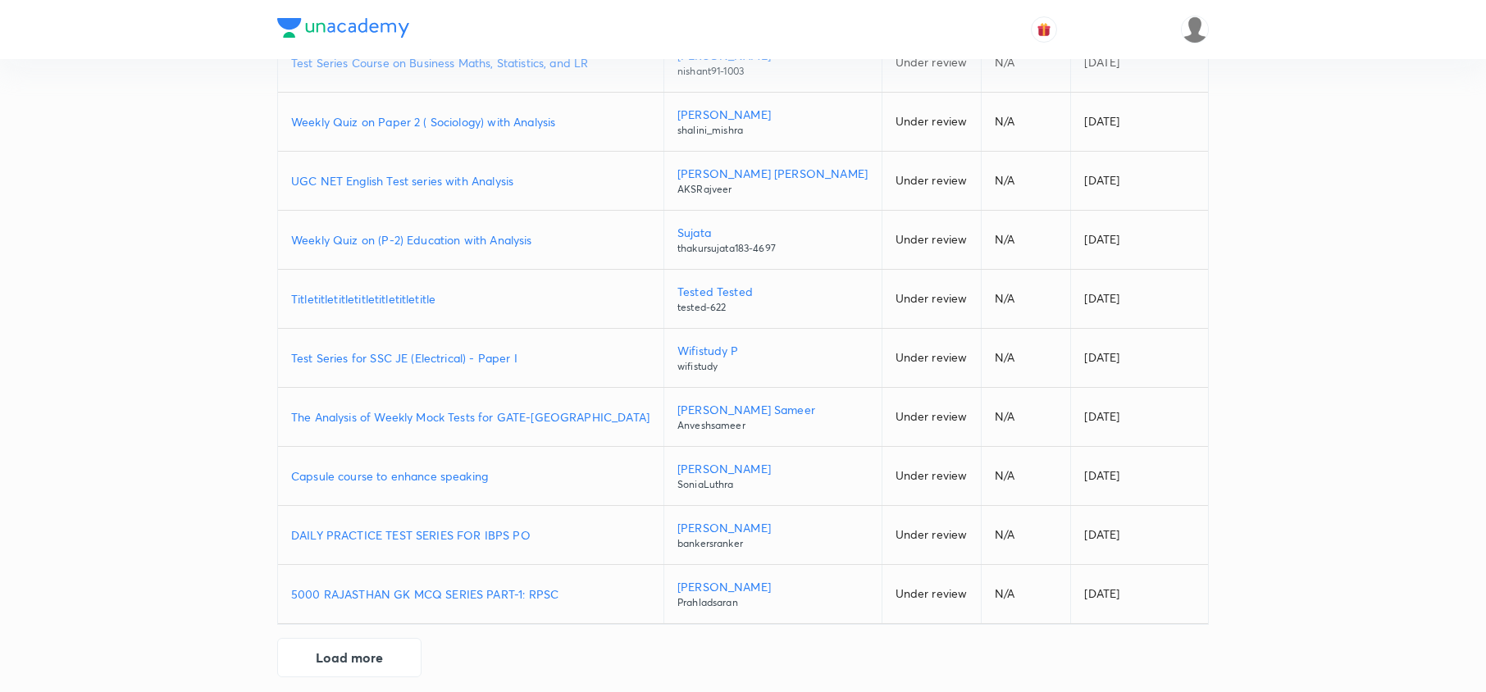
scroll to position [233, 0]
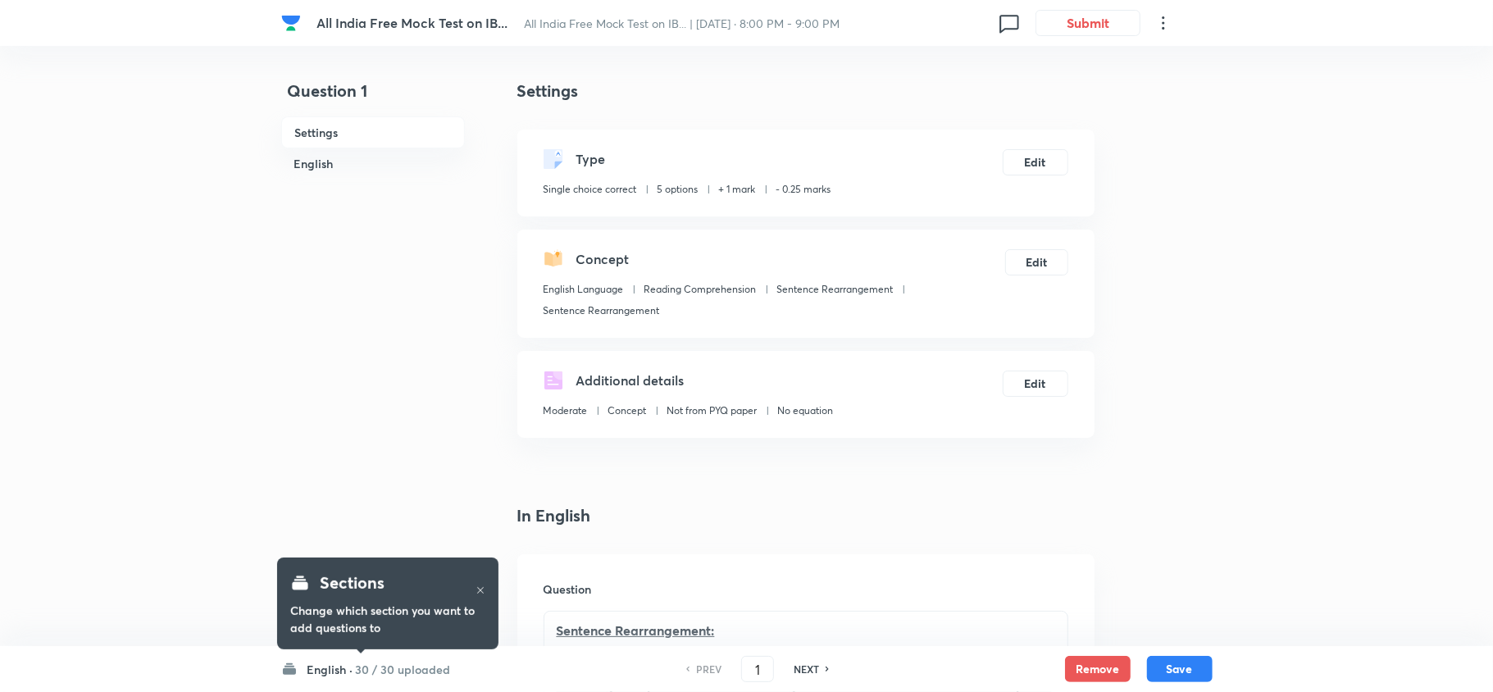
checkbox input "true"
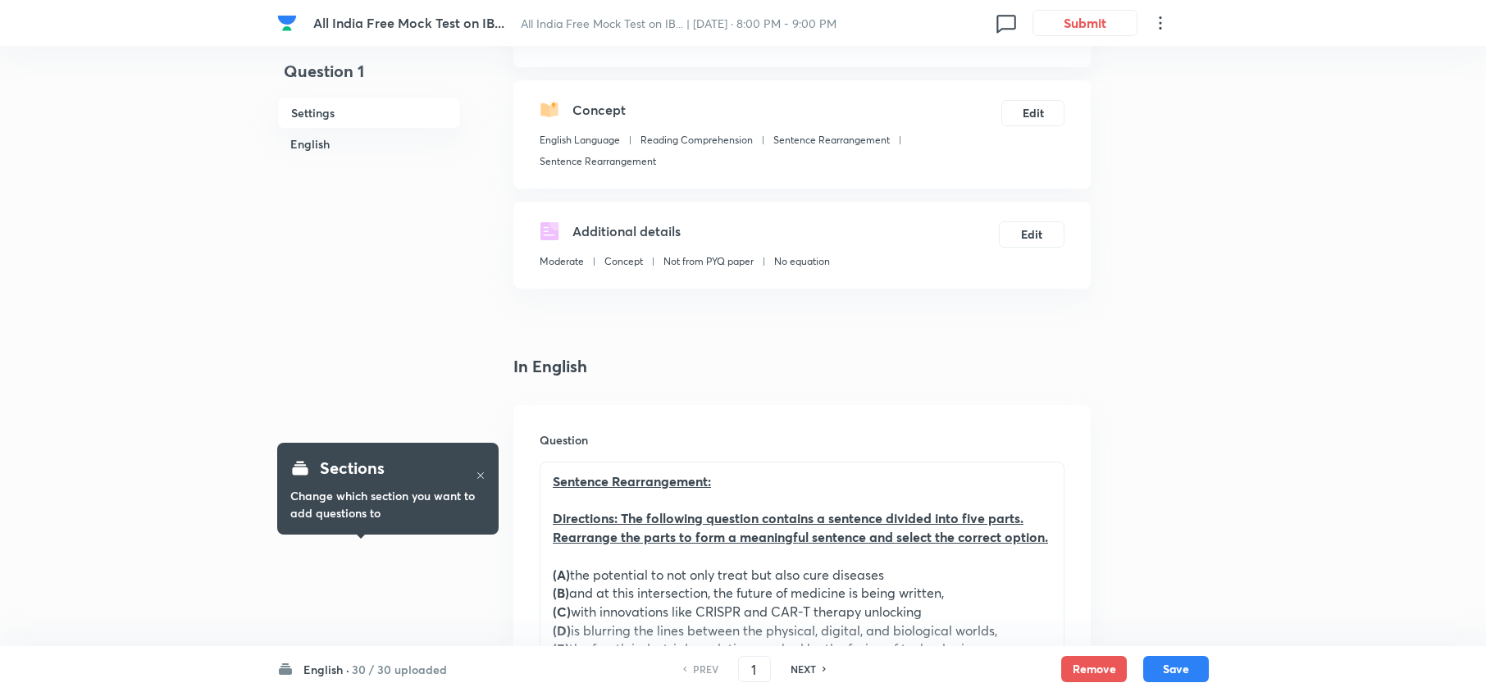
scroll to position [328, 0]
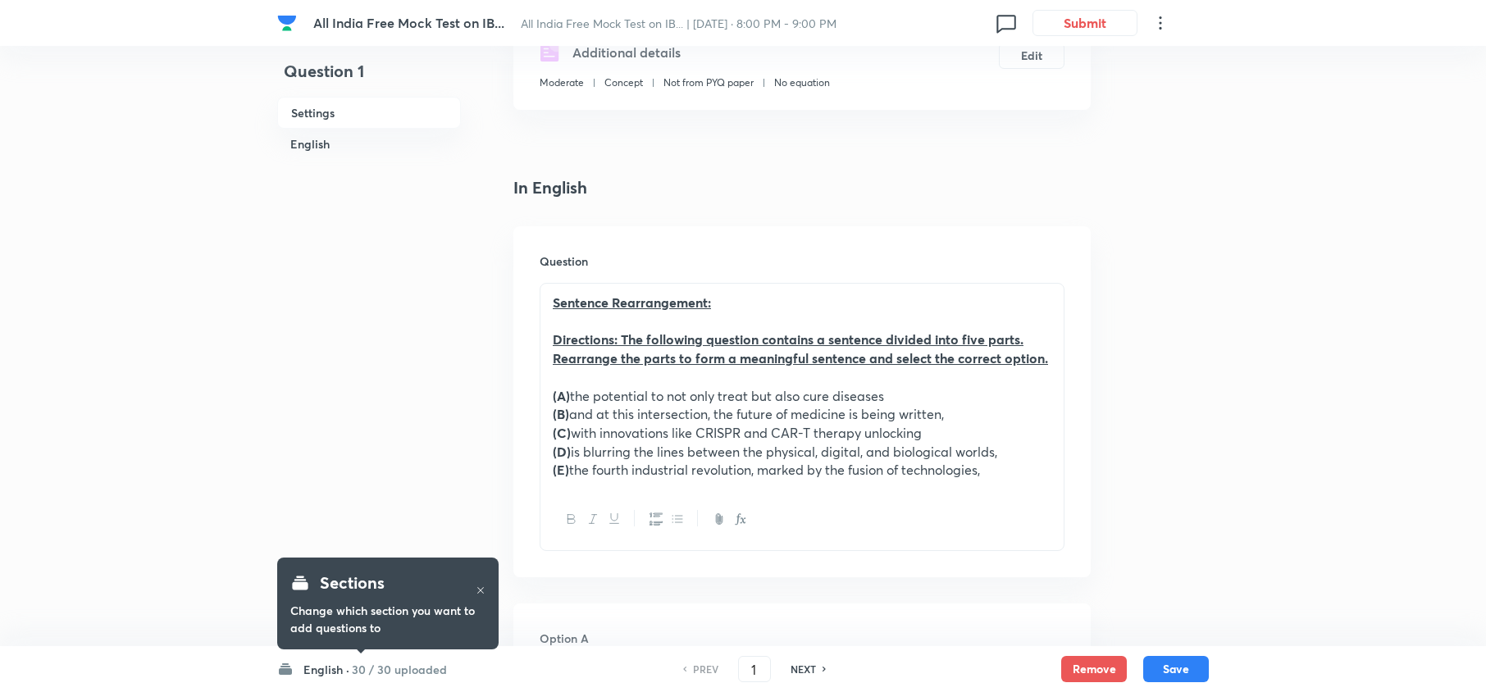
click at [787, 666] on div "NEXT" at bounding box center [805, 669] width 43 height 15
type input "2"
checkbox input "false"
checkbox input "true"
click at [790, 666] on h6 "NEXT" at bounding box center [802, 669] width 25 height 15
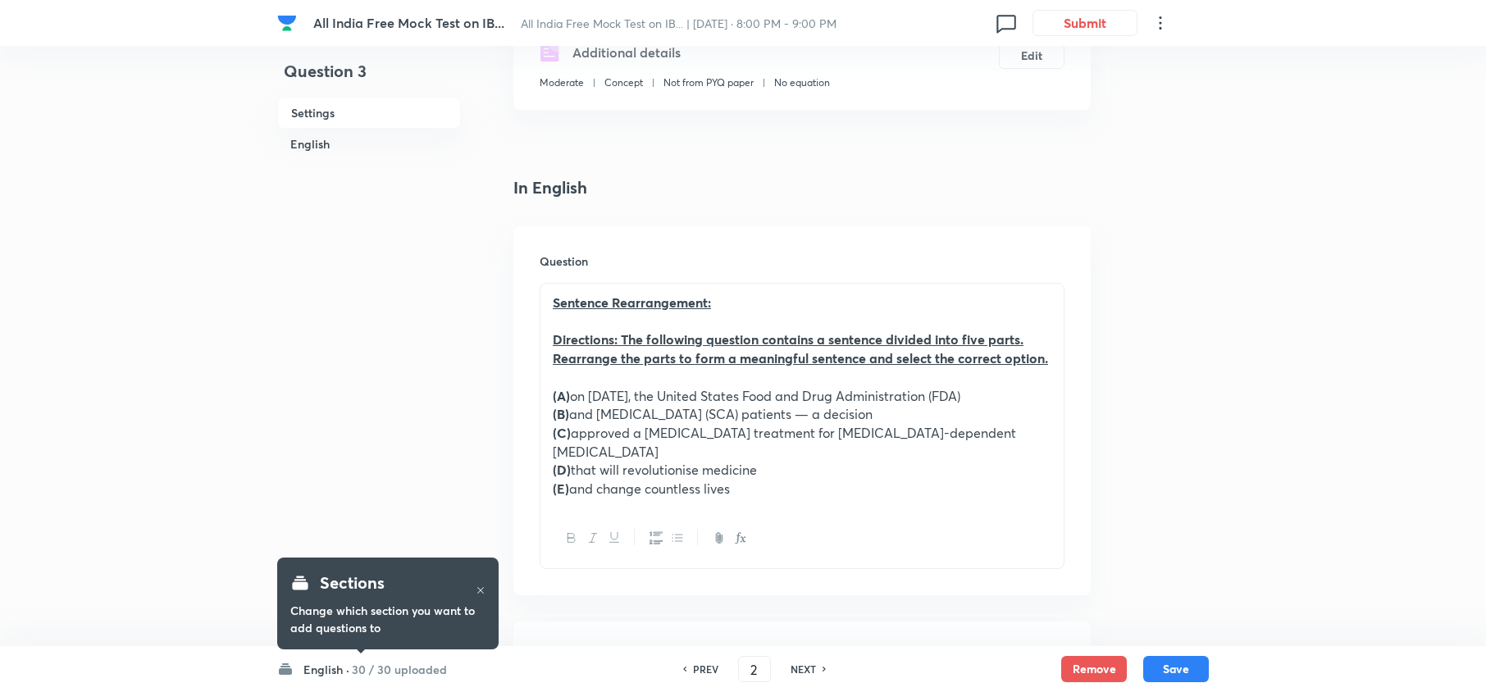
type input "3"
checkbox input "false"
checkbox input "true"
click at [790, 662] on h6 "NEXT" at bounding box center [802, 669] width 25 height 15
type input "4"
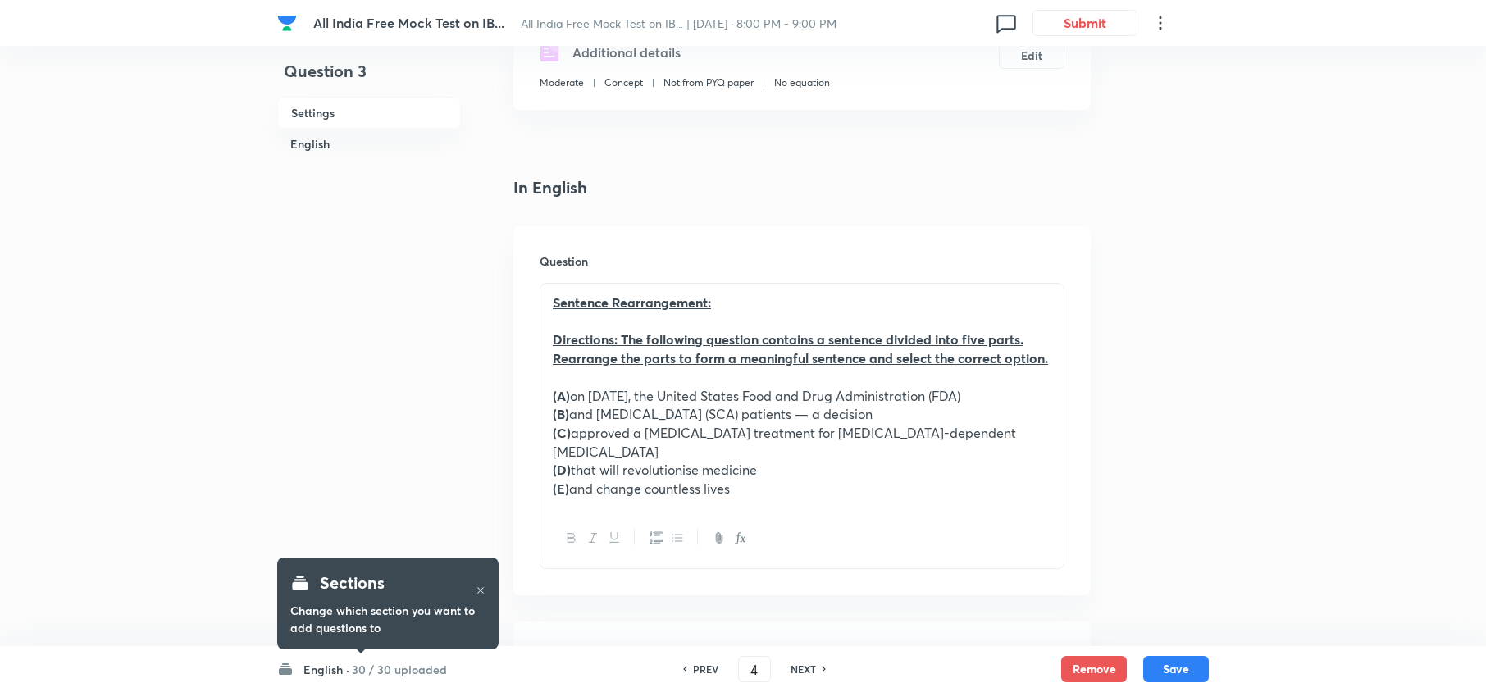
checkbox input "false"
checkbox input "true"
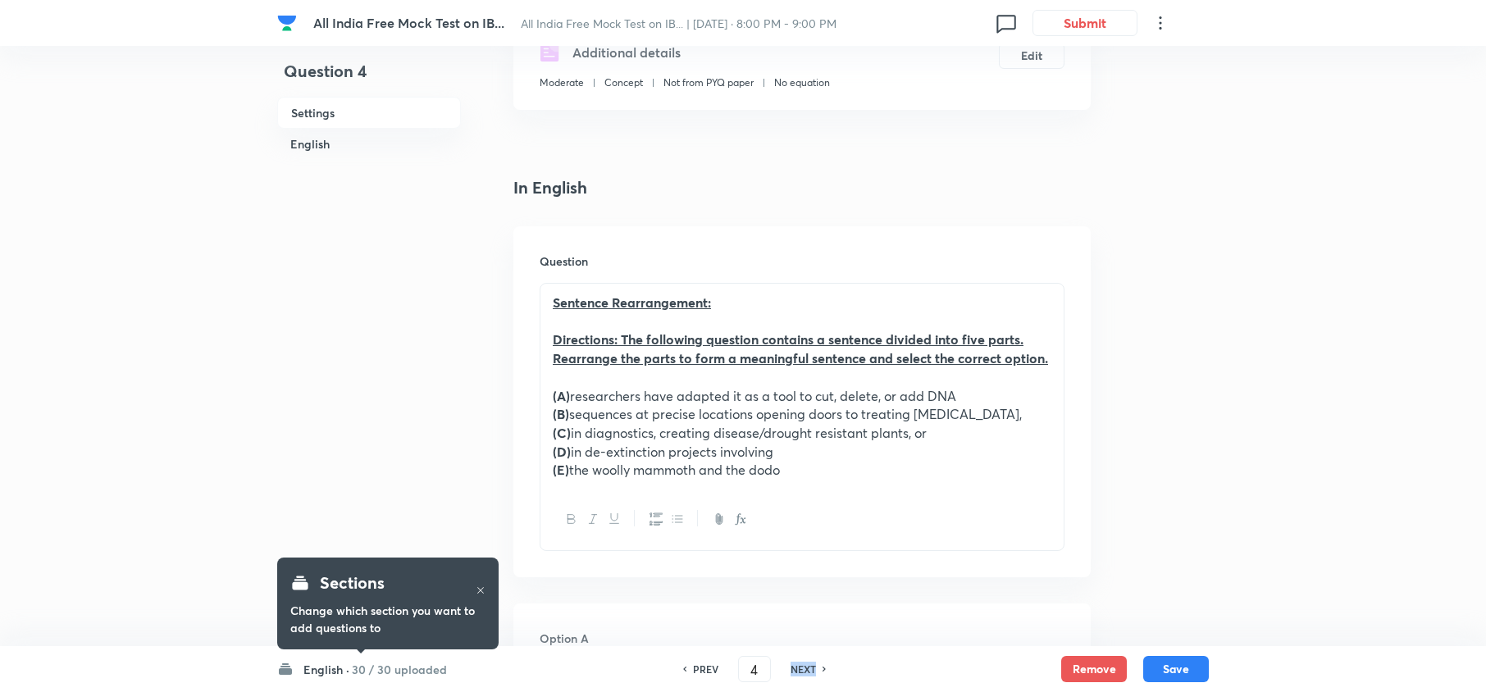
click at [790, 662] on h6 "NEXT" at bounding box center [802, 669] width 25 height 15
type input "5"
checkbox input "false"
checkbox input "true"
click at [790, 662] on h6 "NEXT" at bounding box center [802, 669] width 25 height 15
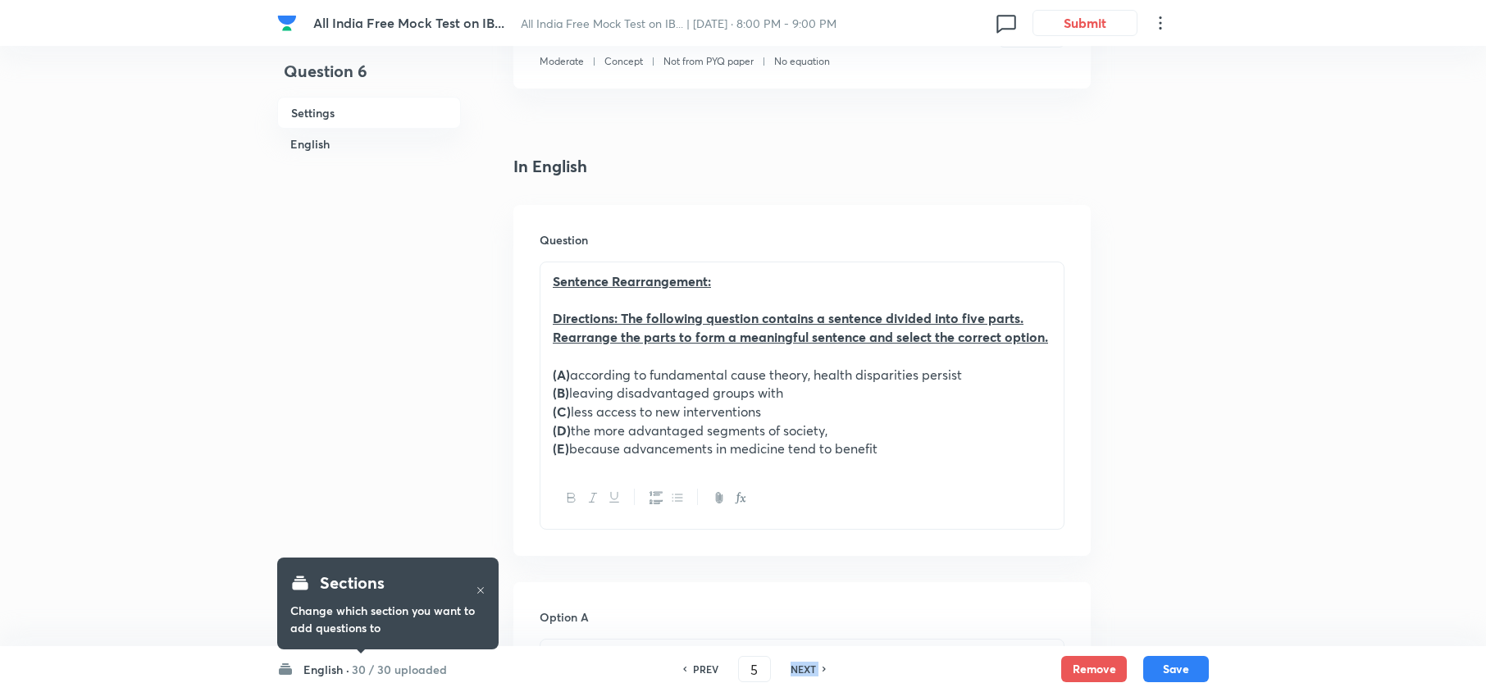
type input "6"
checkbox input "false"
checkbox input "true"
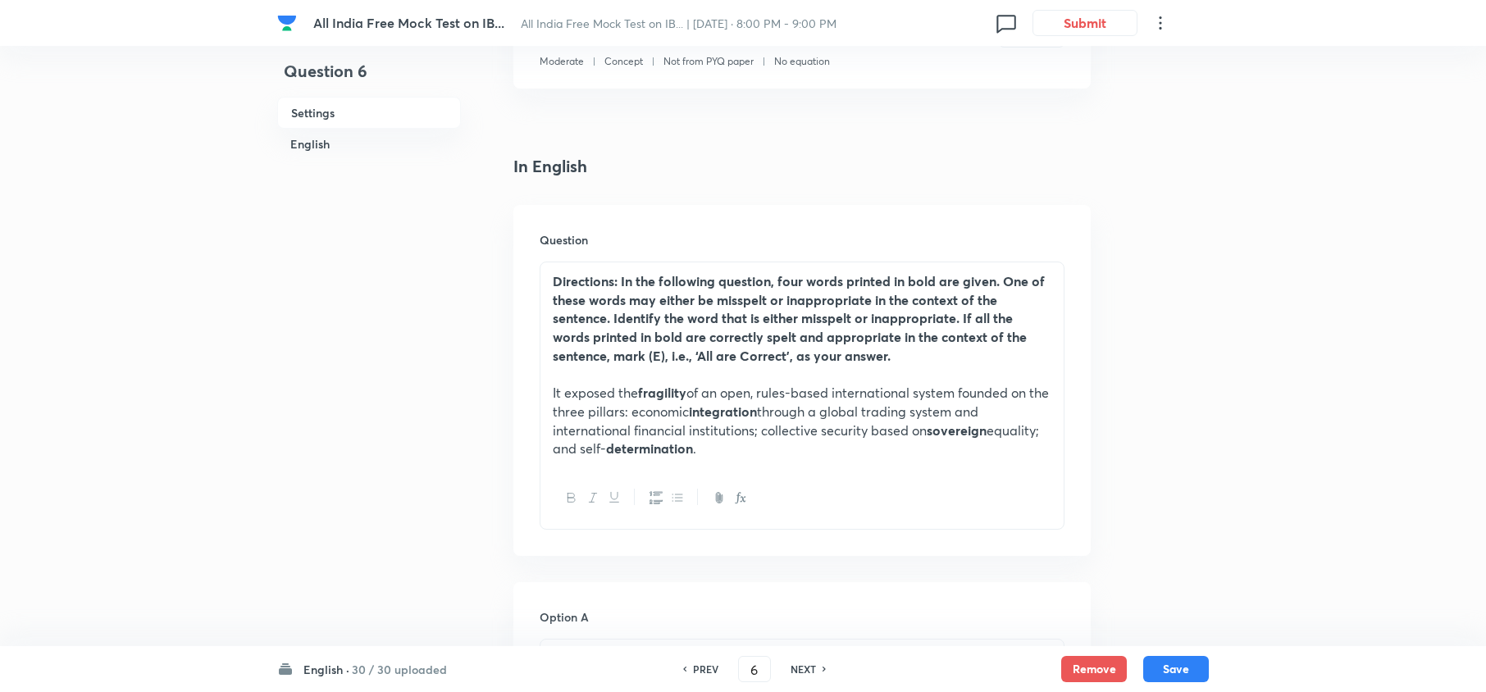
click at [430, 663] on h6 "30 / 30 uploaded" at bounding box center [399, 669] width 95 height 17
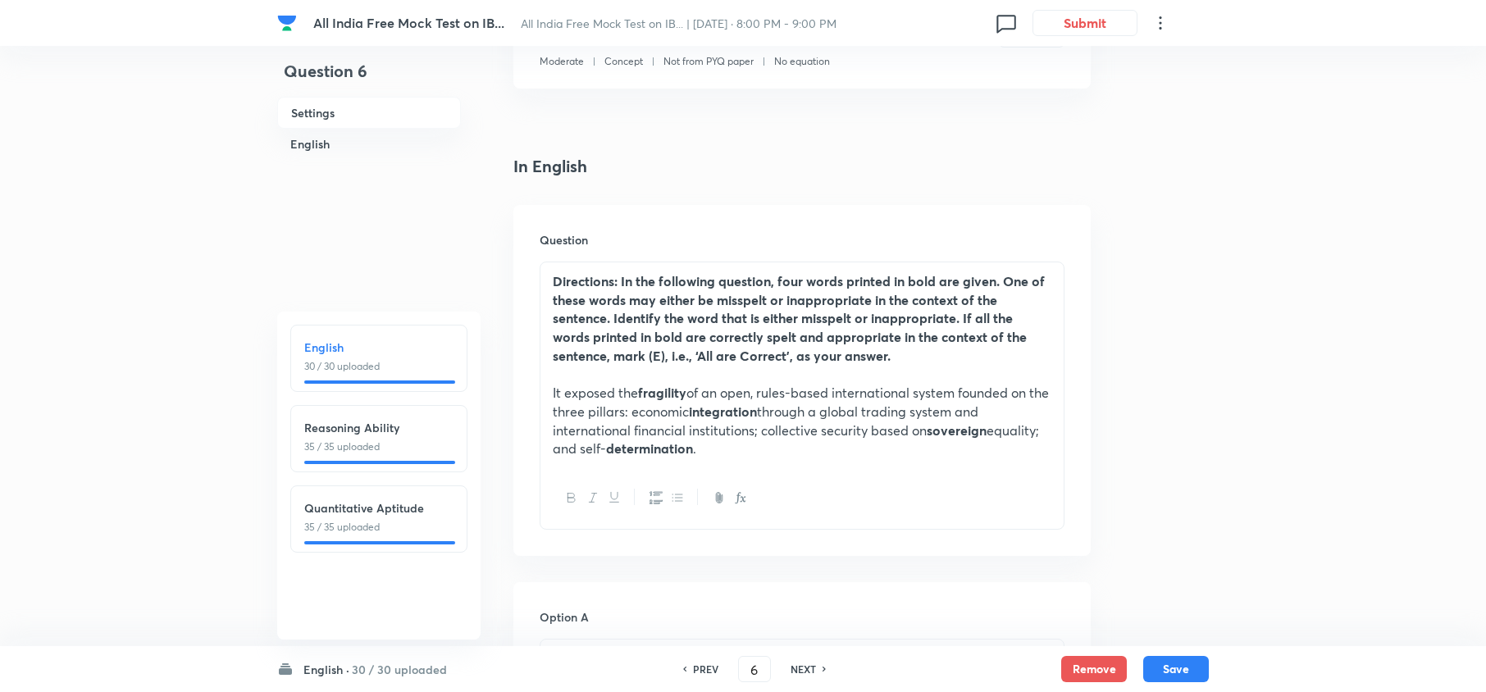
drag, startPoint x: 417, startPoint y: 522, endPoint x: 617, endPoint y: 594, distance: 212.7
click at [418, 522] on p "35 / 35 uploaded" at bounding box center [378, 527] width 149 height 15
type input "66"
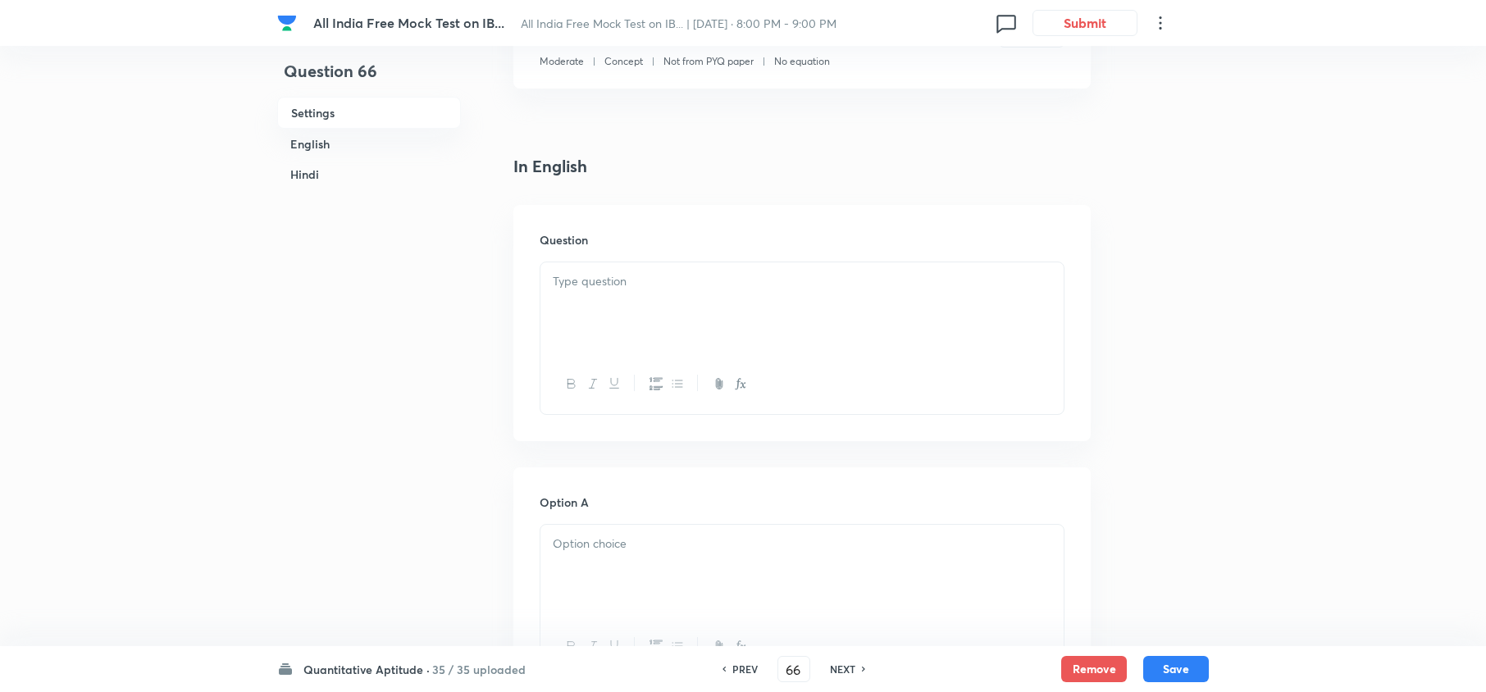
checkbox input "false"
checkbox input "true"
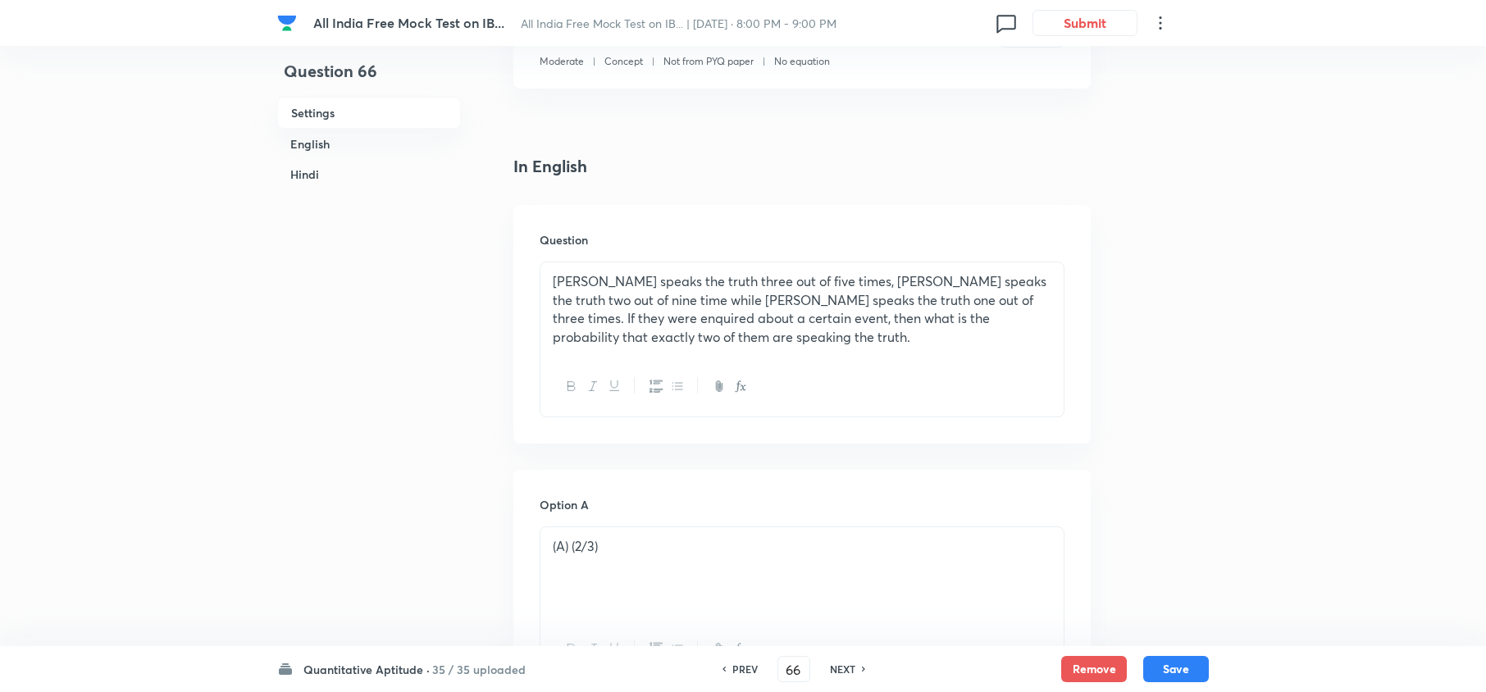
click at [840, 664] on h6 "NEXT" at bounding box center [842, 669] width 25 height 15
type input "67"
click at [840, 664] on h6 "NEXT" at bounding box center [842, 669] width 25 height 15
checkbox input "false"
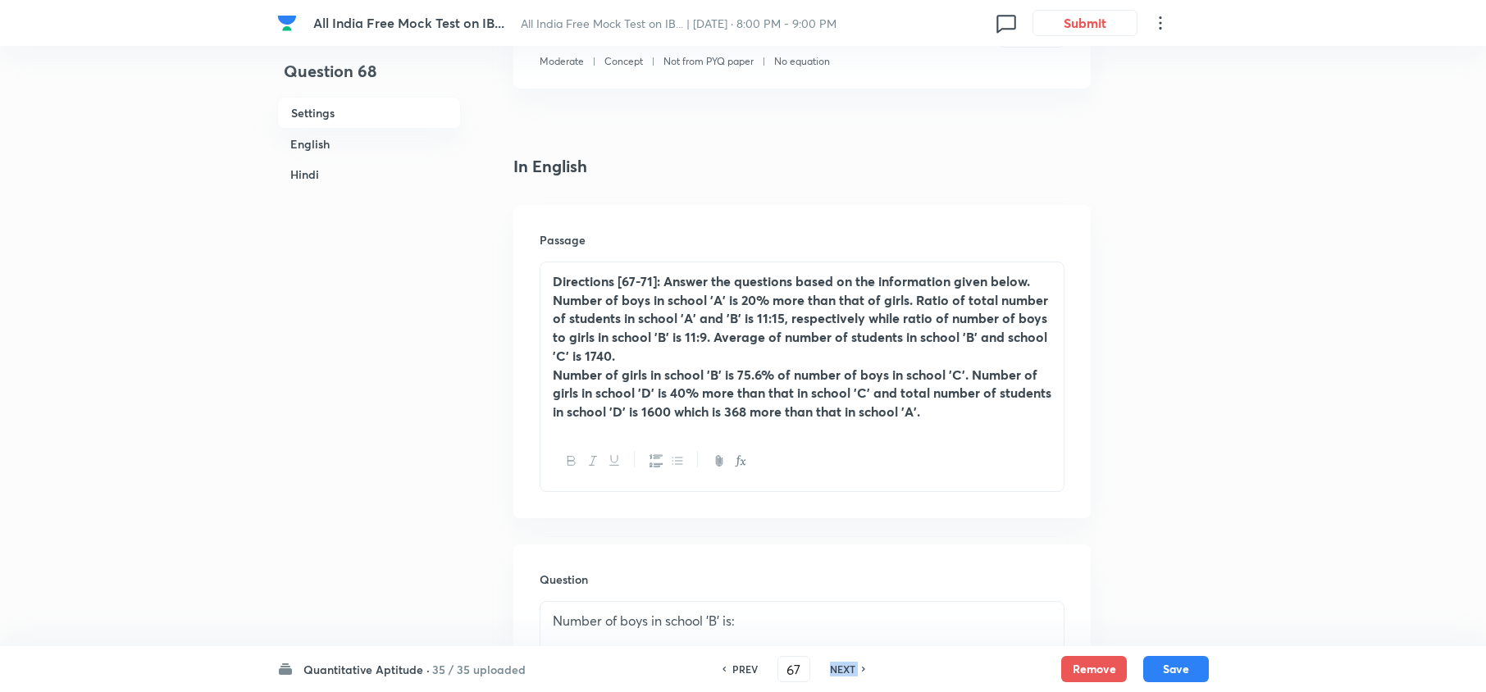
checkbox input "true"
type input "68"
checkbox input "true"
click at [840, 664] on h6 "NEXT" at bounding box center [842, 669] width 25 height 15
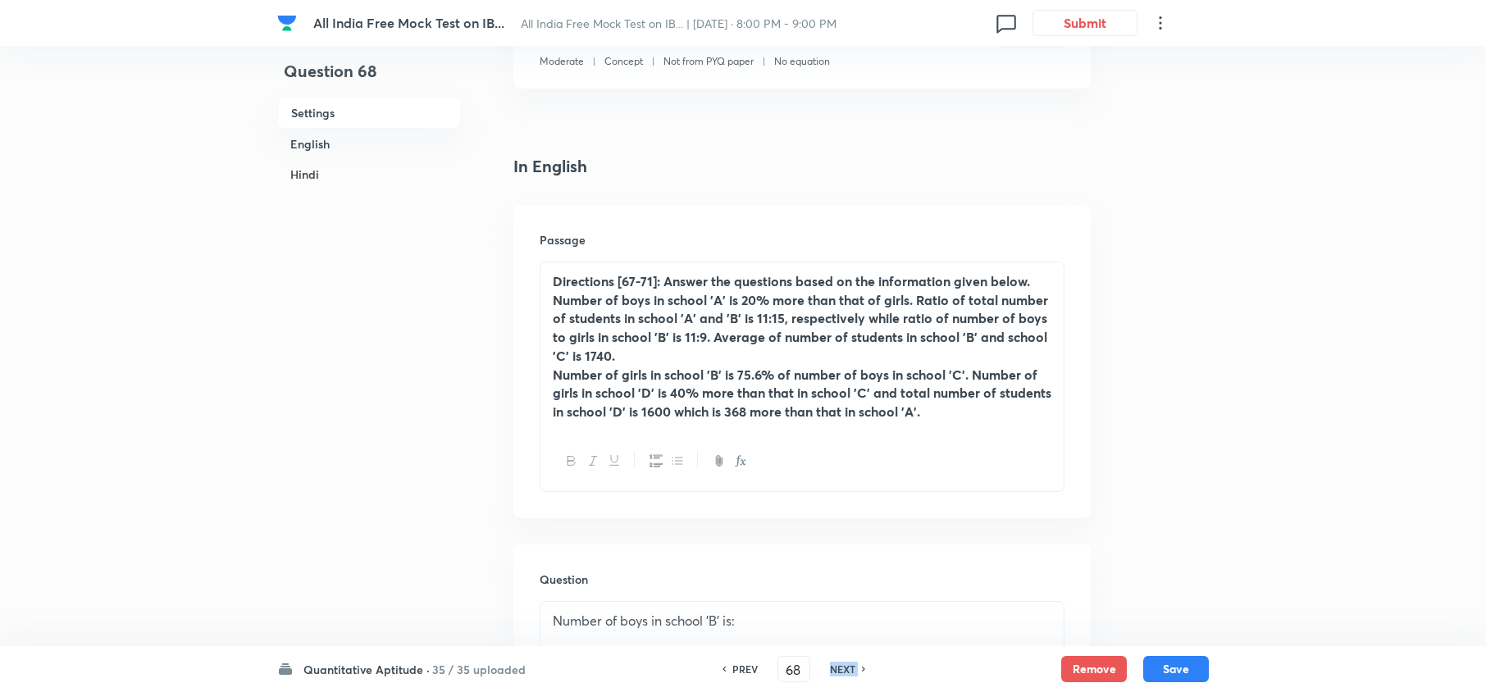
checkbox input "false"
click at [840, 664] on h6 "NEXT" at bounding box center [842, 669] width 25 height 15
checkbox input "true"
type input "70"
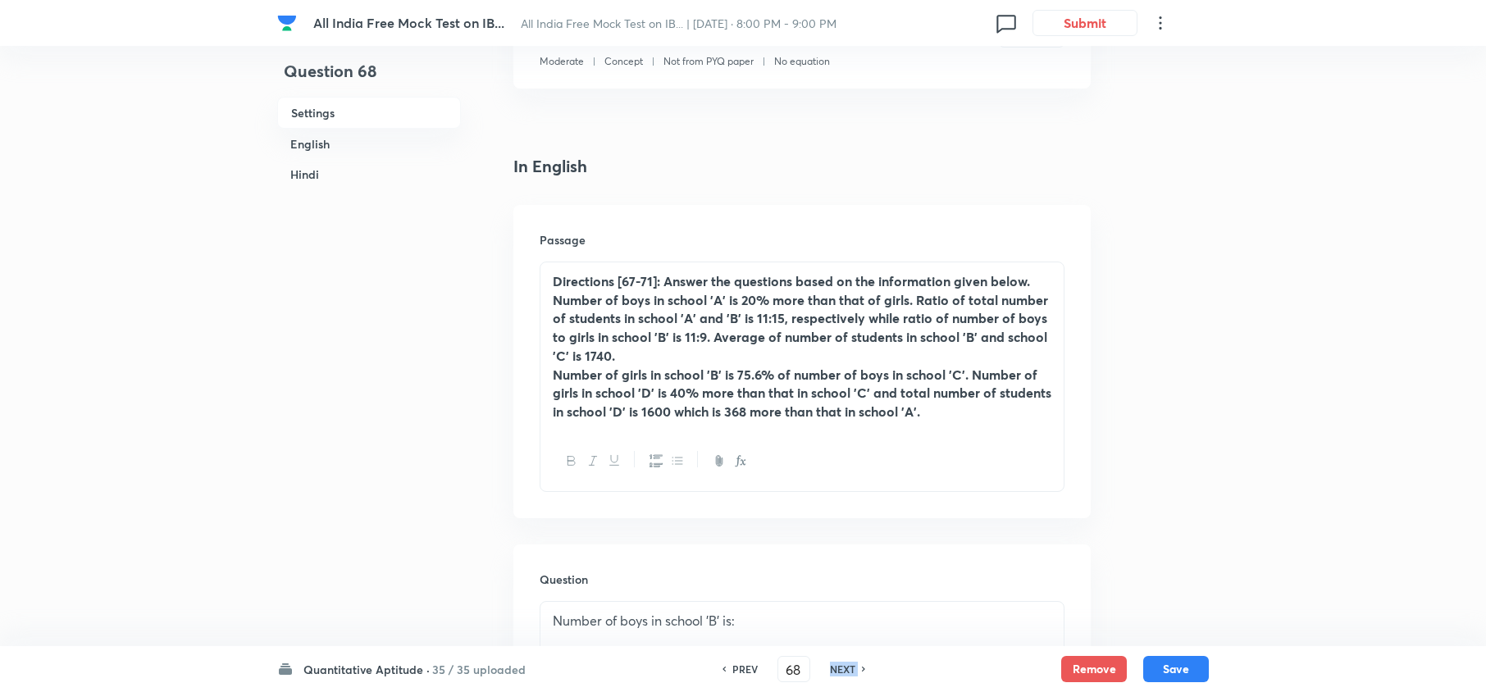
checkbox input "true"
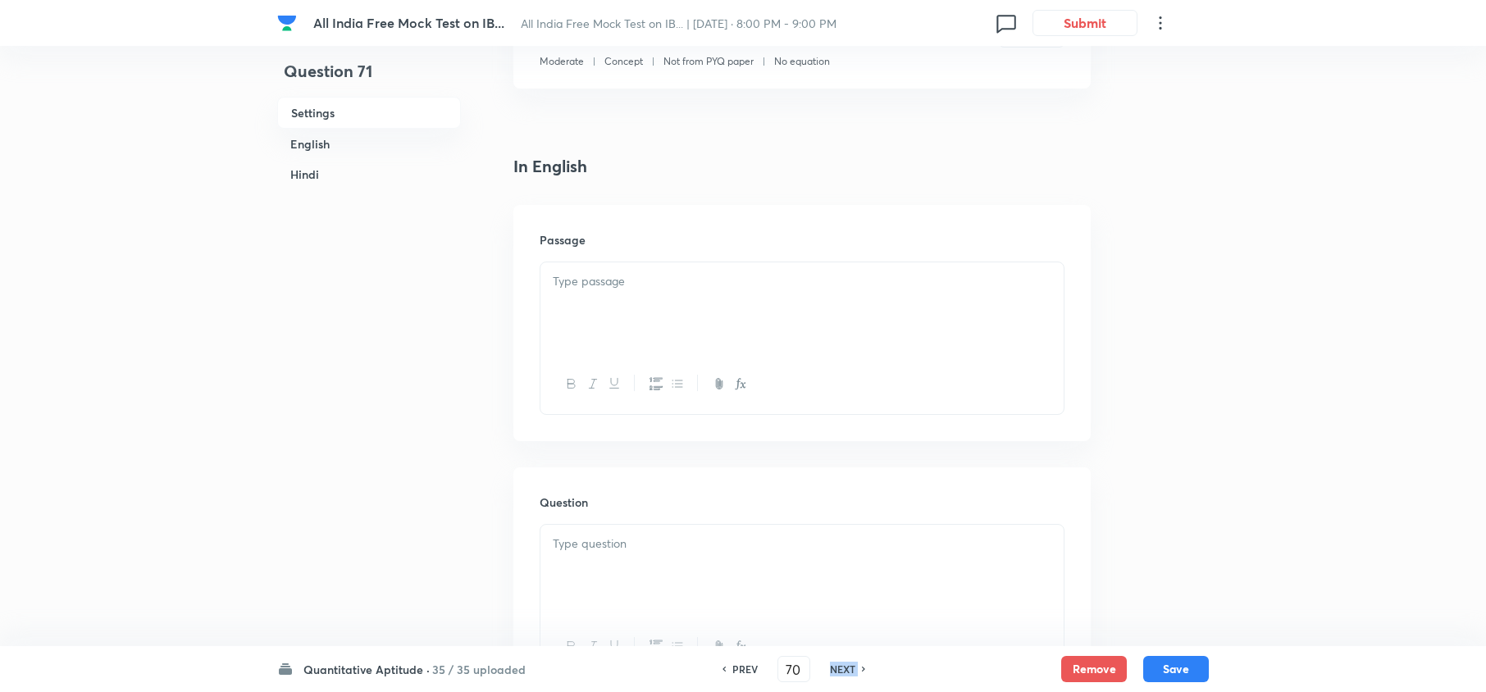
checkbox input "false"
type input "71"
checkbox input "false"
checkbox input "true"
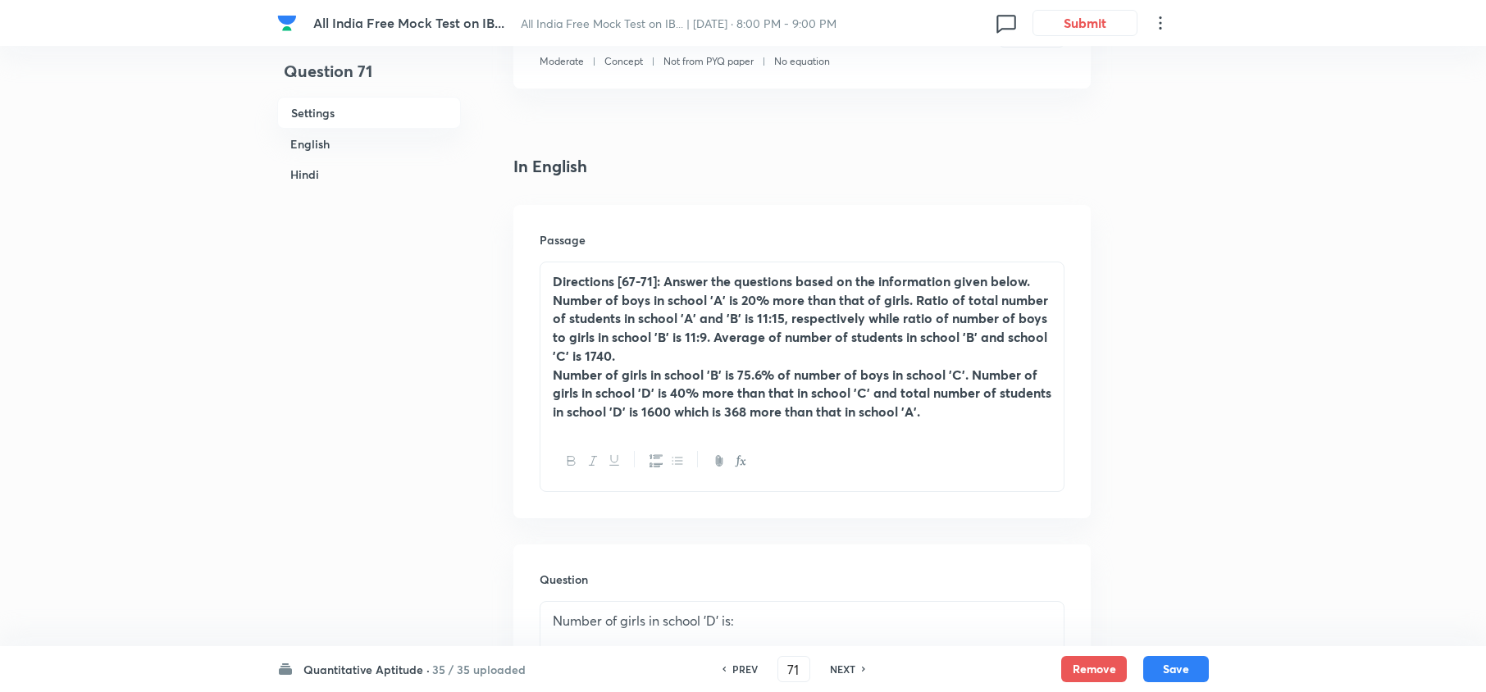
click at [840, 664] on h6 "NEXT" at bounding box center [842, 669] width 25 height 15
type input "72"
checkbox input "false"
checkbox input "true"
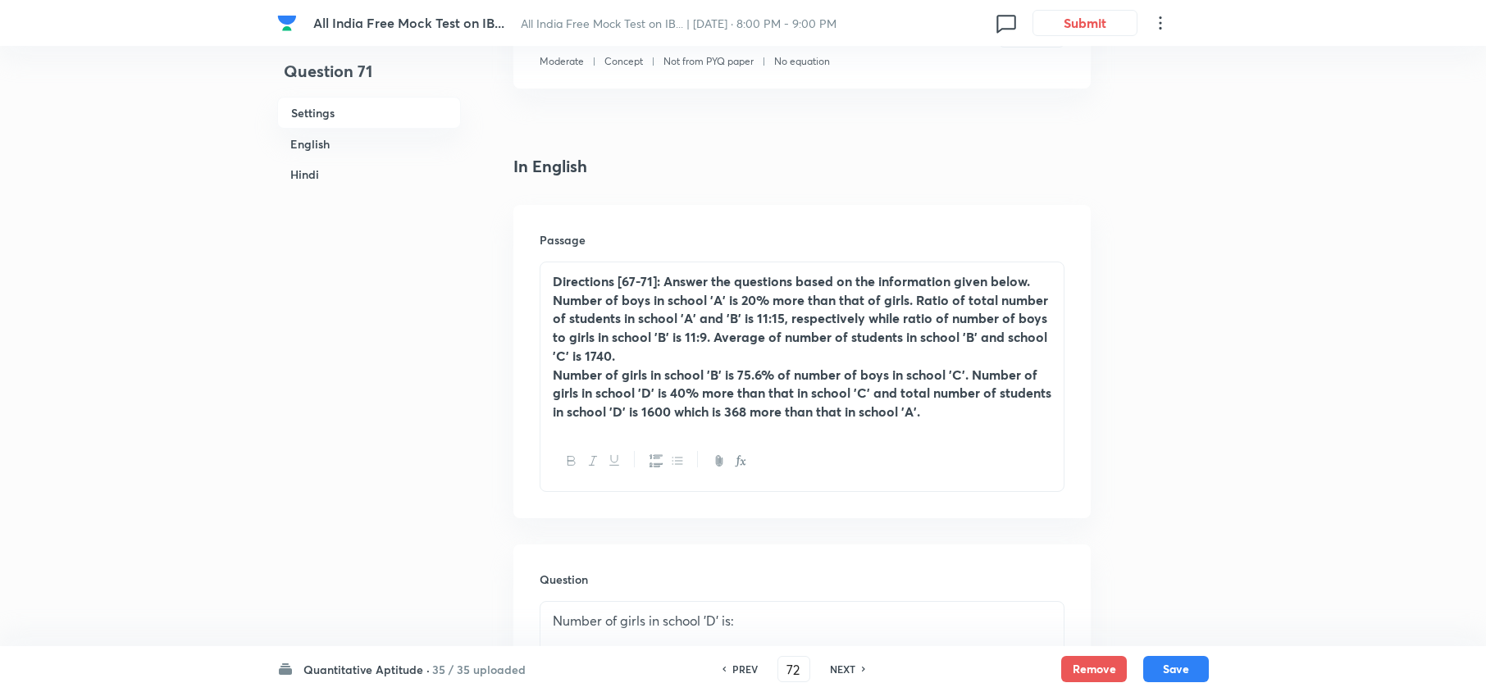
checkbox input "true"
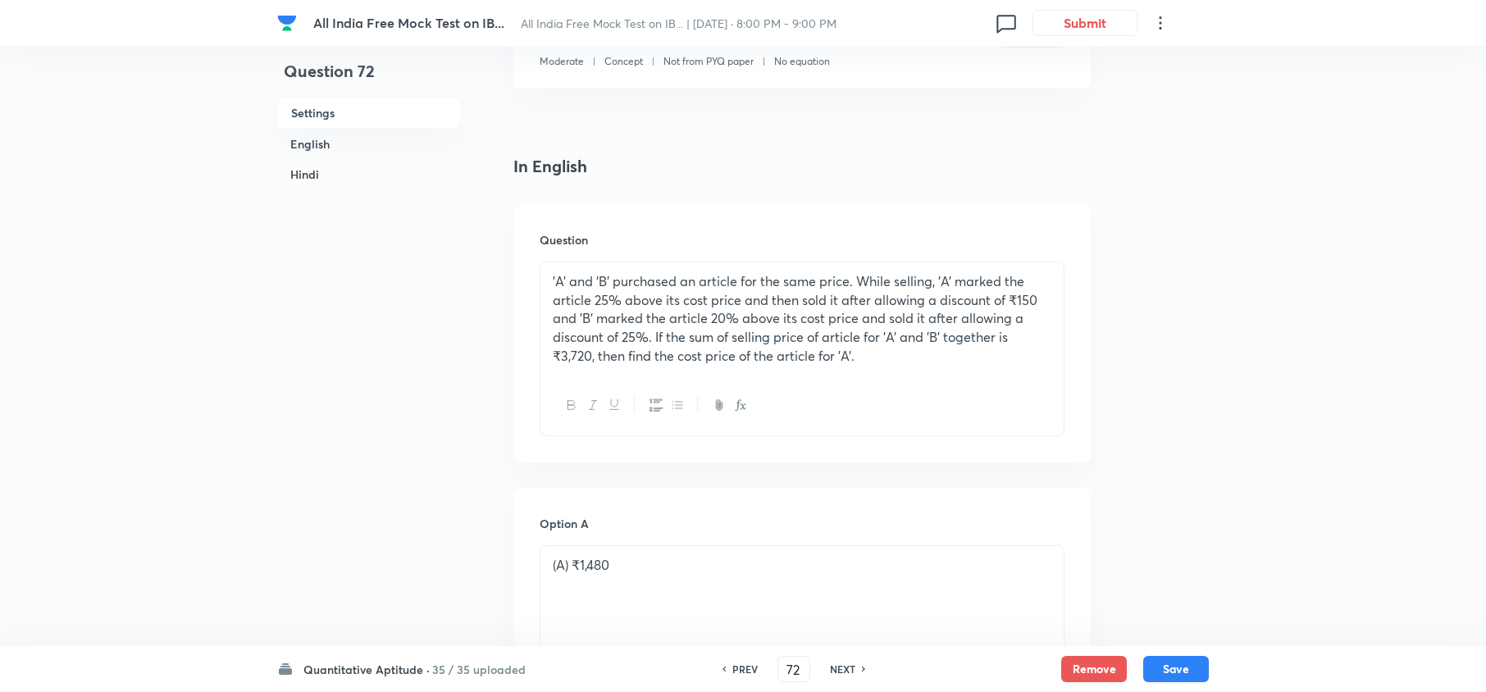
click at [840, 664] on h6 "NEXT" at bounding box center [842, 669] width 25 height 15
type input "73"
checkbox input "false"
click at [840, 664] on h6 "NEXT" at bounding box center [842, 669] width 25 height 15
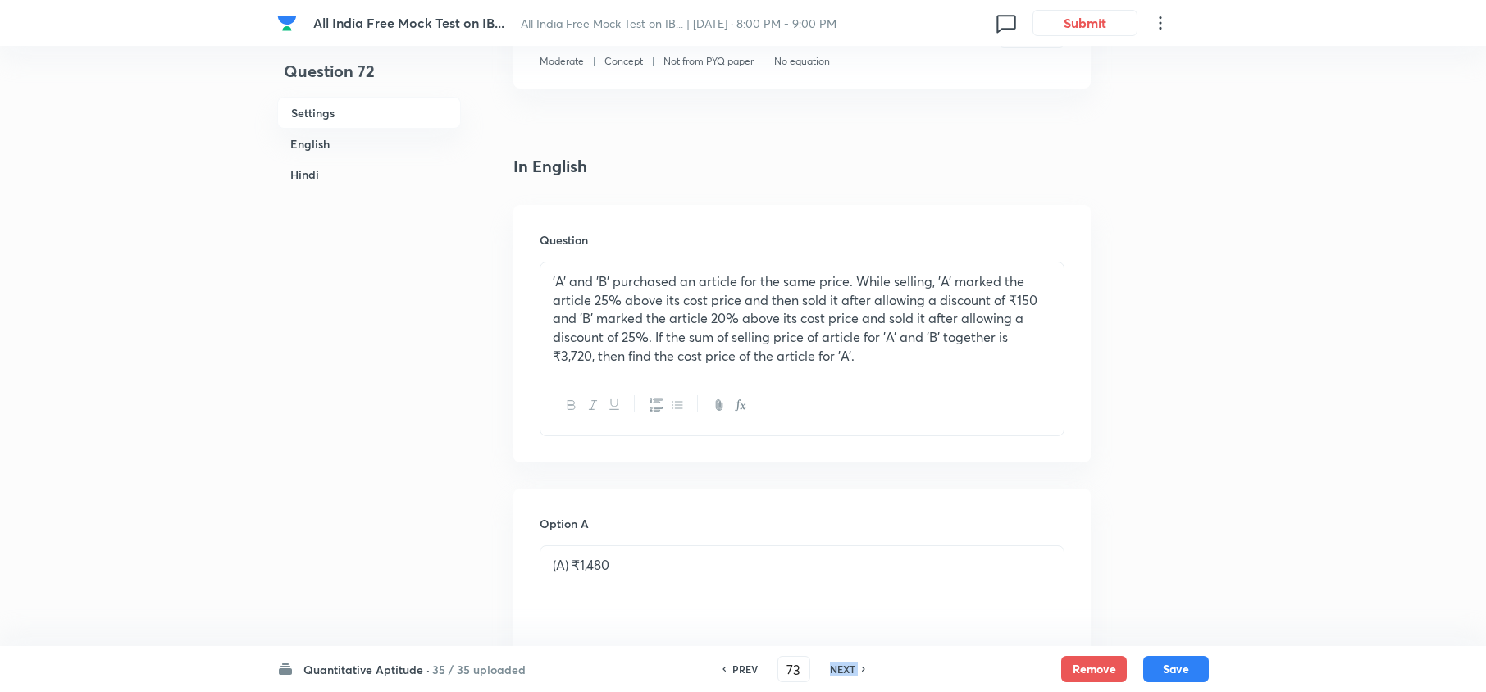
checkbox input "true"
type input "74"
checkbox input "false"
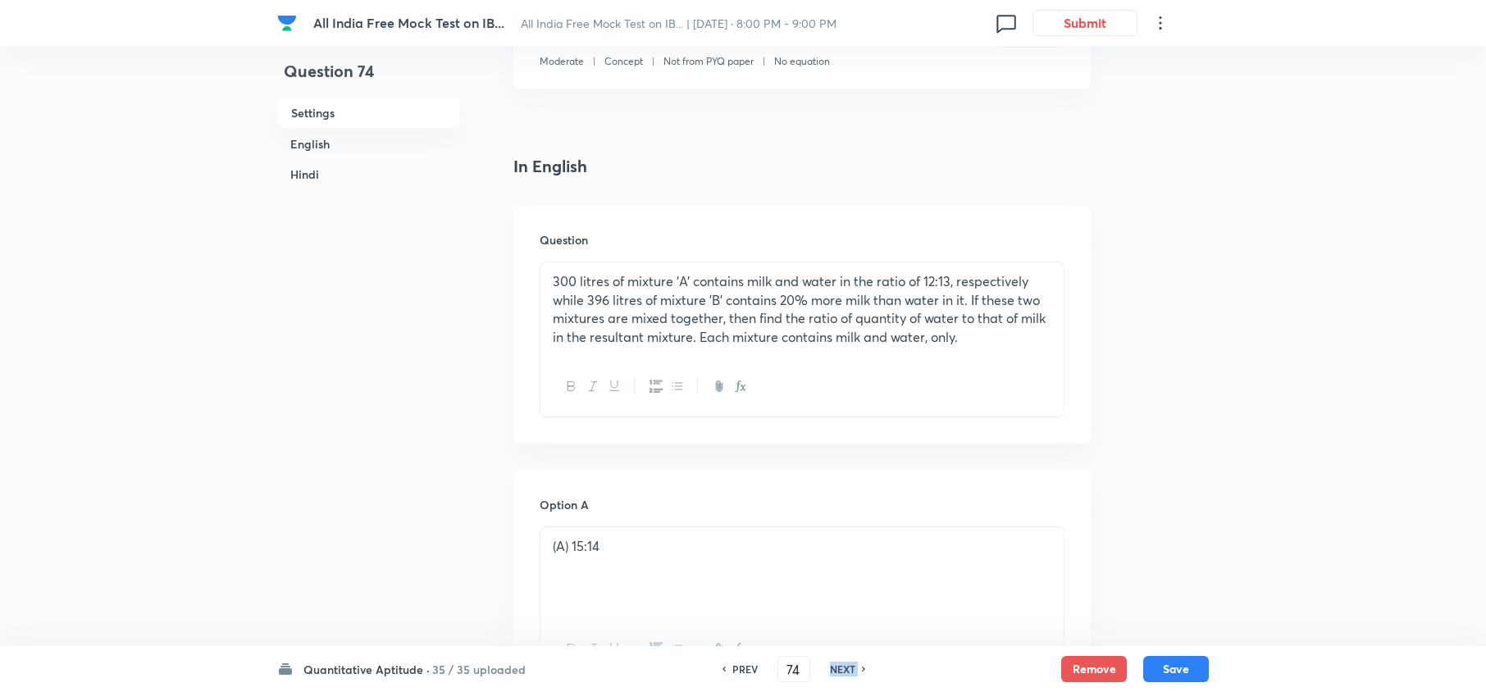
click at [840, 664] on h6 "NEXT" at bounding box center [842, 669] width 25 height 15
checkbox input "true"
type input "75"
checkbox input "false"
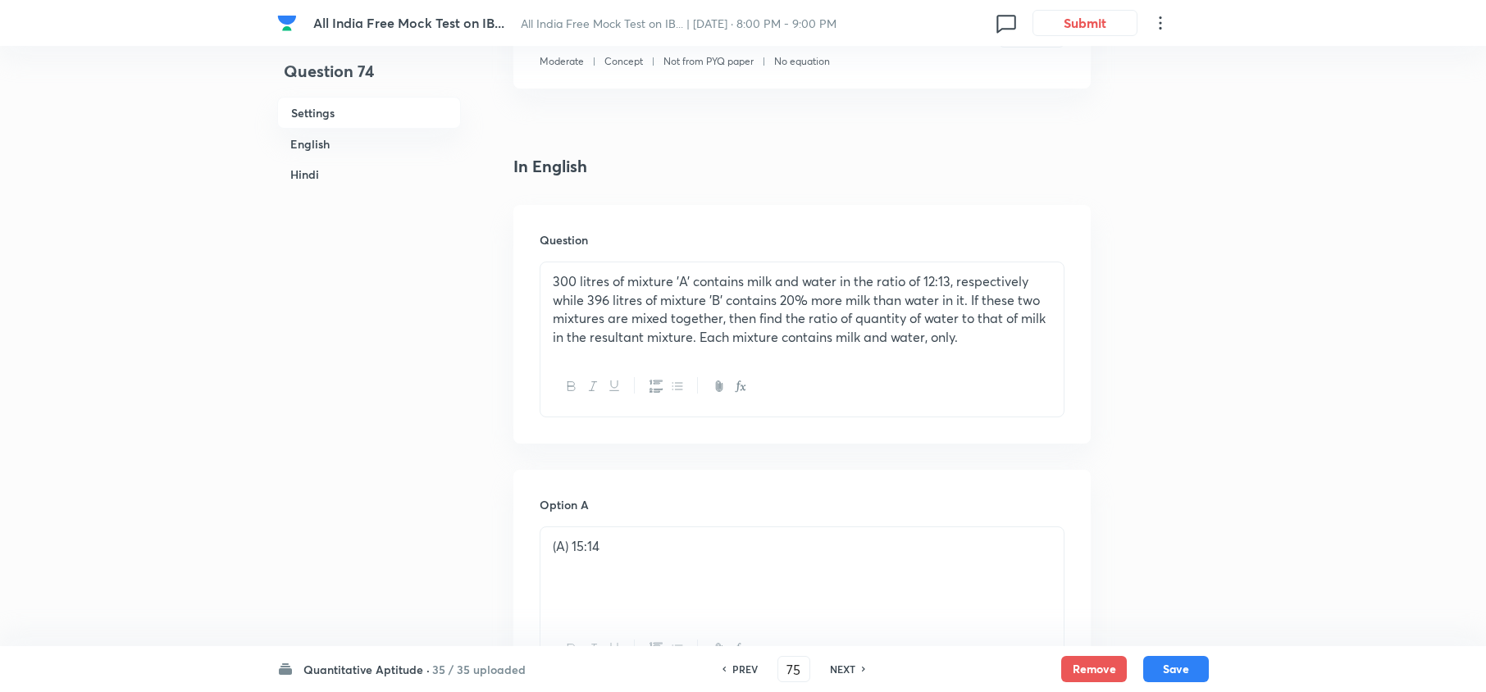
checkbox input "false"
checkbox input "true"
click at [834, 664] on h6 "NEXT" at bounding box center [842, 669] width 25 height 15
type input "76"
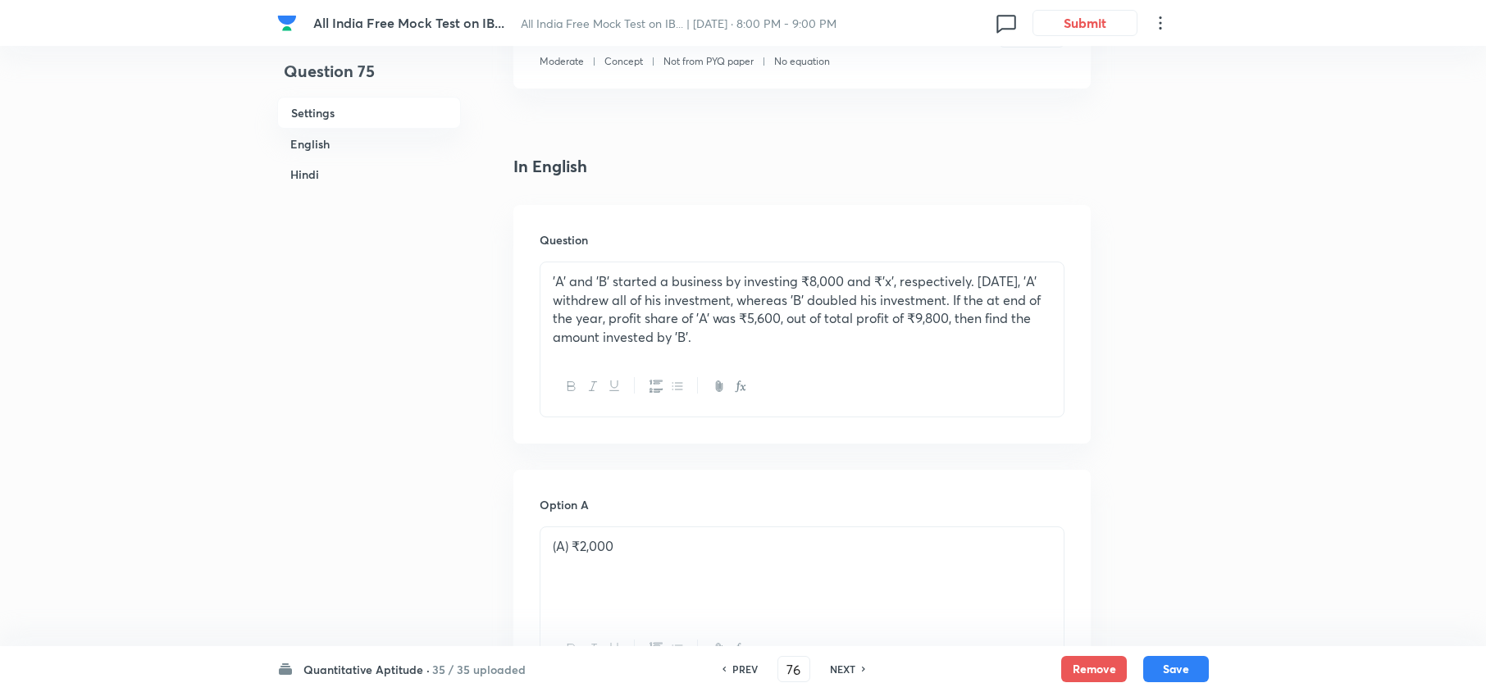
checkbox input "false"
checkbox input "true"
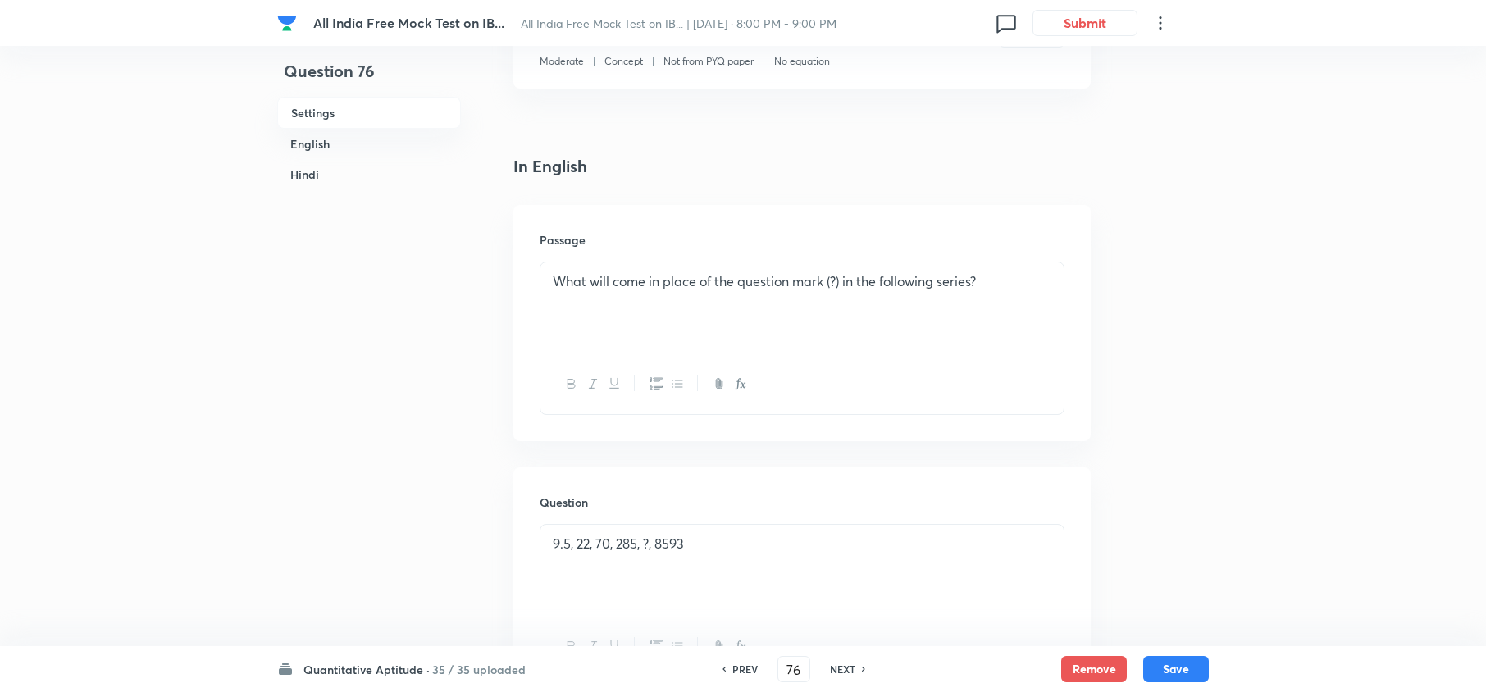
click at [834, 664] on h6 "NEXT" at bounding box center [842, 669] width 25 height 15
type input "77"
checkbox input "false"
checkbox input "true"
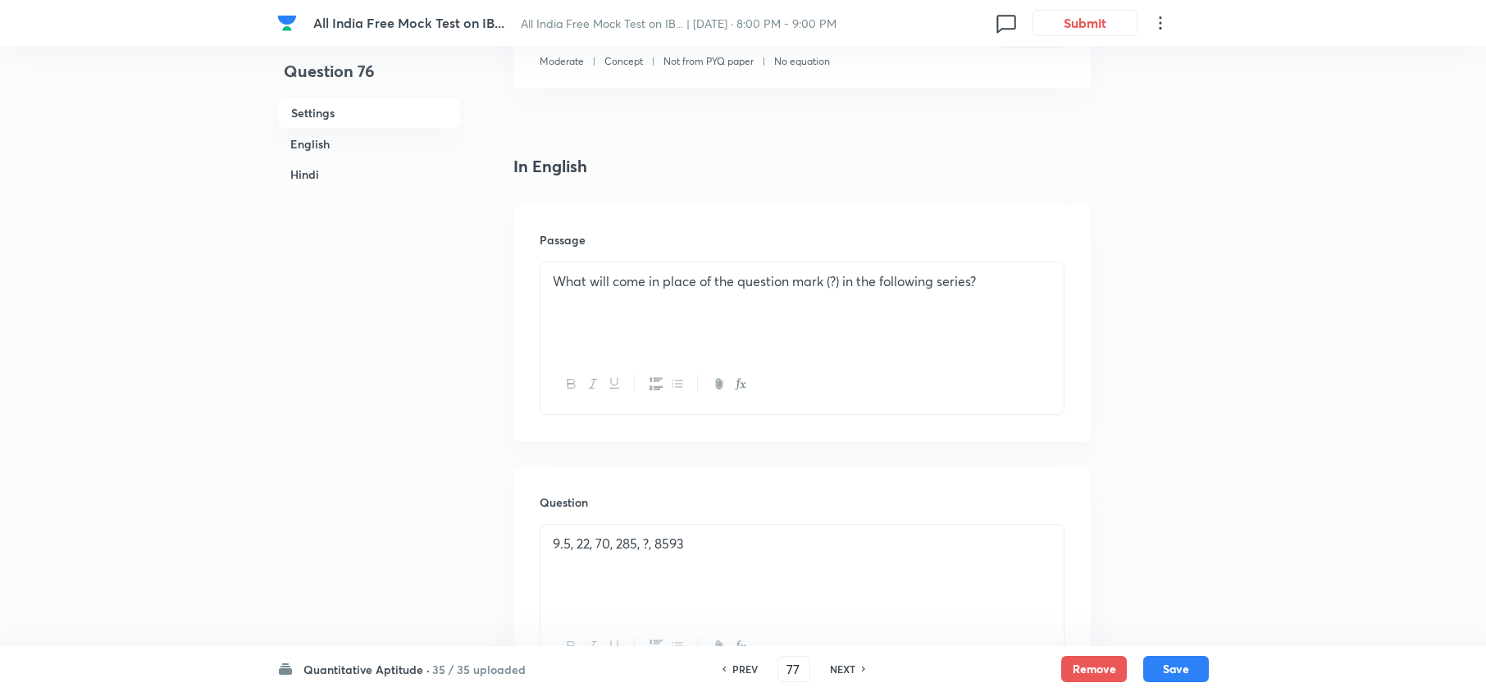
checkbox input "true"
click at [499, 659] on div "Quantitative Aptitude · 35 / 35 uploaded PREV 77 ​ NEXT Remove Save" at bounding box center [742, 669] width 931 height 46
click at [346, 663] on h6 "Quantitative Aptitude ·" at bounding box center [366, 669] width 126 height 17
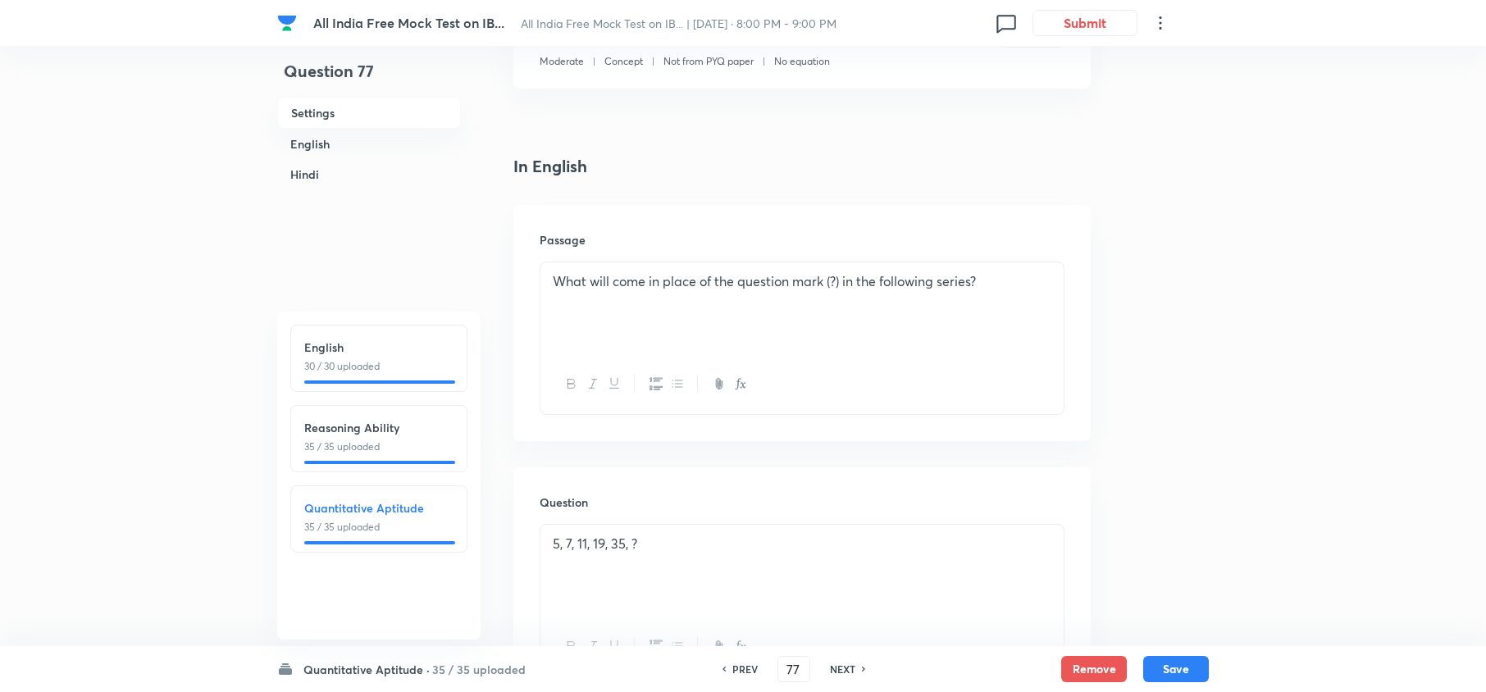
drag, startPoint x: 365, startPoint y: 420, endPoint x: 601, endPoint y: 494, distance: 247.4
click at [369, 420] on h6 "Reasoning Ability" at bounding box center [378, 427] width 149 height 17
type input "31"
checkbox input "false"
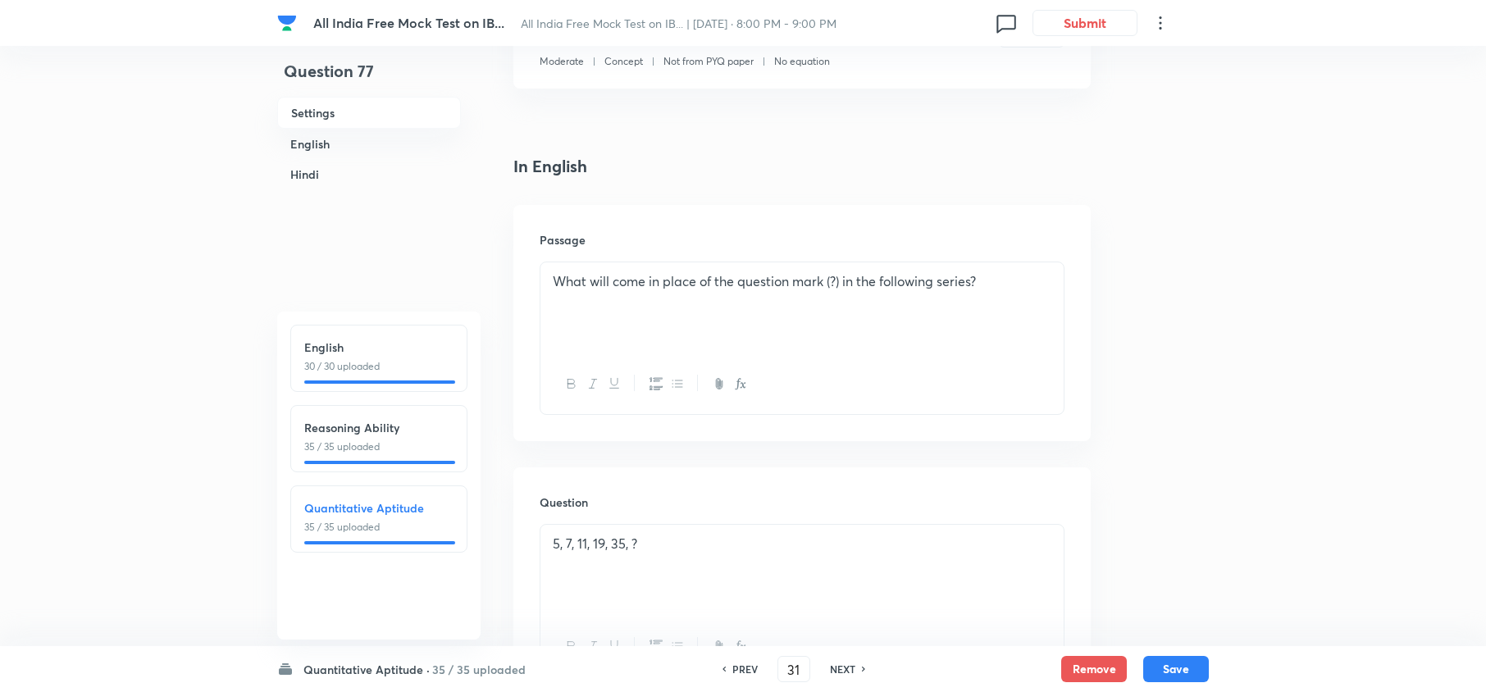
checkbox input "true"
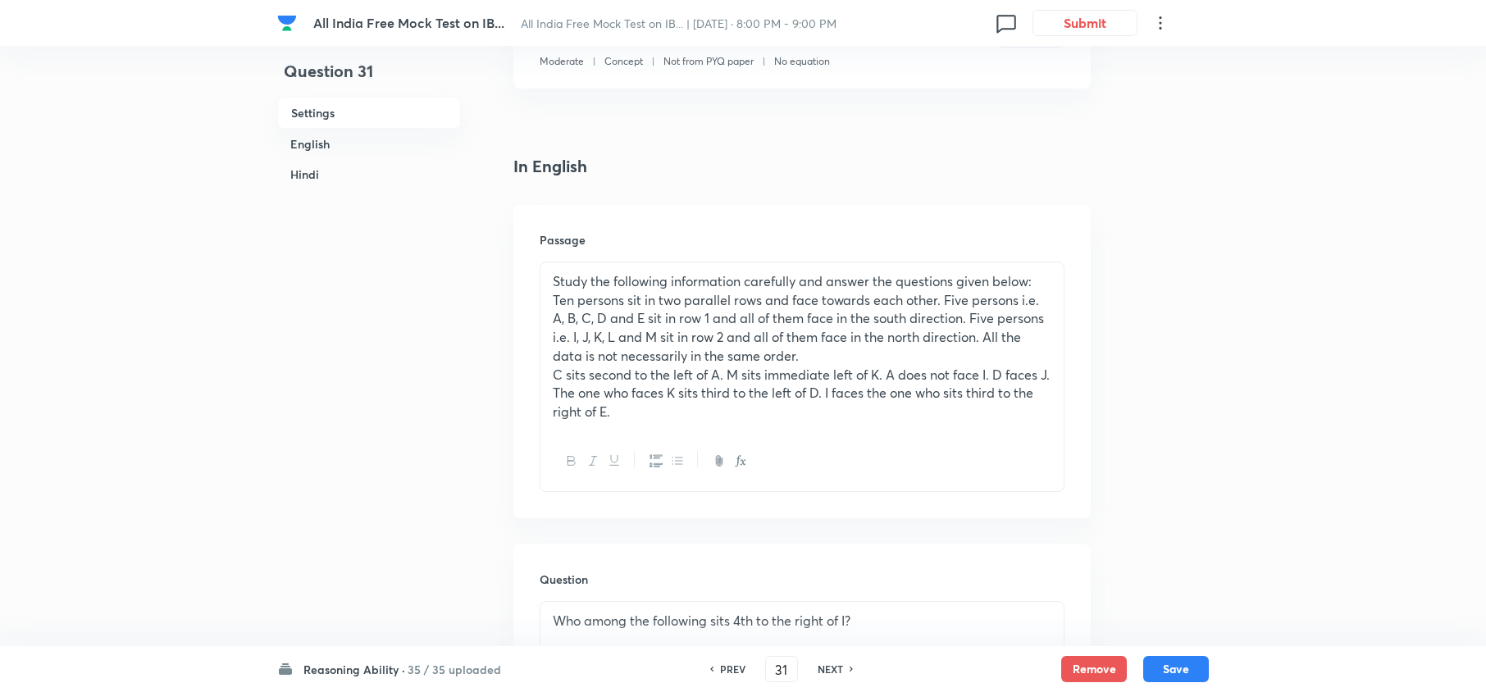
click at [821, 671] on h6 "NEXT" at bounding box center [830, 669] width 25 height 15
type input "32"
checkbox input "false"
click at [821, 667] on h6 "NEXT" at bounding box center [830, 669] width 25 height 15
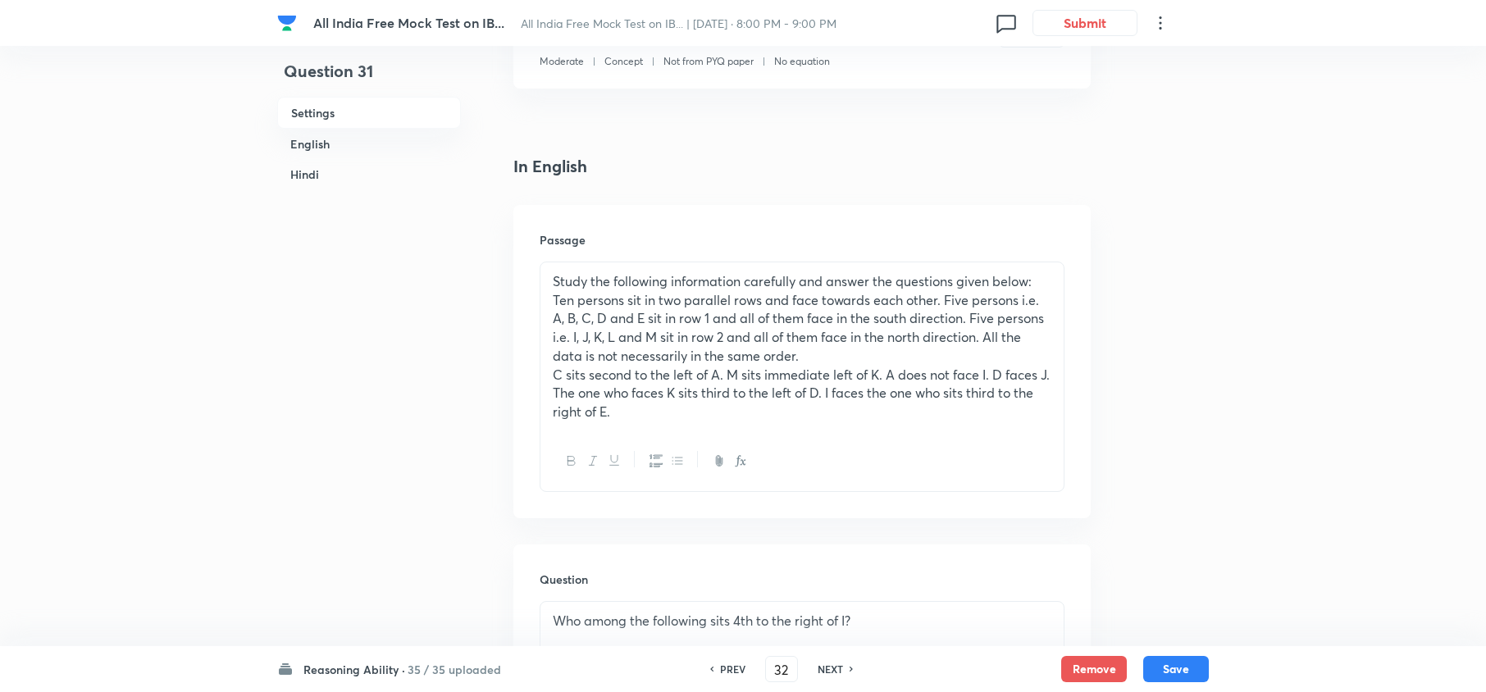
checkbox input "true"
type input "33"
checkbox input "false"
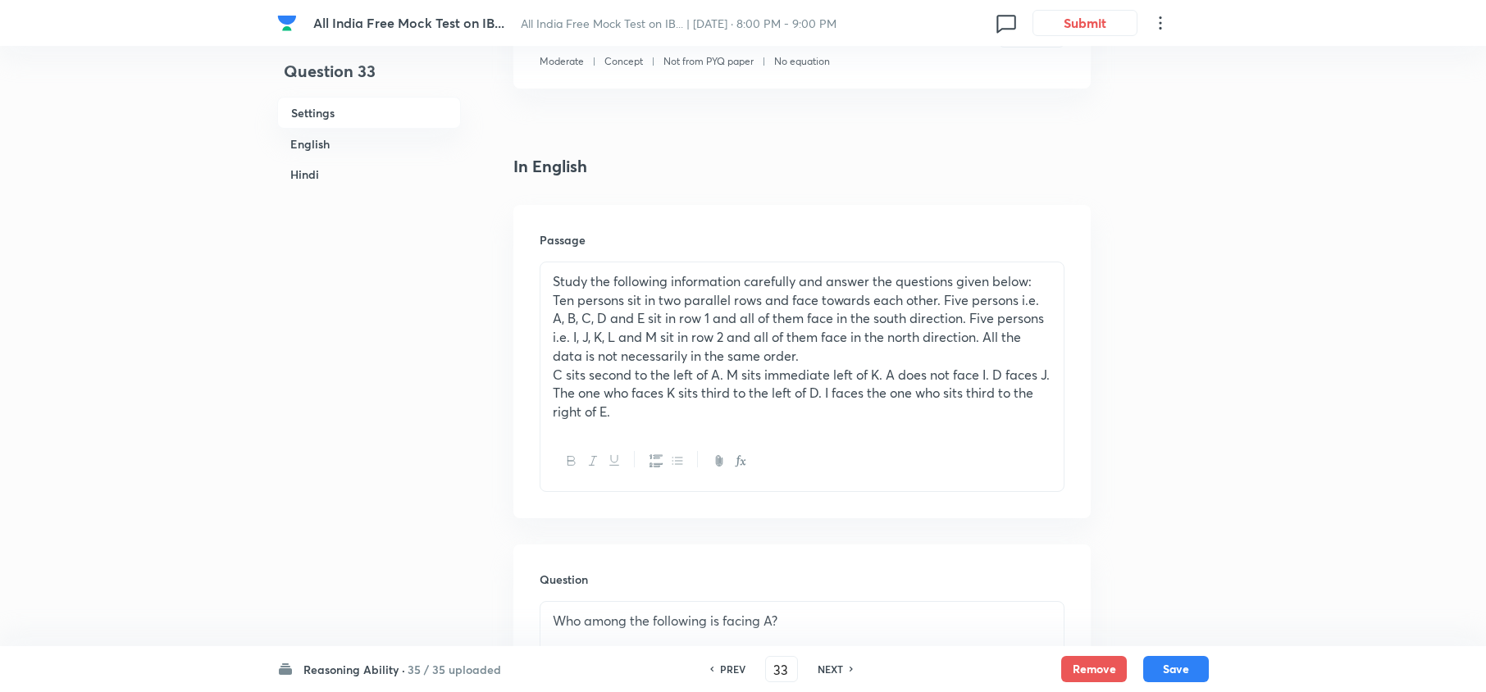
checkbox input "true"
click at [818, 667] on h6 "NEXT" at bounding box center [830, 669] width 25 height 15
type input "34"
checkbox input "false"
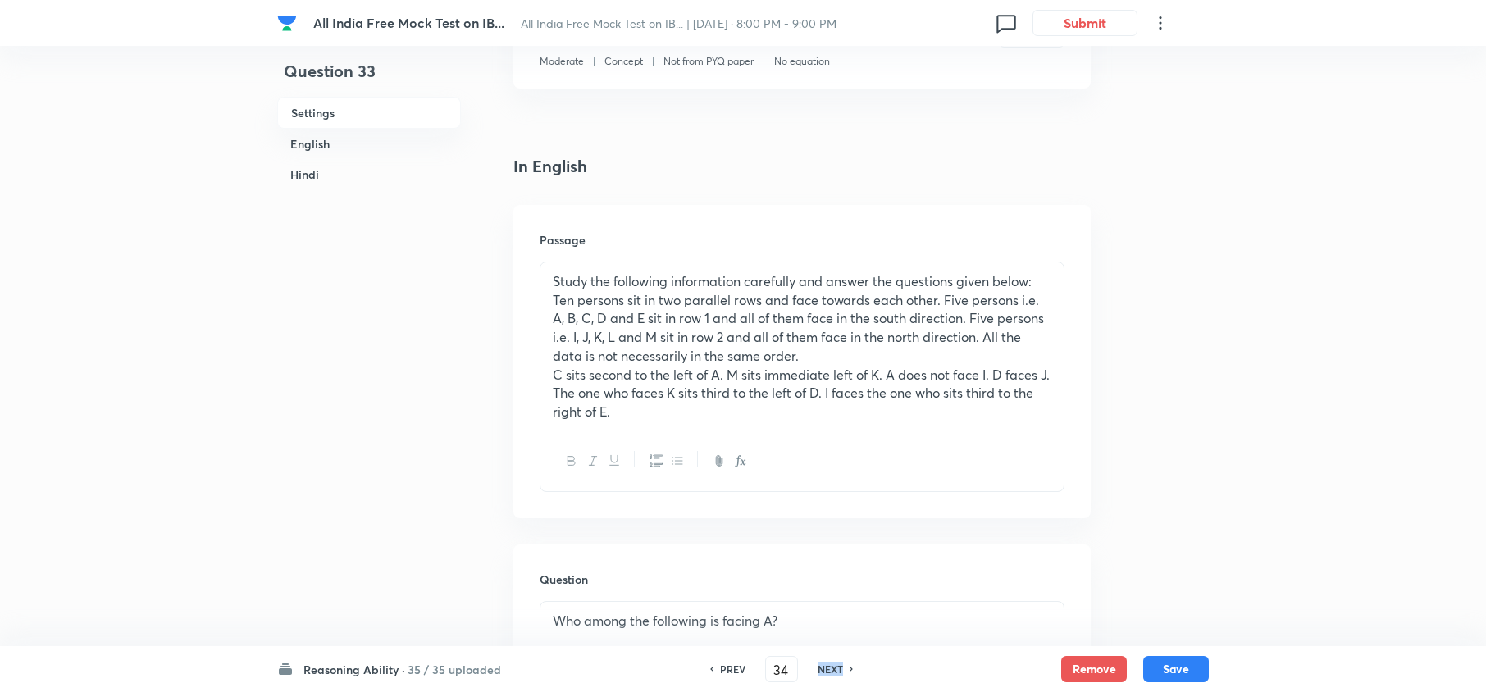
checkbox input "false"
checkbox input "true"
click at [818, 663] on h6 "NEXT" at bounding box center [830, 669] width 25 height 15
type input "35"
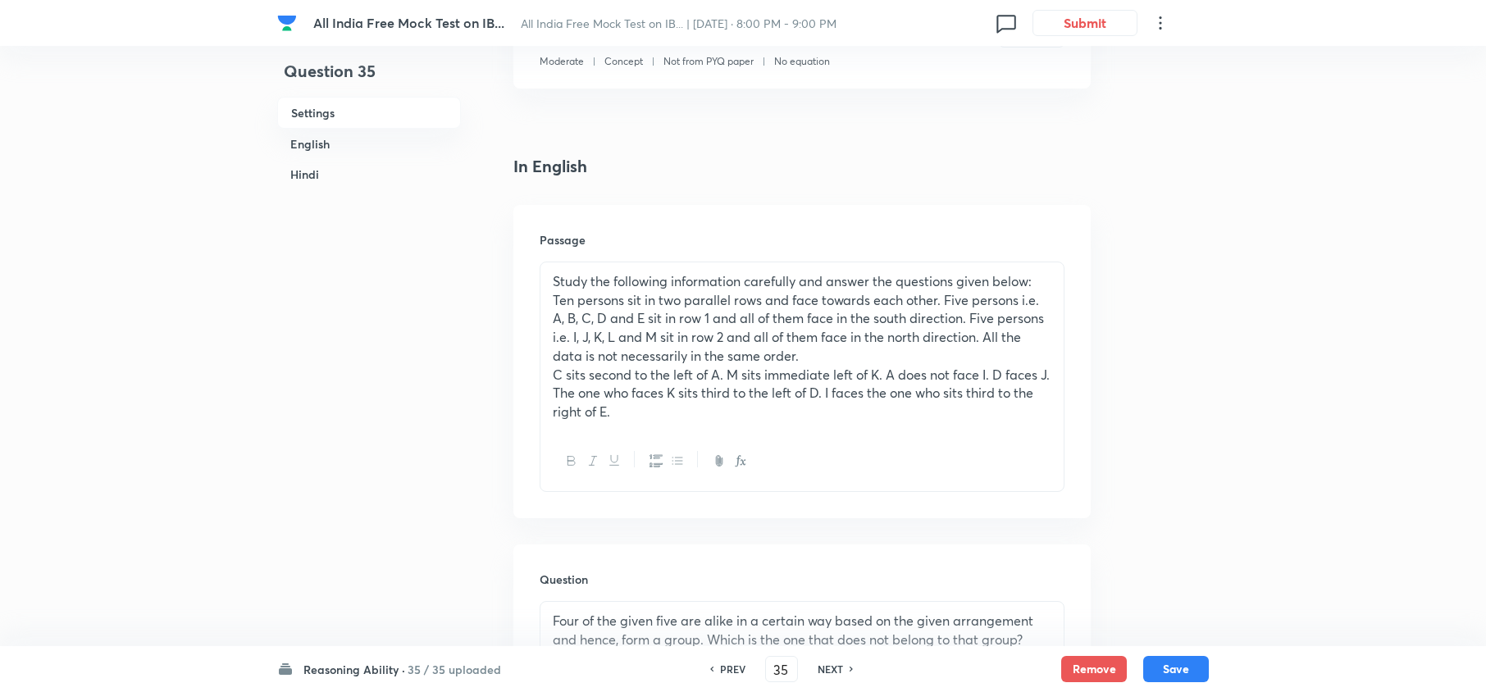
checkbox input "false"
checkbox input "true"
click at [818, 663] on h6 "NEXT" at bounding box center [830, 669] width 25 height 15
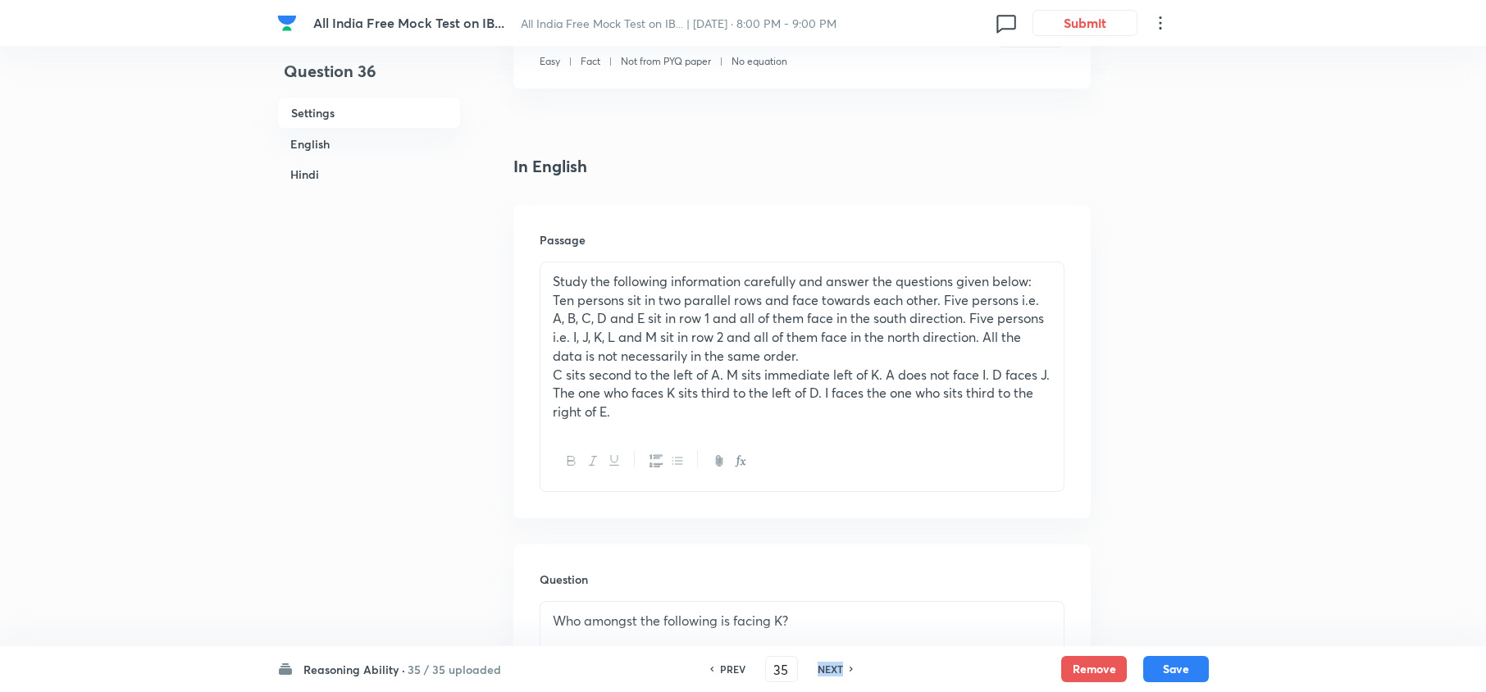
type input "36"
checkbox input "false"
click at [818, 663] on h6 "NEXT" at bounding box center [830, 669] width 25 height 15
checkbox input "true"
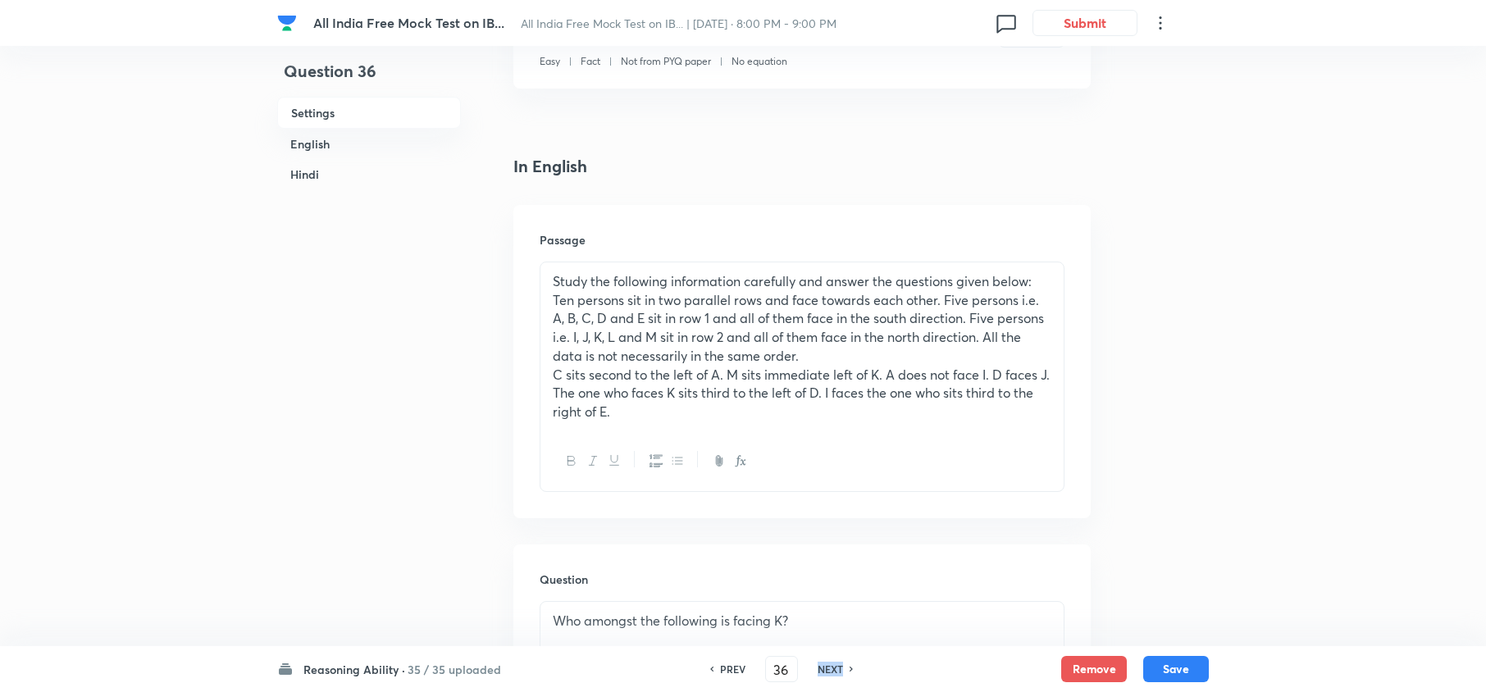
checkbox input "true"
type input "37"
checkbox input "false"
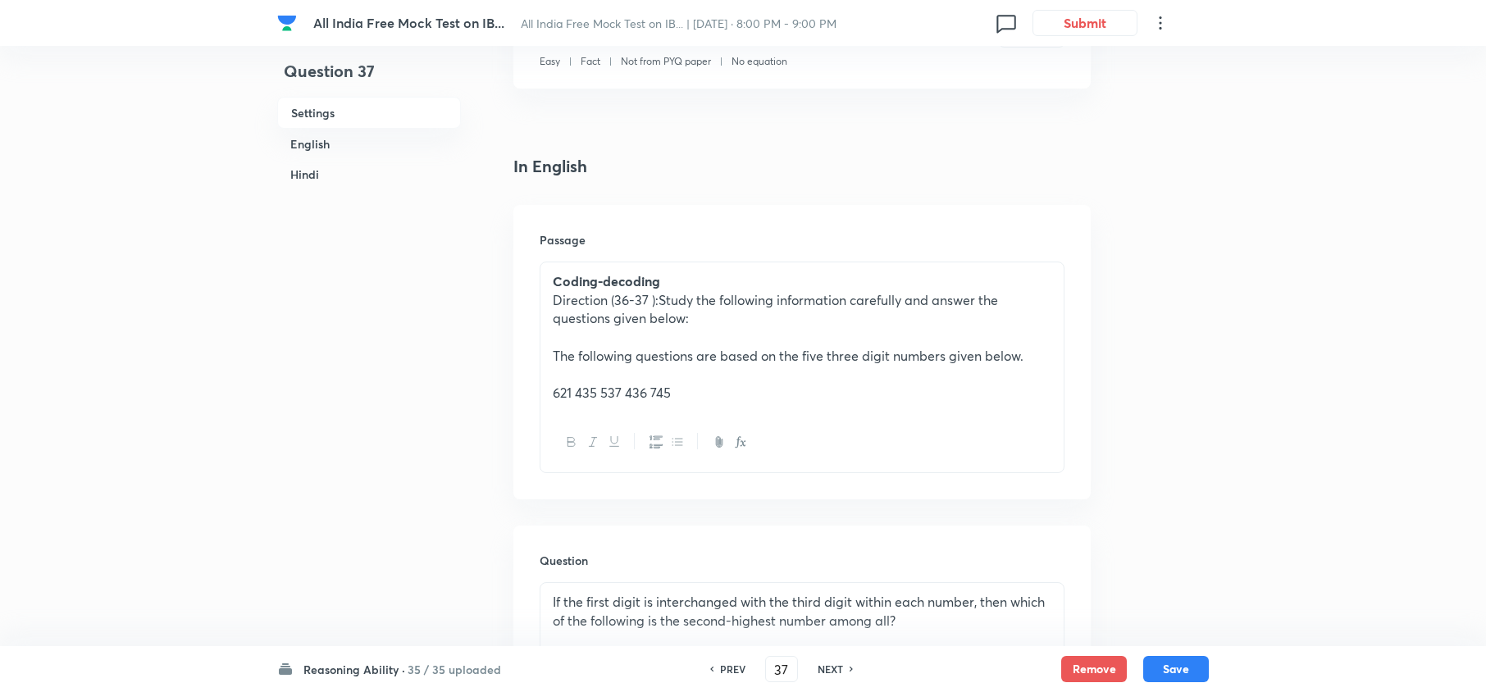
checkbox input "true"
click at [818, 663] on h6 "NEXT" at bounding box center [830, 669] width 25 height 15
type input "38"
checkbox input "false"
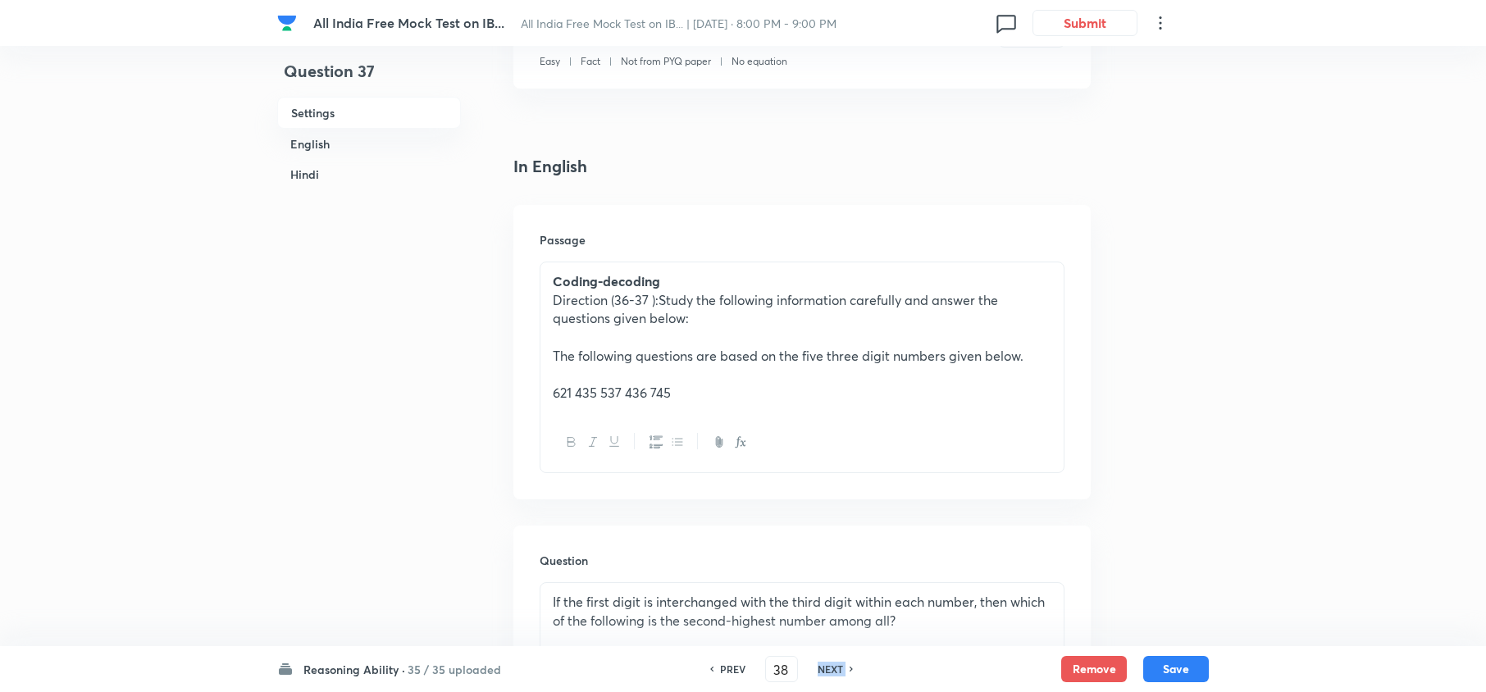
checkbox input "false"
checkbox input "true"
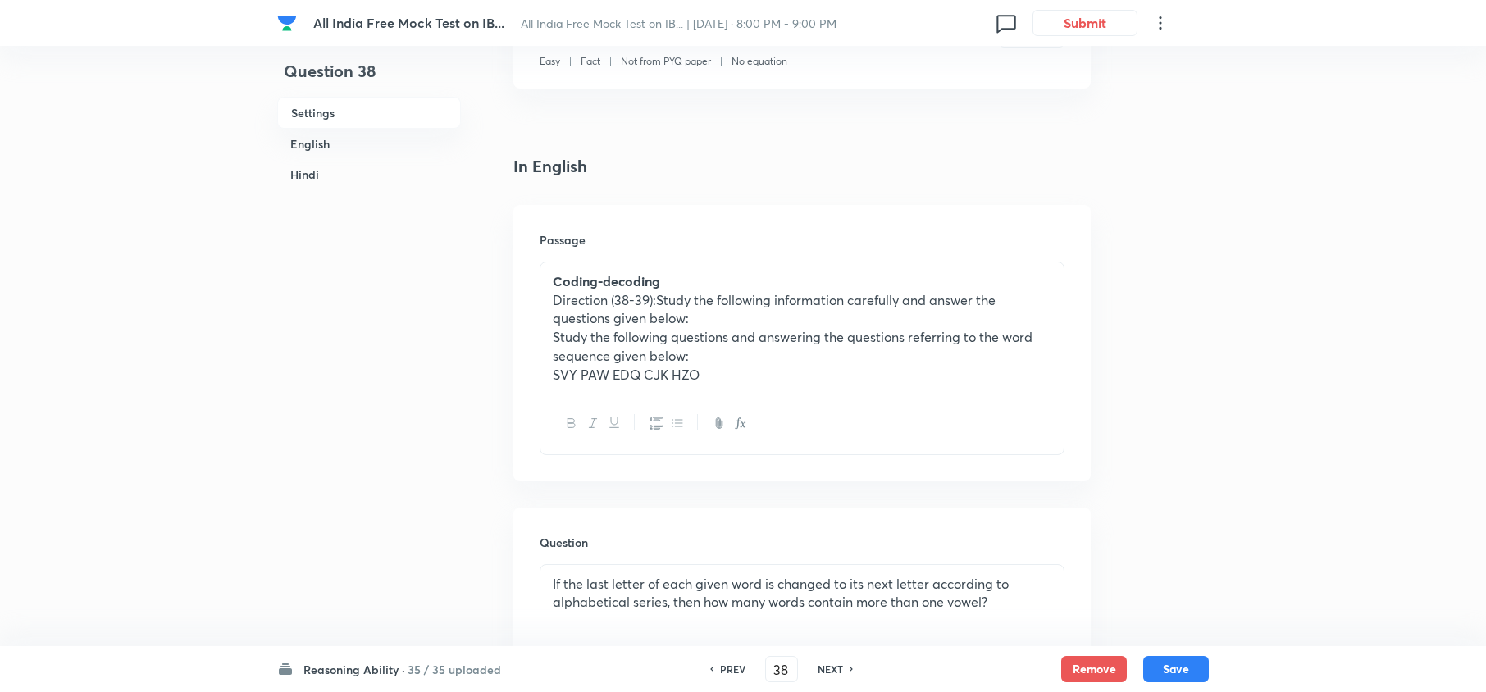
click at [812, 656] on div "PREV 38 ​ NEXT" at bounding box center [782, 669] width 212 height 26
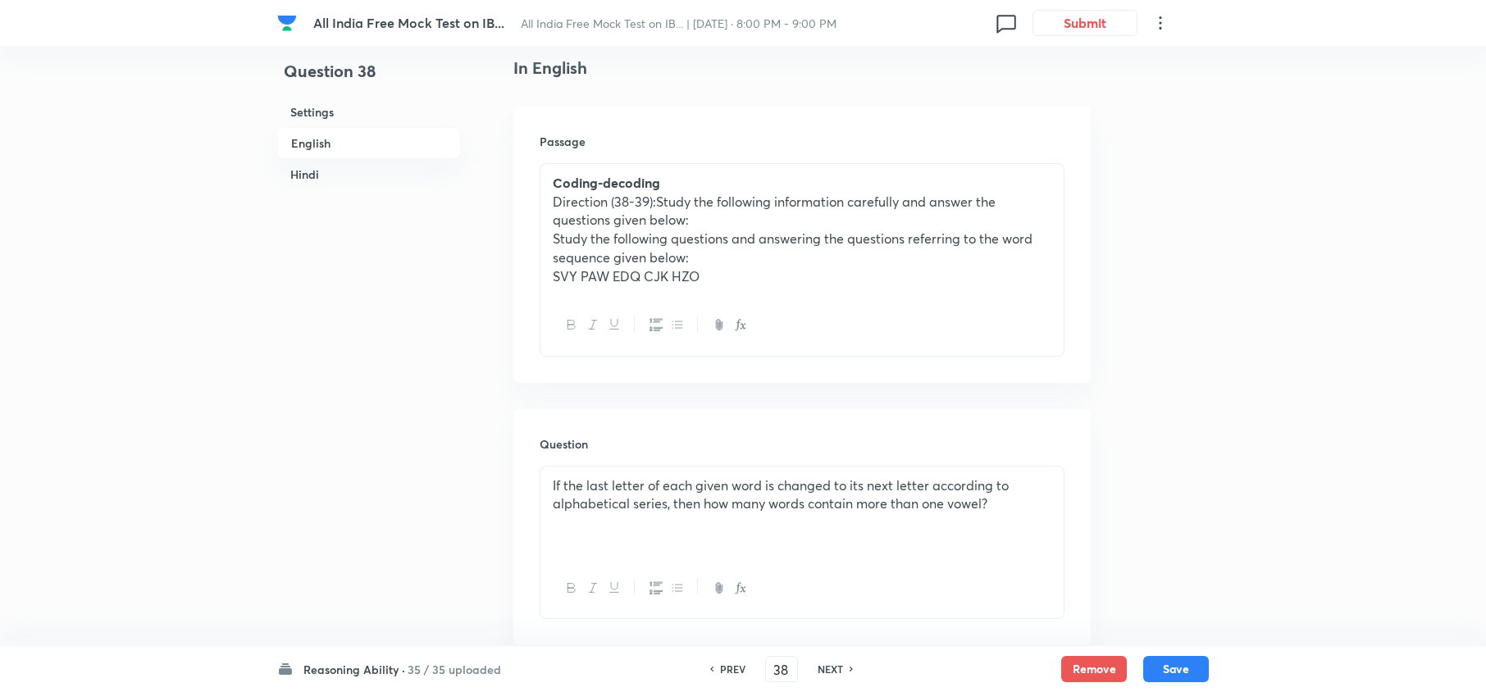
scroll to position [546, 0]
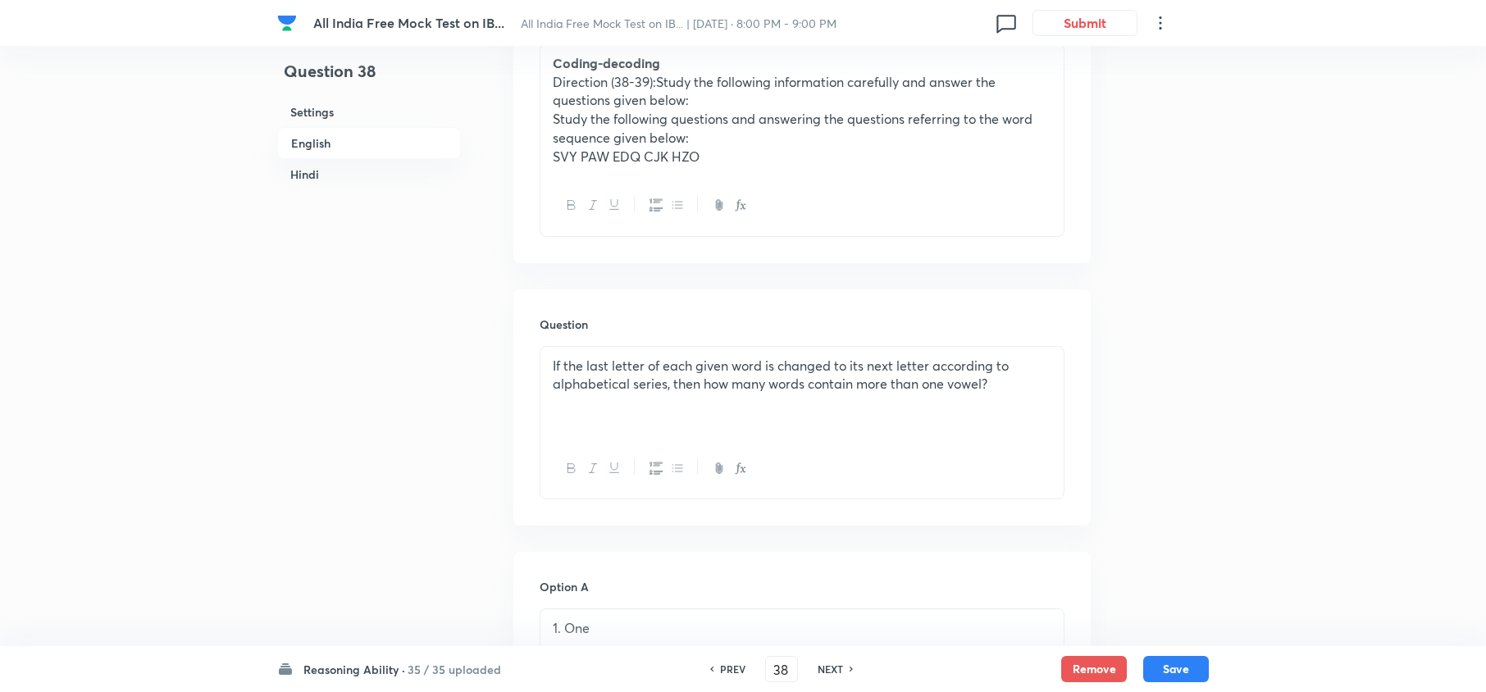
click at [834, 662] on h6 "NEXT" at bounding box center [830, 669] width 25 height 15
type input "39"
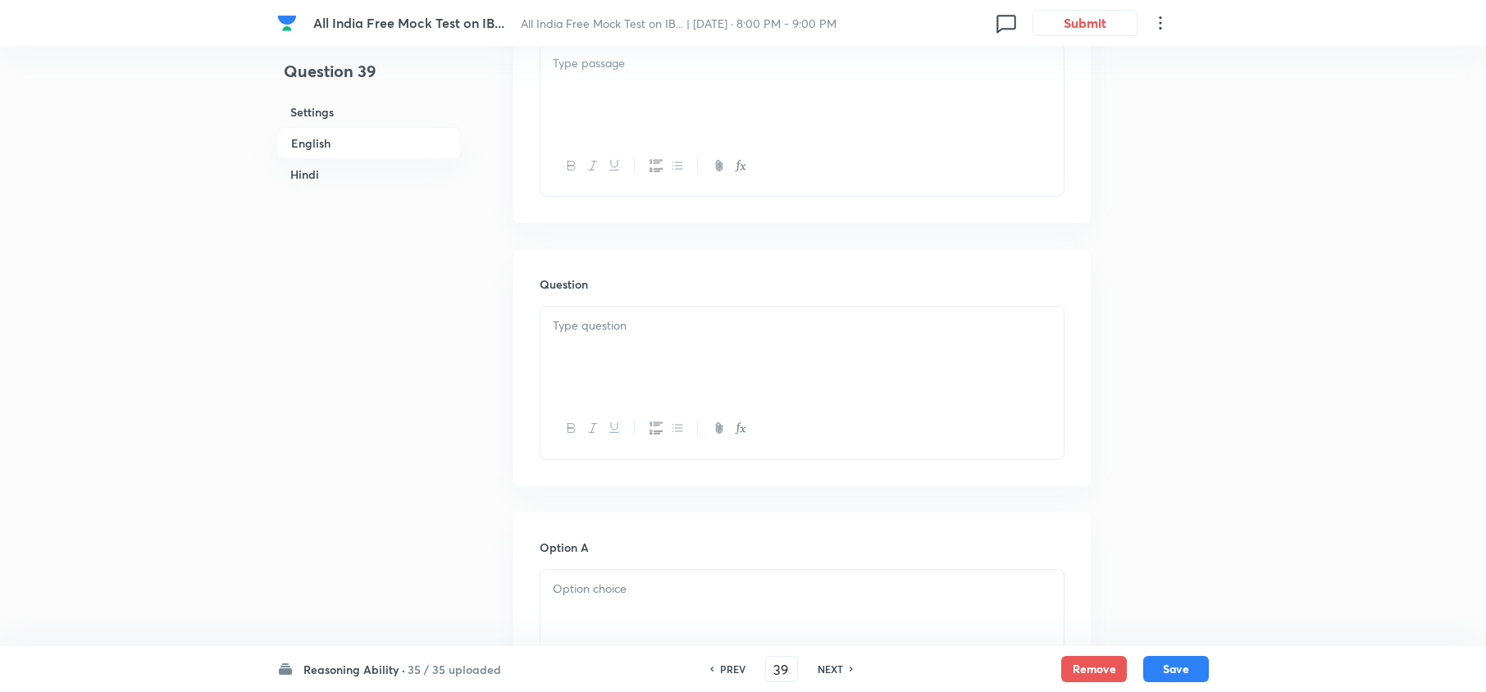
checkbox input "false"
checkbox input "true"
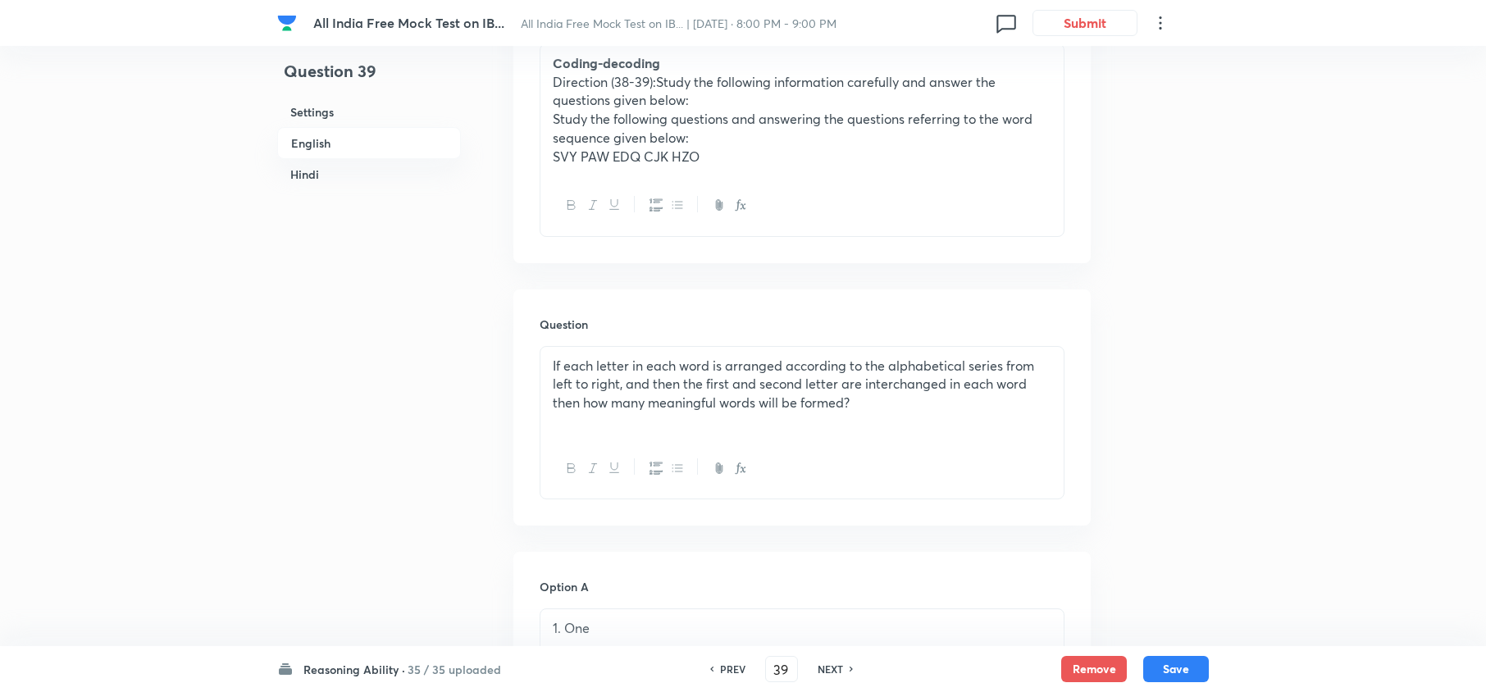
click at [831, 662] on h6 "NEXT" at bounding box center [830, 669] width 25 height 15
type input "40"
checkbox input "false"
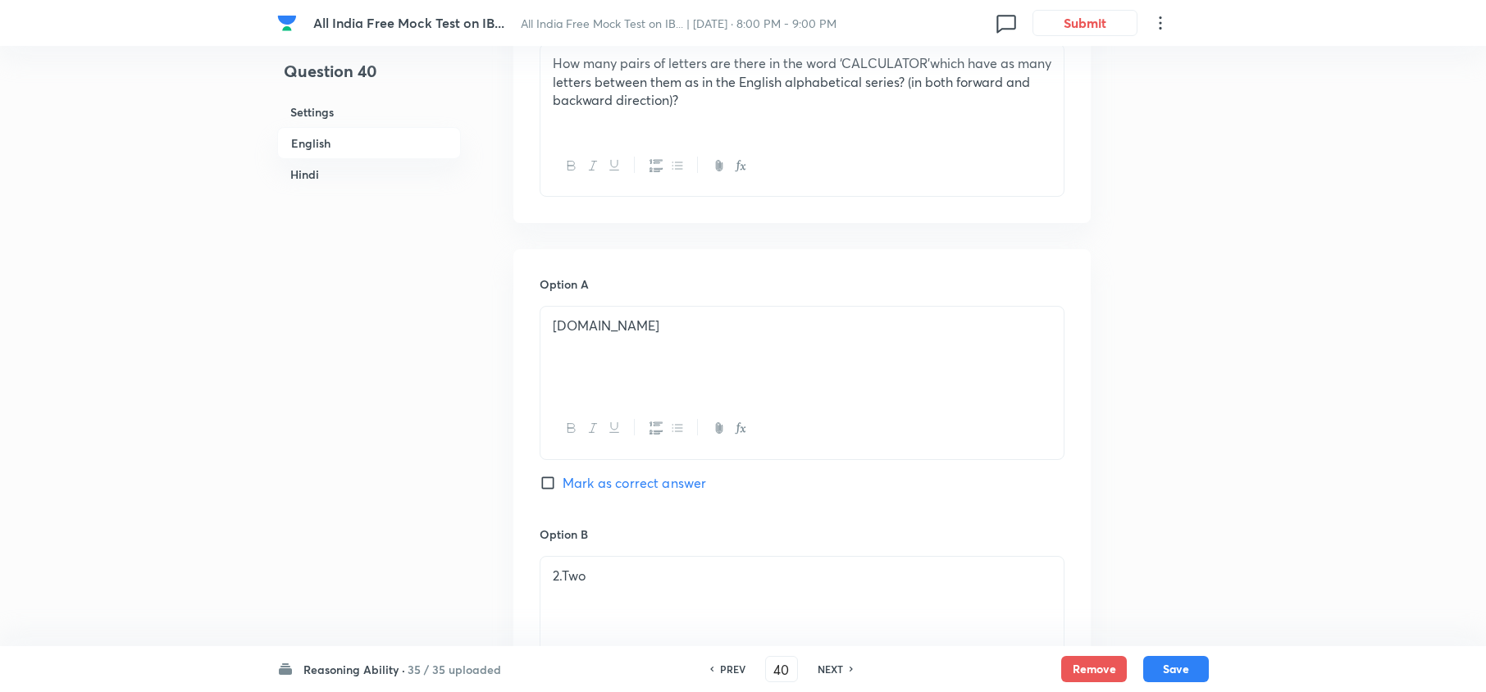
checkbox input "true"
click at [831, 666] on h6 "NEXT" at bounding box center [830, 669] width 25 height 15
type input "41"
checkbox input "false"
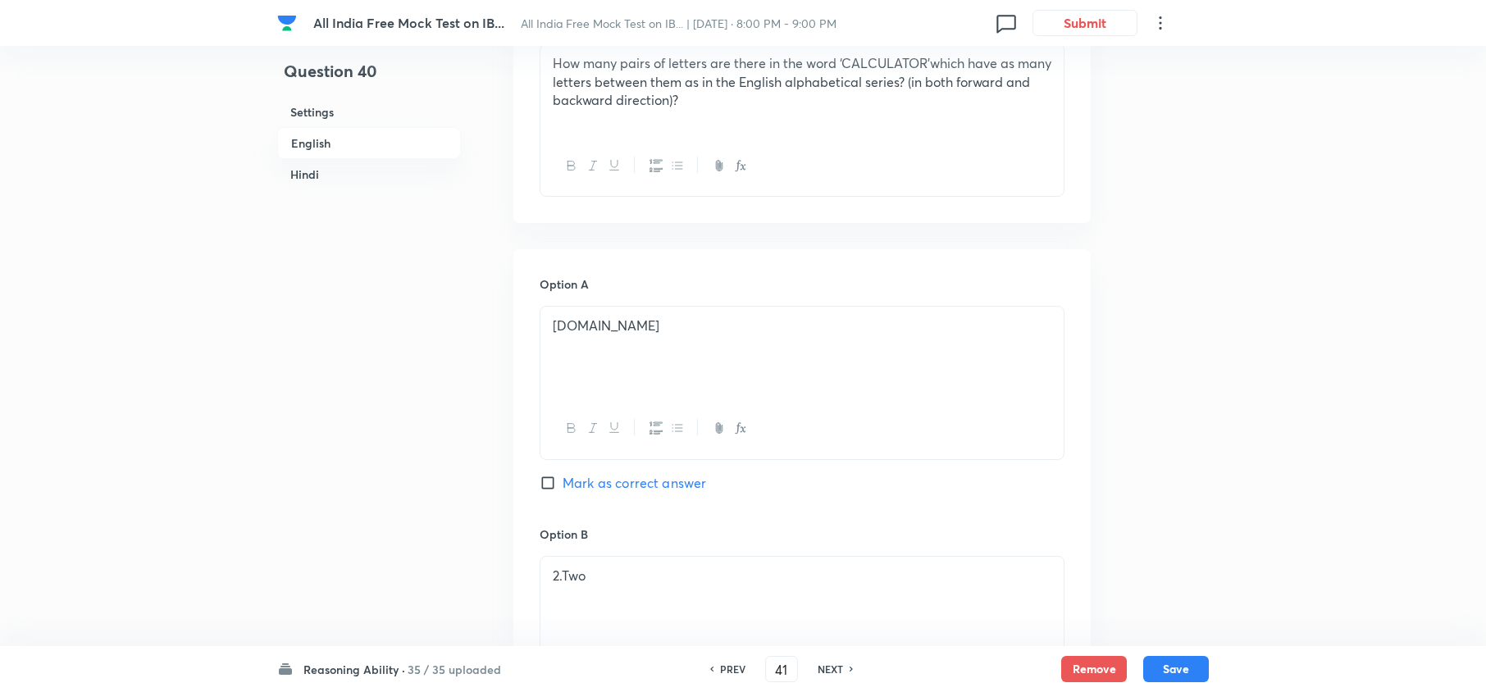
checkbox input "false"
checkbox input "true"
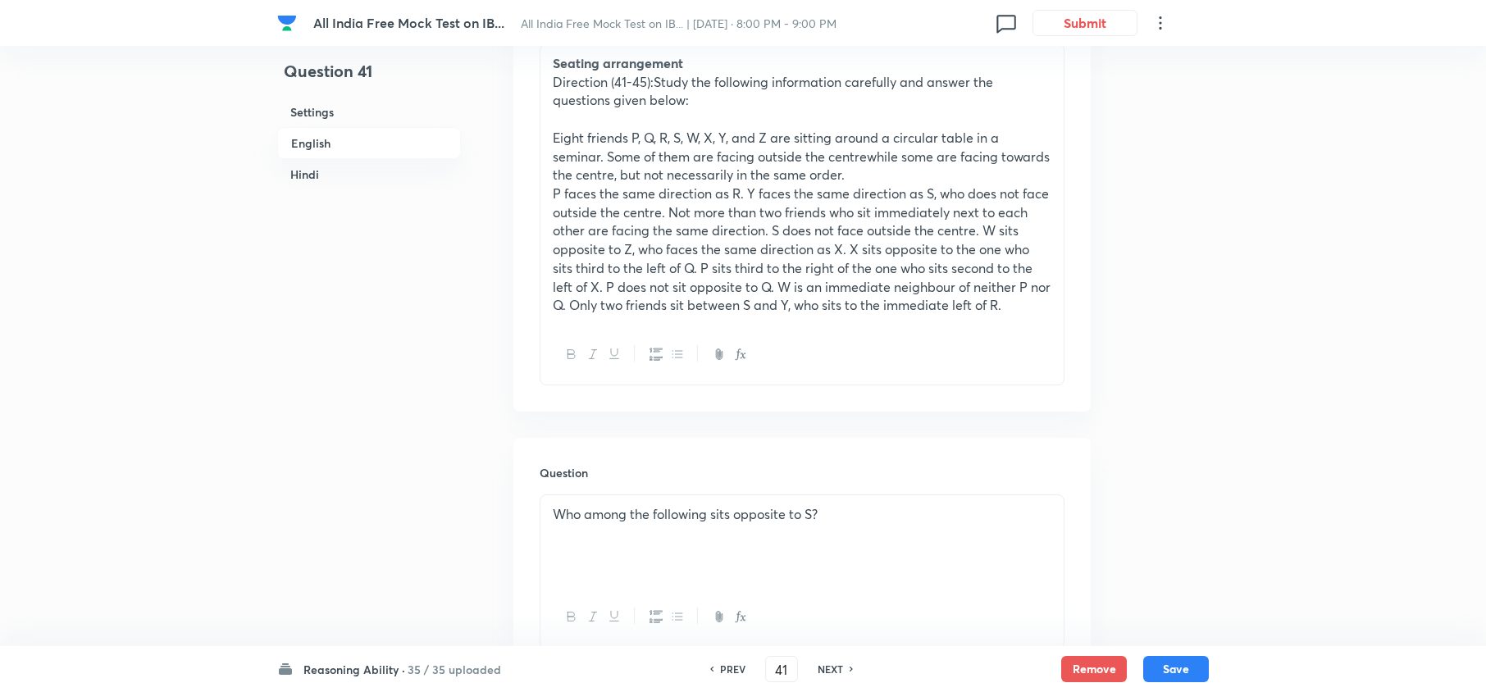
click at [831, 666] on h6 "NEXT" at bounding box center [830, 669] width 25 height 15
type input "42"
checkbox input "false"
checkbox input "true"
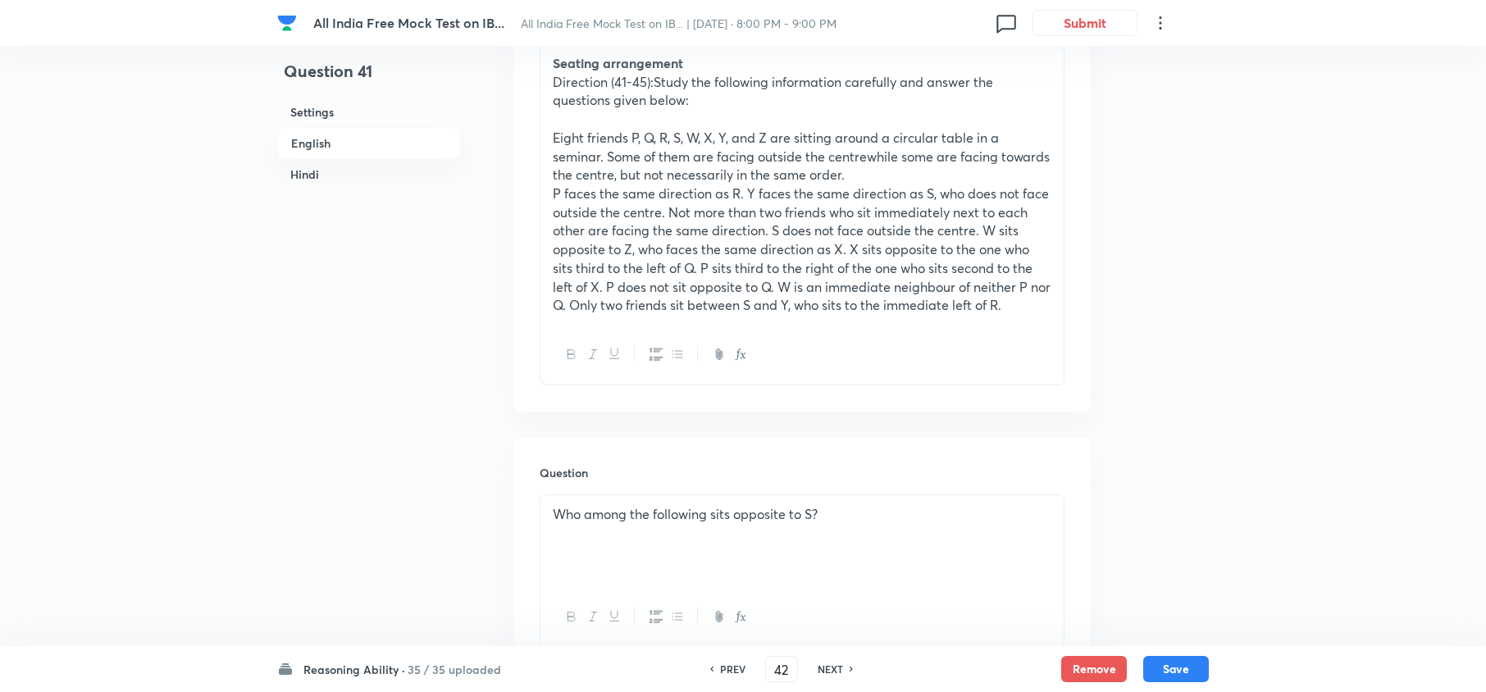
checkbox input "true"
click at [831, 666] on h6 "NEXT" at bounding box center [830, 669] width 25 height 15
type input "43"
checkbox input "false"
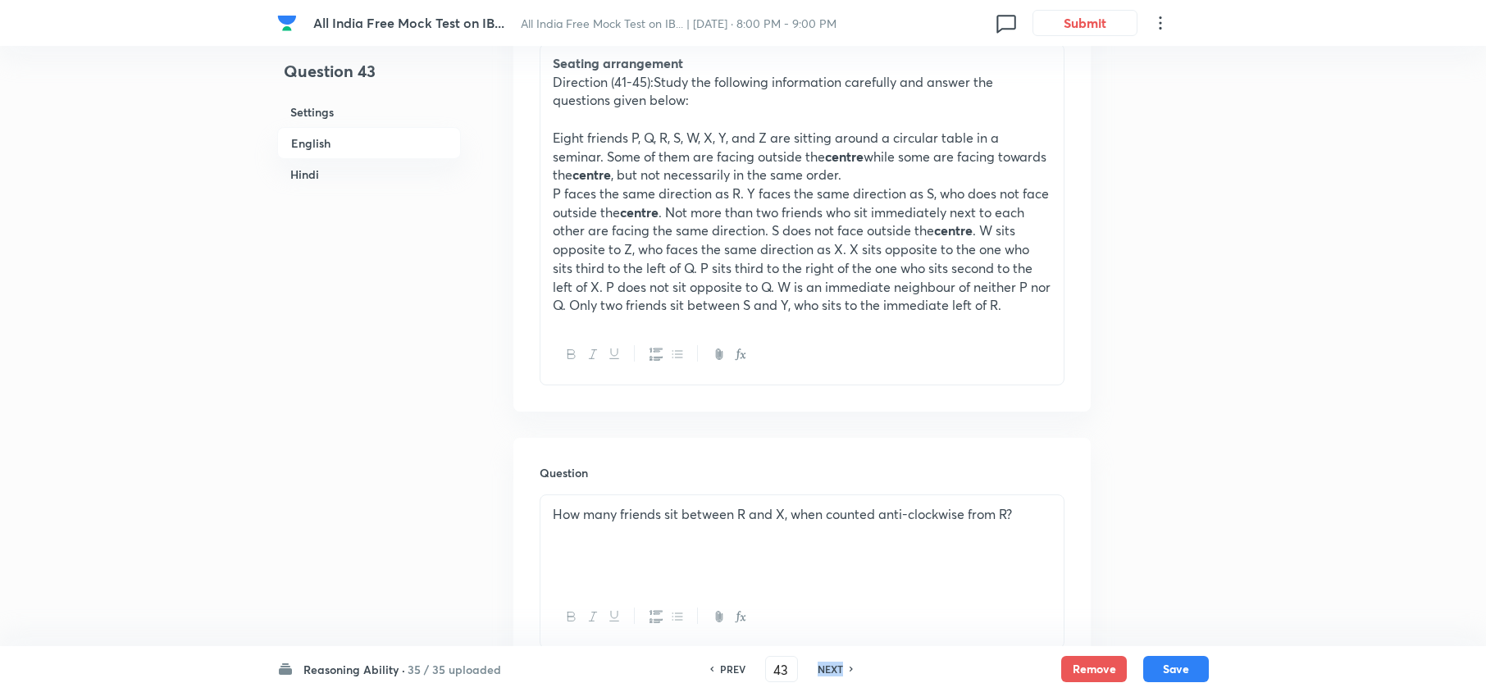
checkbox input "true"
click at [831, 666] on h6 "NEXT" at bounding box center [830, 669] width 25 height 15
type input "44"
checkbox input "false"
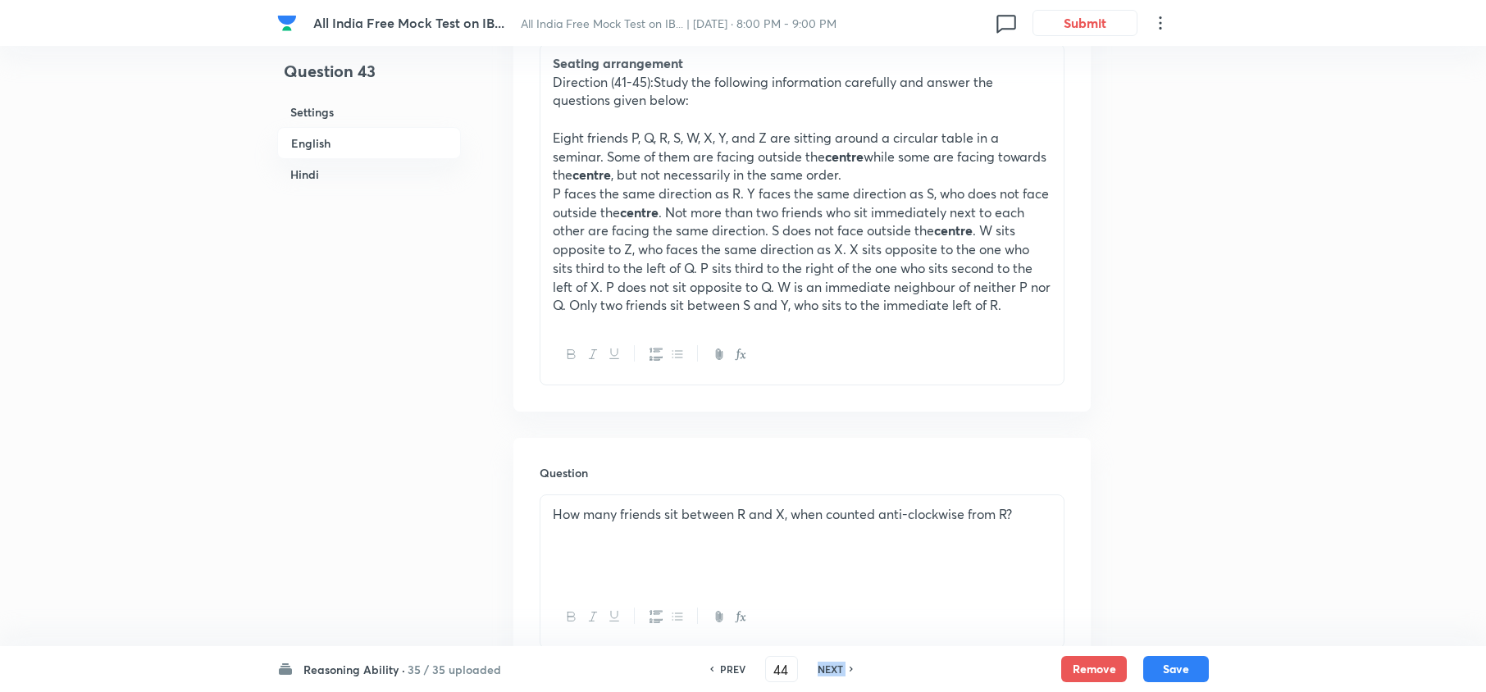
checkbox input "false"
checkbox input "true"
click at [728, 669] on h6 "PREV" at bounding box center [732, 669] width 25 height 15
type input "43"
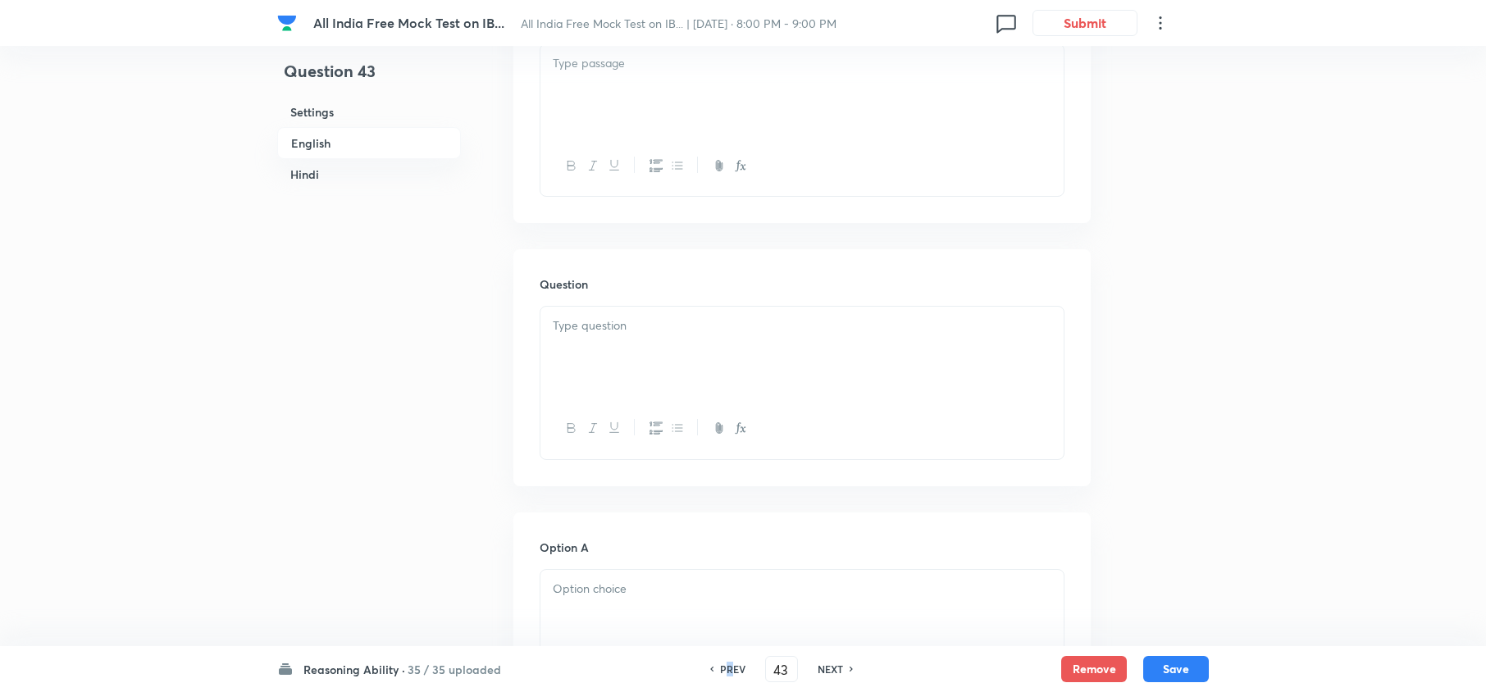
checkbox input "false"
checkbox input "true"
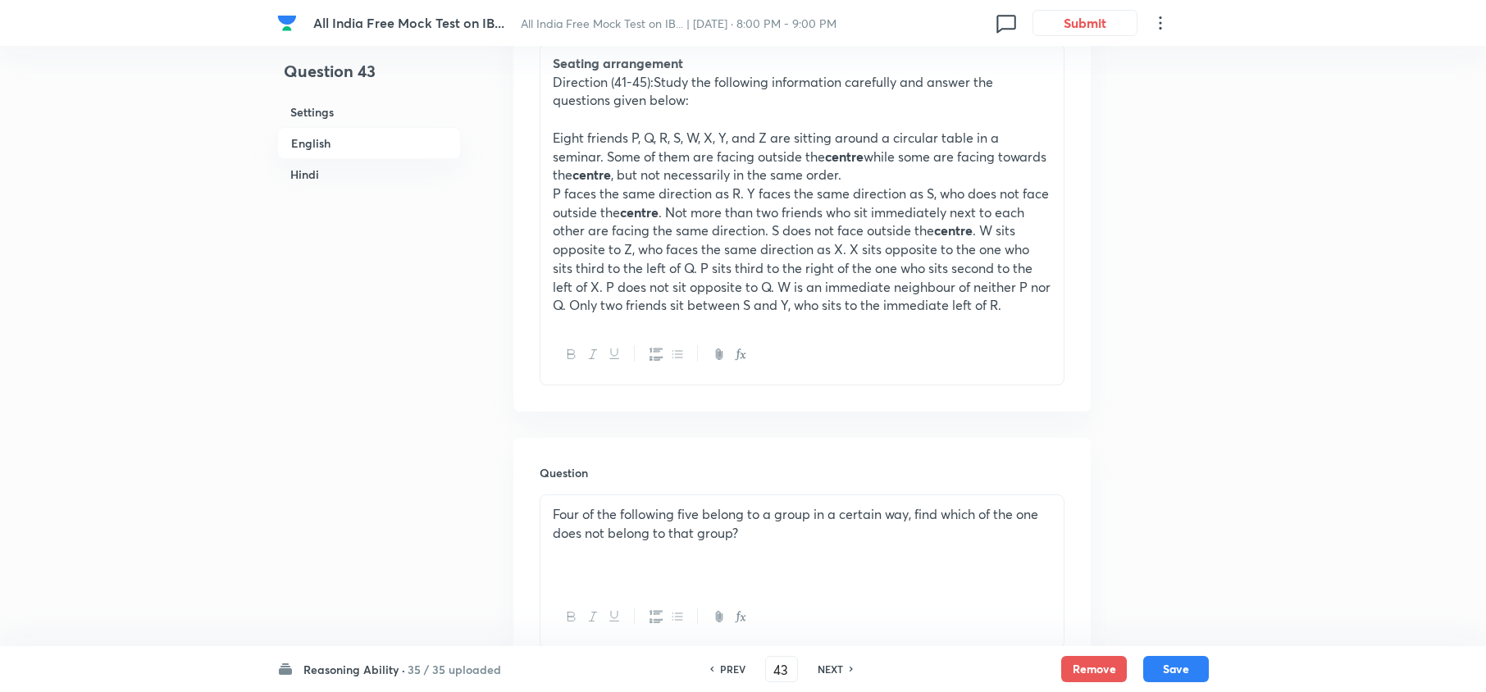
click at [833, 671] on h6 "NEXT" at bounding box center [830, 669] width 25 height 15
type input "44"
checkbox input "false"
checkbox input "true"
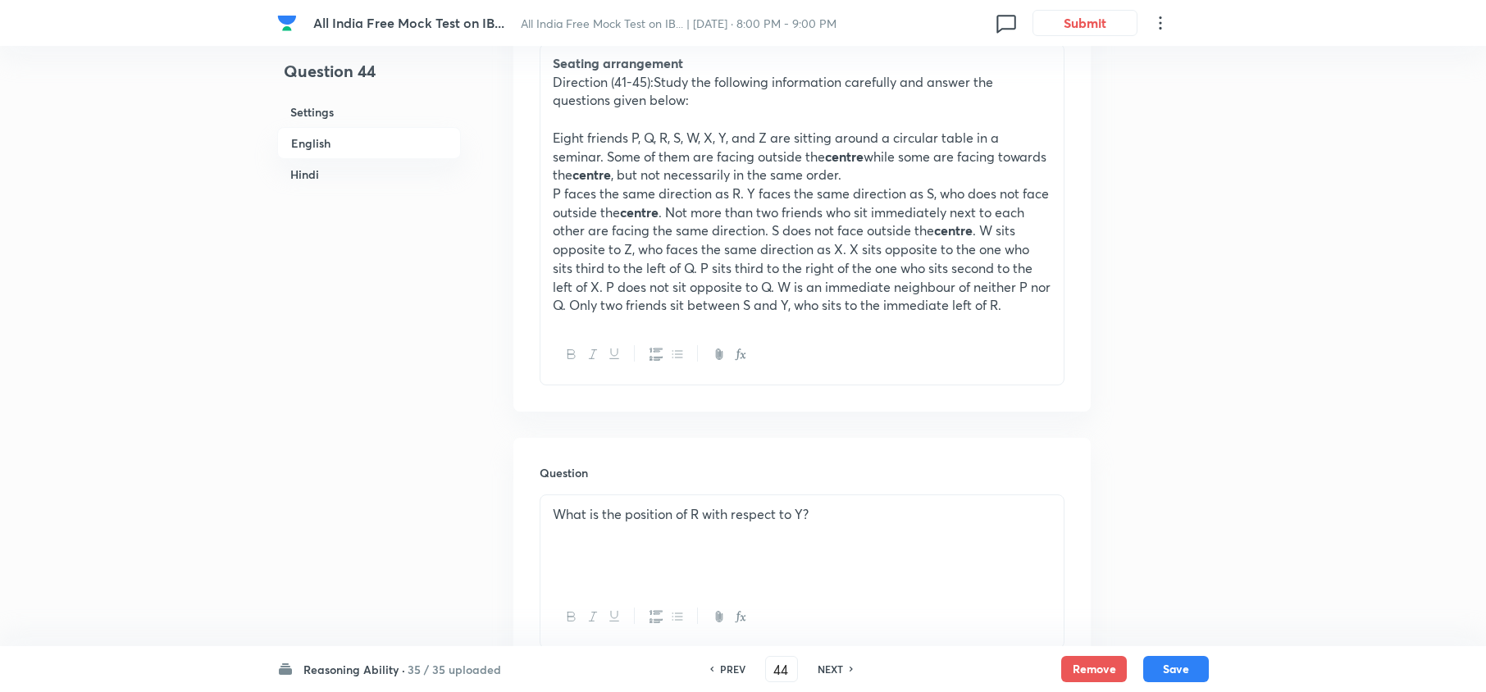
checkbox input "true"
click at [833, 670] on h6 "NEXT" at bounding box center [830, 669] width 25 height 15
type input "45"
checkbox input "false"
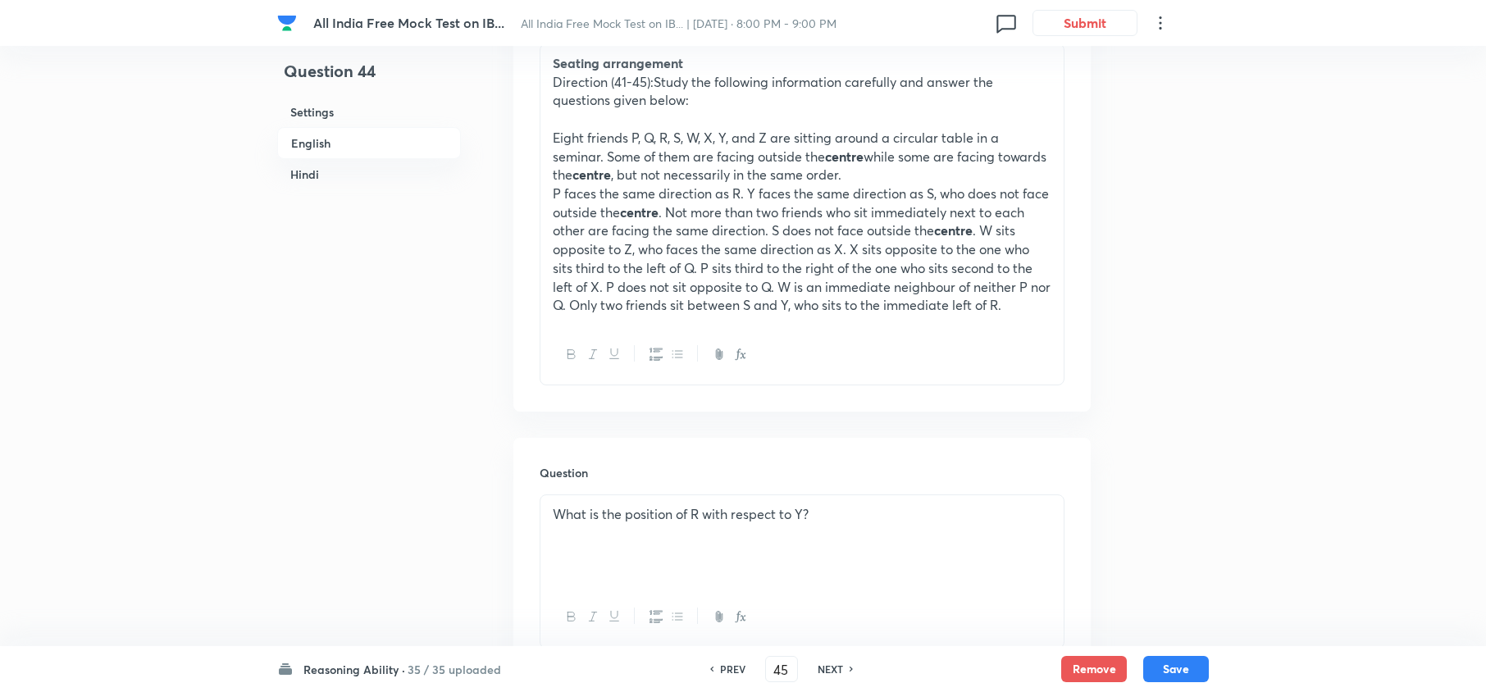
checkbox input "true"
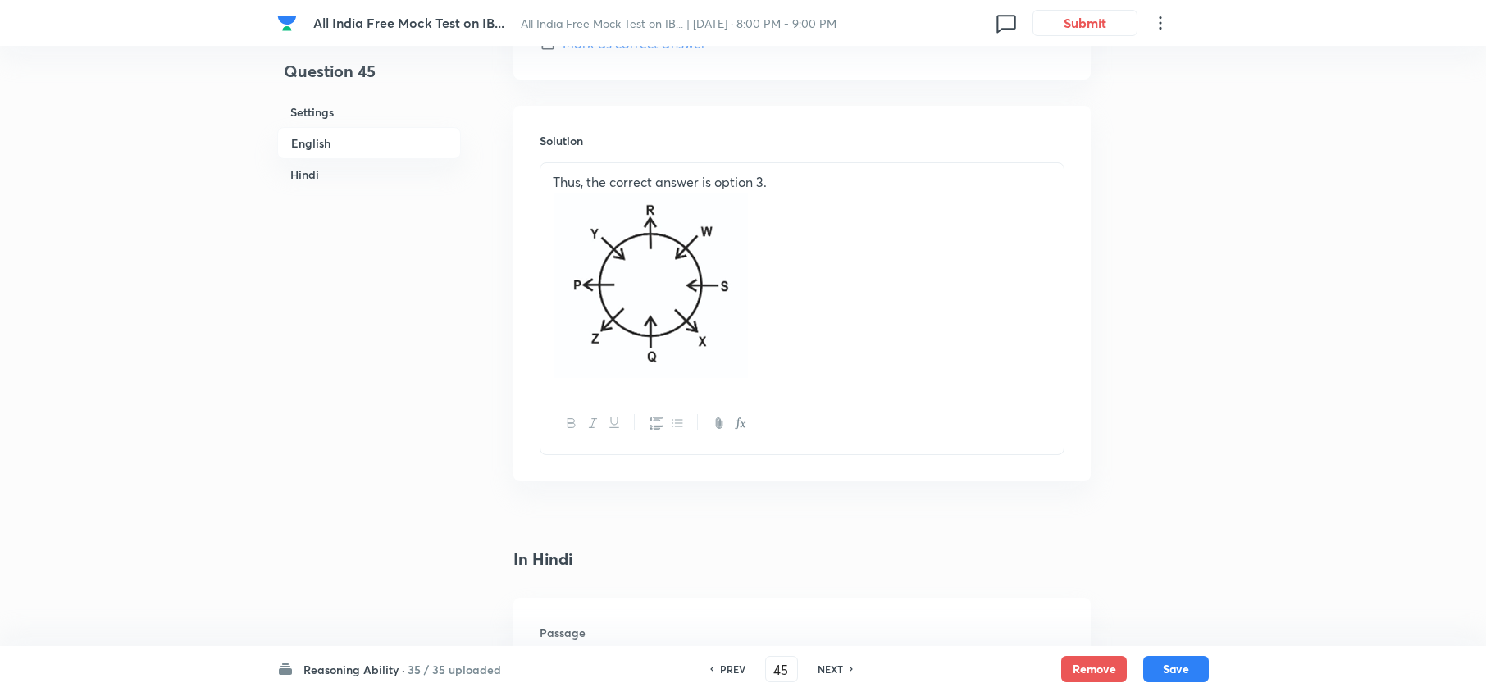
scroll to position [2514, 0]
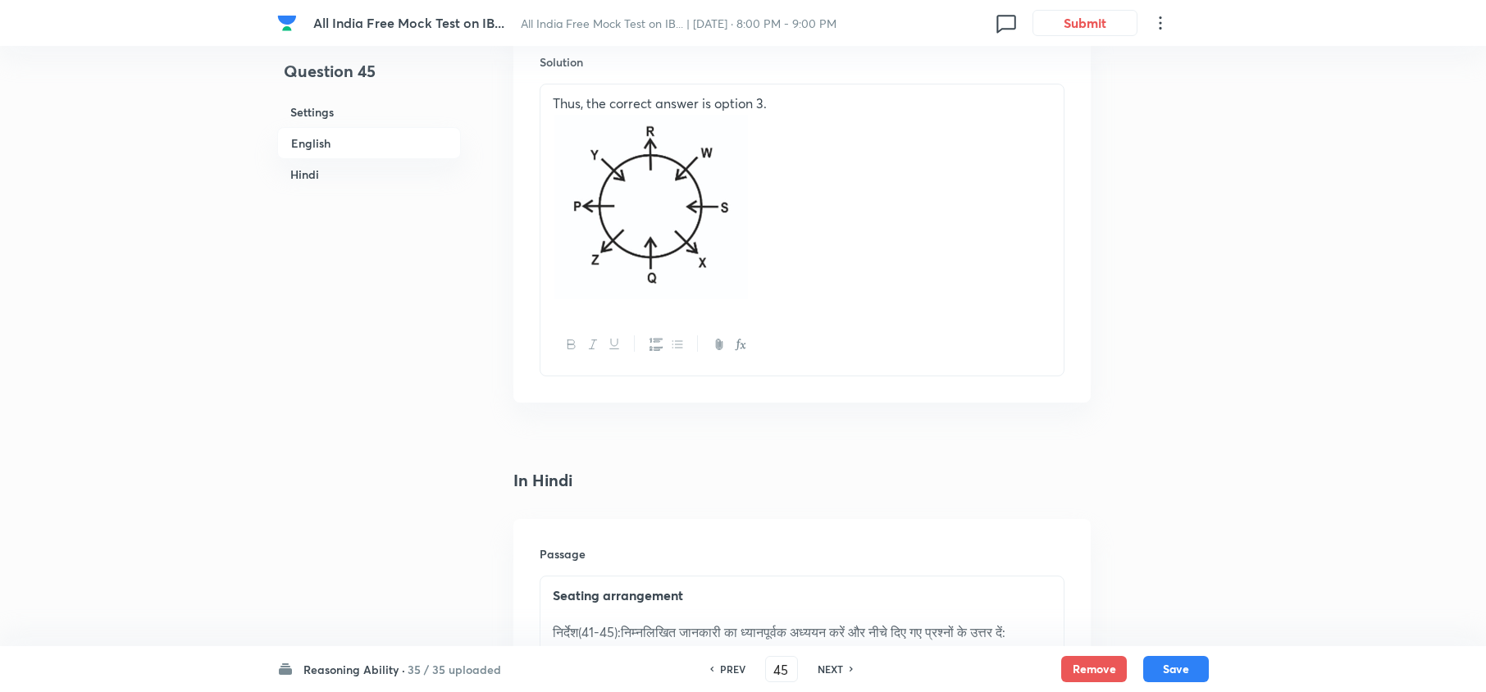
click at [835, 654] on div "Reasoning Ability · 35 / 35 uploaded PREV 45 ​ NEXT Remove Save" at bounding box center [742, 669] width 931 height 46
click at [836, 653] on div "Reasoning Ability · 35 / 35 uploaded PREV 45 ​ NEXT Remove Save" at bounding box center [742, 669] width 931 height 46
click at [818, 664] on h6 "NEXT" at bounding box center [830, 669] width 25 height 15
type input "46"
checkbox input "false"
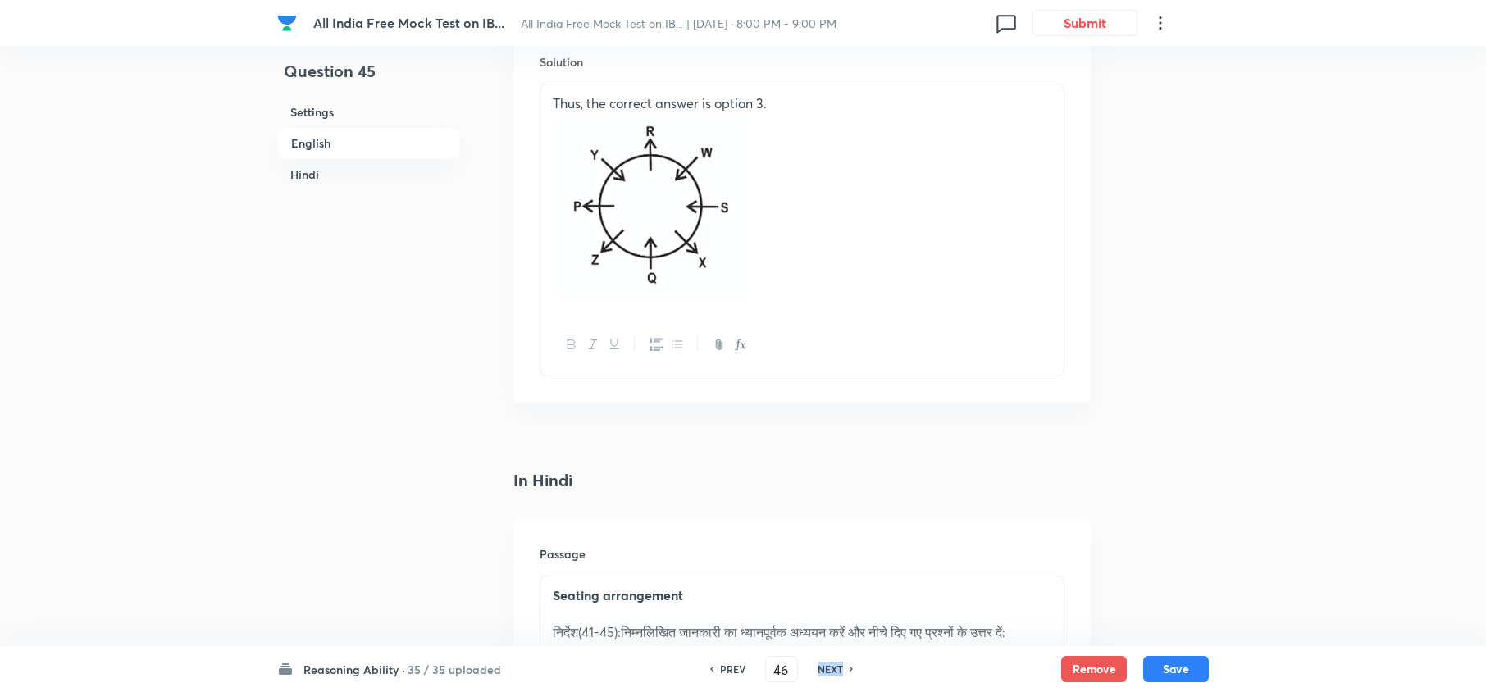
checkbox input "false"
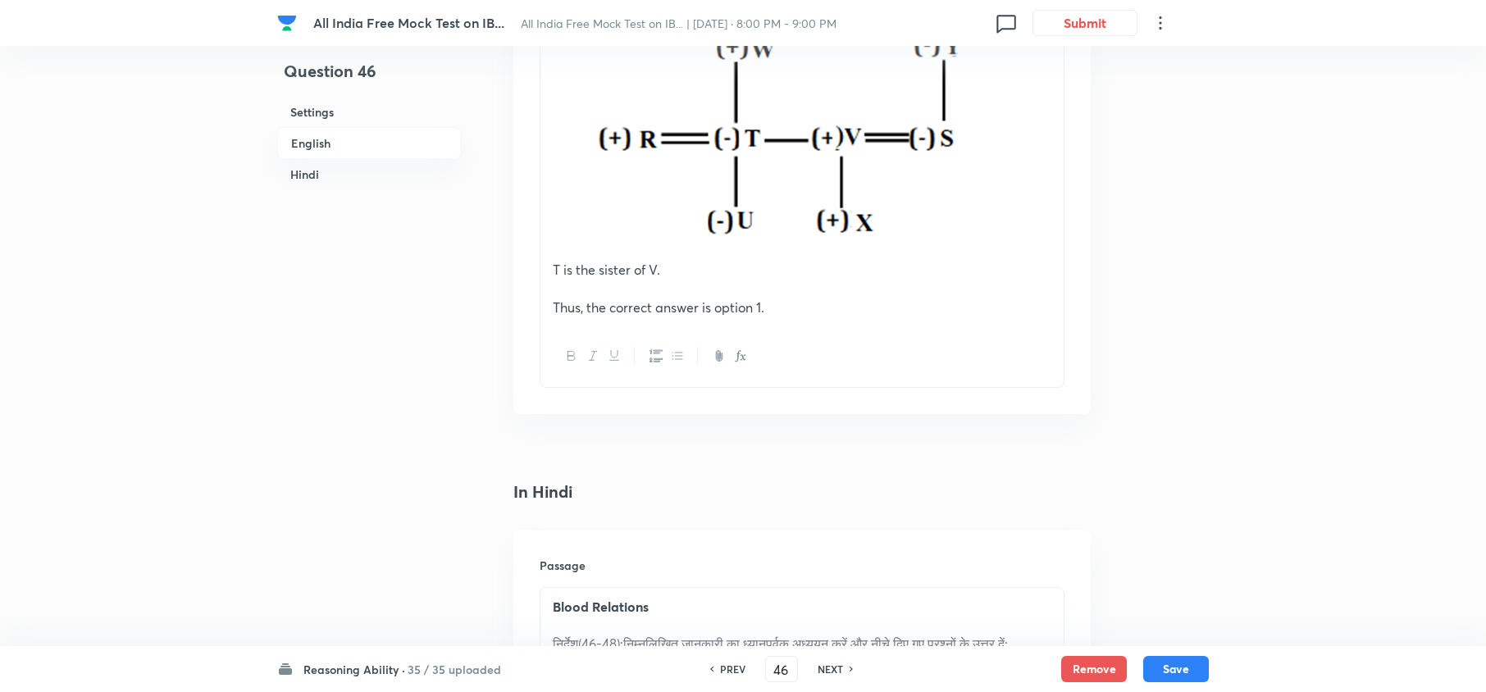
checkbox input "true"
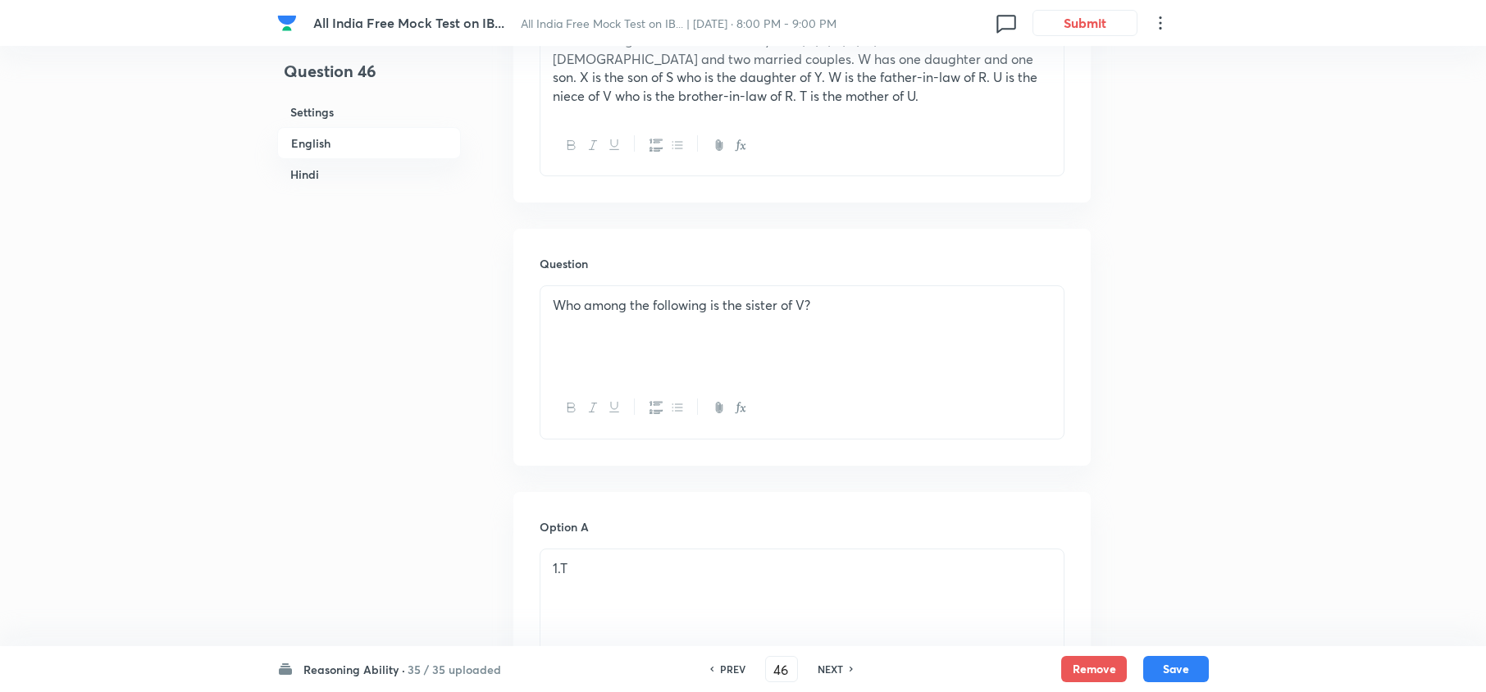
scroll to position [437, 0]
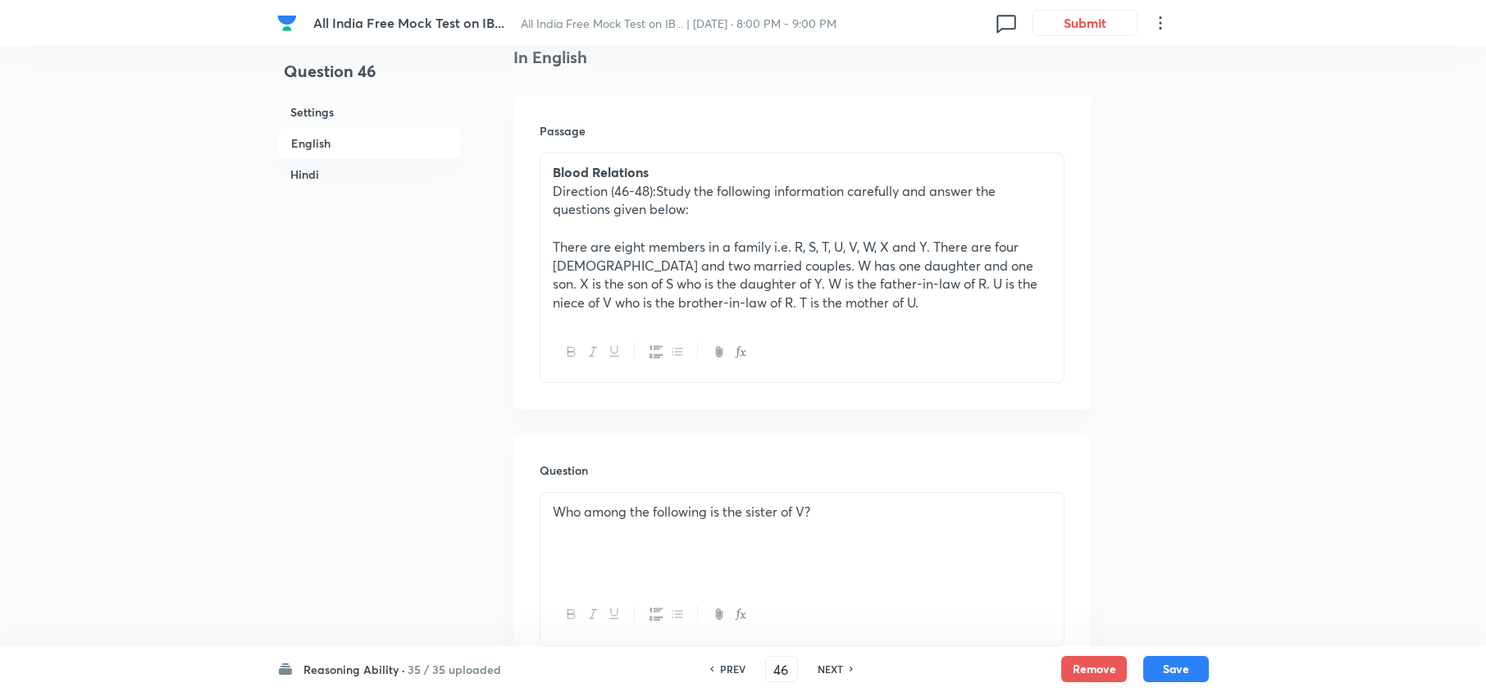
click at [837, 672] on h6 "NEXT" at bounding box center [830, 669] width 25 height 15
type input "47"
checkbox input "false"
checkbox input "true"
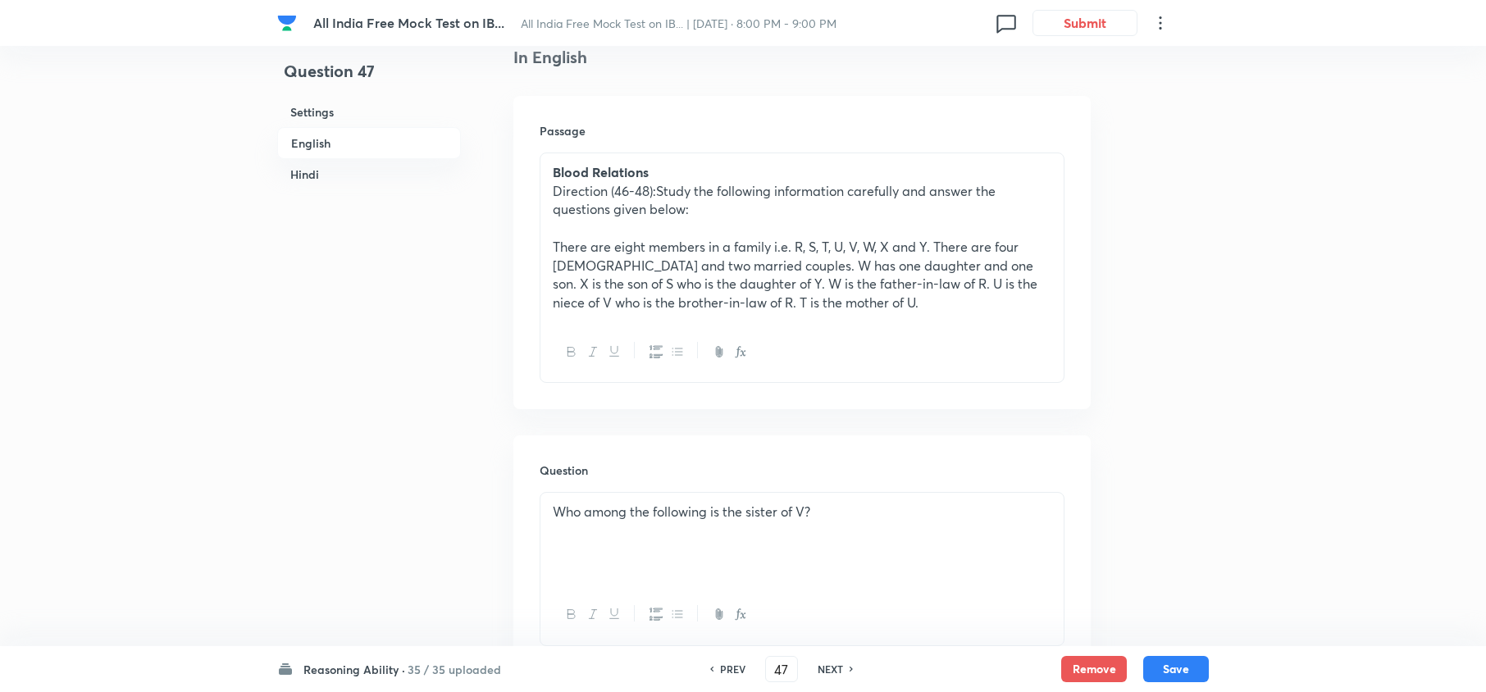
checkbox input "true"
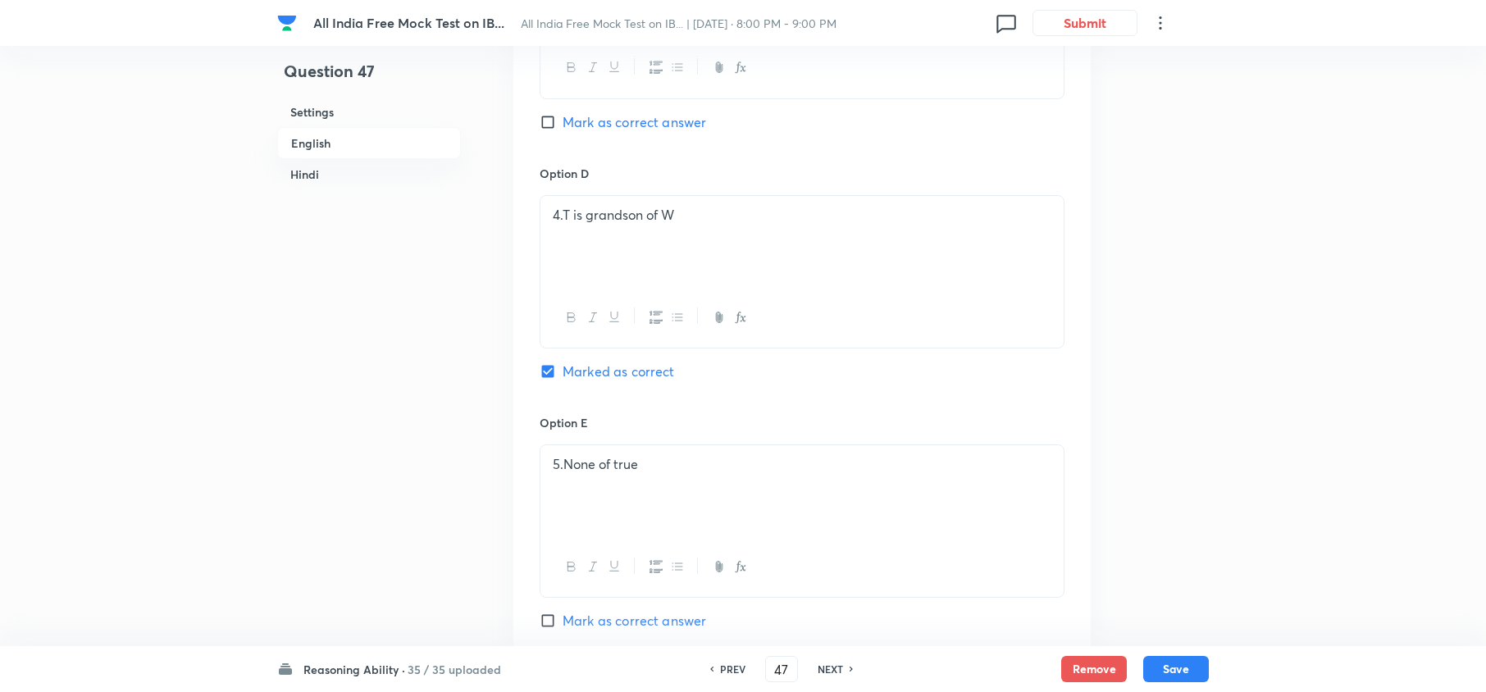
scroll to position [1749, 0]
click at [824, 666] on h6 "NEXT" at bounding box center [830, 669] width 25 height 15
type input "48"
checkbox input "false"
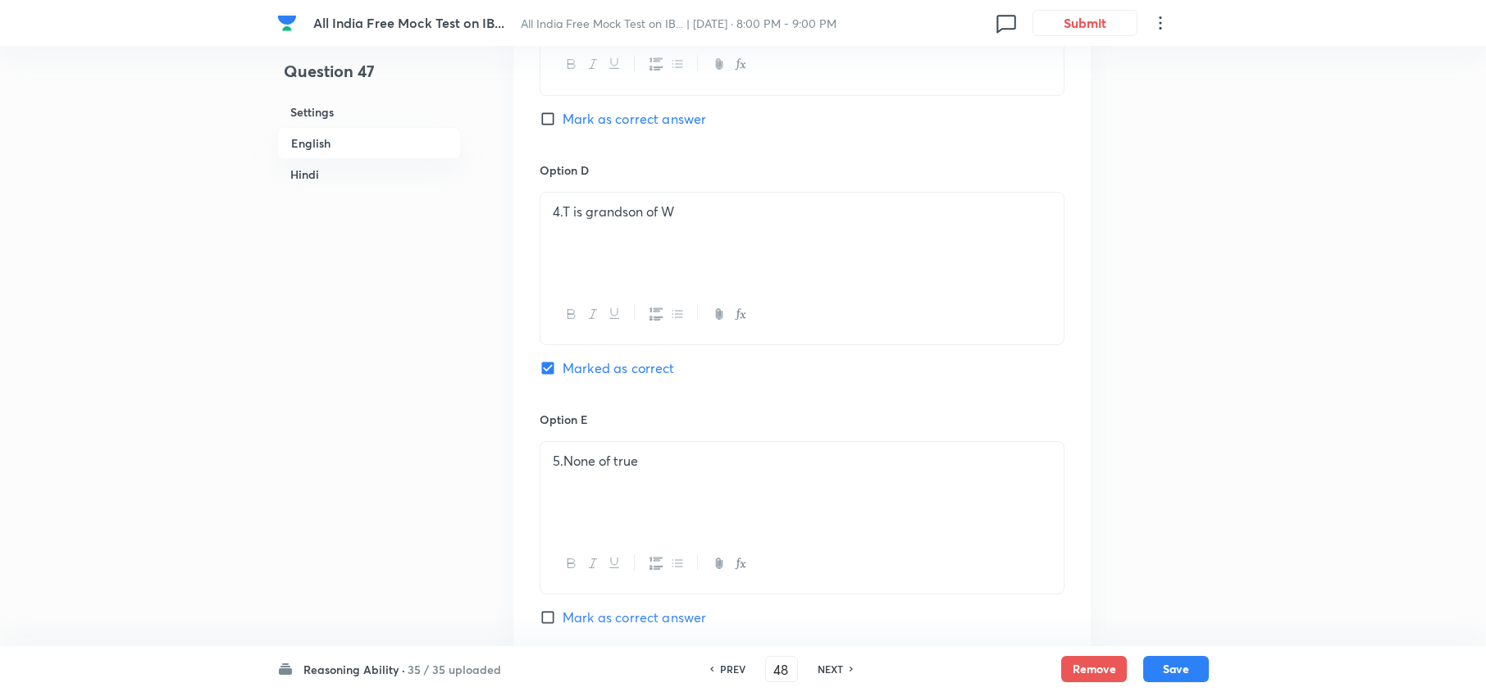
checkbox input "true"
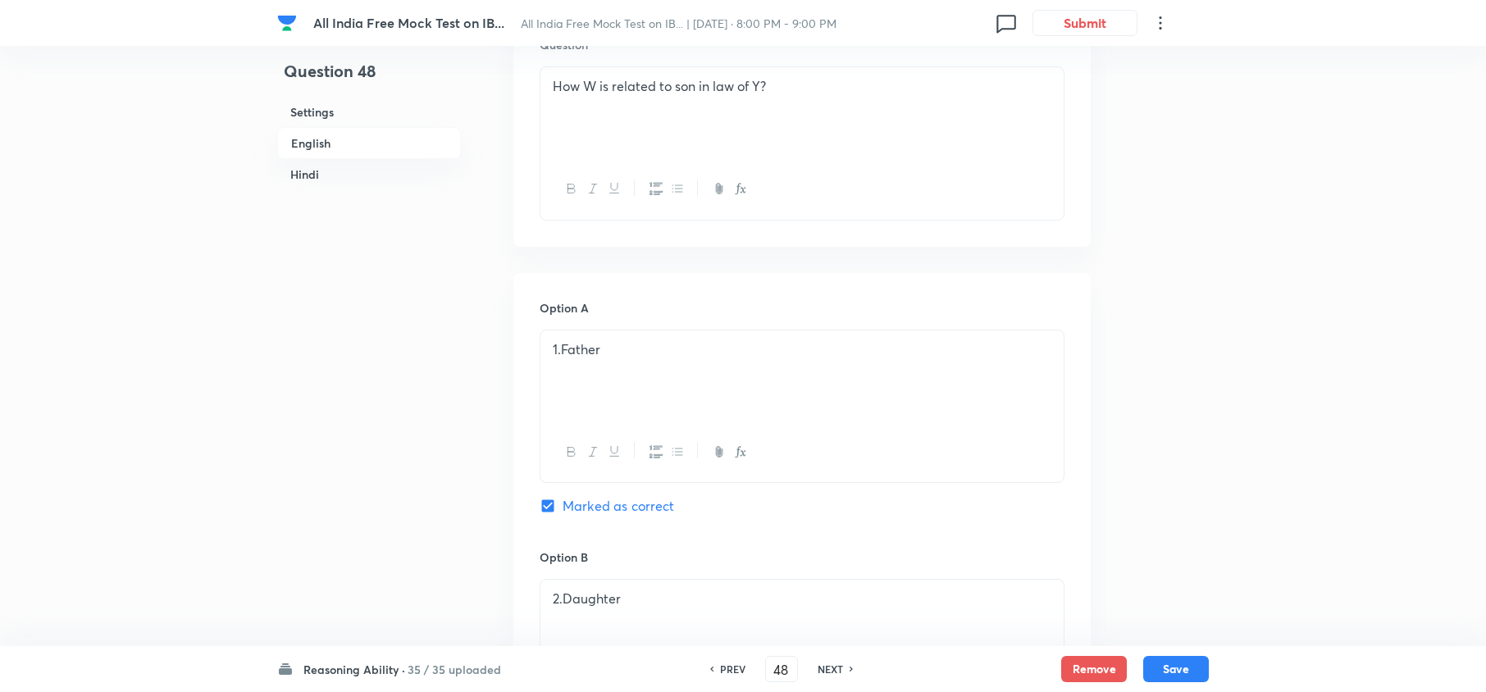
scroll to position [1093, 0]
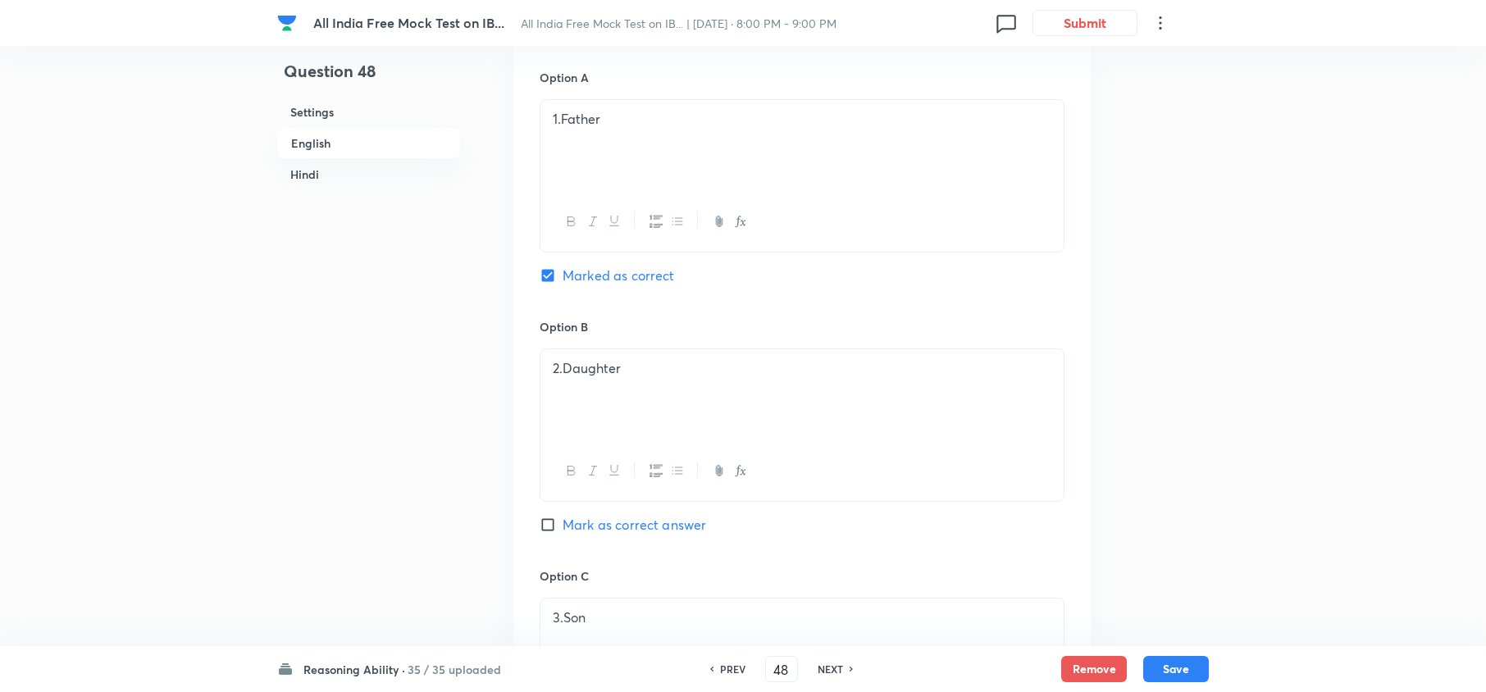
click at [827, 660] on div "PREV 48 ​ NEXT" at bounding box center [782, 669] width 212 height 26
click at [823, 666] on h6 "NEXT" at bounding box center [830, 669] width 25 height 15
type input "49"
checkbox input "false"
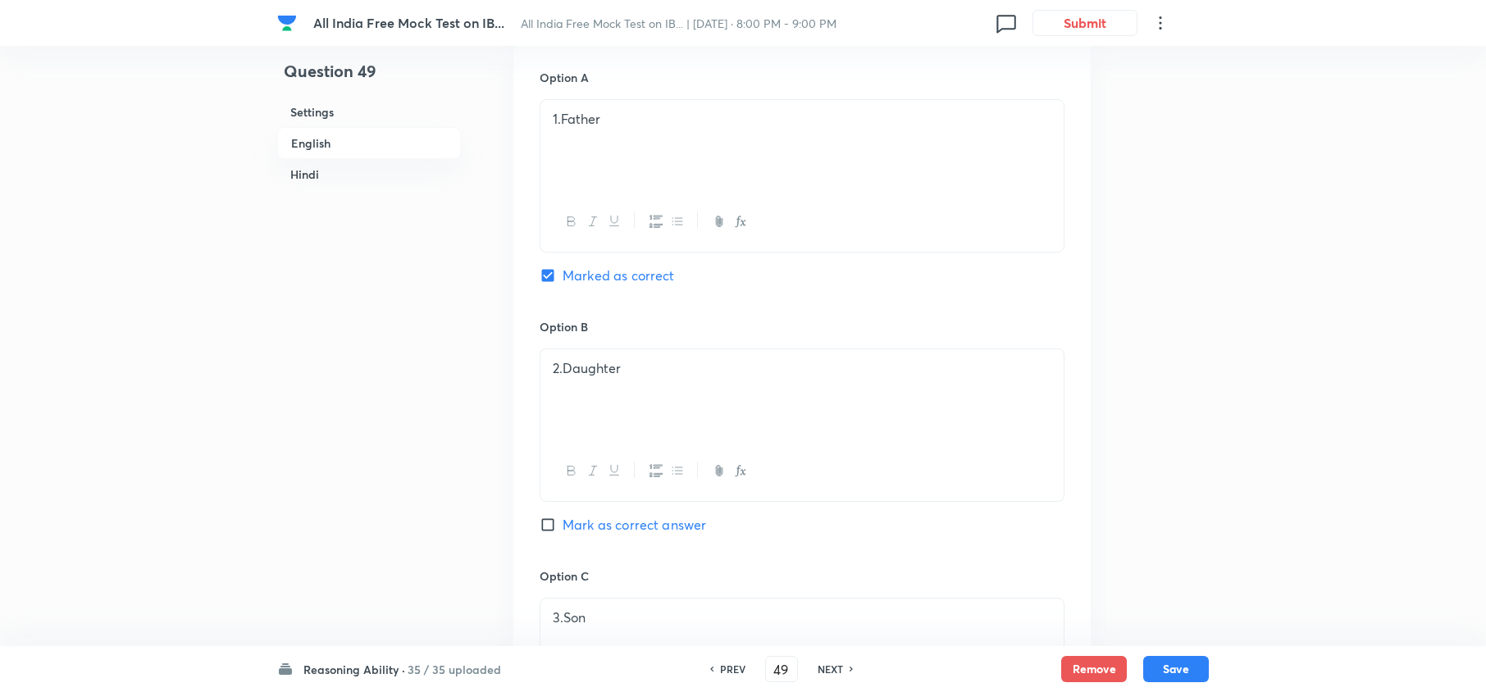
checkbox input "true"
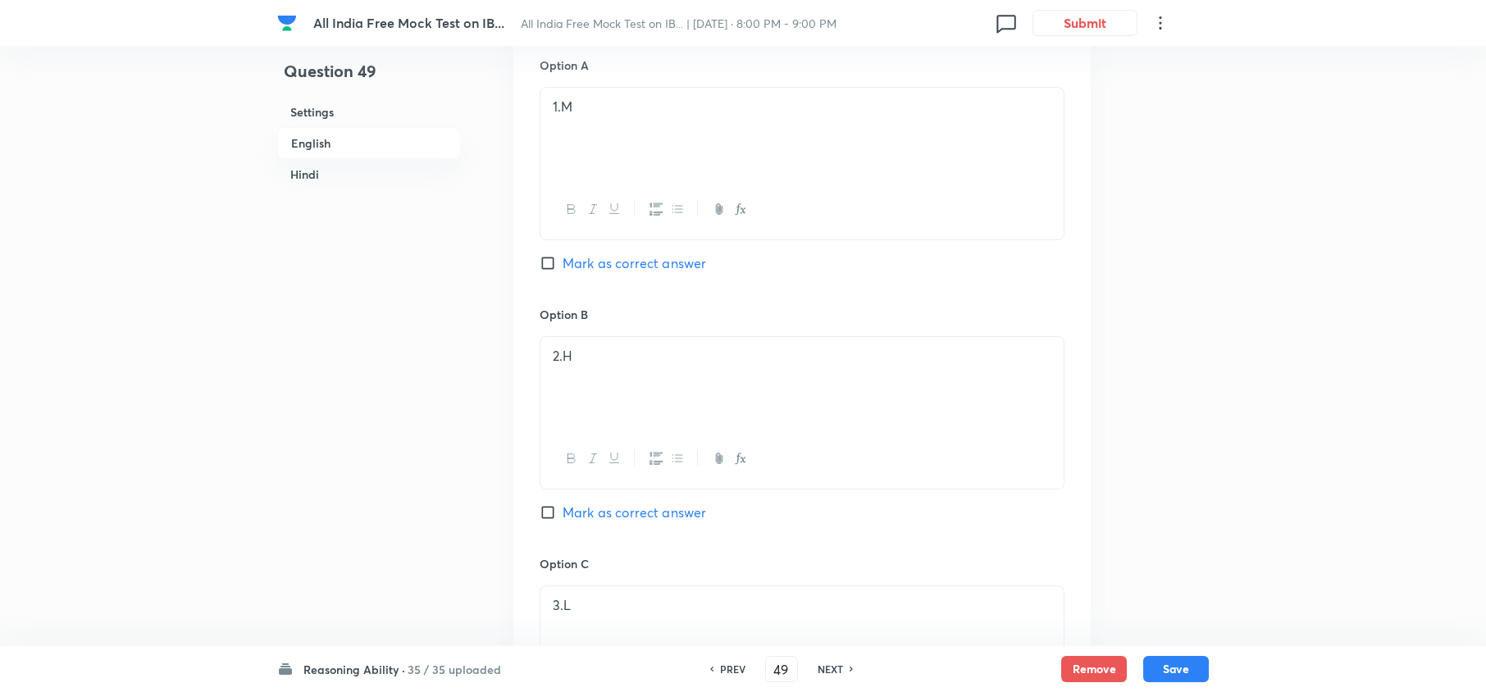
scroll to position [3389, 0]
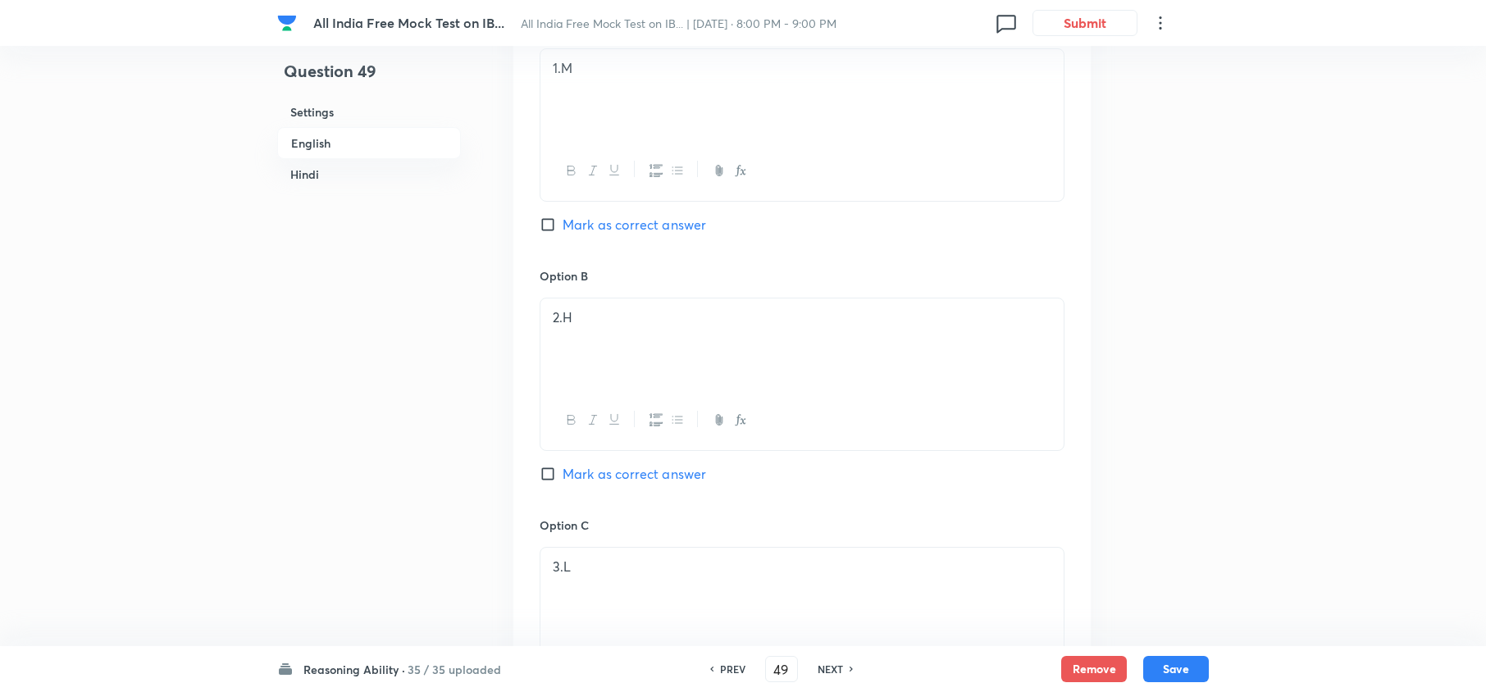
click at [830, 663] on h6 "NEXT" at bounding box center [830, 669] width 25 height 15
type input "50"
checkbox input "false"
checkbox input "true"
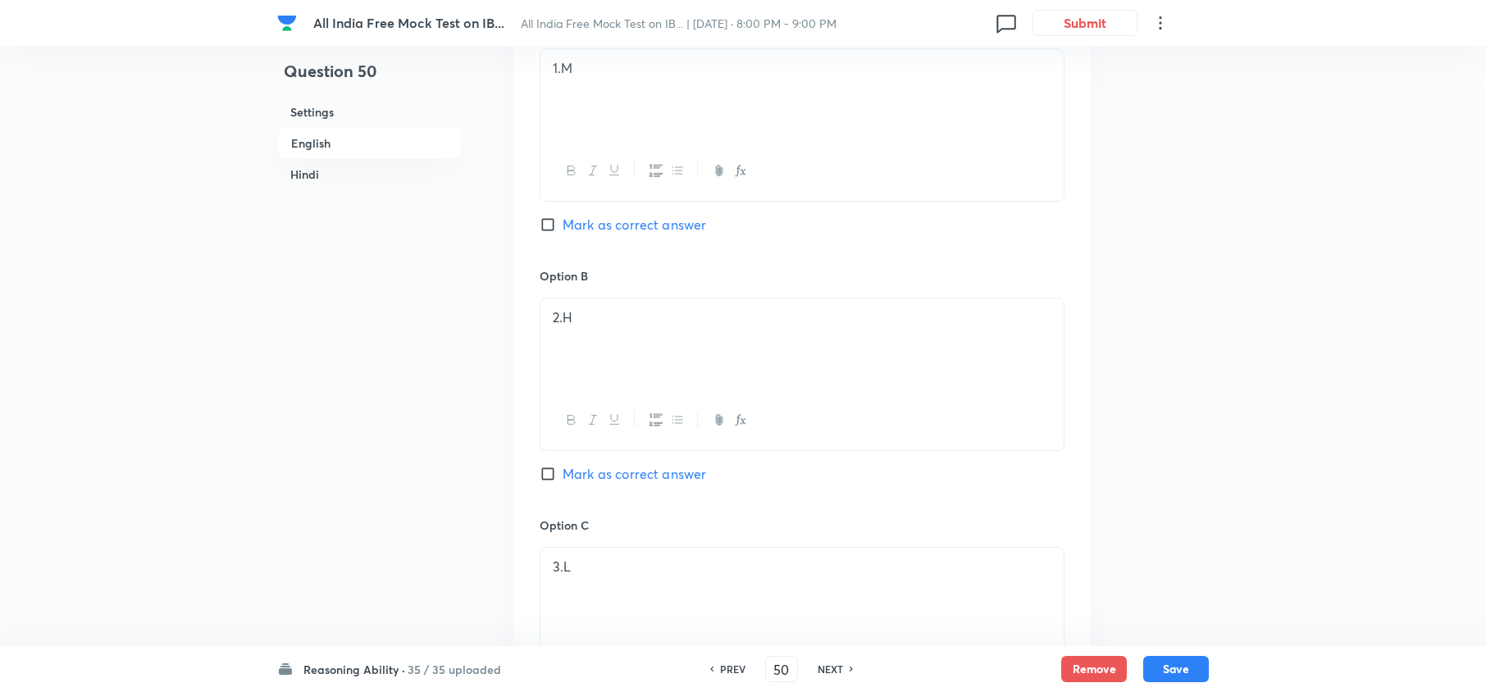
checkbox input "true"
click at [818, 667] on h6 "NEXT" at bounding box center [830, 669] width 25 height 15
type input "51"
checkbox input "false"
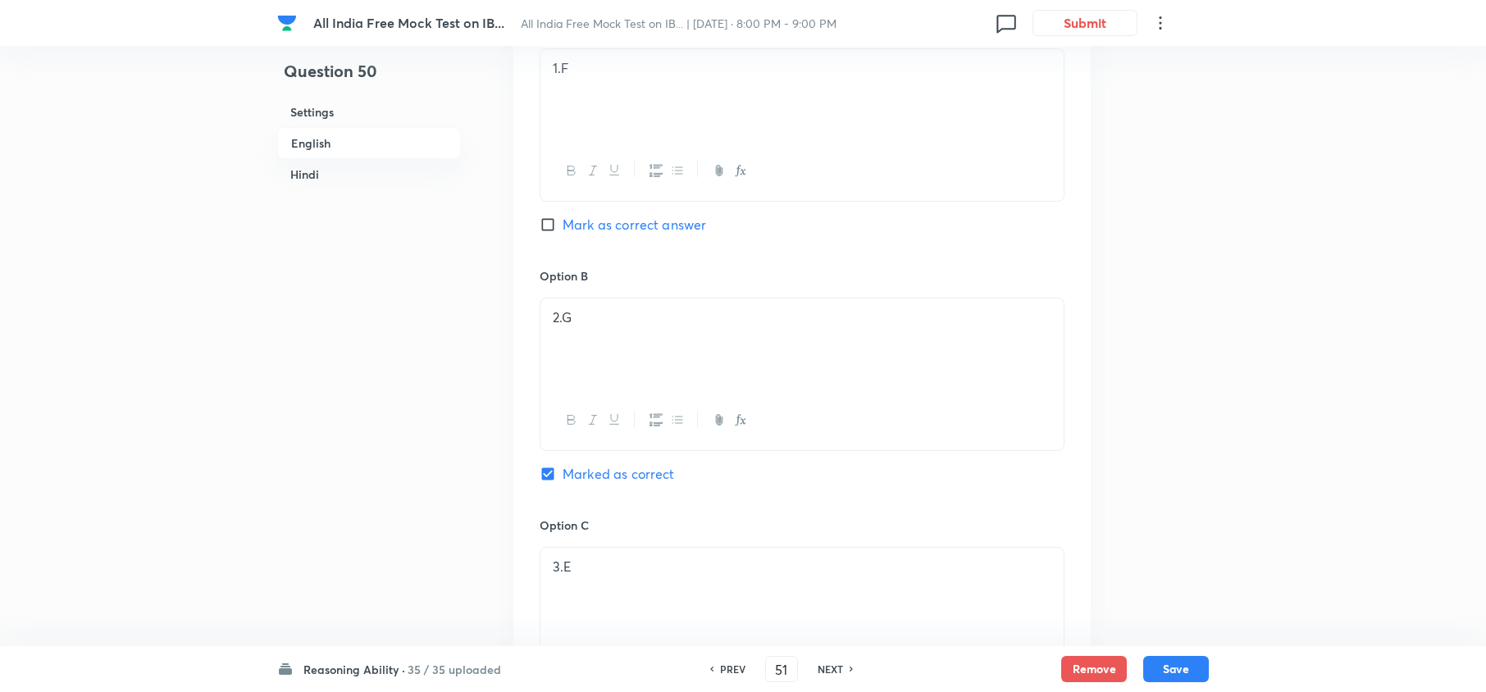
checkbox input "true"
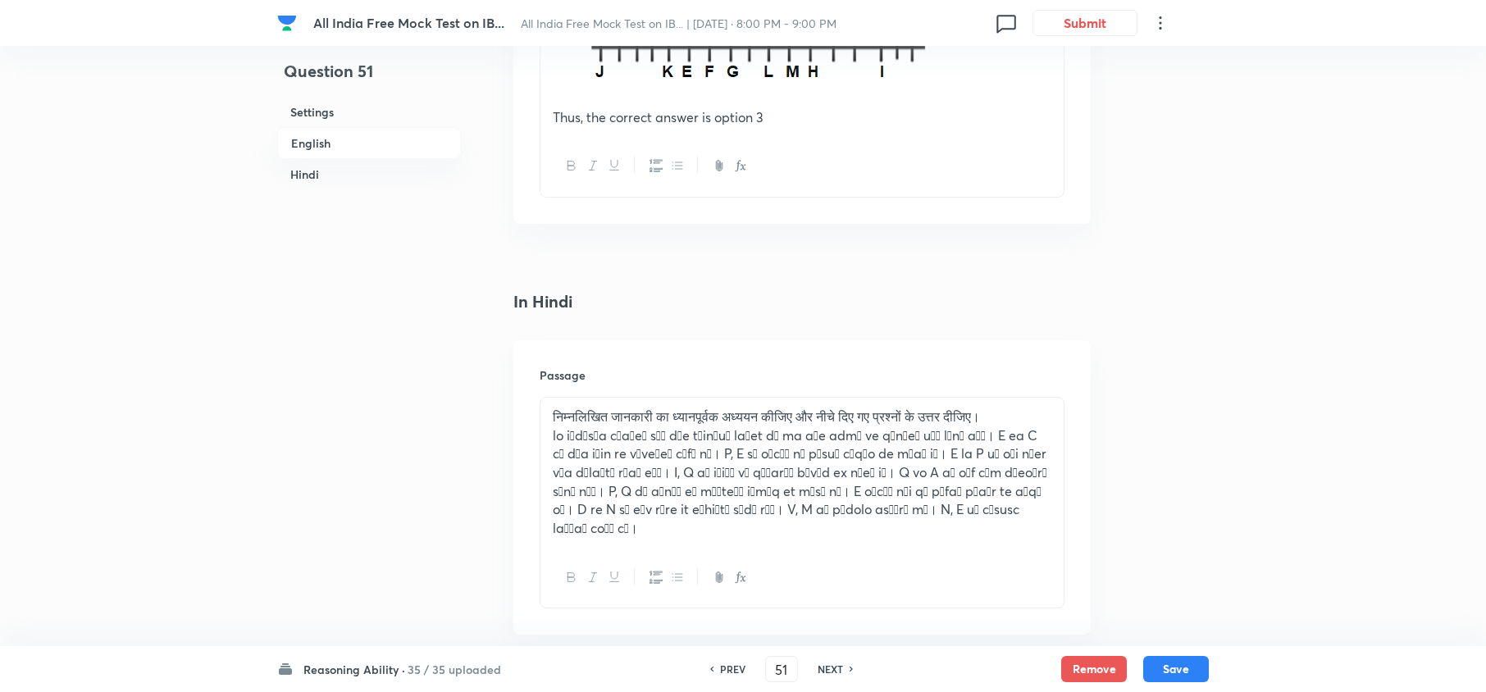
scroll to position [2405, 0]
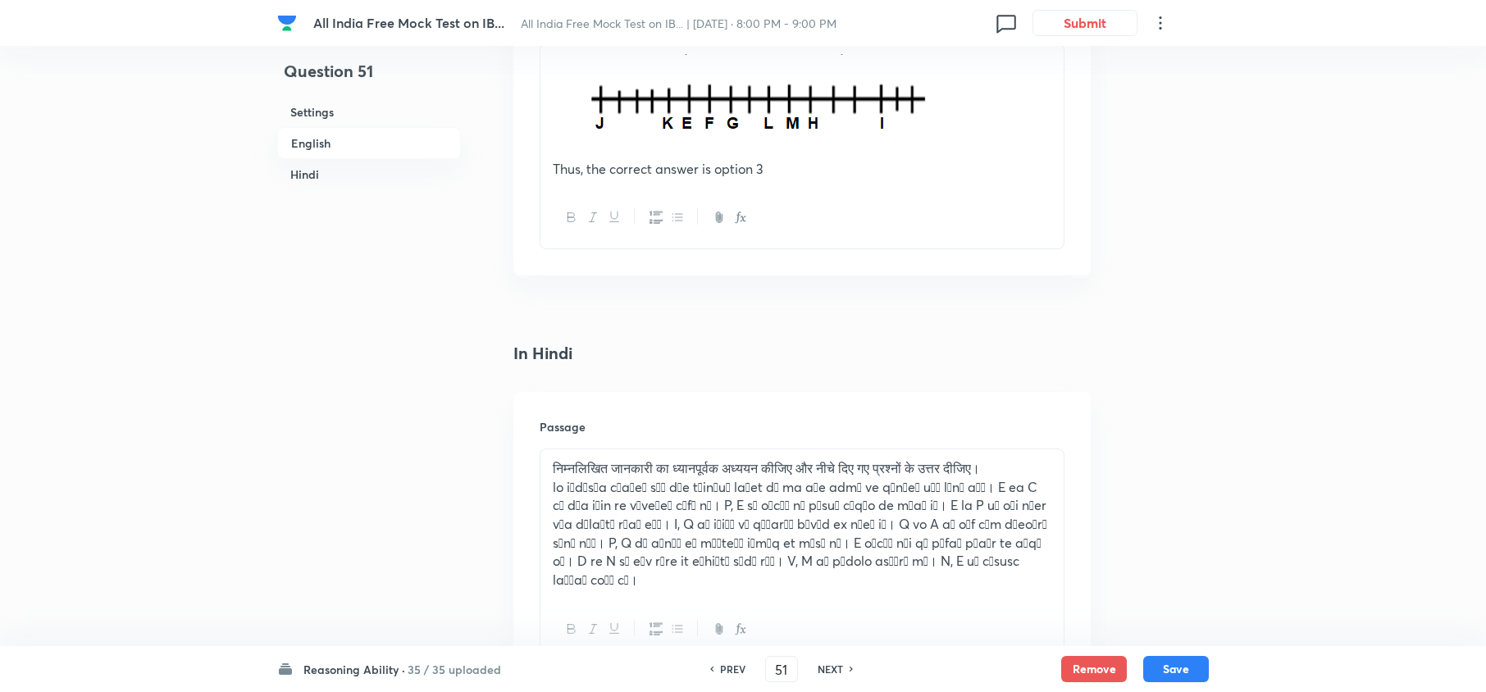
click at [825, 667] on h6 "NEXT" at bounding box center [830, 669] width 25 height 15
type input "52"
checkbox input "false"
checkbox input "true"
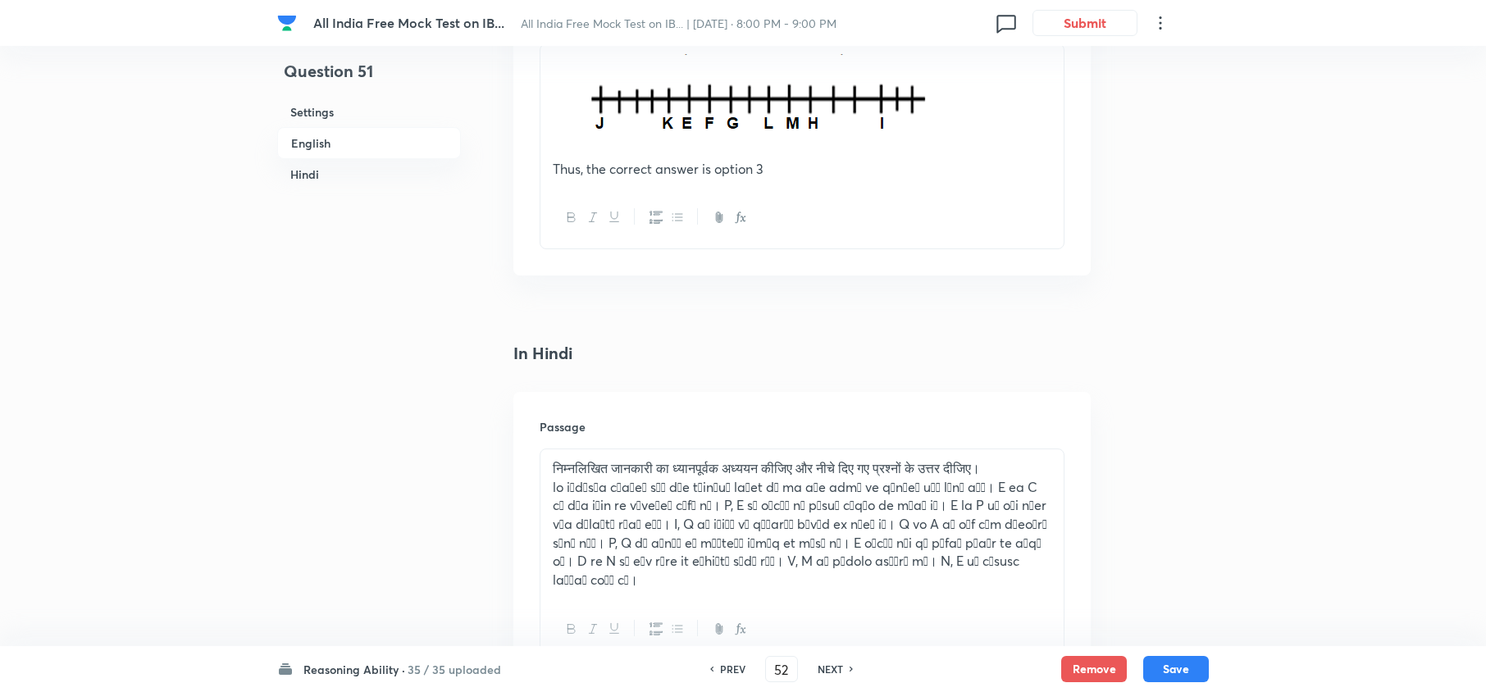
checkbox input "true"
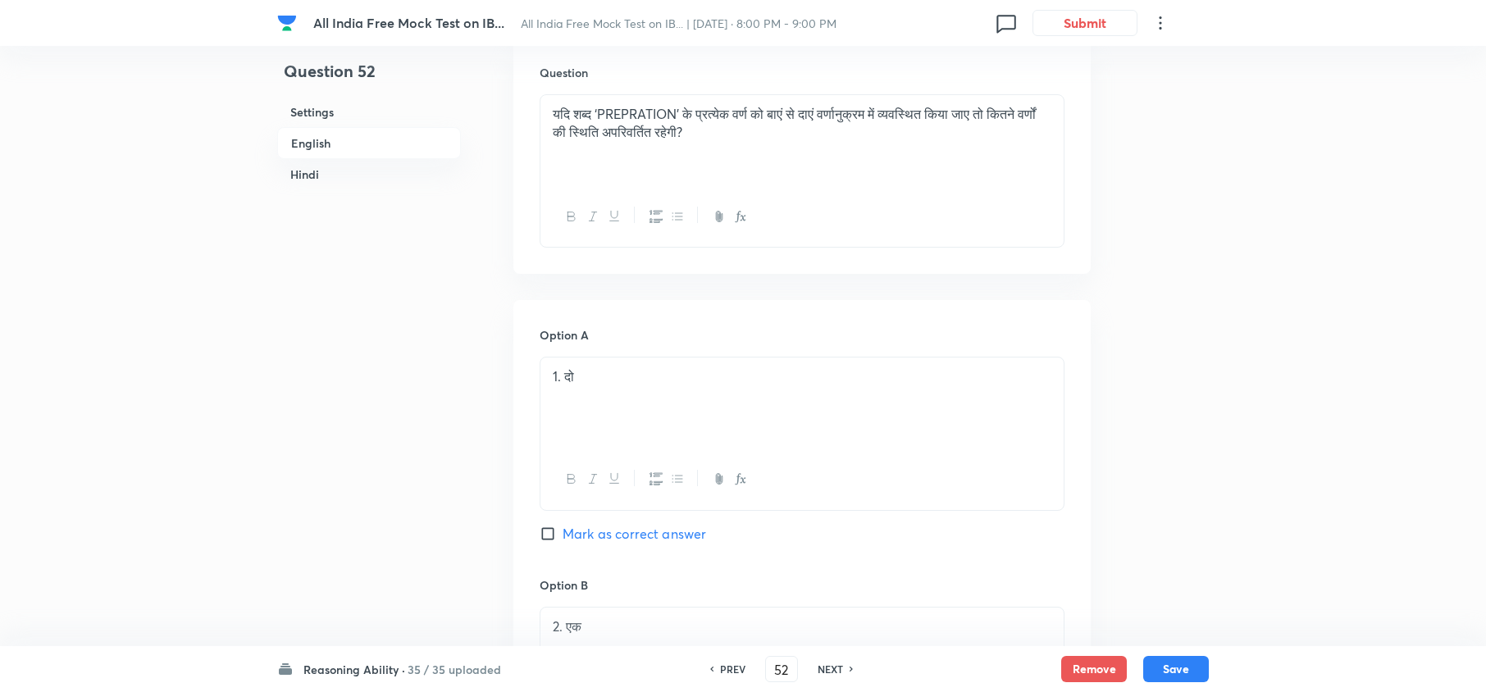
scroll to position [2296, 0]
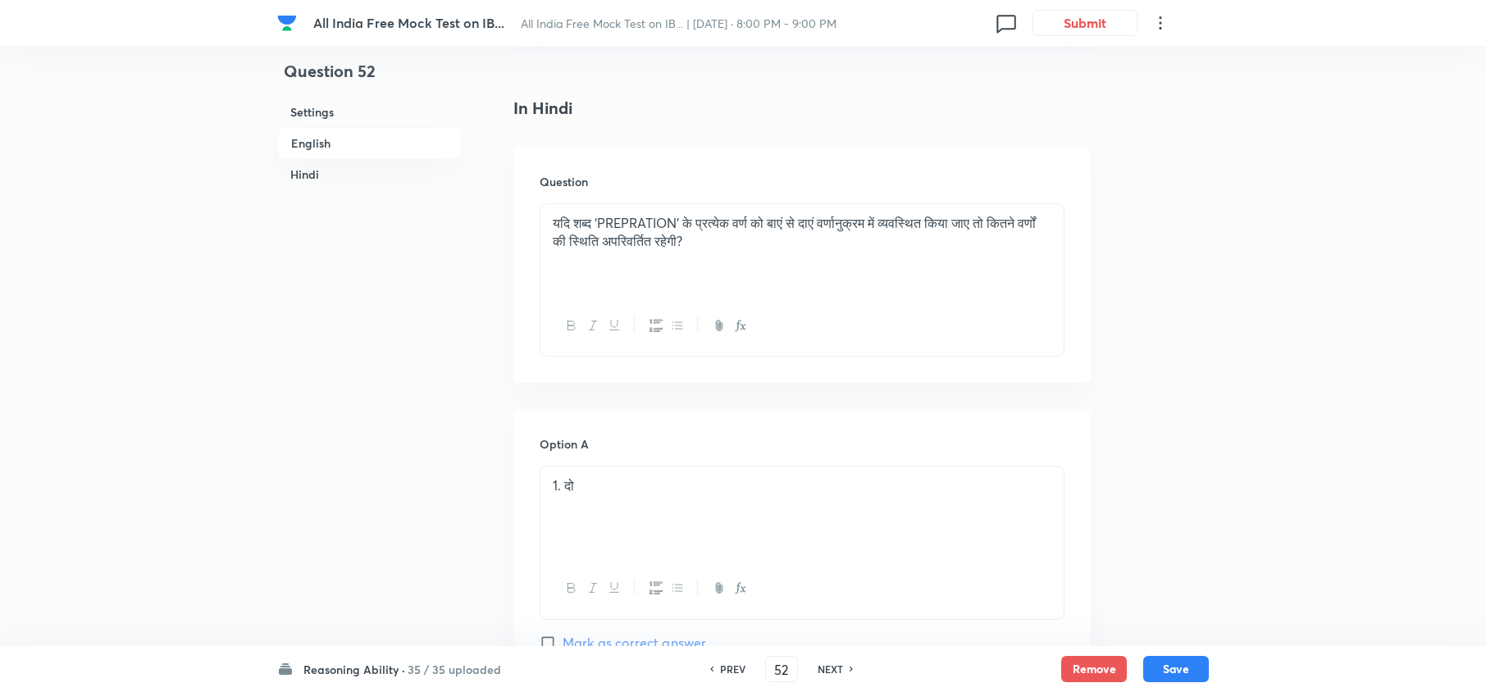
click at [823, 667] on h6 "NEXT" at bounding box center [830, 669] width 25 height 15
type input "53"
checkbox input "false"
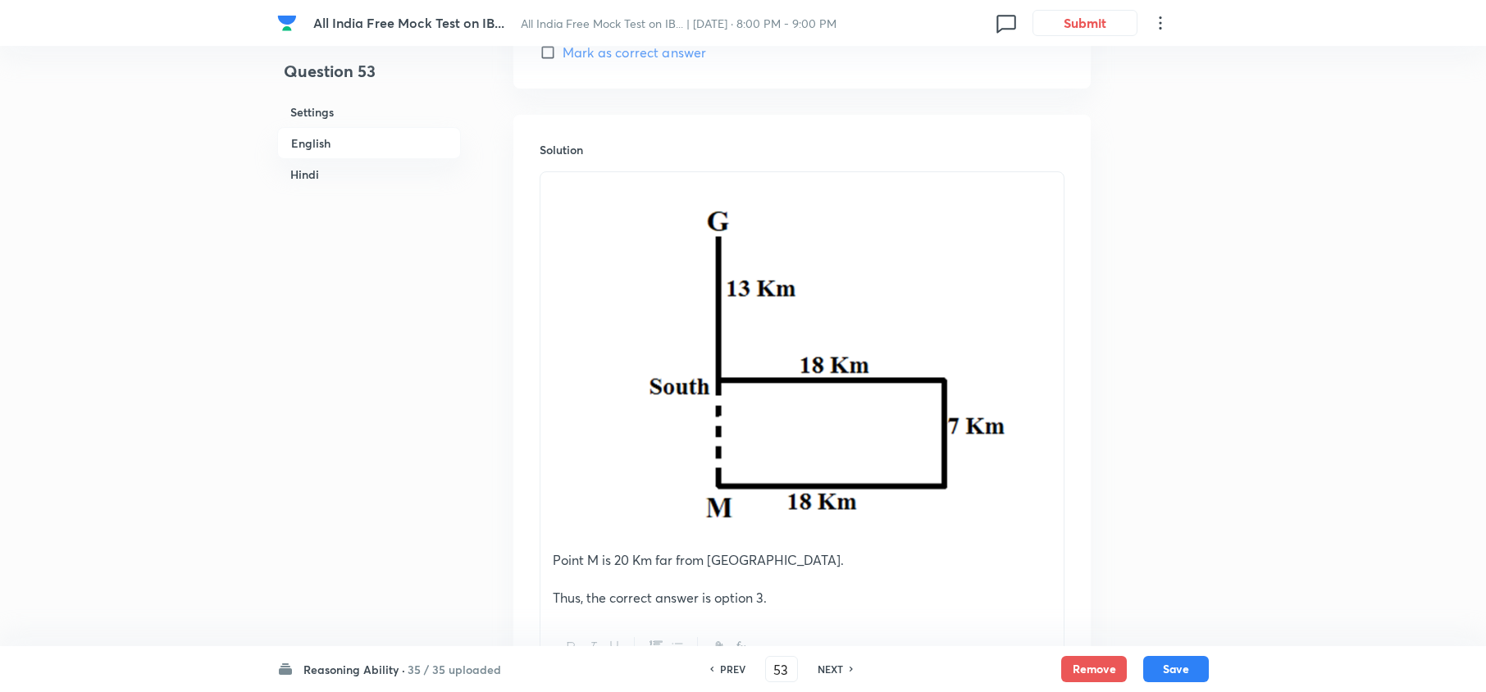
checkbox input "true"
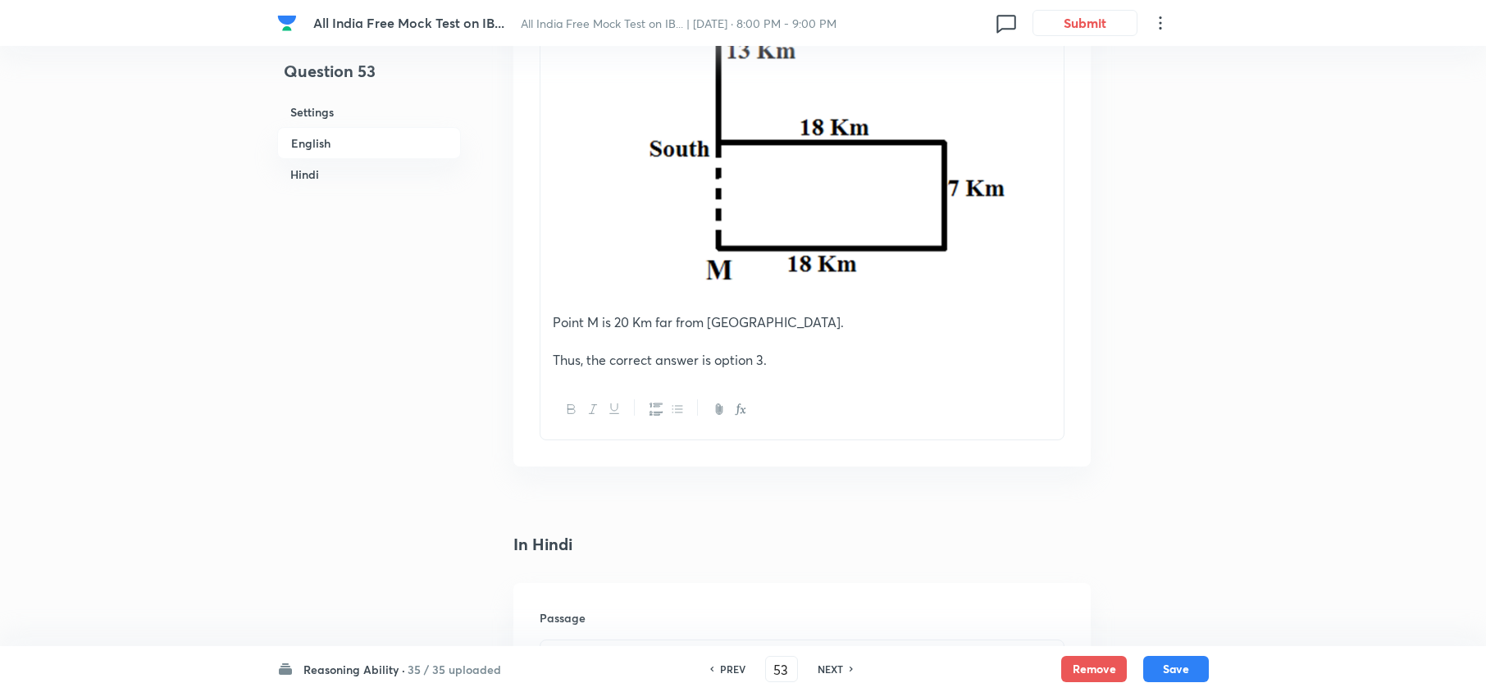
scroll to position [2733, 0]
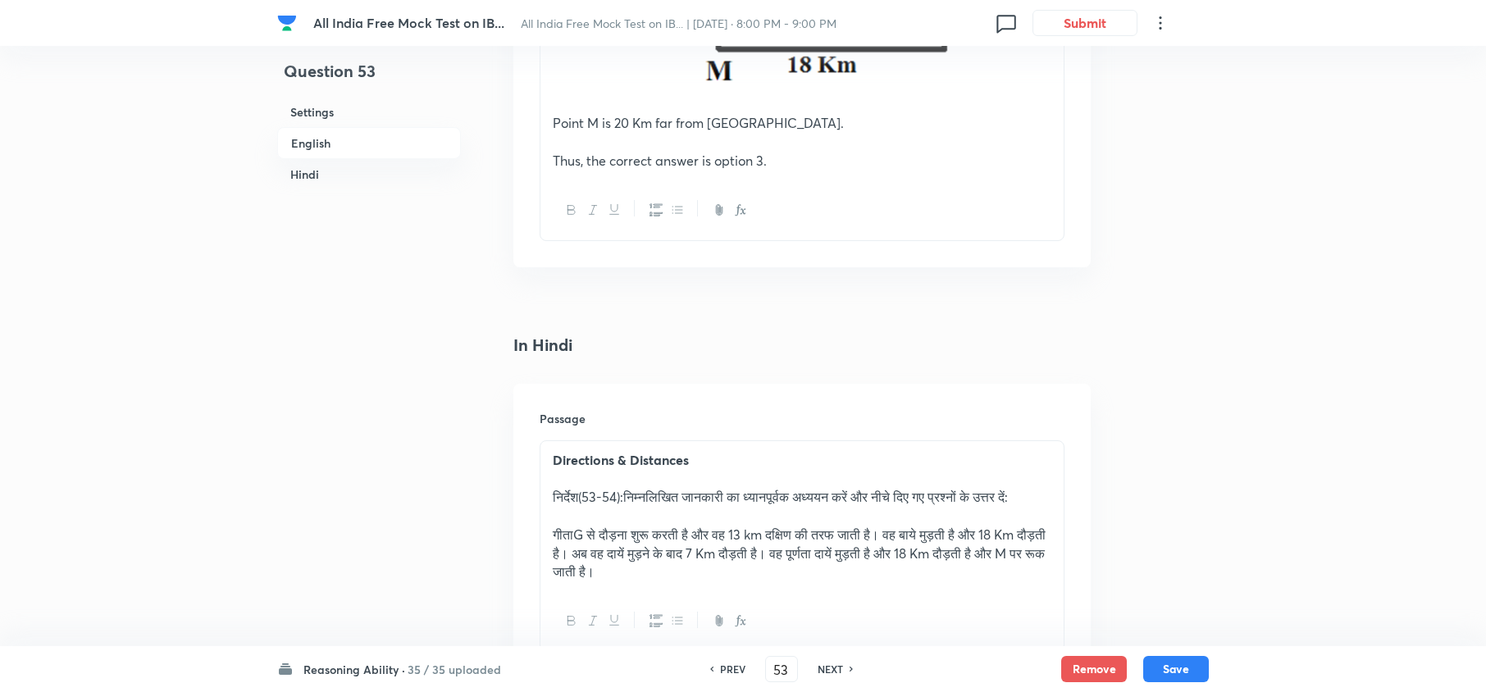
click at [804, 657] on div "PREV 53 ​ NEXT" at bounding box center [782, 669] width 212 height 26
click at [818, 669] on h6 "NEXT" at bounding box center [830, 669] width 25 height 15
type input "54"
checkbox input "false"
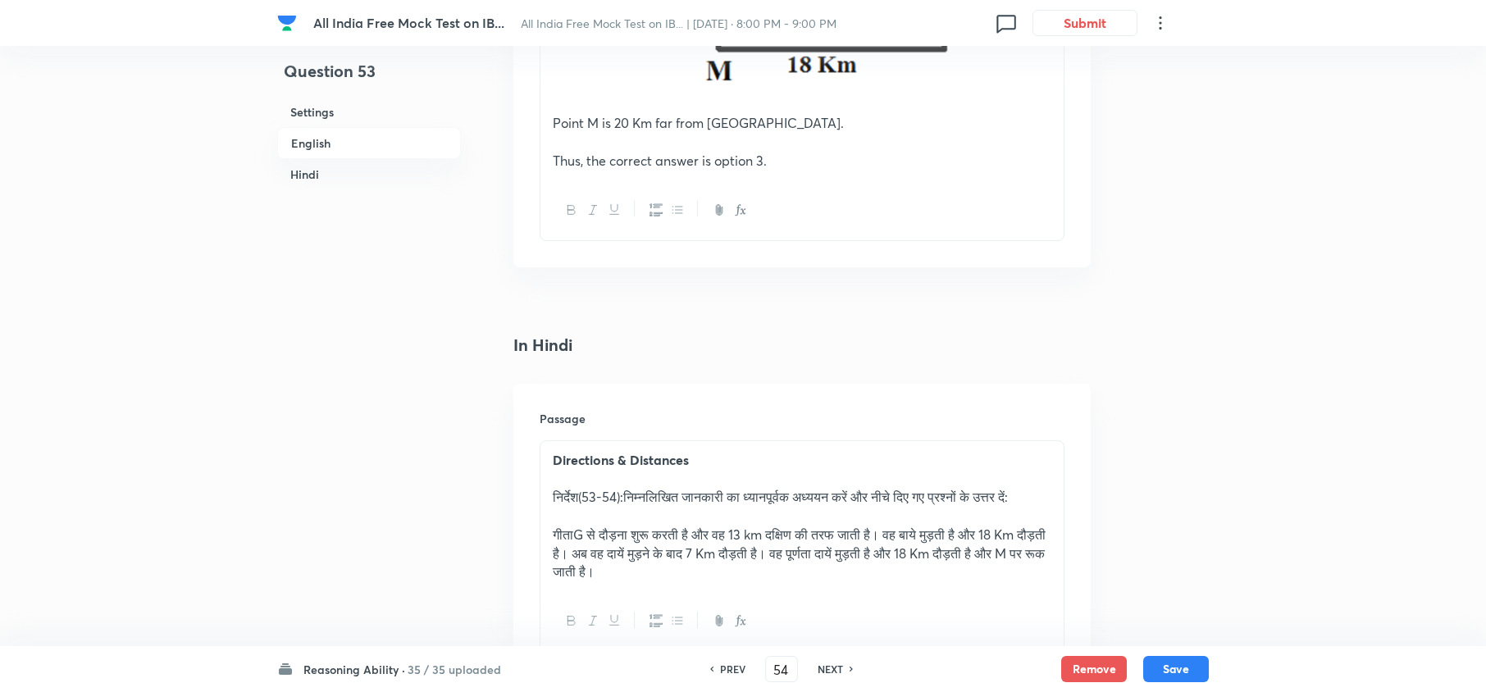
checkbox input "true"
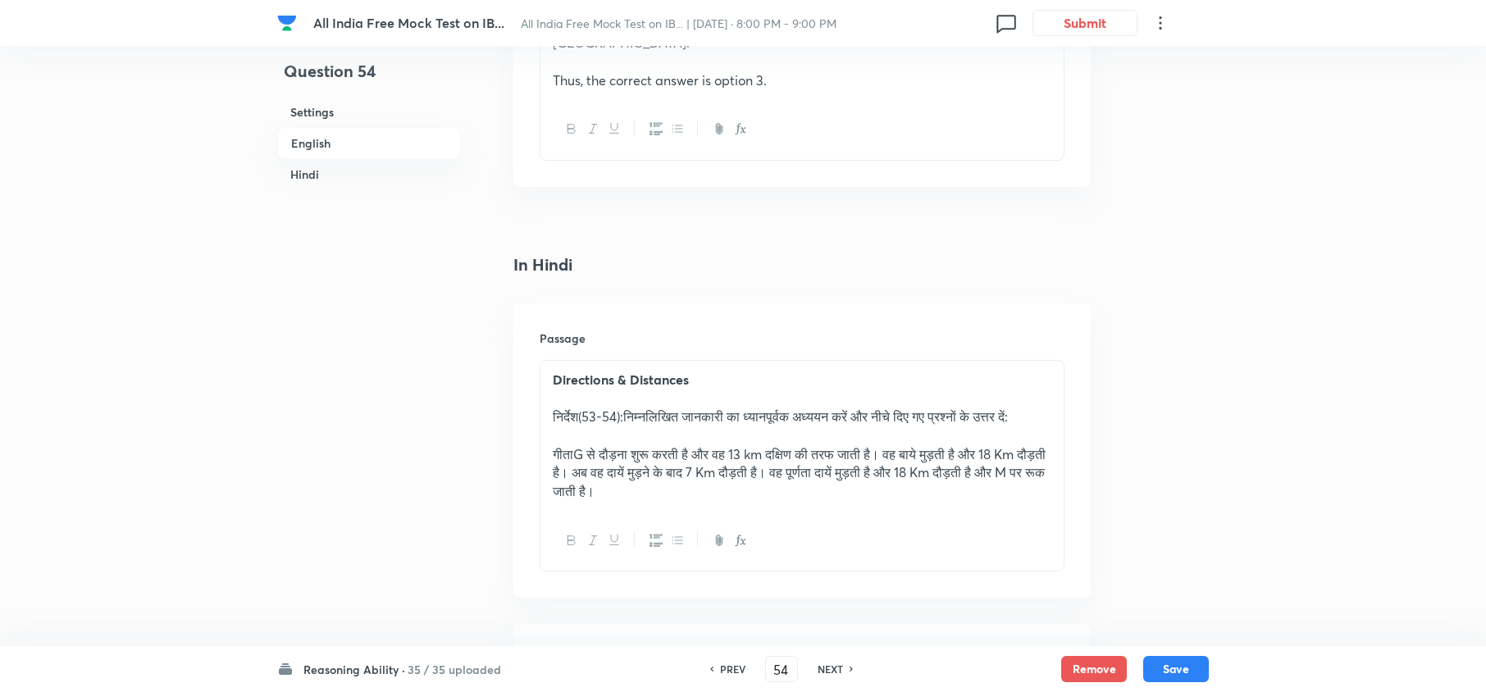
click at [820, 669] on h6 "NEXT" at bounding box center [830, 669] width 25 height 15
type input "55"
checkbox input "false"
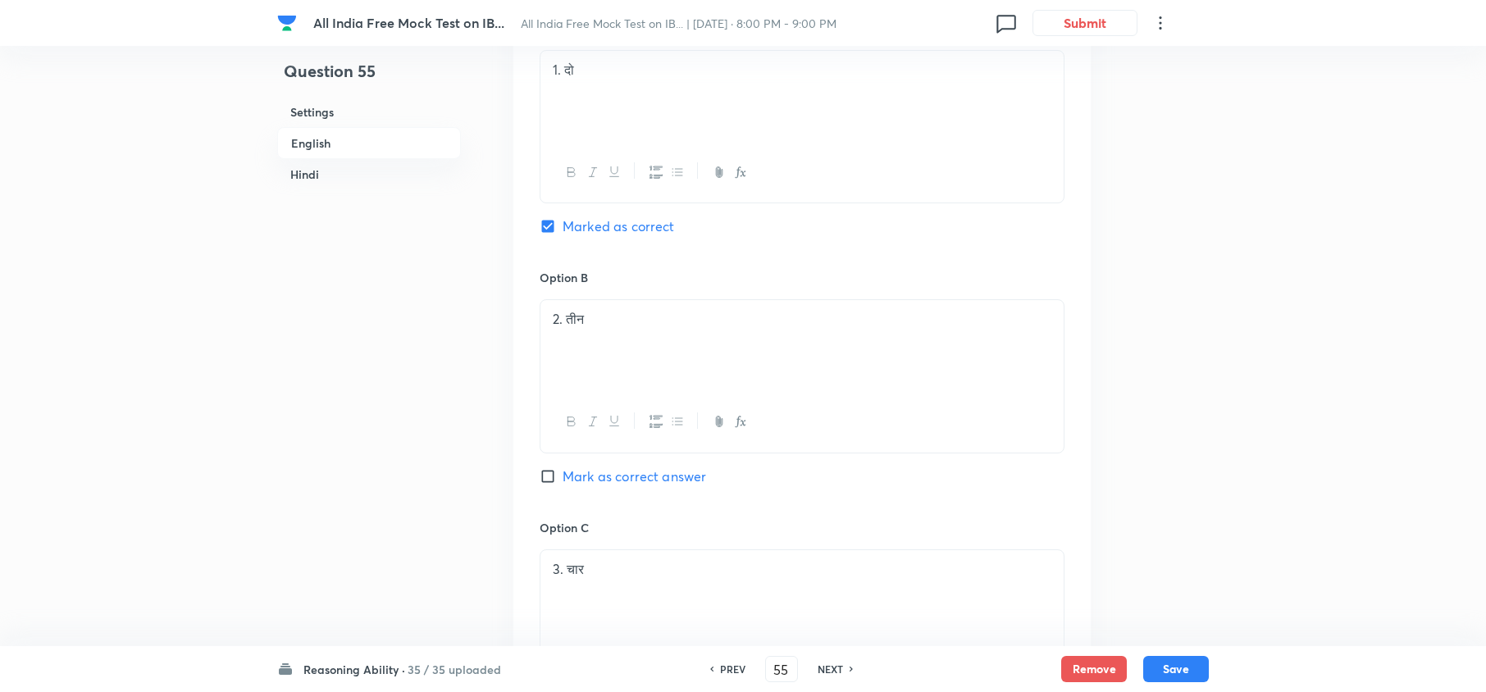
checkbox input "true"
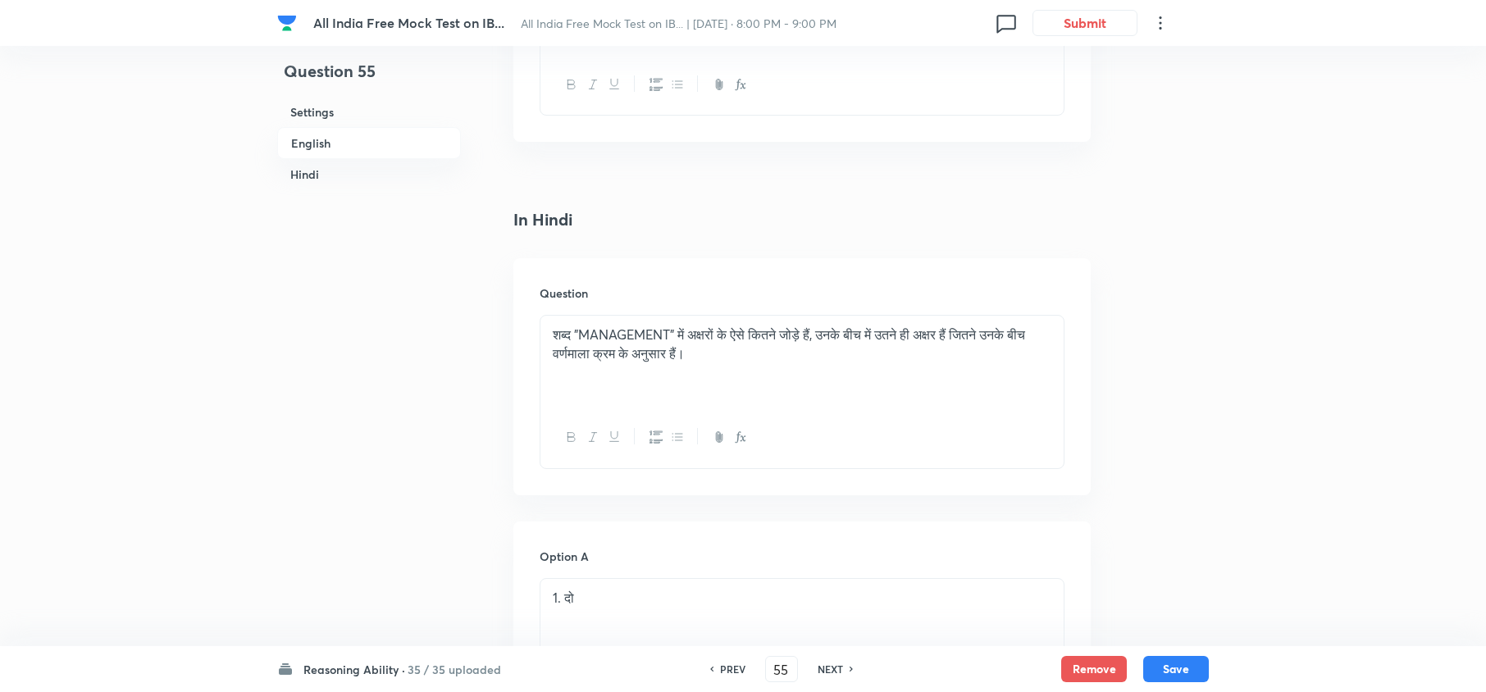
scroll to position [2186, 0]
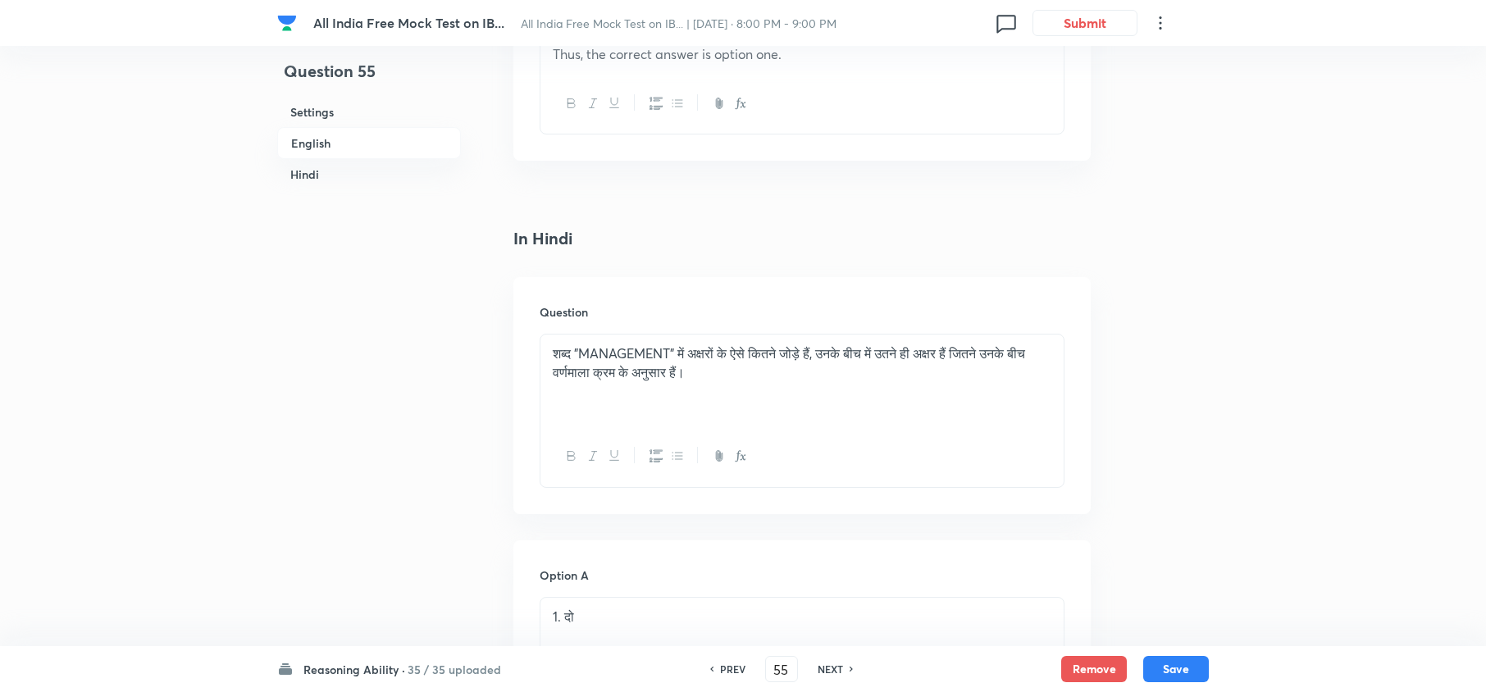
click at [821, 664] on h6 "NEXT" at bounding box center [830, 669] width 25 height 15
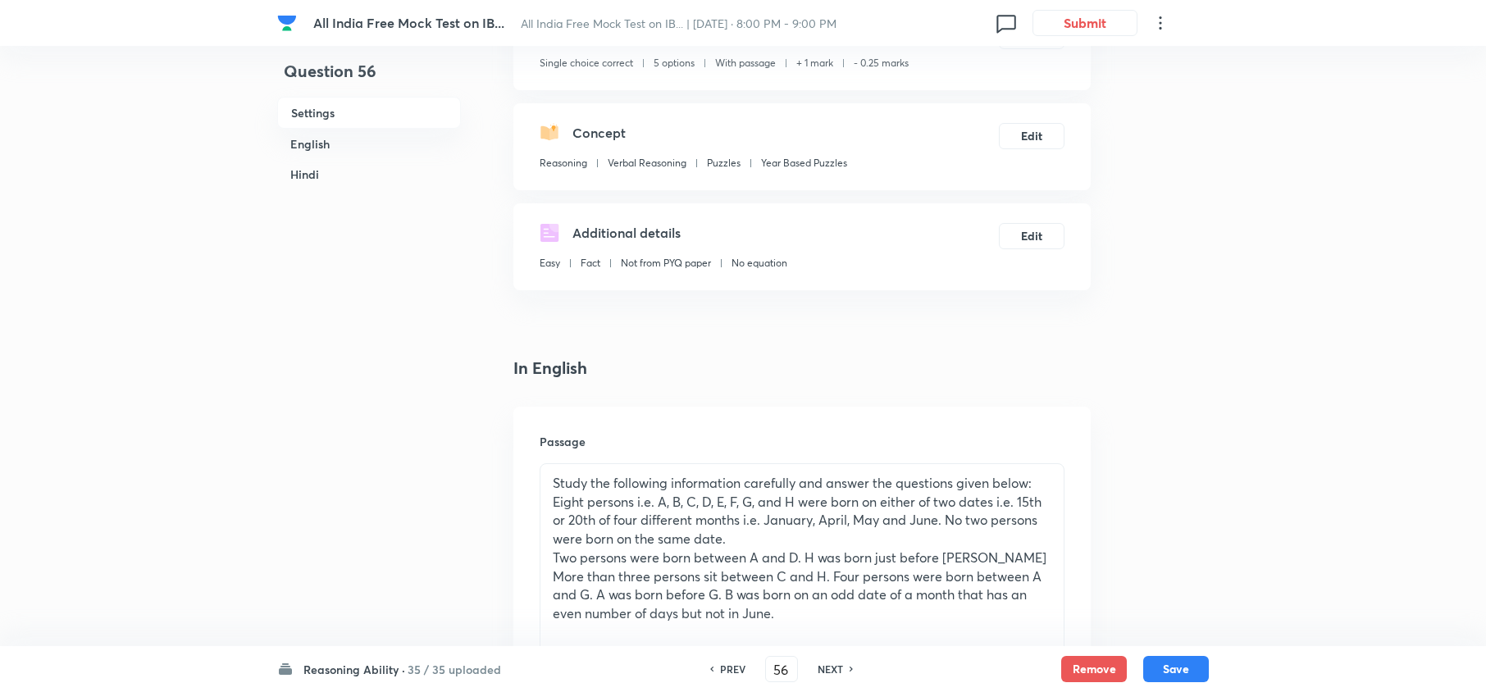
scroll to position [73, 0]
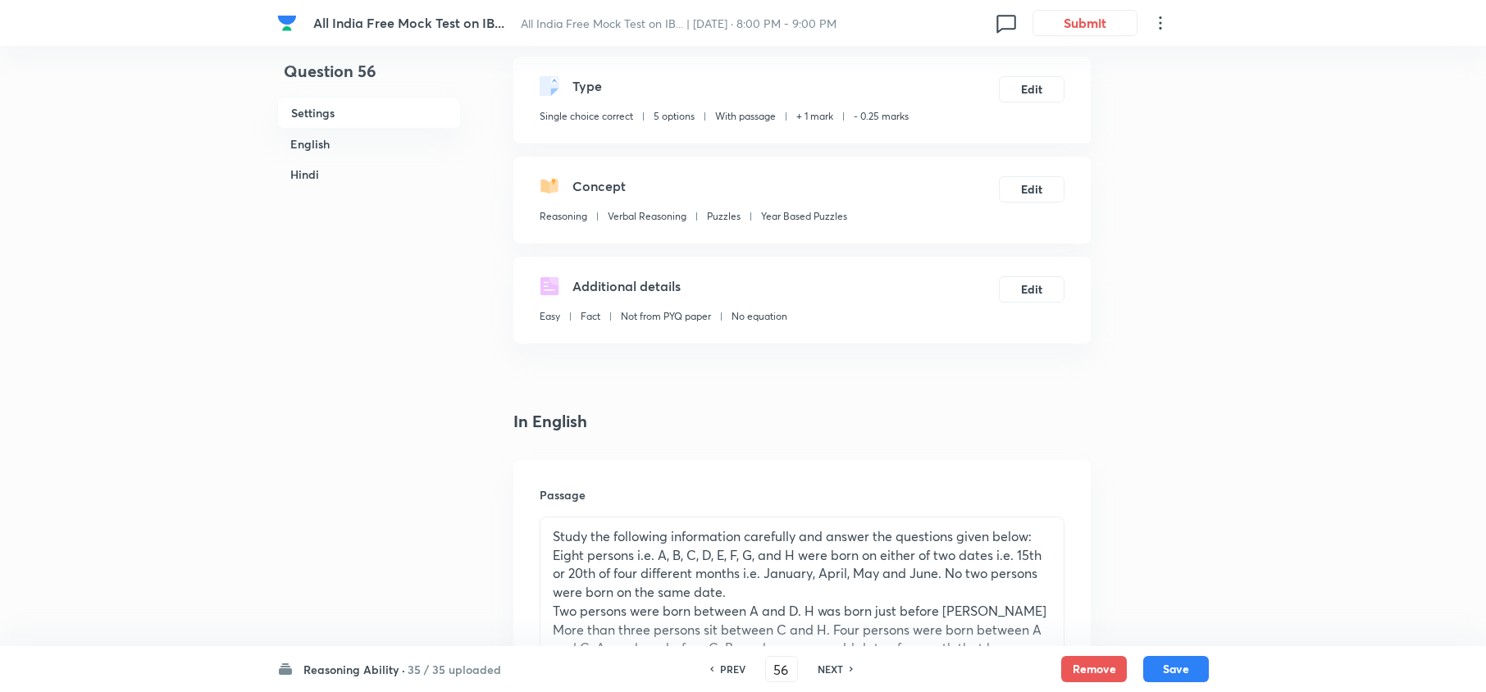
click at [824, 663] on h6 "NEXT" at bounding box center [830, 669] width 25 height 15
click at [824, 666] on h6 "NEXT" at bounding box center [830, 669] width 25 height 15
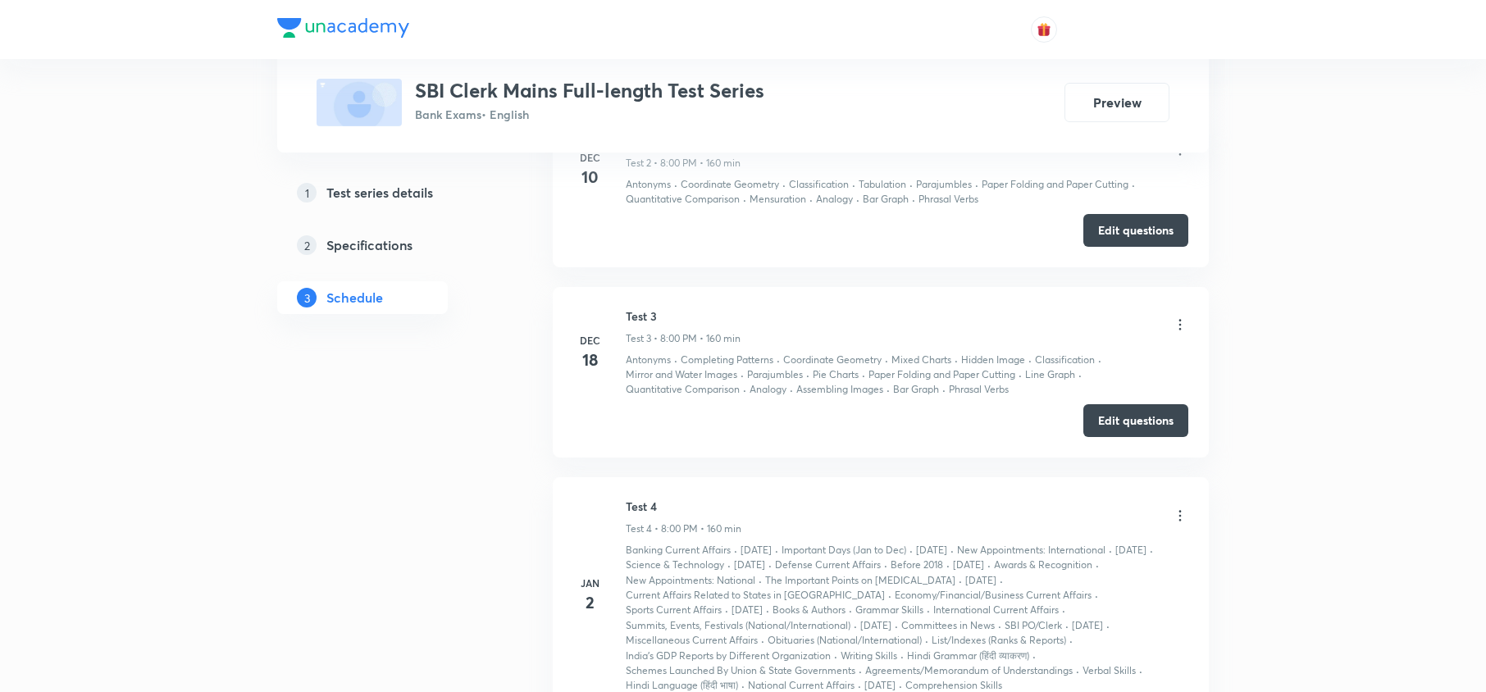
scroll to position [1312, 0]
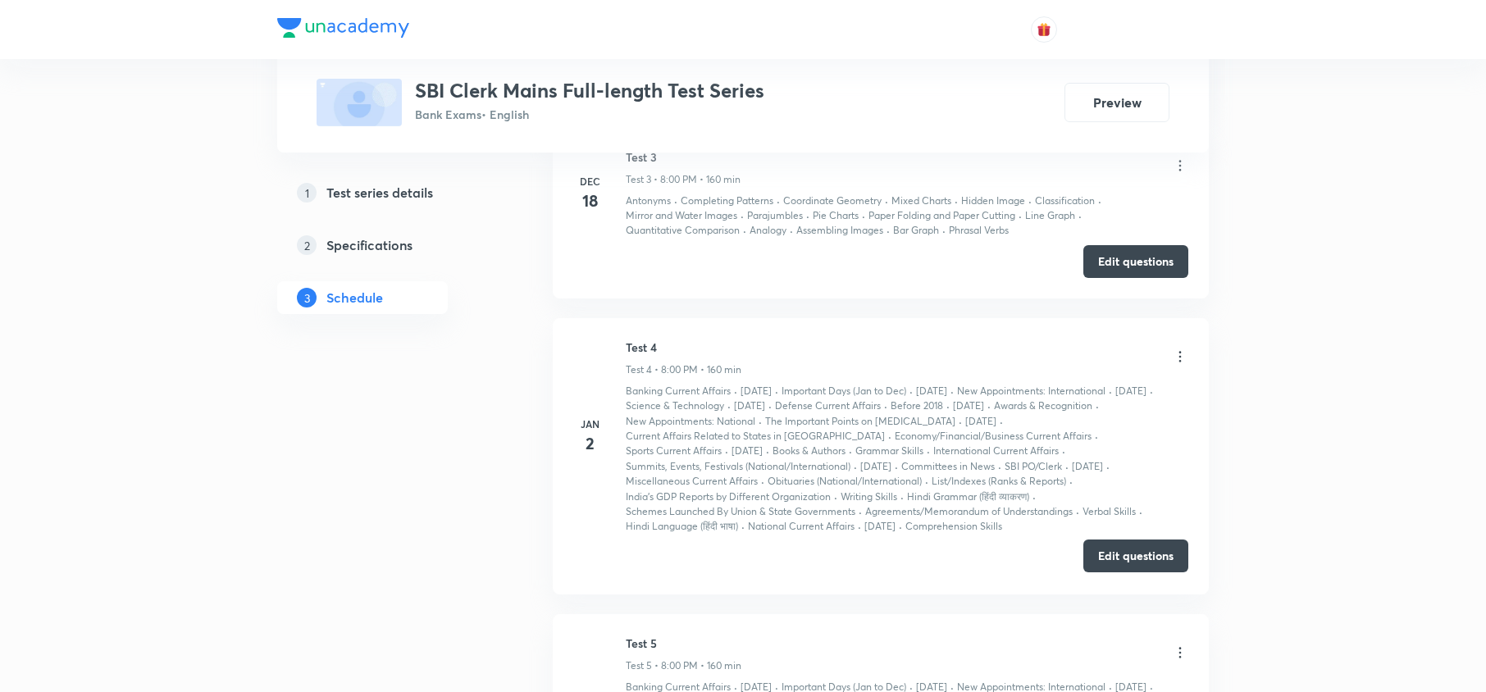
click at [1103, 518] on button "Edit questions" at bounding box center [1135, 556] width 105 height 33
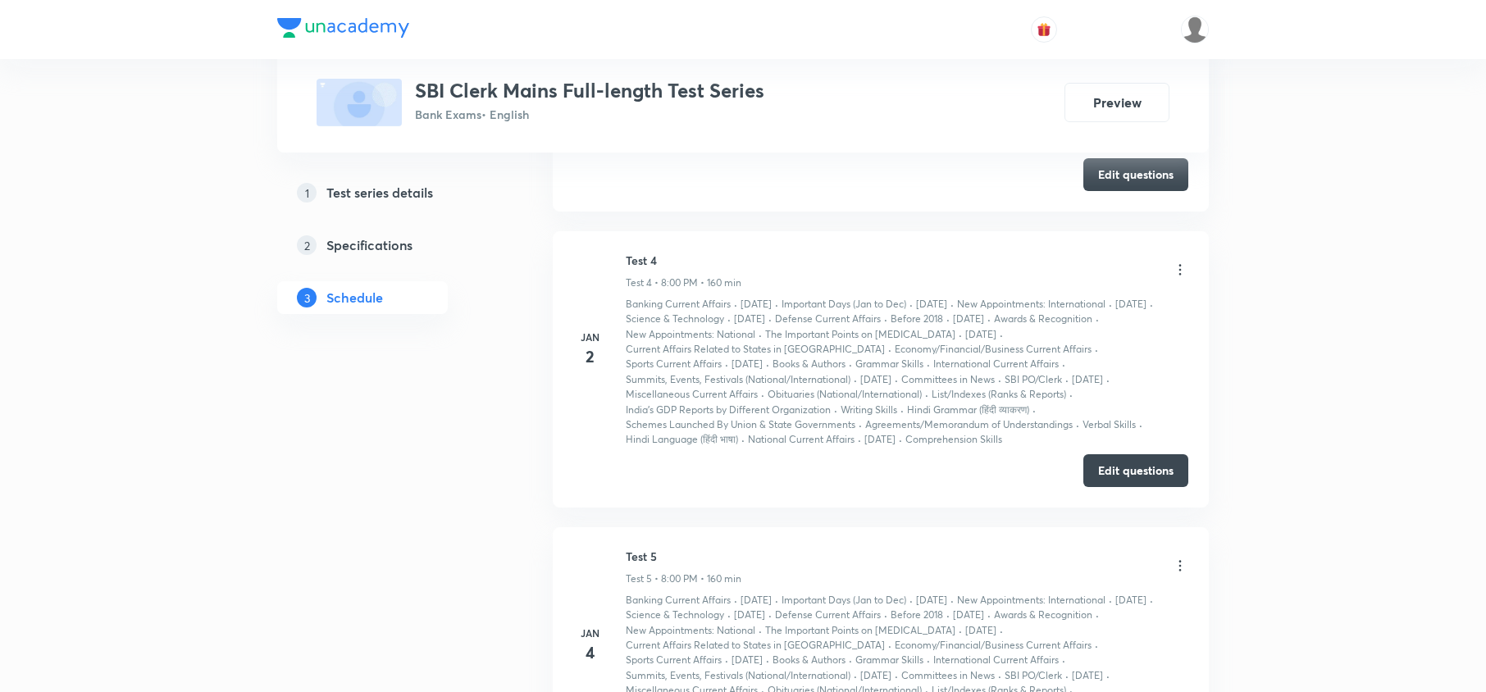
scroll to position [1530, 0]
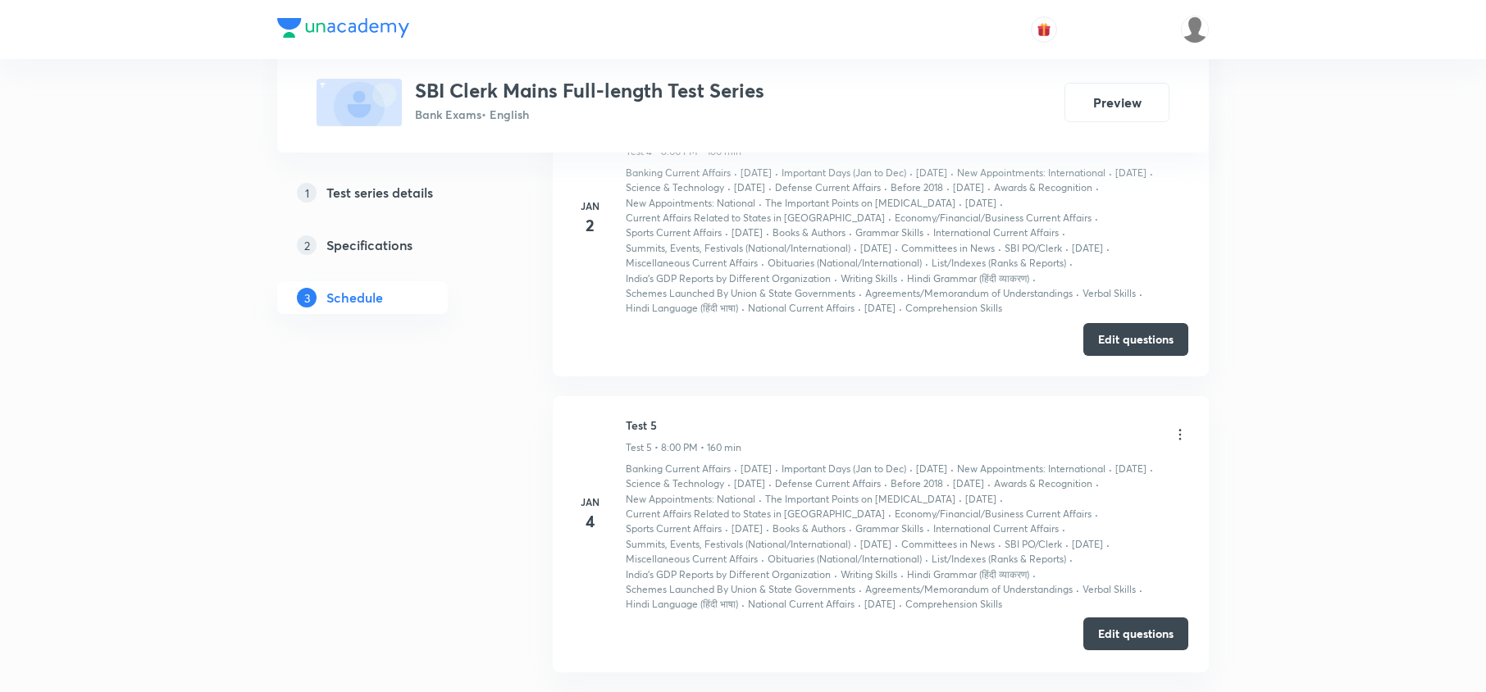
click at [1111, 518] on button "Edit questions" at bounding box center [1135, 633] width 105 height 33
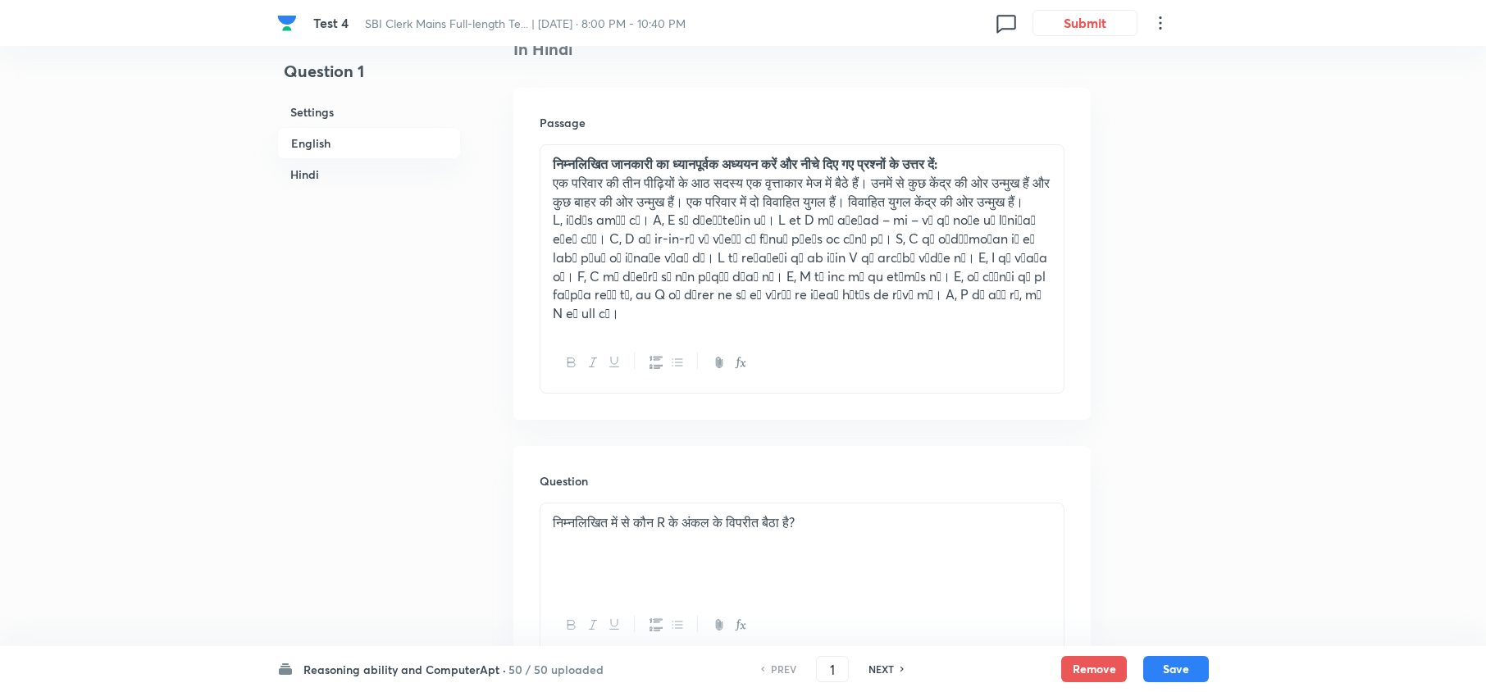
scroll to position [3061, 0]
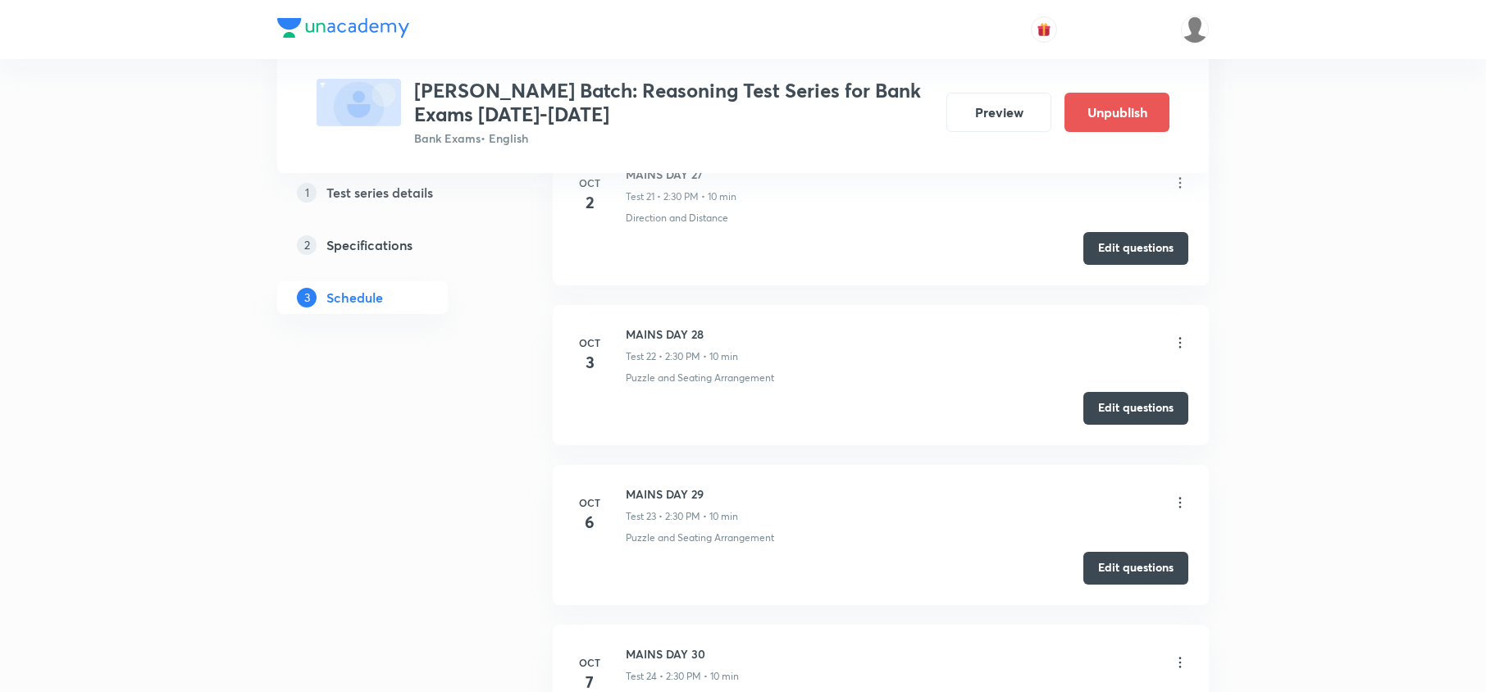
scroll to position [4769, 0]
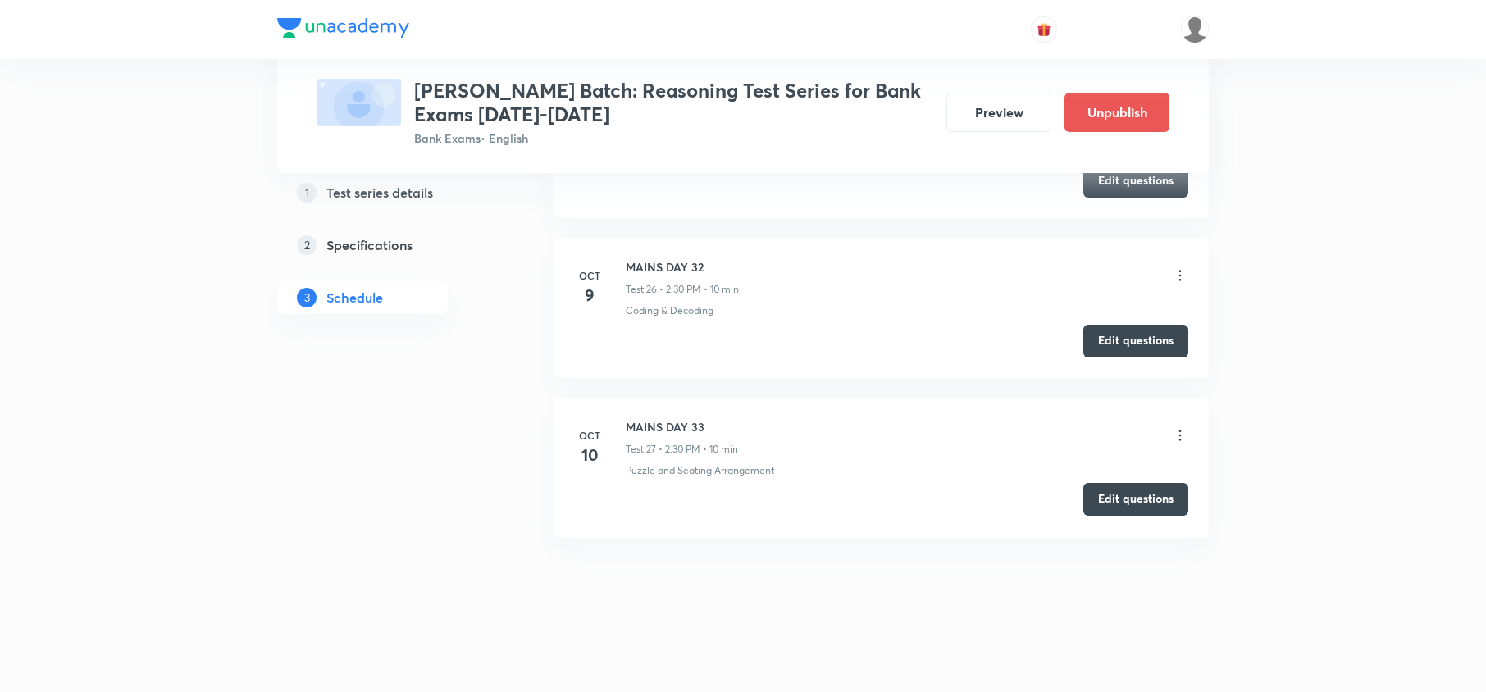
click at [1113, 499] on button "Edit questions" at bounding box center [1135, 499] width 105 height 33
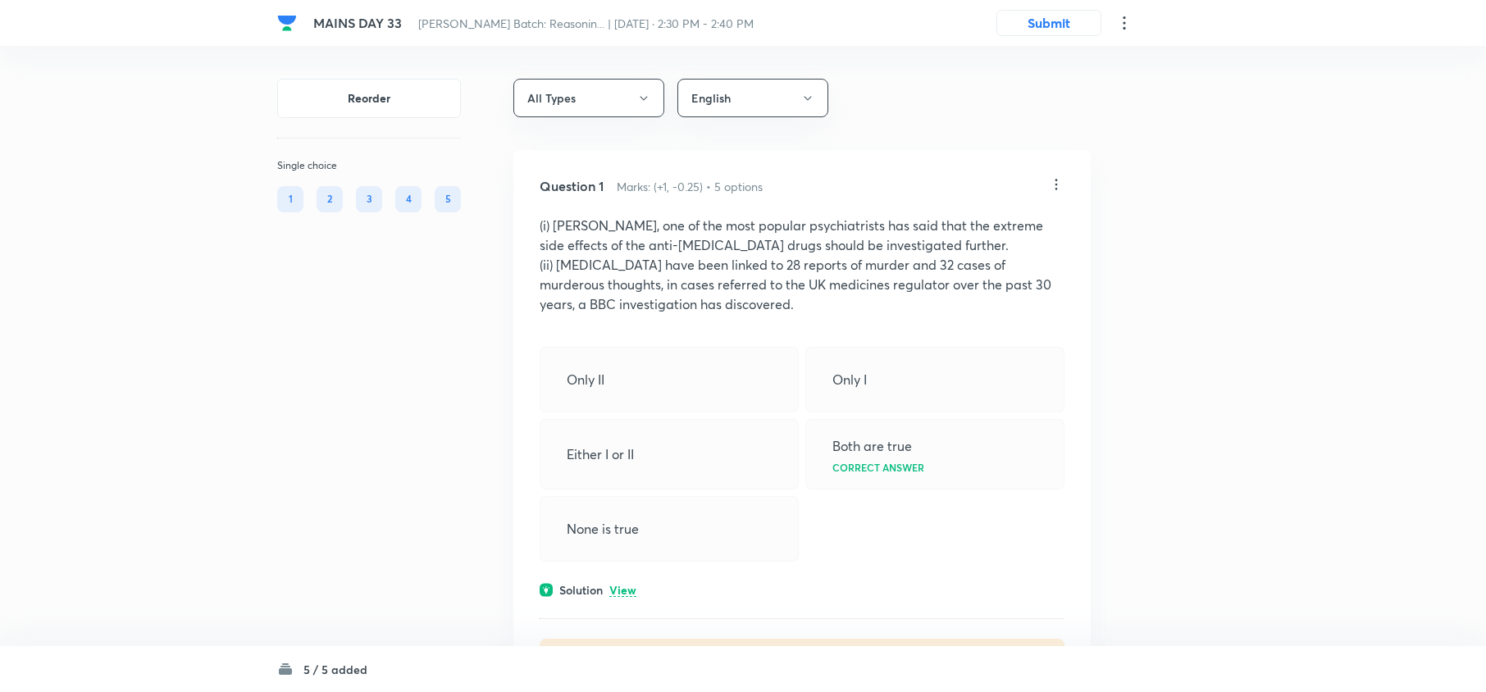
drag, startPoint x: 841, startPoint y: 305, endPoint x: 663, endPoint y: 266, distance: 182.2
click at [663, 266] on p "(ii) [MEDICAL_DATA] have been linked to 28 reports of murder and 32 cases of mu…" at bounding box center [802, 284] width 525 height 59
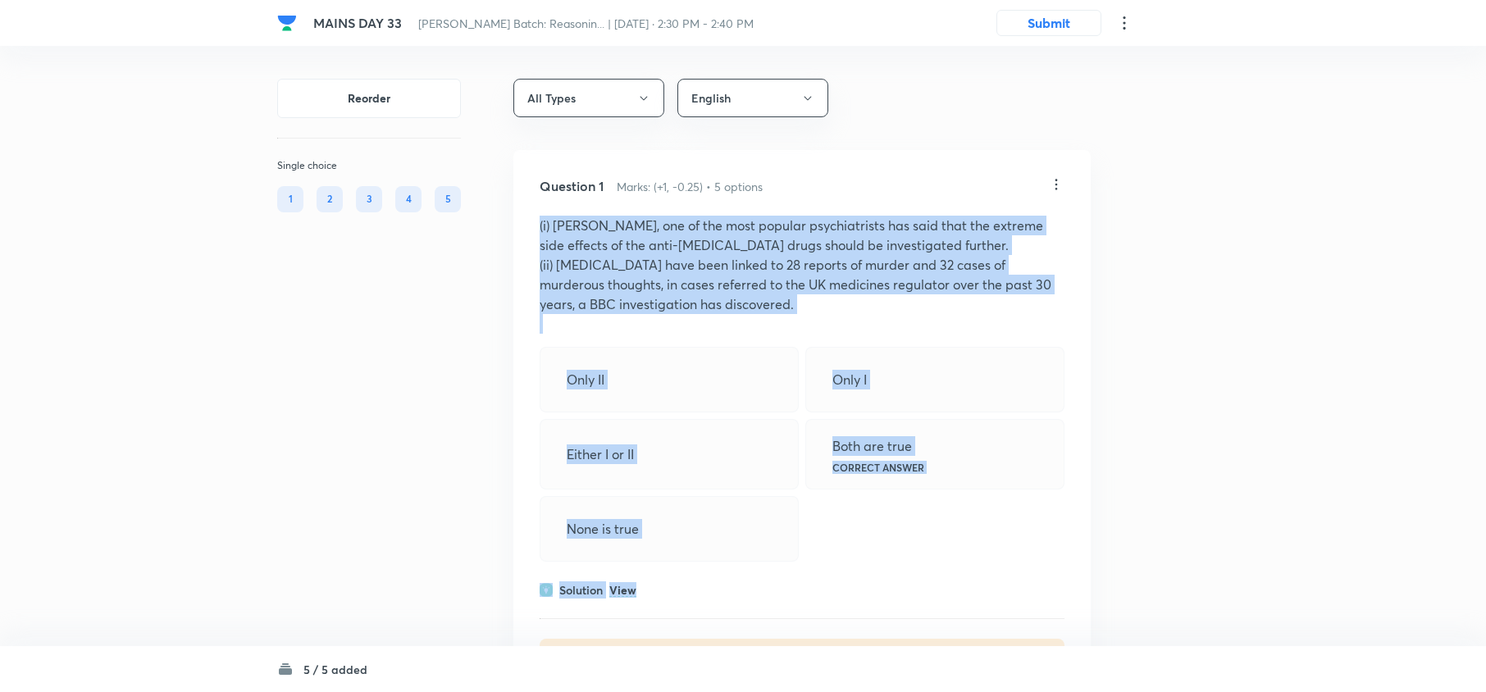
drag, startPoint x: 531, startPoint y: 221, endPoint x: 564, endPoint y: 602, distance: 381.9
click at [686, 584] on div "Question 1 Marks: (+1, -0.25) • 5 options (i) [PERSON_NAME], one of the most po…" at bounding box center [801, 432] width 577 height 565
click at [631, 582] on div "Solution View" at bounding box center [802, 589] width 525 height 17
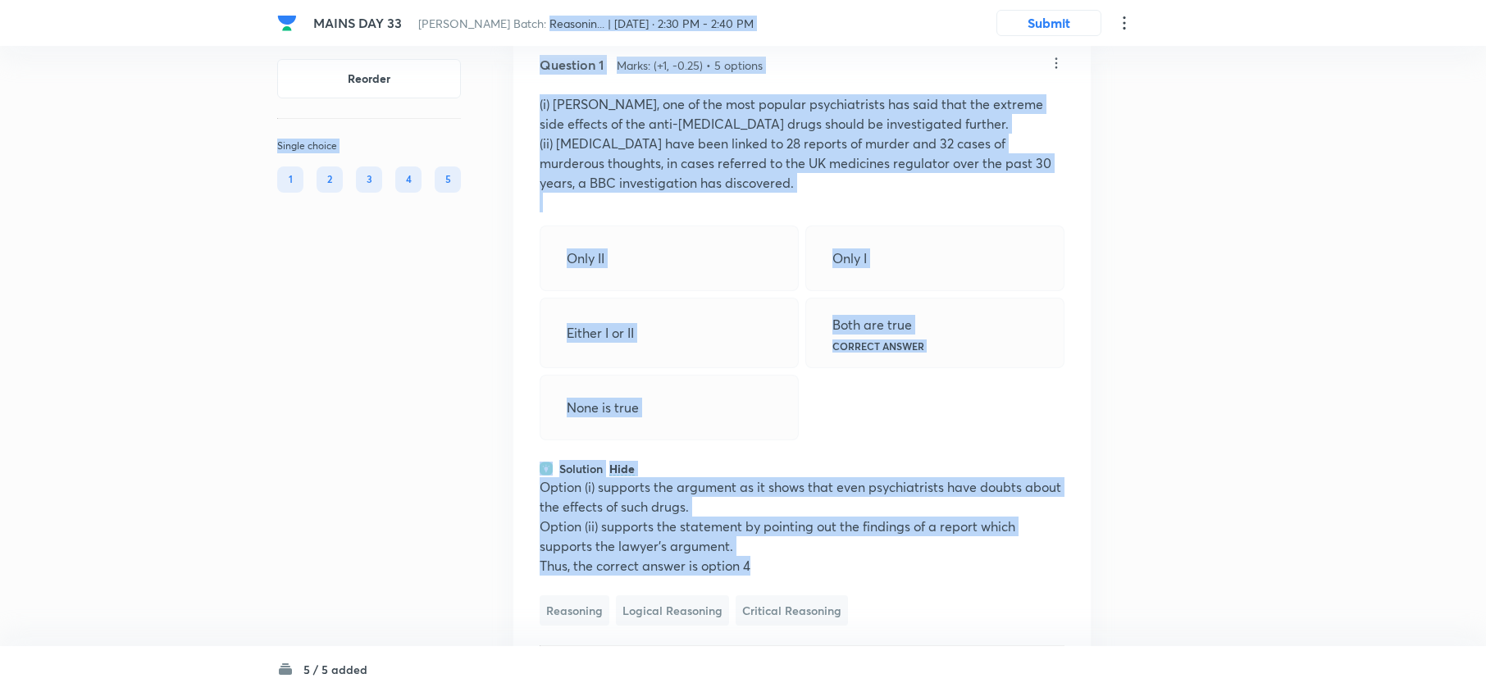
scroll to position [27, 0]
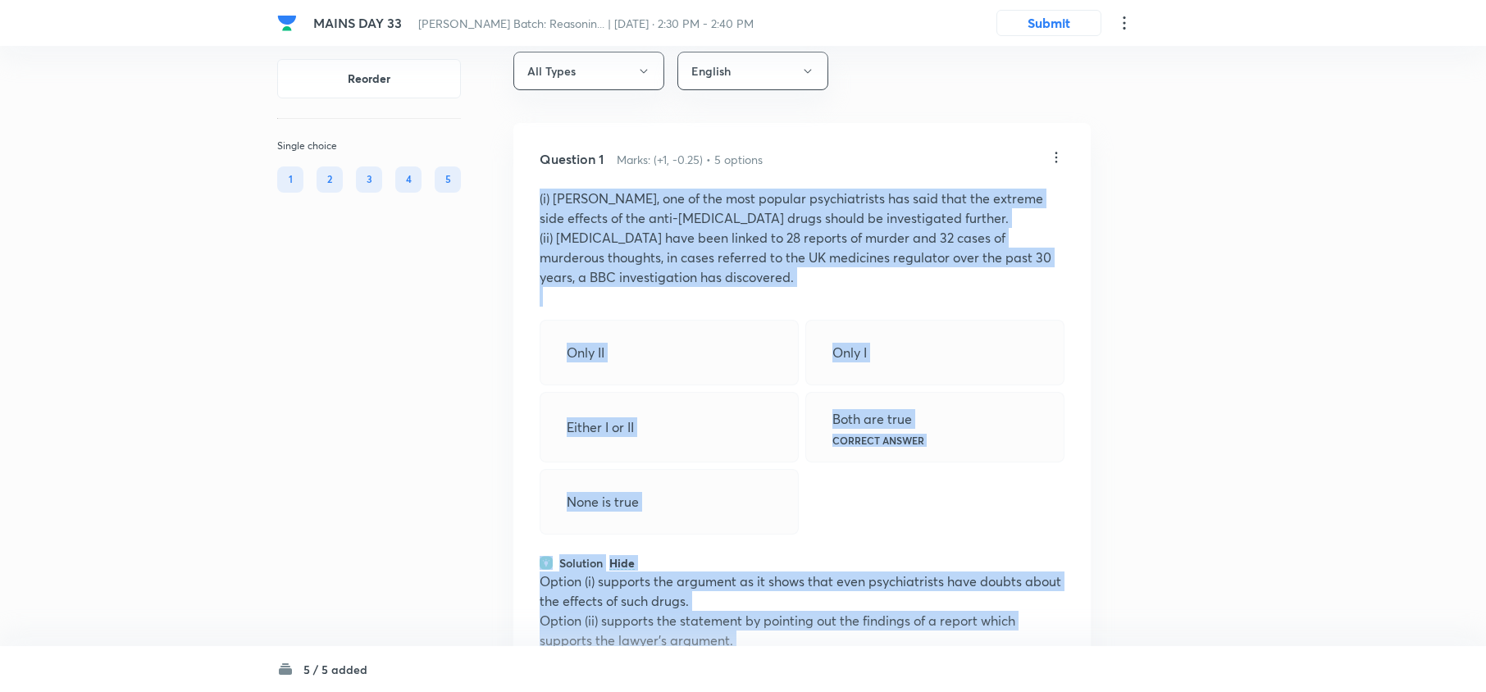
drag, startPoint x: 788, startPoint y: 473, endPoint x: 535, endPoint y: 198, distance: 374.3
click at [535, 198] on div "Question 1 Marks: (+1, -0.25) • 5 options (i) [PERSON_NAME], one of the most po…" at bounding box center [801, 479] width 577 height 713
copy div "(i) Prof Tyrer, one of the most popular psychiatrists has said that the extreme…"
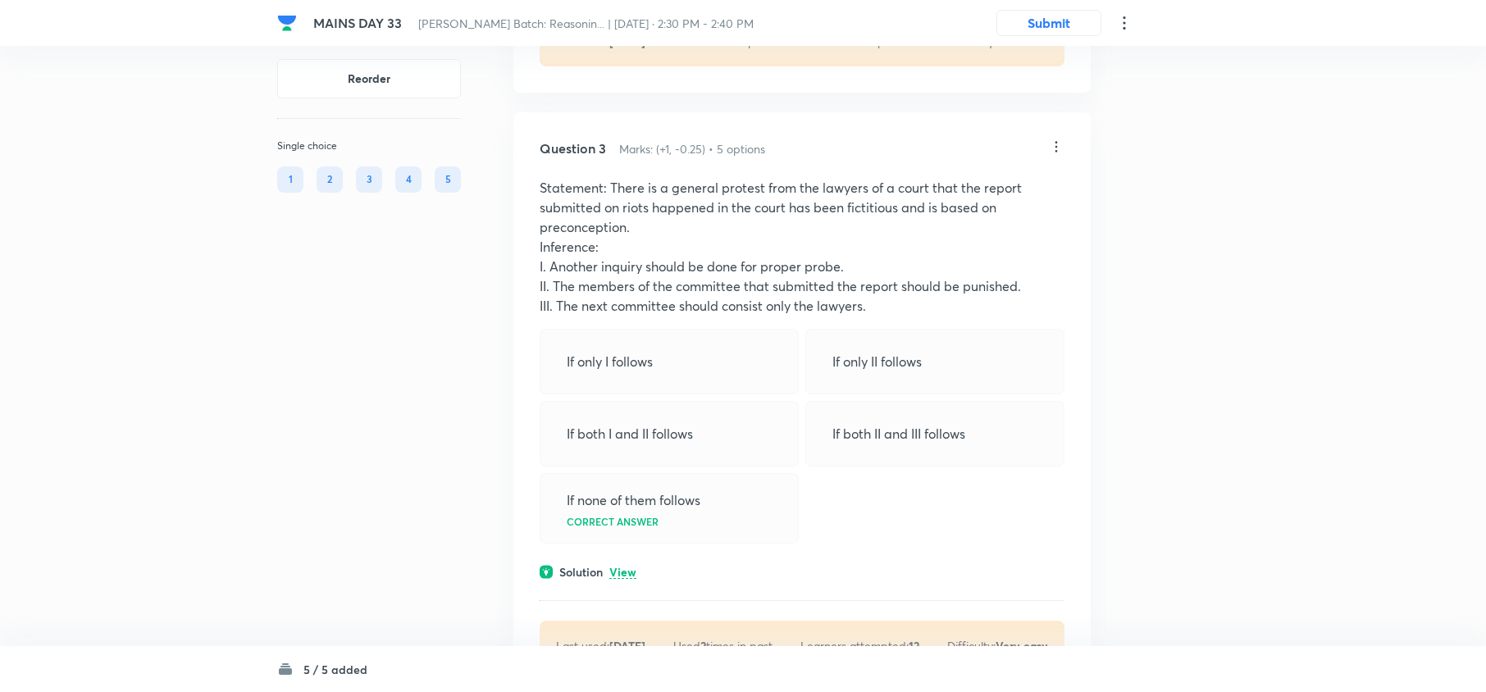
scroll to position [1230, 0]
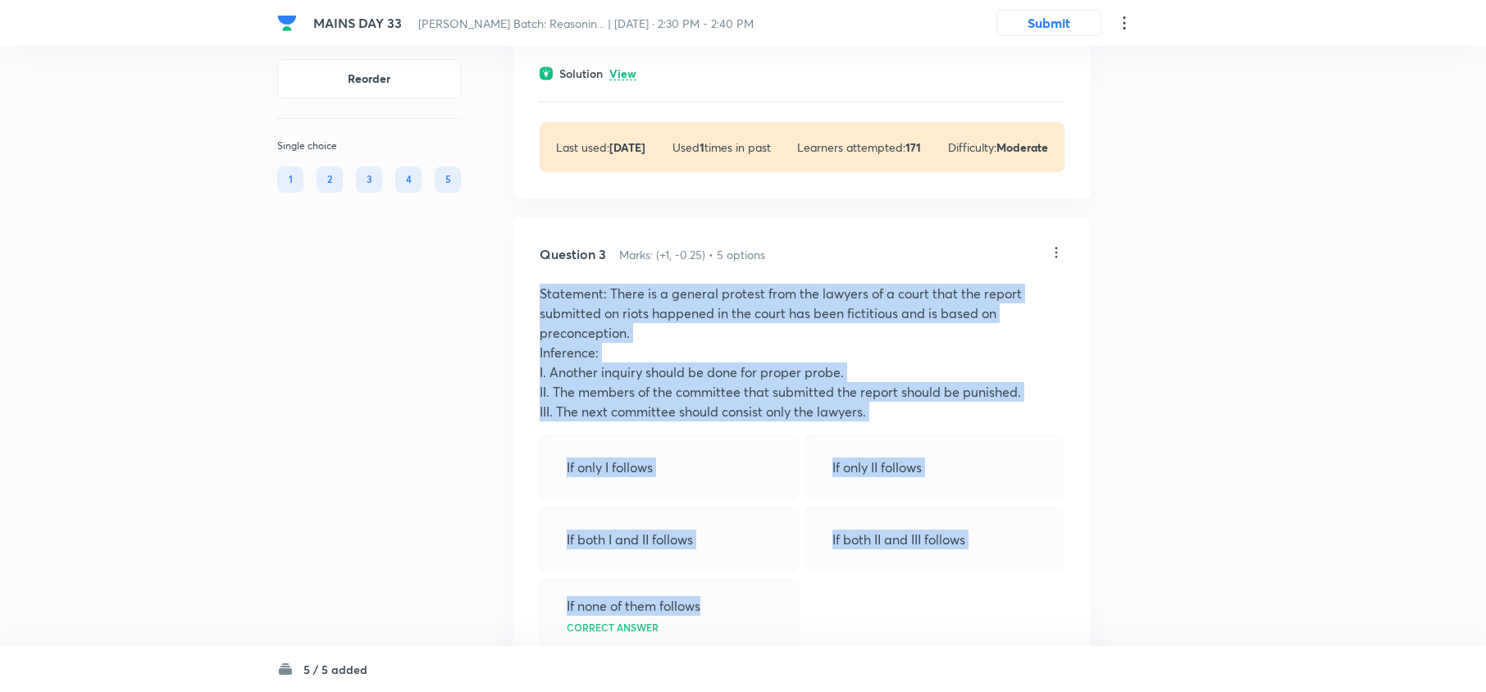
drag, startPoint x: 532, startPoint y: 293, endPoint x: 748, endPoint y: 569, distance: 350.5
click at [745, 572] on div "Question 3 Marks: (+1, -0.25) • 5 options Statement: There is a general protest…" at bounding box center [801, 510] width 577 height 585
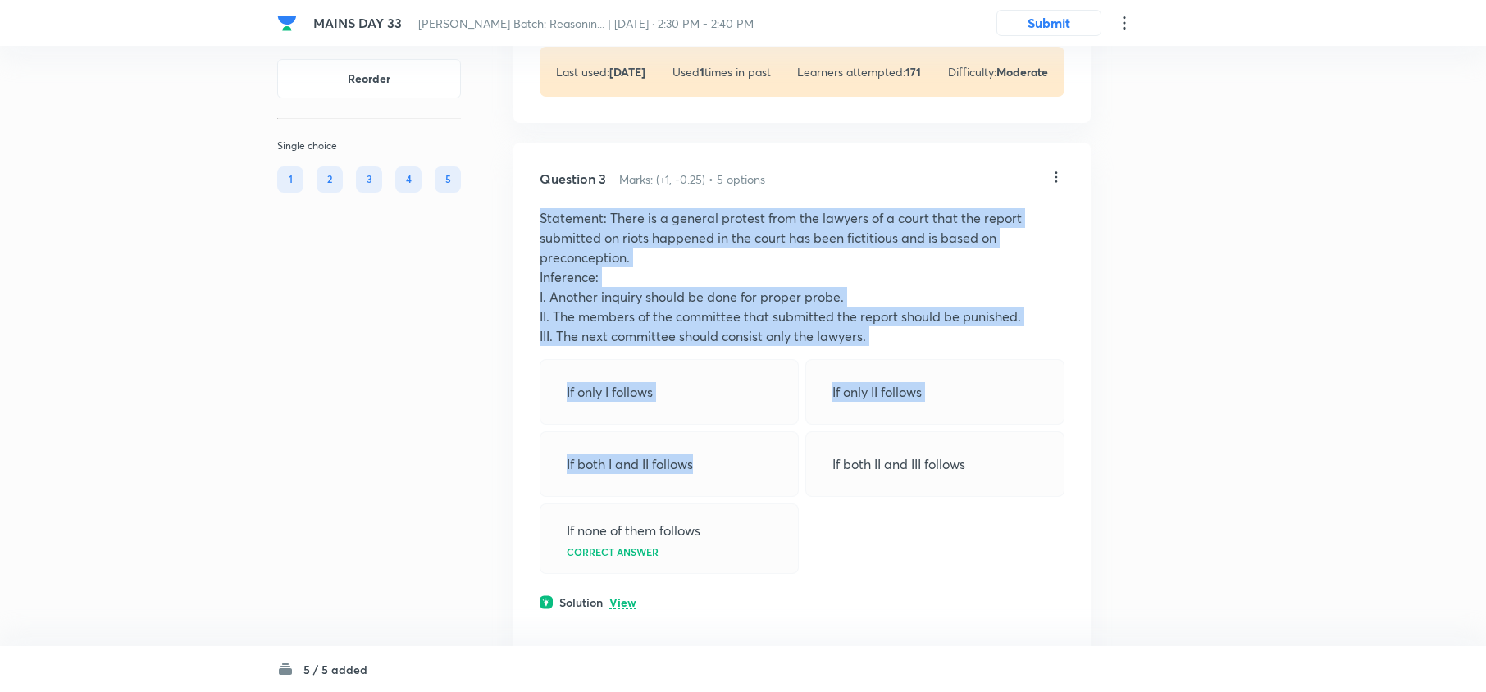
scroll to position [1339, 0]
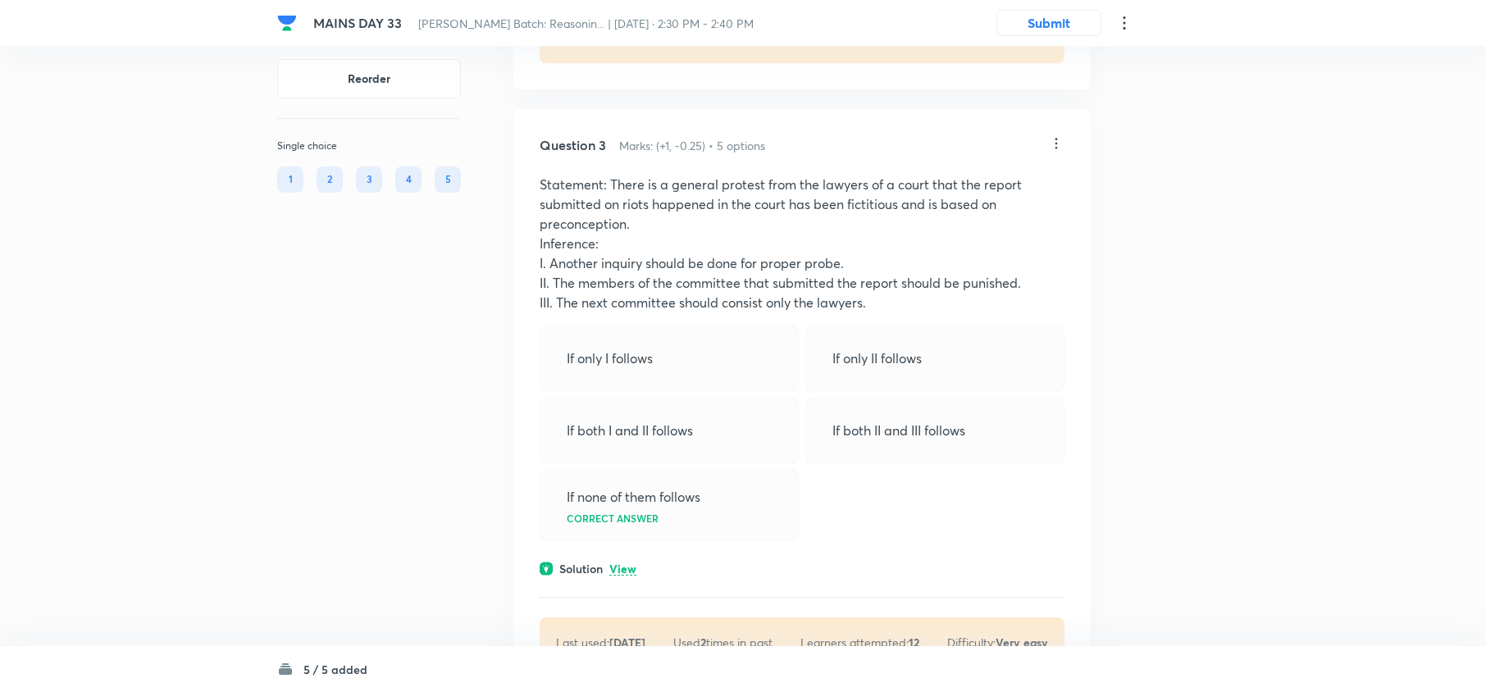
click at [631, 569] on p "View" at bounding box center [622, 569] width 27 height 12
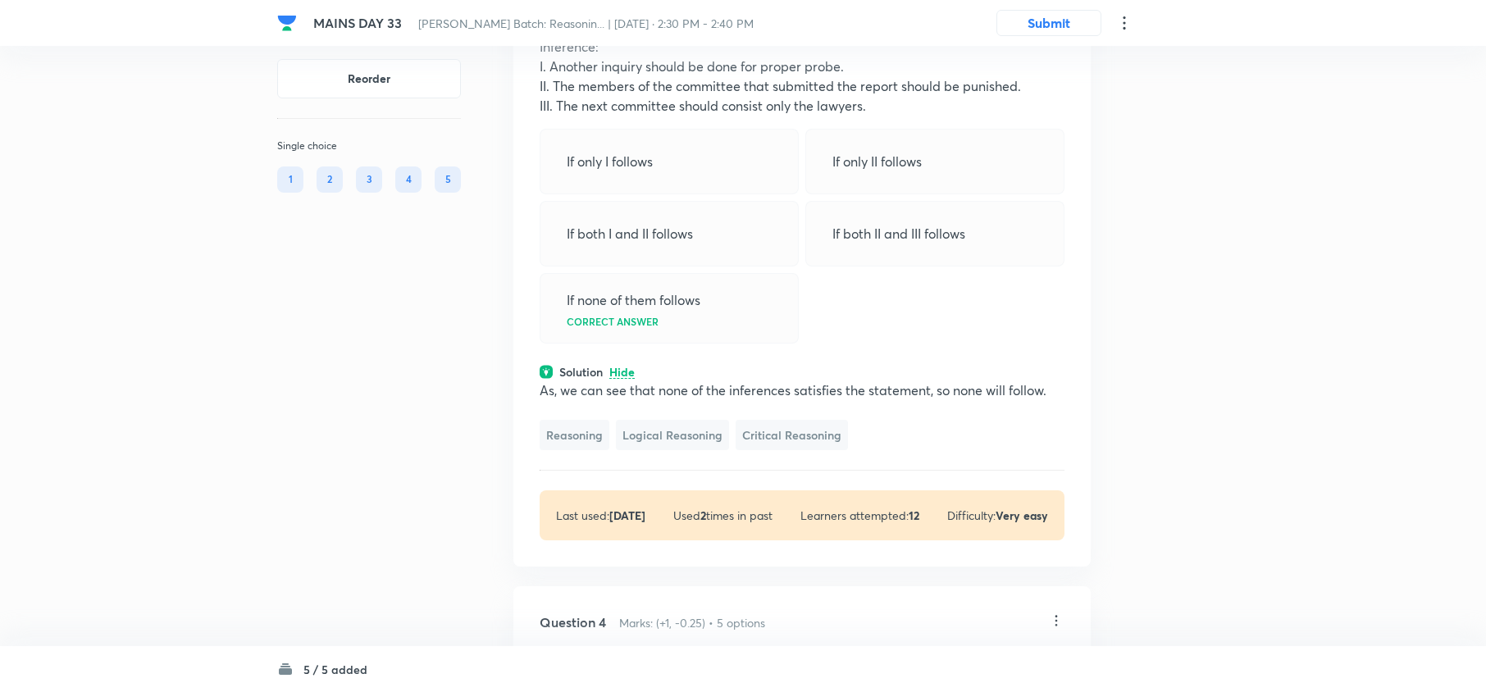
scroll to position [1558, 0]
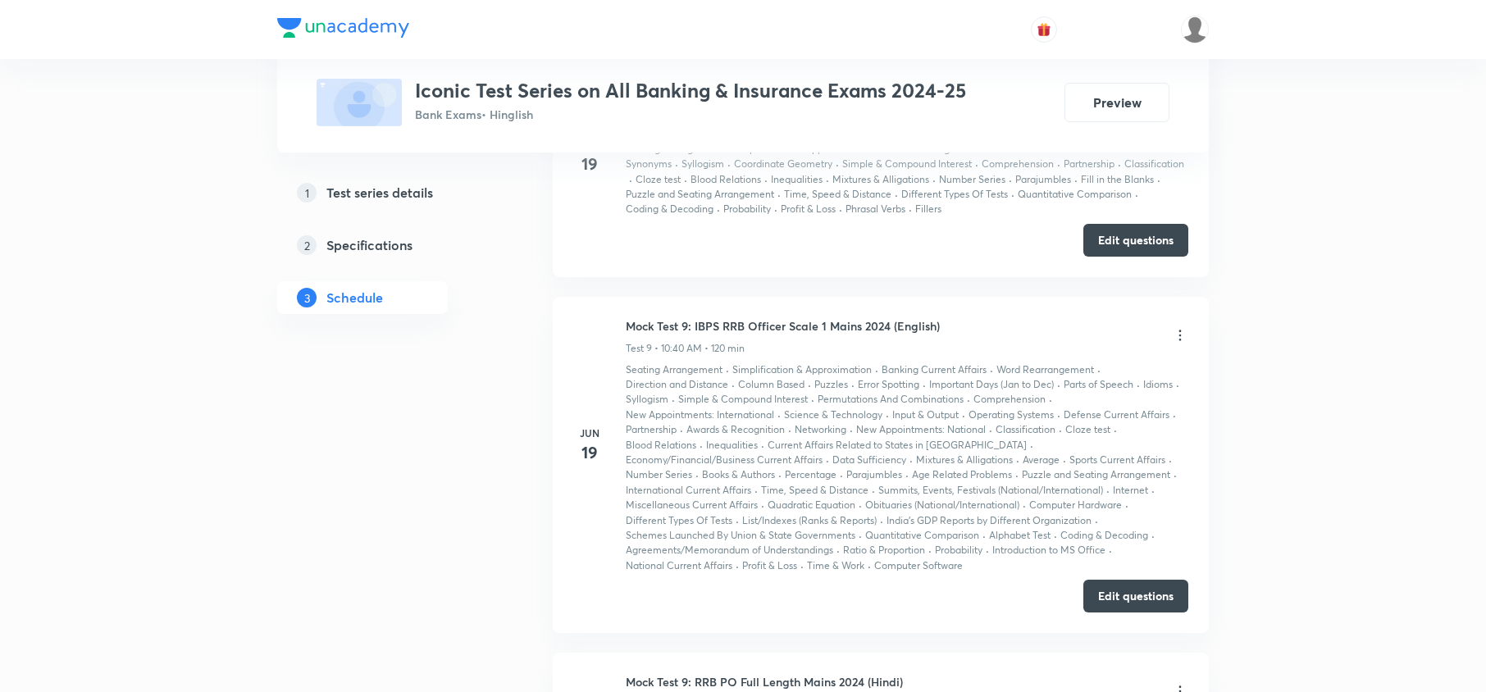
scroll to position [2990, 0]
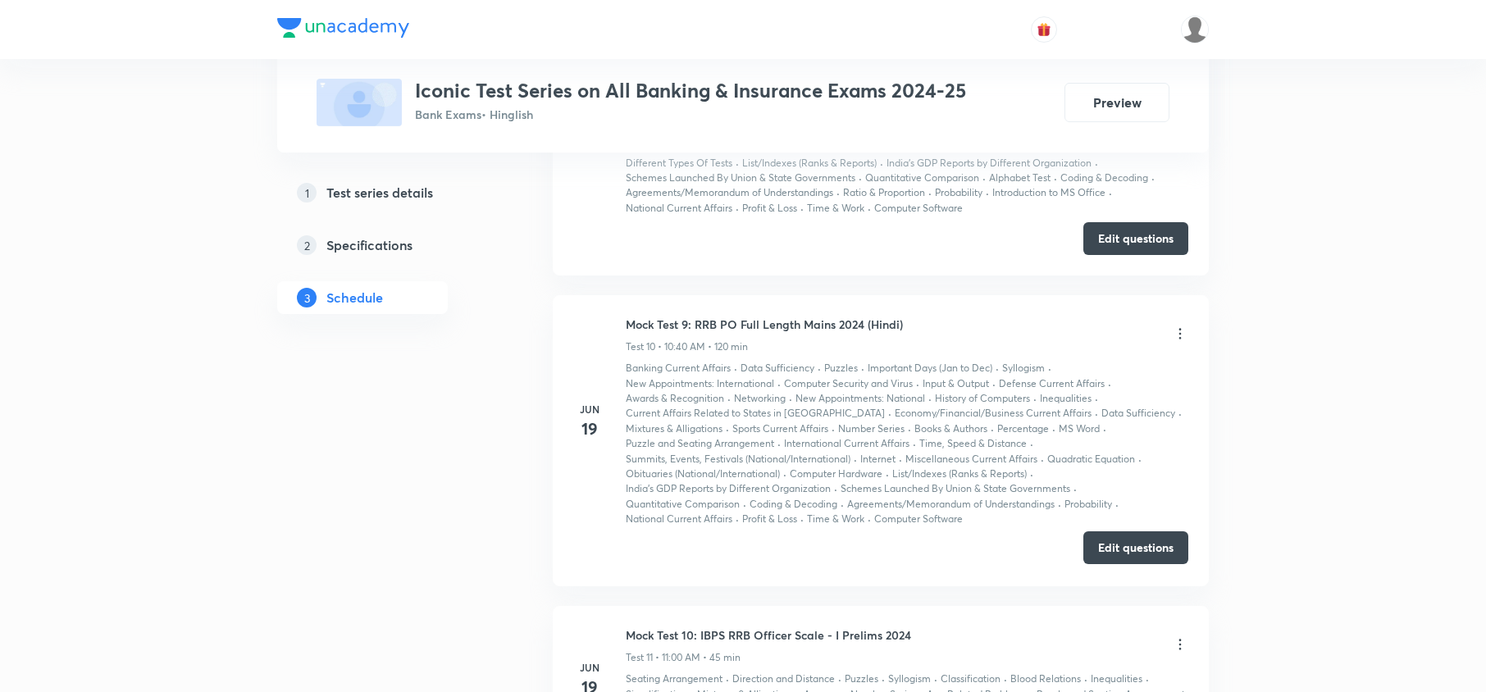
click at [1009, 446] on button "Edit questions" at bounding box center [1135, 547] width 105 height 33
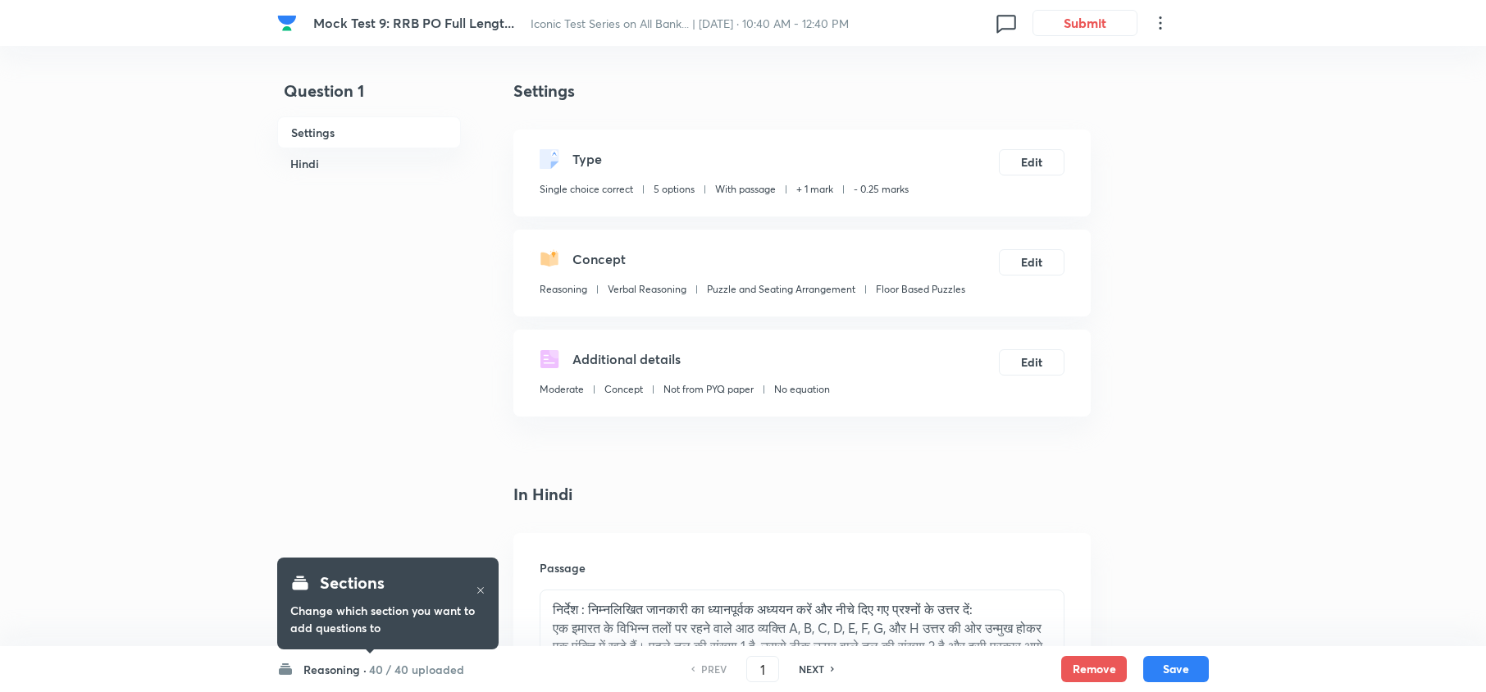
click at [397, 671] on h6 "40 / 40 uploaded" at bounding box center [416, 669] width 95 height 17
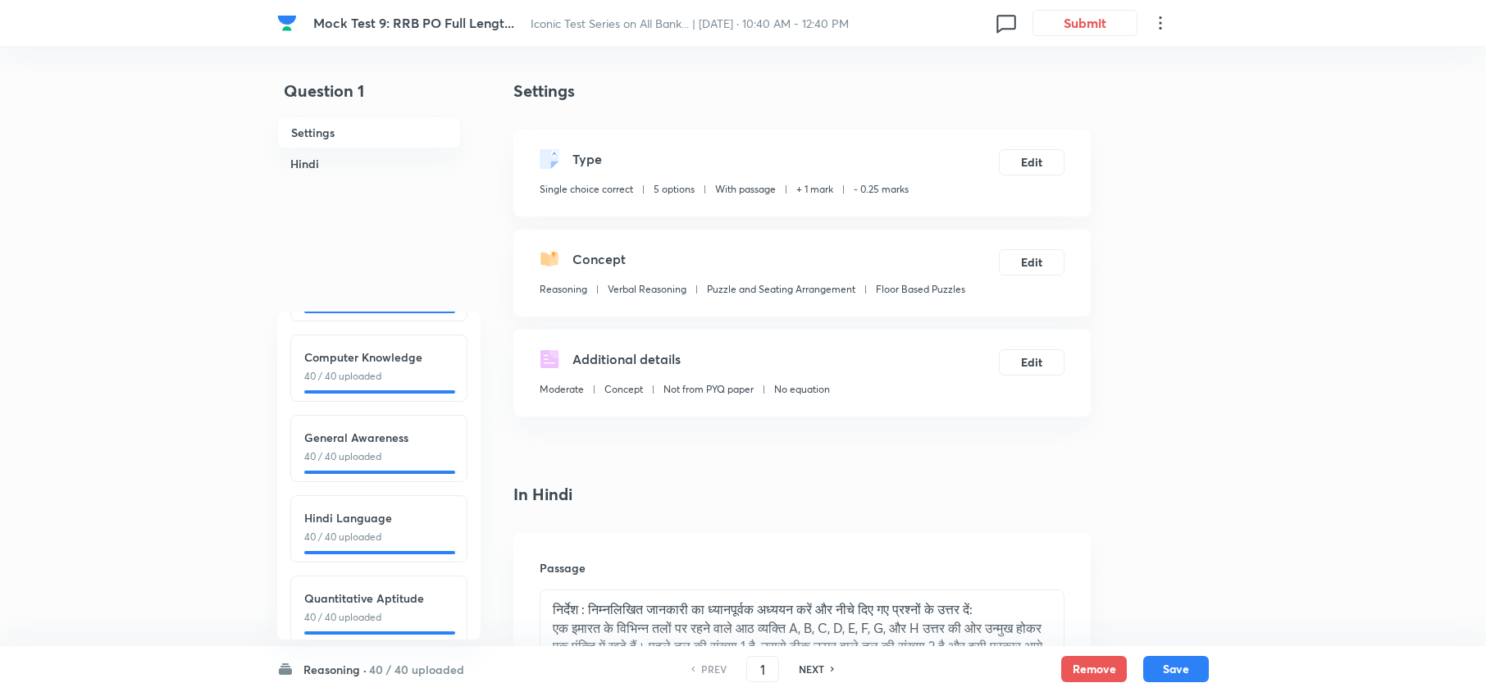
scroll to position [103, 0]
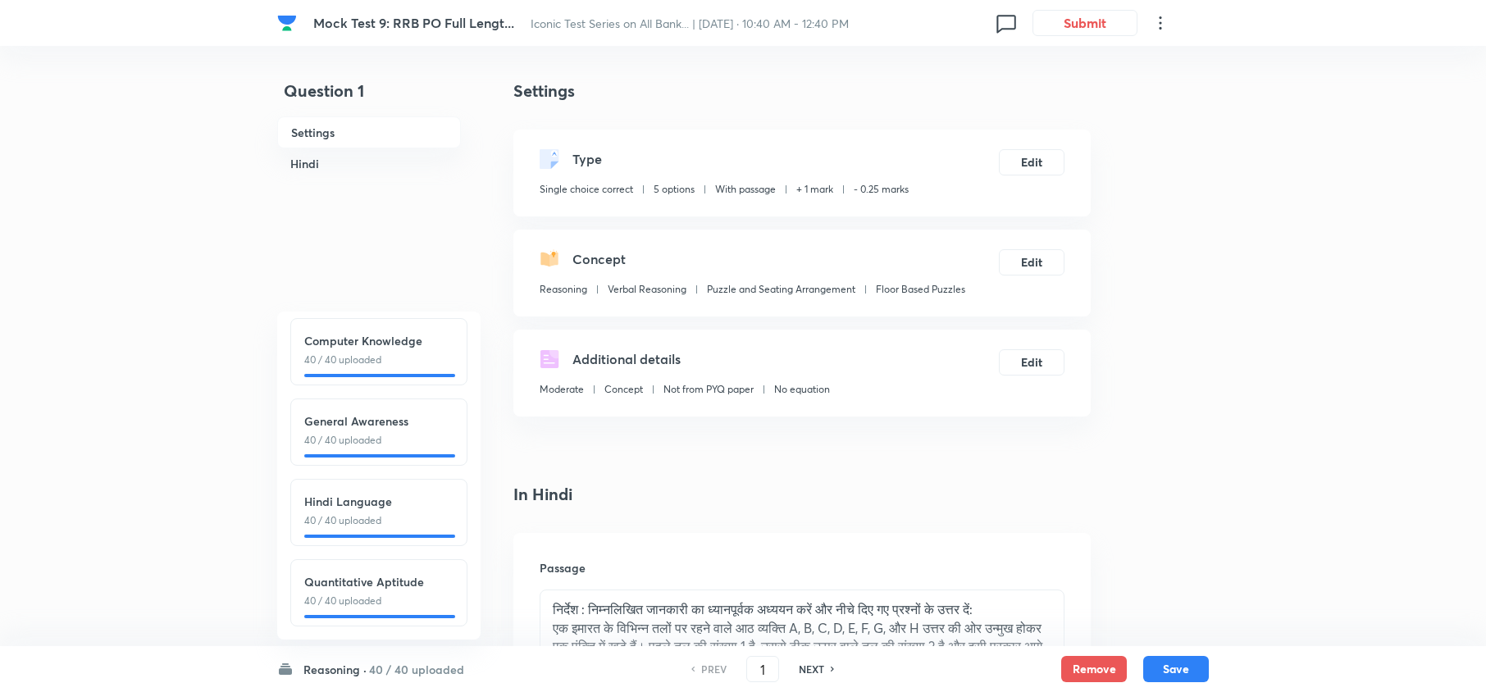
click at [374, 573] on h6 "Quantitative Aptitude" at bounding box center [378, 581] width 149 height 17
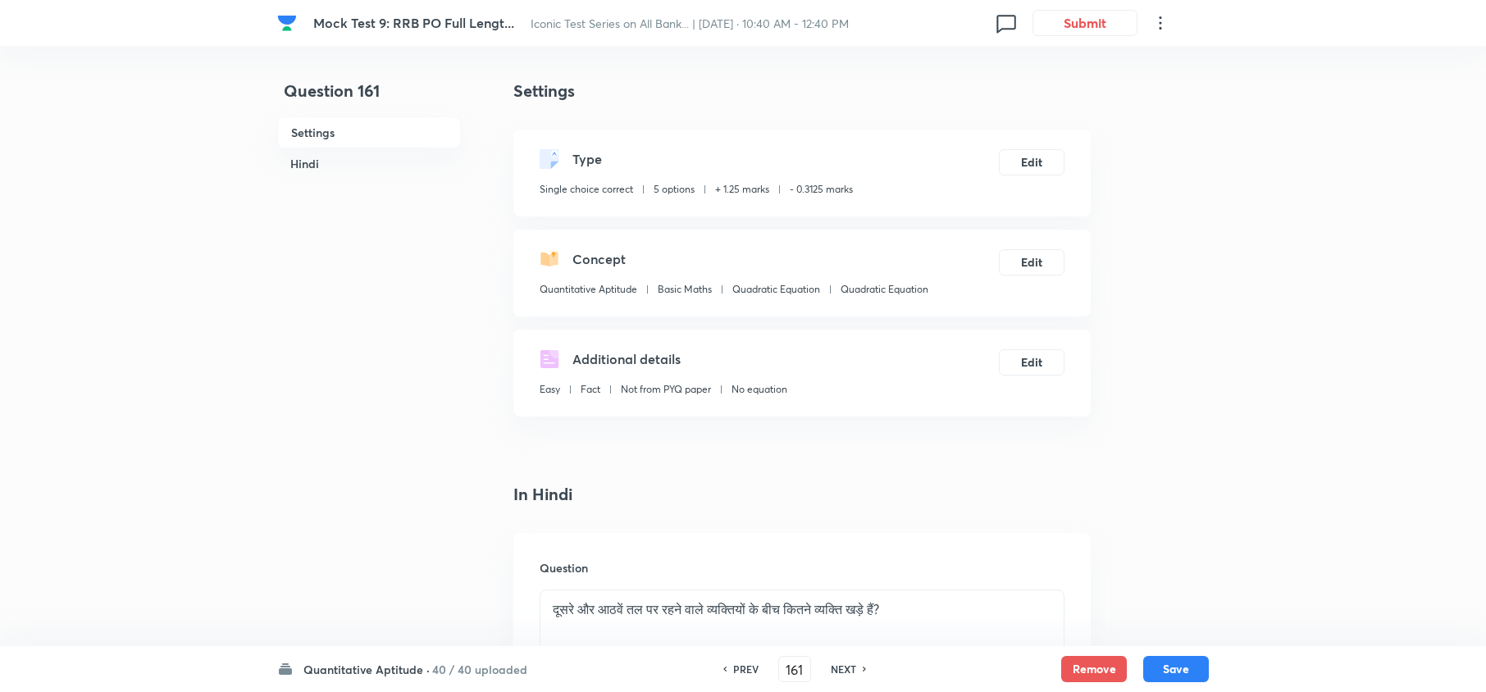
type input "161"
checkbox input "false"
checkbox input "true"
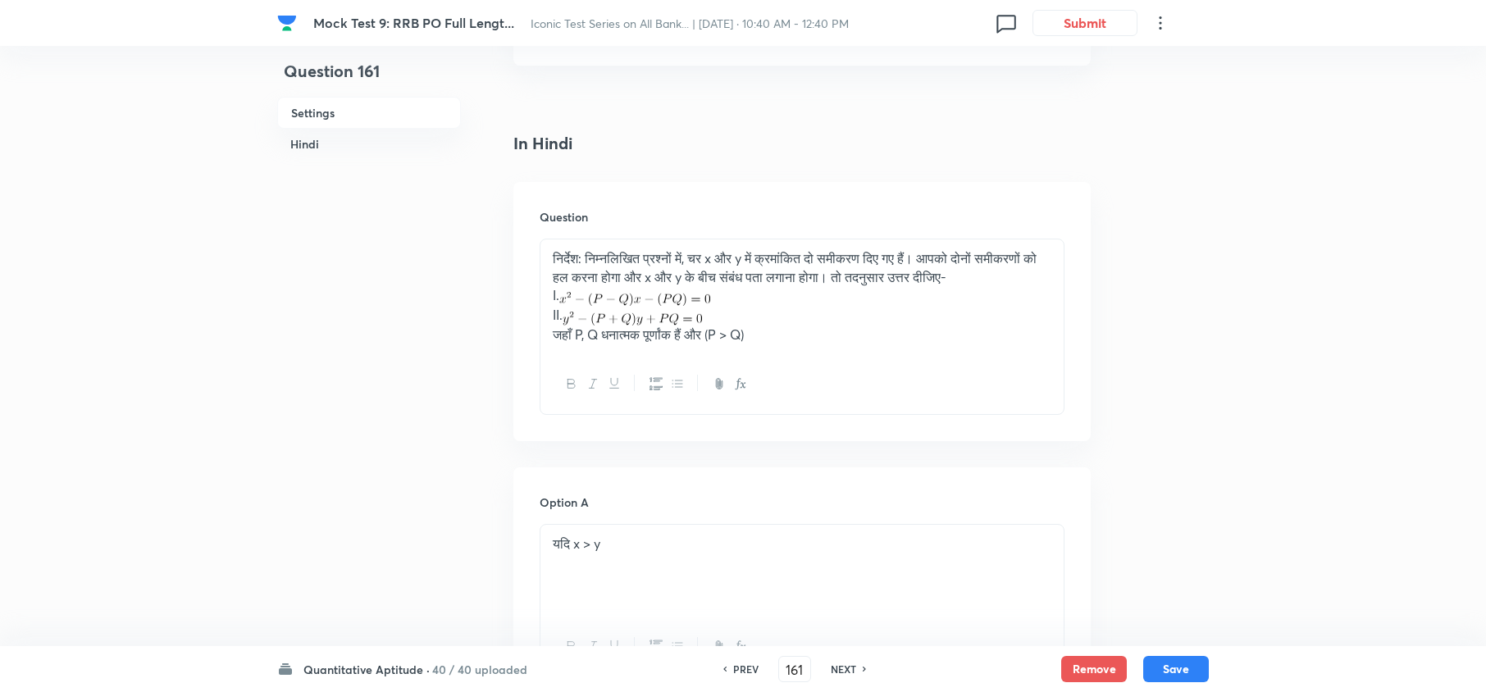
scroll to position [437, 0]
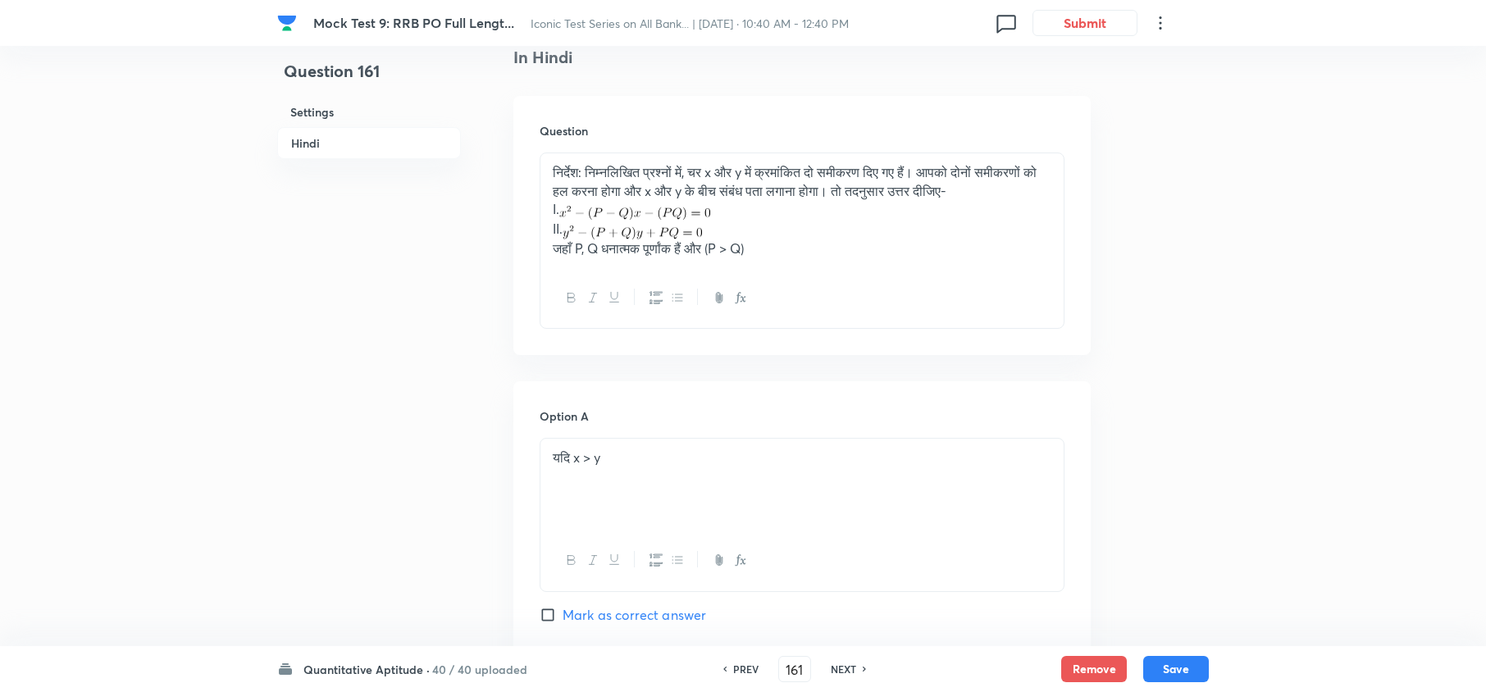
click at [844, 660] on div "PREV 161 ​ NEXT" at bounding box center [795, 669] width 212 height 26
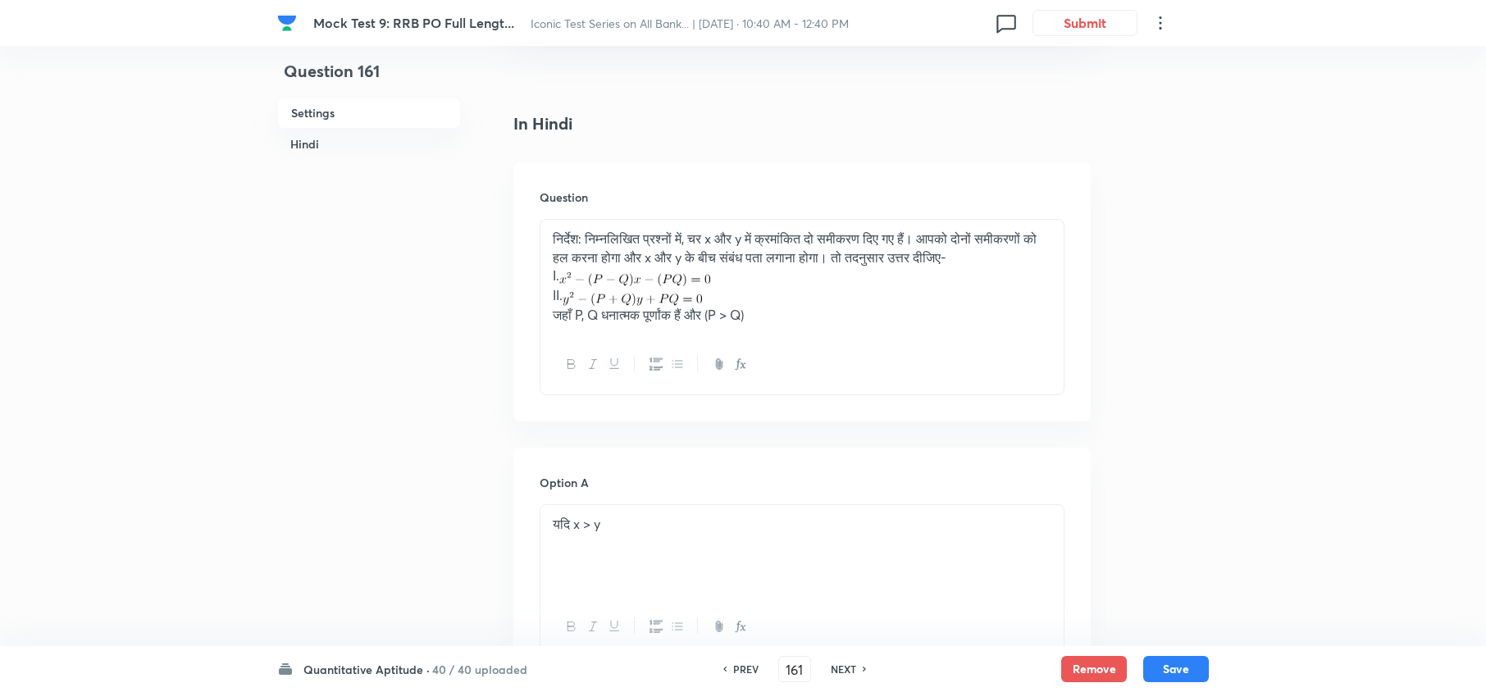
scroll to position [21, 0]
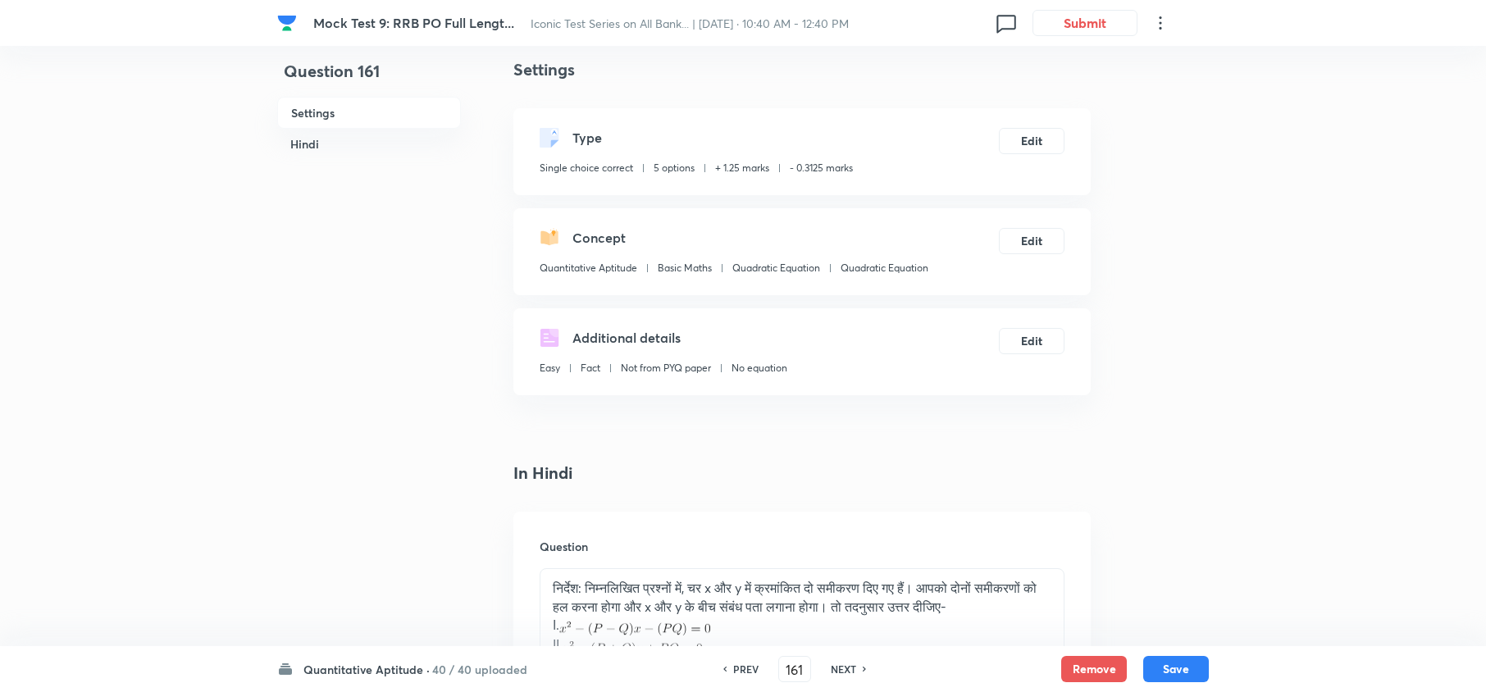
click at [840, 671] on h6 "NEXT" at bounding box center [843, 669] width 25 height 15
type input "162"
checkbox input "false"
checkbox input "true"
click at [840, 671] on h6 "NEXT" at bounding box center [843, 669] width 25 height 15
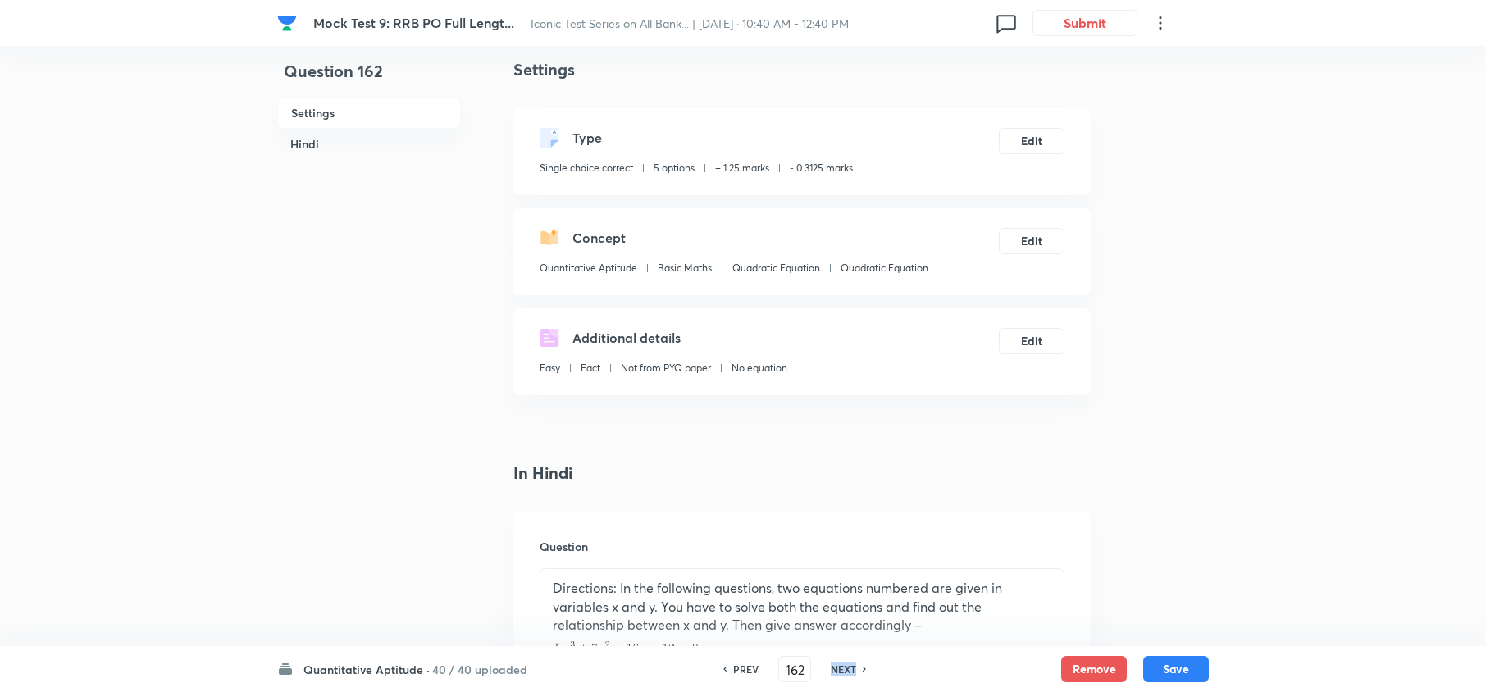
type input "163"
checkbox input "false"
checkbox input "true"
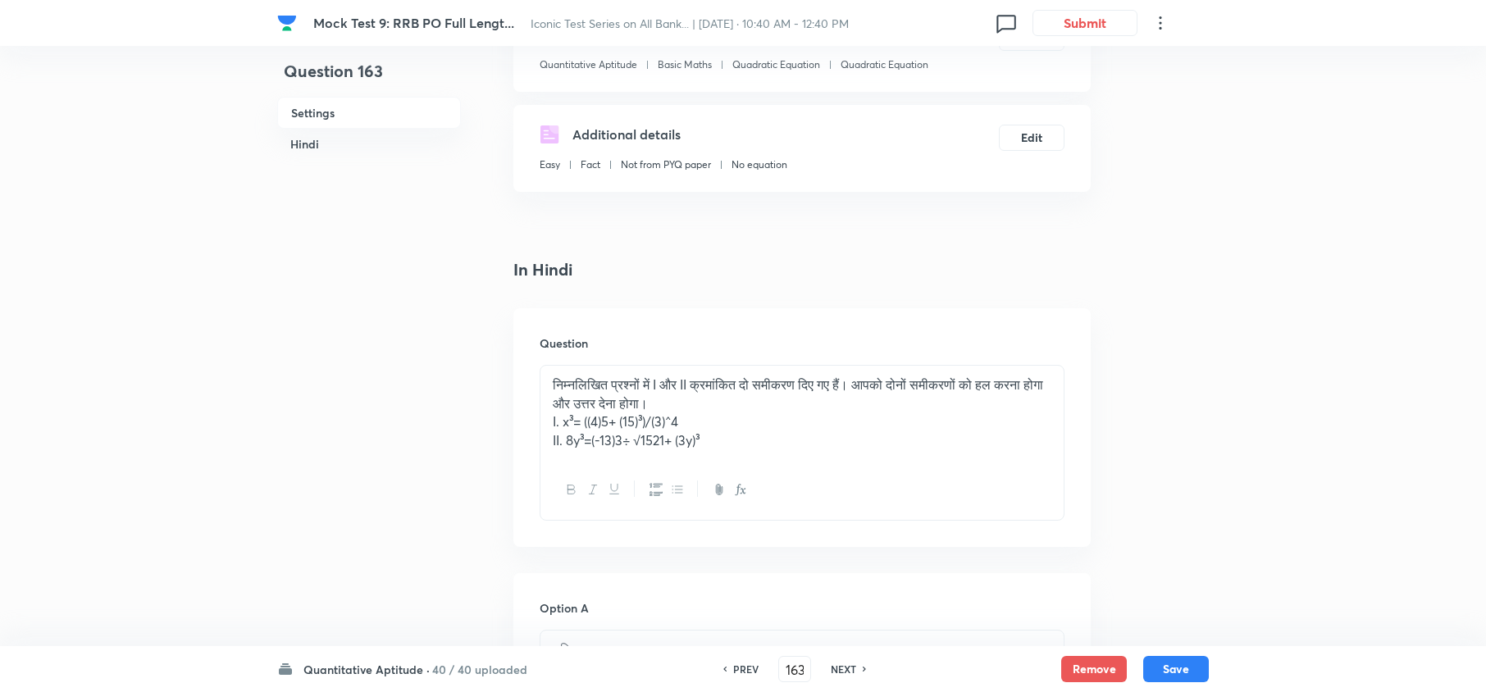
scroll to position [349, 0]
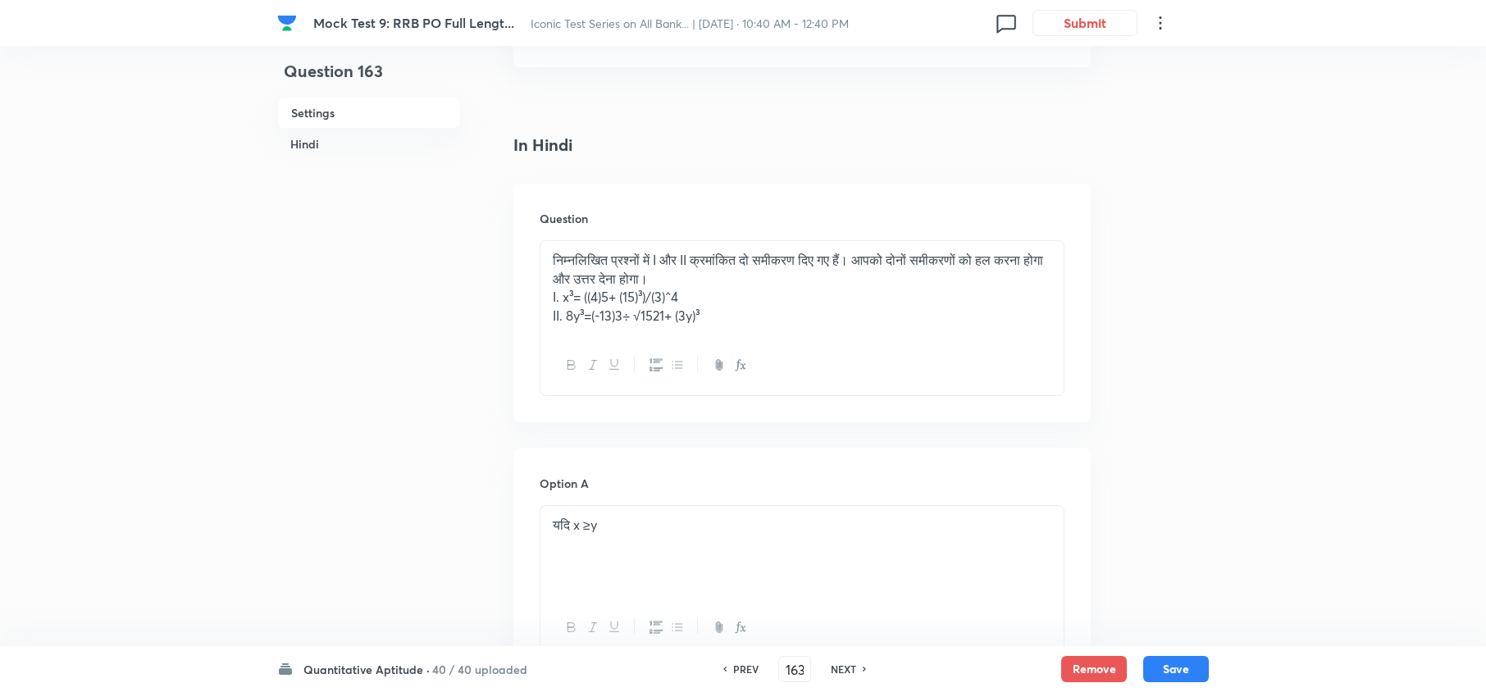
click at [840, 670] on h6 "NEXT" at bounding box center [843, 669] width 25 height 15
type input "164"
checkbox input "false"
checkbox input "true"
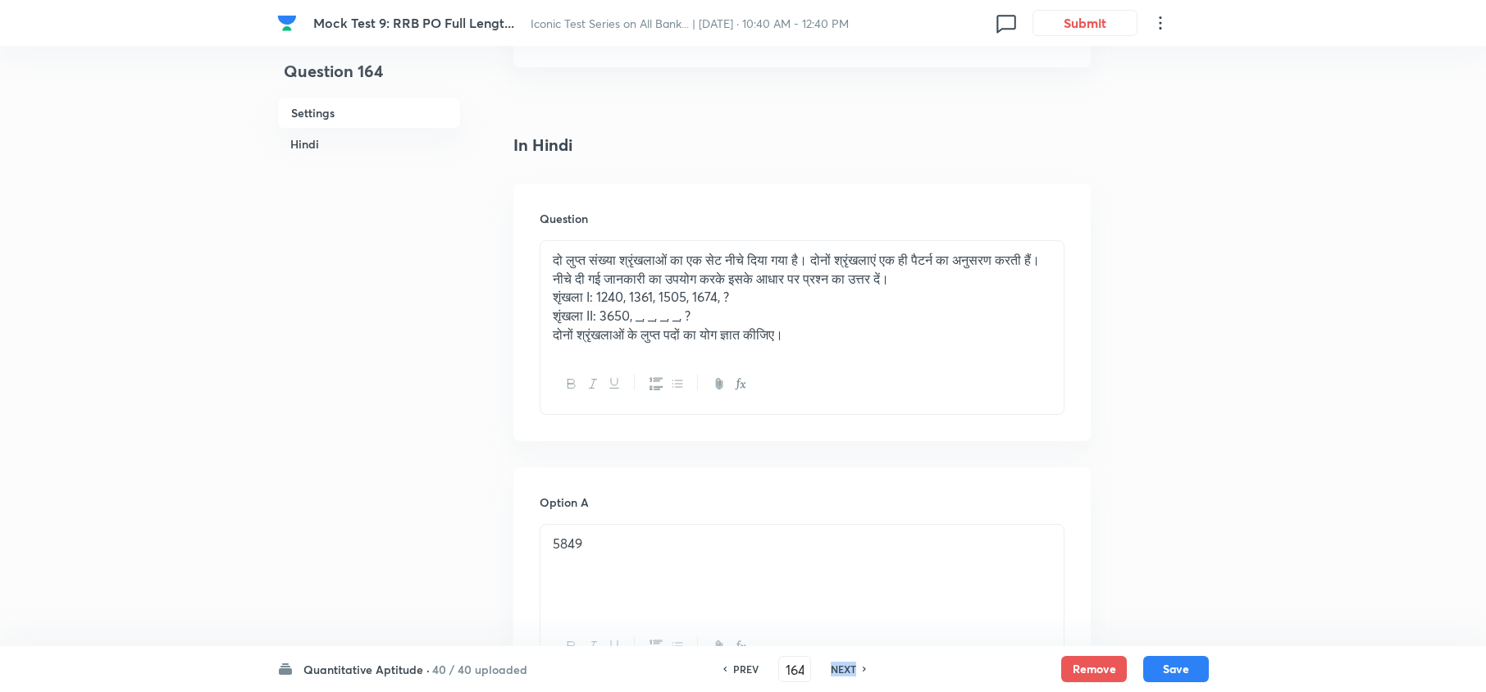
click at [840, 670] on h6 "NEXT" at bounding box center [843, 669] width 25 height 15
type input "165"
checkbox input "false"
checkbox input "true"
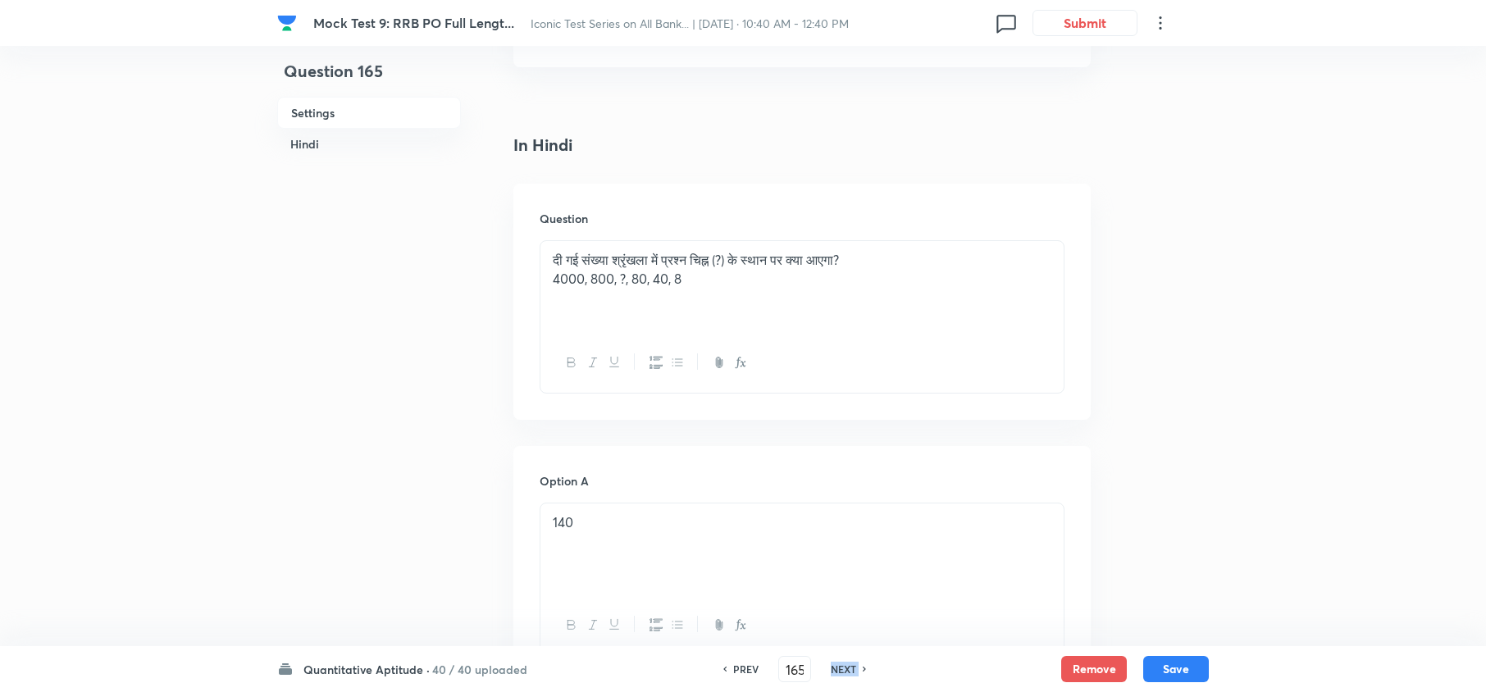
click at [840, 670] on h6 "NEXT" at bounding box center [843, 669] width 25 height 15
type input "166"
checkbox input "false"
checkbox input "true"
click at [840, 670] on h6 "NEXT" at bounding box center [843, 669] width 25 height 15
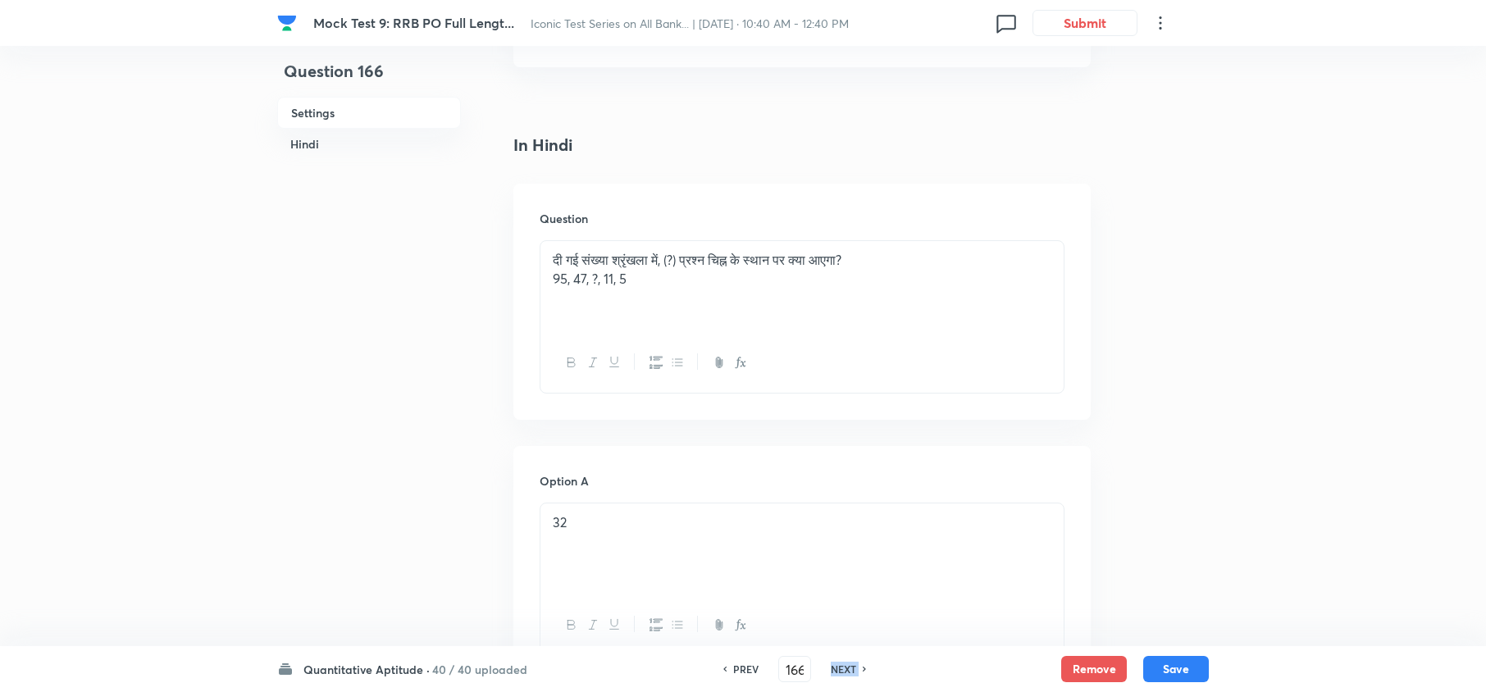
type input "167"
checkbox input "false"
checkbox input "true"
click at [840, 670] on h6 "NEXT" at bounding box center [843, 669] width 25 height 15
type input "168"
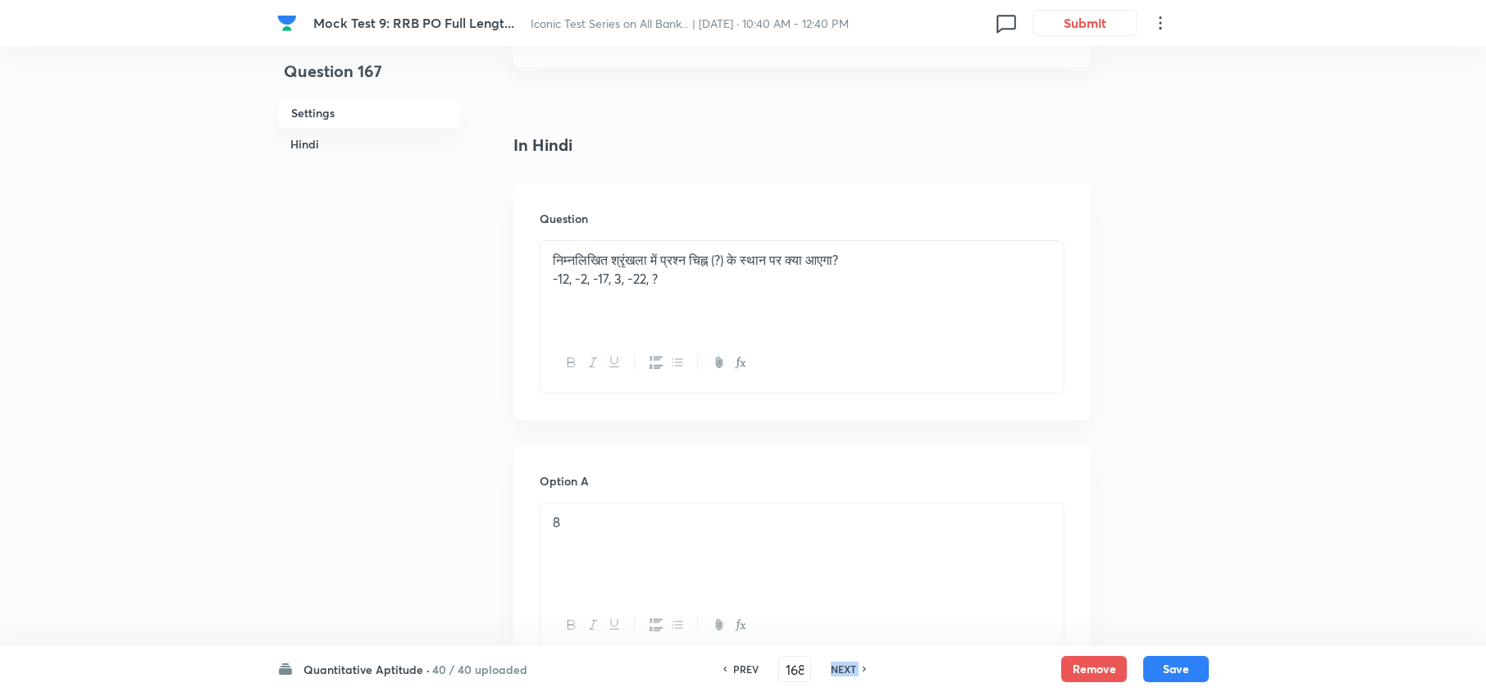
checkbox input "false"
checkbox input "true"
click at [840, 670] on h6 "NEXT" at bounding box center [843, 669] width 25 height 15
type input "169"
checkbox input "false"
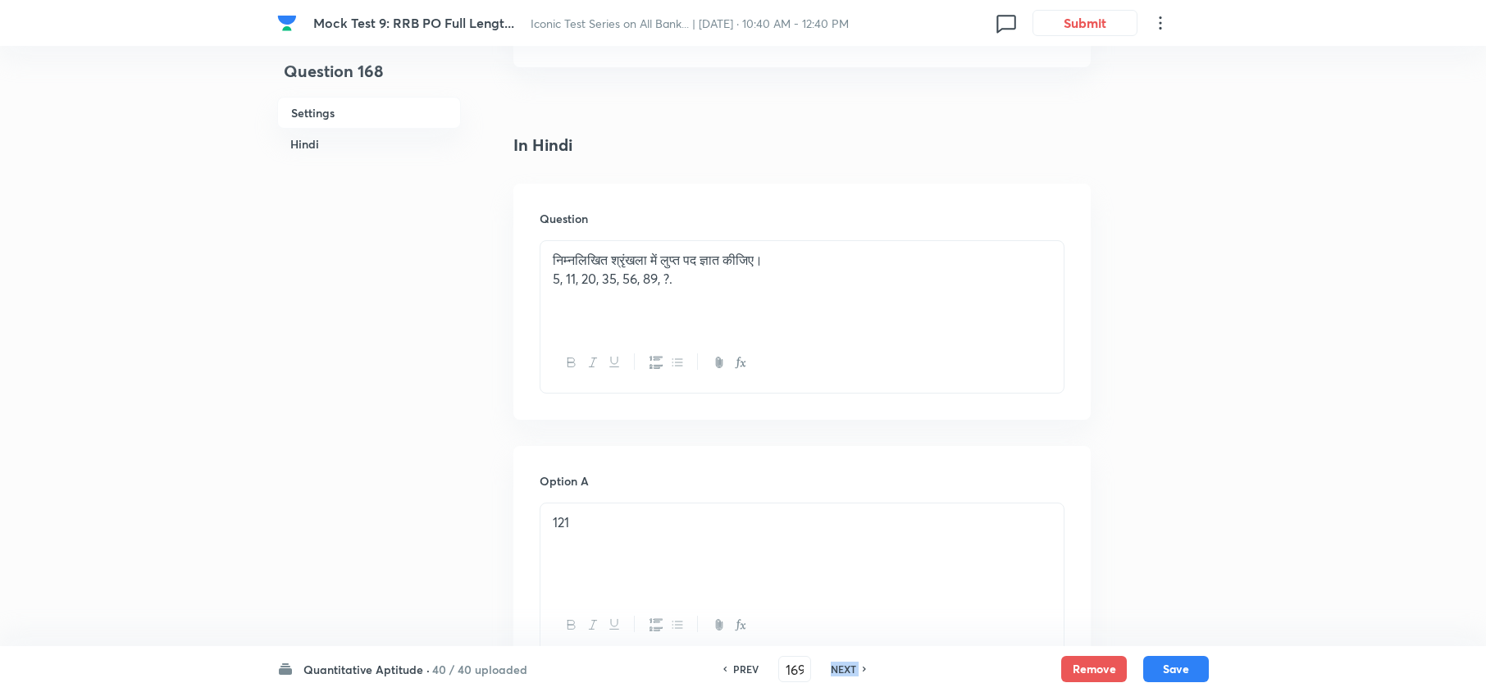
checkbox input "true"
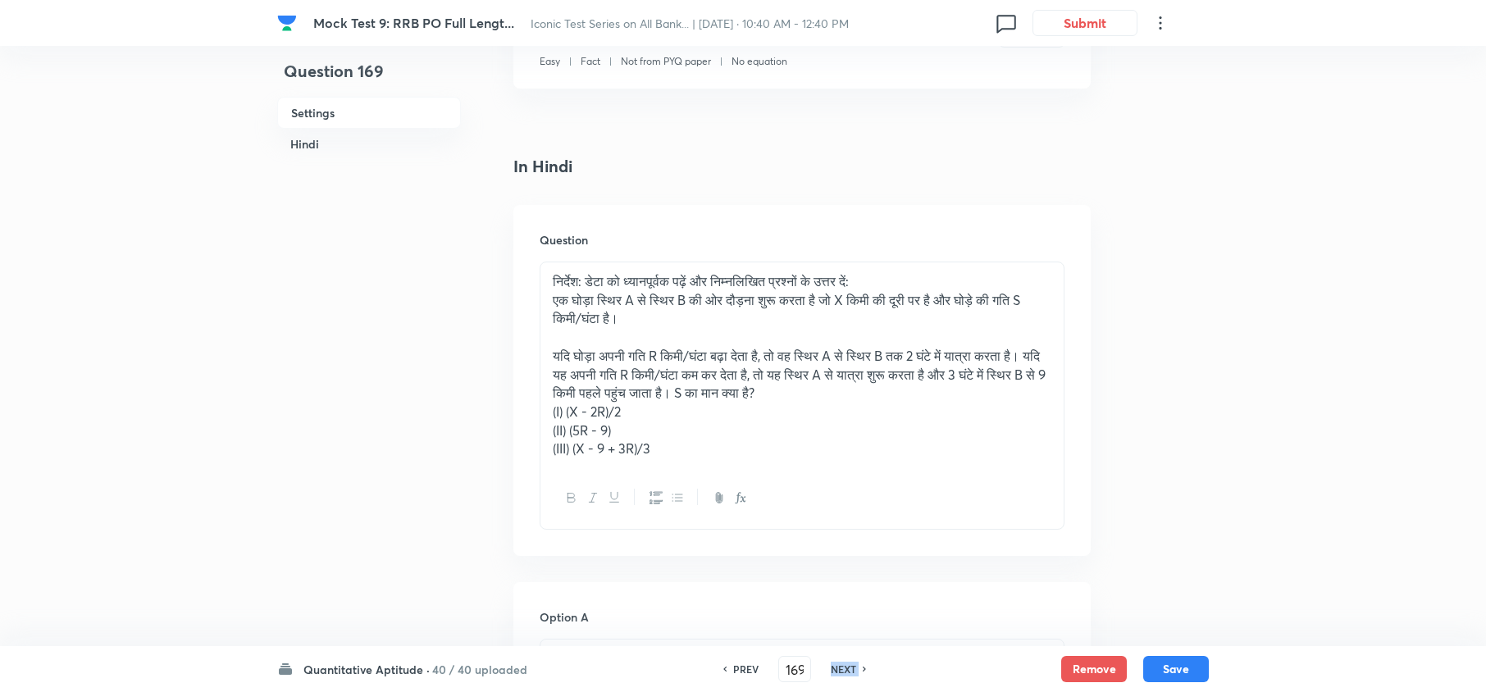
click at [840, 670] on h6 "NEXT" at bounding box center [843, 669] width 25 height 15
type input "170"
checkbox input "false"
checkbox input "true"
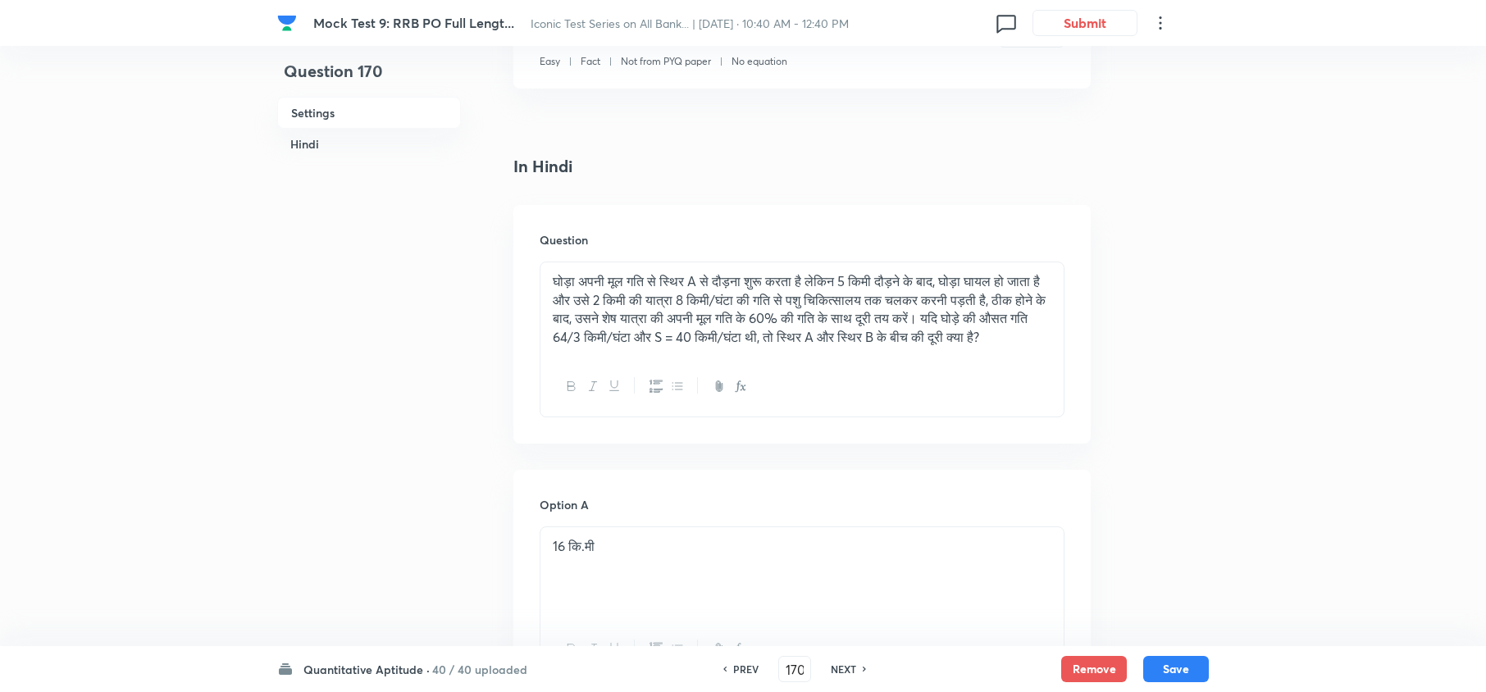
click at [840, 670] on h6 "NEXT" at bounding box center [843, 669] width 25 height 15
type input "171"
checkbox input "false"
checkbox input "true"
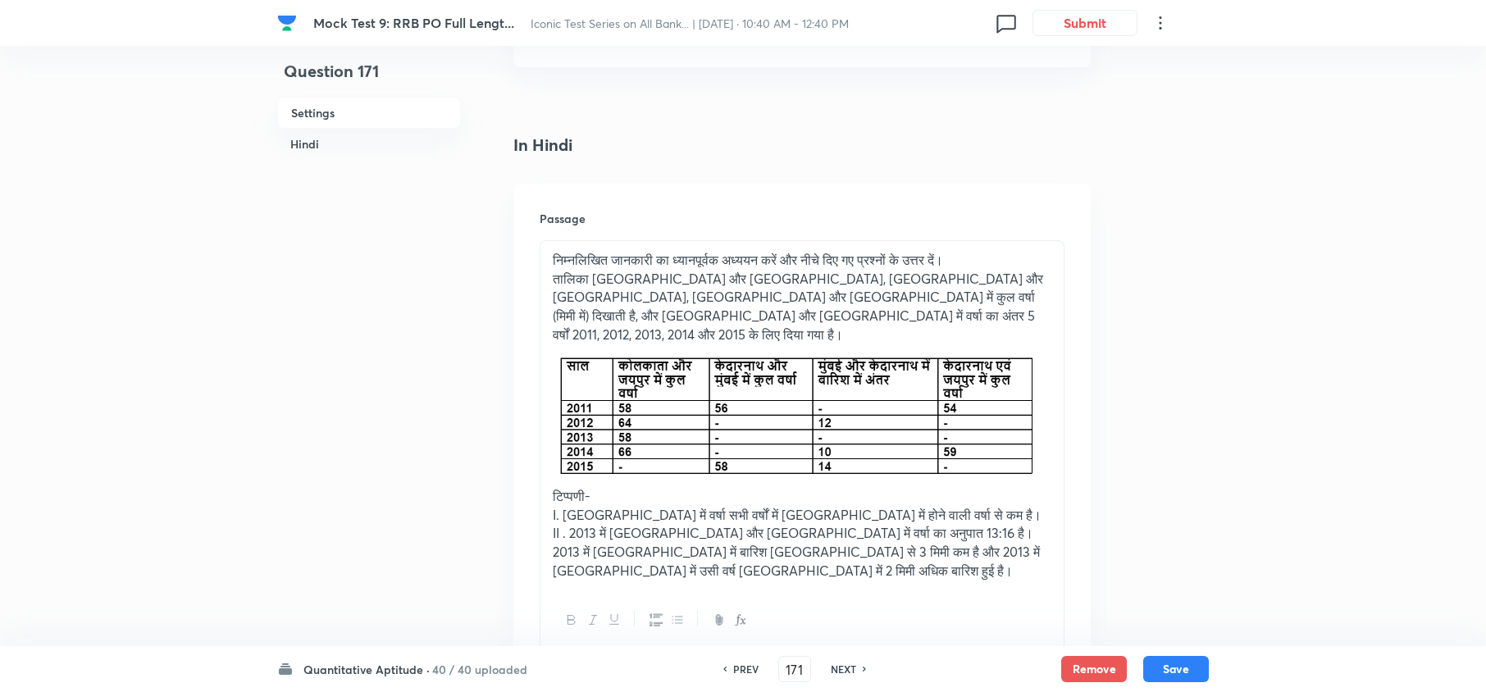
click at [840, 670] on h6 "NEXT" at bounding box center [843, 669] width 25 height 15
type input "172"
checkbox input "false"
checkbox input "true"
click at [840, 670] on h6 "NEXT" at bounding box center [843, 669] width 25 height 15
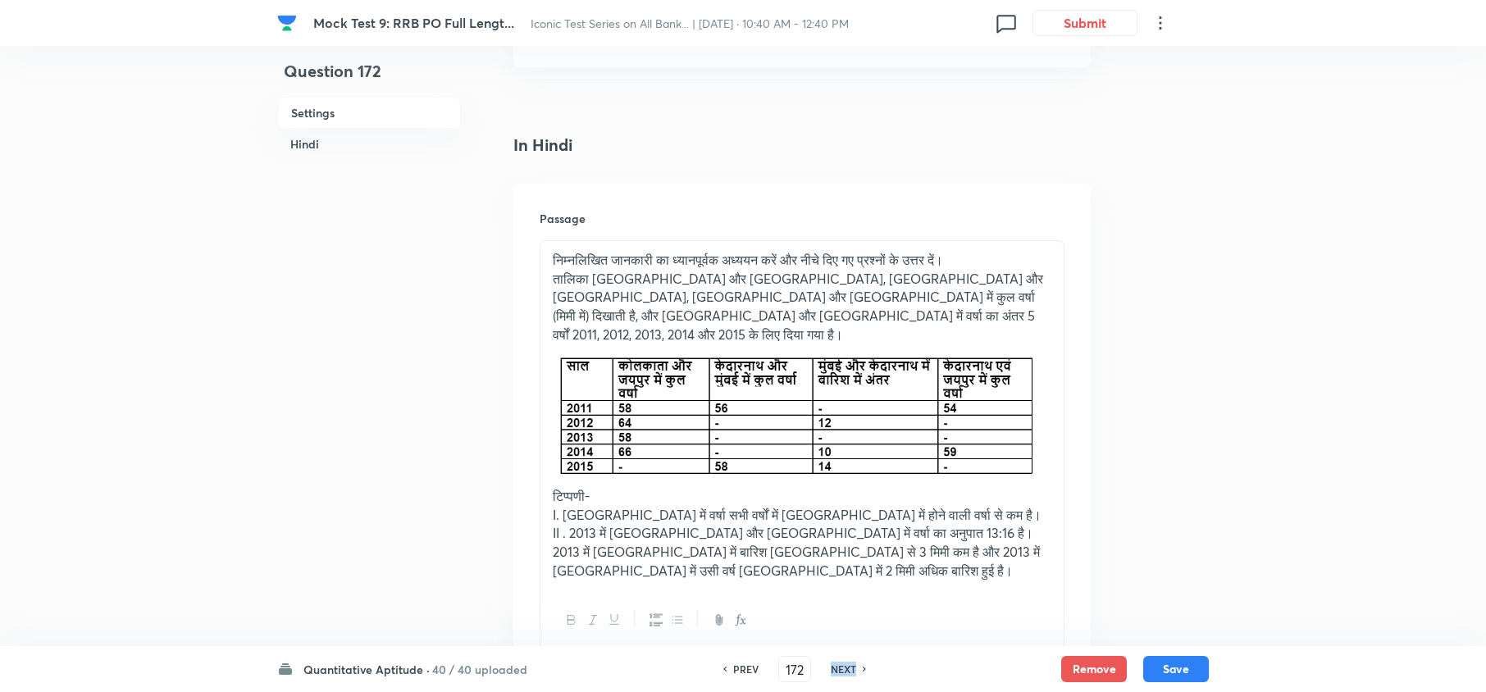
type input "173"
checkbox input "false"
checkbox input "true"
click at [840, 670] on h6 "NEXT" at bounding box center [843, 669] width 25 height 15
type input "174"
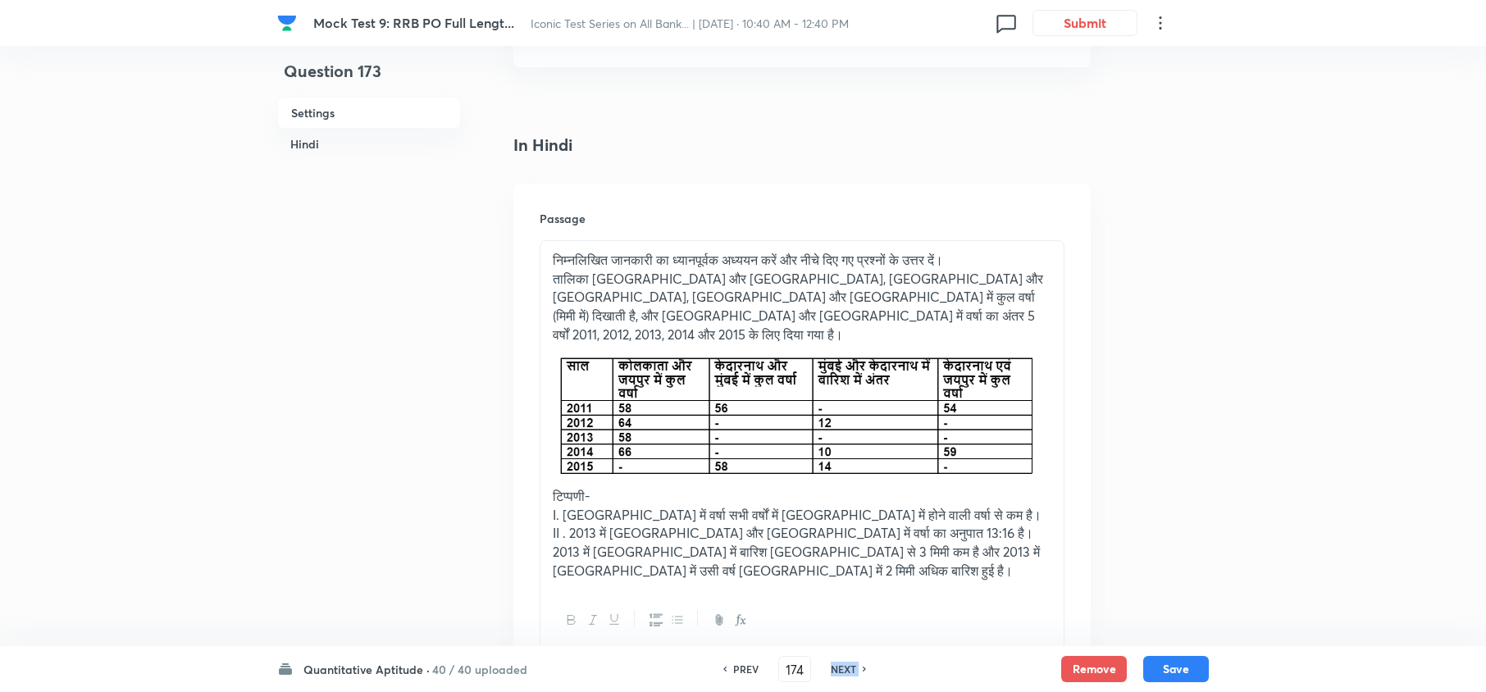
checkbox input "false"
checkbox input "true"
click at [840, 670] on h6 "NEXT" at bounding box center [843, 669] width 25 height 15
type input "175"
checkbox input "true"
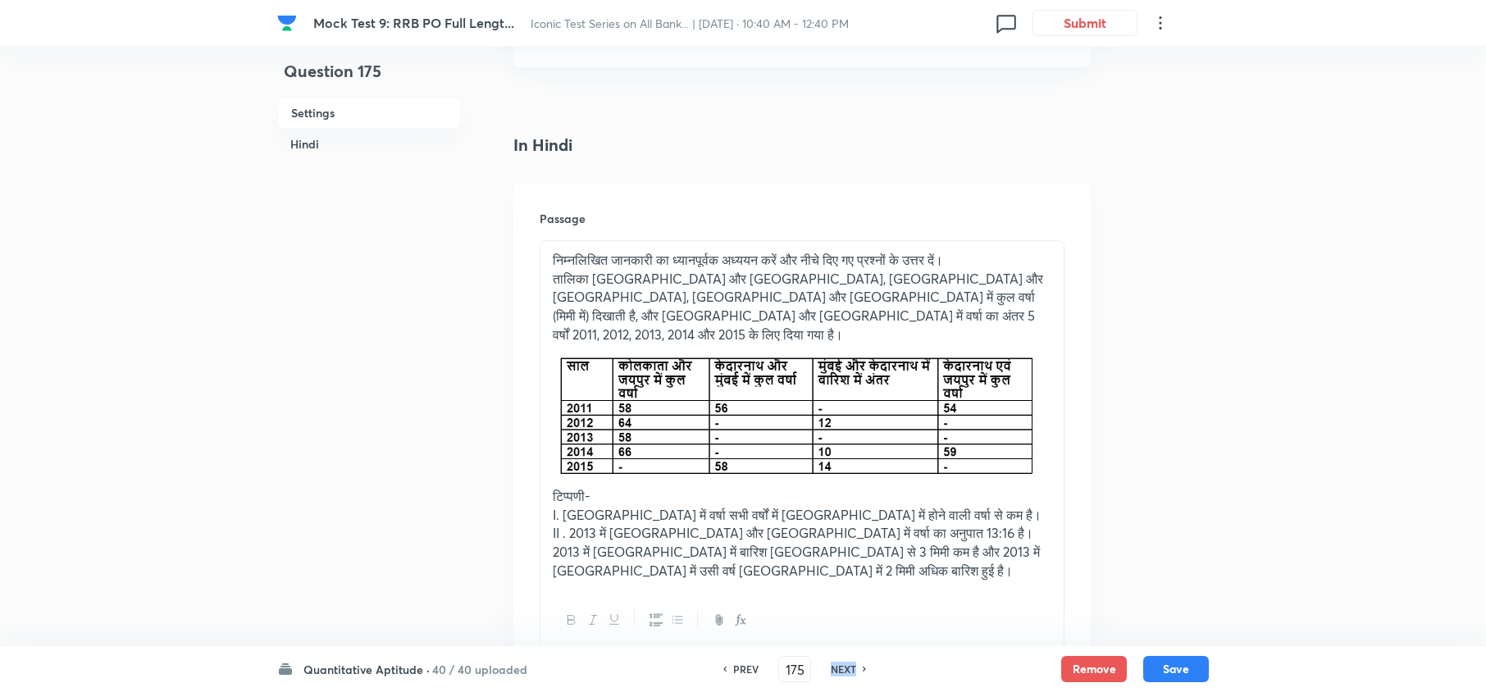
click at [840, 670] on h6 "NEXT" at bounding box center [843, 669] width 25 height 15
type input "176"
checkbox input "false"
checkbox input "true"
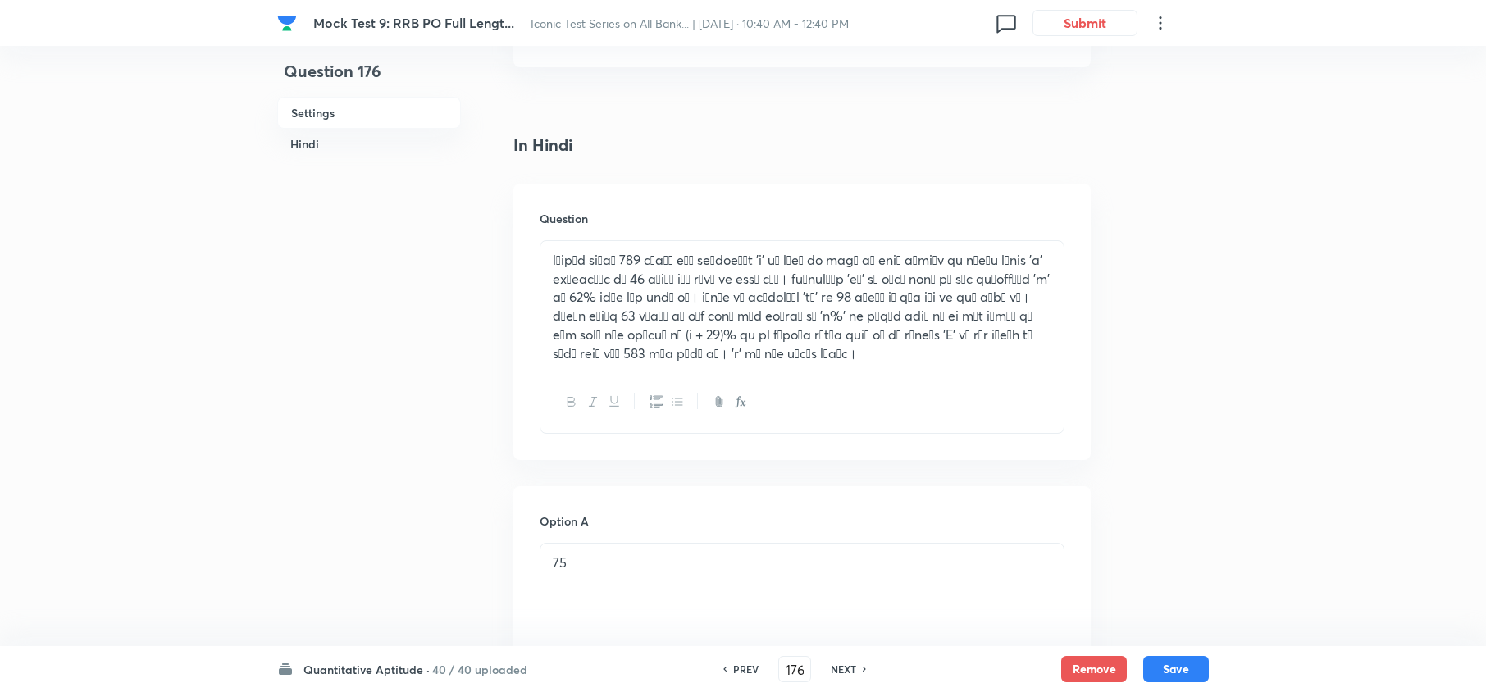
click at [840, 670] on h6 "NEXT" at bounding box center [843, 669] width 25 height 15
type input "177"
checkbox input "true"
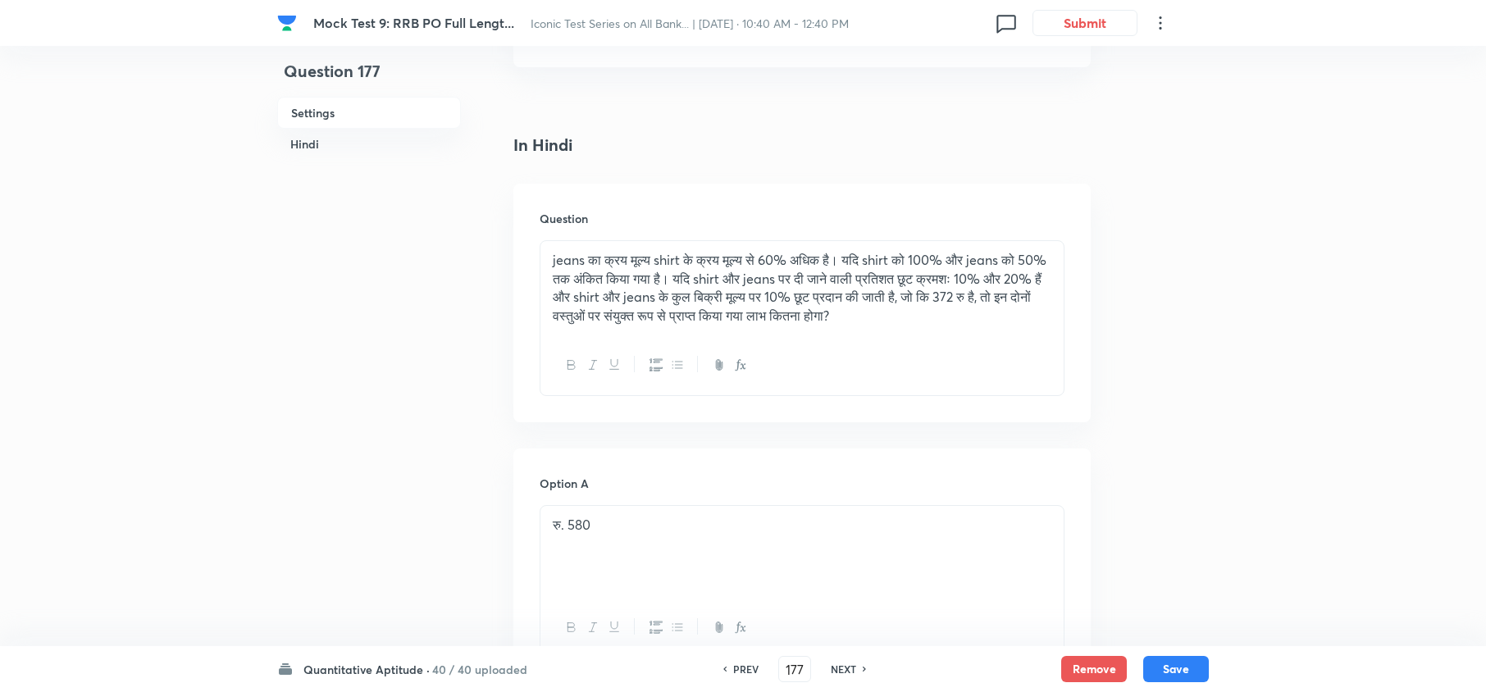
click at [840, 670] on h6 "NEXT" at bounding box center [843, 669] width 25 height 15
type input "178"
checkbox input "false"
checkbox input "true"
click at [840, 669] on h6 "NEXT" at bounding box center [843, 669] width 25 height 15
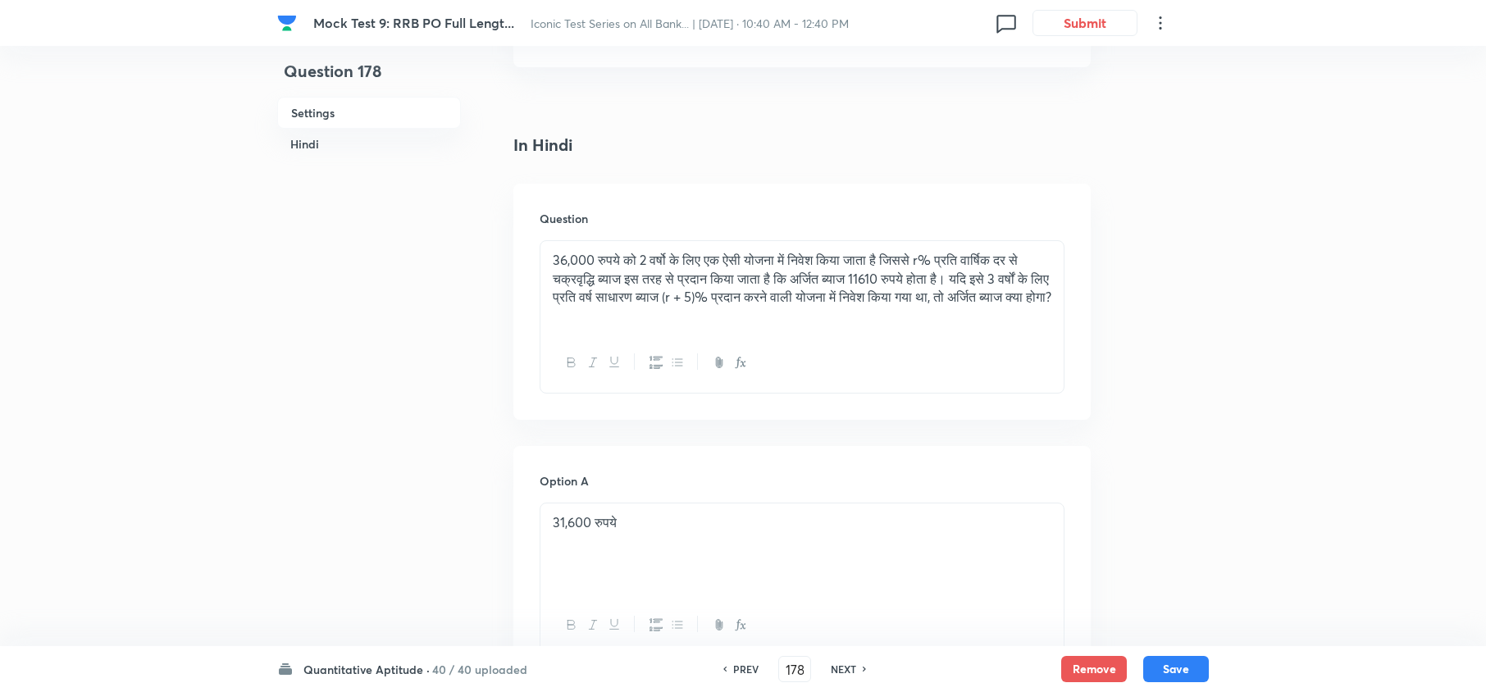
type input "179"
checkbox input "false"
checkbox input "true"
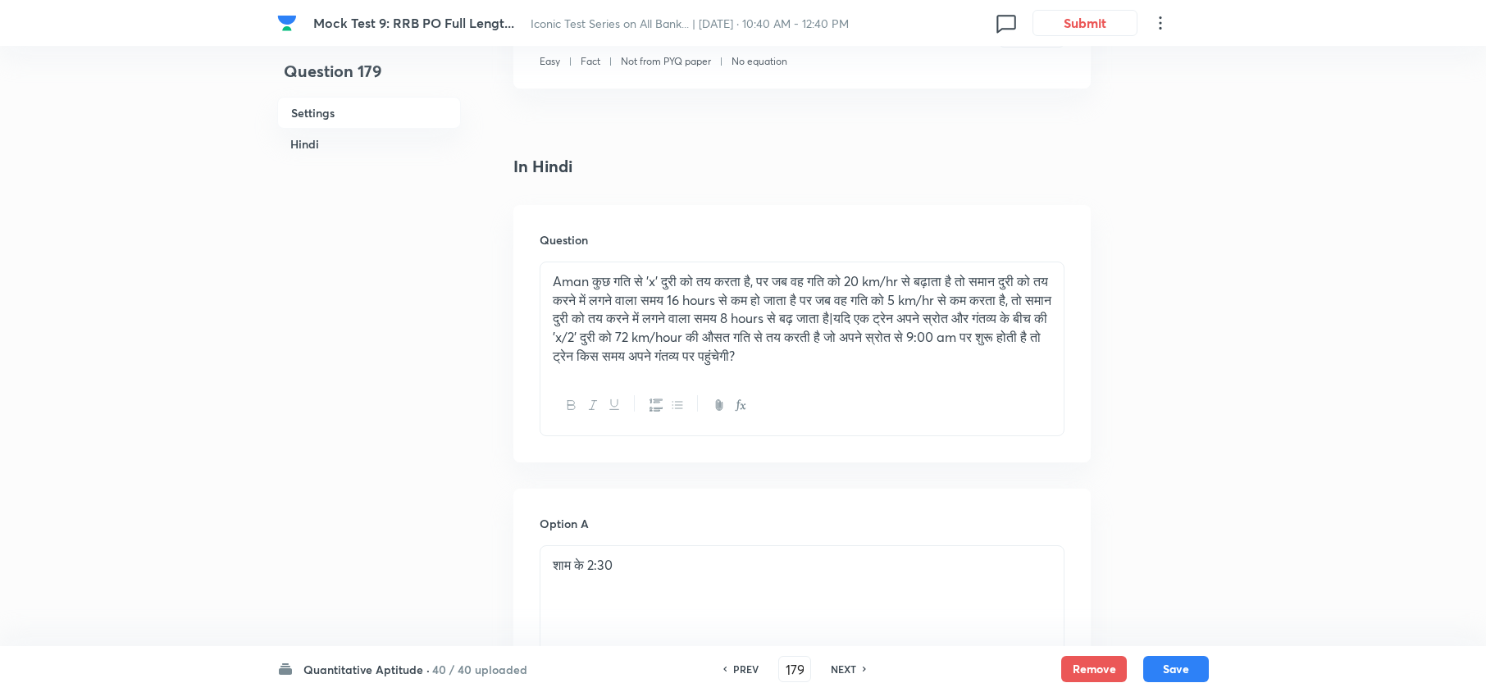
click at [840, 669] on h6 "NEXT" at bounding box center [843, 669] width 25 height 15
type input "180"
checkbox input "true"
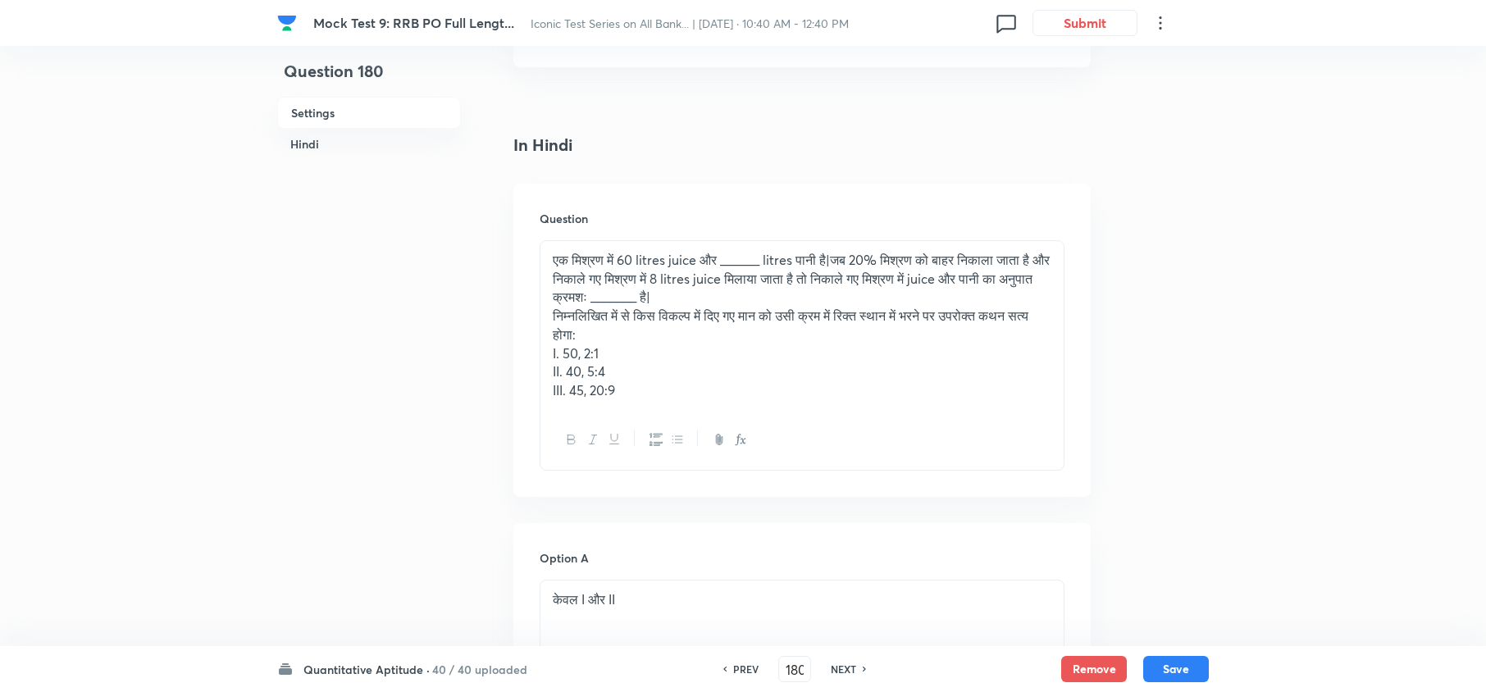
click at [840, 669] on h6 "NEXT" at bounding box center [843, 669] width 25 height 15
type input "181"
checkbox input "true"
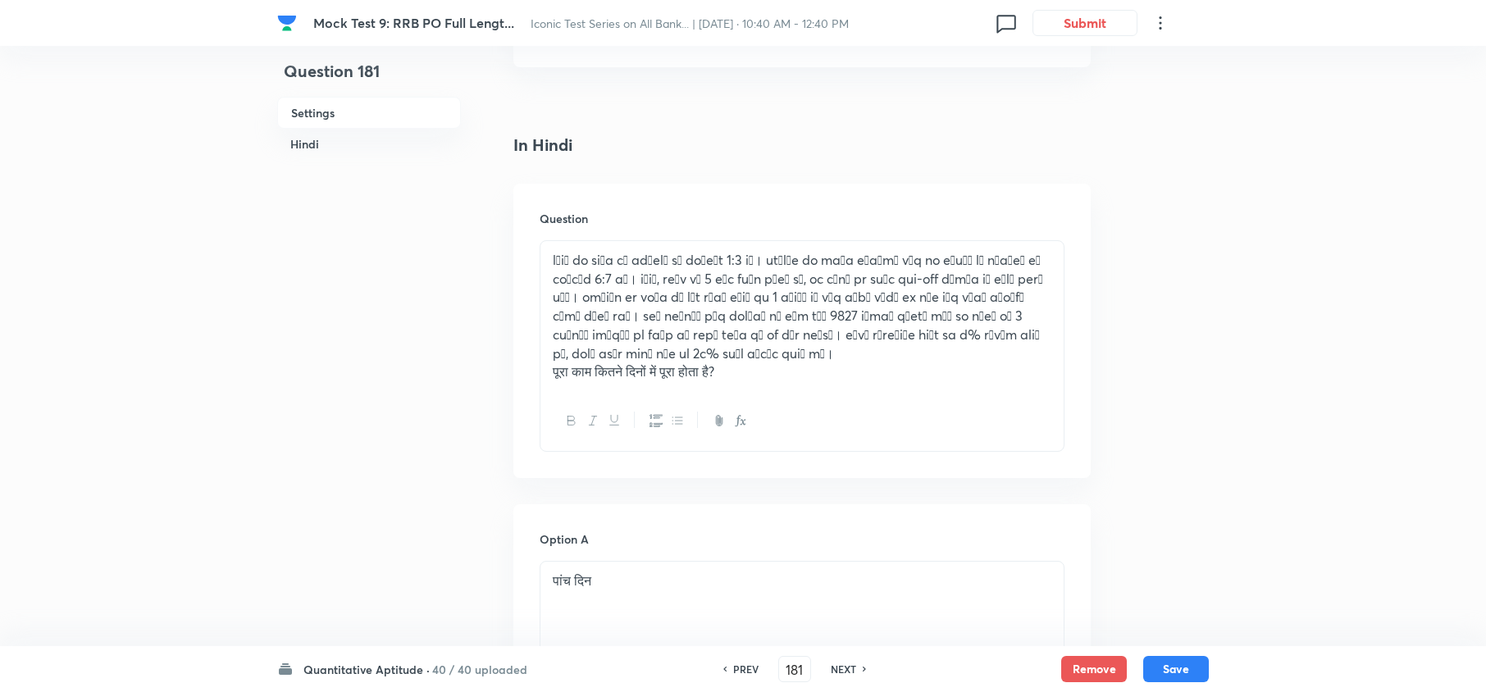
click at [840, 669] on h6 "NEXT" at bounding box center [843, 669] width 25 height 15
type input "182"
checkbox input "true"
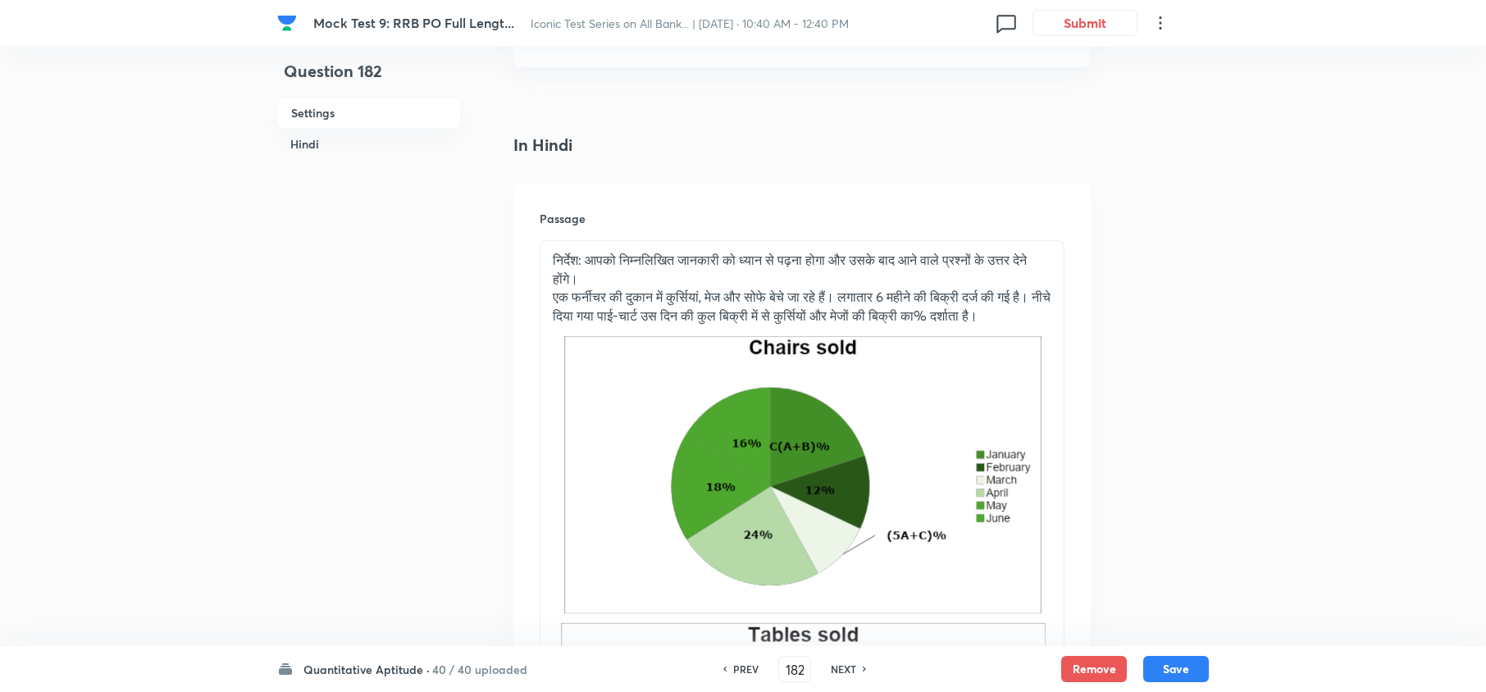
click at [840, 669] on h6 "NEXT" at bounding box center [843, 669] width 25 height 15
type input "183"
checkbox input "false"
checkbox input "true"
click at [840, 669] on h6 "NEXT" at bounding box center [843, 669] width 25 height 15
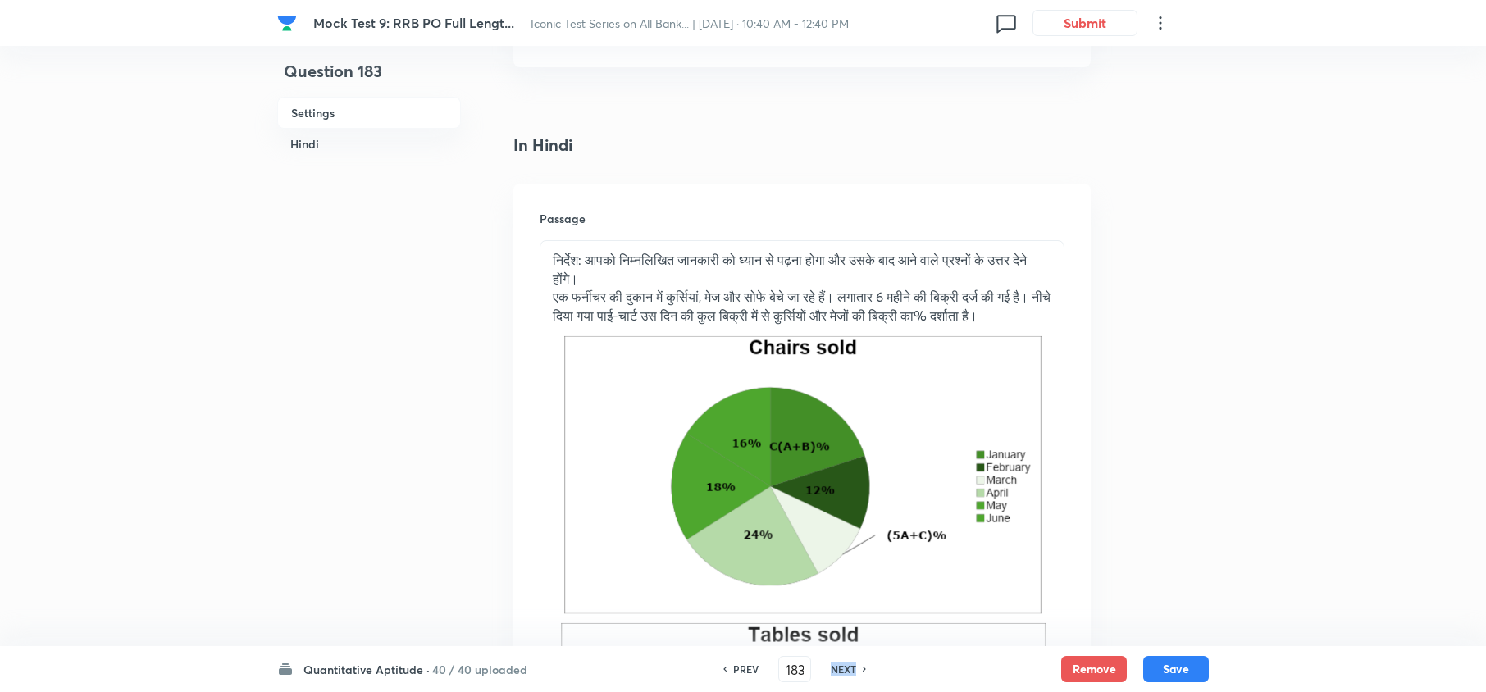
type input "184"
checkbox input "false"
checkbox input "true"
click at [840, 669] on h6 "NEXT" at bounding box center [843, 669] width 25 height 15
type input "185"
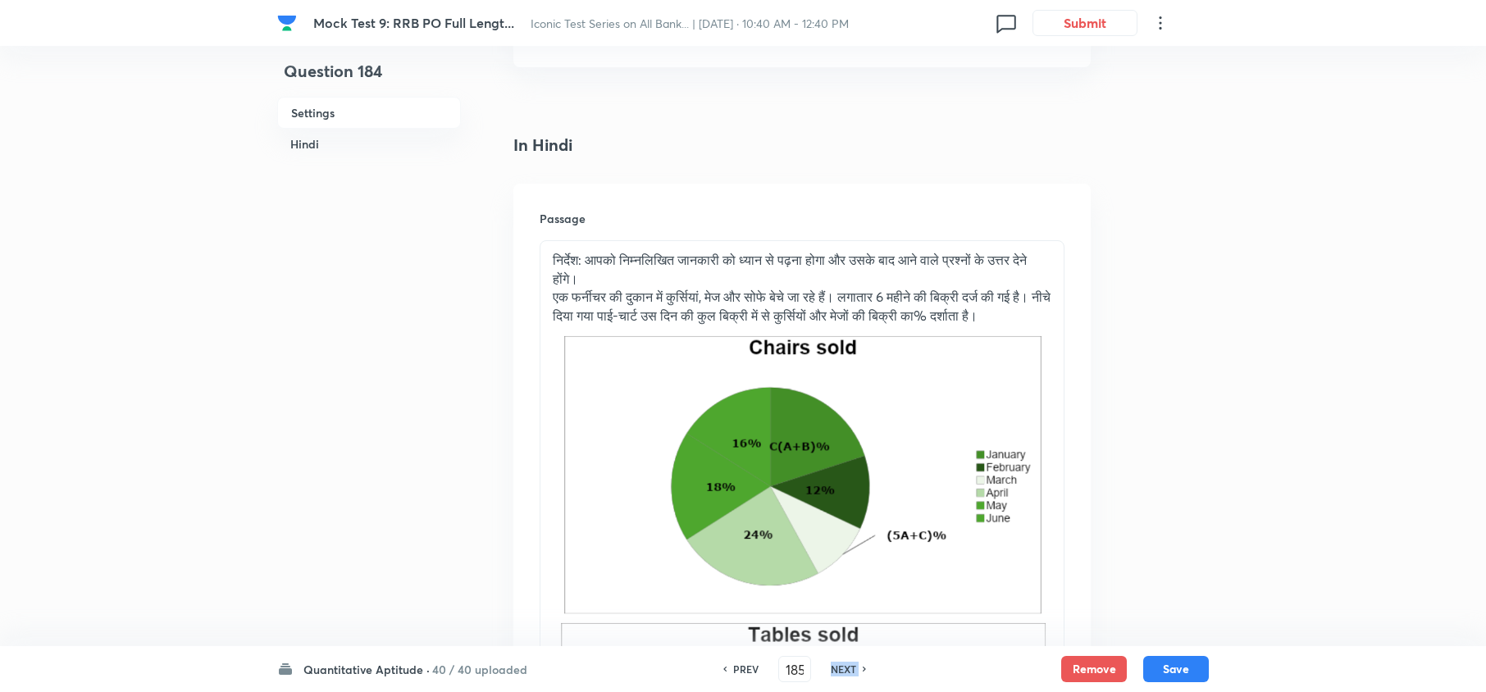
checkbox input "false"
checkbox input "true"
click at [840, 669] on h6 "NEXT" at bounding box center [843, 669] width 25 height 15
type input "186"
checkbox input "false"
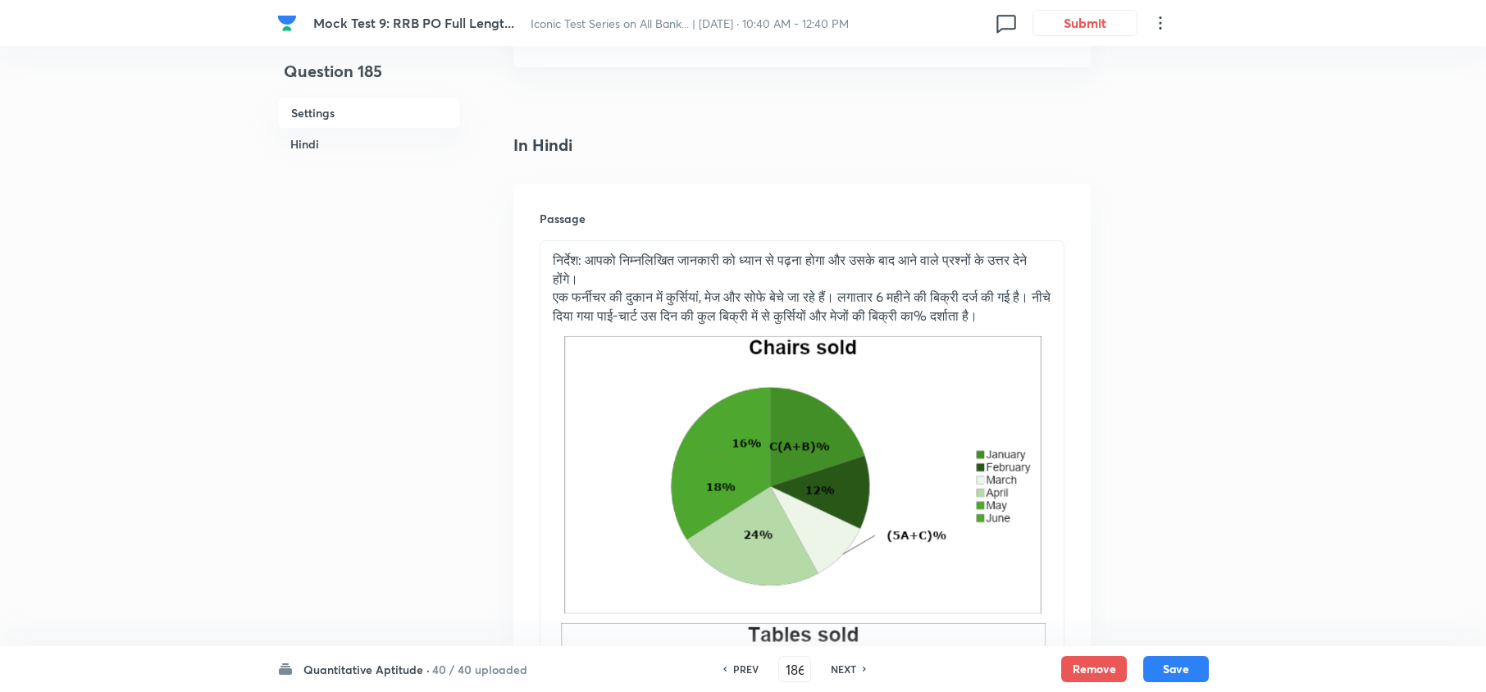
checkbox input "true"
click at [840, 669] on h6 "NEXT" at bounding box center [843, 669] width 25 height 15
type input "187"
checkbox input "false"
checkbox input "true"
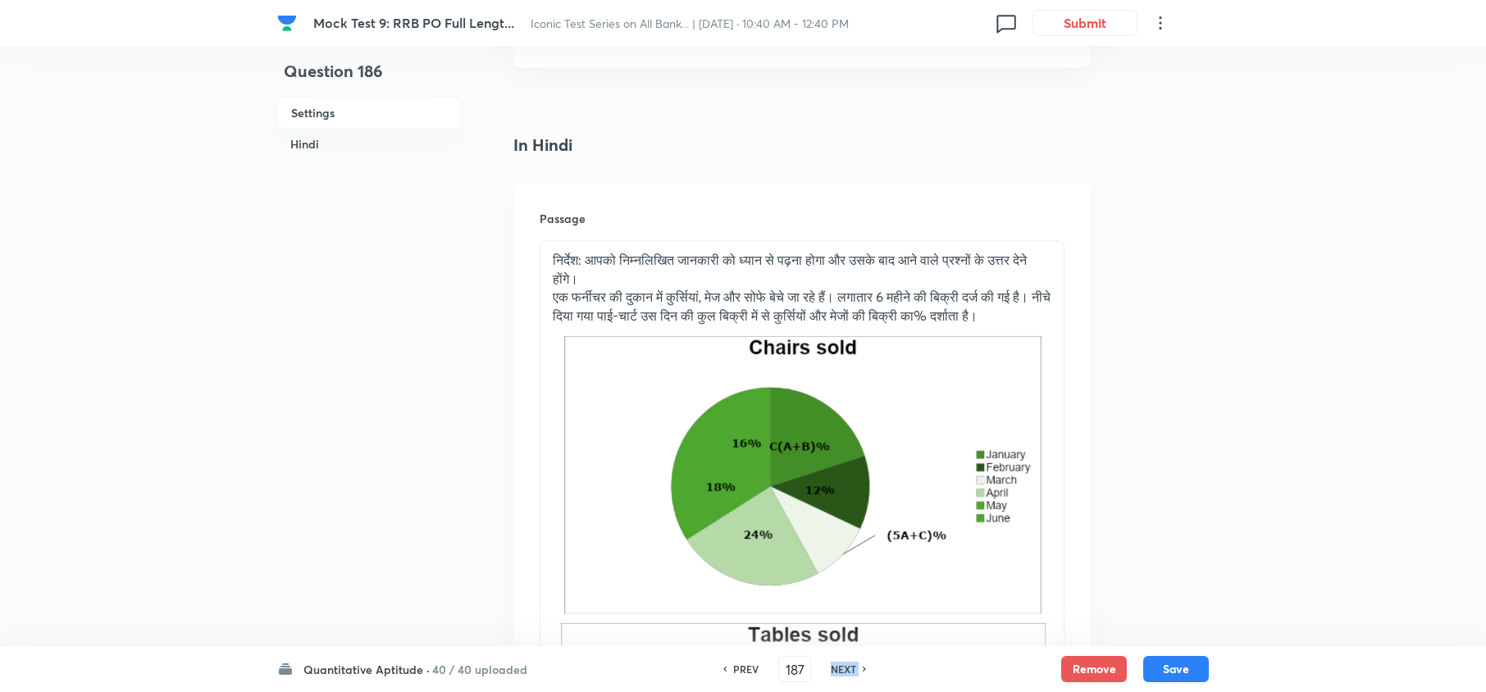
click at [840, 669] on h6 "NEXT" at bounding box center [843, 669] width 25 height 15
type input "188"
checkbox input "true"
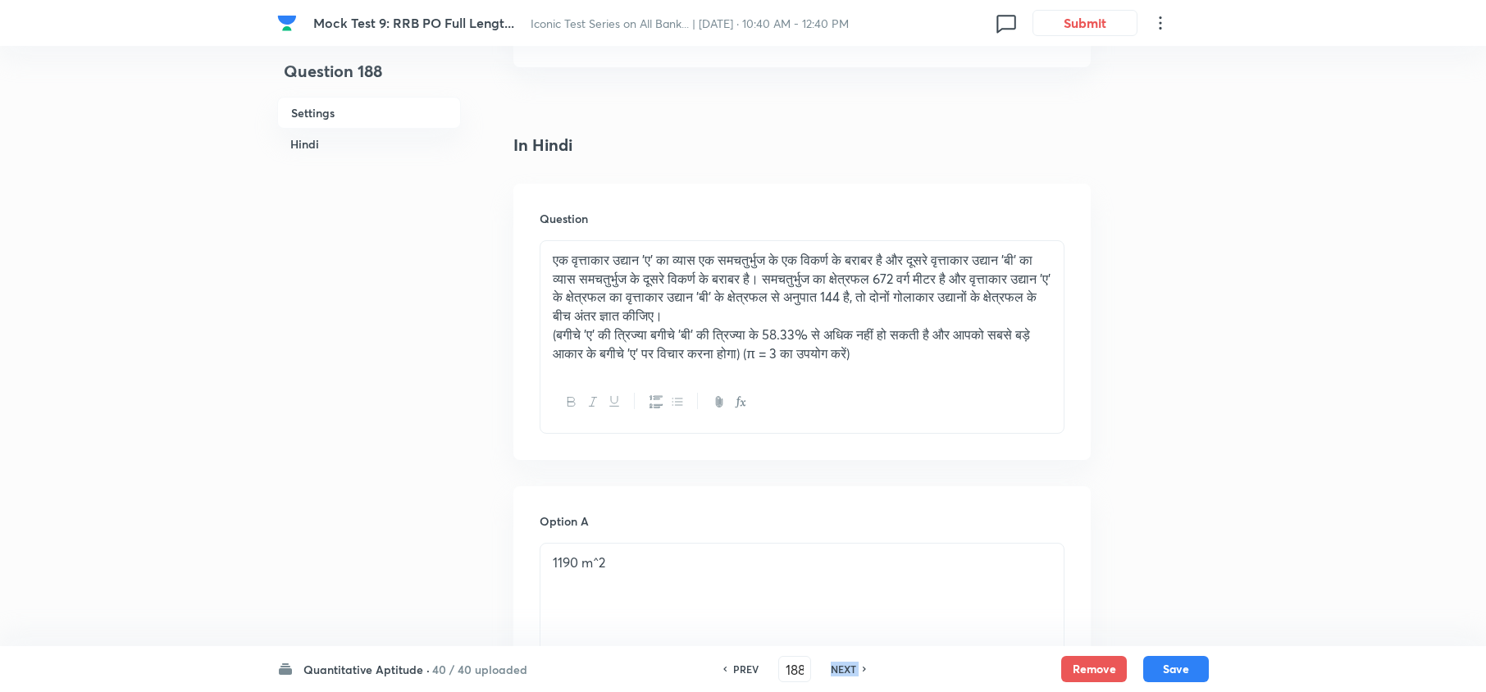
click at [840, 669] on h6 "NEXT" at bounding box center [843, 669] width 25 height 15
type input "189"
checkbox input "false"
checkbox input "true"
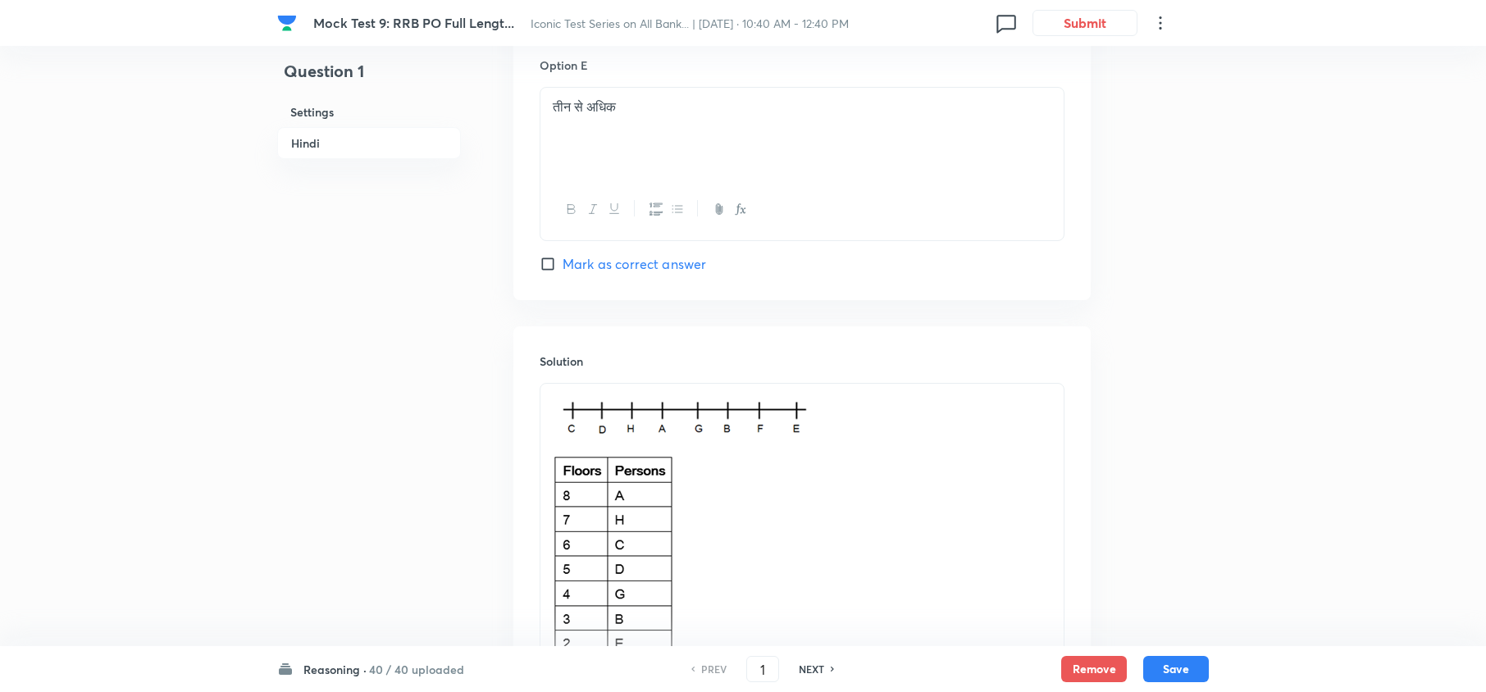
scroll to position [2403, 0]
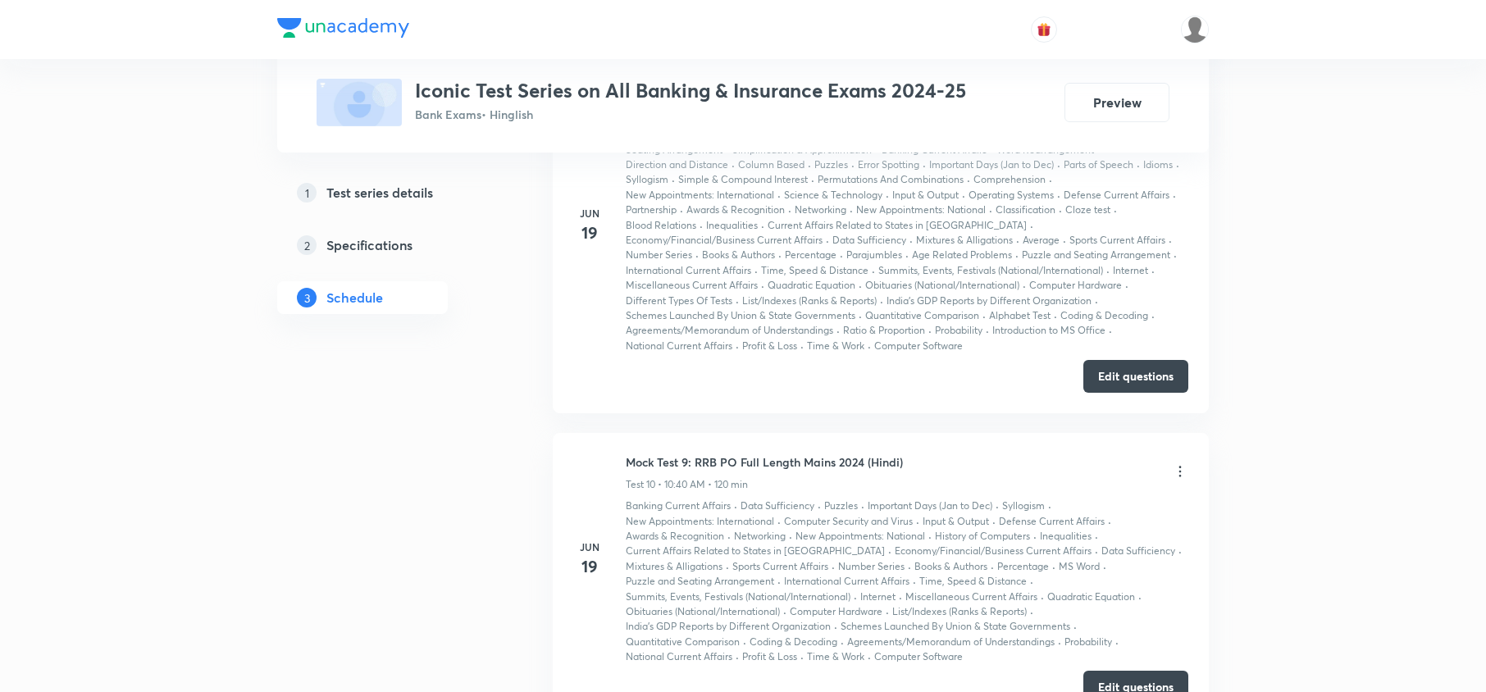
scroll to position [2851, 0]
click at [1123, 392] on button "Edit questions" at bounding box center [1135, 375] width 105 height 33
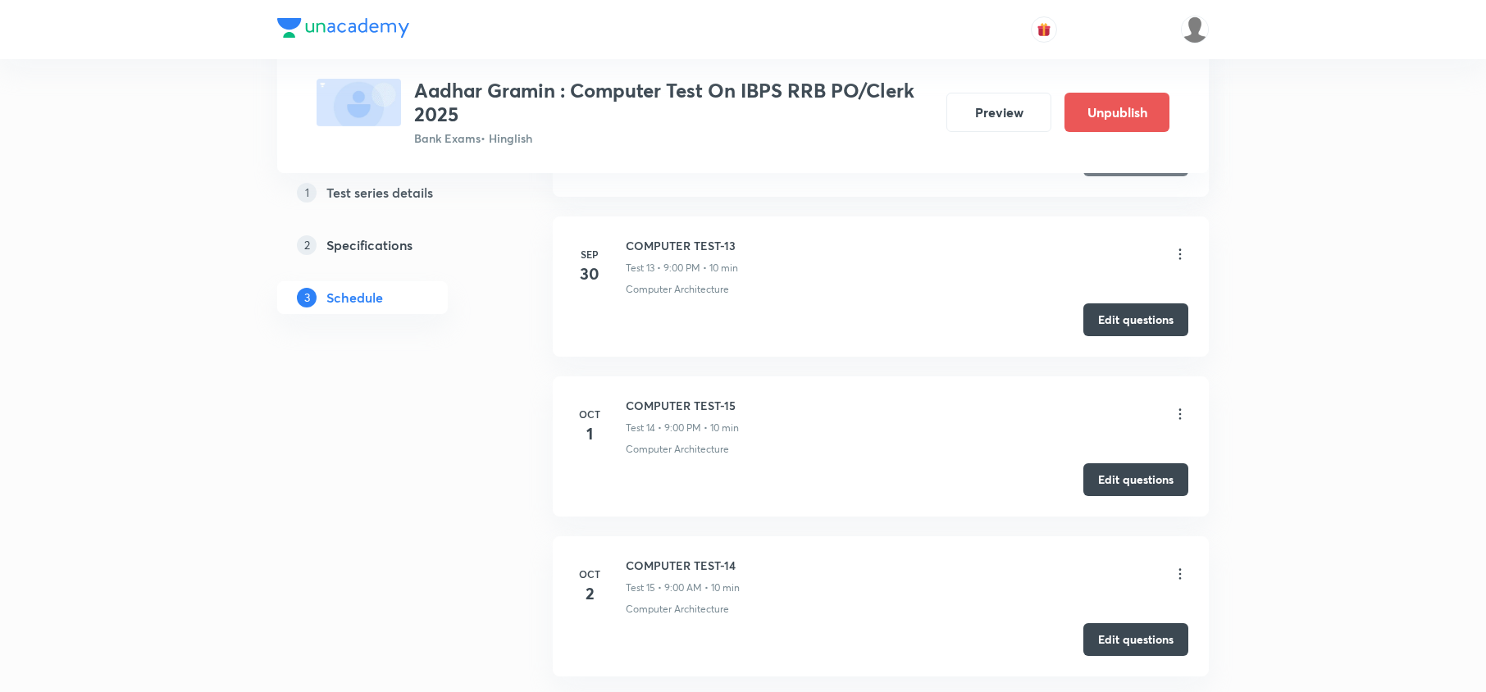
scroll to position [2731, 0]
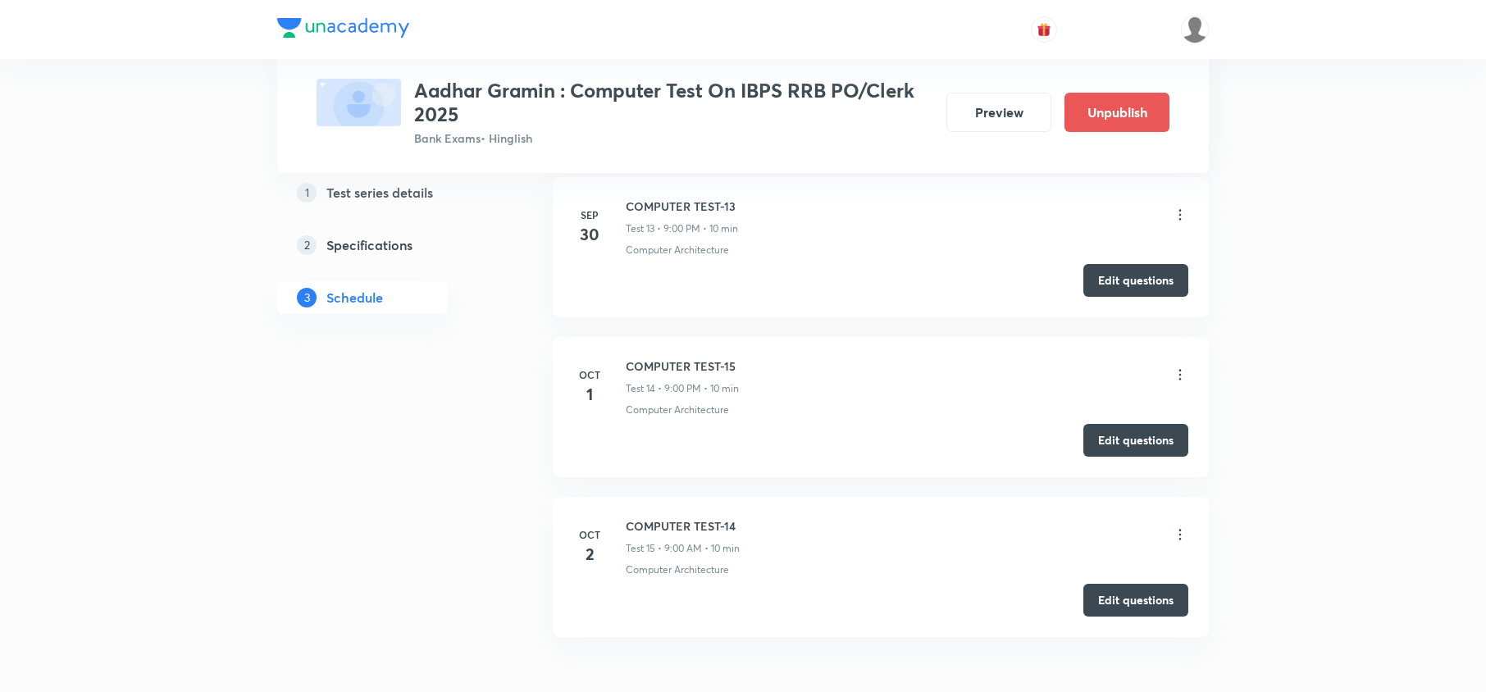
click at [1182, 543] on icon at bounding box center [1180, 534] width 16 height 16
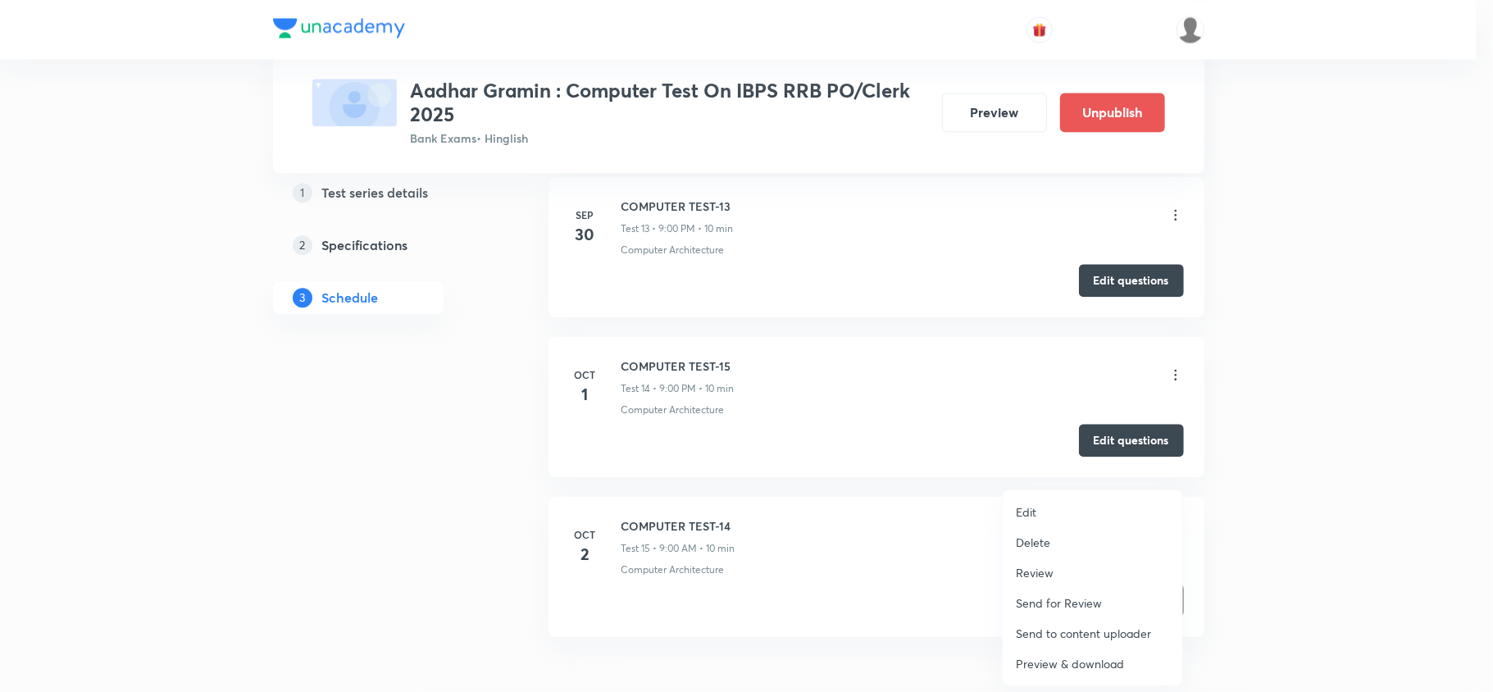
click at [1175, 378] on div at bounding box center [746, 346] width 1493 height 692
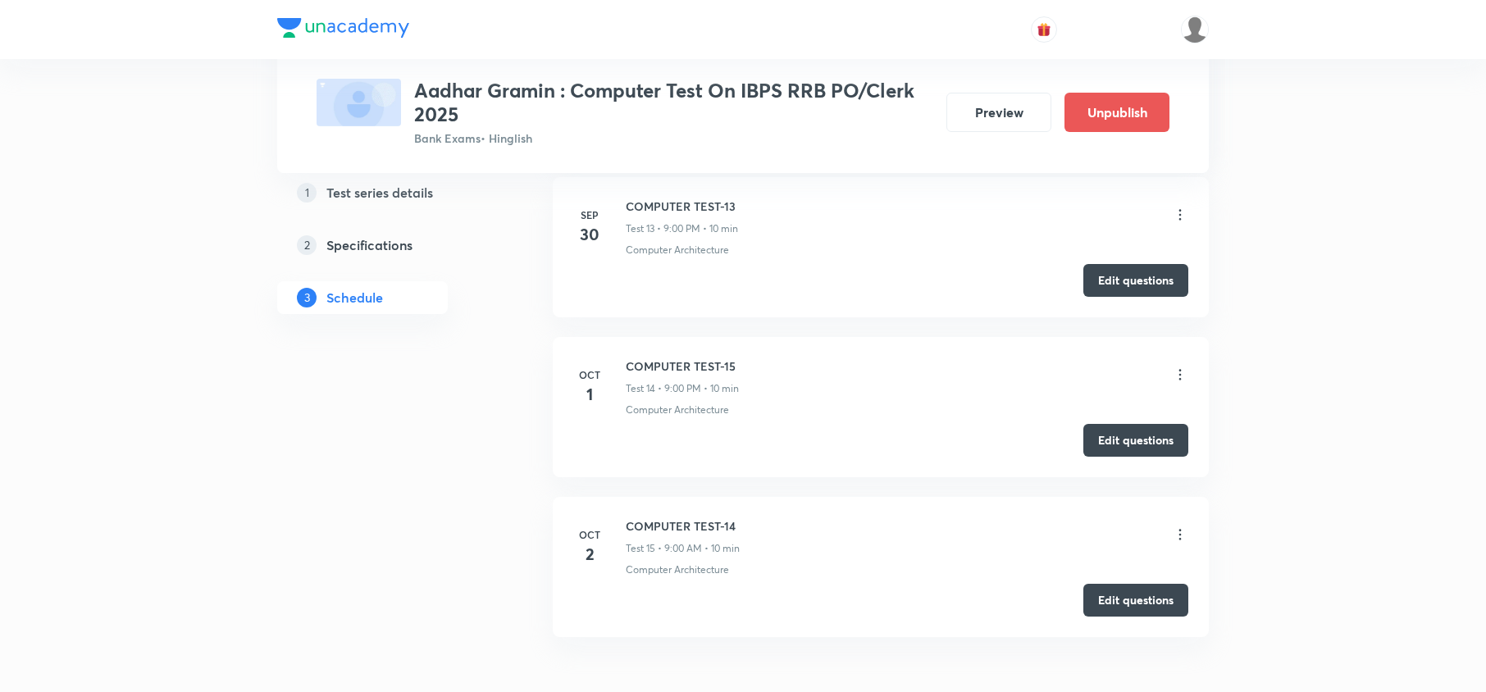
click at [1179, 379] on icon at bounding box center [1180, 375] width 2 height 11
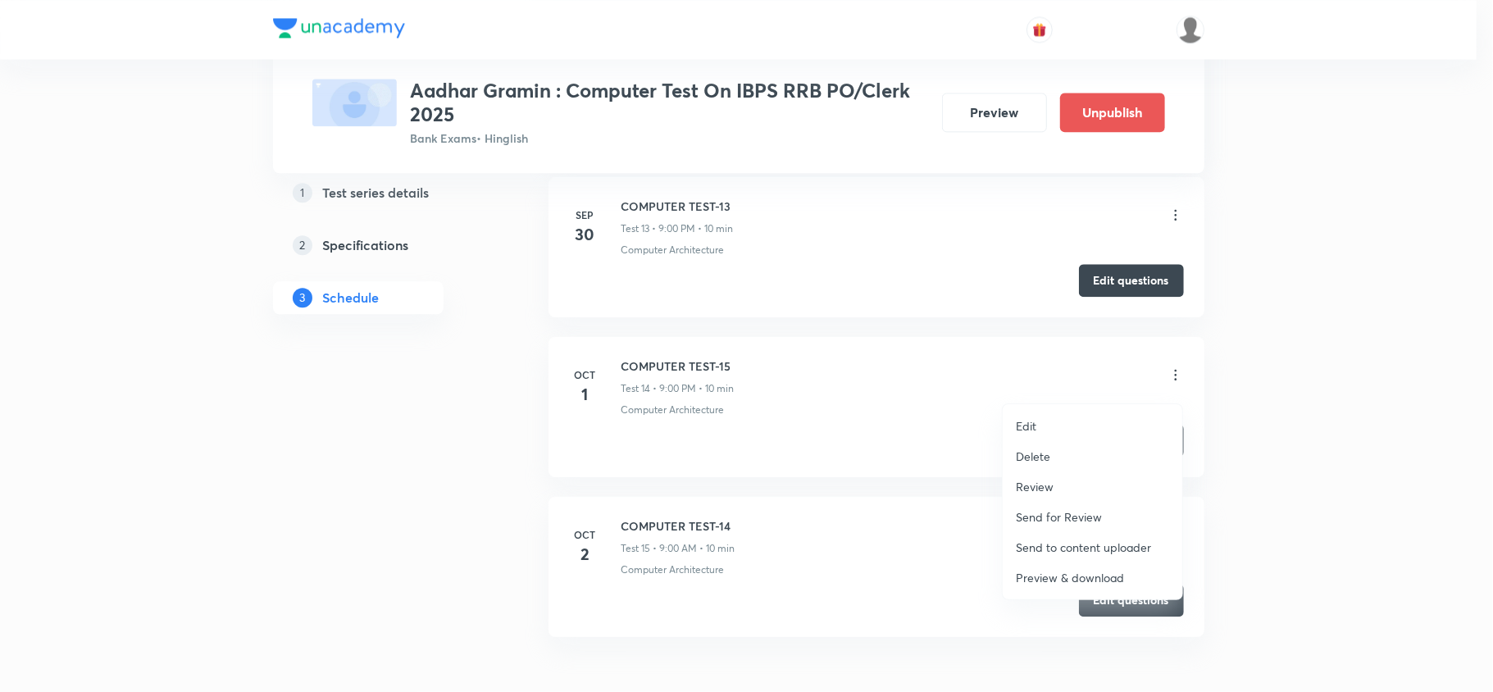
click at [1041, 427] on li "Edit" at bounding box center [1093, 426] width 180 height 30
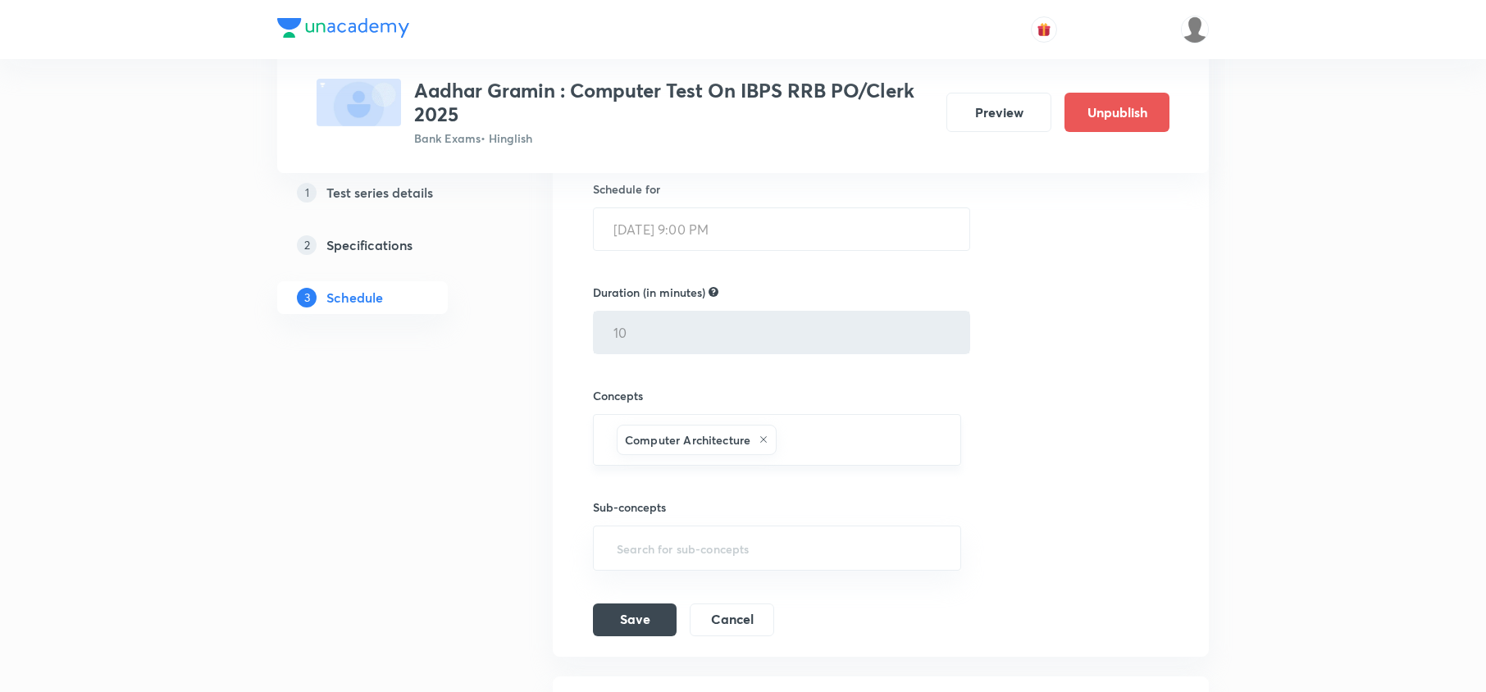
scroll to position [2775, 0]
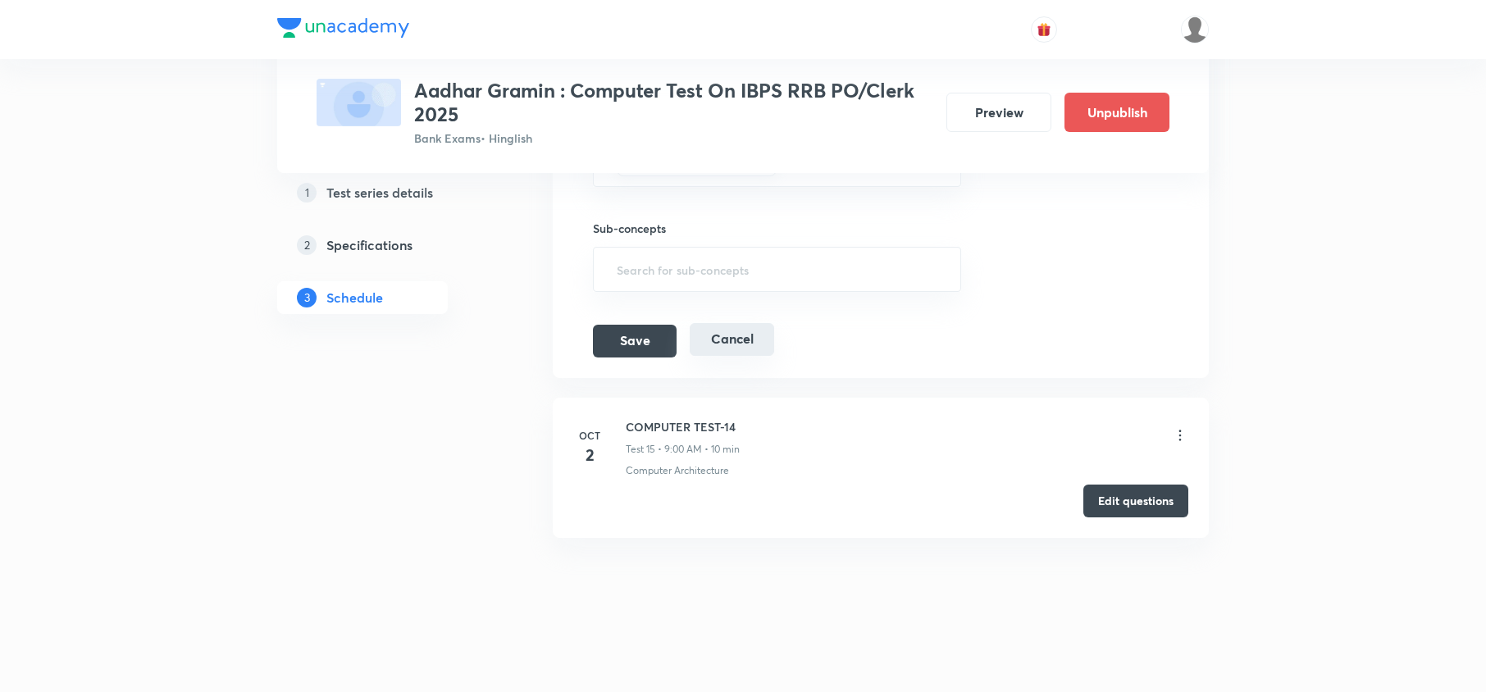
click at [732, 345] on button "Cancel" at bounding box center [732, 339] width 84 height 33
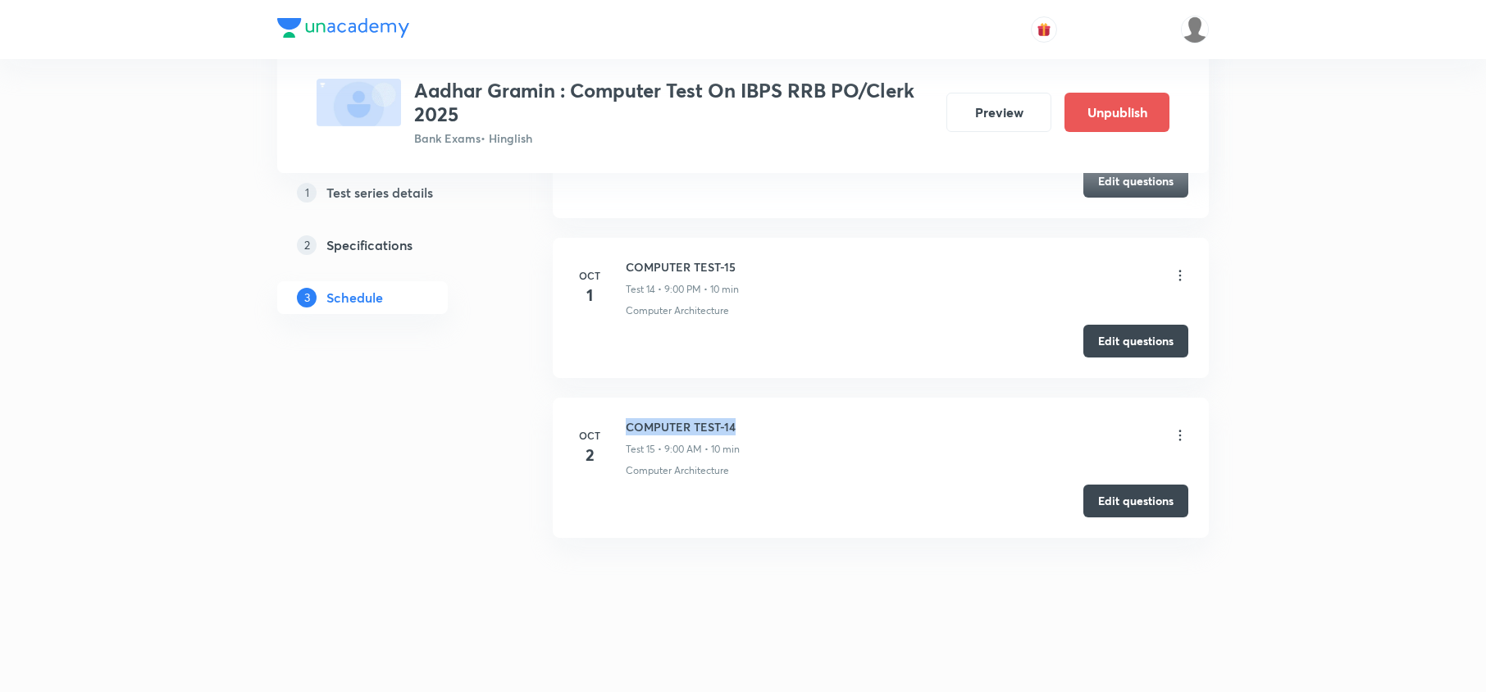
drag, startPoint x: 766, startPoint y: 430, endPoint x: 624, endPoint y: 421, distance: 142.1
click at [624, 423] on div "[DATE] COMPUTER TEST-14 Test 15 • 9:00 AM • 10 min Computer Architecture" at bounding box center [880, 448] width 615 height 60
copy h6 "COMPUTER TEST-14"
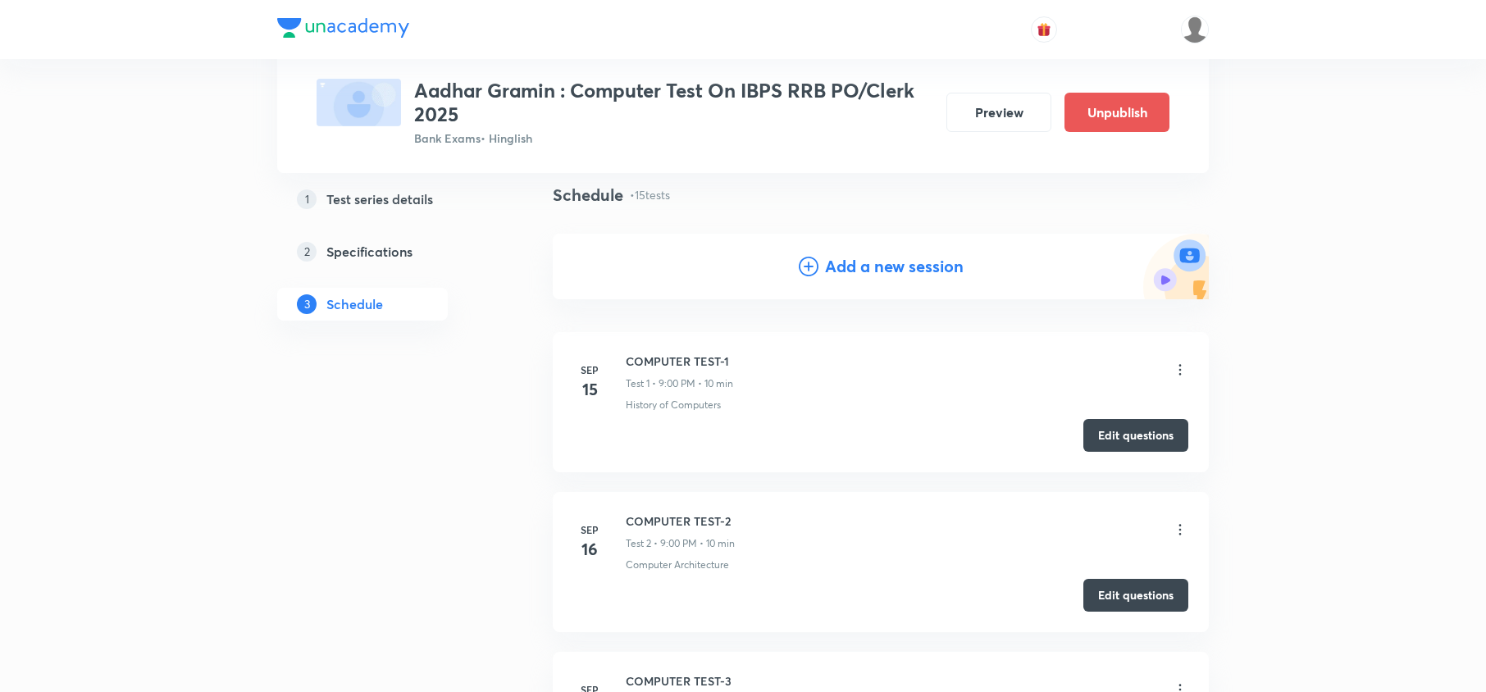
scroll to position [0, 0]
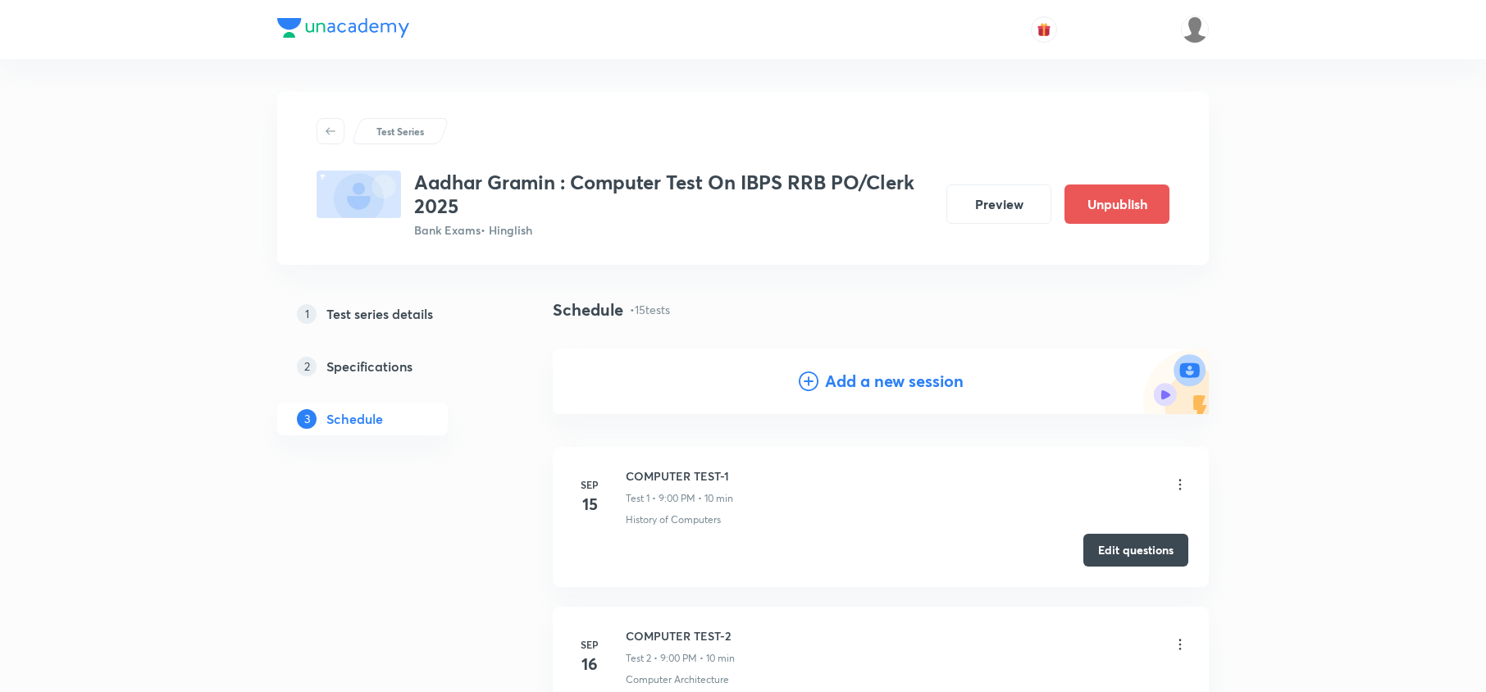
click at [850, 374] on h4 "Add a new session" at bounding box center [894, 381] width 139 height 25
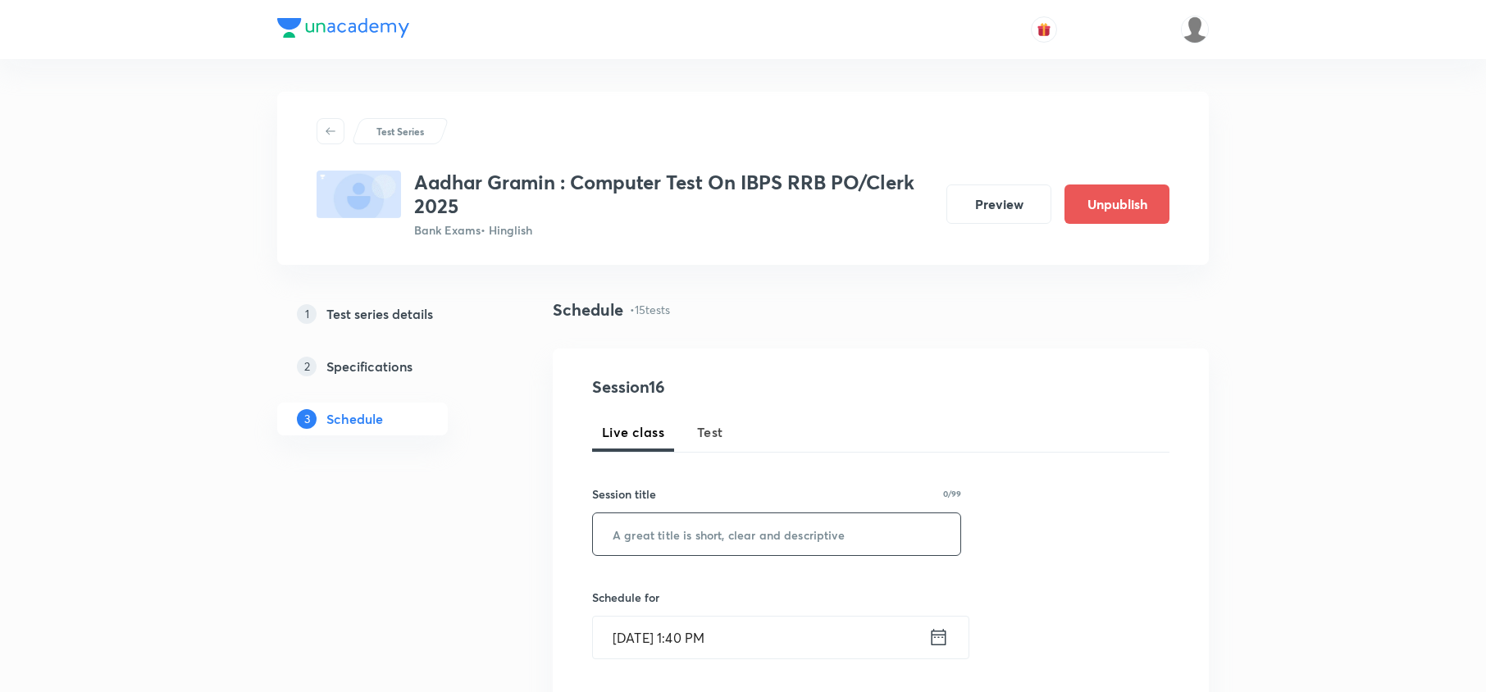
click at [759, 519] on input "text" at bounding box center [776, 534] width 367 height 42
click at [723, 436] on button "Test" at bounding box center [710, 431] width 46 height 39
click at [749, 536] on input "text" at bounding box center [776, 534] width 367 height 42
paste input "COMPUTER TEST-14"
type input "COMPUTER TEST-16"
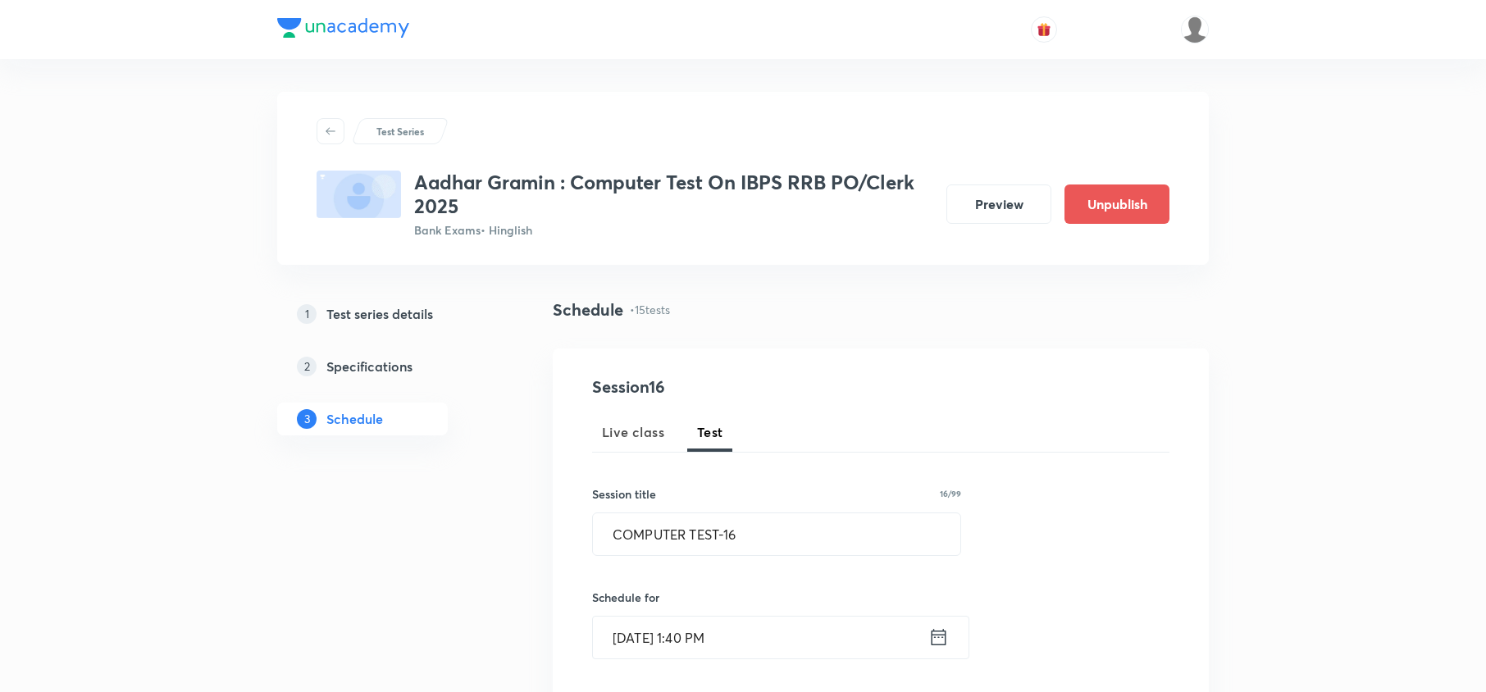
click at [930, 644] on icon at bounding box center [938, 637] width 20 height 23
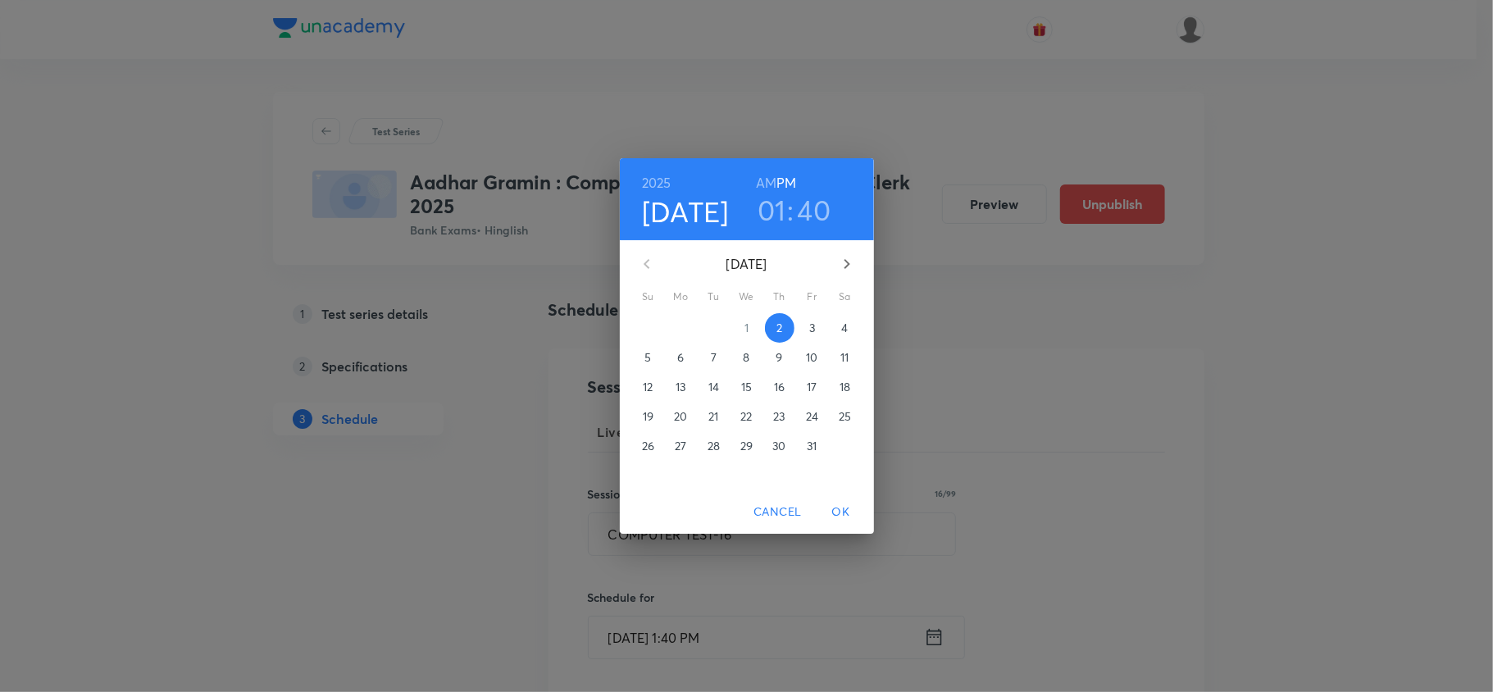
click at [814, 320] on p "3" at bounding box center [812, 328] width 6 height 16
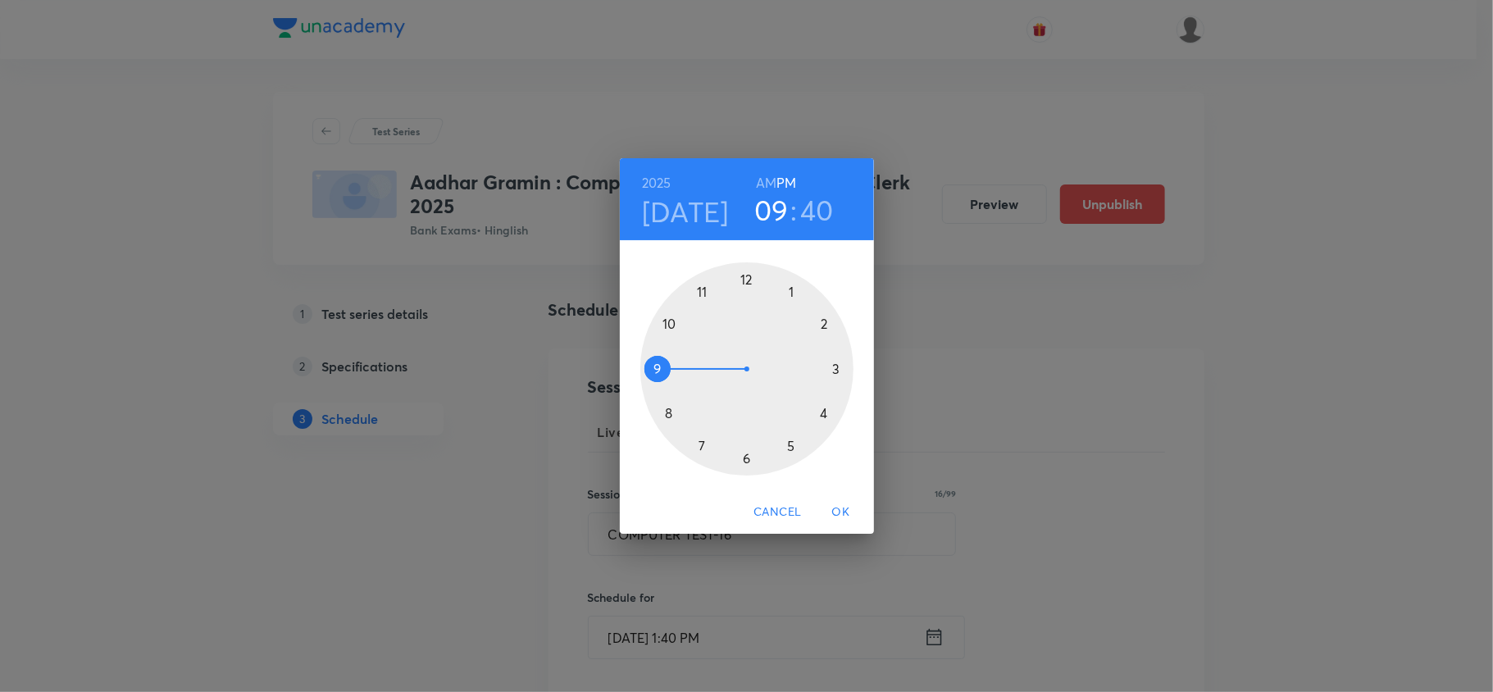
drag, startPoint x: 786, startPoint y: 285, endPoint x: 630, endPoint y: 388, distance: 186.5
click at [630, 388] on div "1 2 3 4 5 6 7 8 9 10 11 12" at bounding box center [747, 368] width 254 height 213
drag, startPoint x: 644, startPoint y: 358, endPoint x: 745, endPoint y: 289, distance: 122.6
click at [745, 289] on div at bounding box center [746, 368] width 213 height 213
click at [764, 217] on h3 "12" at bounding box center [771, 210] width 26 height 34
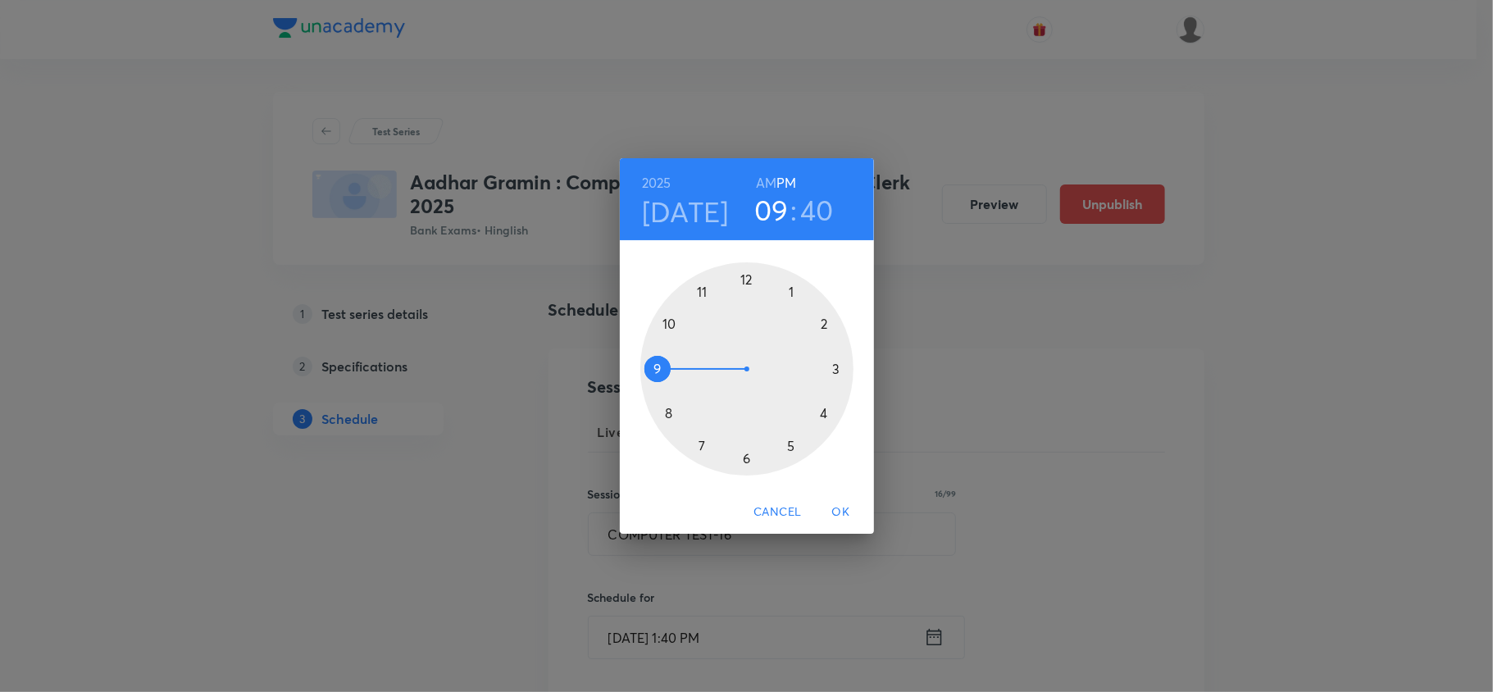
drag, startPoint x: 741, startPoint y: 276, endPoint x: 692, endPoint y: 365, distance: 102.0
click at [692, 365] on div at bounding box center [746, 368] width 213 height 213
drag, startPoint x: 659, startPoint y: 411, endPoint x: 748, endPoint y: 299, distance: 142.4
click at [748, 299] on div at bounding box center [746, 368] width 213 height 213
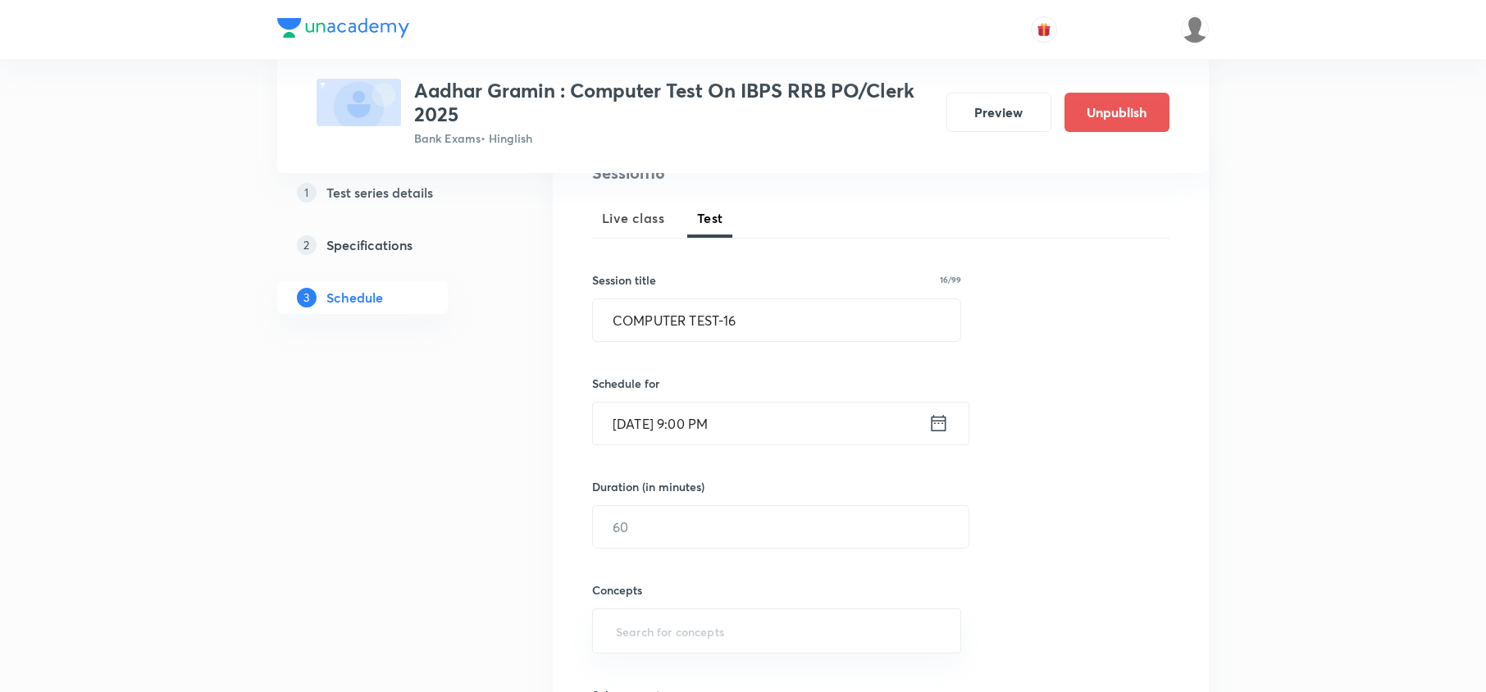
scroll to position [218, 0]
click at [682, 522] on input "text" at bounding box center [781, 523] width 376 height 42
click at [667, 526] on input "text" at bounding box center [781, 523] width 376 height 42
type input "10"
click at [787, 627] on input "text" at bounding box center [777, 627] width 328 height 30
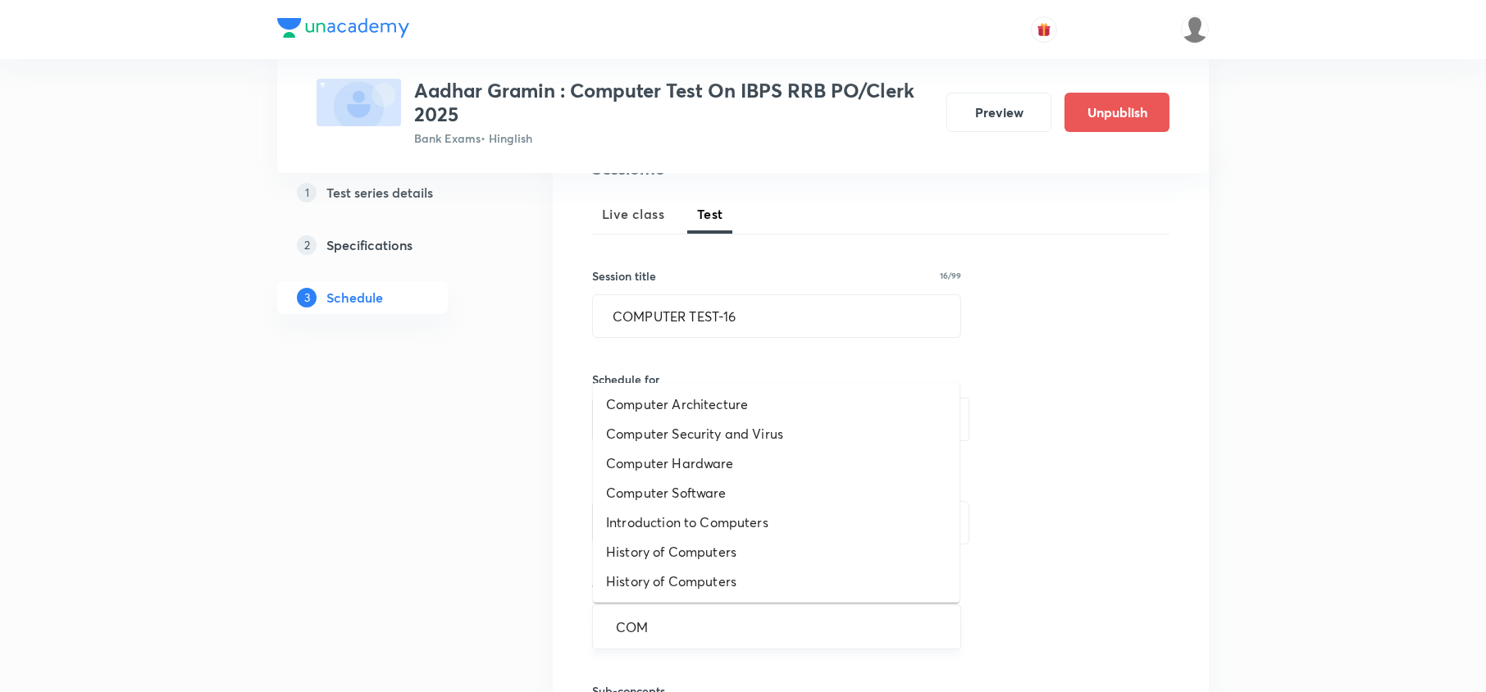
type input "COMP"
drag, startPoint x: 715, startPoint y: 402, endPoint x: 804, endPoint y: 532, distance: 158.1
click at [716, 402] on li "Computer Architecture" at bounding box center [776, 404] width 367 height 30
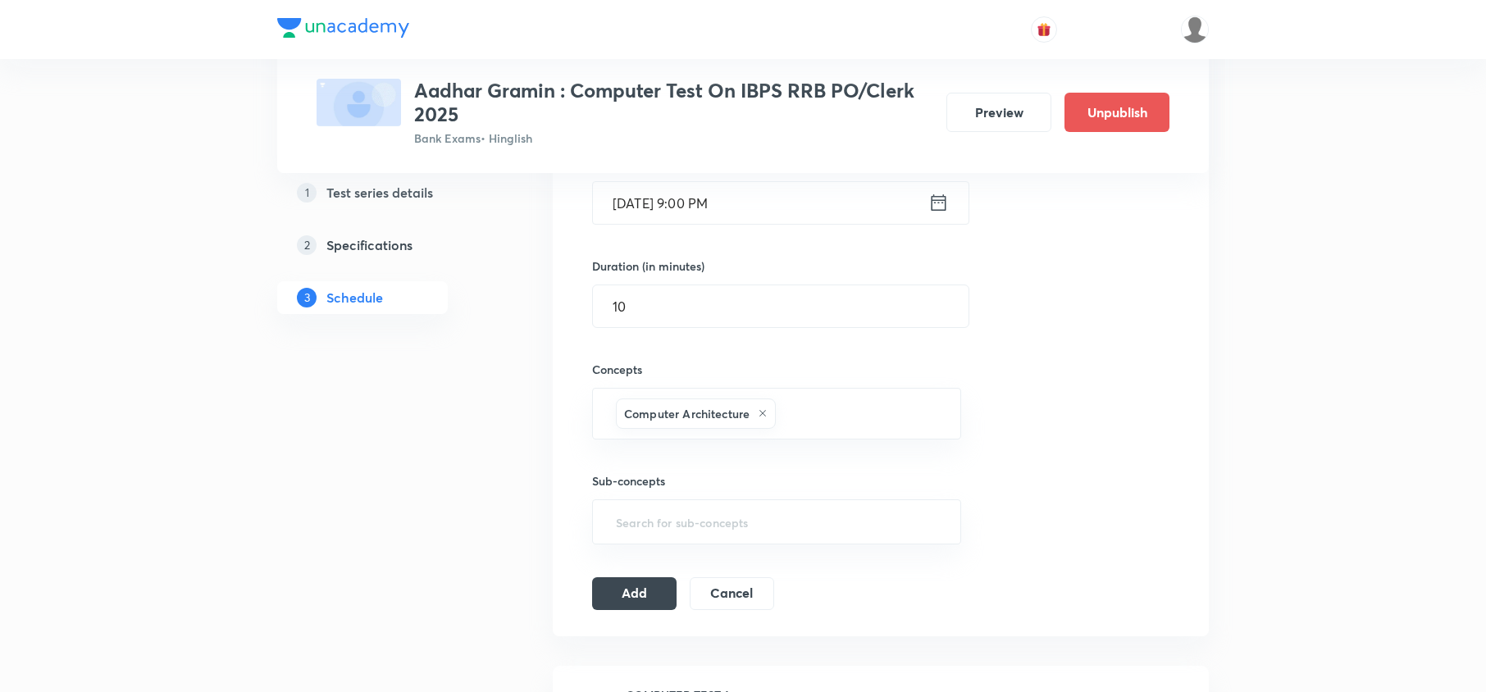
scroll to position [437, 0]
click at [605, 585] on button "Add" at bounding box center [634, 589] width 84 height 33
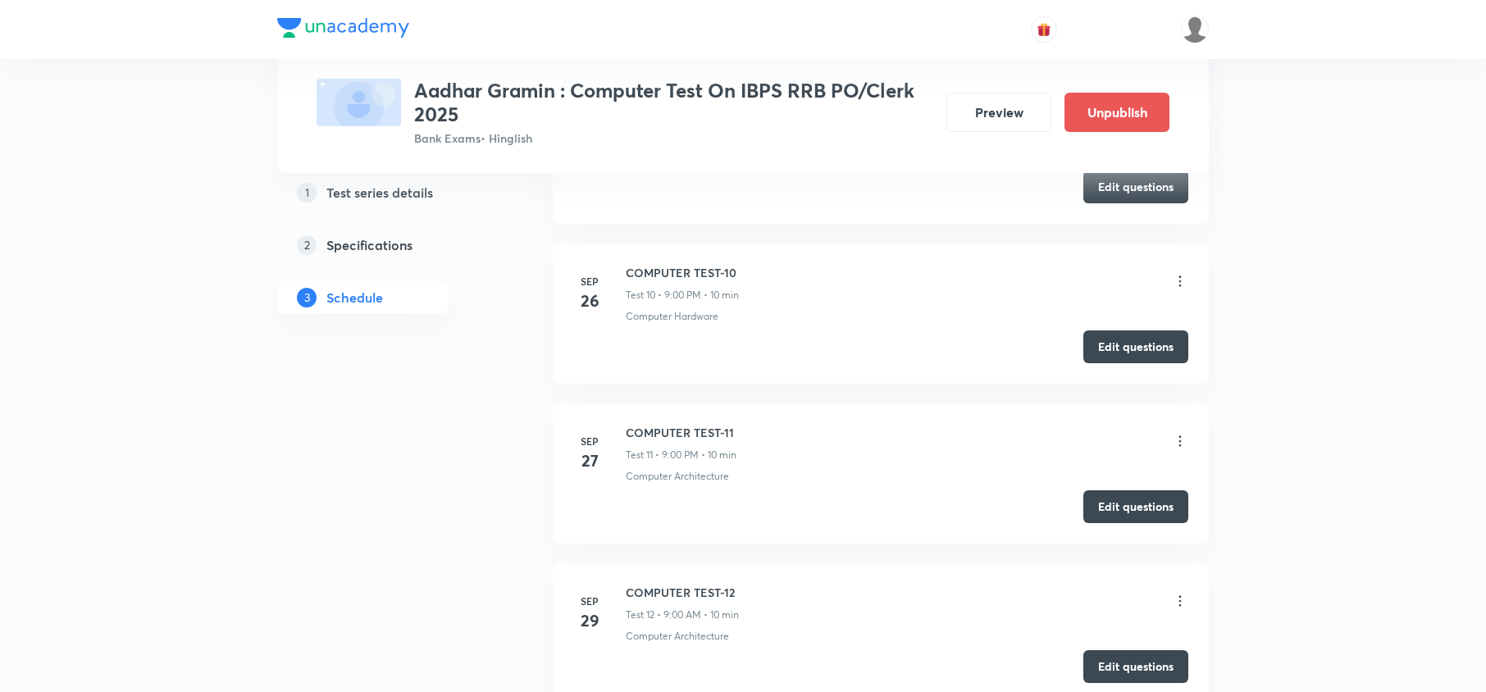
scroll to position [2842, 0]
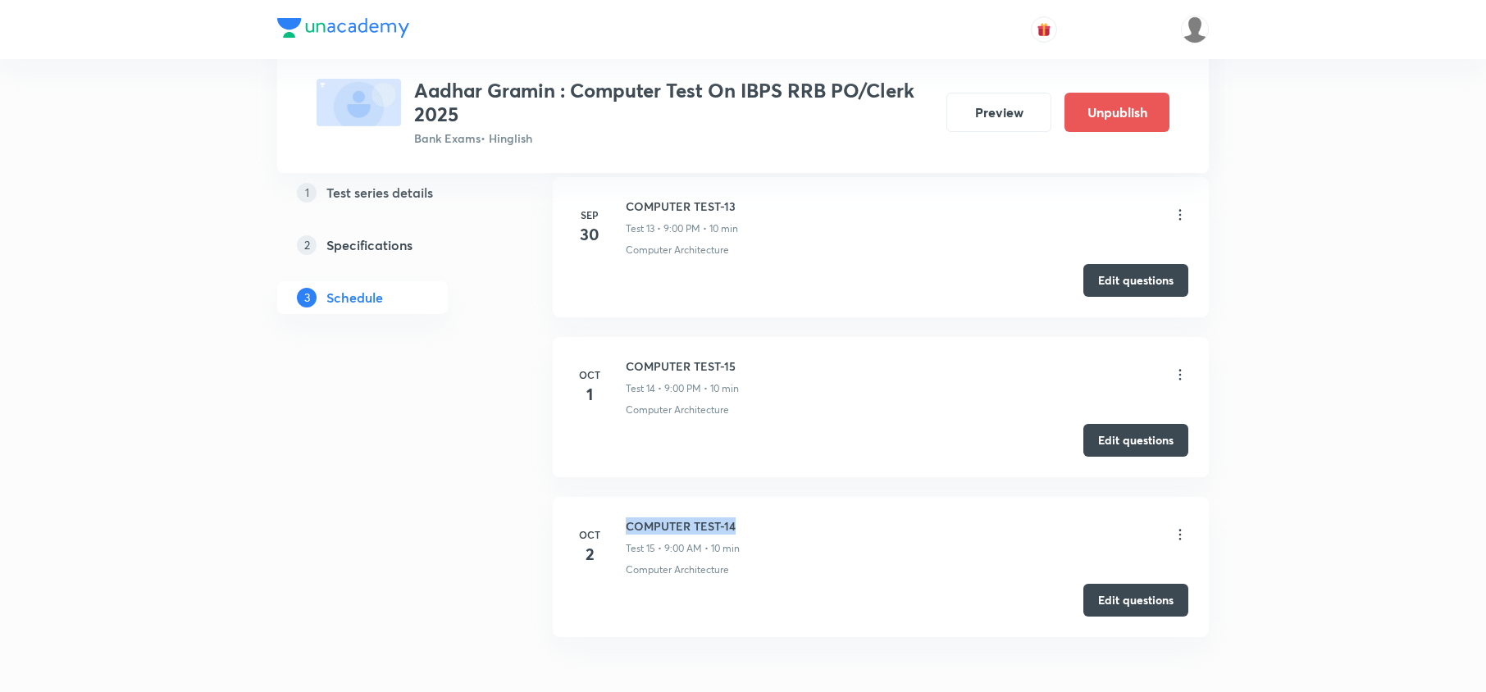
drag, startPoint x: 749, startPoint y: 535, endPoint x: 625, endPoint y: 526, distance: 124.1
click at [625, 526] on li "Oct 2 COMPUTER TEST-14 Test 15 • 9:00 AM • 10 min Computer Architecture Edit qu…" at bounding box center [881, 567] width 656 height 140
copy h6 "COMPUTER TEST-14"
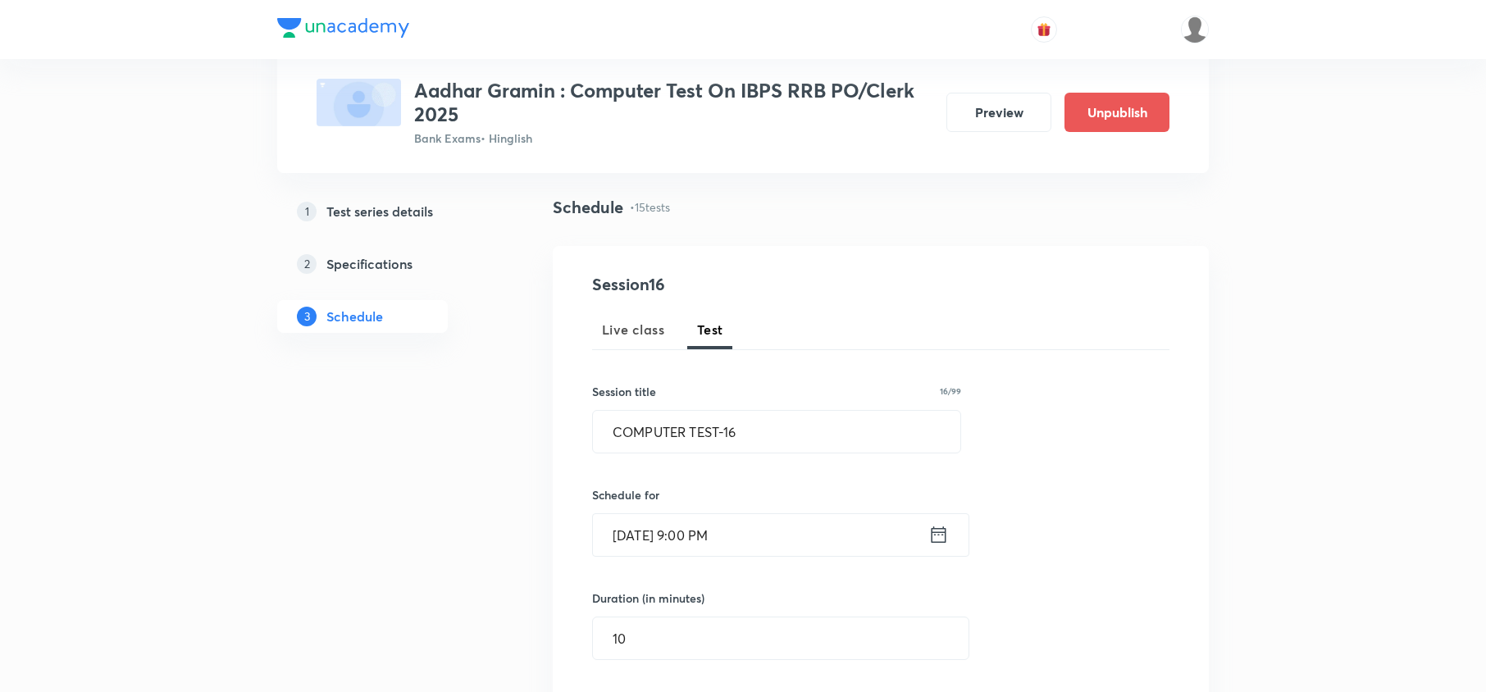
scroll to position [0, 0]
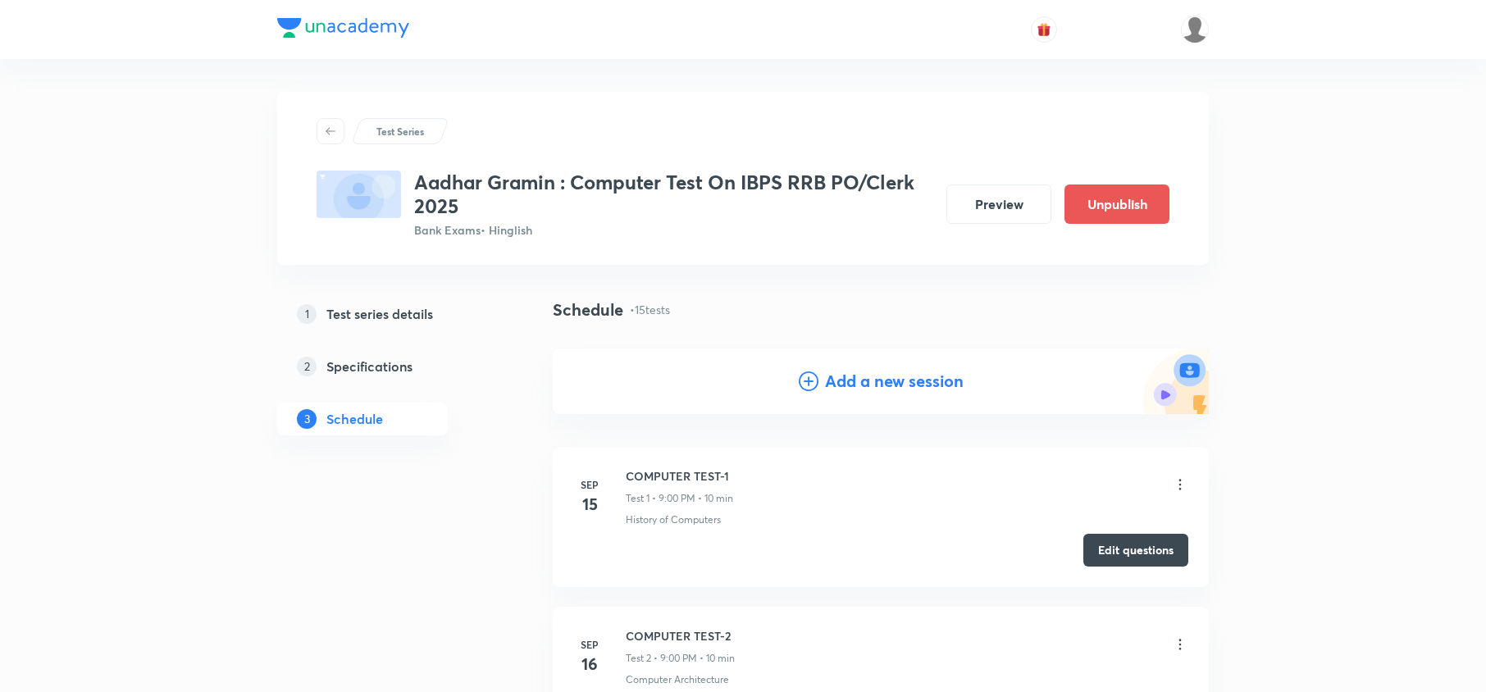
click at [919, 385] on h4 "Add a new session" at bounding box center [894, 381] width 139 height 25
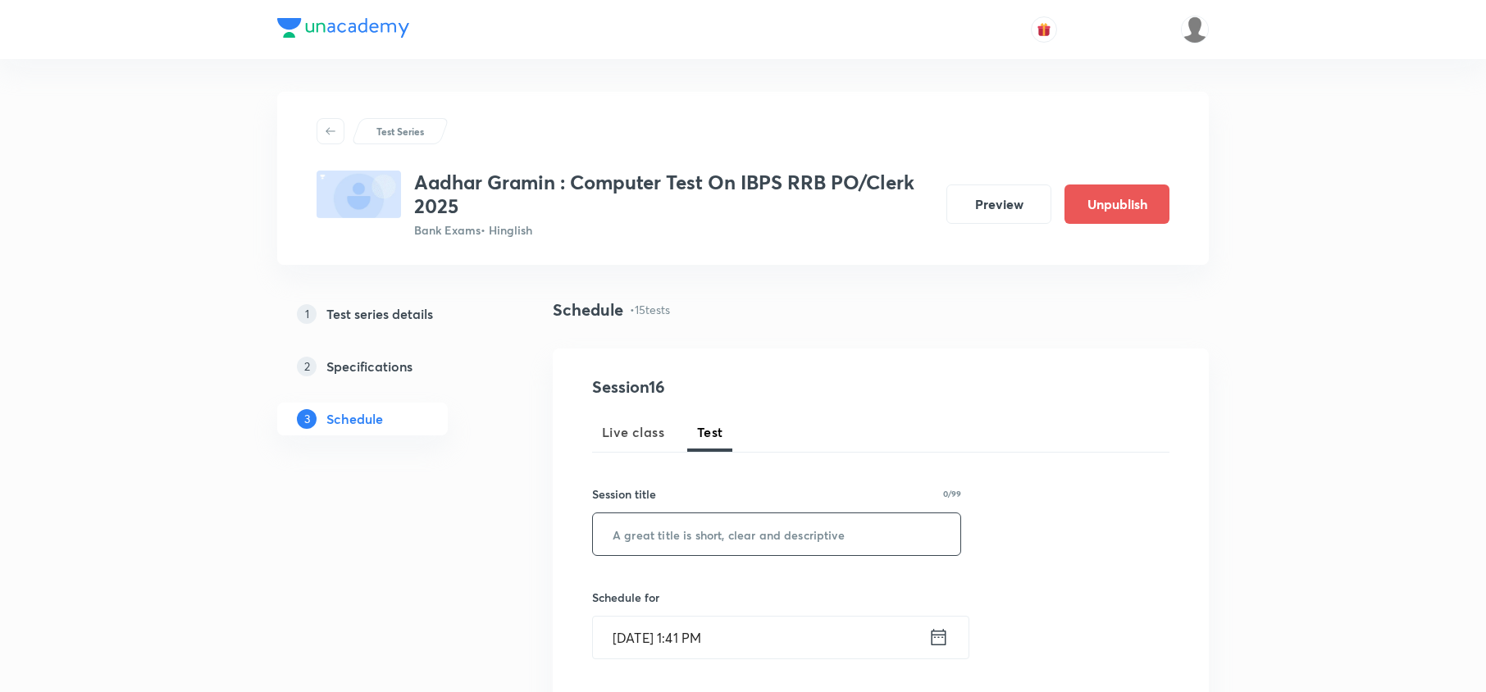
click at [876, 538] on input "text" at bounding box center [776, 534] width 367 height 42
paste input "COMPUTER TEST-14"
drag, startPoint x: 739, startPoint y: 531, endPoint x: 727, endPoint y: 529, distance: 12.5
click at [727, 529] on input "COMPUTER TEST-14" at bounding box center [776, 534] width 367 height 42
click at [758, 532] on input "COMPUTER TEST-14" at bounding box center [776, 534] width 367 height 42
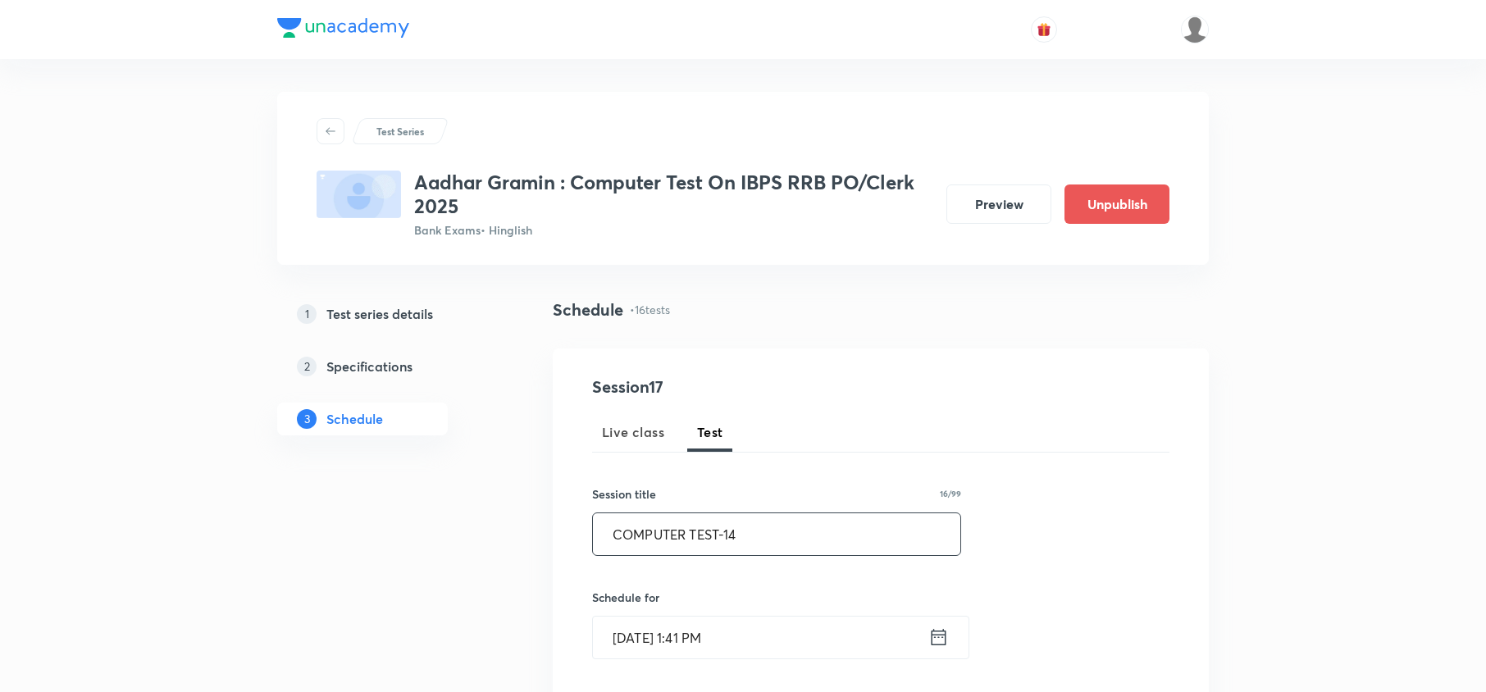
drag, startPoint x: 735, startPoint y: 535, endPoint x: 727, endPoint y: 535, distance: 8.2
click at [727, 535] on input "COMPUTER TEST-14" at bounding box center [776, 534] width 367 height 42
click at [740, 535] on input "COMPUTER TEST-14" at bounding box center [776, 534] width 367 height 42
type input "COMPUTER TEST-17"
click at [941, 645] on icon at bounding box center [938, 637] width 20 height 23
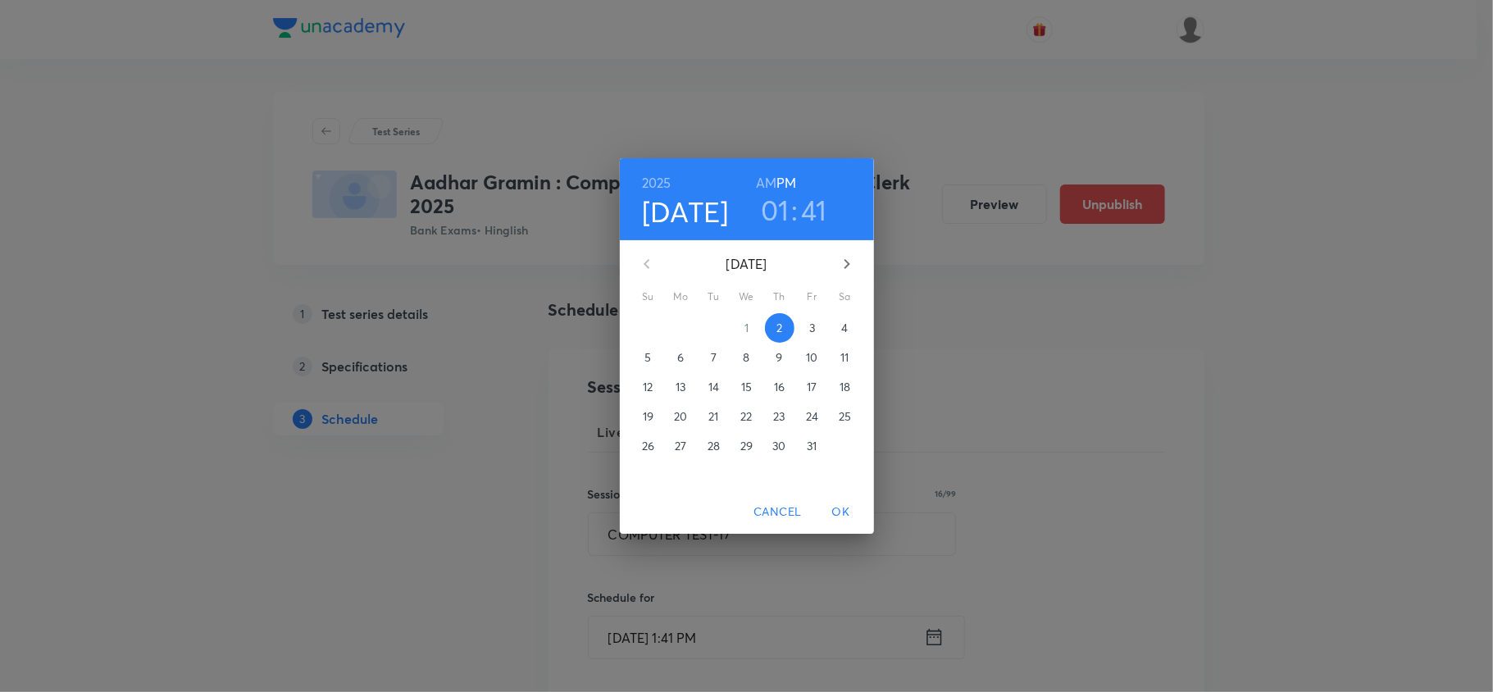
drag, startPoint x: 840, startPoint y: 322, endPoint x: 843, endPoint y: 331, distance: 9.6
click at [843, 331] on span "4" at bounding box center [846, 328] width 30 height 16
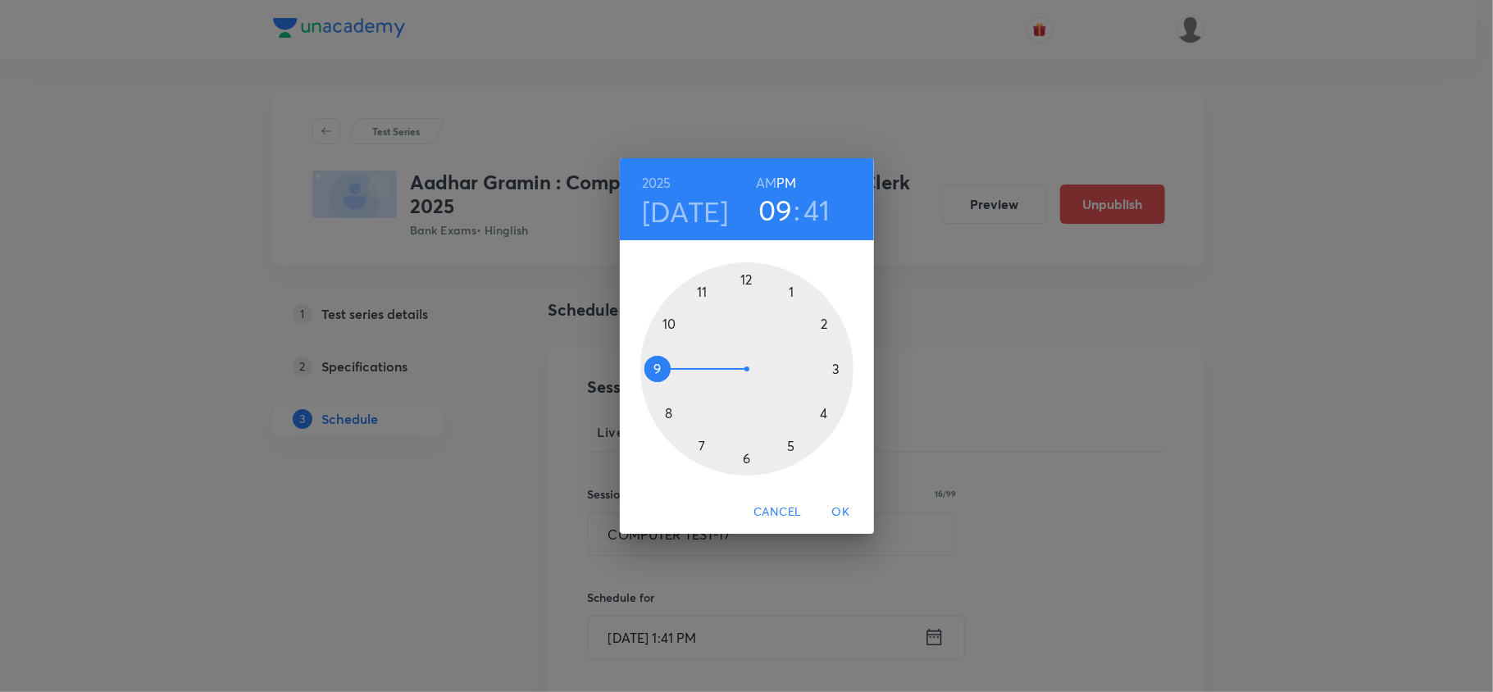
drag, startPoint x: 800, startPoint y: 292, endPoint x: 682, endPoint y: 371, distance: 141.9
click at [682, 371] on div at bounding box center [746, 368] width 213 height 213
drag, startPoint x: 654, startPoint y: 395, endPoint x: 749, endPoint y: 289, distance: 142.3
click at [749, 289] on div at bounding box center [746, 368] width 213 height 213
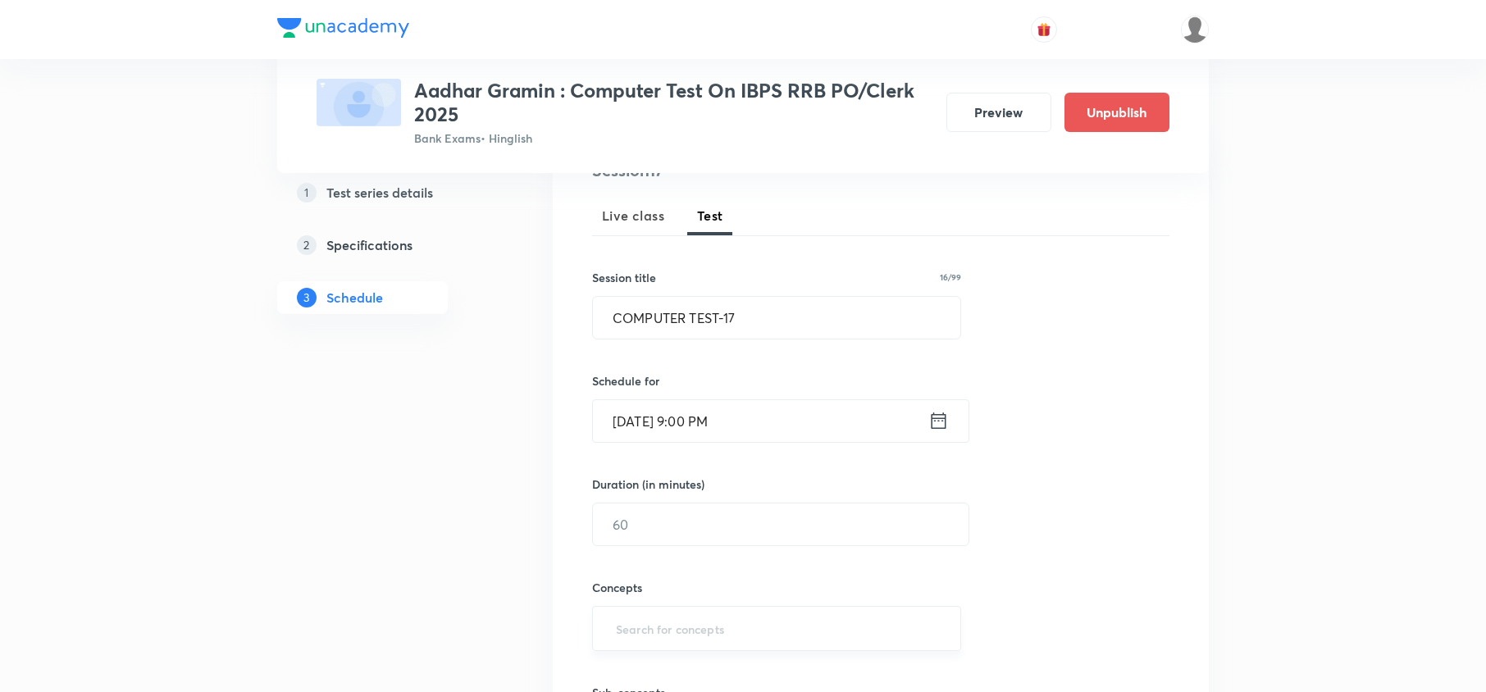
scroll to position [218, 0]
click at [687, 536] on input "text" at bounding box center [781, 523] width 376 height 42
type input "10"
click at [732, 621] on input "text" at bounding box center [777, 627] width 328 height 30
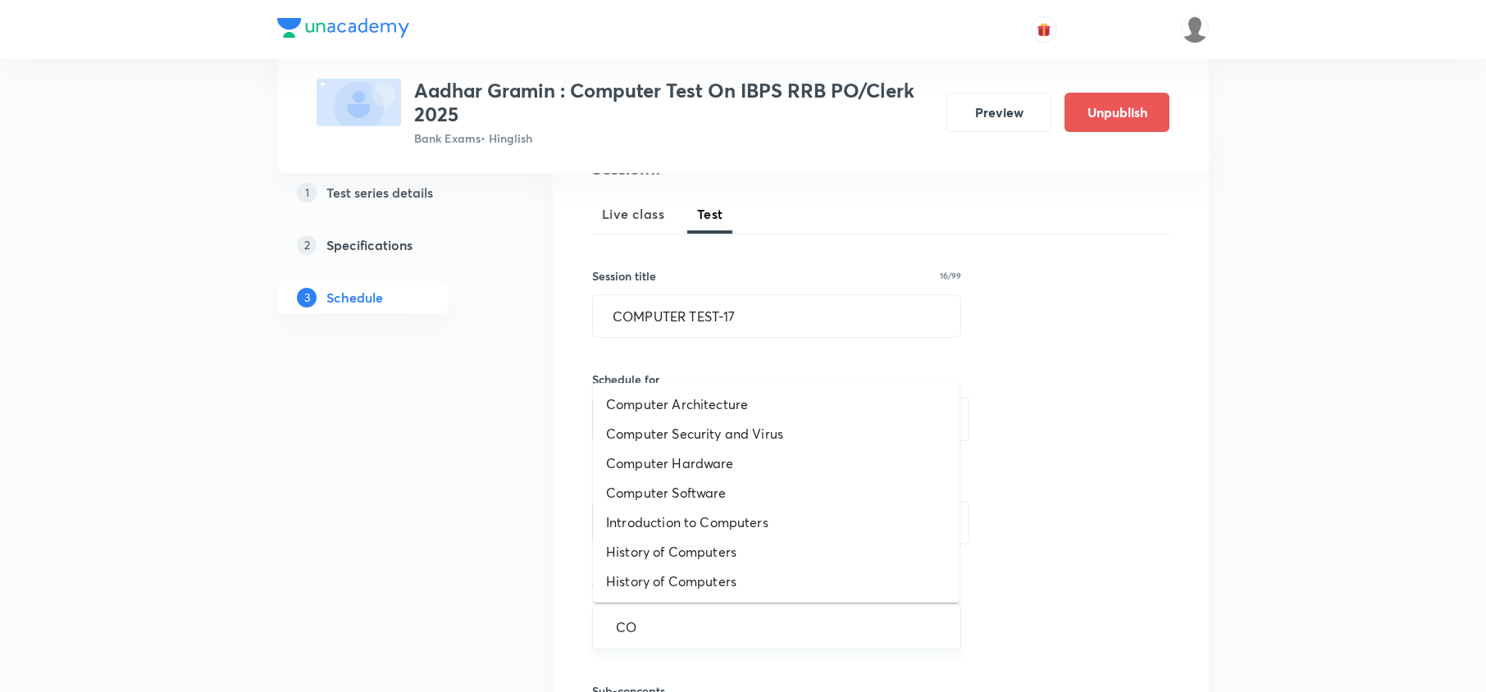
type input "COM"
click at [709, 496] on li "Computer Software" at bounding box center [776, 493] width 367 height 30
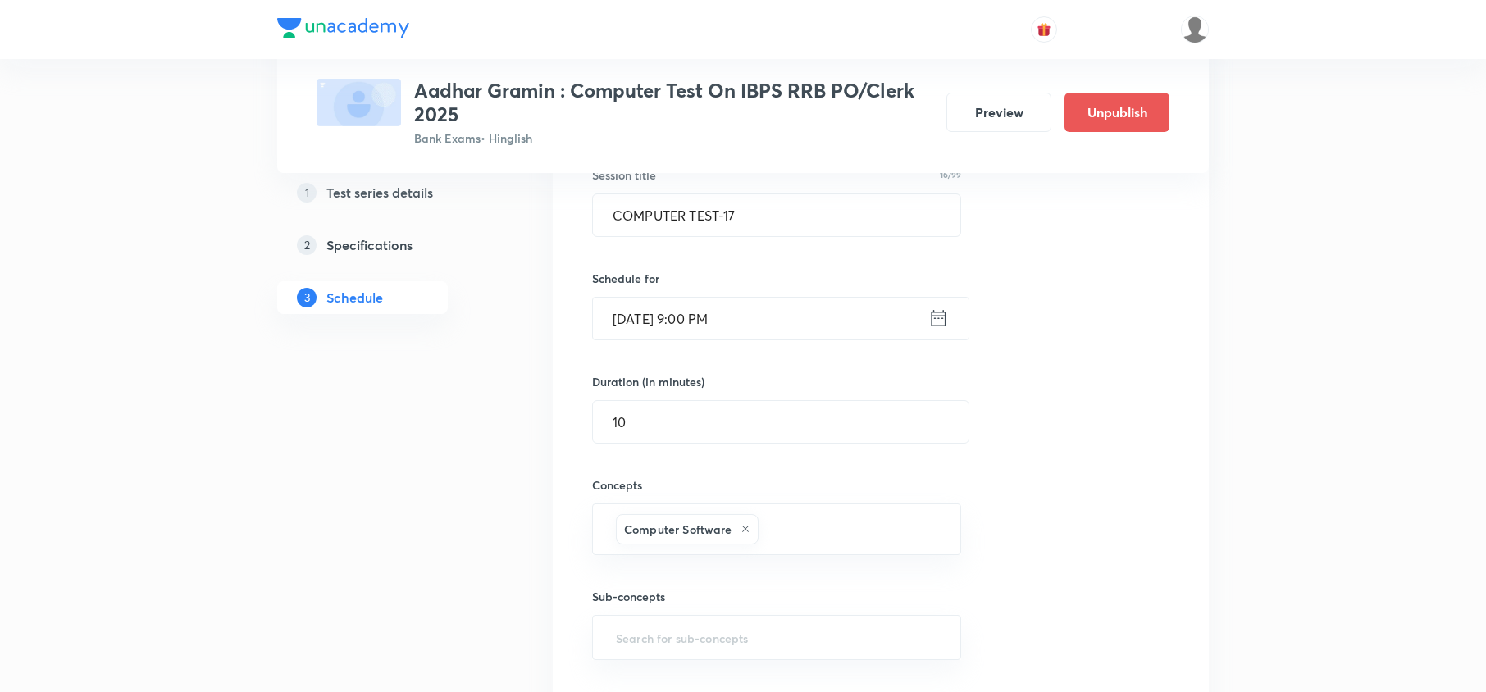
scroll to position [437, 0]
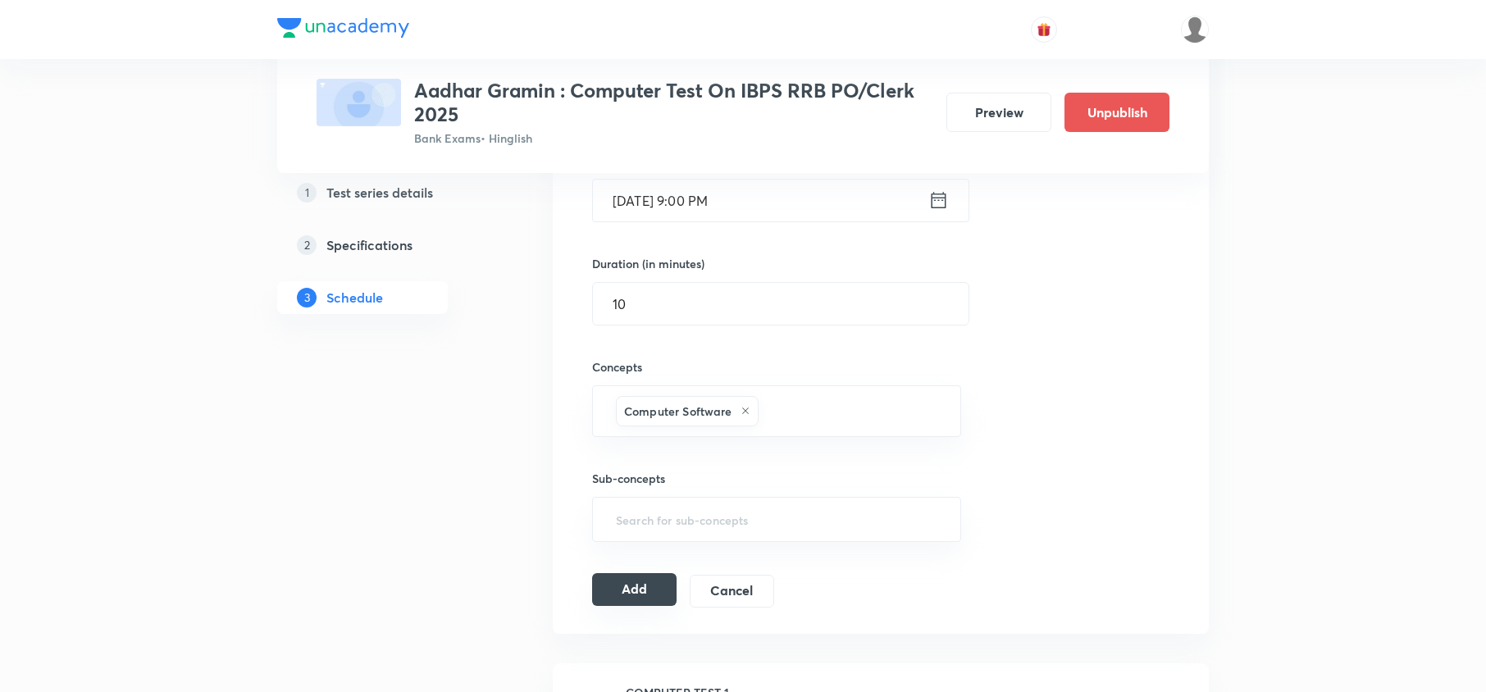
click at [633, 592] on button "Add" at bounding box center [634, 589] width 84 height 33
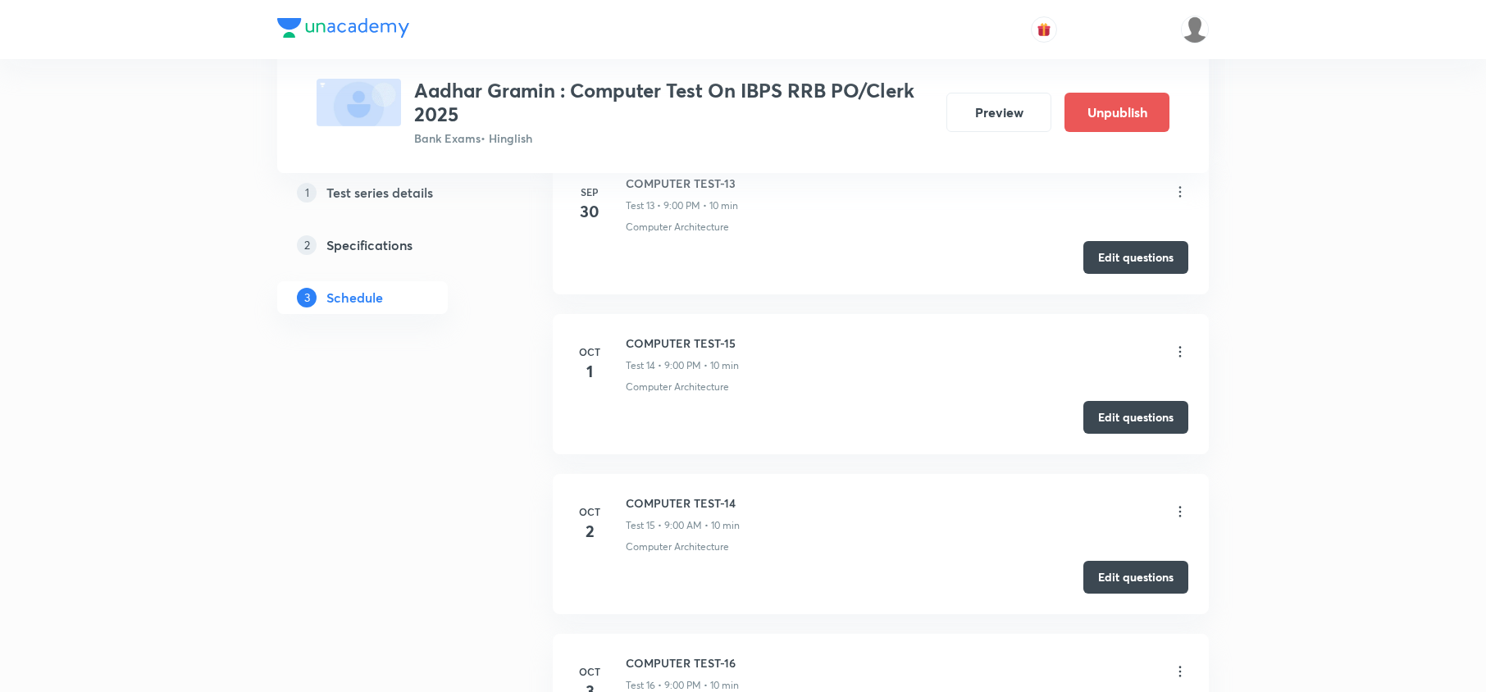
scroll to position [2514, 0]
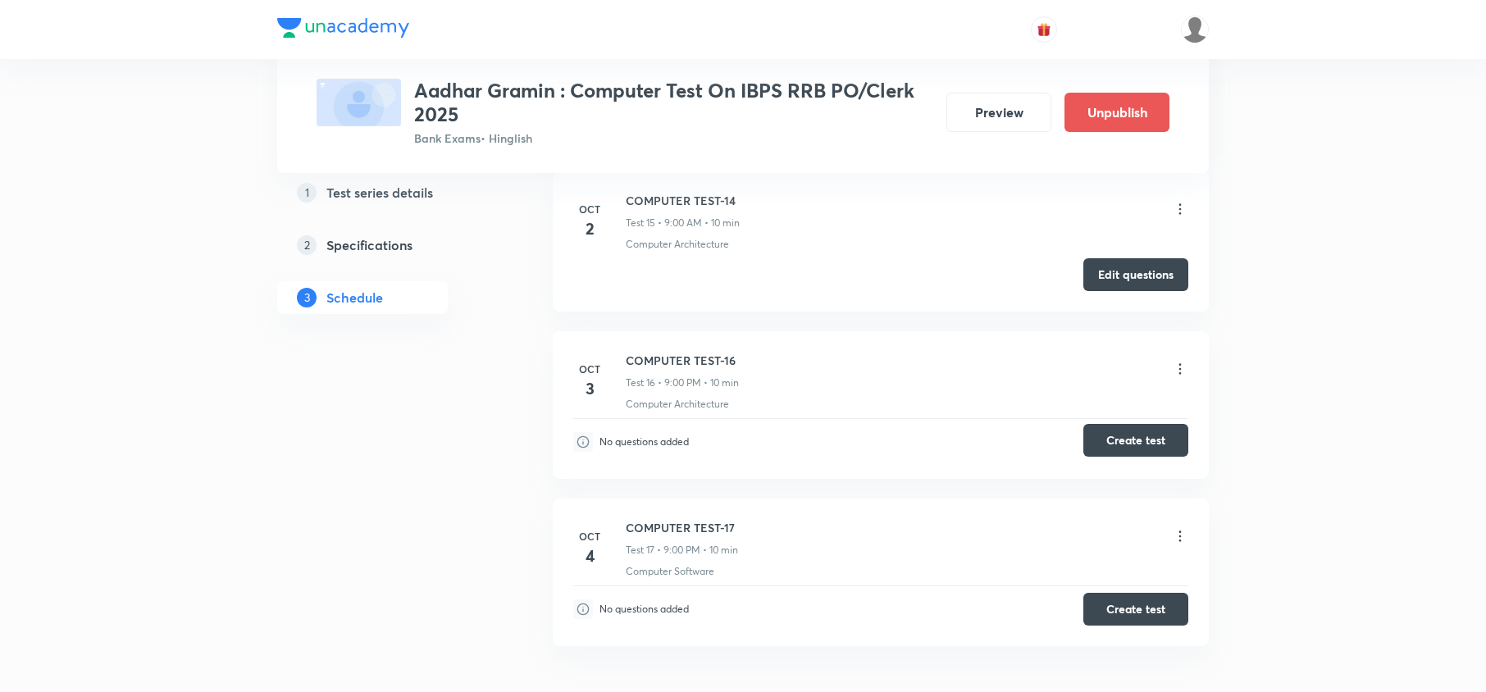
click at [1152, 443] on button "Create test" at bounding box center [1135, 440] width 105 height 33
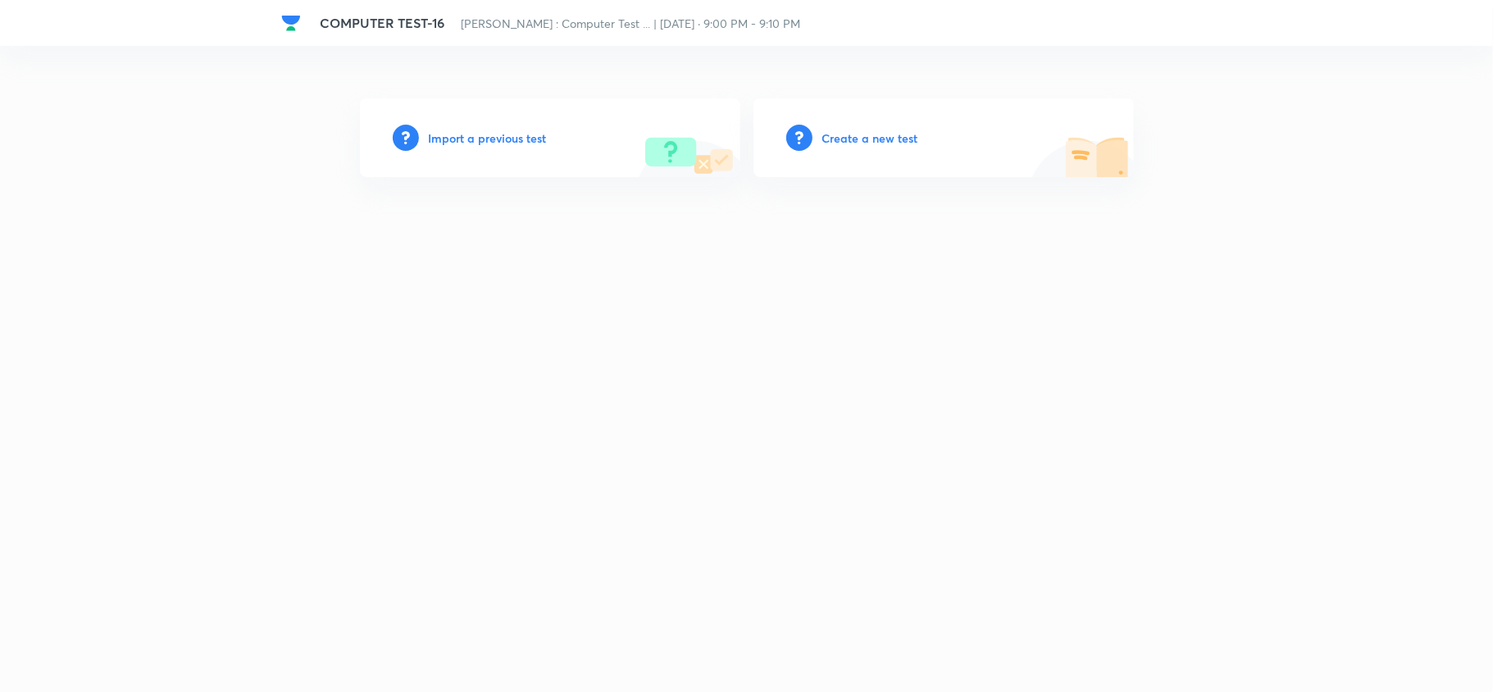
click at [853, 134] on h6 "Create a new test" at bounding box center [870, 138] width 96 height 17
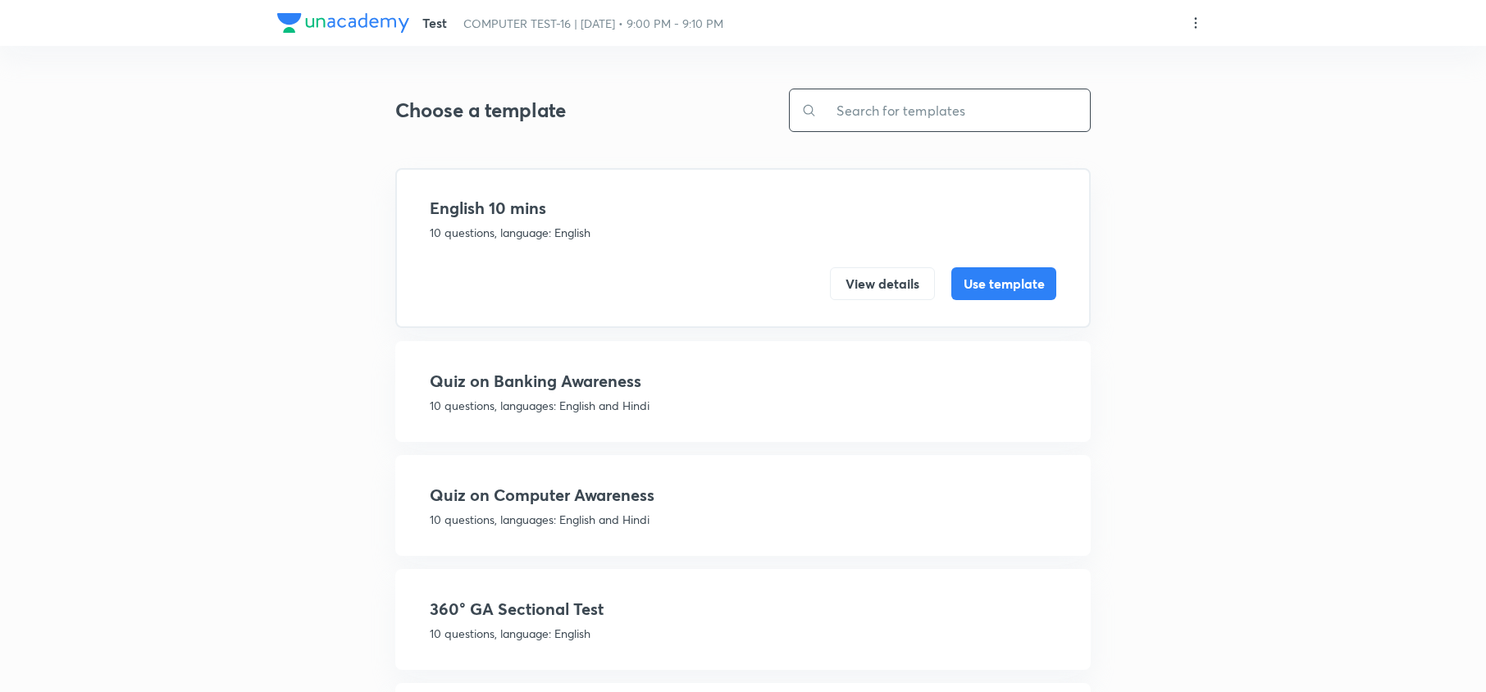
click at [926, 113] on input "text" at bounding box center [953, 110] width 273 height 42
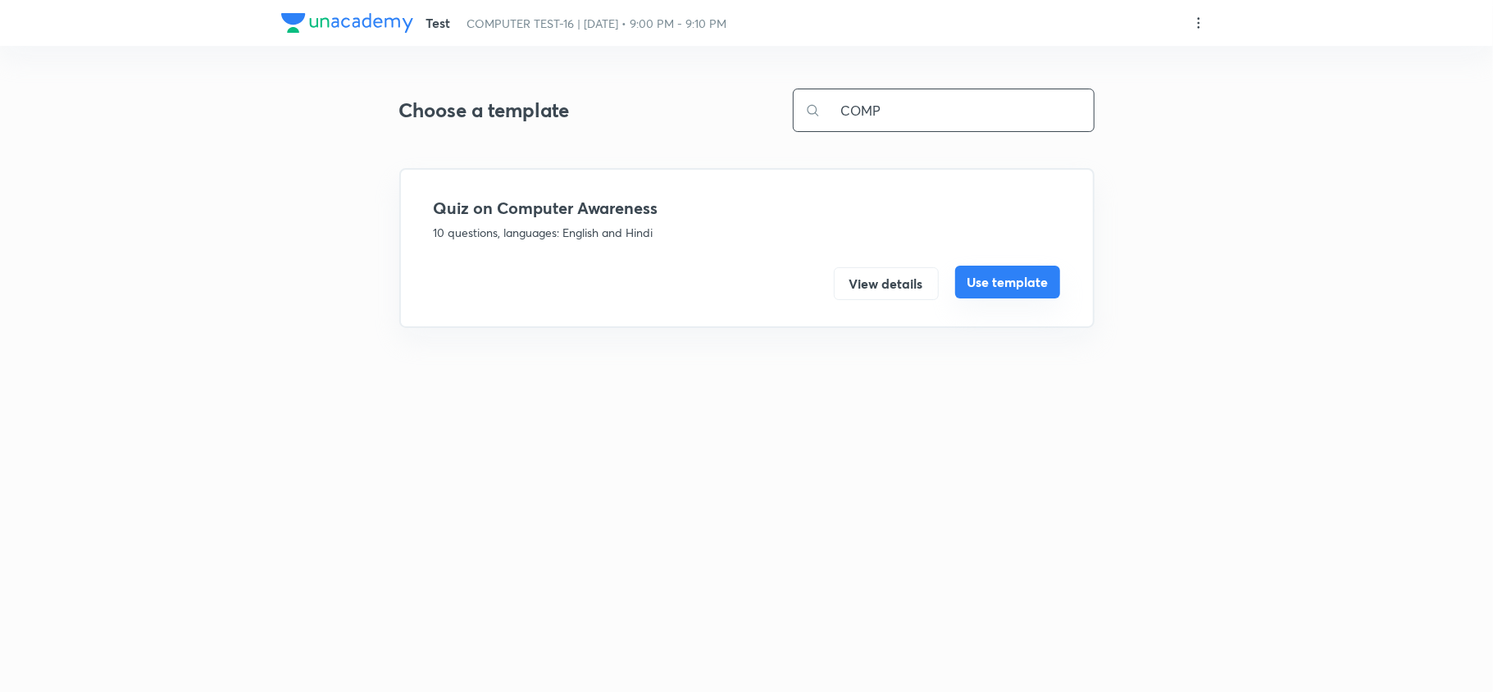
type input "COMP"
click at [1030, 285] on button "Use template" at bounding box center [1007, 282] width 105 height 33
click at [991, 280] on button "Use template" at bounding box center [1007, 282] width 105 height 33
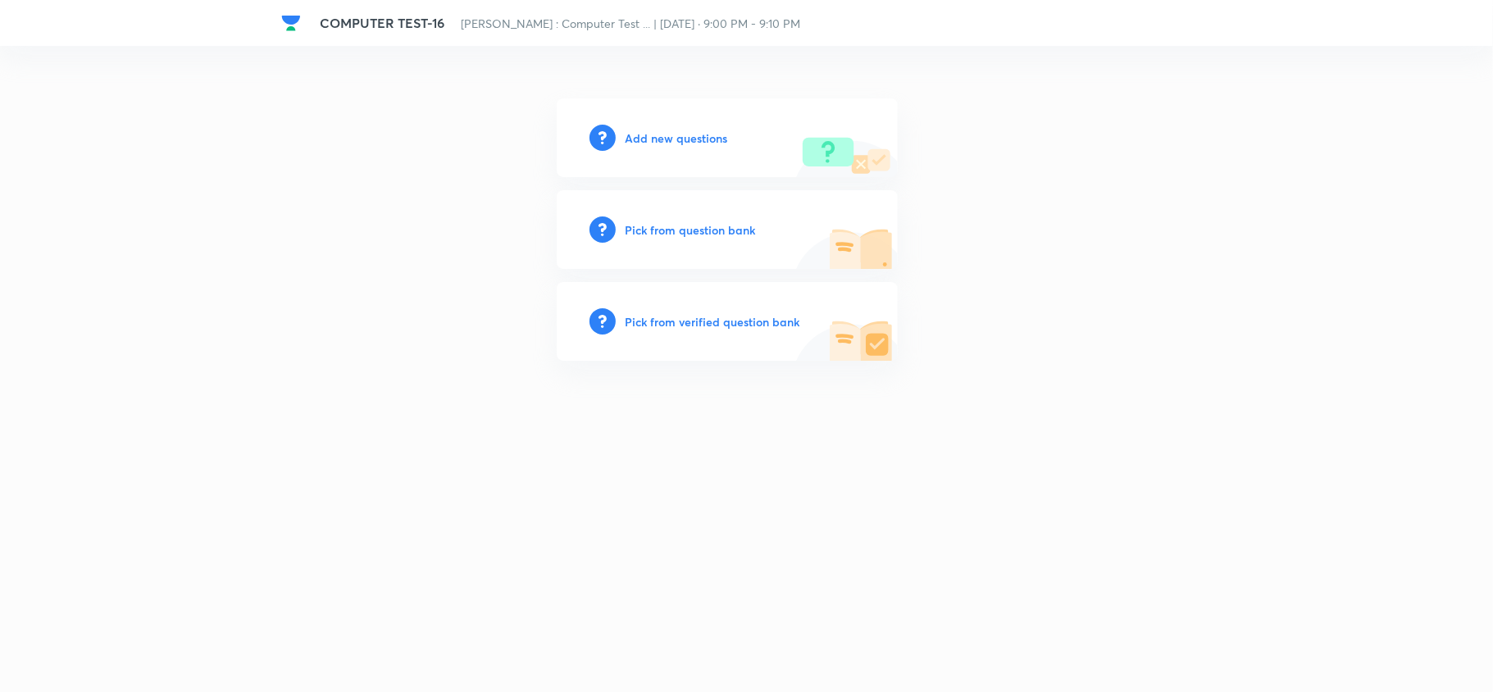
click at [663, 227] on h6 "Pick from question bank" at bounding box center [691, 229] width 130 height 17
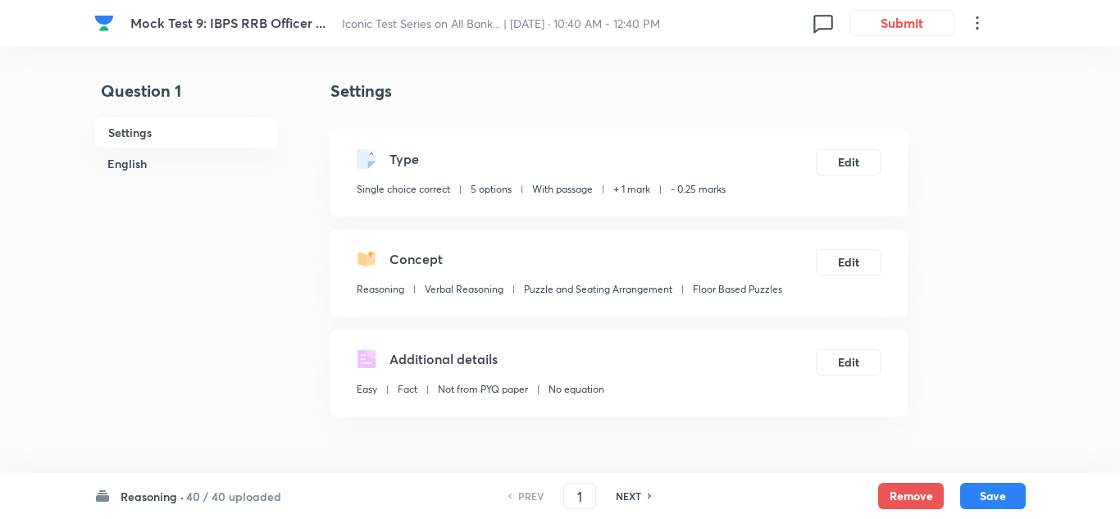
checkbox input "true"
